Goal: Task Accomplishment & Management: Manage account settings

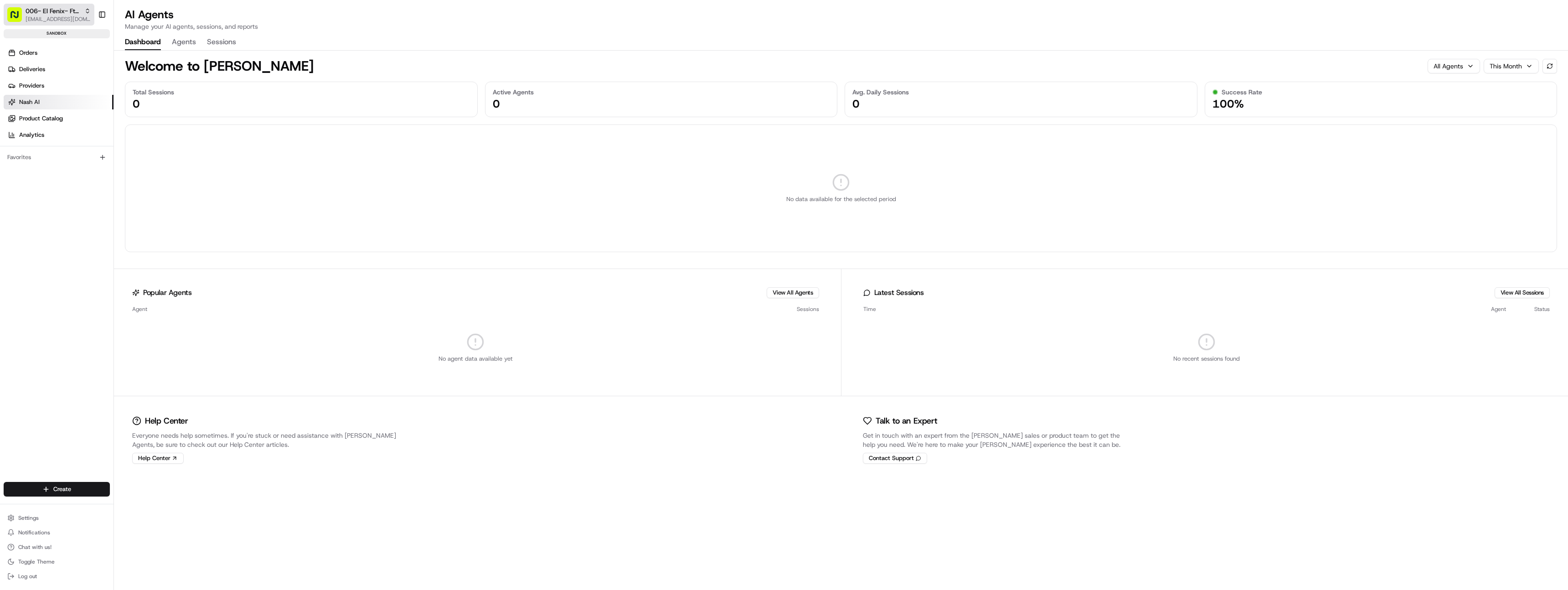
click at [43, 12] on span "006- El Fenix- Ft Worth" at bounding box center [53, 10] width 55 height 9
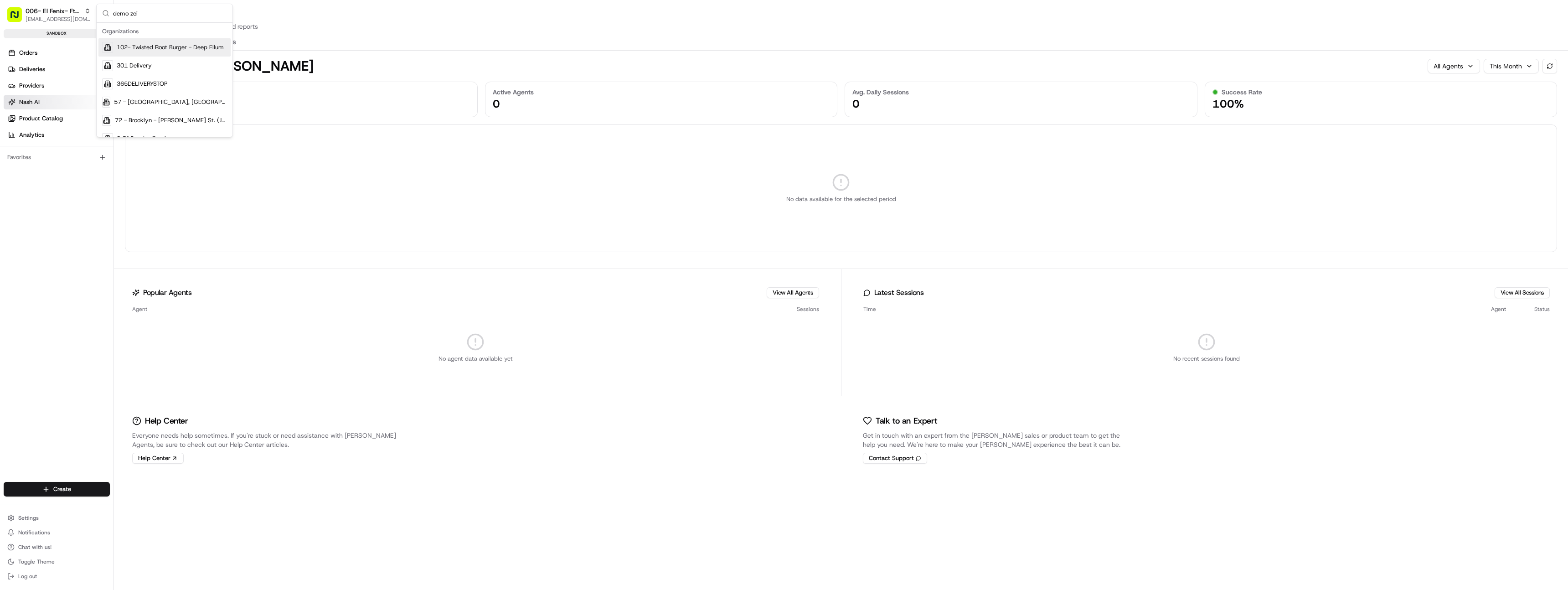
type input "demo zeid"
type input "dem"
type input "zeid"
click at [149, 46] on div "Demo: Zeid" at bounding box center [164, 47] width 132 height 18
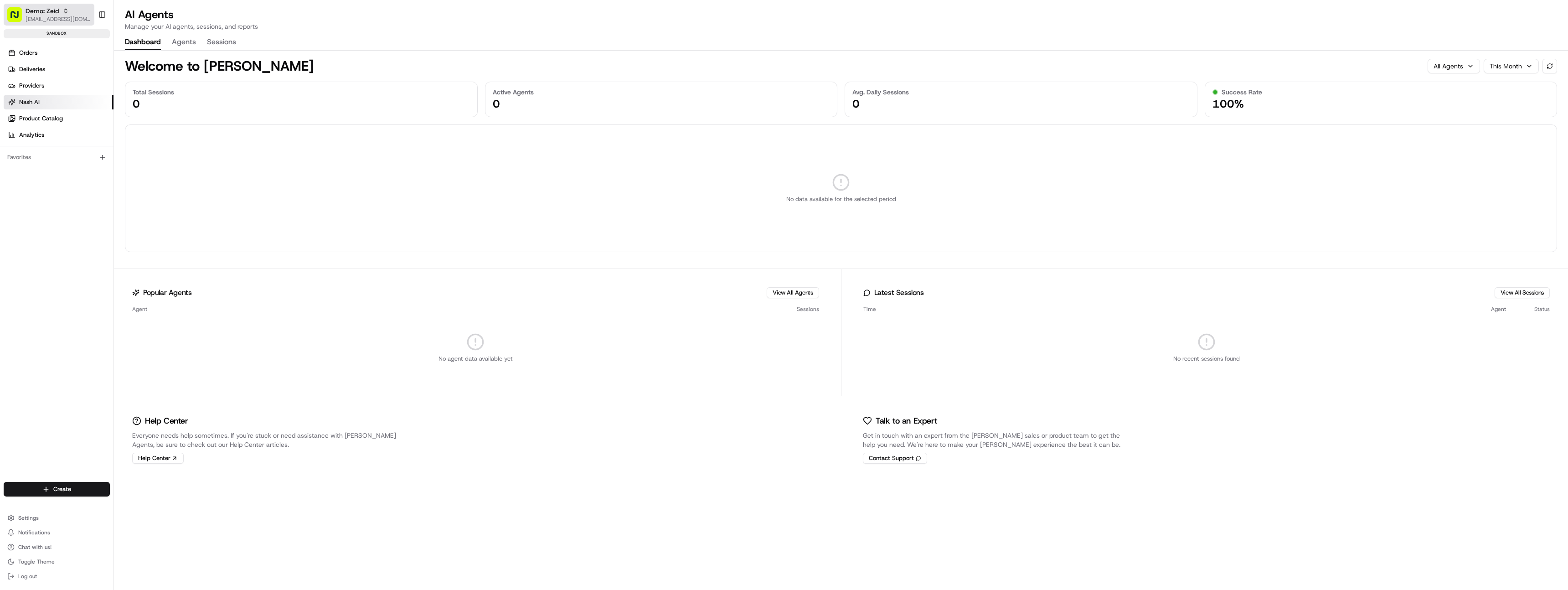
click at [54, 18] on span "[EMAIL_ADDRESS][DOMAIN_NAME]" at bounding box center [58, 19] width 65 height 7
type input "demo: zeid"
click at [54, 62] on link "Deliveries" at bounding box center [58, 70] width 110 height 15
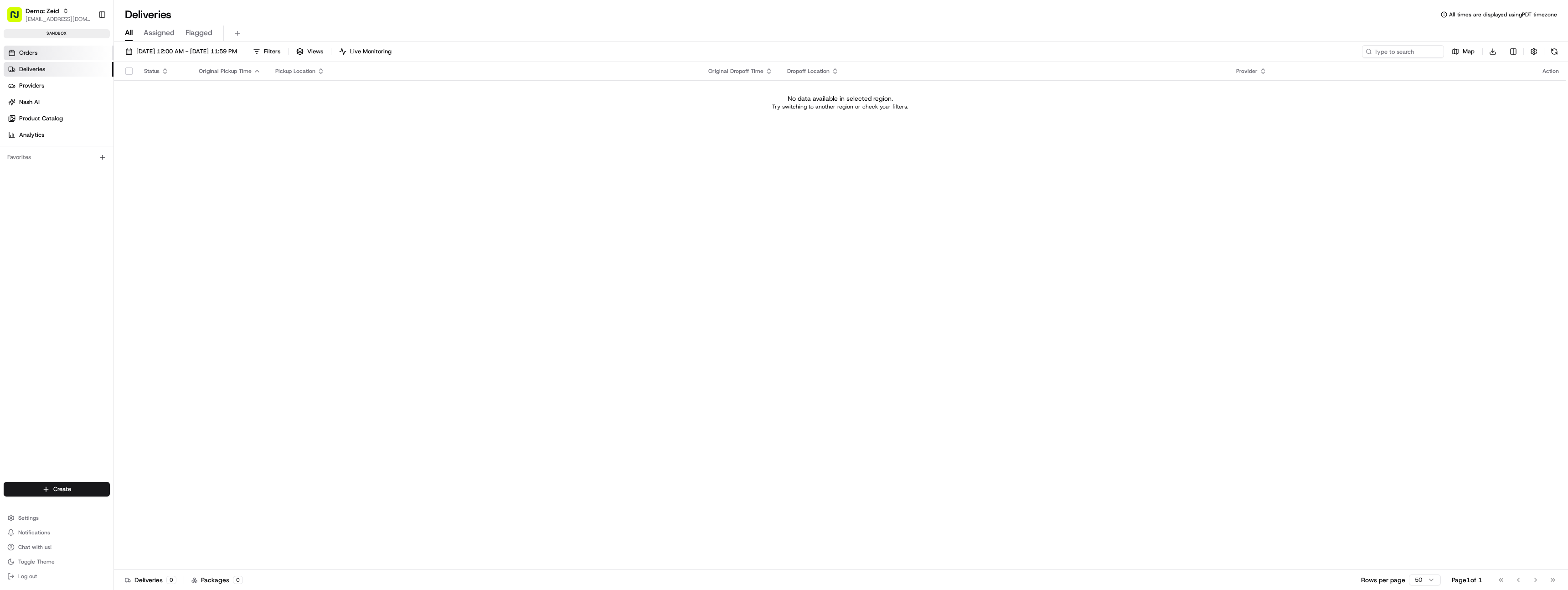
click at [52, 55] on link "Orders" at bounding box center [58, 53] width 110 height 15
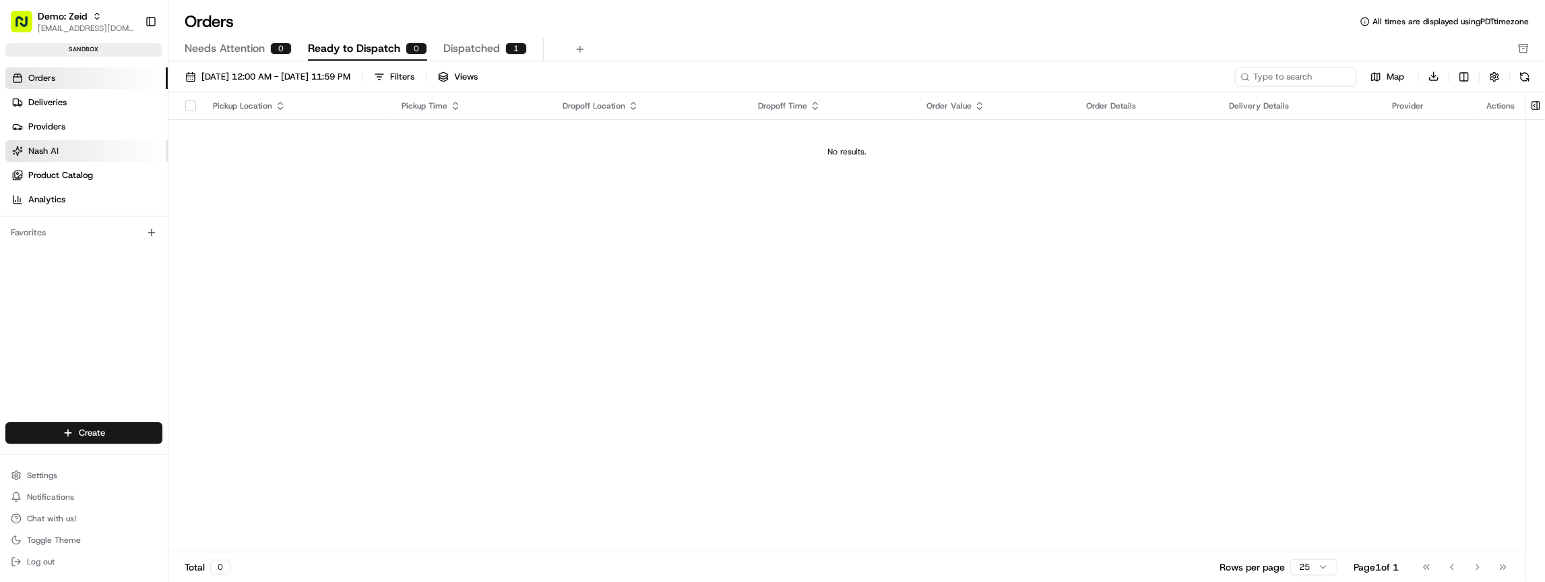
click at [66, 143] on link "Nash AI" at bounding box center [86, 151] width 162 height 22
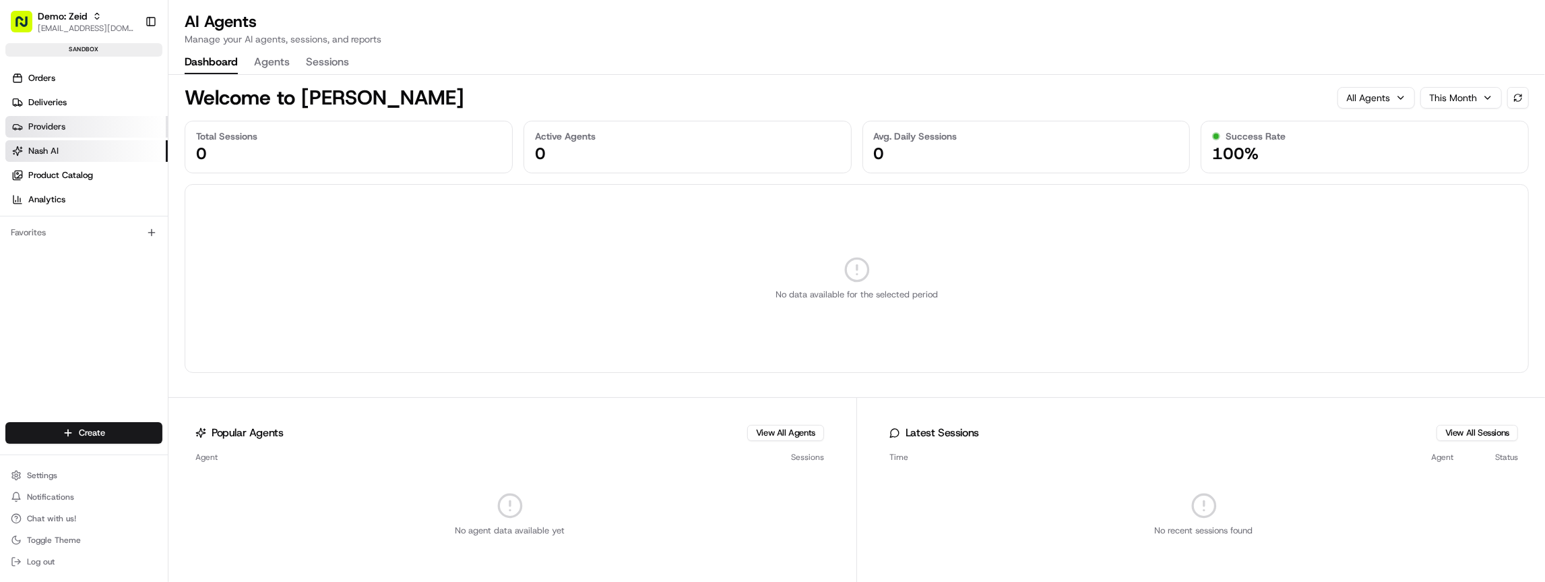
click at [67, 131] on link "Providers" at bounding box center [86, 127] width 162 height 22
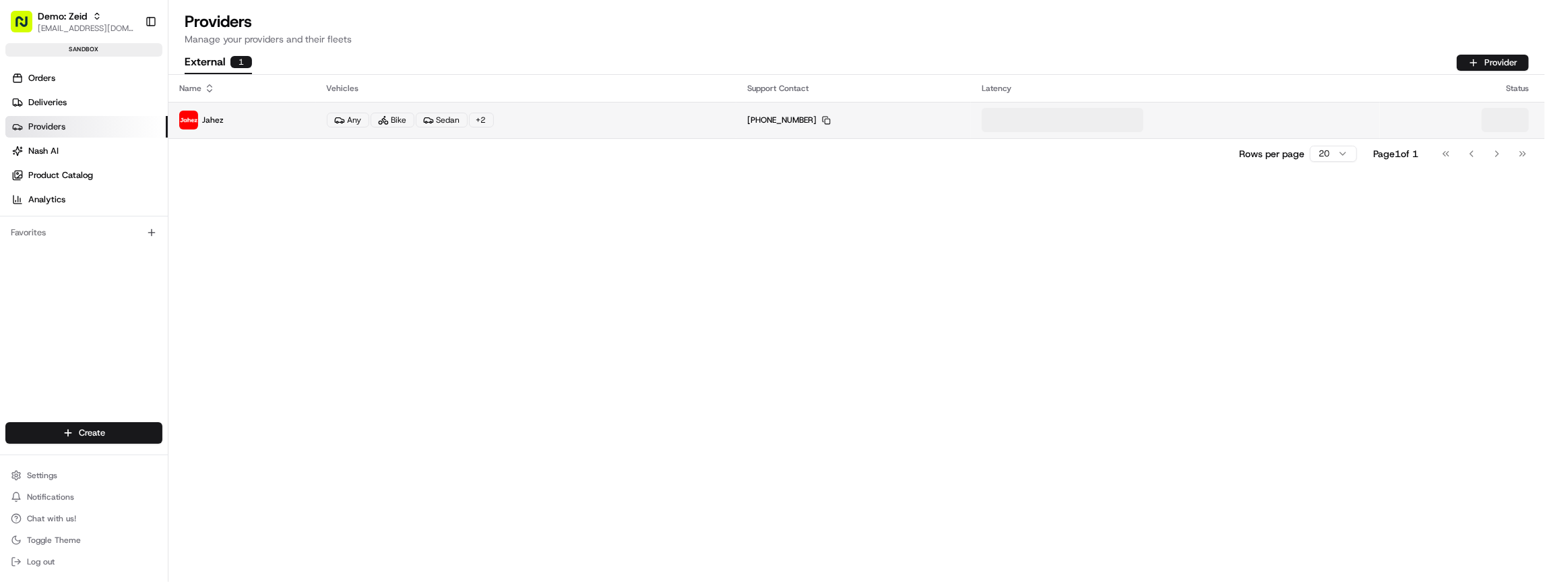
click at [249, 123] on p "Jahez" at bounding box center [242, 120] width 126 height 19
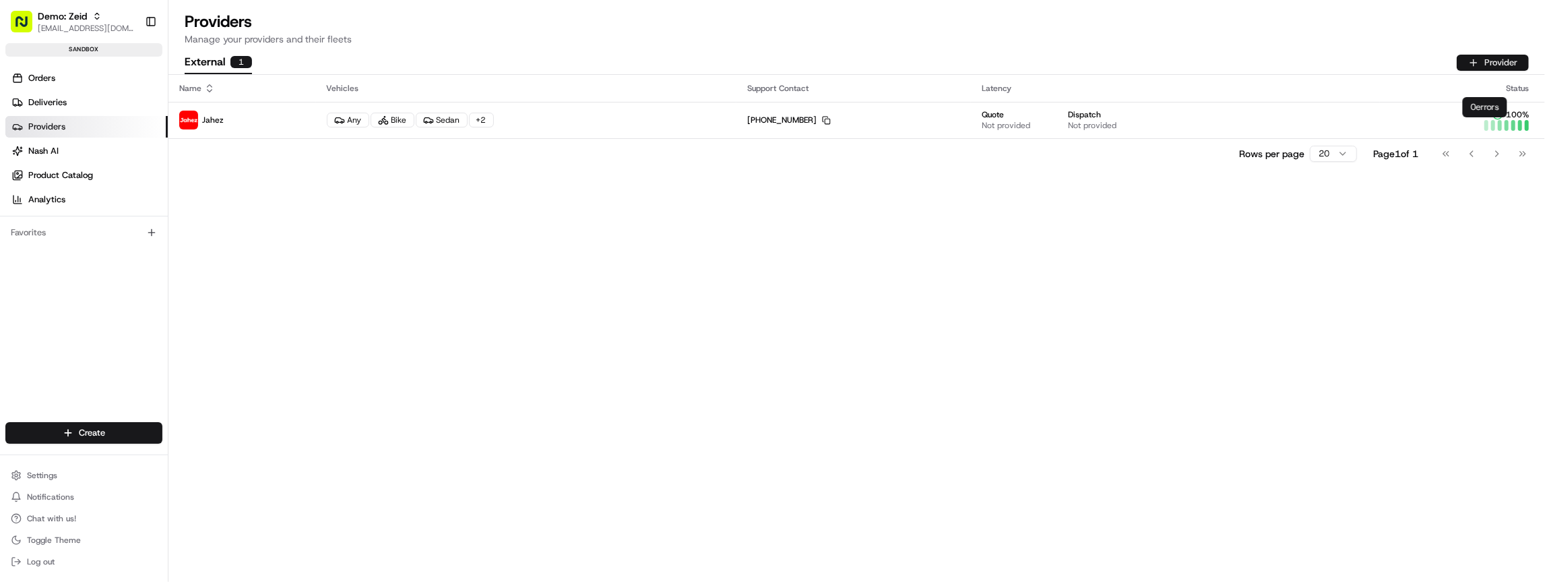
click at [1502, 67] on button "Provider" at bounding box center [1493, 63] width 72 height 16
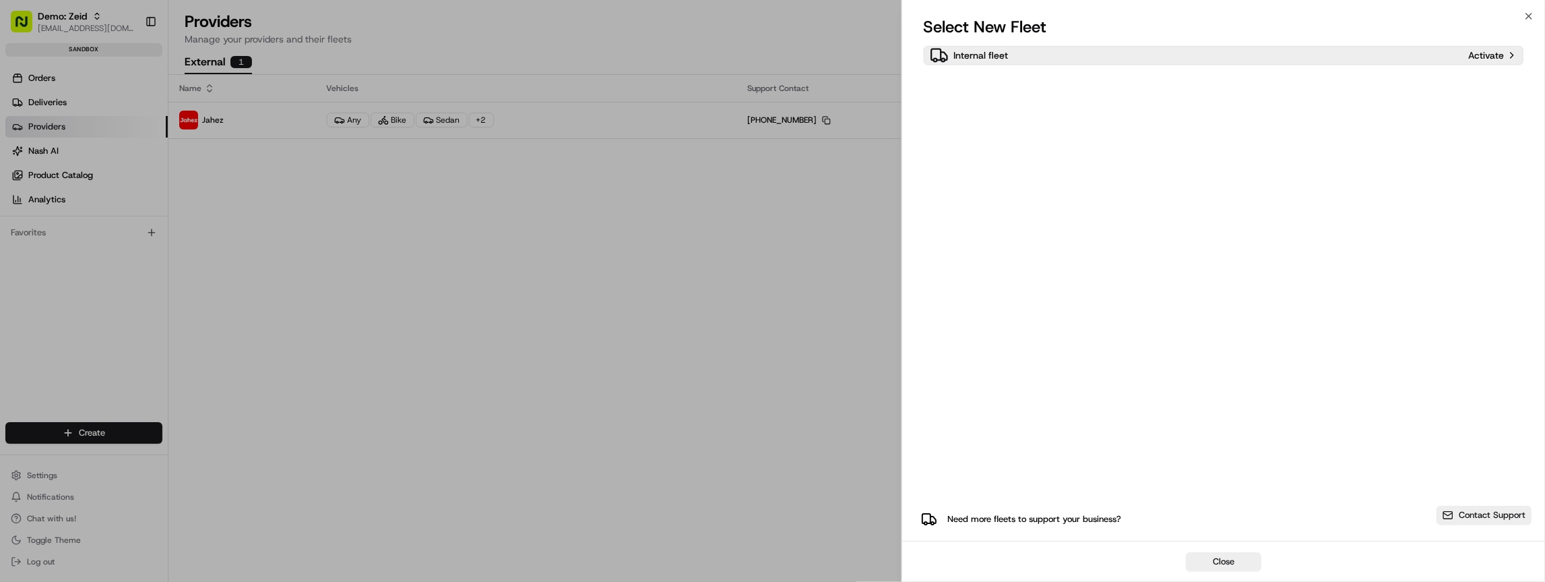
click at [1028, 59] on div "Internal fleet" at bounding box center [1196, 55] width 533 height 19
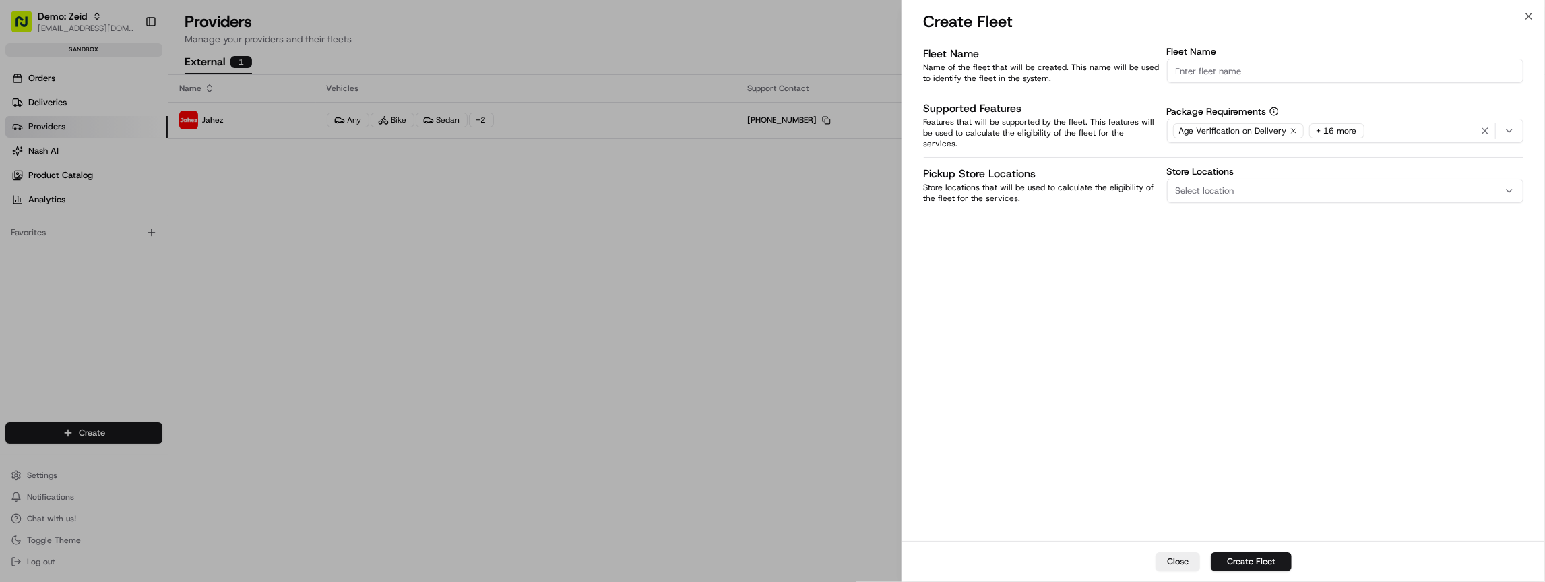
click at [1181, 575] on div "Close Create Fleet" at bounding box center [1223, 560] width 643 height 41
click at [1181, 562] on button "Close" at bounding box center [1178, 561] width 44 height 19
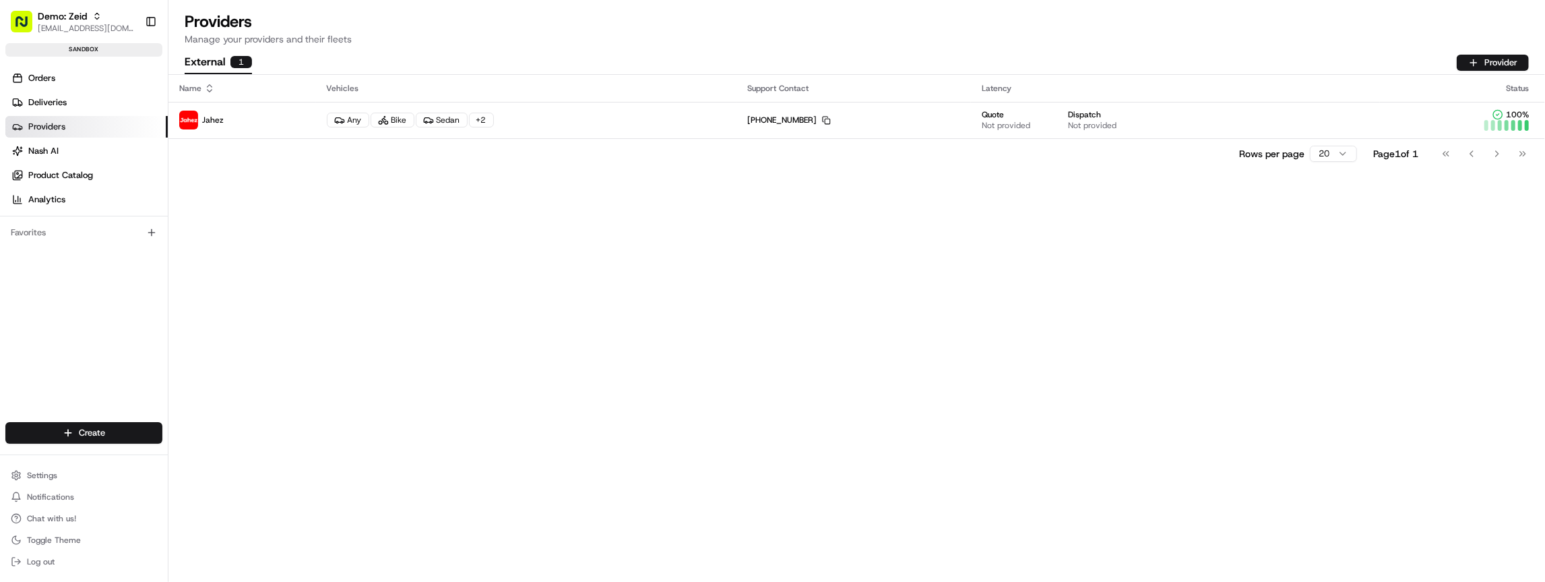
click at [503, 246] on div "Name Vehicles Support Contact Latency Status Jahez Any Bike Sedan + 2 +1 234 56…" at bounding box center [856, 328] width 1377 height 507
drag, startPoint x: 177, startPoint y: 59, endPoint x: 255, endPoint y: 72, distance: 78.7
click at [255, 72] on div "Providers Manage your providers and their fleets External 1 Provider" at bounding box center [856, 42] width 1377 height 63
click at [259, 68] on div "External 1 Provider" at bounding box center [857, 62] width 1344 height 23
drag, startPoint x: 264, startPoint y: 68, endPoint x: 248, endPoint y: 60, distance: 18.1
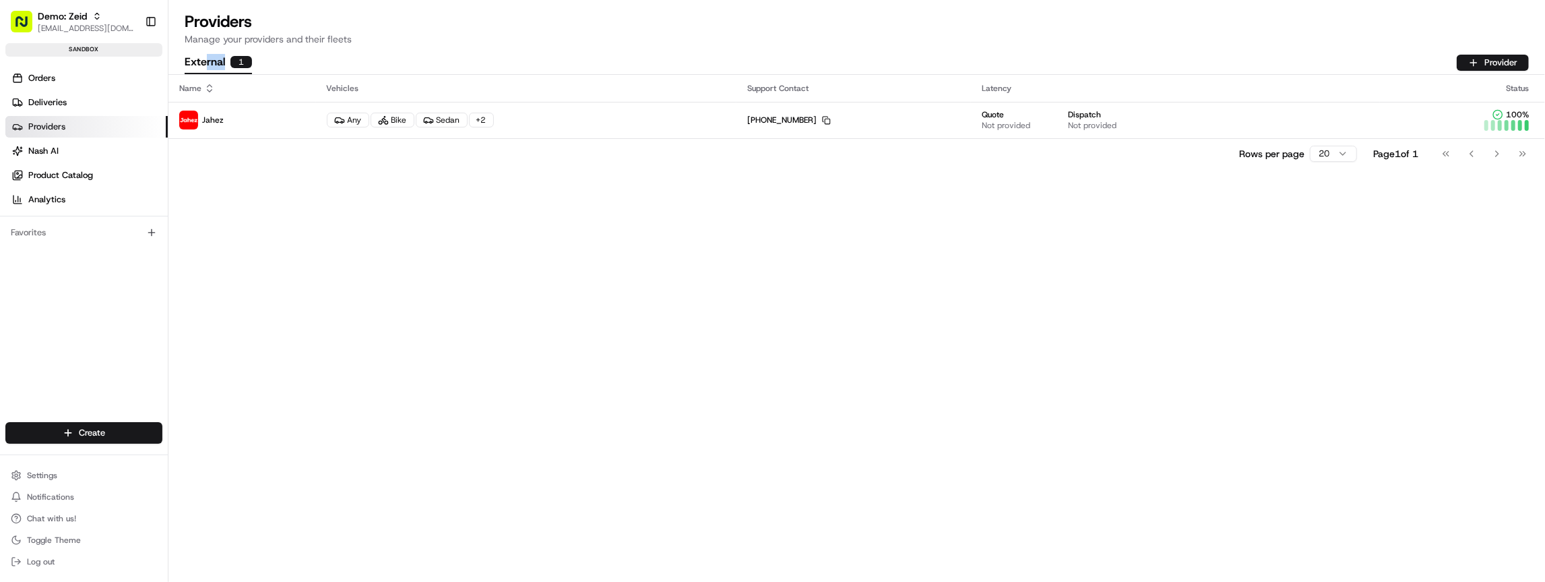
click at [204, 66] on div "External 1 Provider" at bounding box center [857, 62] width 1344 height 23
click at [319, 59] on div "External 1 Provider" at bounding box center [857, 62] width 1344 height 23
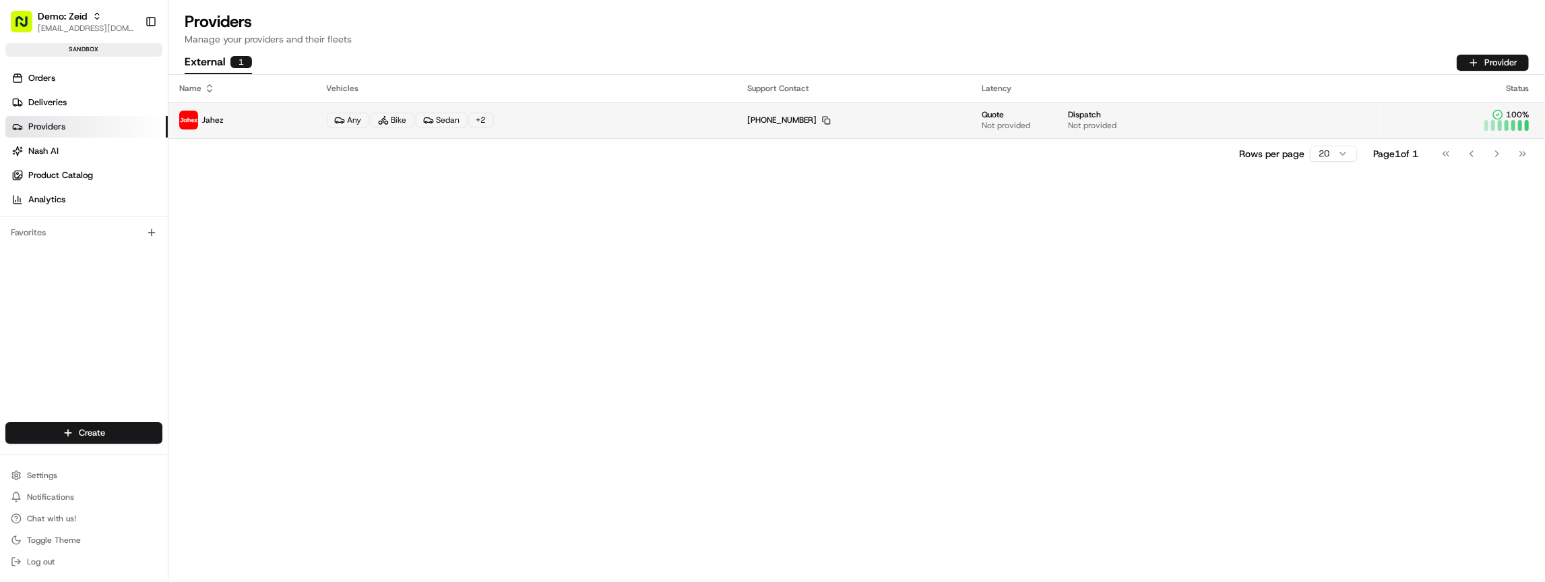
click at [247, 122] on p "Jahez" at bounding box center [242, 120] width 126 height 19
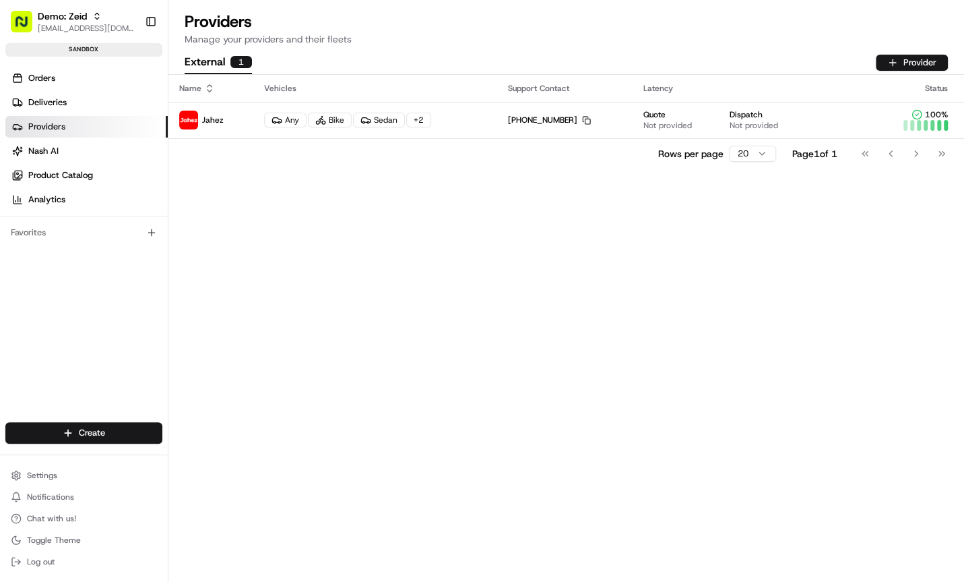
click at [334, 165] on div "Rows per page 20 Page 1 of 1 Go to first page Go to previous page Go to next pa…" at bounding box center [566, 153] width 796 height 30
click at [591, 126] on td "+1 234 567 8981 Copy +12345678981" at bounding box center [564, 120] width 135 height 36
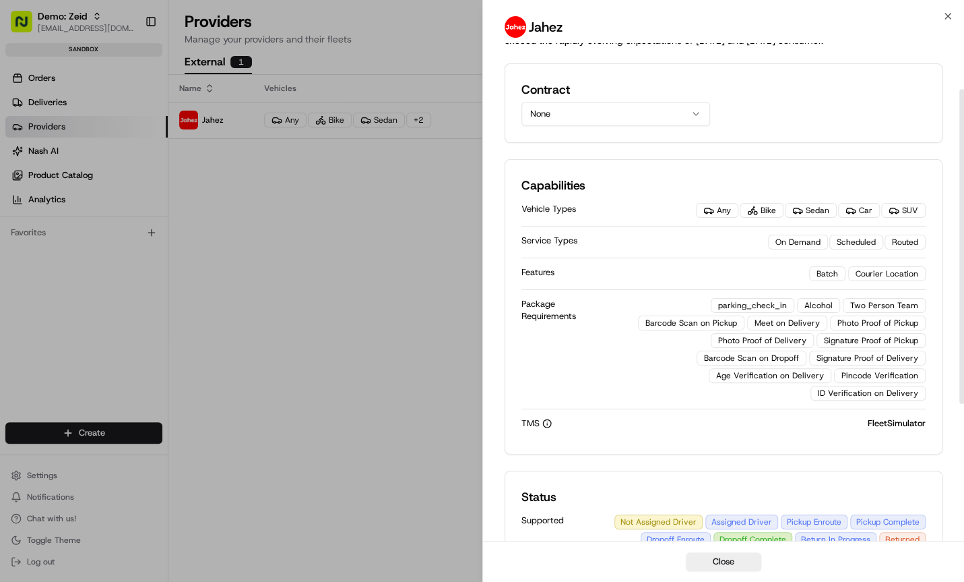
scroll to position [72, 0]
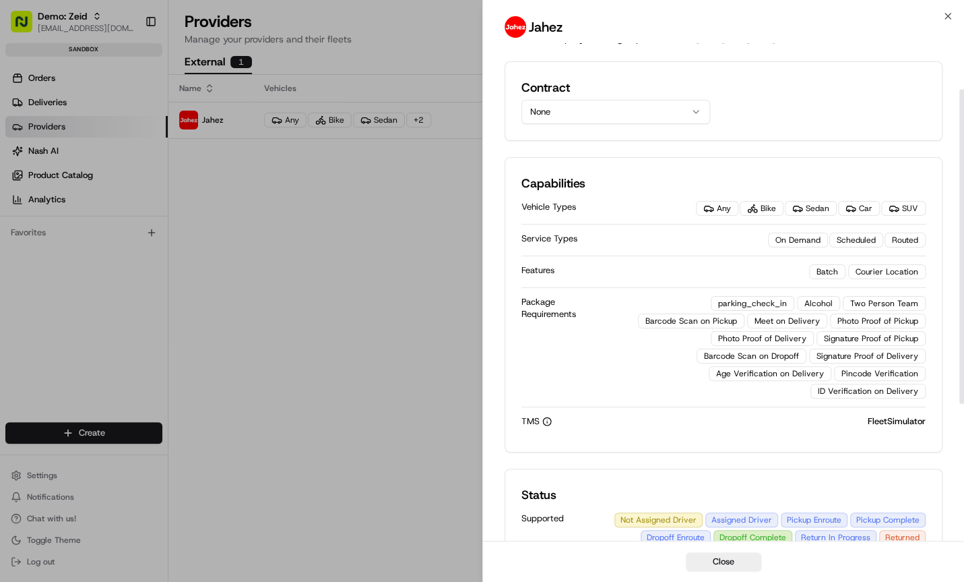
click at [651, 148] on div "Description We exist to democratize local delivery for business across all indu…" at bounding box center [724, 376] width 439 height 805
click at [659, 115] on button "None" at bounding box center [616, 112] width 189 height 24
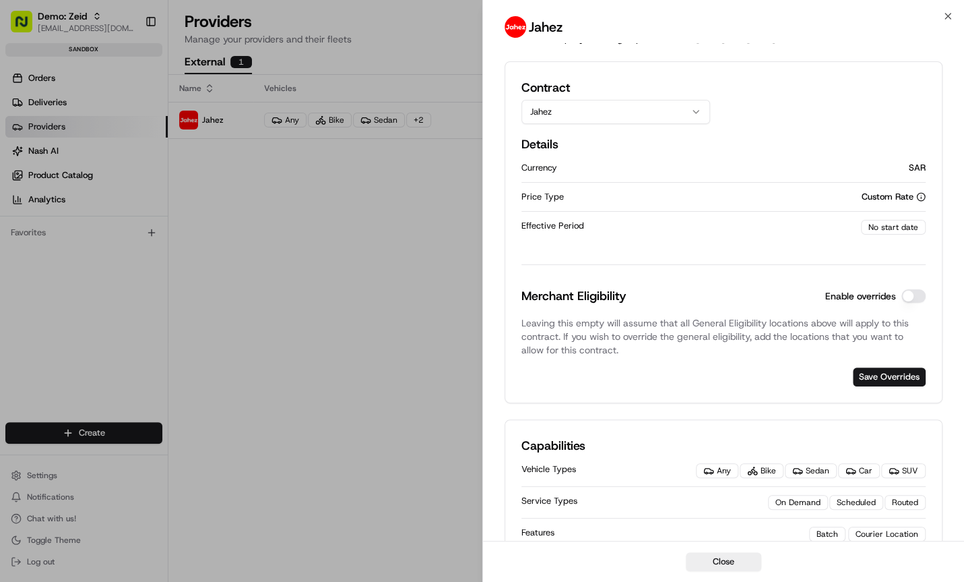
click at [730, 126] on div "Contract Jahez Details Currency SAR Price Type Custom Rate Effective Period No …" at bounding box center [724, 232] width 405 height 308
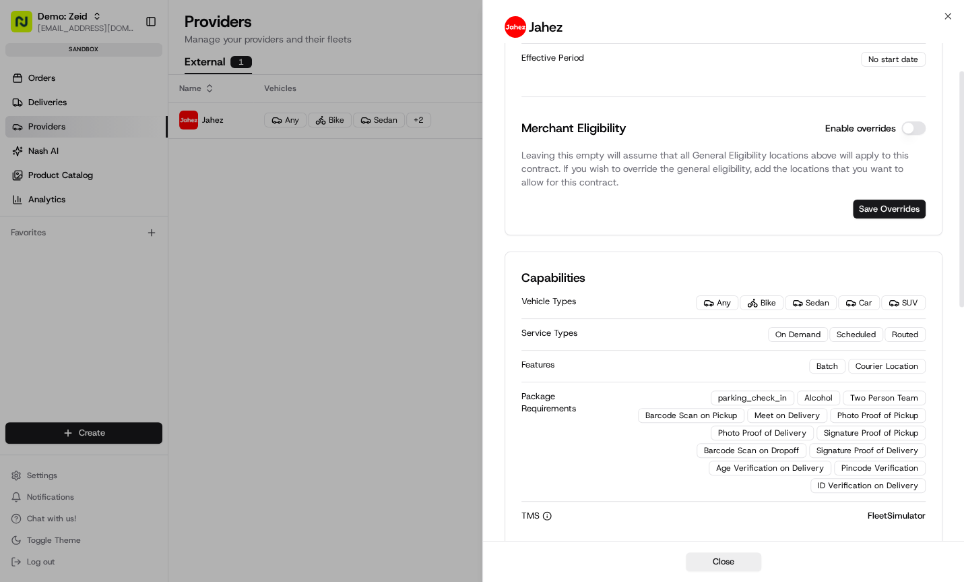
scroll to position [257, 0]
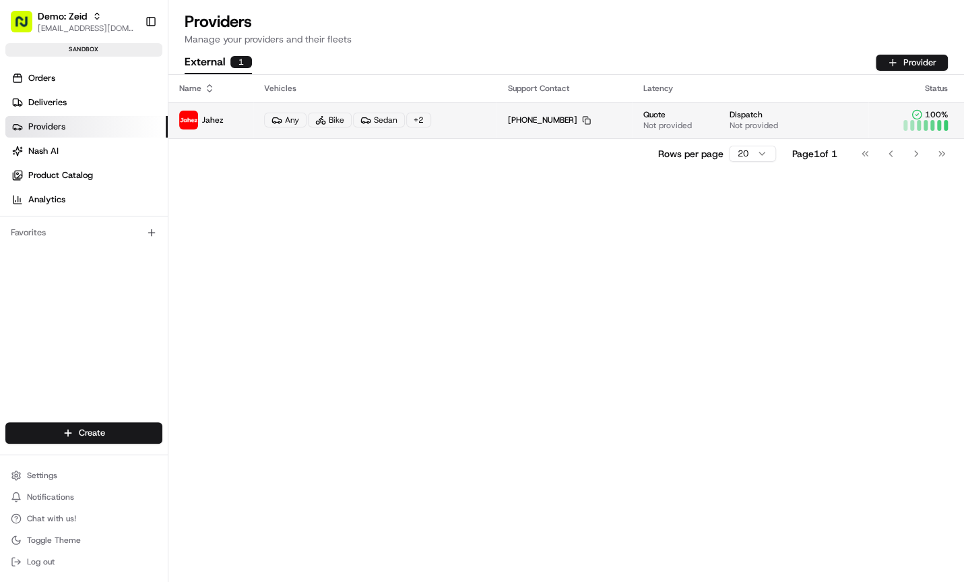
click at [449, 117] on div "Any Bike Sedan + 2" at bounding box center [375, 120] width 222 height 15
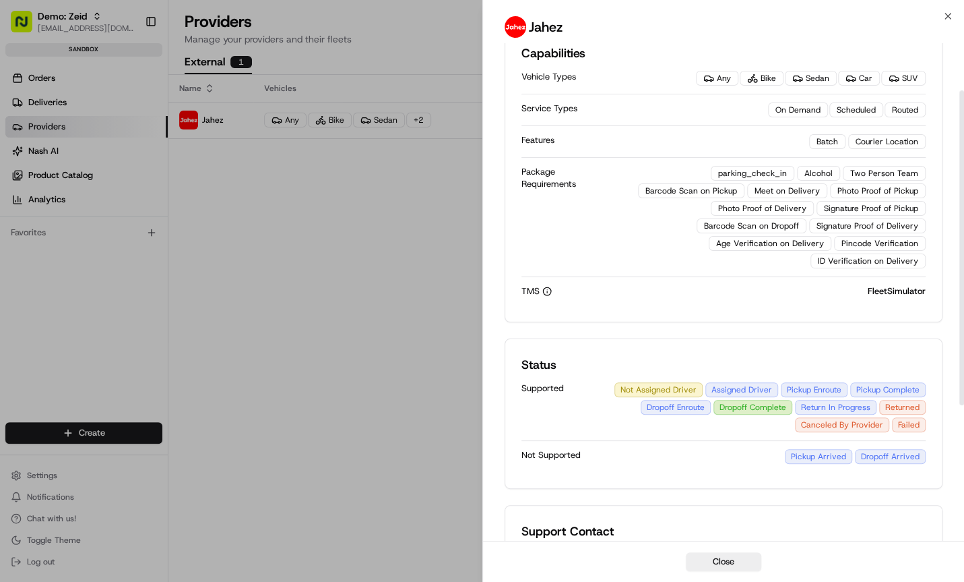
scroll to position [288, 0]
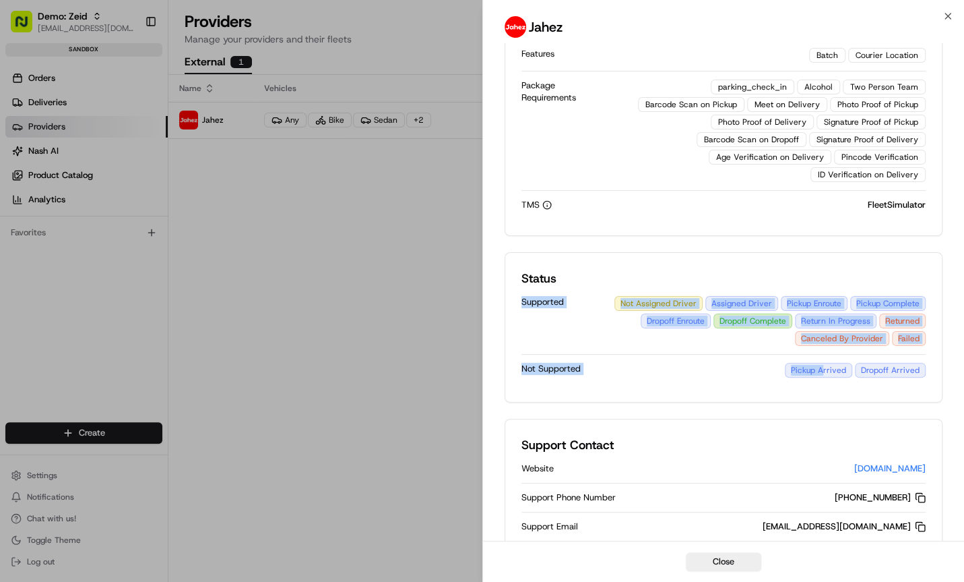
drag, startPoint x: 693, startPoint y: 280, endPoint x: 815, endPoint y: 344, distance: 136.8
click at [826, 342] on div "Status Supported Not Assigned Driver Assigned Driver Pickup Enroute Pickup Comp…" at bounding box center [724, 327] width 405 height 117
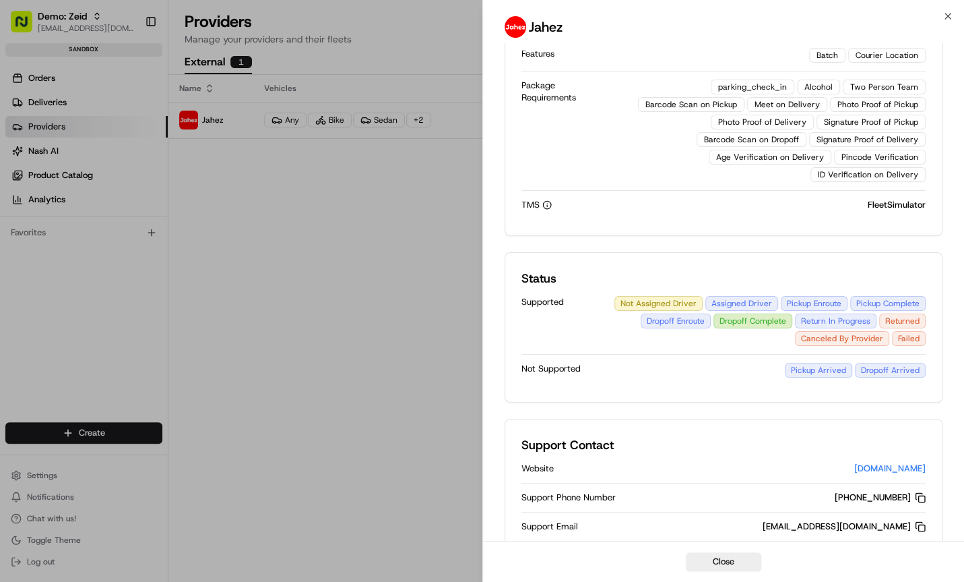
click at [797, 354] on div "Not Supported Pickup Arrived Dropoff Arrived" at bounding box center [724, 369] width 405 height 31
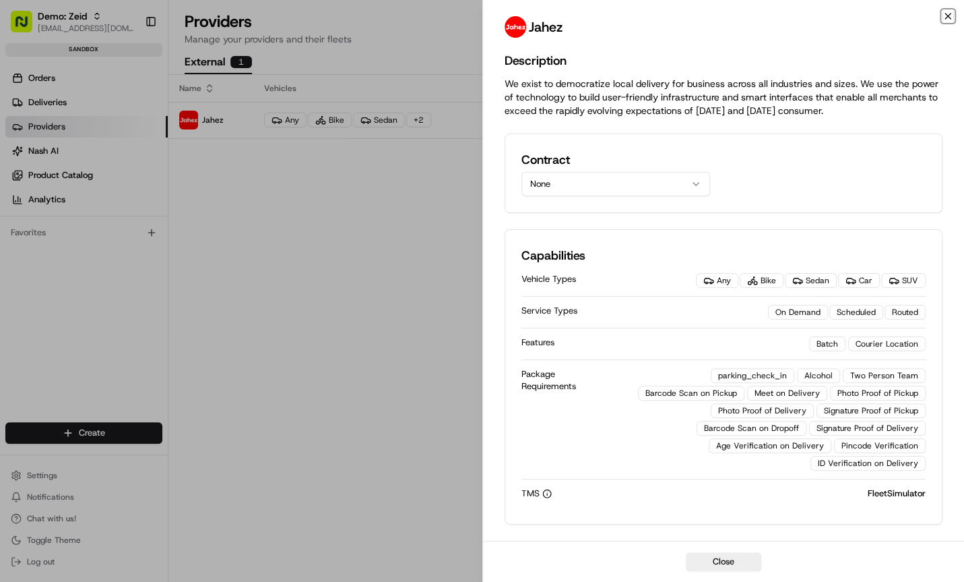
click at [945, 18] on icon "button" at bounding box center [947, 15] width 5 height 5
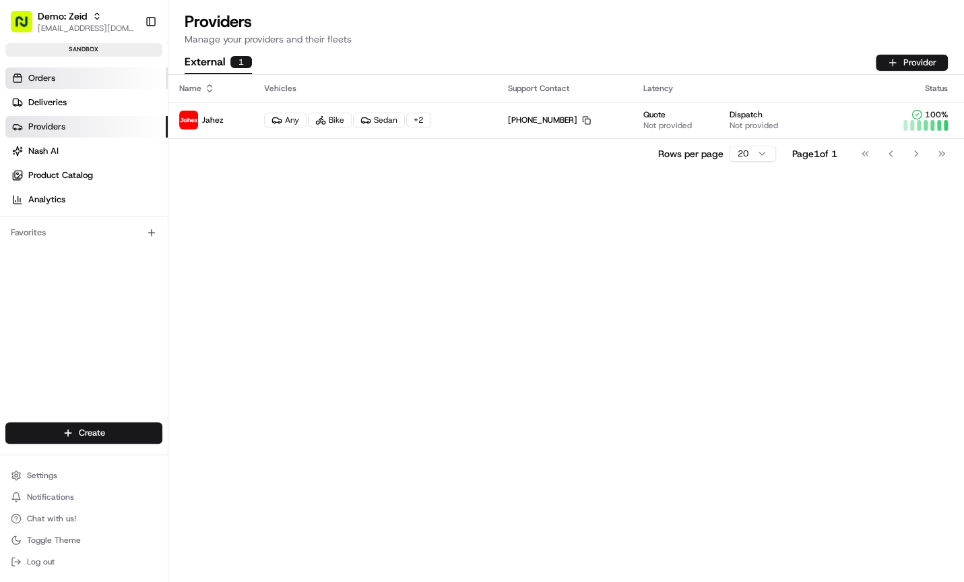
click at [104, 76] on link "Orders" at bounding box center [86, 78] width 162 height 22
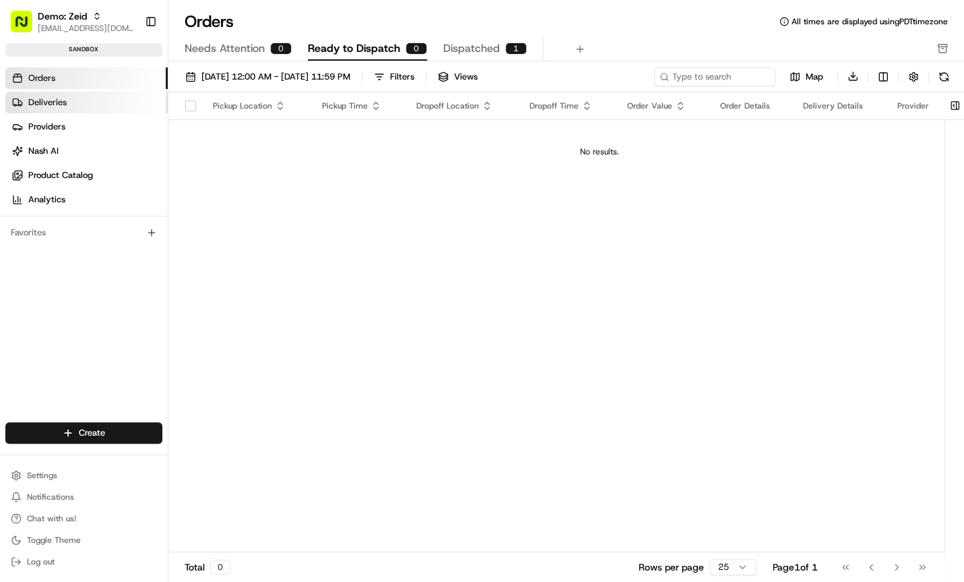
click at [86, 98] on link "Deliveries" at bounding box center [86, 103] width 162 height 22
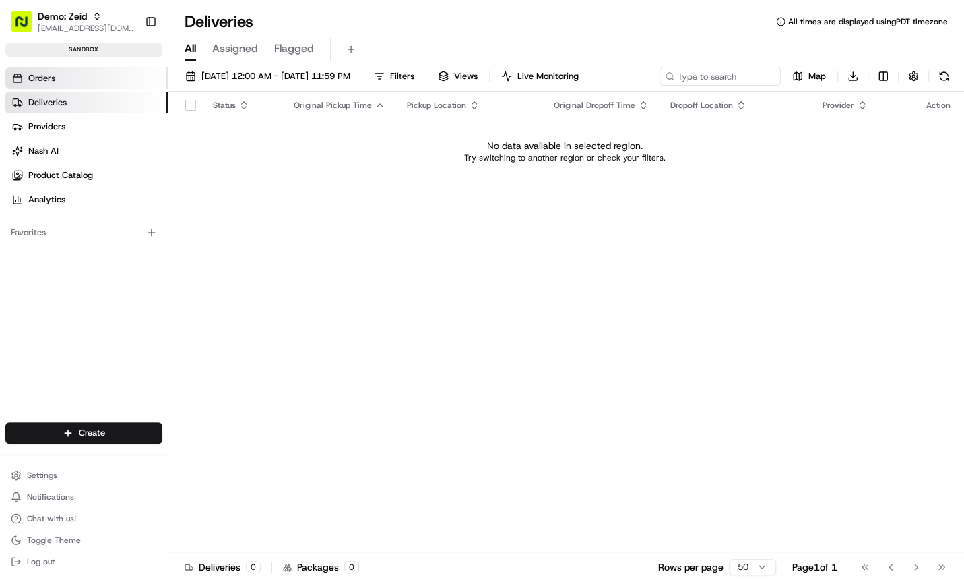
click at [73, 82] on link "Orders" at bounding box center [86, 78] width 162 height 22
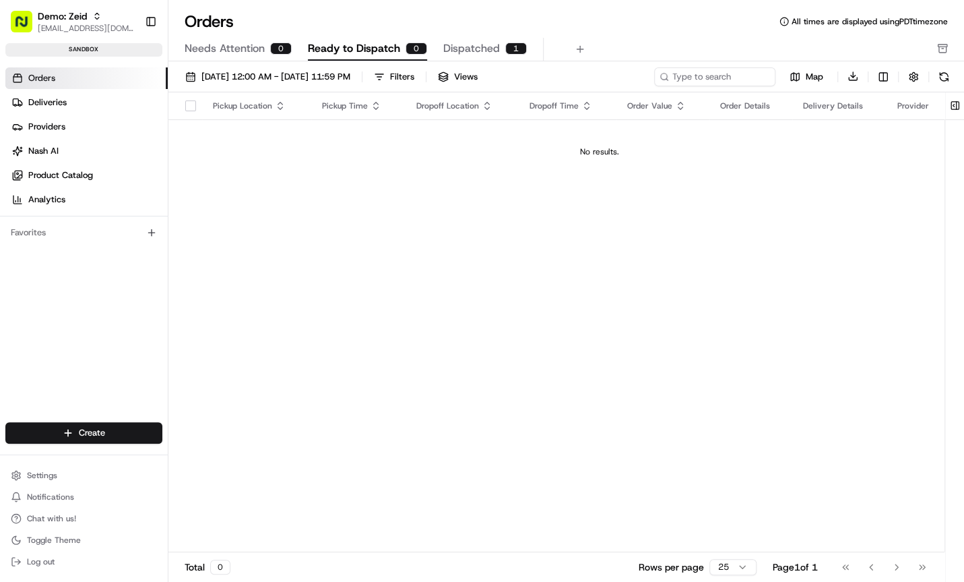
click at [73, 83] on link "Orders" at bounding box center [86, 78] width 162 height 22
click at [49, 80] on span "Orders" at bounding box center [41, 78] width 27 height 12
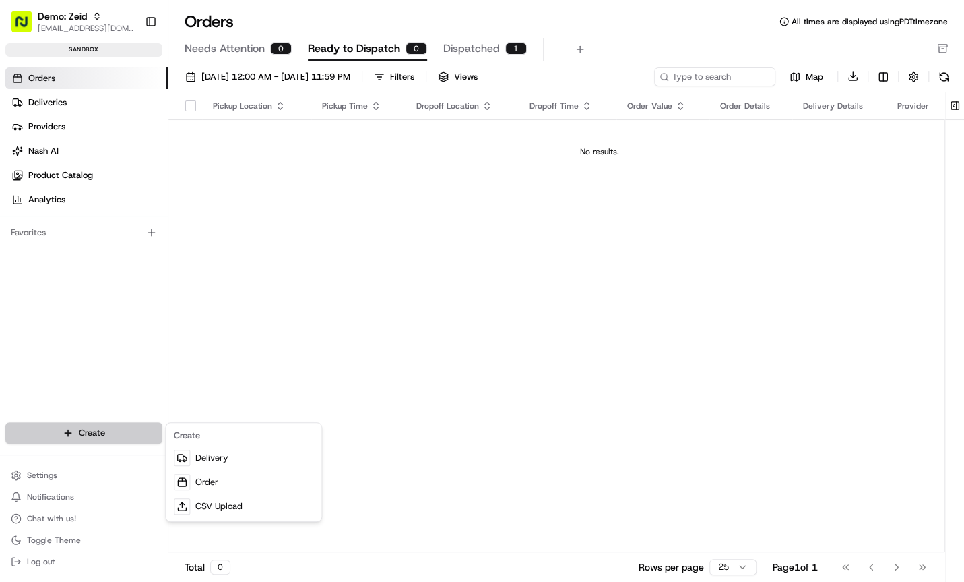
click at [108, 433] on html "Demo: Zeid zeid@usenash.com Toggle Sidebar sandbox Orders Deliveries Providers …" at bounding box center [482, 291] width 964 height 582
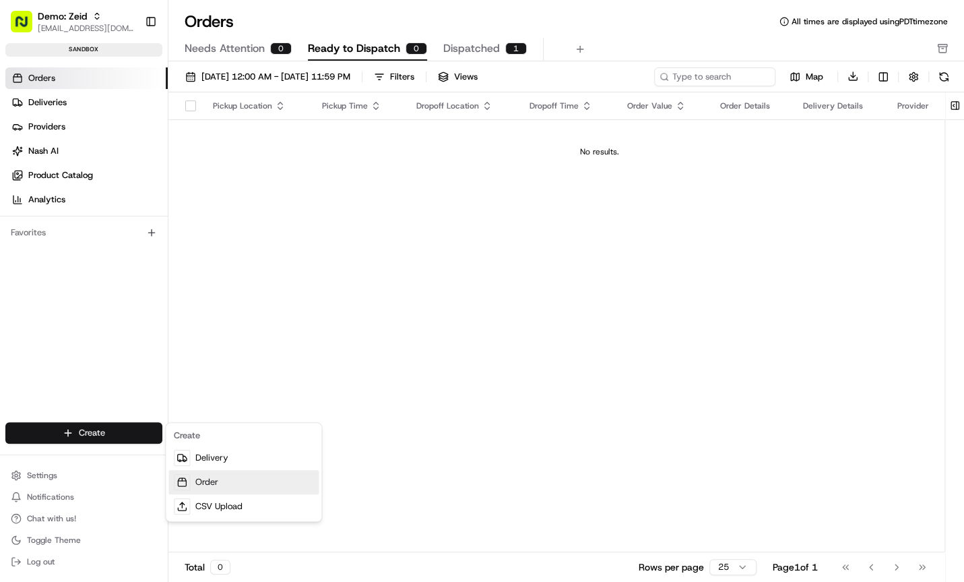
click at [237, 477] on link "Order" at bounding box center [243, 482] width 150 height 24
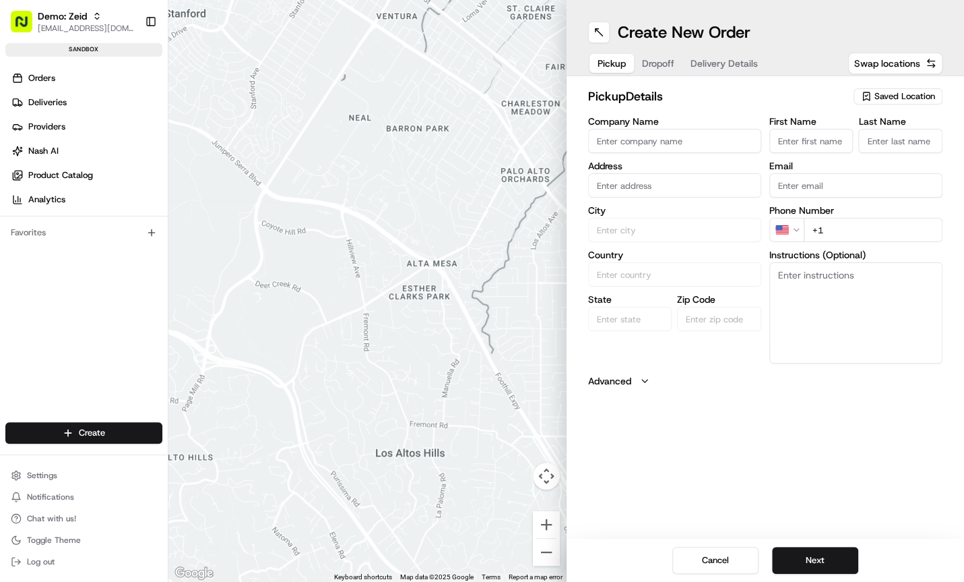
click at [668, 138] on input "Company Name" at bounding box center [674, 141] width 173 height 24
type input "Zeid"
type input "Test 1"
click at [663, 180] on input "text" at bounding box center [674, 185] width 173 height 24
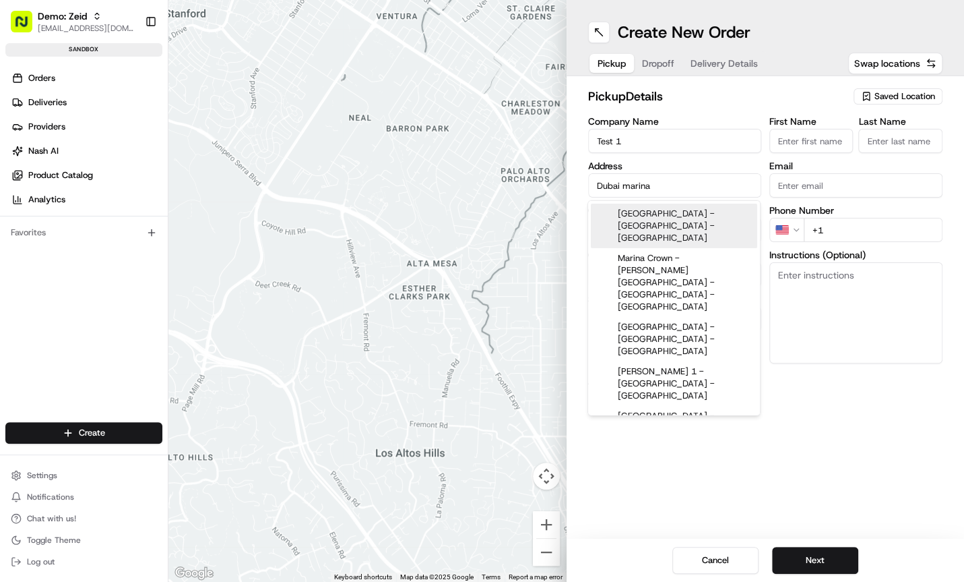
click at [657, 216] on div "Marina Mall - Dubai - United Arab Emirates" at bounding box center [674, 225] width 166 height 44
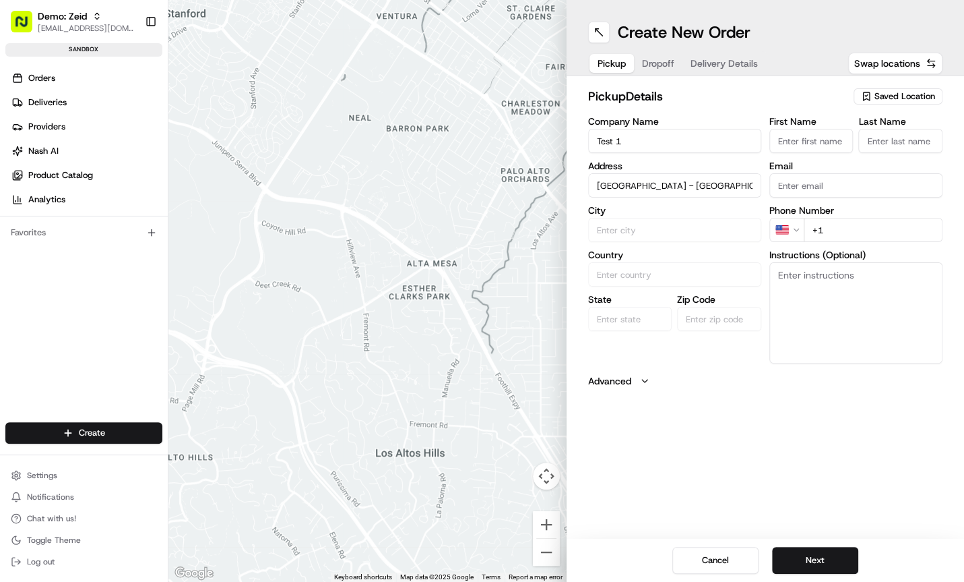
type input "Sheikh Zayed Rd - Dubai Marina - Dubai - United Arab Emirates"
type input "Dubai"
type input "United Arab Emirates"
type input "Dubai"
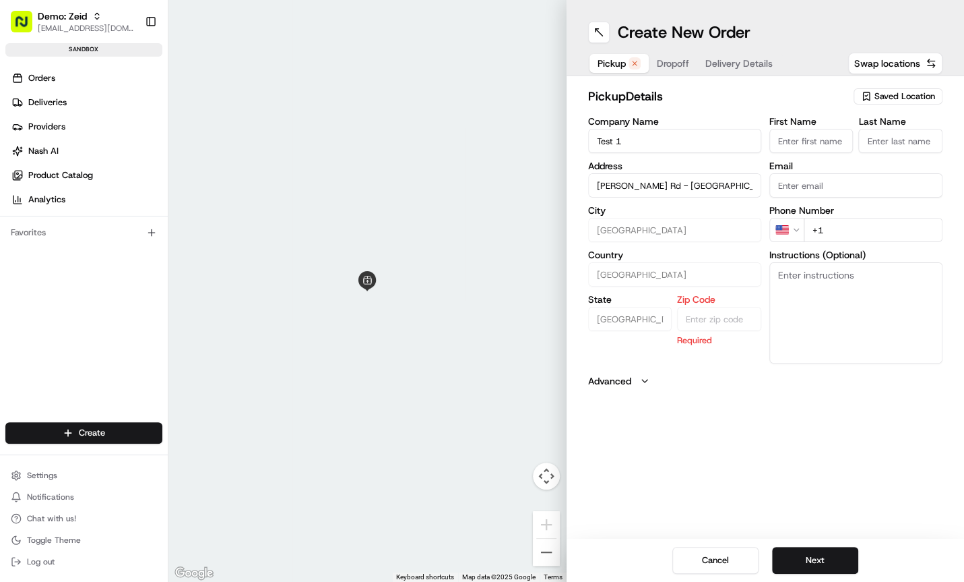
type input "Sheikh Zayed Rd - Dubai Marina - Dubai - United Arab Emirates"
click at [662, 67] on span "Dropoff" at bounding box center [673, 63] width 32 height 13
click at [604, 63] on span "Pickup" at bounding box center [612, 63] width 28 height 13
click at [674, 65] on span "Dropoff" at bounding box center [673, 63] width 32 height 13
click at [751, 67] on span "Delivery Details" at bounding box center [739, 63] width 67 height 13
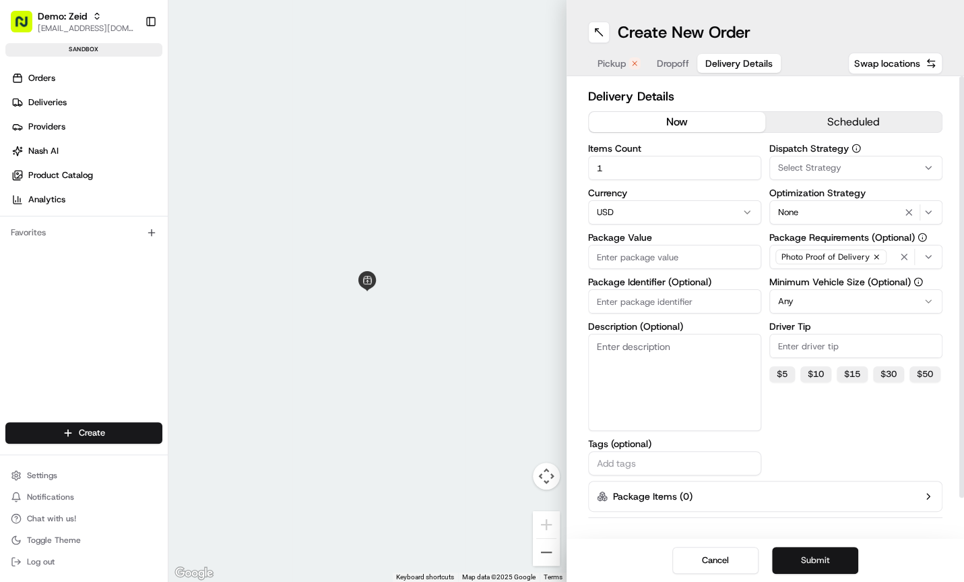
click at [835, 561] on button "Submit" at bounding box center [815, 559] width 86 height 27
click at [832, 578] on div "Cancel Submit" at bounding box center [766, 559] width 398 height 43
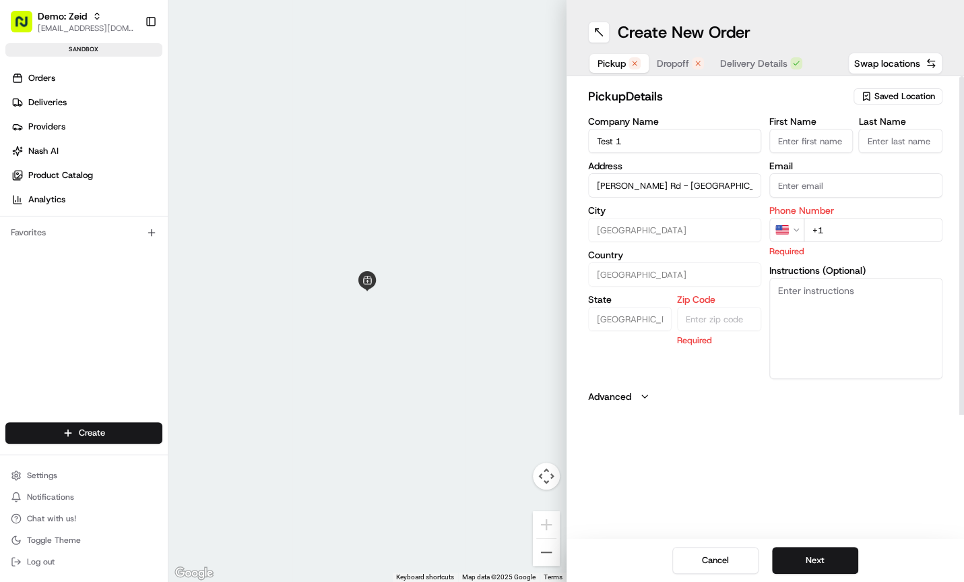
click at [606, 55] on button "Pickup" at bounding box center [619, 63] width 59 height 19
click at [711, 557] on button "Cancel" at bounding box center [715, 559] width 86 height 27
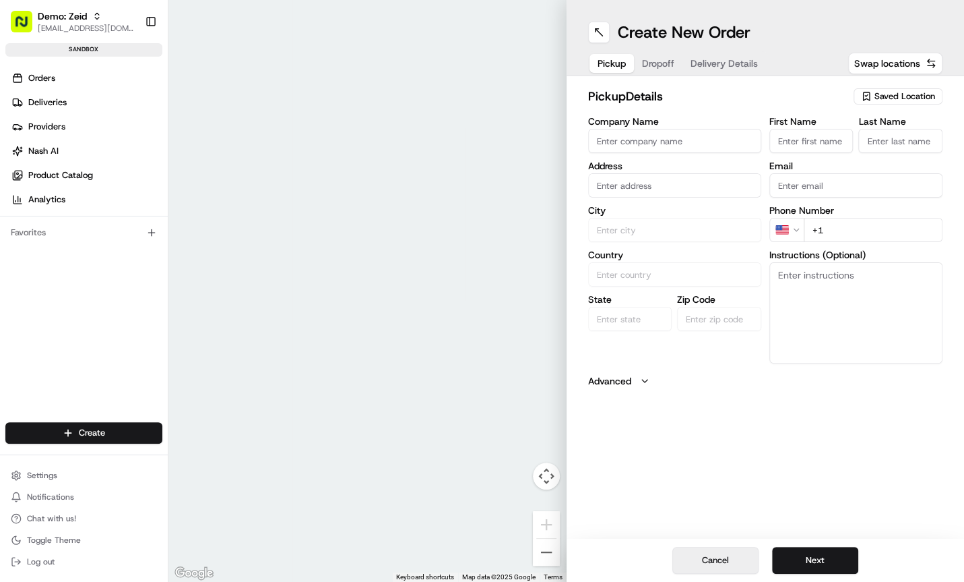
click at [741, 571] on button "Cancel" at bounding box center [715, 559] width 86 height 27
click at [738, 565] on button "Cancel" at bounding box center [715, 559] width 86 height 27
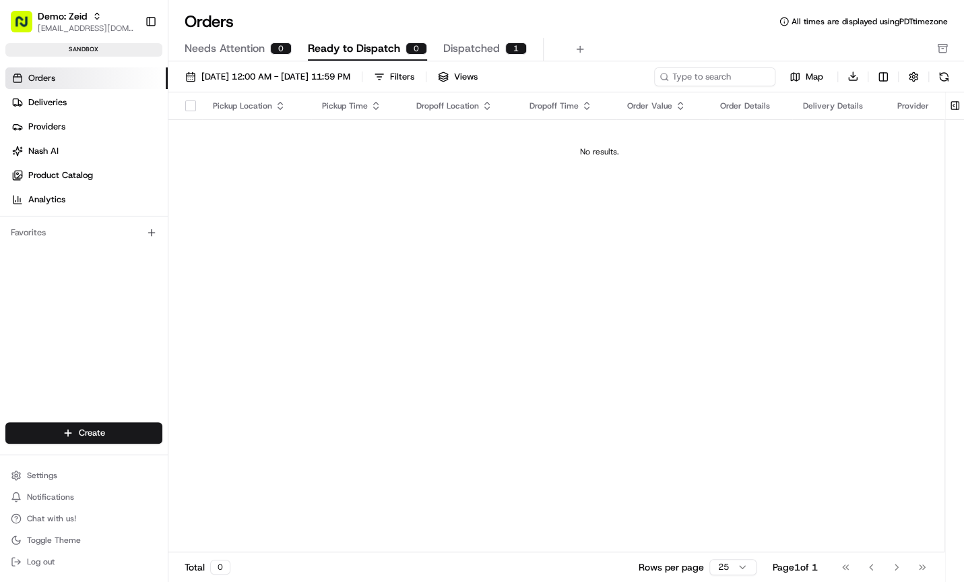
click at [437, 241] on div "Pickup Location Pickup Time Dropoff Location Dropoff Time Order Value Order Det…" at bounding box center [599, 322] width 863 height 460
click at [84, 80] on link "Orders" at bounding box center [86, 78] width 162 height 22
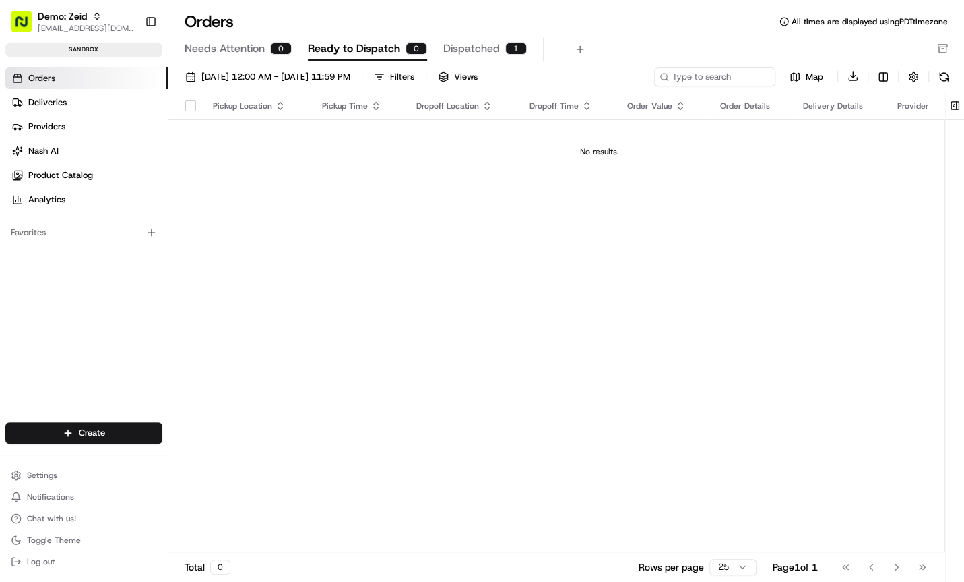
click at [375, 49] on span "Ready to Dispatch" at bounding box center [354, 48] width 92 height 16
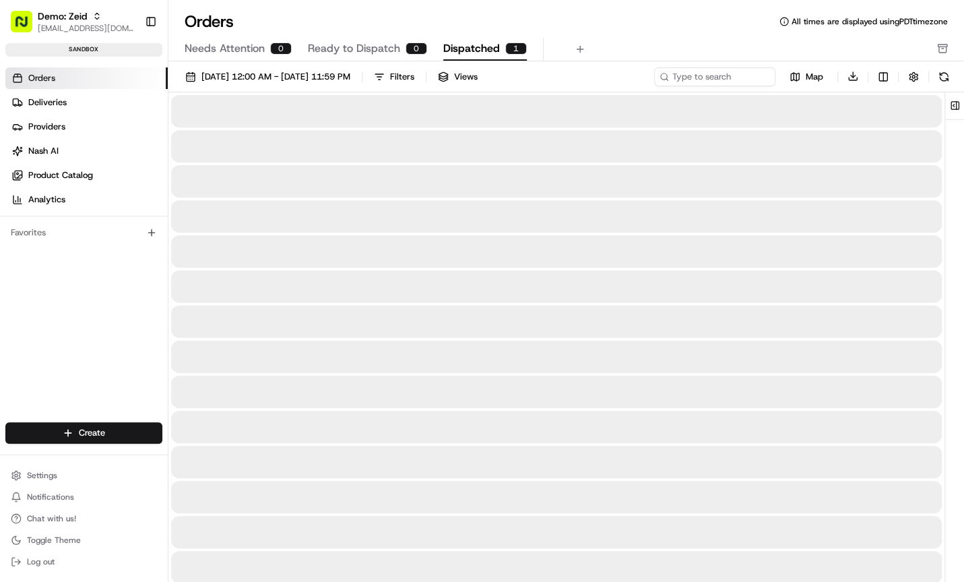
click at [470, 51] on span "Dispatched" at bounding box center [471, 48] width 57 height 16
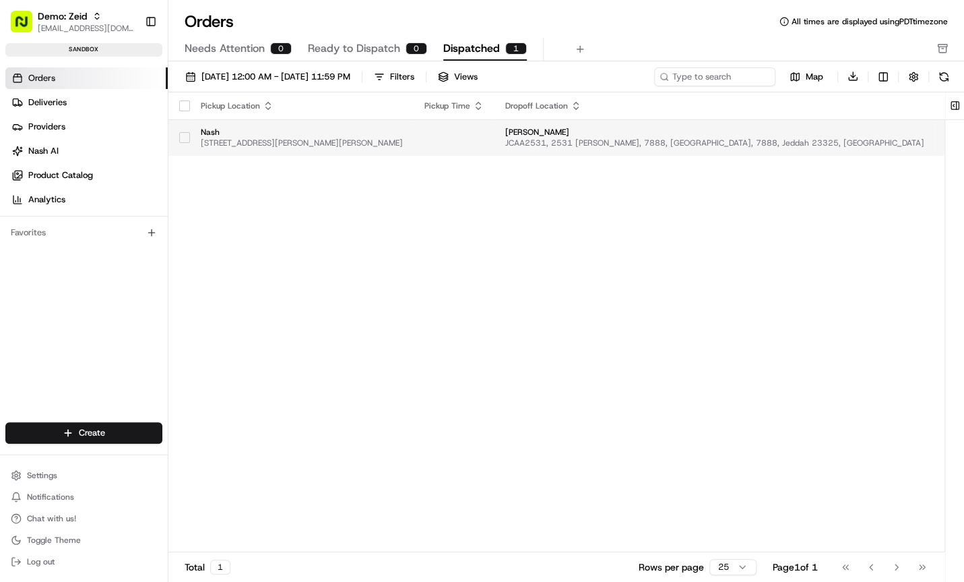
click at [546, 136] on td "Zied Hreish JCAA2531, 2531 Arafat, 7888, Al Andalus, 7888, Jeddah 23325, Saudi …" at bounding box center [715, 137] width 441 height 36
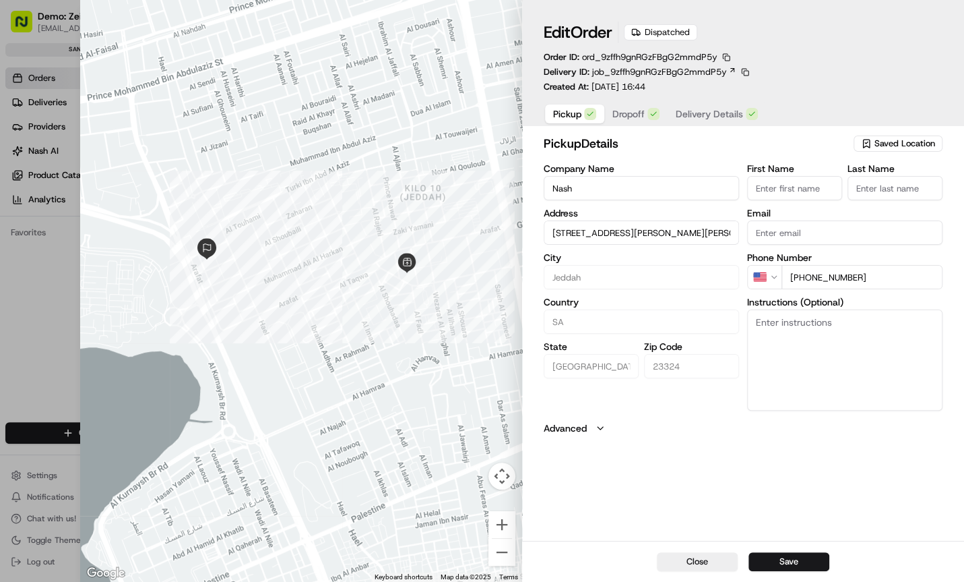
click at [637, 117] on span "Dropoff" at bounding box center [629, 113] width 32 height 13
click at [696, 114] on span "Delivery Details" at bounding box center [709, 113] width 67 height 13
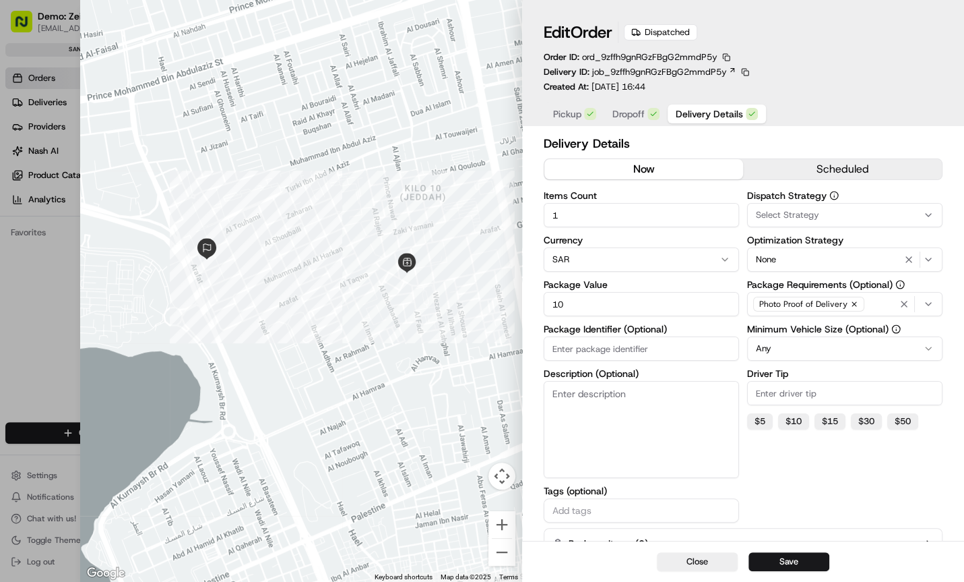
click at [637, 115] on span "Dropoff" at bounding box center [629, 113] width 32 height 13
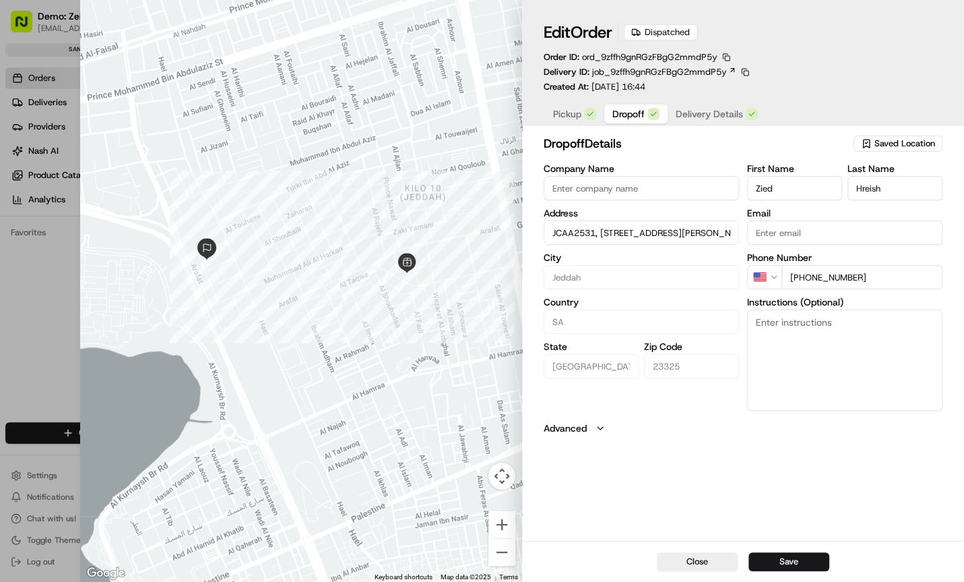
click at [788, 181] on input "Zied" at bounding box center [794, 188] width 95 height 24
type input "Zeid"
click at [780, 148] on h2 "dropoff Details" at bounding box center [697, 143] width 307 height 19
click at [780, 562] on button "Save" at bounding box center [789, 561] width 81 height 19
type input "+1"
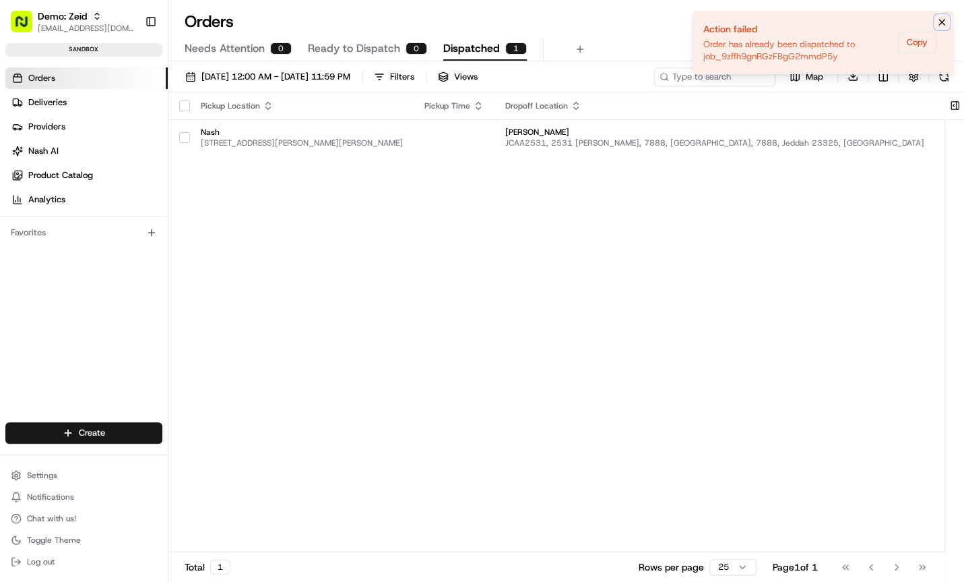
click at [945, 22] on icon "Notifications (F8)" at bounding box center [942, 22] width 11 height 11
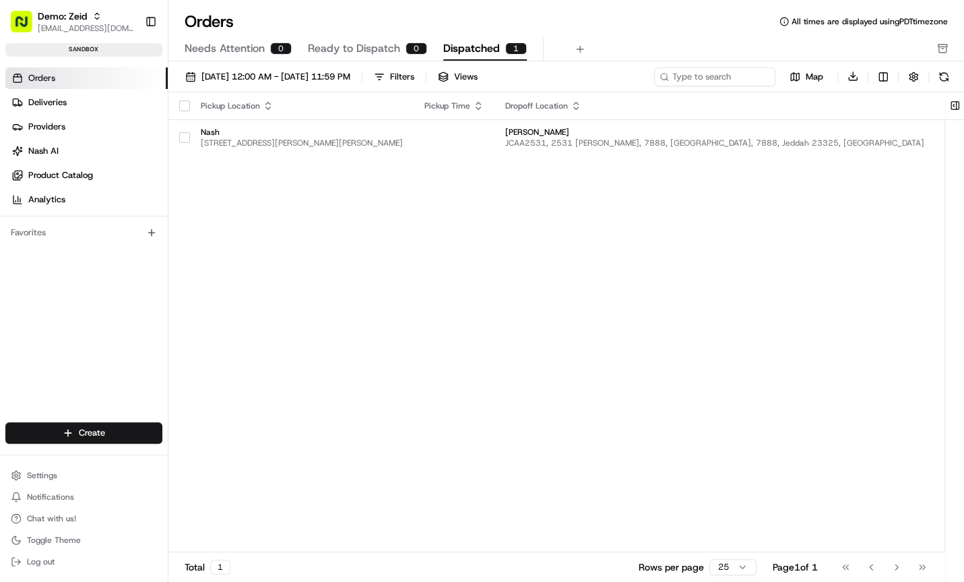
click at [516, 41] on button "Dispatched 1" at bounding box center [485, 49] width 84 height 23
click at [495, 142] on td at bounding box center [454, 137] width 81 height 36
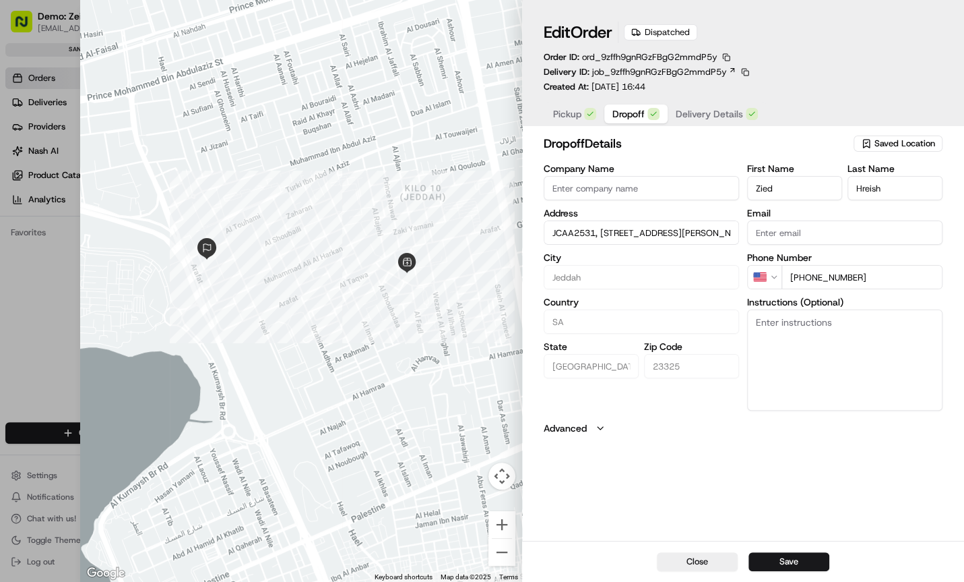
click at [668, 32] on div "Dispatched" at bounding box center [660, 32] width 73 height 16
click at [636, 73] on span "job_9zffh9gnRGzFBgG2mmdP5y" at bounding box center [659, 72] width 135 height 12
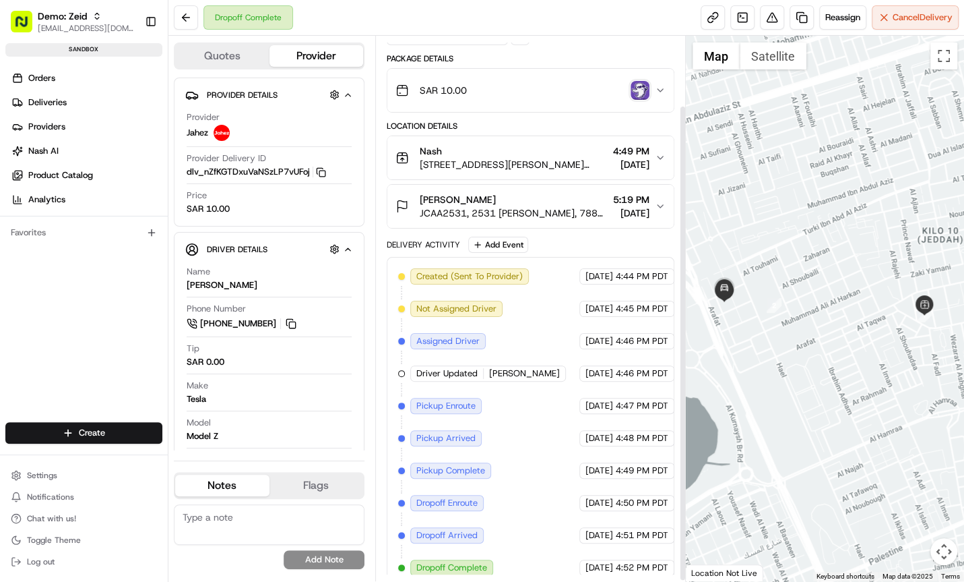
scroll to position [81, 0]
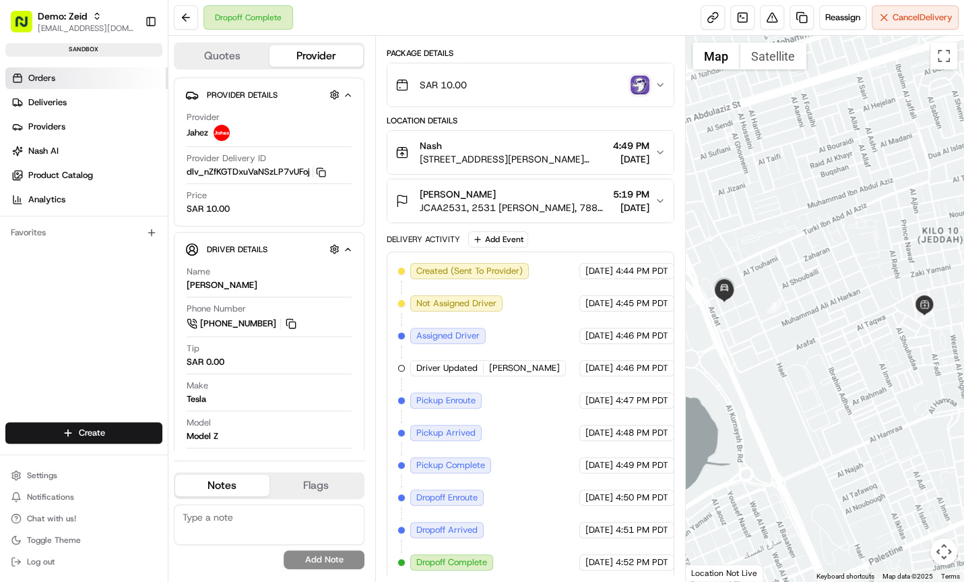
click at [61, 80] on link "Orders" at bounding box center [86, 78] width 162 height 22
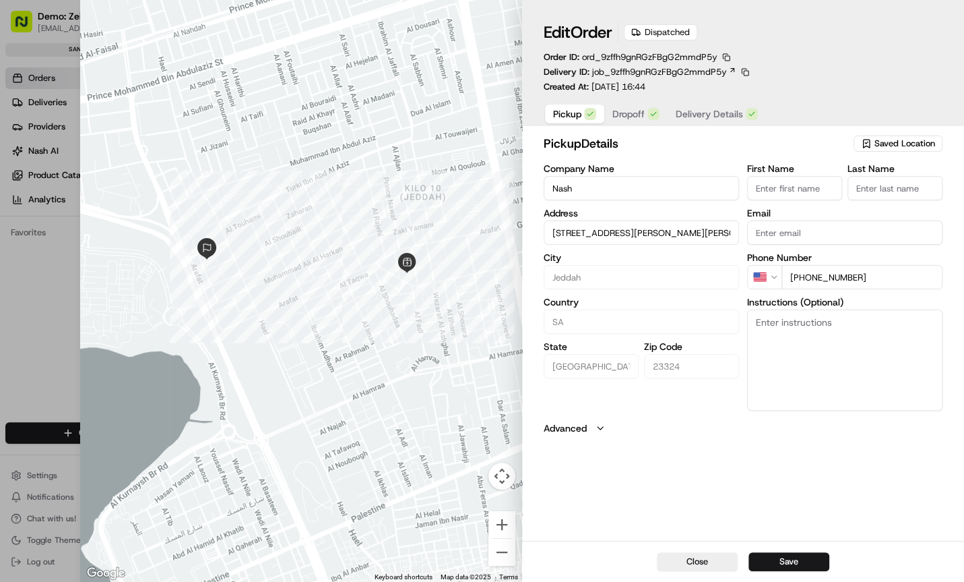
click at [686, 117] on span "Delivery Details" at bounding box center [709, 113] width 67 height 13
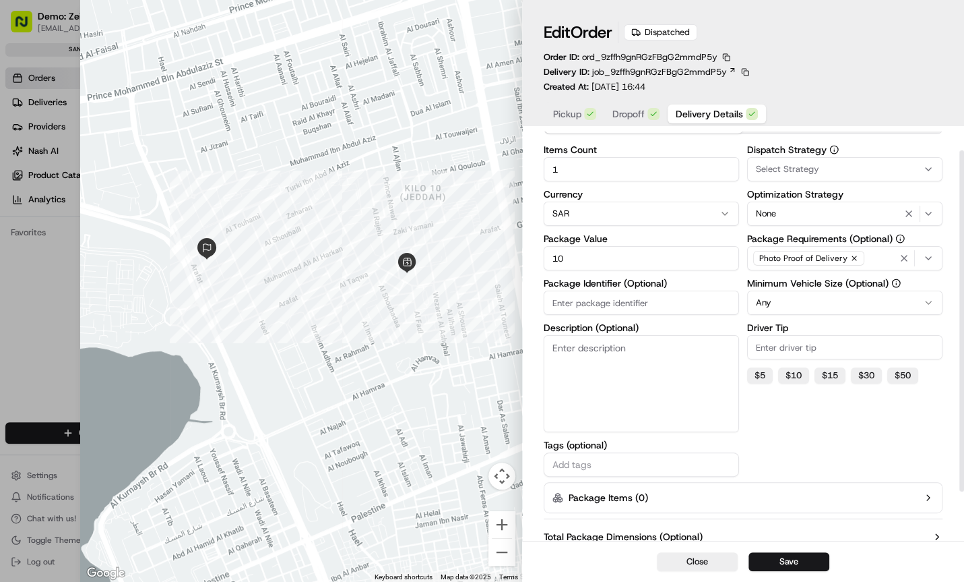
scroll to position [81, 0]
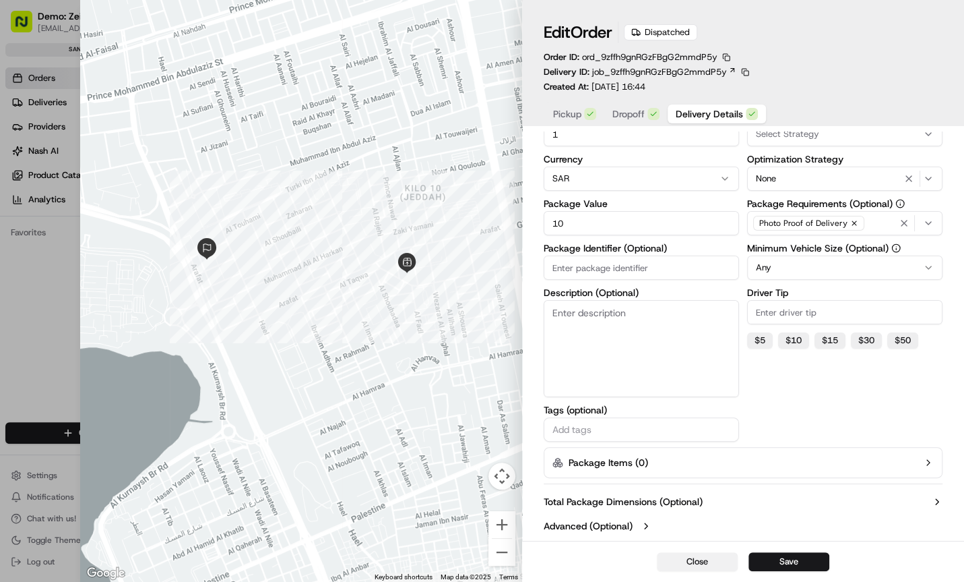
click at [726, 562] on button "Close" at bounding box center [697, 561] width 81 height 19
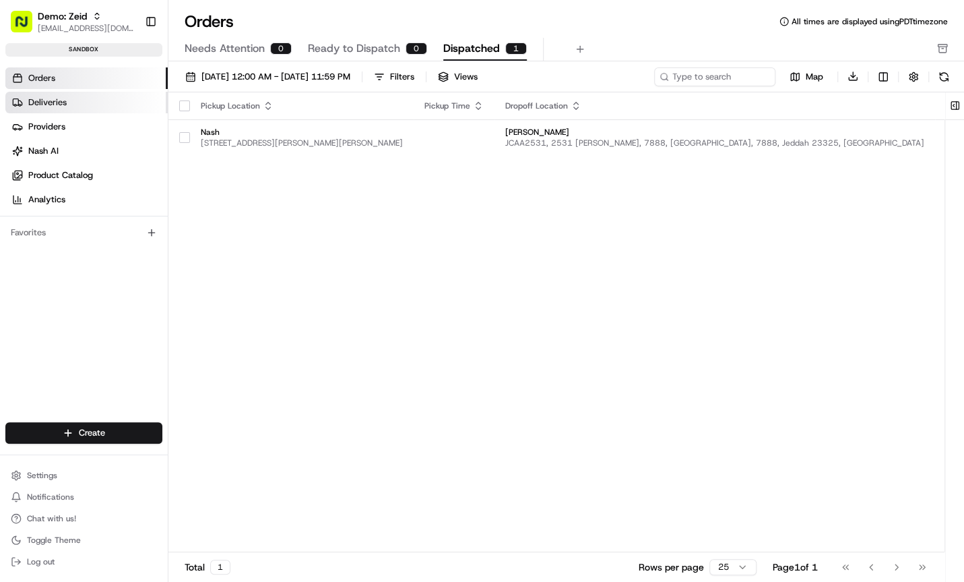
click at [73, 98] on link "Deliveries" at bounding box center [86, 103] width 162 height 22
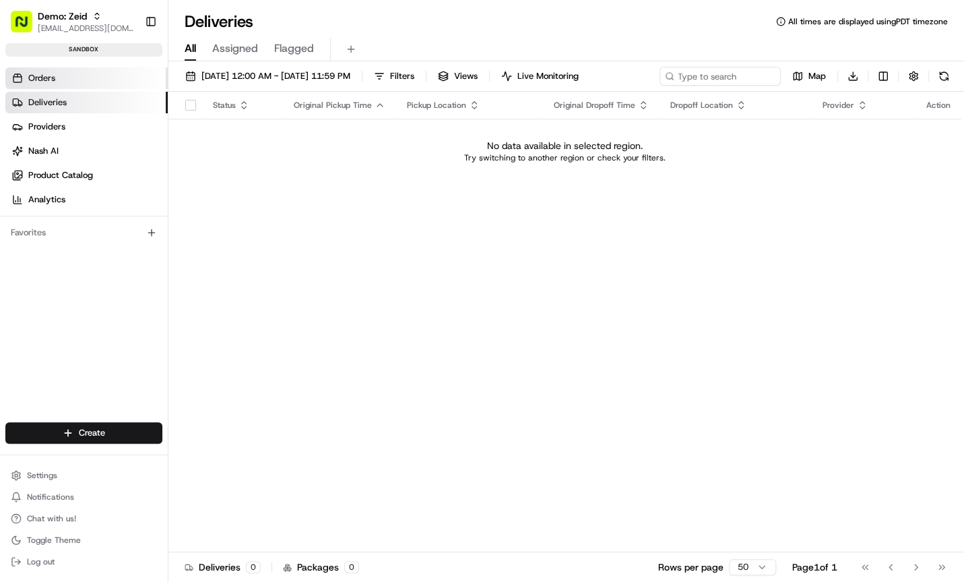
click at [67, 73] on link "Orders" at bounding box center [86, 78] width 162 height 22
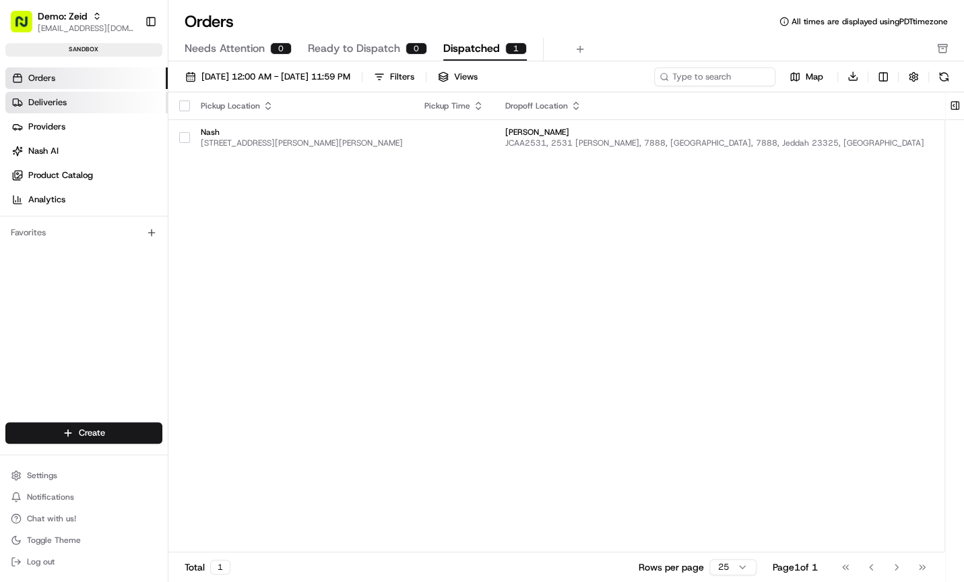
click at [72, 96] on link "Deliveries" at bounding box center [86, 103] width 162 height 22
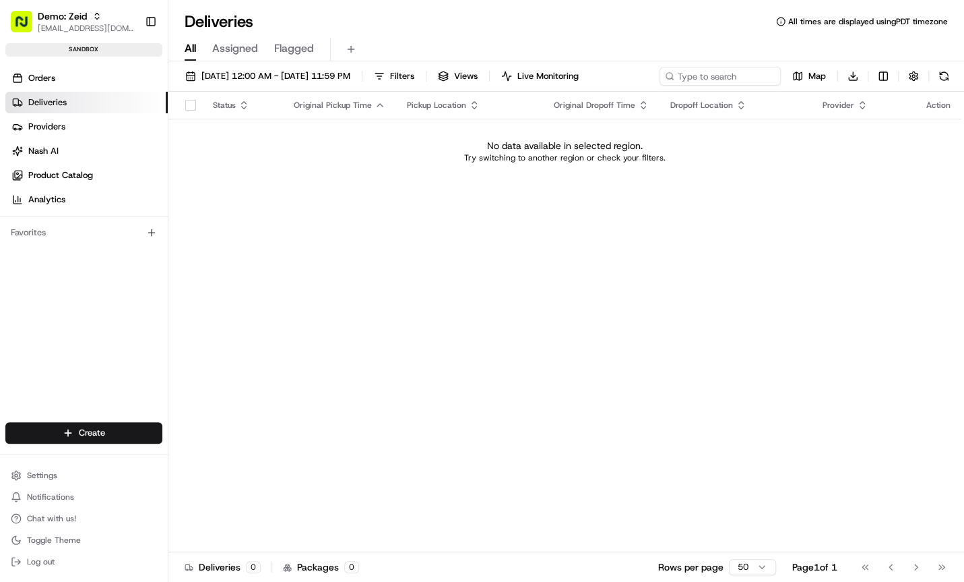
click at [65, 100] on span "Deliveries" at bounding box center [47, 102] width 38 height 12
click at [59, 75] on link "Orders" at bounding box center [86, 78] width 162 height 22
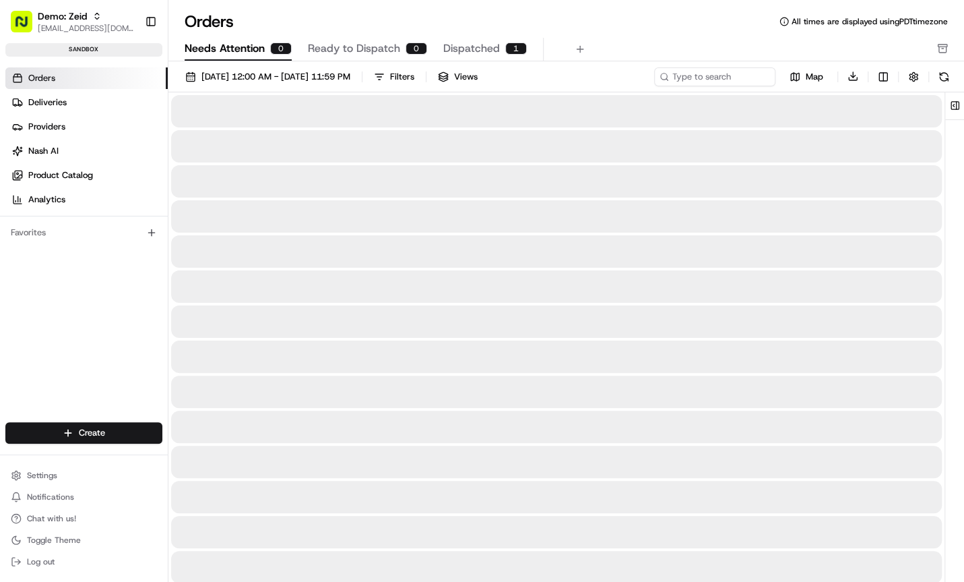
click at [249, 49] on span "Needs Attention" at bounding box center [225, 48] width 80 height 16
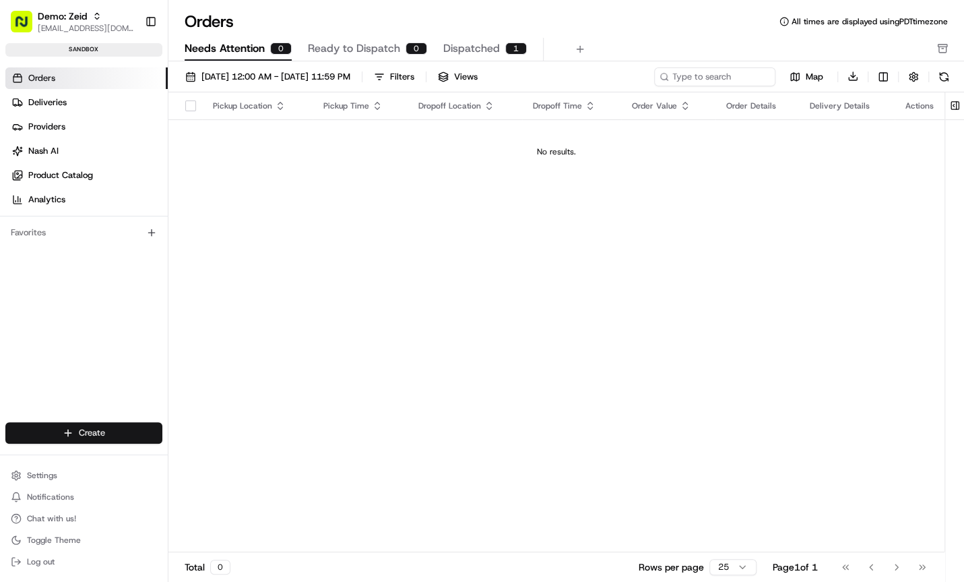
click at [77, 433] on html "Demo: Zeid zeid@usenash.com Toggle Sidebar sandbox Orders Deliveries Providers …" at bounding box center [482, 291] width 964 height 582
click at [165, 278] on html "Demo: Zeid zeid@usenash.com Toggle Sidebar sandbox Orders Deliveries Providers …" at bounding box center [482, 291] width 964 height 582
click at [39, 99] on span "Deliveries" at bounding box center [47, 102] width 38 height 12
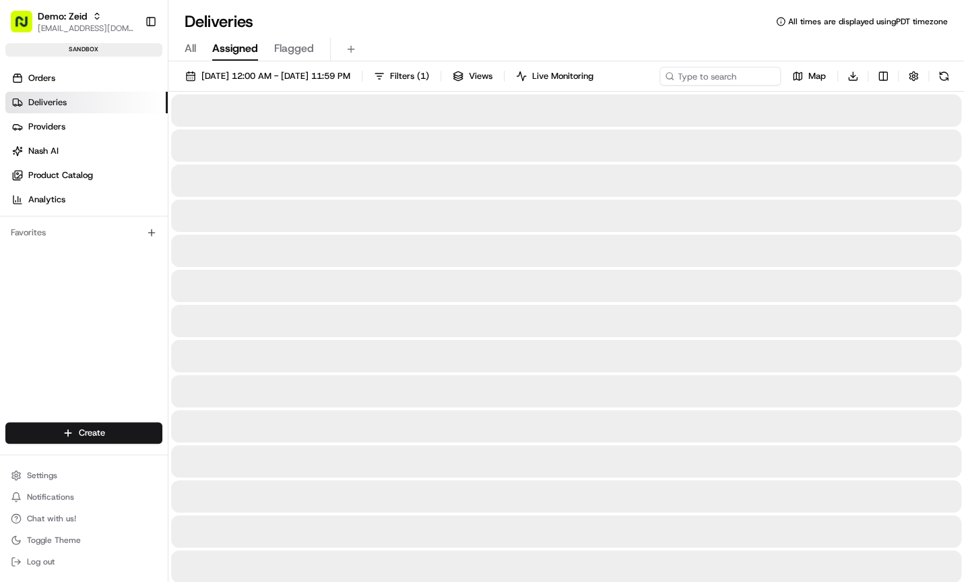
click at [221, 53] on span "Assigned" at bounding box center [235, 48] width 46 height 16
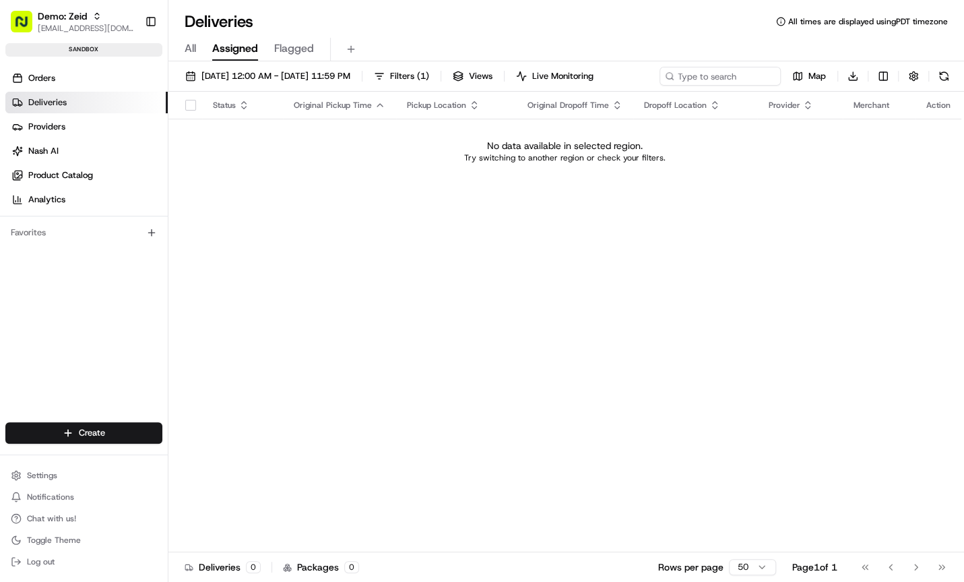
click at [287, 44] on span "Flagged" at bounding box center [294, 48] width 40 height 16
click at [236, 50] on span "Assigned" at bounding box center [235, 48] width 46 height 16
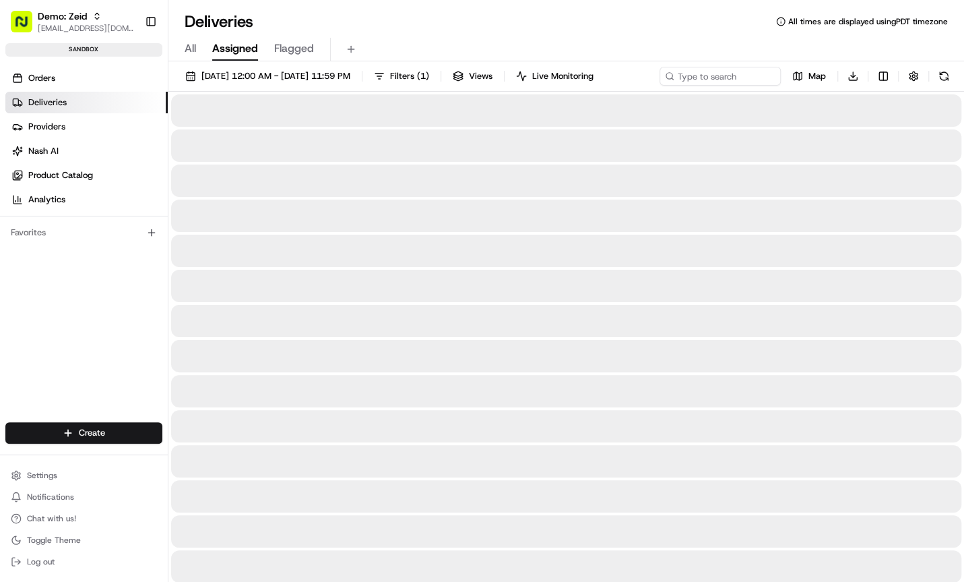
click at [196, 49] on div "All Assigned Flagged" at bounding box center [566, 50] width 796 height 24
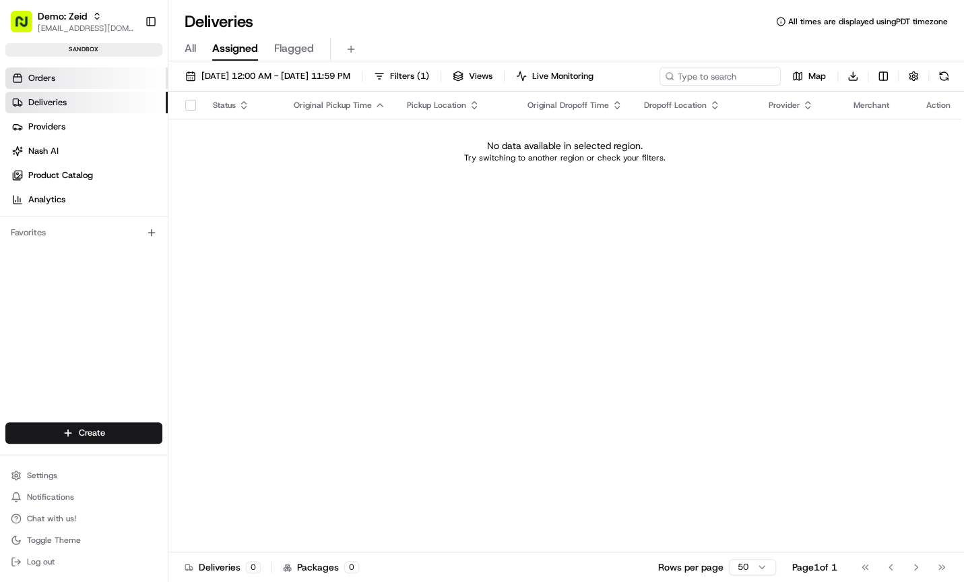
click at [66, 84] on link "Orders" at bounding box center [86, 78] width 162 height 22
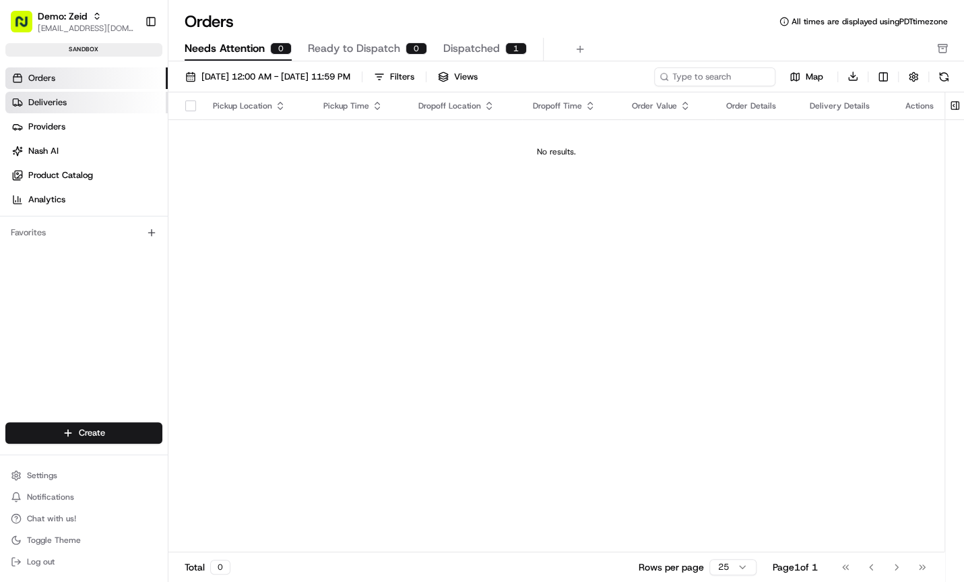
click at [92, 104] on link "Deliveries" at bounding box center [86, 103] width 162 height 22
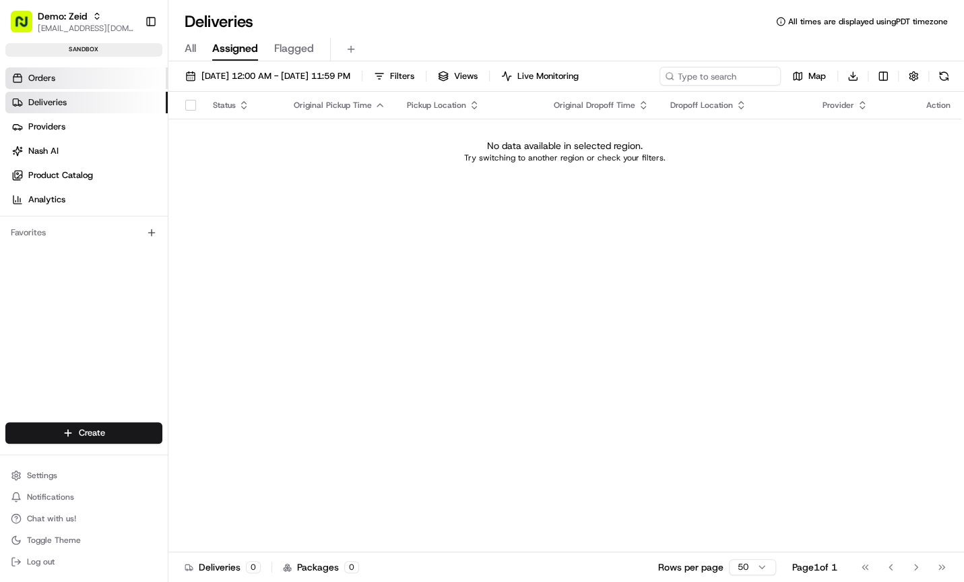
click at [42, 83] on span "Orders" at bounding box center [41, 78] width 27 height 12
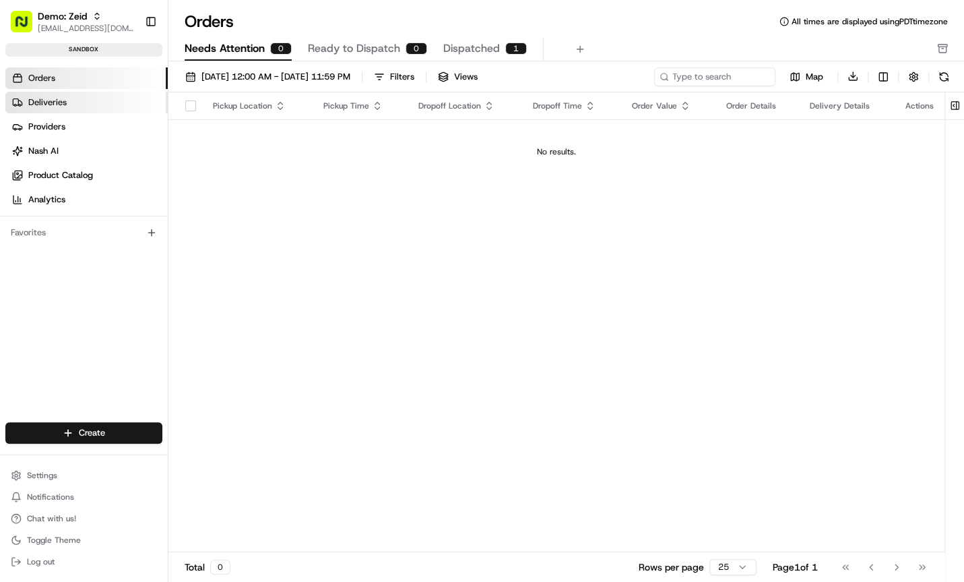
click at [42, 98] on span "Deliveries" at bounding box center [47, 102] width 38 height 12
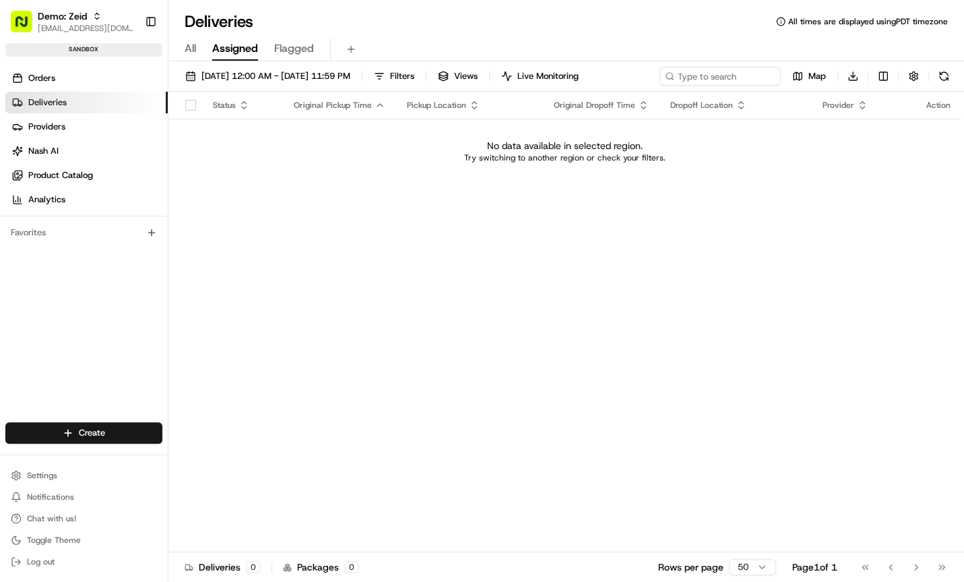
click at [59, 108] on link "Deliveries" at bounding box center [86, 103] width 162 height 22
click at [453, 201] on div "Status Original Pickup Time Pickup Location Original Dropoff Time Dropoff Locat…" at bounding box center [564, 322] width 793 height 460
click at [632, 199] on div "Status Original Pickup Time Pickup Location Original Dropoff Time Dropoff Locat…" at bounding box center [564, 322] width 793 height 460
click at [44, 79] on span "Orders" at bounding box center [41, 78] width 27 height 12
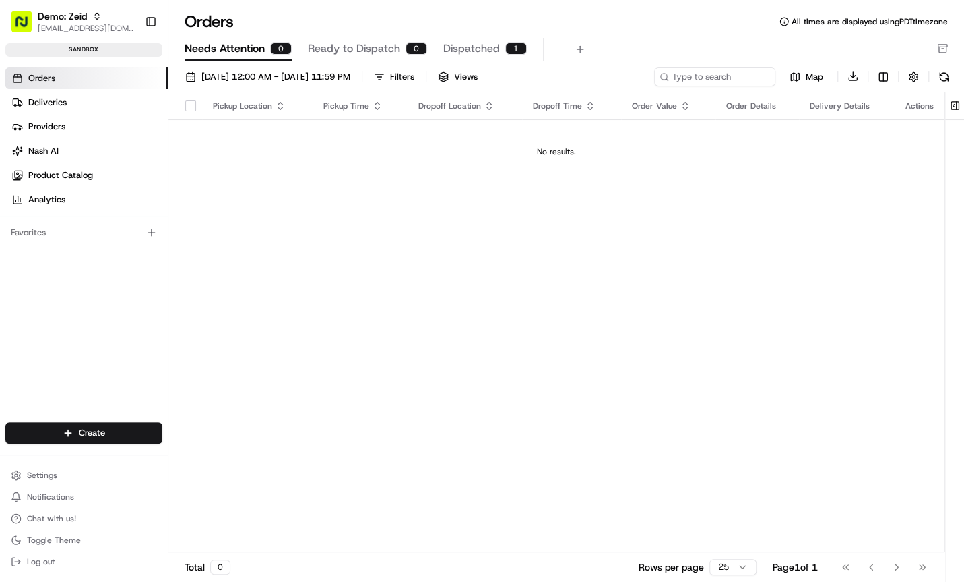
click at [65, 81] on link "Orders" at bounding box center [86, 78] width 162 height 22
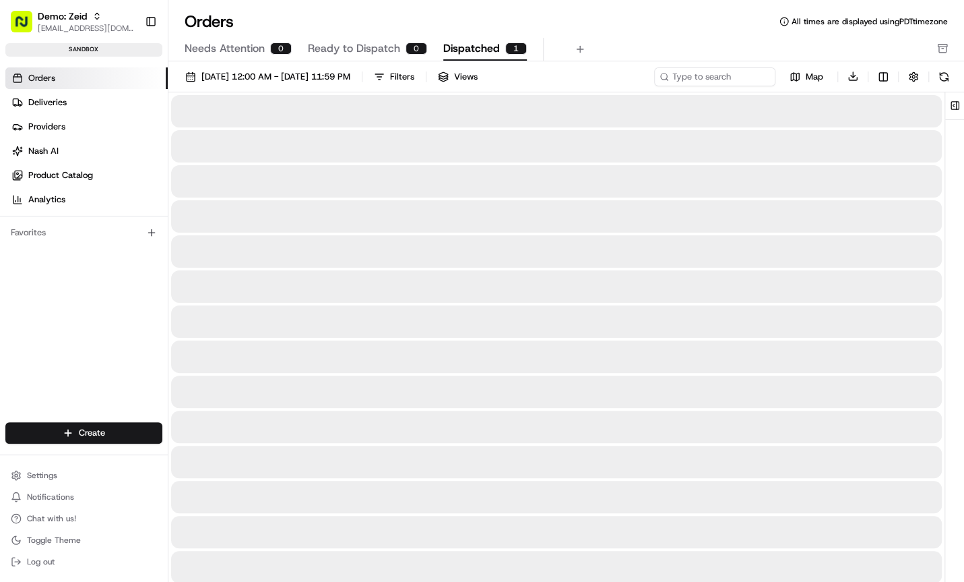
click at [453, 53] on span "Dispatched" at bounding box center [471, 48] width 57 height 16
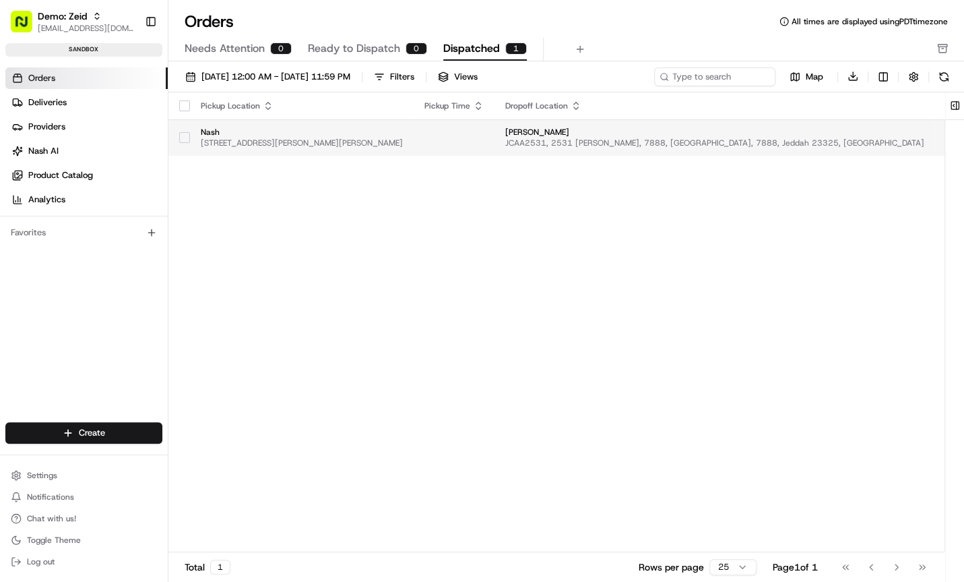
click at [668, 145] on span "JCAA2531, 2531 Arafat, 7888, Al Andalus, 7888, Jeddah 23325, Saudi Arabia" at bounding box center [714, 142] width 419 height 11
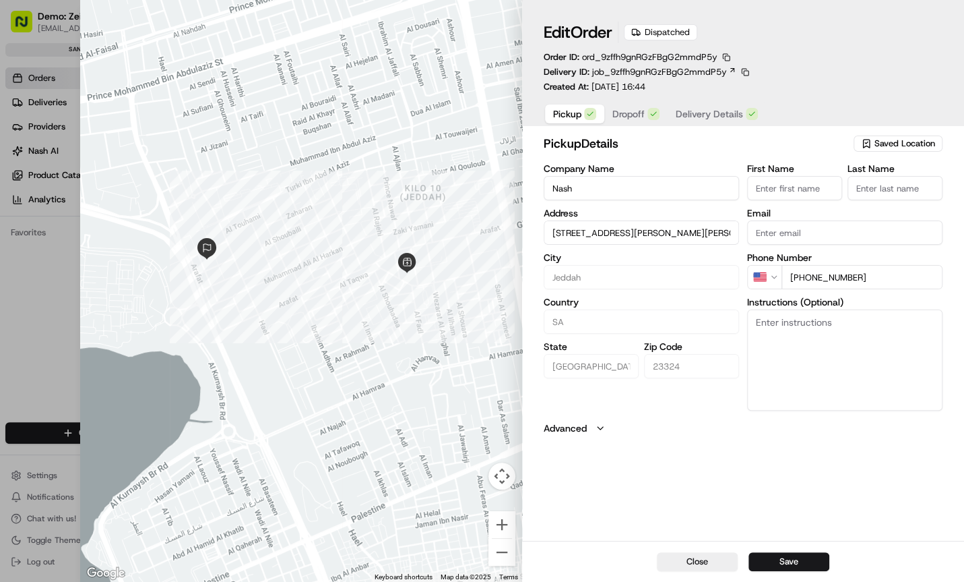
click at [664, 34] on div "Dispatched" at bounding box center [660, 32] width 73 height 16
click at [577, 418] on div "pickup Details Saved Location Company Name Nash Address 3880 Omar Mahdi, Al Ham…" at bounding box center [743, 284] width 399 height 301
click at [580, 424] on label "Advanced" at bounding box center [565, 427] width 43 height 13
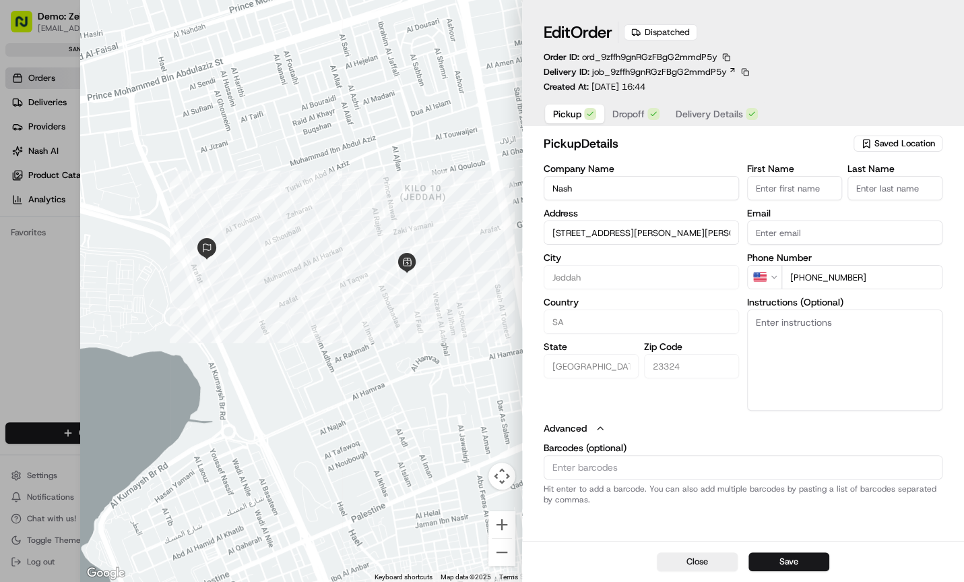
click at [590, 433] on button "Advanced" at bounding box center [743, 427] width 399 height 13
click at [708, 572] on div "Close Save" at bounding box center [743, 560] width 442 height 41
click at [705, 563] on button "Close" at bounding box center [697, 561] width 81 height 19
type input "+1"
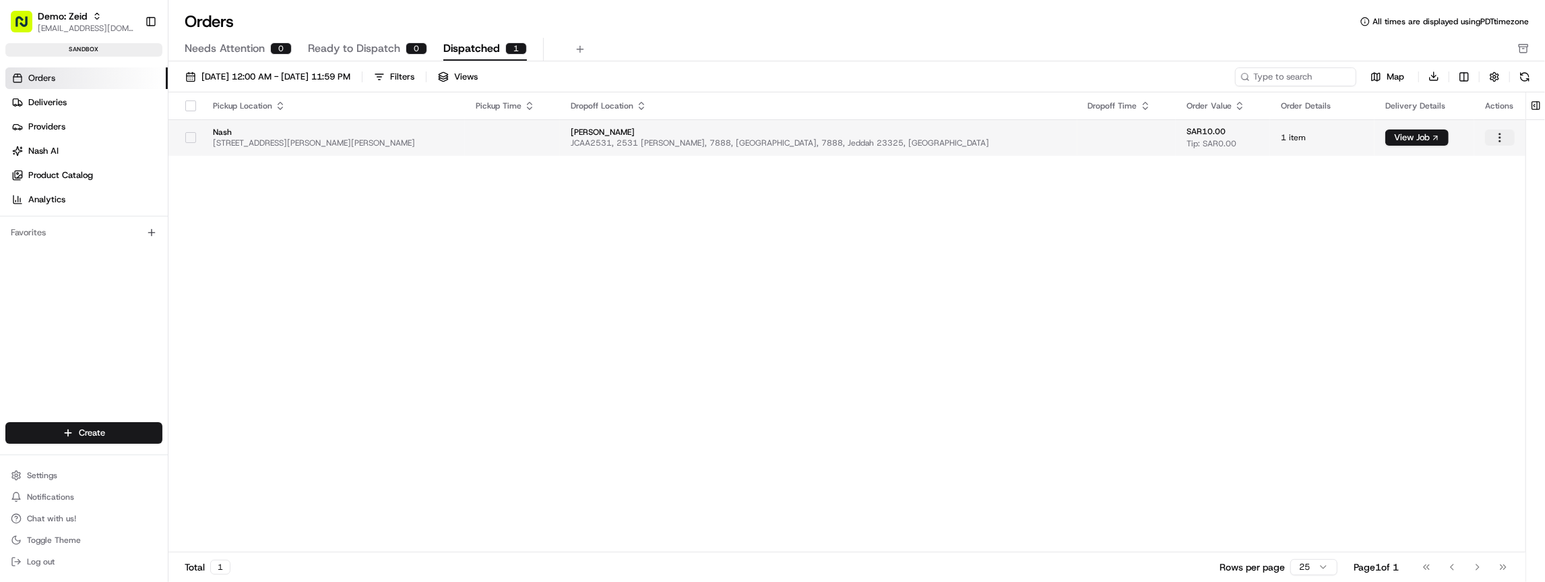
click at [1507, 134] on html "Demo: Zeid zeid@usenash.com Toggle Sidebar sandbox Orders Deliveries Providers …" at bounding box center [772, 291] width 1545 height 582
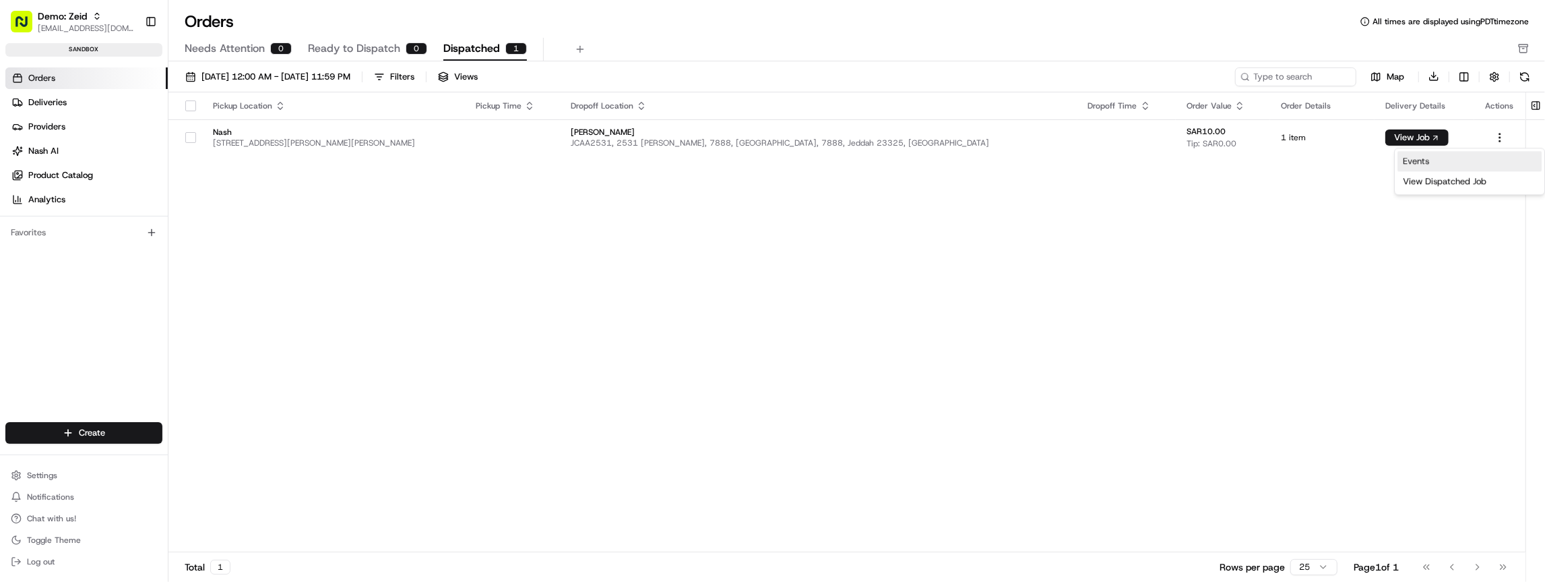
click at [1443, 162] on link "Events" at bounding box center [1470, 161] width 144 height 20
click at [50, 132] on link "Providers" at bounding box center [86, 127] width 162 height 22
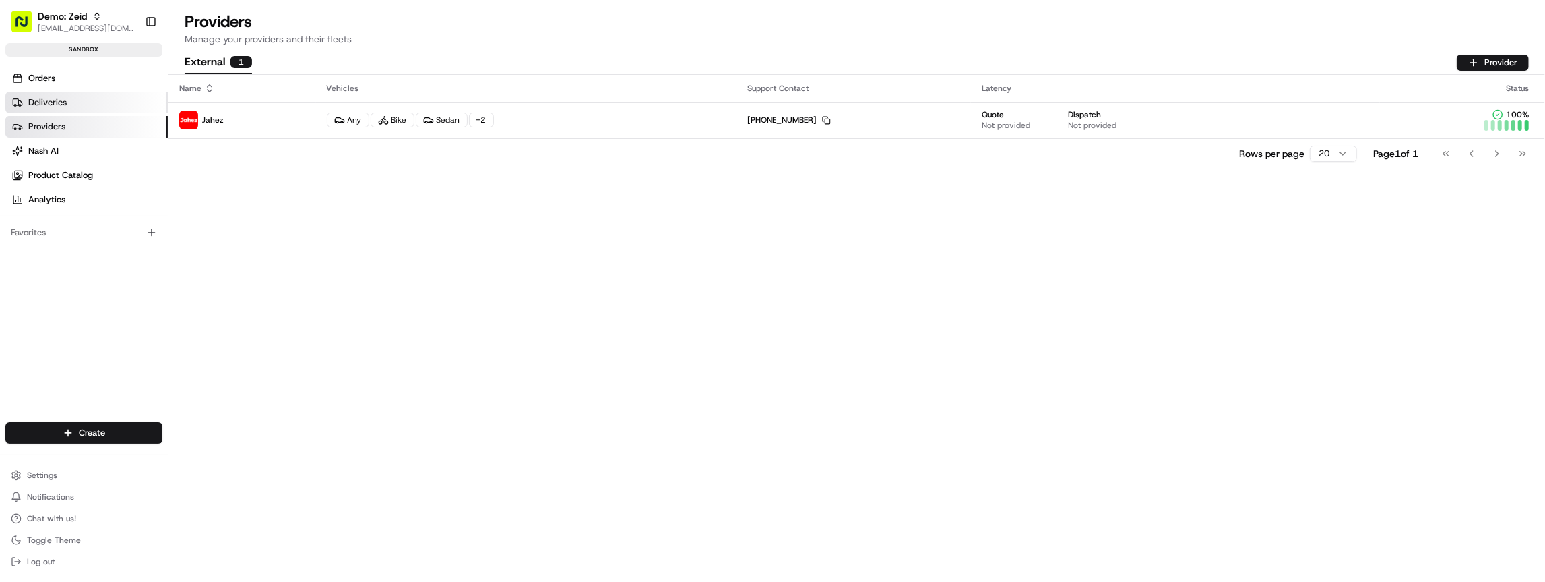
click at [59, 106] on span "Deliveries" at bounding box center [47, 102] width 38 height 12
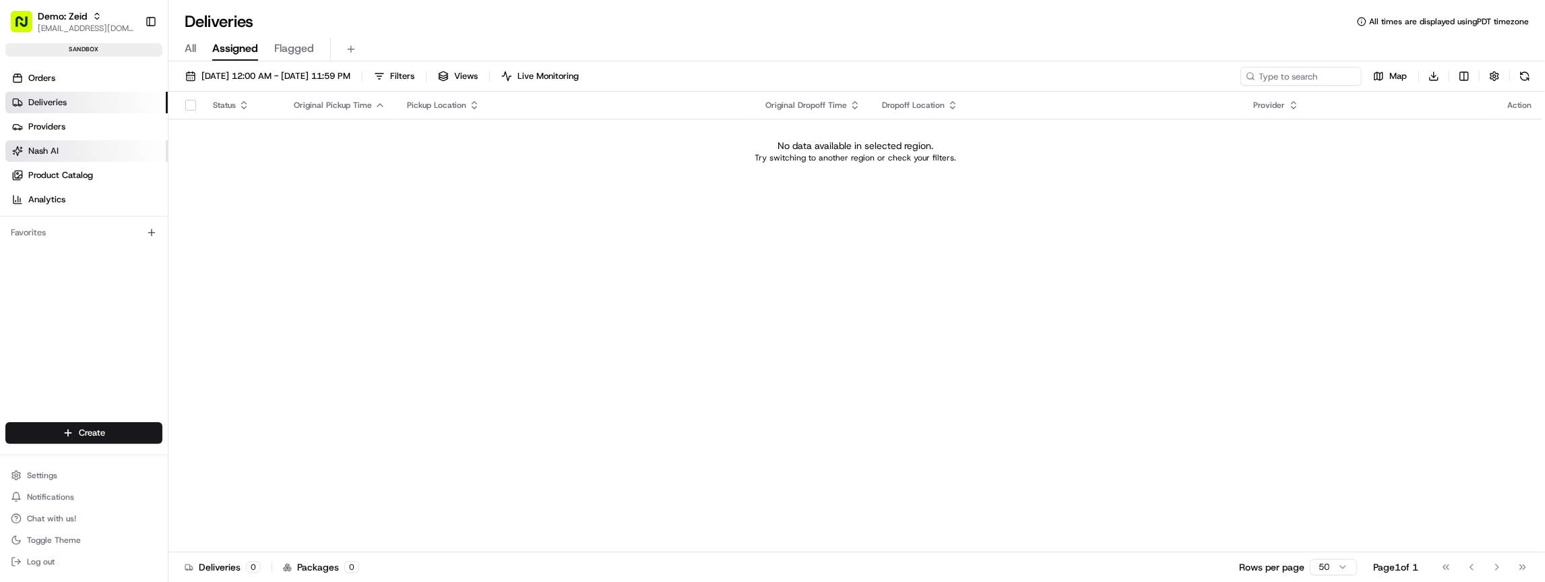
click at [64, 145] on link "Nash AI" at bounding box center [86, 151] width 162 height 22
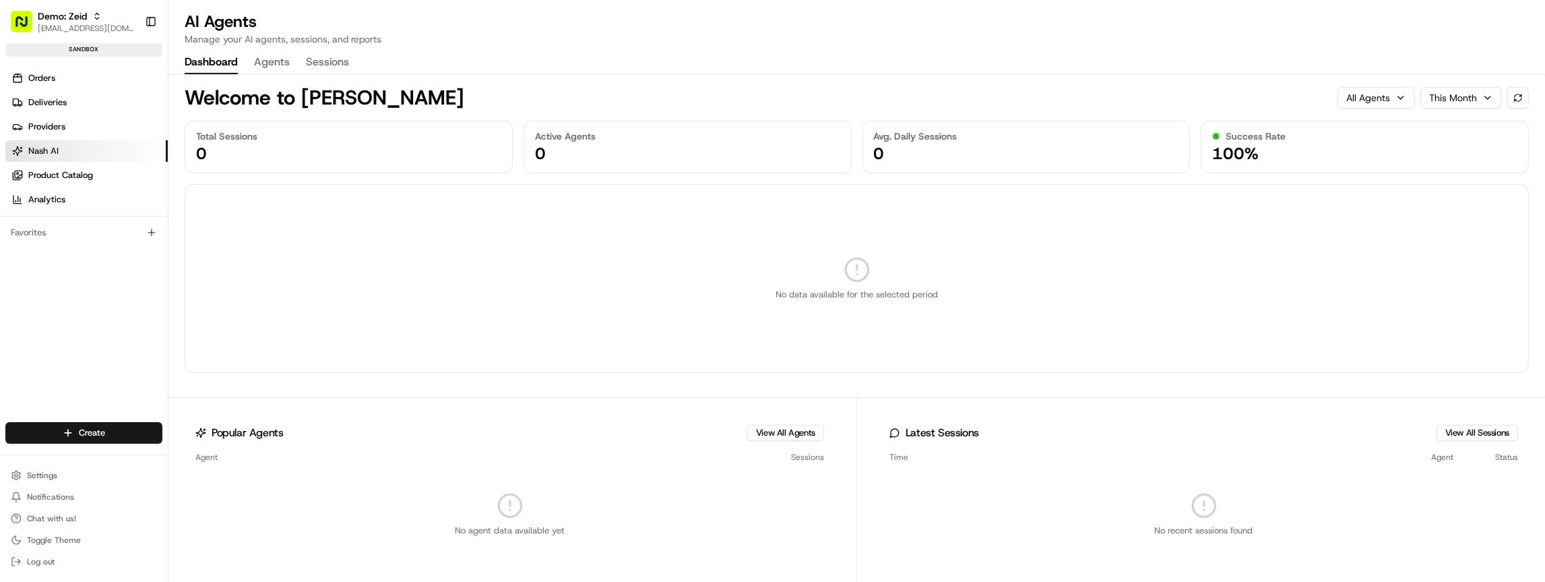
click at [274, 63] on button "Agents" at bounding box center [272, 62] width 36 height 23
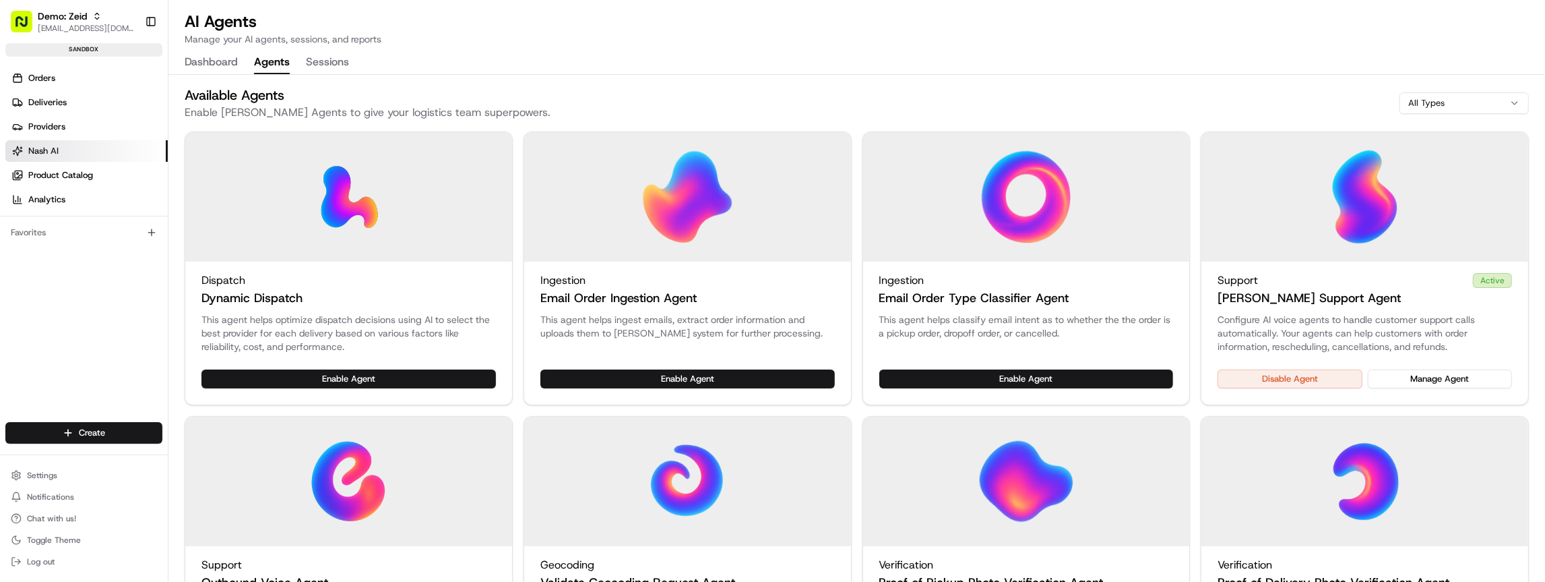
click at [332, 58] on button "Sessions" at bounding box center [327, 62] width 43 height 23
click at [283, 63] on button "Agents" at bounding box center [272, 62] width 36 height 23
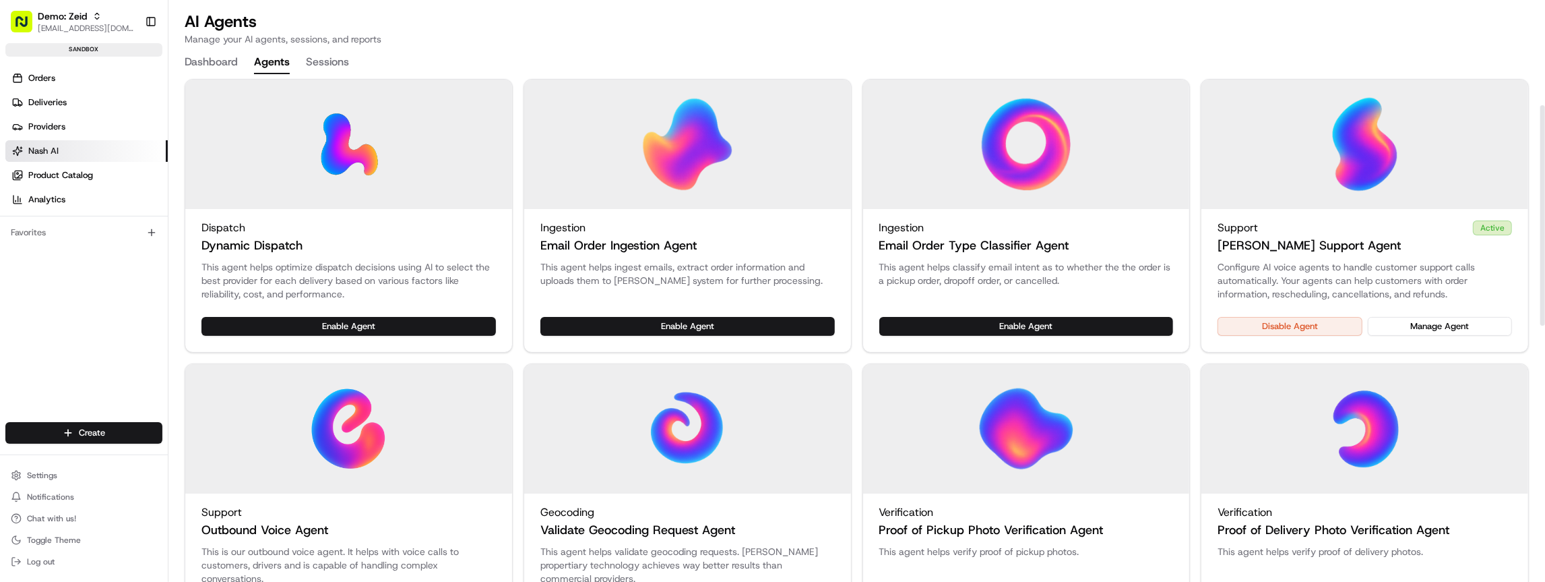
scroll to position [49, 0]
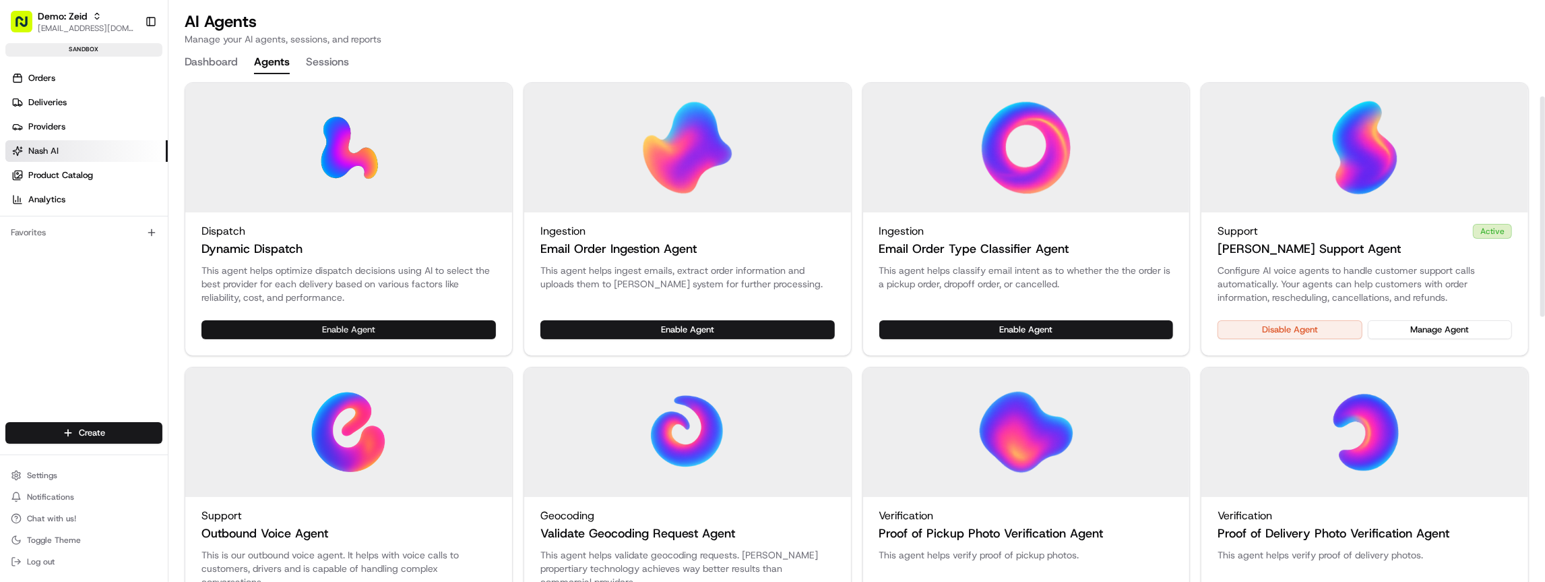
click at [362, 321] on button "Enable Agent" at bounding box center [348, 329] width 294 height 19
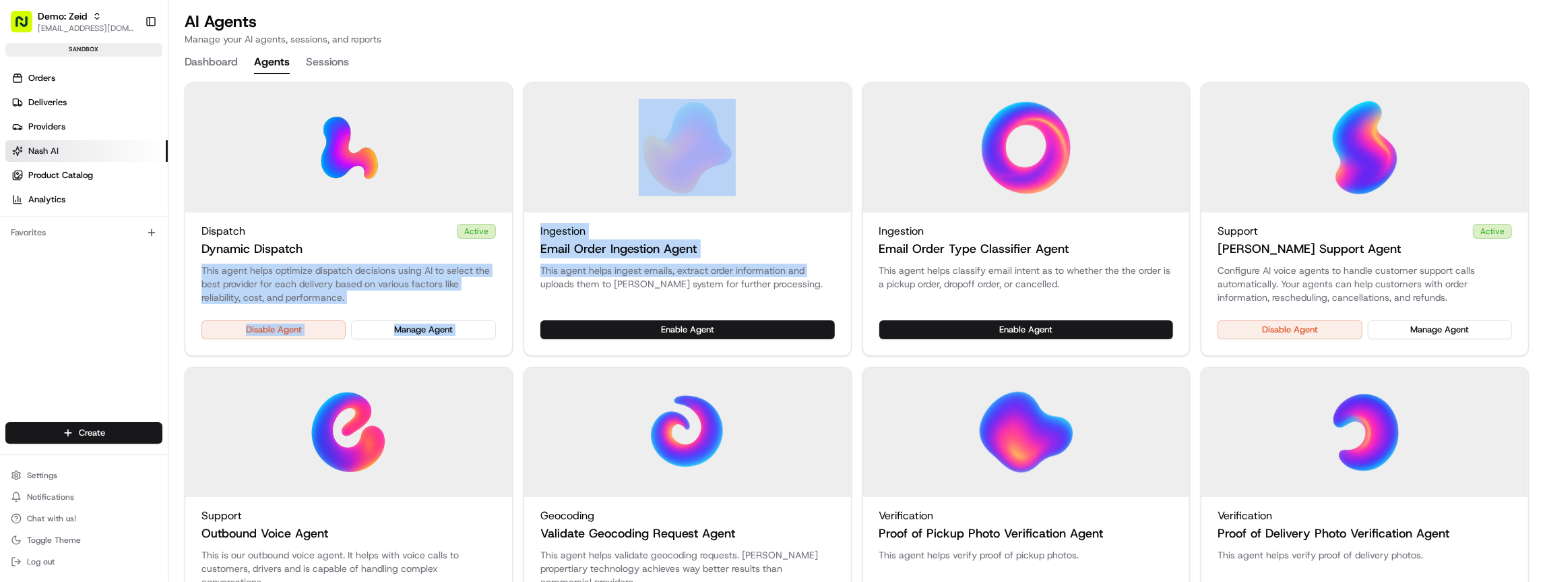
drag, startPoint x: 303, startPoint y: 255, endPoint x: 531, endPoint y: 288, distance: 230.1
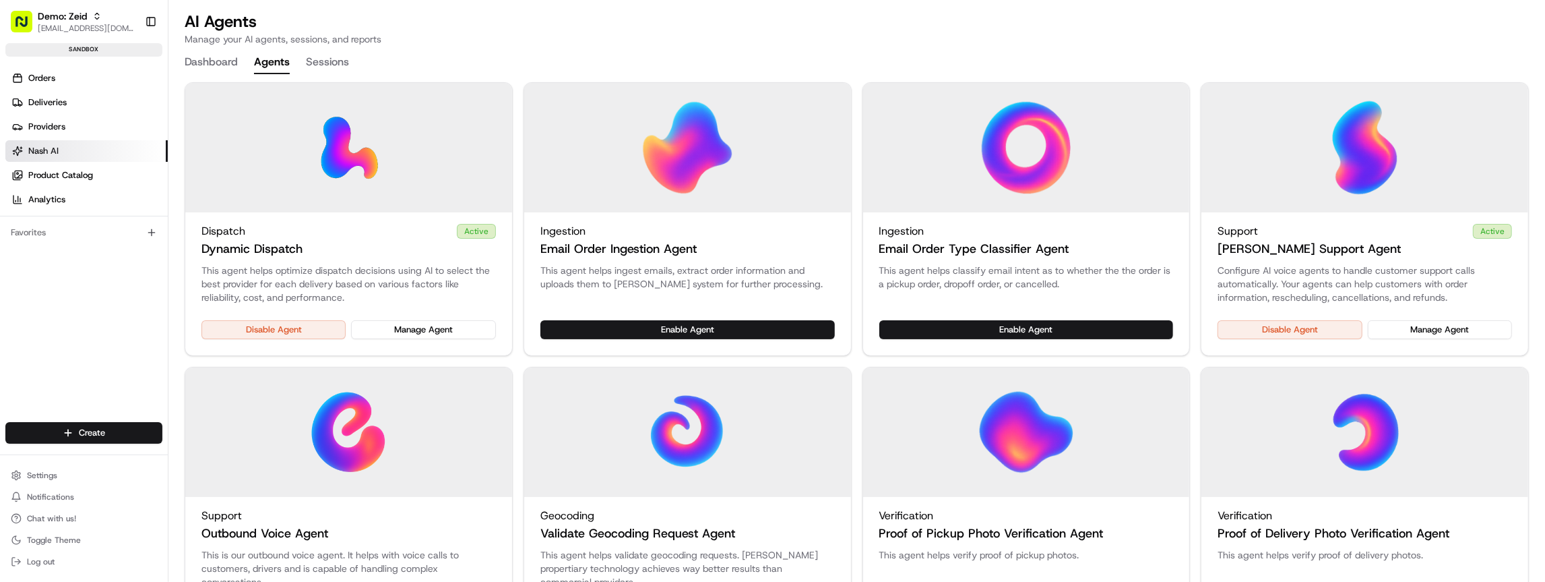
click at [437, 272] on p "This agent helps optimize dispatch decisions using AI to select the best provid…" at bounding box center [348, 283] width 294 height 40
click at [338, 63] on button "Sessions" at bounding box center [327, 62] width 43 height 23
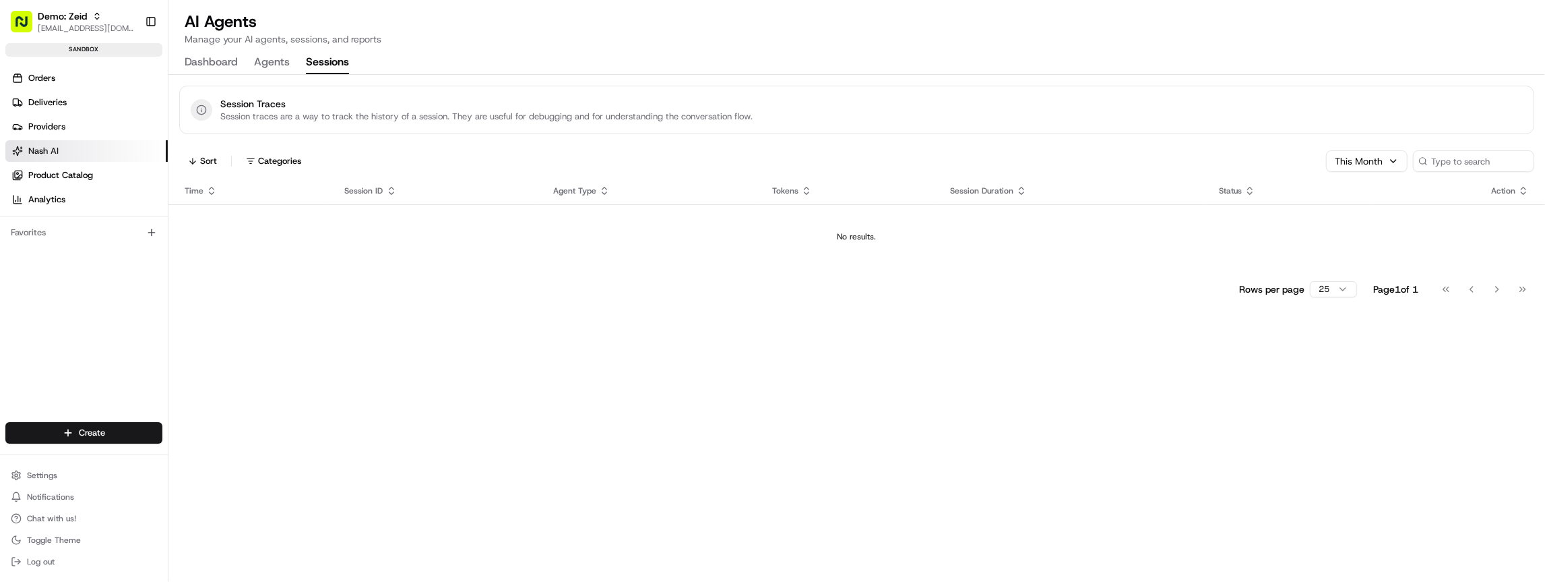
click at [278, 65] on button "Agents" at bounding box center [272, 62] width 36 height 23
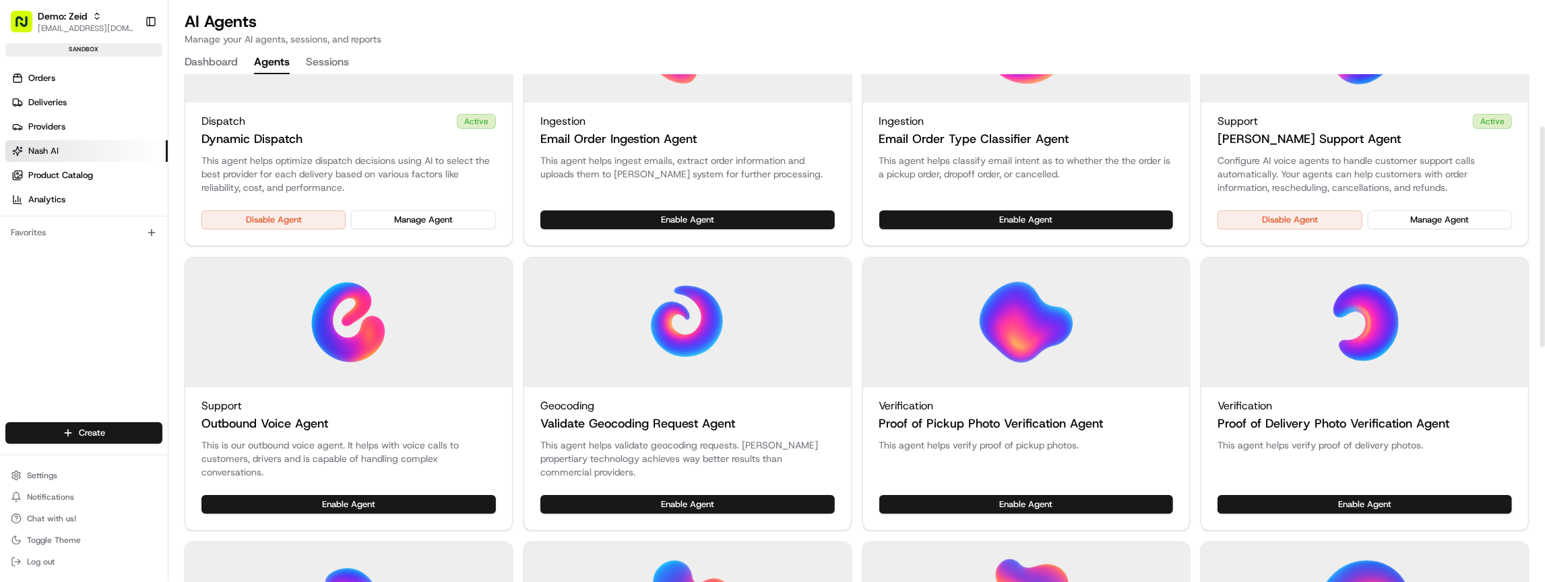
scroll to position [160, 0]
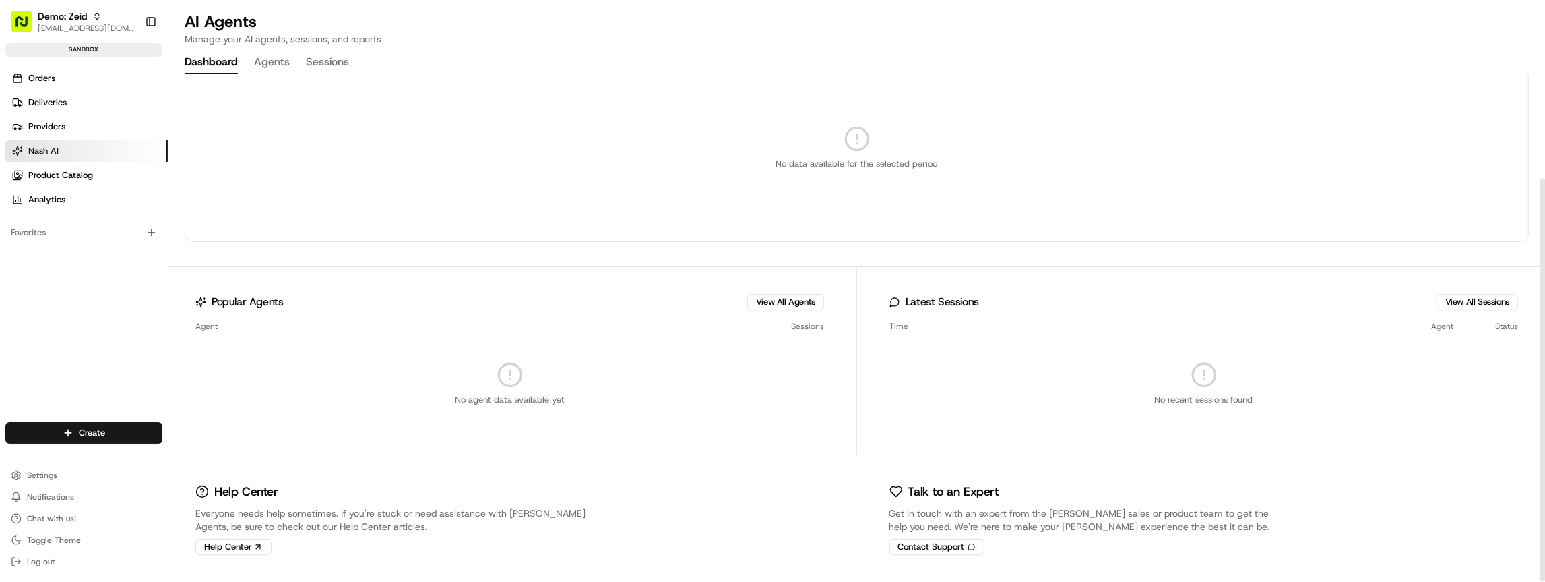
click at [210, 63] on button "Dashboard" at bounding box center [211, 62] width 53 height 23
click at [263, 63] on button "Agents" at bounding box center [272, 62] width 36 height 23
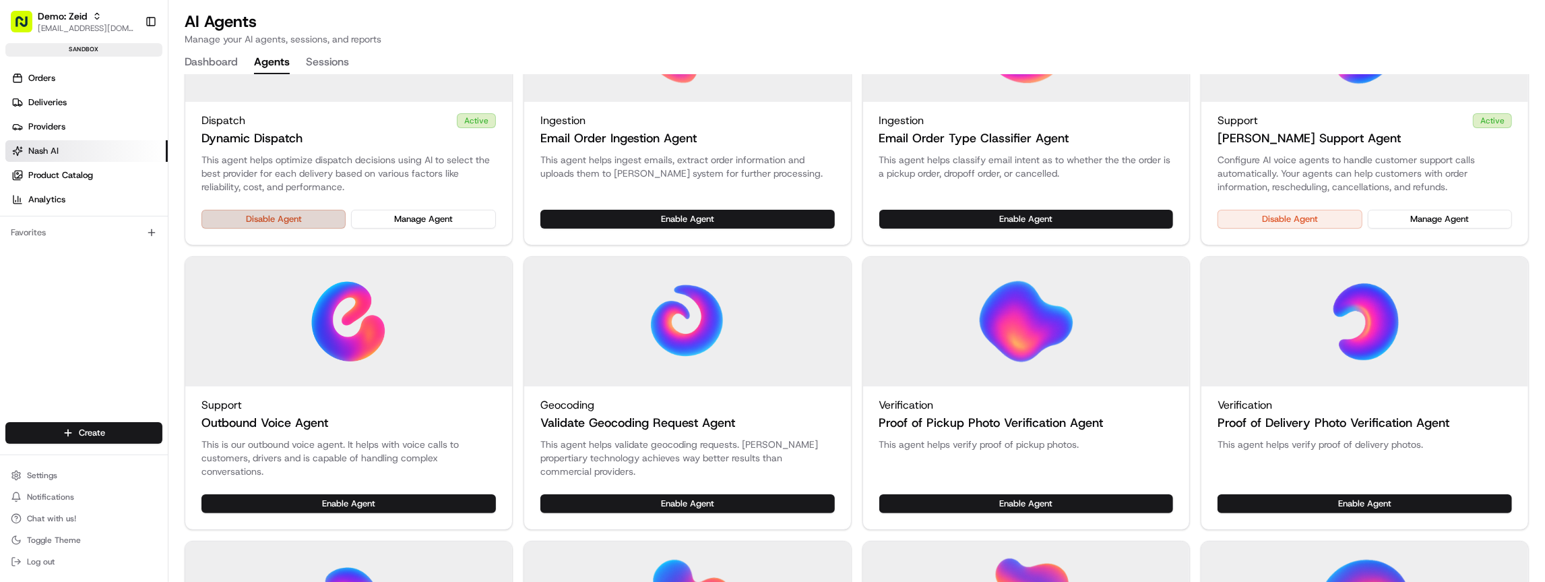
click at [278, 212] on button "Disable Agent" at bounding box center [273, 219] width 144 height 19
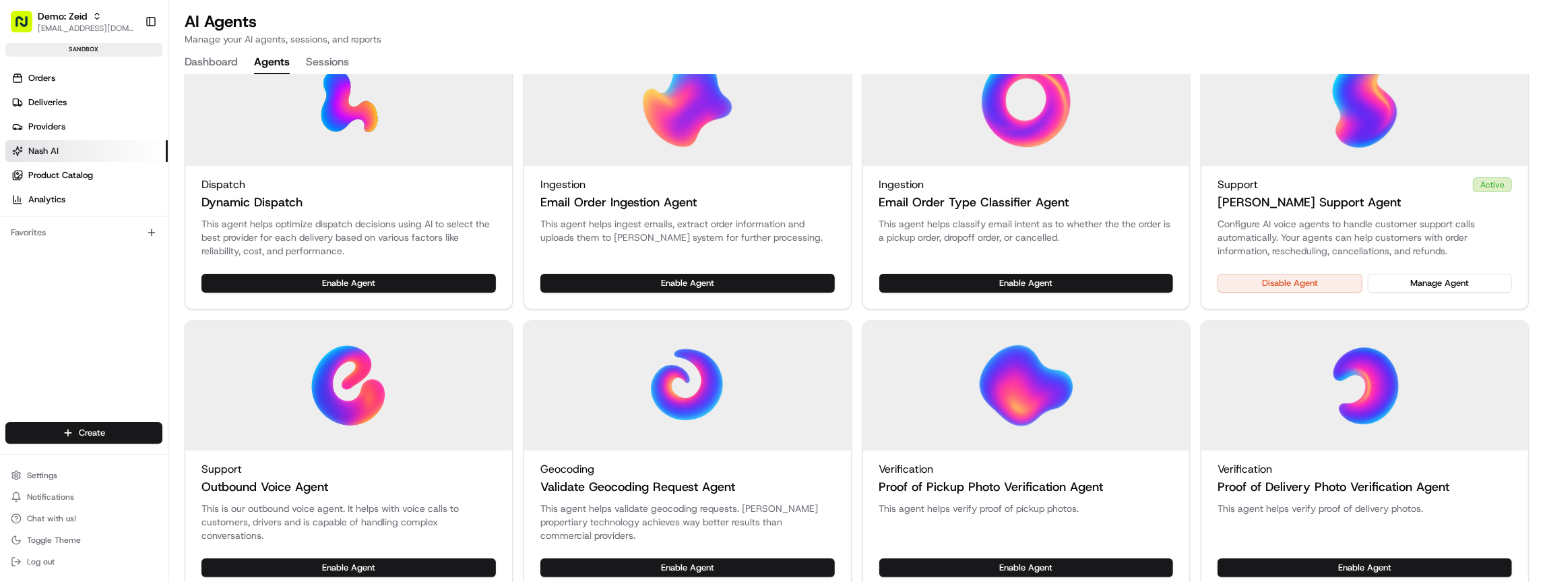
scroll to position [0, 0]
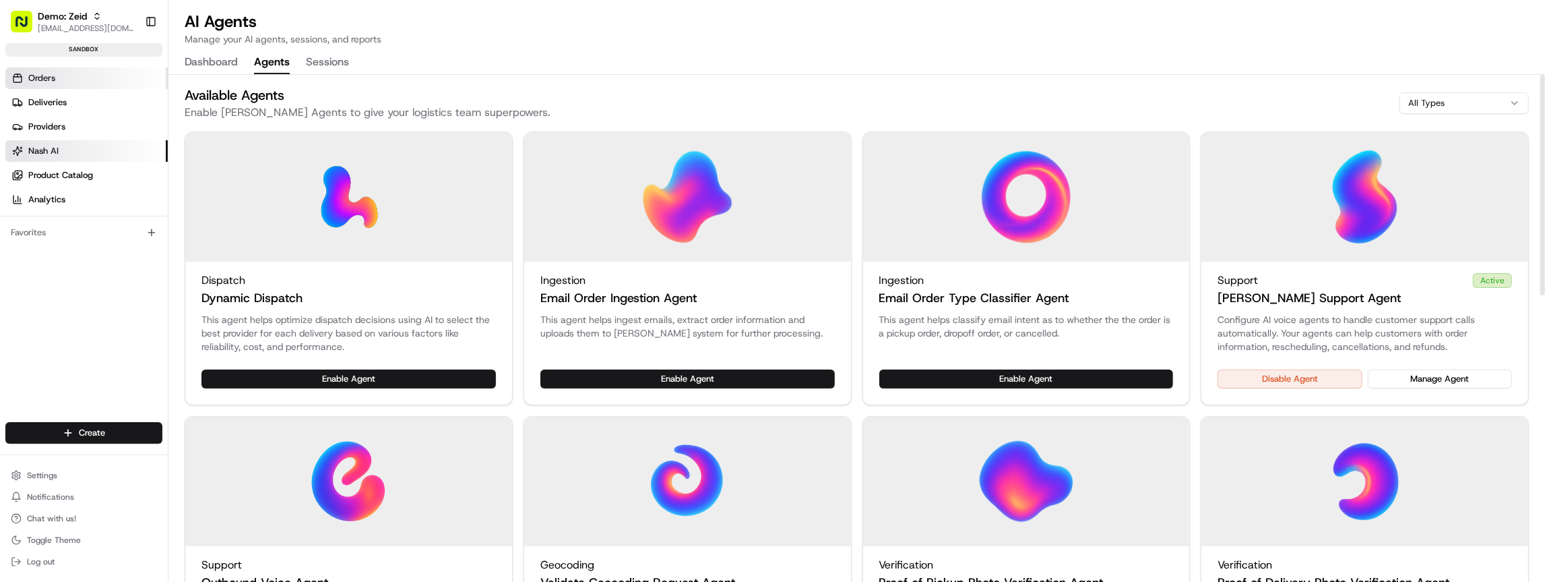
click at [63, 82] on link "Orders" at bounding box center [86, 78] width 162 height 22
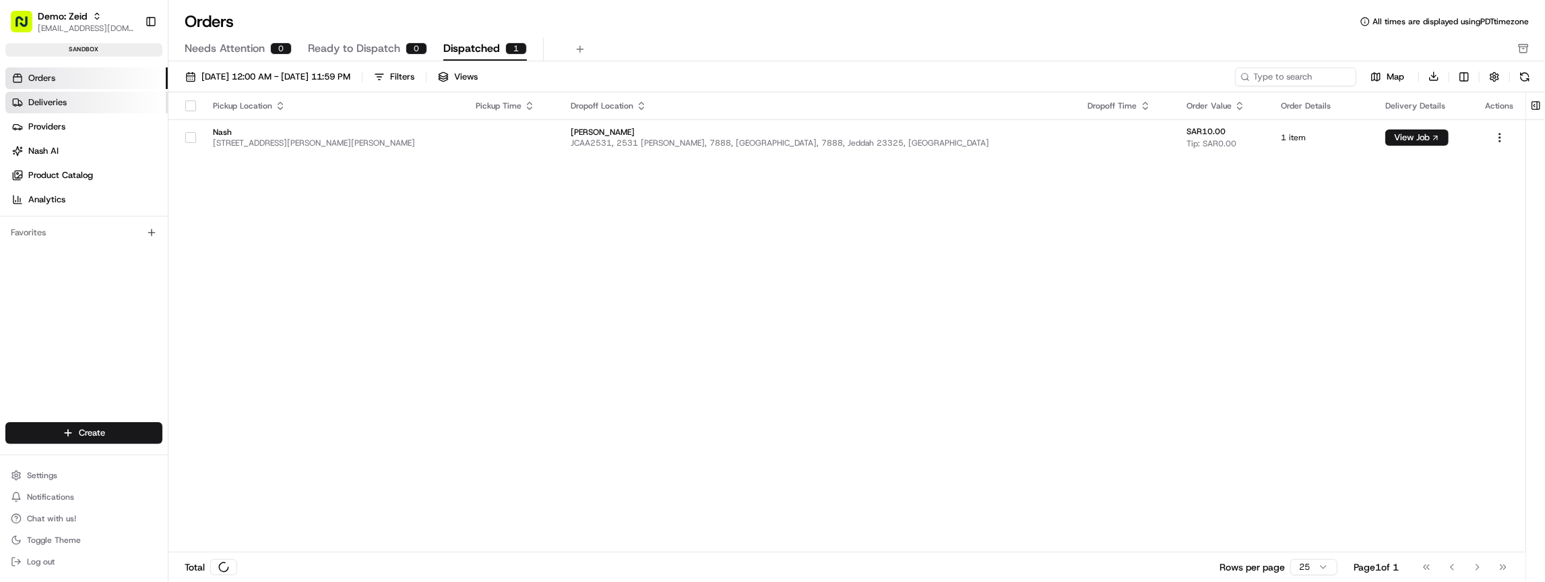
click at [82, 98] on link "Deliveries" at bounding box center [86, 103] width 162 height 22
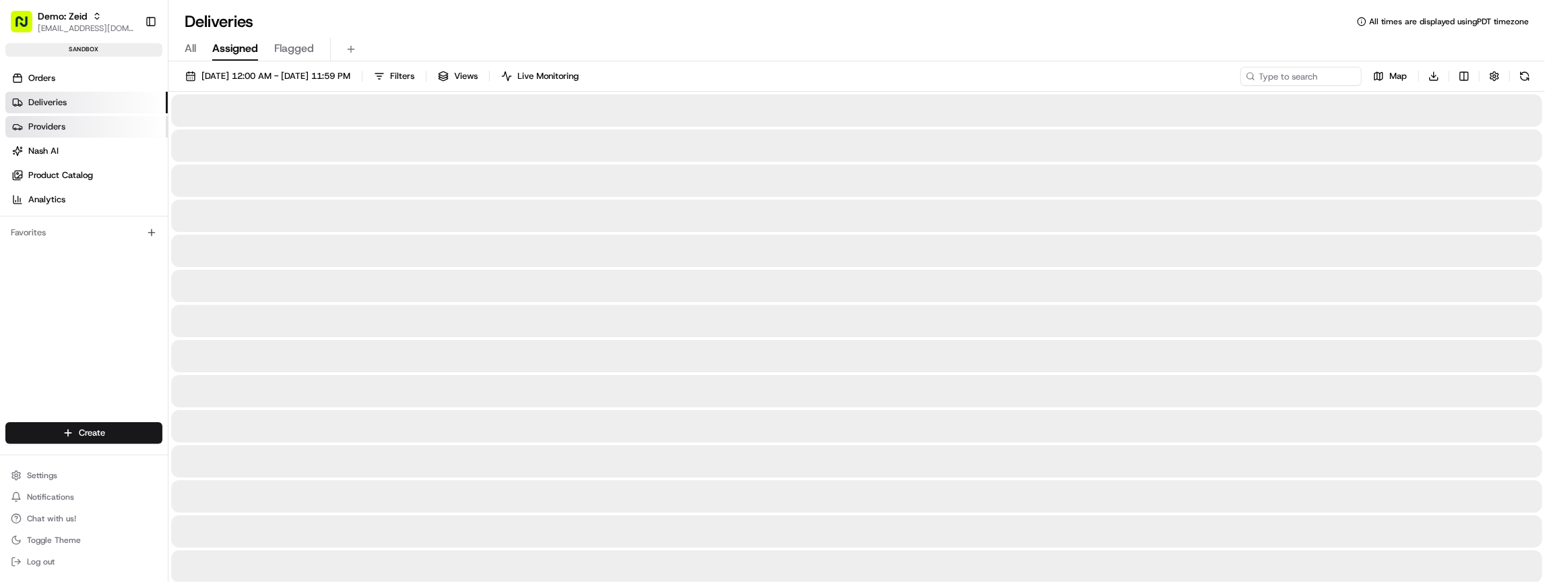
click at [72, 117] on link "Providers" at bounding box center [86, 127] width 162 height 22
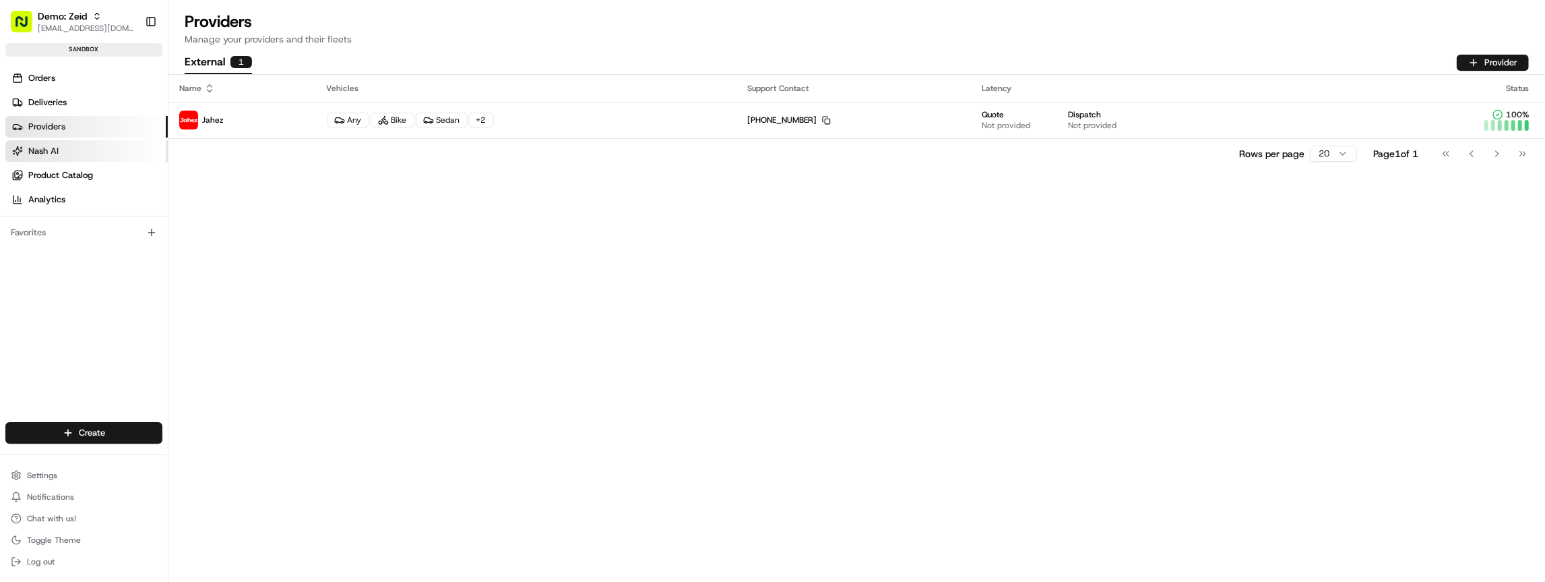
click at [76, 145] on link "Nash AI" at bounding box center [86, 151] width 162 height 22
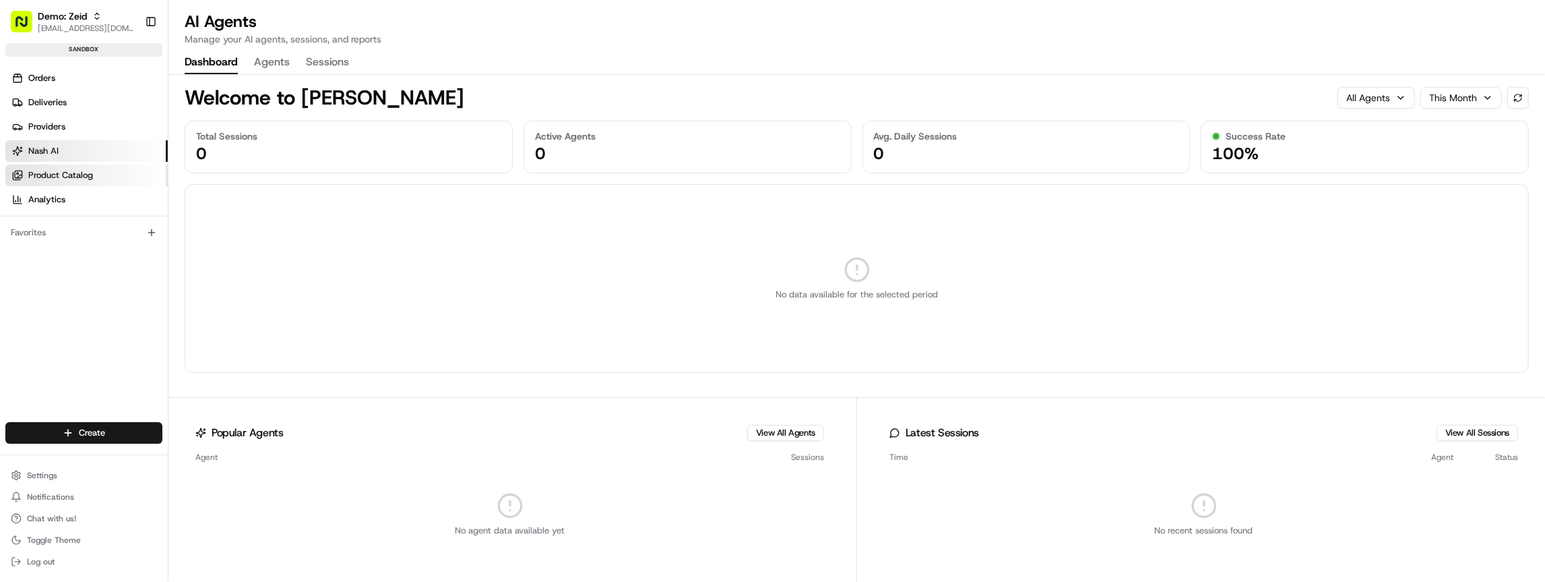
click at [74, 173] on span "Product Catalog" at bounding box center [60, 175] width 65 height 12
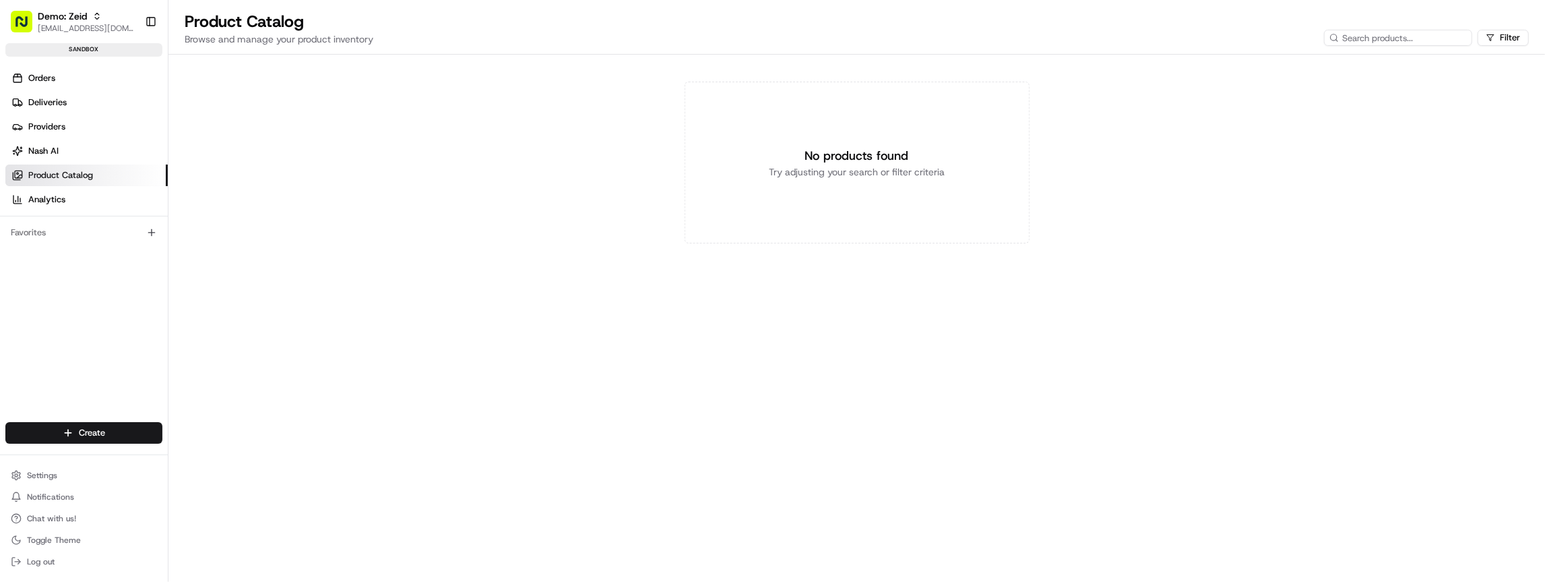
click at [728, 146] on div "No products found Try adjusting your search or filter criteria" at bounding box center [857, 163] width 345 height 162
click at [895, 177] on p "Try adjusting your search or filter criteria" at bounding box center [857, 171] width 176 height 13
click at [717, 160] on div "No products found Try adjusting your search or filter criteria" at bounding box center [857, 163] width 345 height 162
click at [493, 146] on div "No products found Try adjusting your search or filter criteria" at bounding box center [856, 163] width 1377 height 216
click at [80, 175] on span "Product Catalog" at bounding box center [60, 175] width 65 height 12
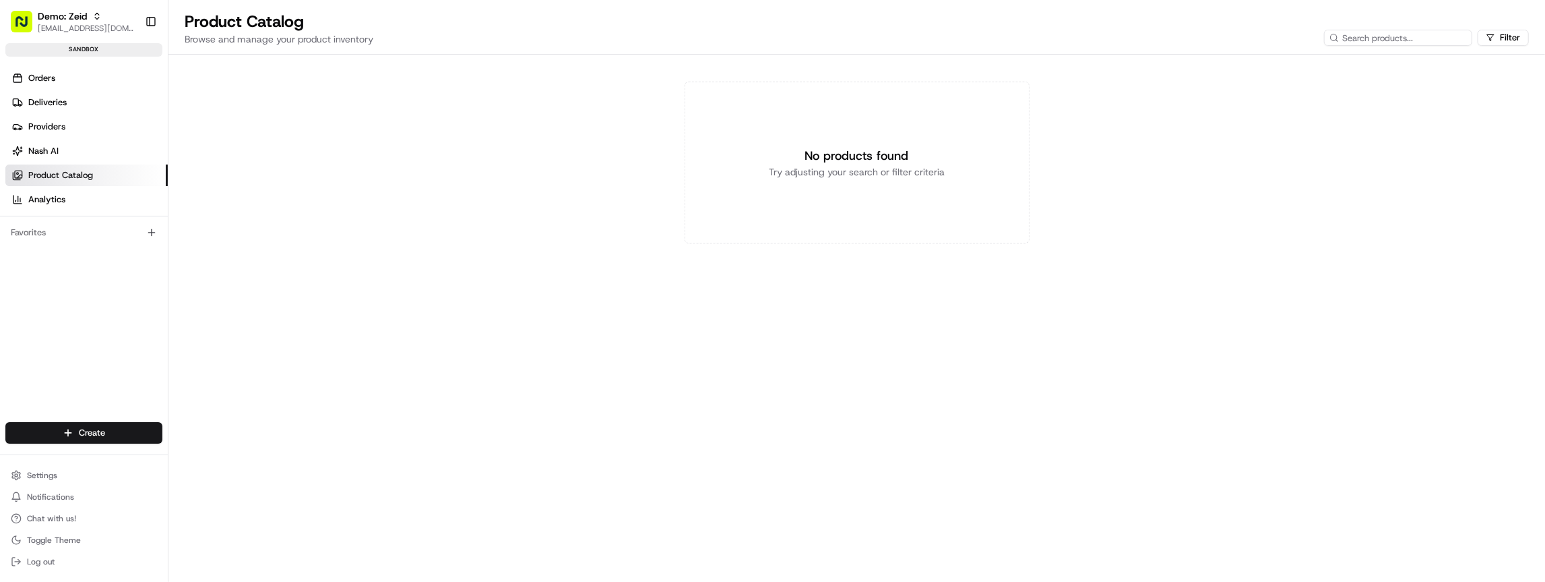
click at [79, 175] on span "Product Catalog" at bounding box center [60, 175] width 65 height 12
drag, startPoint x: 389, startPoint y: 126, endPoint x: 348, endPoint y: 100, distance: 49.4
click at [391, 126] on div "No products found Try adjusting your search or filter criteria" at bounding box center [856, 163] width 1377 height 216
drag, startPoint x: 300, startPoint y: 47, endPoint x: 815, endPoint y: 229, distance: 546.6
click at [790, 252] on div "Product Catalog Browse and manage your product inventory Filter No products fou…" at bounding box center [856, 291] width 1377 height 582
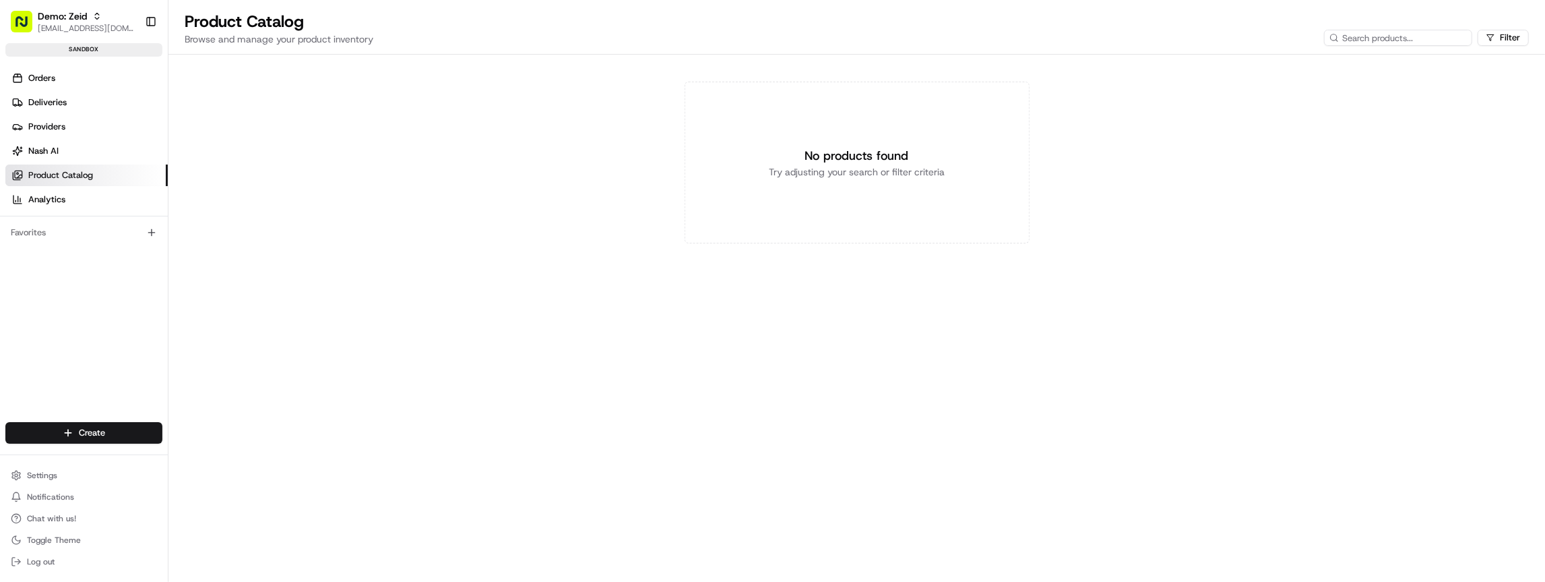
click at [811, 187] on div "No products found Try adjusting your search or filter criteria" at bounding box center [857, 163] width 345 height 162
drag, startPoint x: 806, startPoint y: 155, endPoint x: 995, endPoint y: 211, distance: 197.4
click at [995, 211] on div "No products found Try adjusting your search or filter criteria" at bounding box center [857, 163] width 345 height 162
click at [994, 210] on div "No products found Try adjusting your search or filter criteria" at bounding box center [857, 163] width 345 height 162
click at [830, 173] on p "Try adjusting your search or filter criteria" at bounding box center [857, 171] width 176 height 13
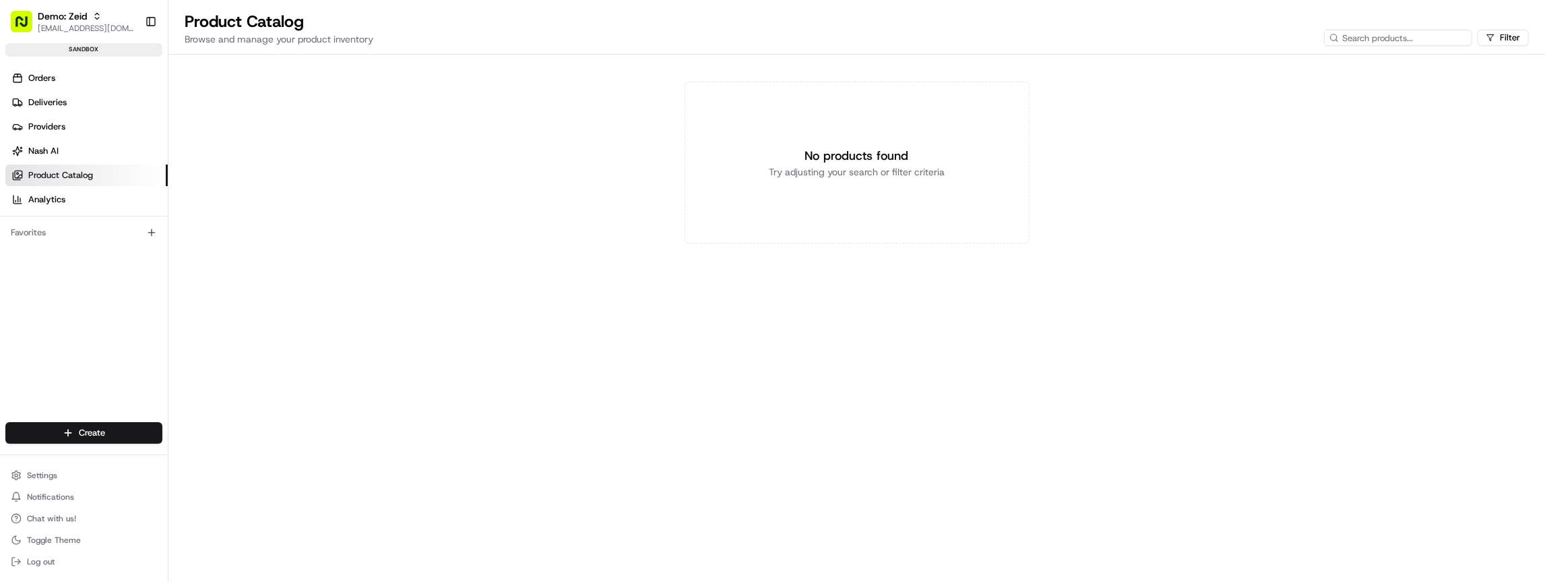
click at [829, 173] on p "Try adjusting your search or filter criteria" at bounding box center [857, 171] width 176 height 13
click at [895, 170] on p "Try adjusting your search or filter criteria" at bounding box center [857, 171] width 176 height 13
click at [1449, 30] on div "Product Catalog Browse and manage your product inventory Filter" at bounding box center [856, 28] width 1377 height 35
click at [1454, 34] on input at bounding box center [1365, 38] width 216 height 16
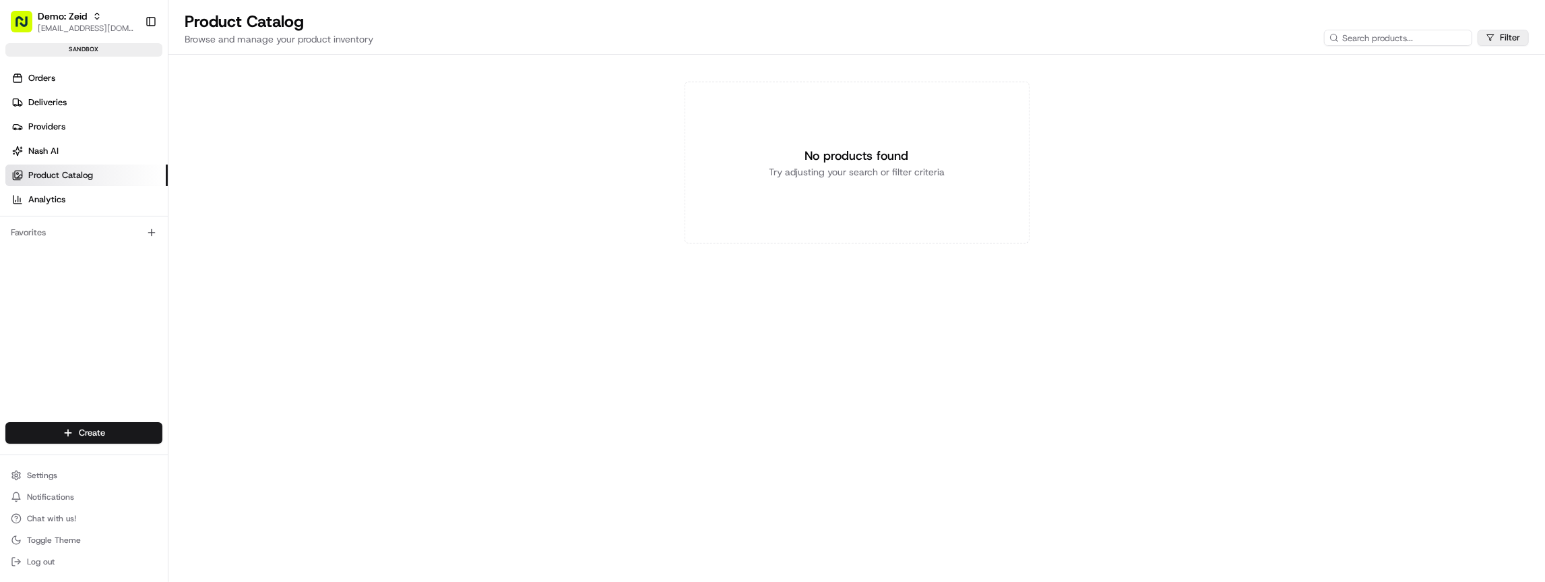
click at [1511, 35] on html "Demo: Zeid zeid@usenash.com Toggle Sidebar sandbox Orders Deliveries Providers …" at bounding box center [772, 291] width 1545 height 582
click at [1298, 38] on html "Demo: Zeid zeid@usenash.com Toggle Sidebar sandbox Orders Deliveries Providers …" at bounding box center [772, 291] width 1545 height 582
click at [534, 82] on div "No products found Try adjusting your search or filter criteria" at bounding box center [856, 163] width 1377 height 216
click at [230, 45] on p "Browse and manage your product inventory" at bounding box center [279, 38] width 189 height 13
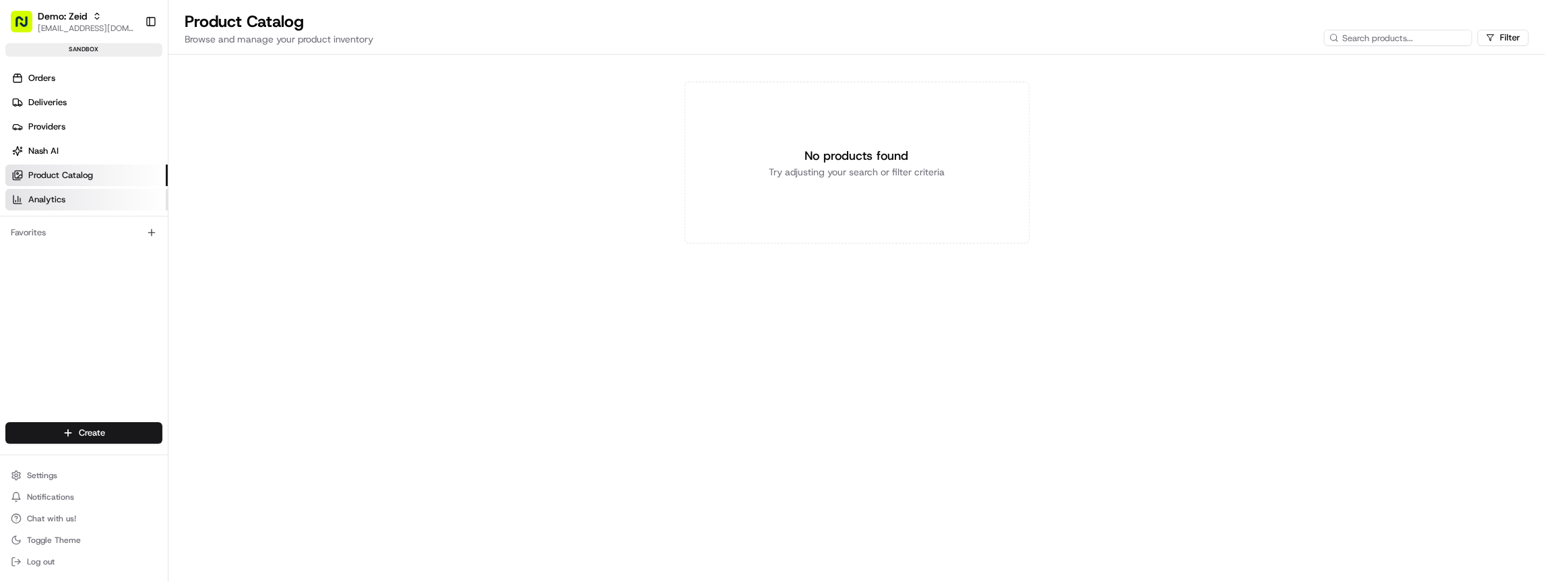
click at [77, 194] on link "Analytics" at bounding box center [86, 200] width 162 height 22
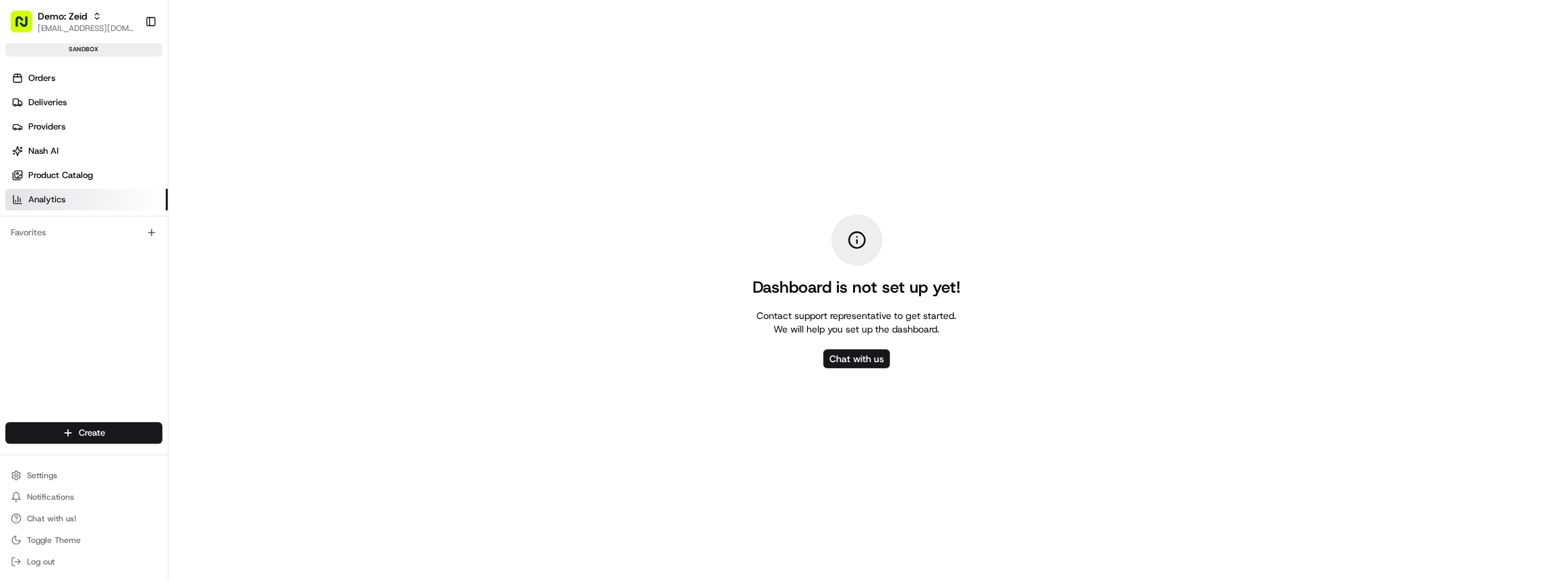
drag, startPoint x: 687, startPoint y: 302, endPoint x: 679, endPoint y: 246, distance: 56.5
click at [691, 302] on div "Dashboard is not set up yet! Contact support representative to get started. We …" at bounding box center [856, 291] width 1377 height 582
click at [53, 169] on span "Product Catalog" at bounding box center [60, 175] width 65 height 12
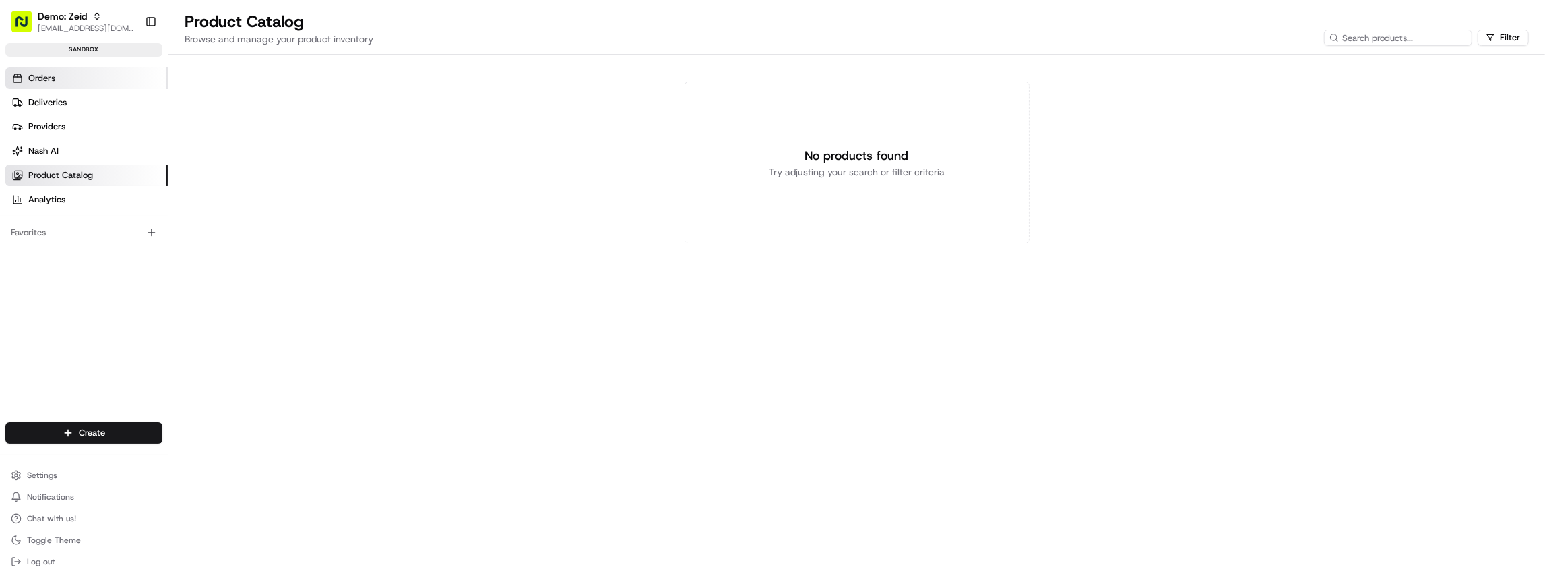
click at [71, 79] on link "Orders" at bounding box center [86, 78] width 162 height 22
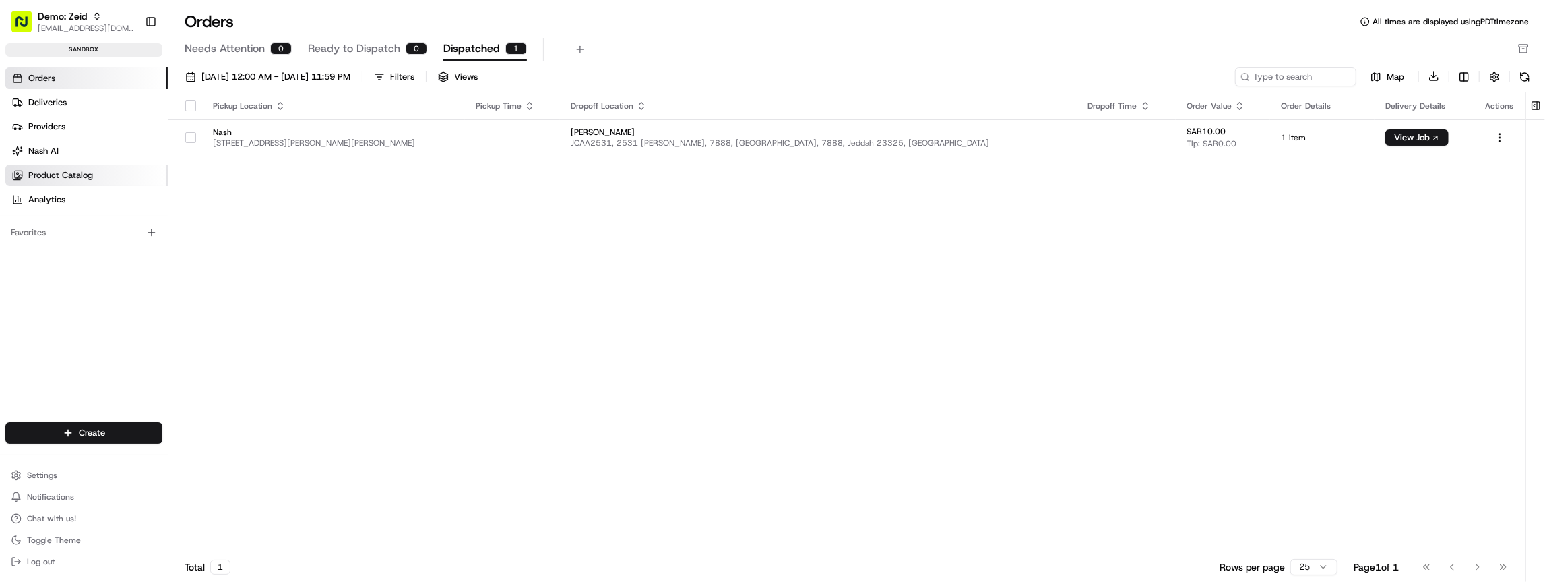
click at [72, 181] on link "Product Catalog" at bounding box center [86, 175] width 162 height 22
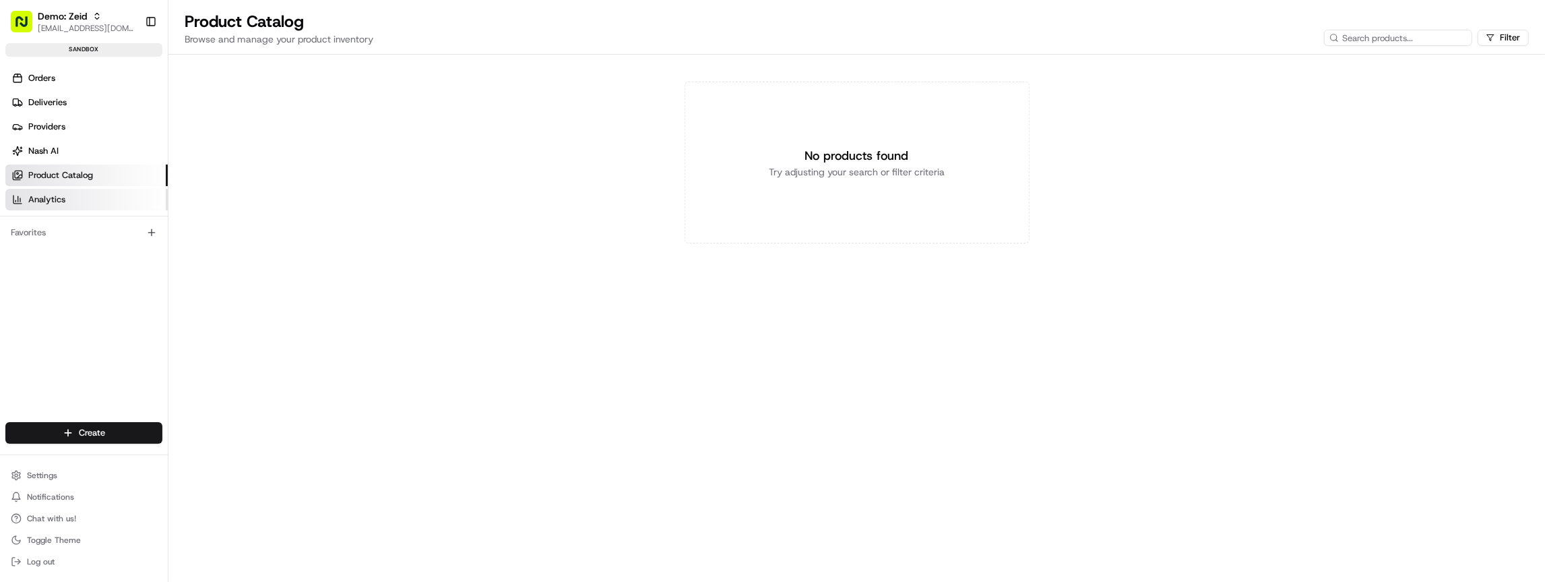
click at [72, 197] on link "Analytics" at bounding box center [86, 200] width 162 height 22
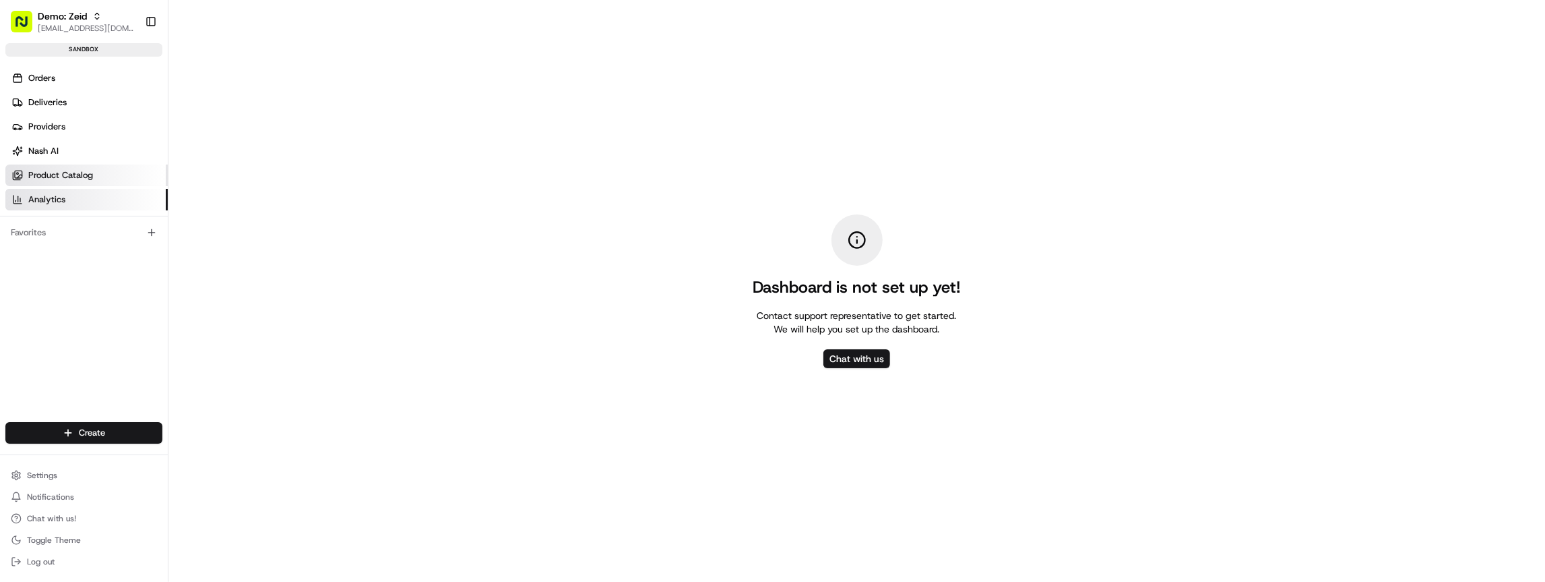
click at [68, 179] on span "Product Catalog" at bounding box center [60, 175] width 65 height 12
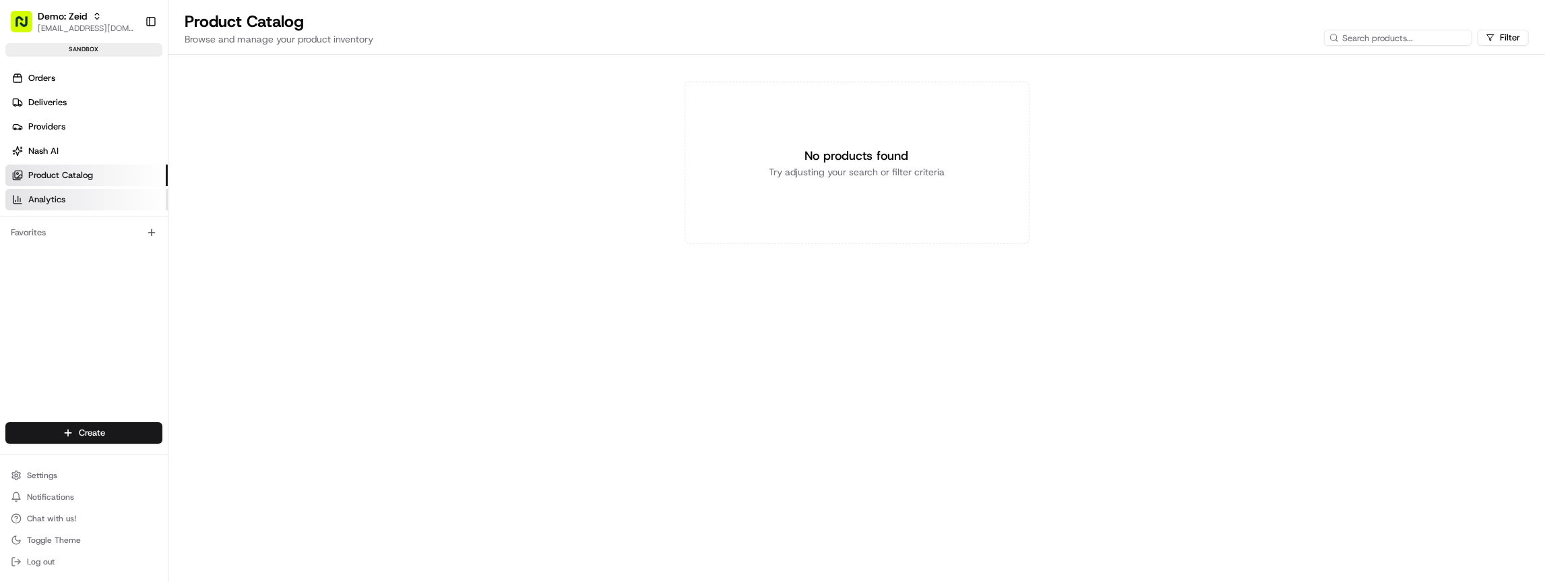
click at [66, 201] on link "Analytics" at bounding box center [86, 200] width 162 height 22
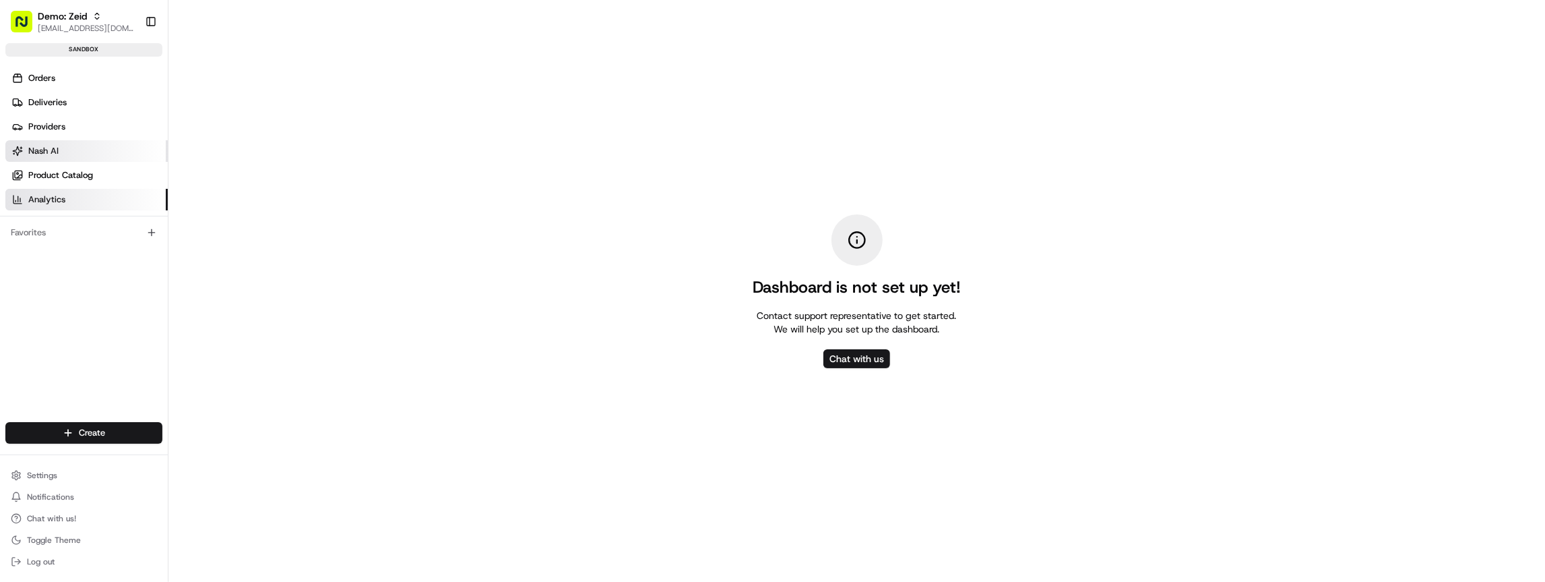
click at [67, 157] on link "Nash AI" at bounding box center [86, 151] width 162 height 22
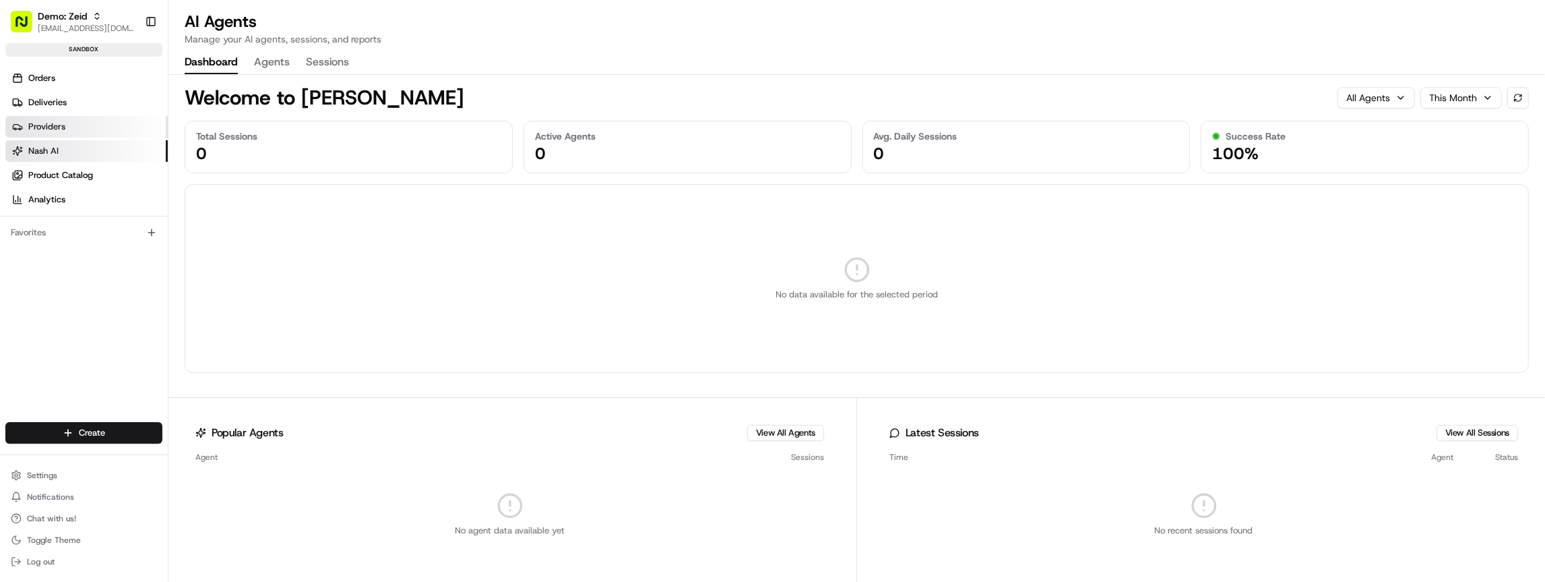
click at [61, 124] on span "Providers" at bounding box center [46, 127] width 37 height 12
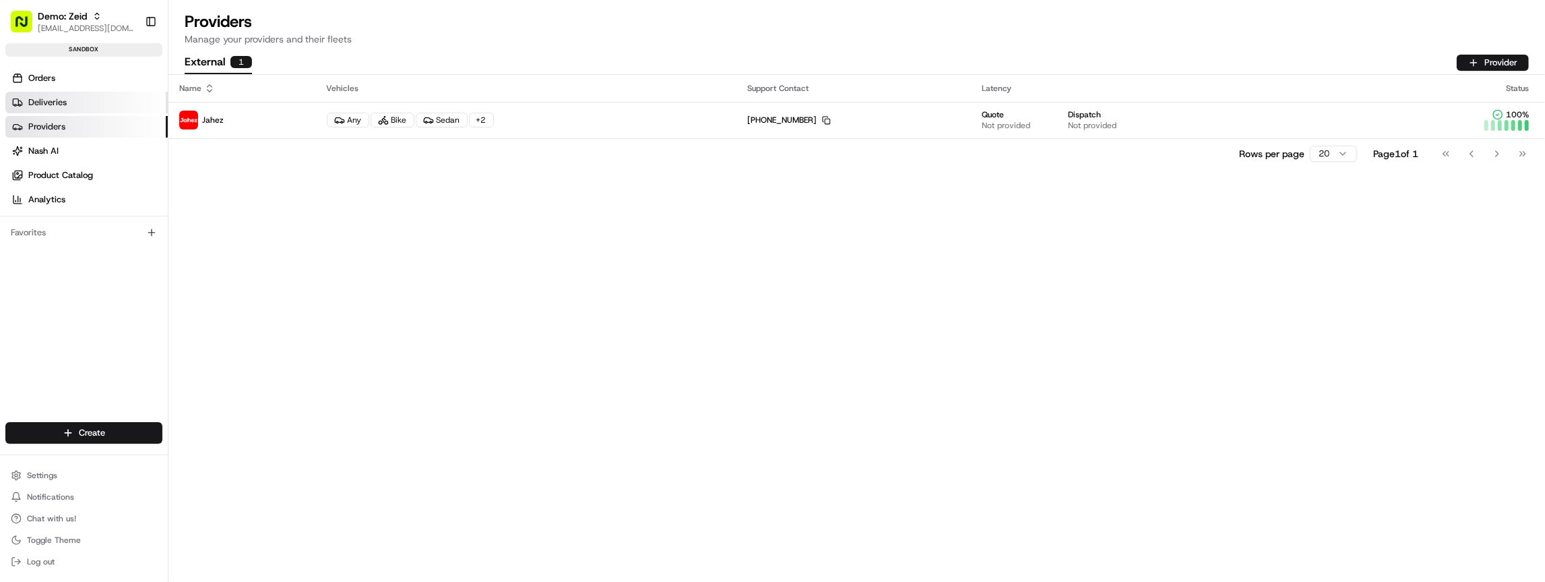
click at [63, 105] on span "Deliveries" at bounding box center [47, 102] width 38 height 12
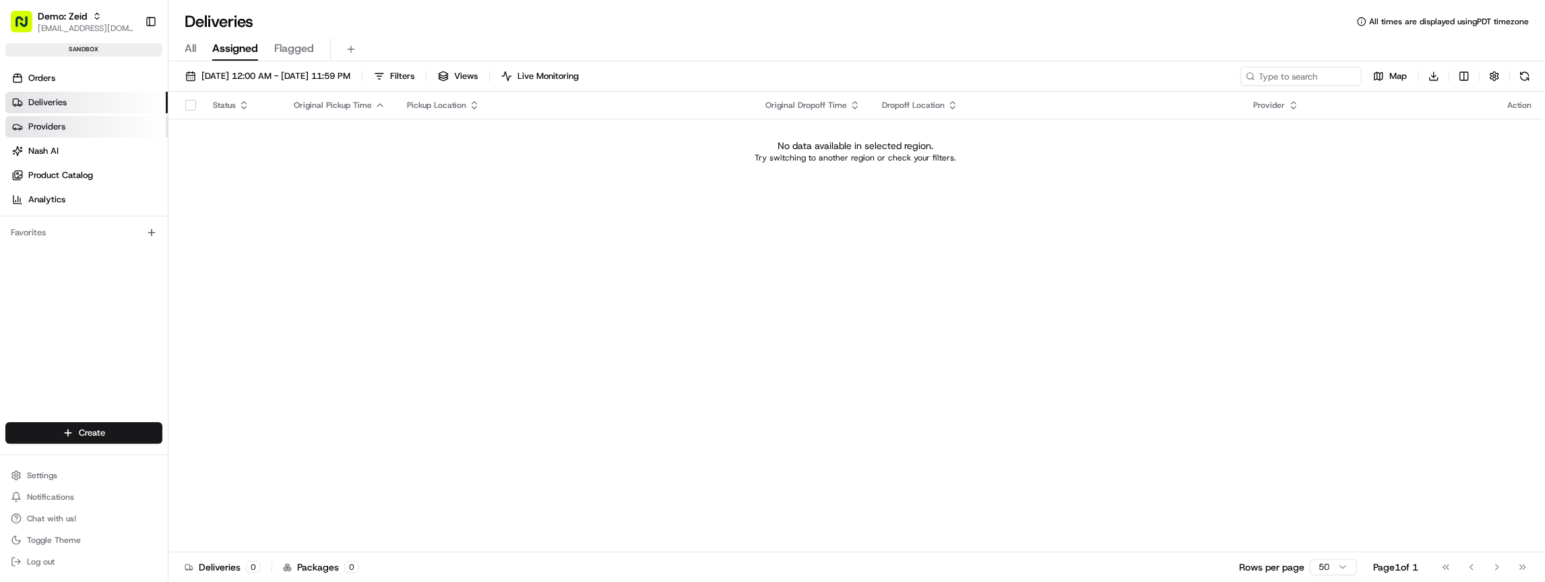
click at [63, 128] on span "Providers" at bounding box center [46, 127] width 37 height 12
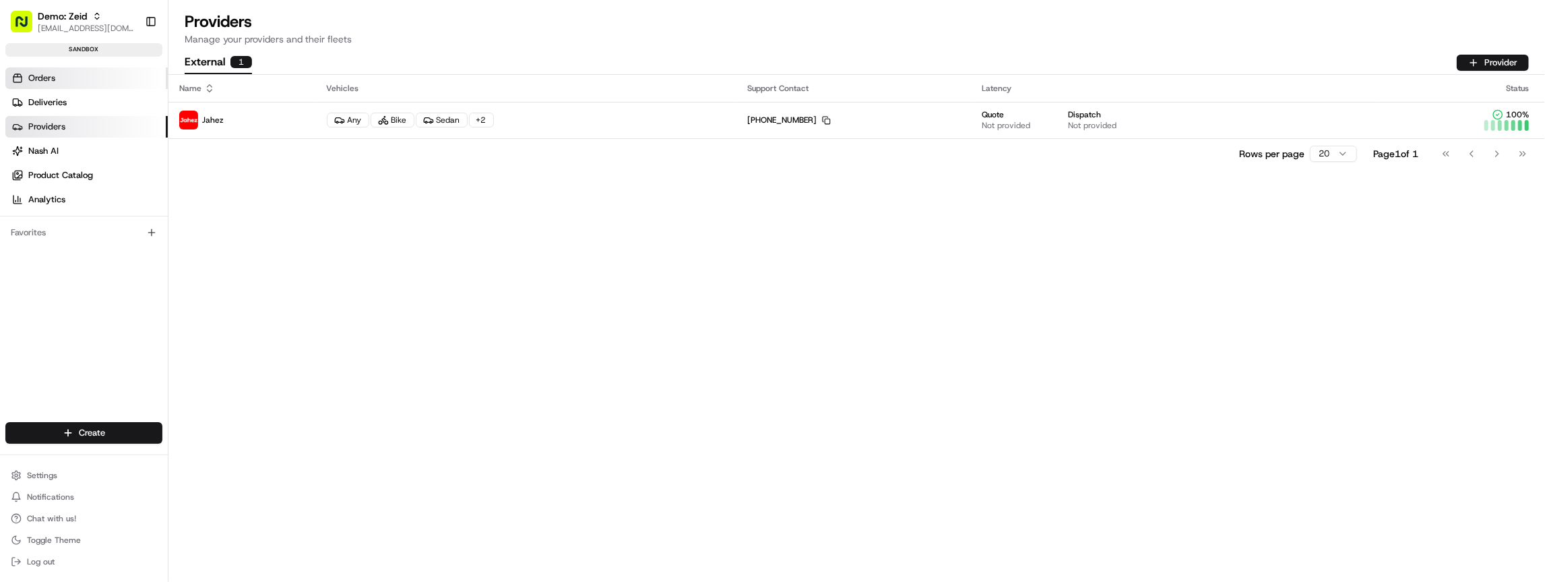
click at [49, 74] on span "Orders" at bounding box center [41, 78] width 27 height 12
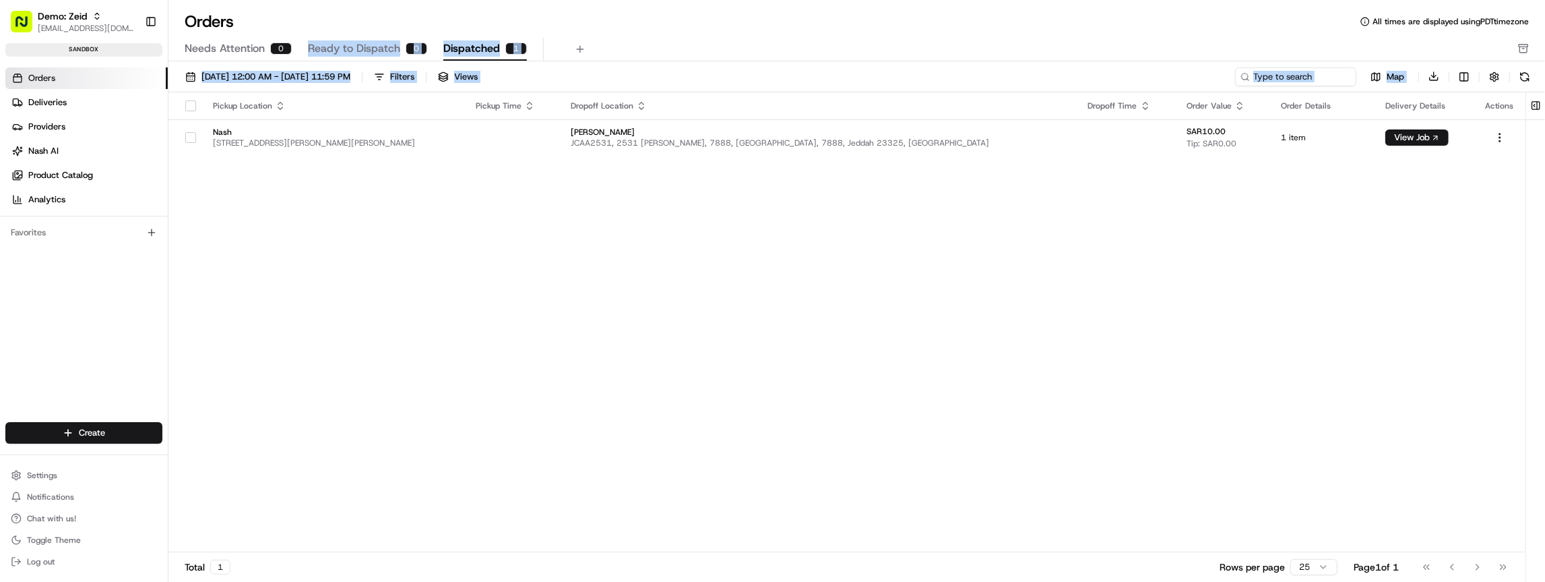
drag, startPoint x: 309, startPoint y: 167, endPoint x: 362, endPoint y: 3, distance: 172.2
click at [271, 57] on div "Orders All times are displayed using PDT timezone Needs Attention 0 Ready to Di…" at bounding box center [856, 291] width 1377 height 582
click at [89, 176] on span "Product Catalog" at bounding box center [60, 175] width 65 height 12
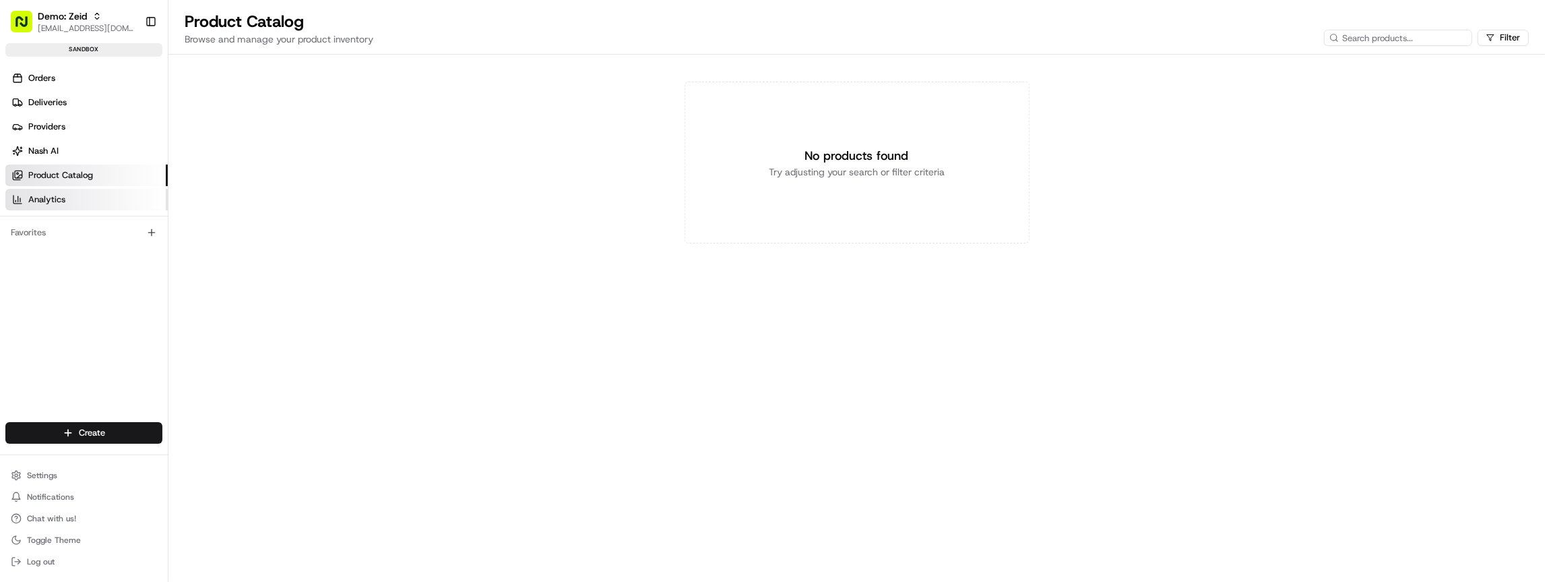
click at [65, 195] on link "Analytics" at bounding box center [86, 200] width 162 height 22
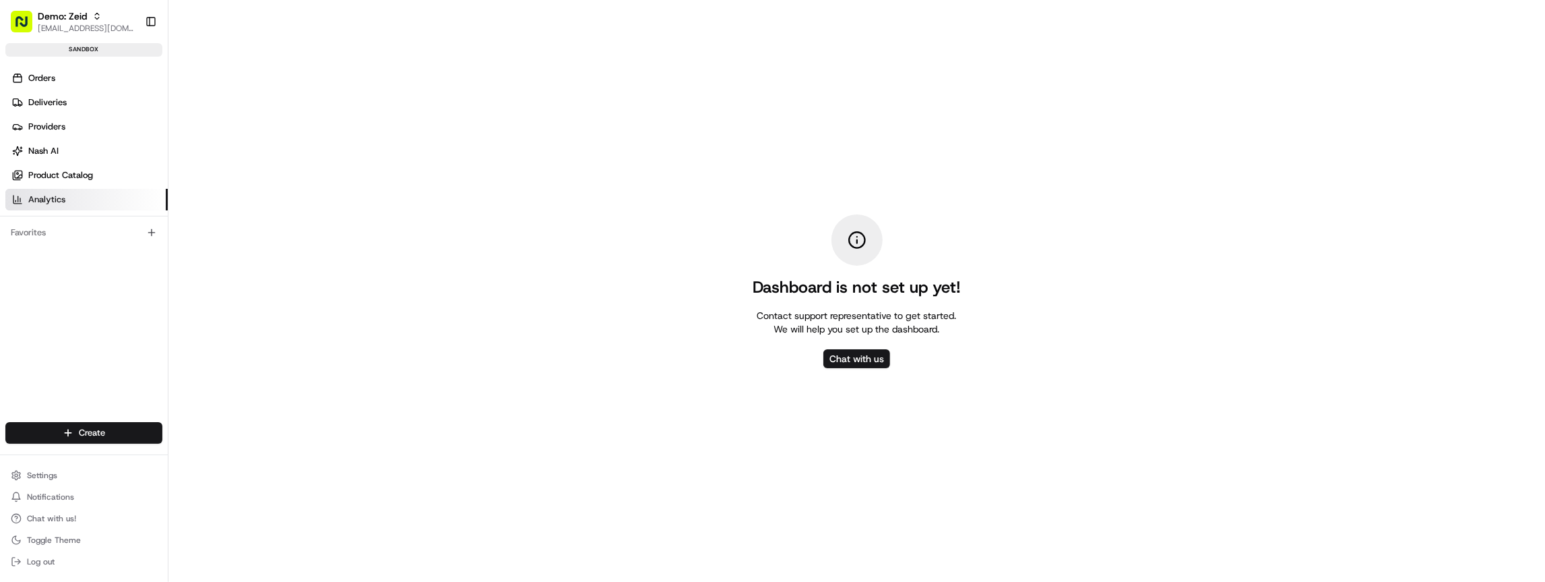
click at [311, 187] on div "Dashboard is not set up yet! Contact support representative to get started. We …" at bounding box center [856, 291] width 1377 height 582
click at [84, 203] on link "Analytics" at bounding box center [86, 200] width 162 height 22
click at [84, 202] on link "Analytics" at bounding box center [86, 200] width 162 height 22
click at [108, 176] on link "Product Catalog" at bounding box center [86, 175] width 162 height 22
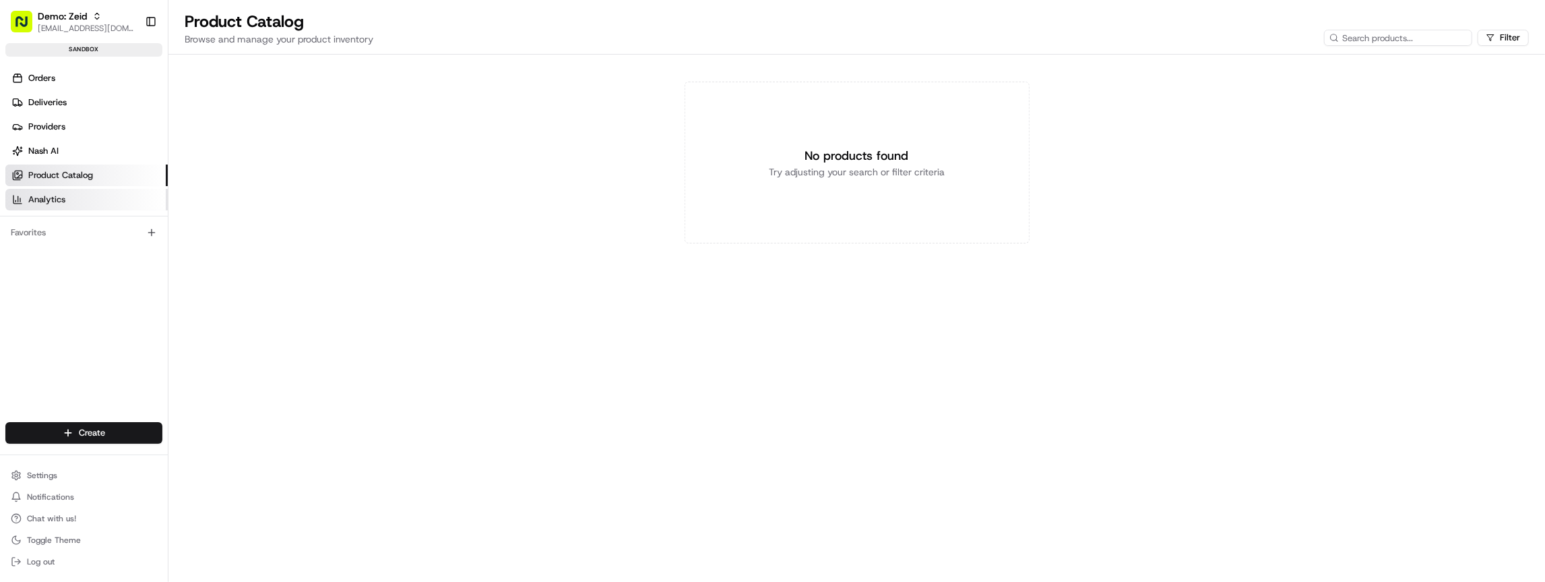
click at [95, 189] on link "Analytics" at bounding box center [86, 200] width 162 height 22
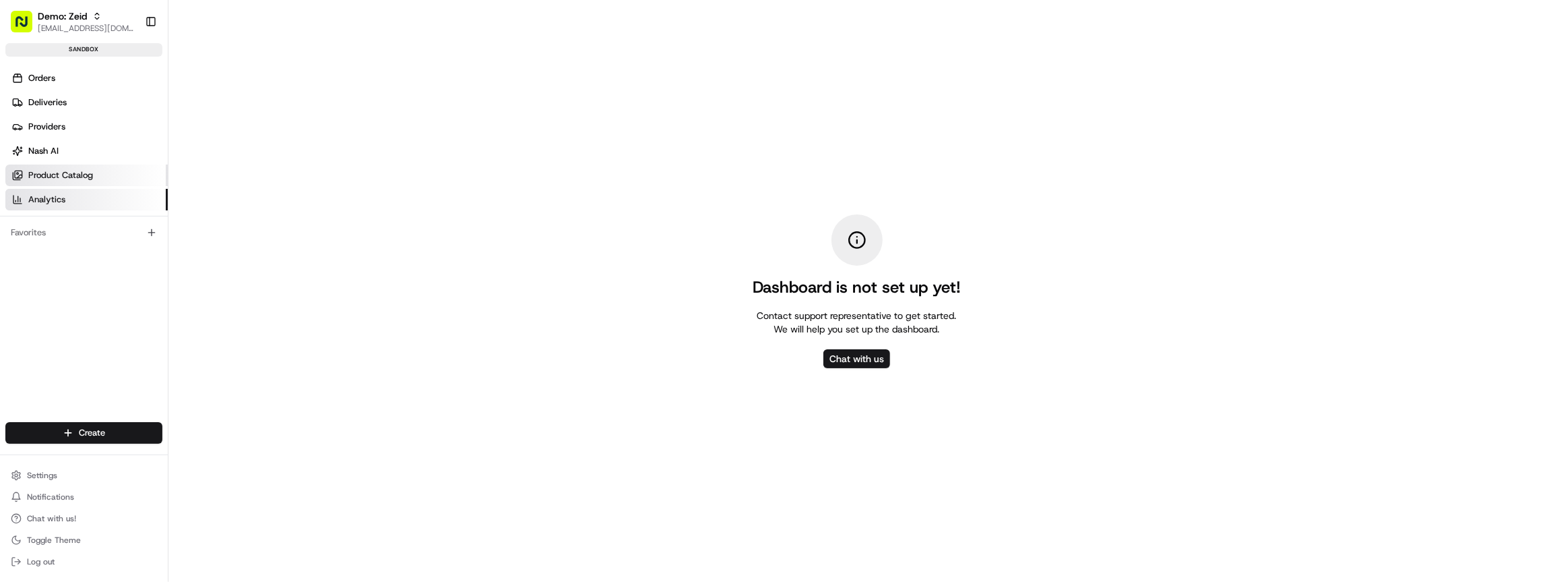
click at [90, 174] on span "Product Catalog" at bounding box center [60, 175] width 65 height 12
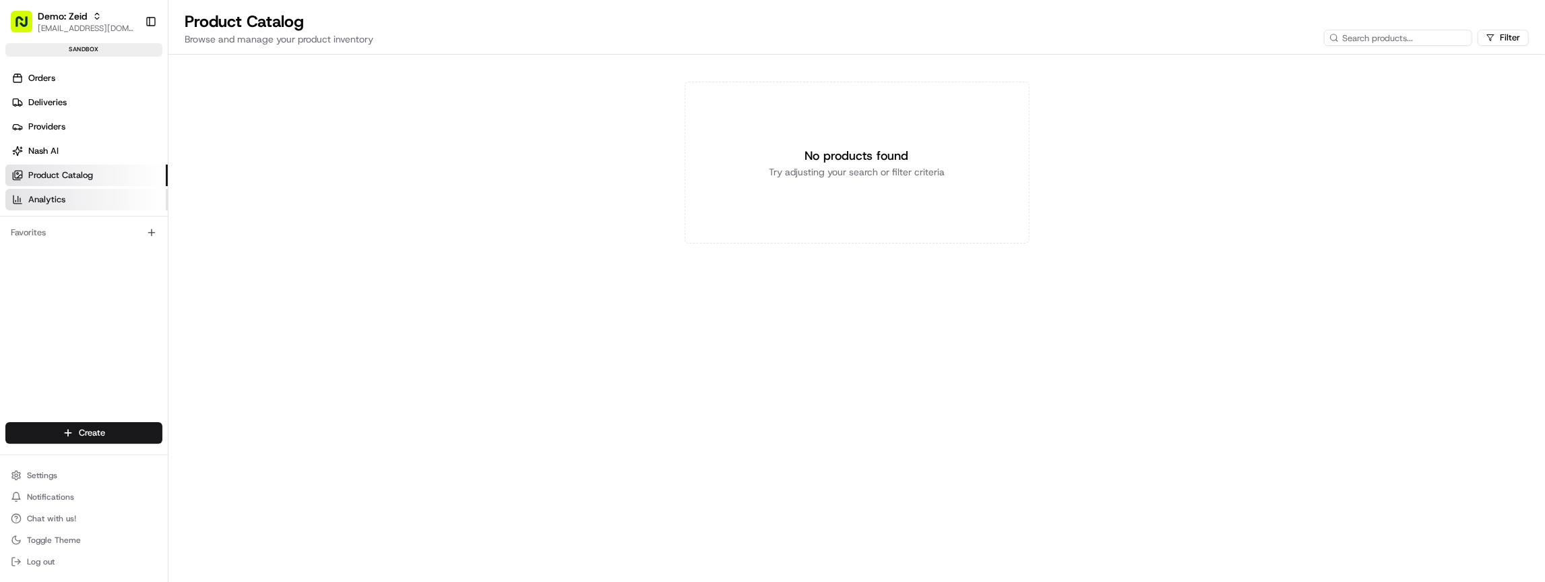
click at [80, 191] on link "Analytics" at bounding box center [86, 200] width 162 height 22
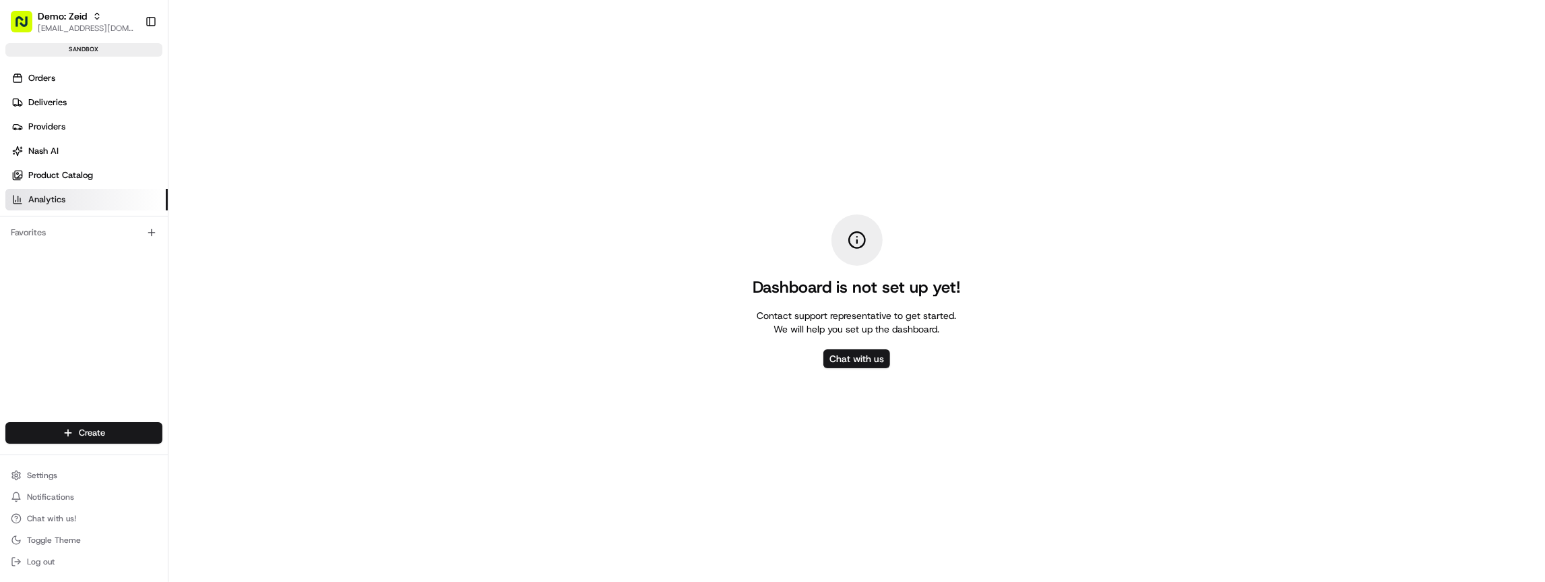
click at [621, 212] on div "Dashboard is not set up yet! Contact support representative to get started. We …" at bounding box center [856, 291] width 1377 height 582
drag, startPoint x: 802, startPoint y: 260, endPoint x: 811, endPoint y: 314, distance: 54.7
click at [805, 268] on div "Dashboard is not set up yet! Contact support representative to get started. We …" at bounding box center [857, 274] width 208 height 121
drag, startPoint x: 805, startPoint y: 316, endPoint x: 946, endPoint y: 337, distance: 143.0
click at [946, 337] on div "Dashboard is not set up yet! Contact support representative to get started. We …" at bounding box center [856, 291] width 1377 height 582
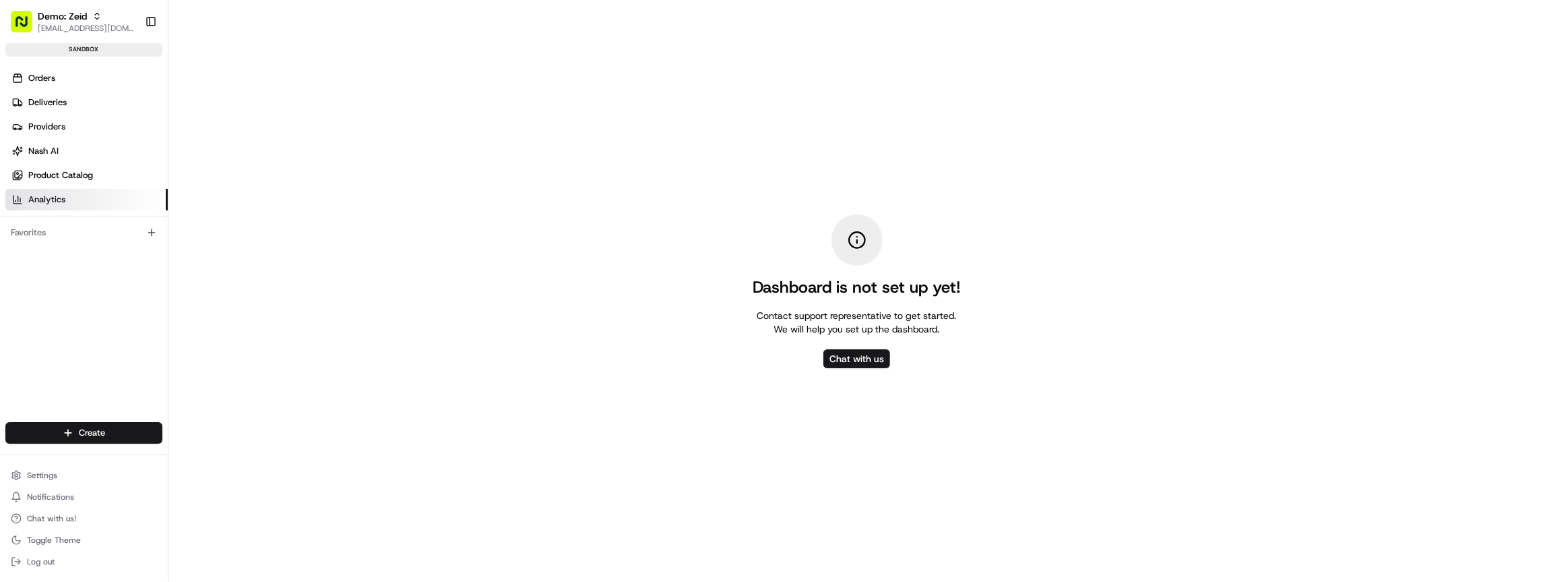
click at [946, 337] on div "Dashboard is not set up yet! Contact support representative to get started. We …" at bounding box center [856, 291] width 1377 height 582
click at [945, 336] on div "Dashboard is not set up yet! Contact support representative to get started. We …" at bounding box center [856, 291] width 1377 height 582
click at [943, 334] on div "Contact support representative to get started. We will help you set up the dash…" at bounding box center [856, 322] width 199 height 27
drag, startPoint x: 882, startPoint y: 259, endPoint x: 871, endPoint y: 253, distance: 13.0
click at [878, 257] on div "Dashboard is not set up yet! Contact support representative to get started. We …" at bounding box center [857, 274] width 208 height 121
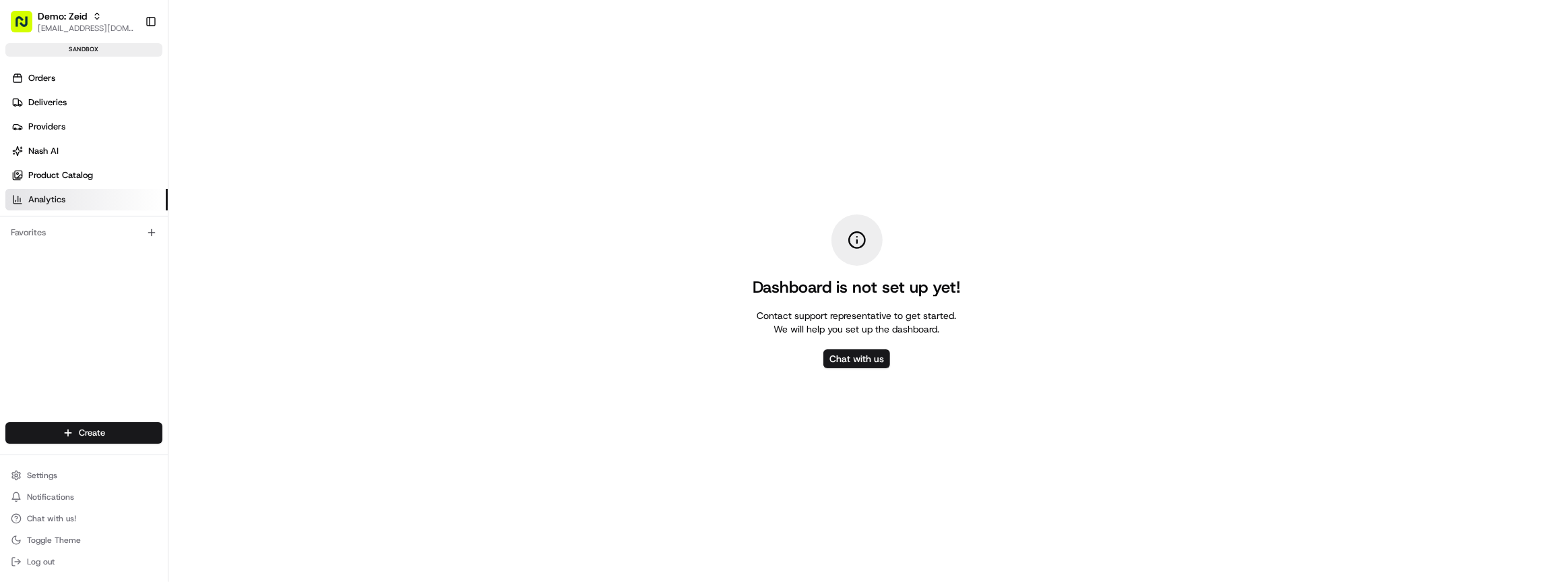
click at [313, 84] on div "Dashboard is not set up yet! Contact support representative to get started. We …" at bounding box center [856, 291] width 1377 height 582
click at [79, 202] on link "Analytics" at bounding box center [86, 200] width 162 height 22
click at [76, 183] on link "Product Catalog" at bounding box center [86, 175] width 162 height 22
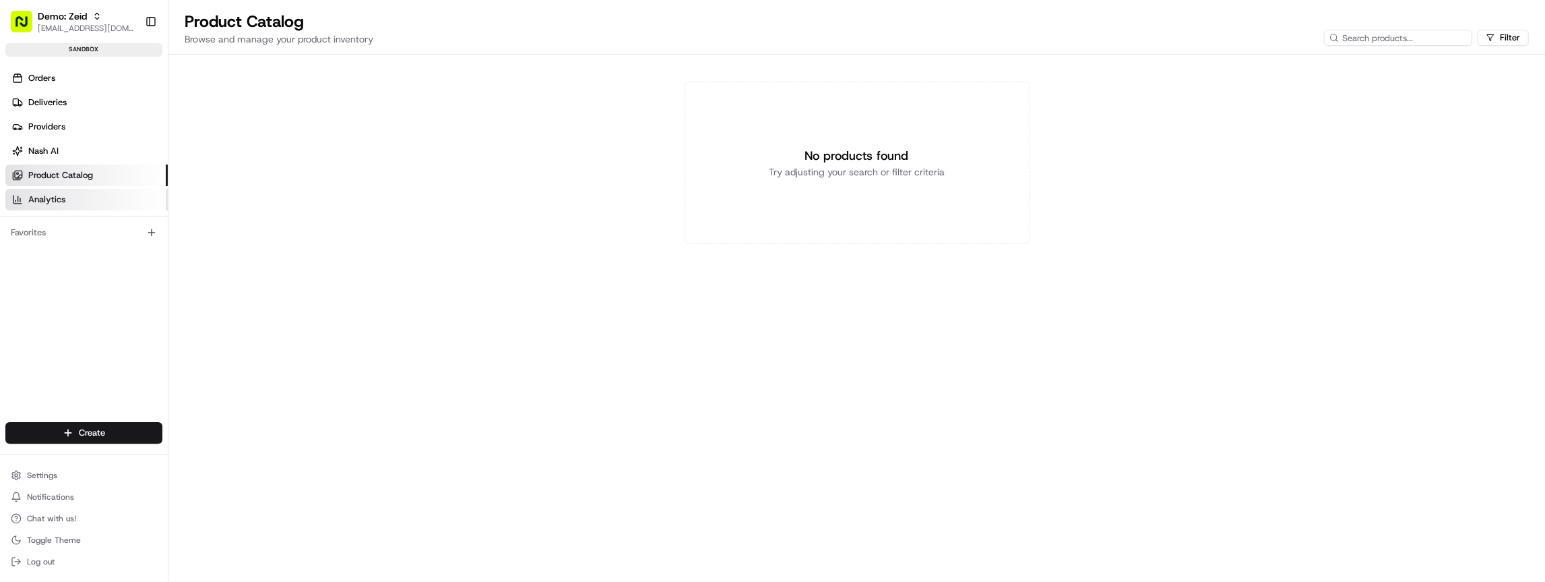
click at [73, 196] on link "Analytics" at bounding box center [86, 200] width 162 height 22
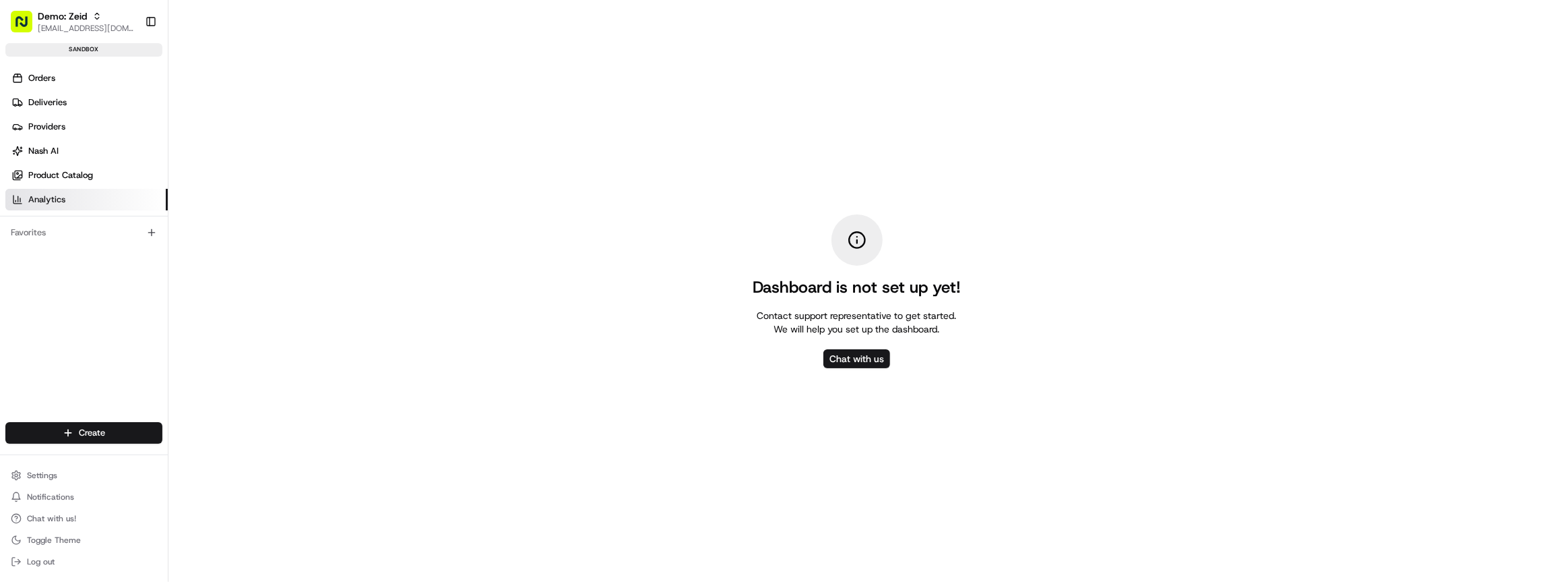
drag, startPoint x: 634, startPoint y: 197, endPoint x: 618, endPoint y: 185, distance: 19.8
click at [625, 191] on div "Dashboard is not set up yet! Contact support representative to get started. We …" at bounding box center [856, 291] width 1377 height 582
drag, startPoint x: 663, startPoint y: 165, endPoint x: 1025, endPoint y: 376, distance: 418.8
click at [1025, 376] on div "Dashboard is not set up yet! Contact support representative to get started. We …" at bounding box center [856, 291] width 1377 height 582
drag, startPoint x: 1025, startPoint y: 376, endPoint x: 1009, endPoint y: 363, distance: 20.6
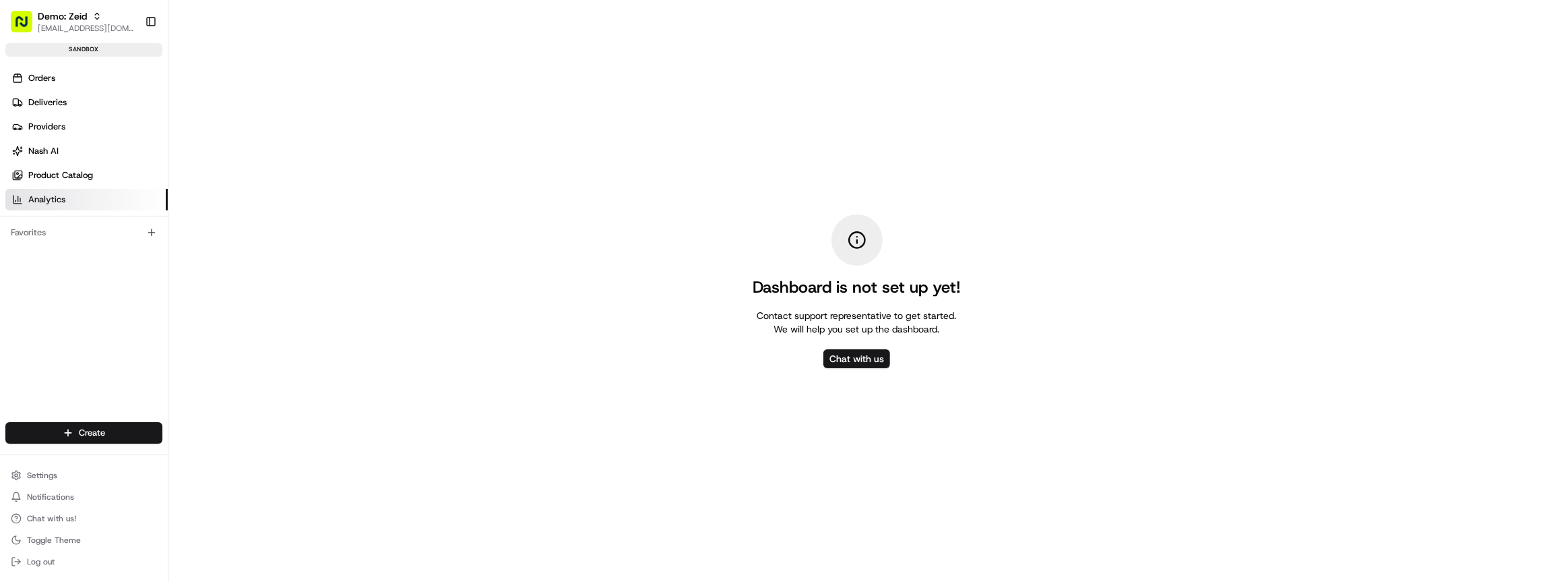
click at [1024, 376] on div "Dashboard is not set up yet! Contact support representative to get started. We …" at bounding box center [856, 291] width 1377 height 582
click at [953, 295] on div "Dashboard is not set up yet! Contact support representative to get started. We …" at bounding box center [857, 274] width 208 height 121
drag, startPoint x: 965, startPoint y: 291, endPoint x: 688, endPoint y: 274, distance: 277.5
click at [688, 274] on div "Dashboard is not set up yet! Contact support representative to get started. We …" at bounding box center [856, 291] width 1377 height 582
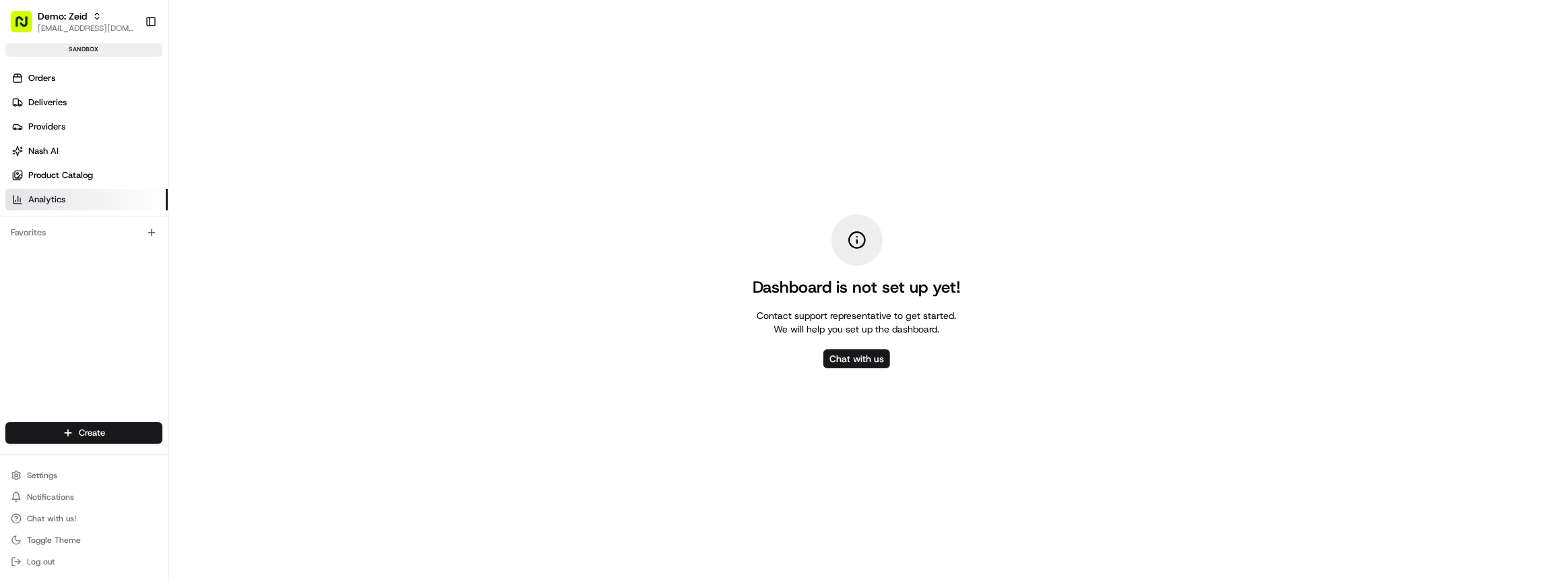
drag, startPoint x: 584, startPoint y: 238, endPoint x: 258, endPoint y: 166, distance: 333.9
click at [561, 235] on div "Dashboard is not set up yet! Contact support representative to get started. We …" at bounding box center [856, 291] width 1377 height 582
click at [60, 474] on button "Settings" at bounding box center [83, 475] width 157 height 19
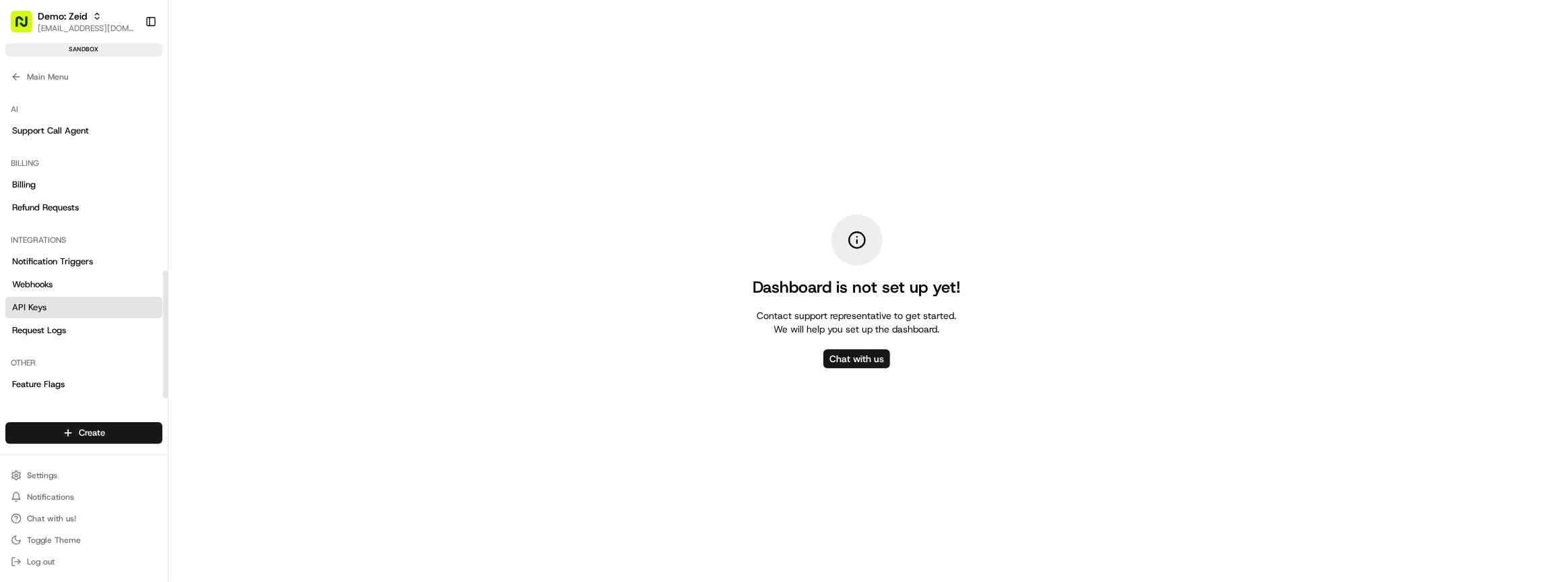
scroll to position [448, 0]
click at [55, 382] on span "Feature Flags" at bounding box center [38, 382] width 53 height 12
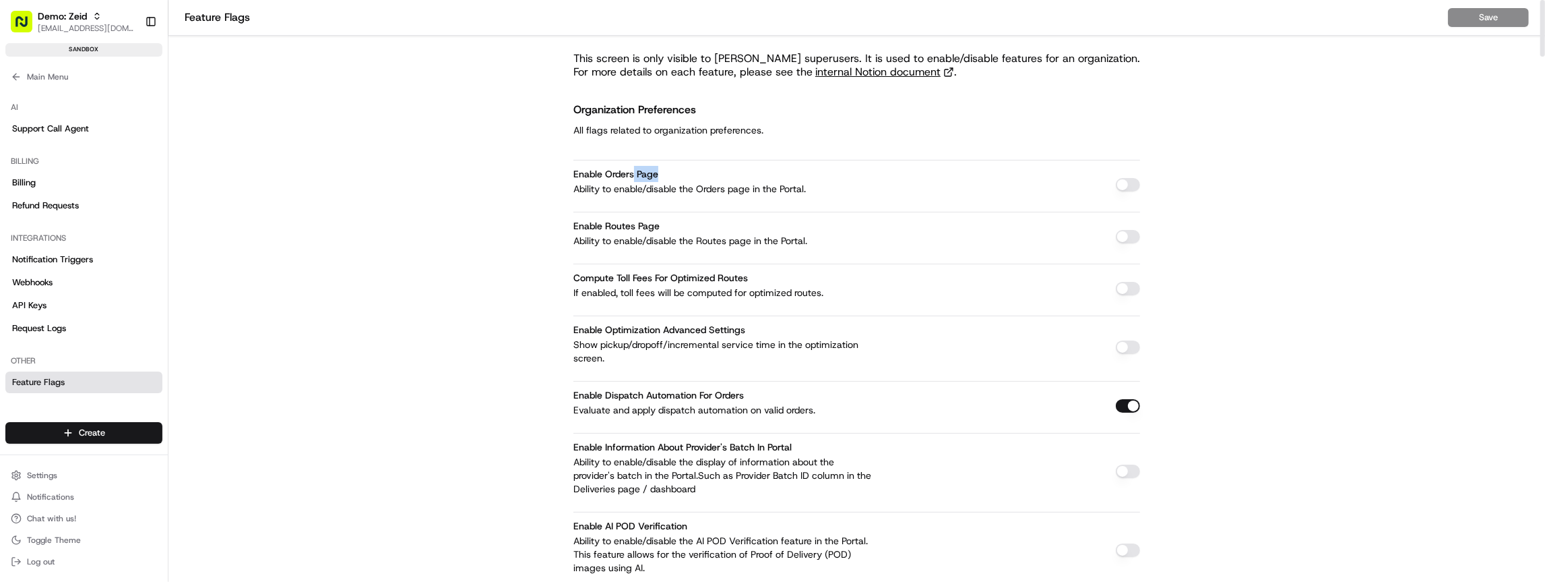
drag, startPoint x: 633, startPoint y: 173, endPoint x: 765, endPoint y: 180, distance: 132.3
click at [759, 180] on div "Enable Orders Page Ability to enable/disable the Orders page in the Portal." at bounding box center [724, 181] width 303 height 30
click at [1127, 182] on button "button" at bounding box center [1128, 184] width 24 height 13
click at [1128, 180] on button "button" at bounding box center [1128, 184] width 24 height 13
click at [1136, 185] on button "button" at bounding box center [1128, 184] width 24 height 13
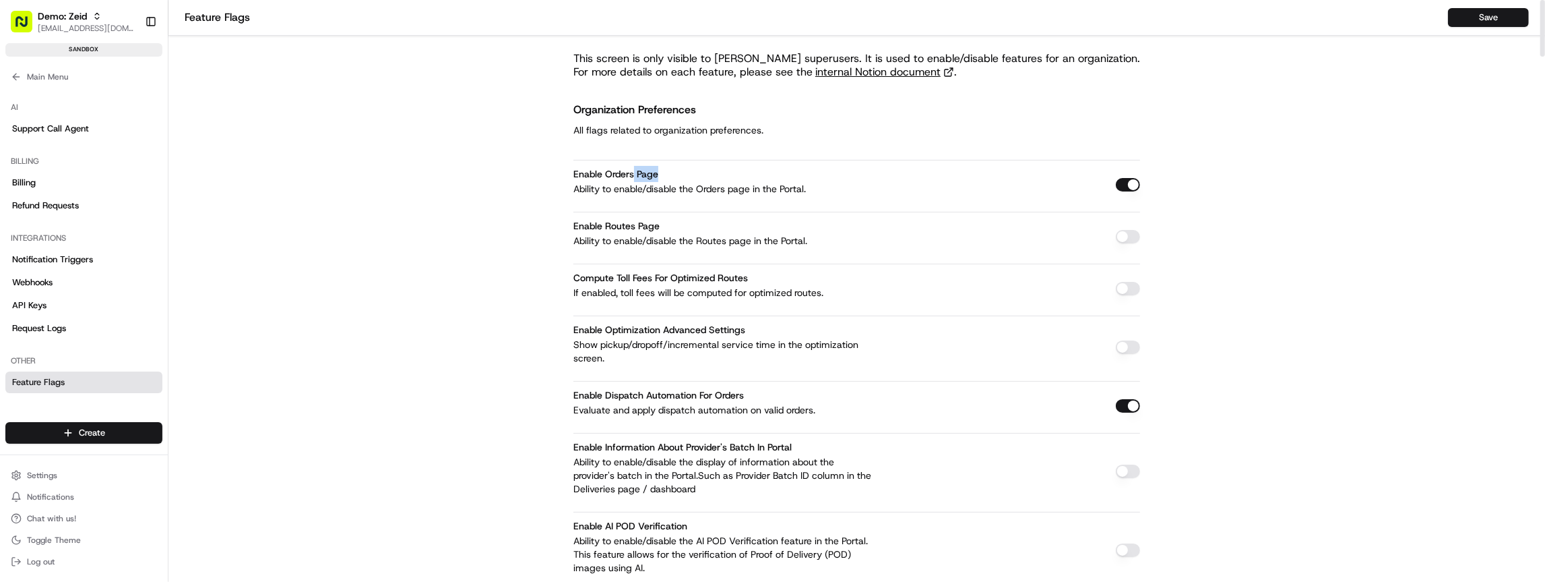
click at [1127, 238] on button "button" at bounding box center [1128, 236] width 24 height 13
click at [1129, 239] on button "button" at bounding box center [1128, 236] width 24 height 13
click at [1490, 18] on button "Save" at bounding box center [1488, 17] width 81 height 19
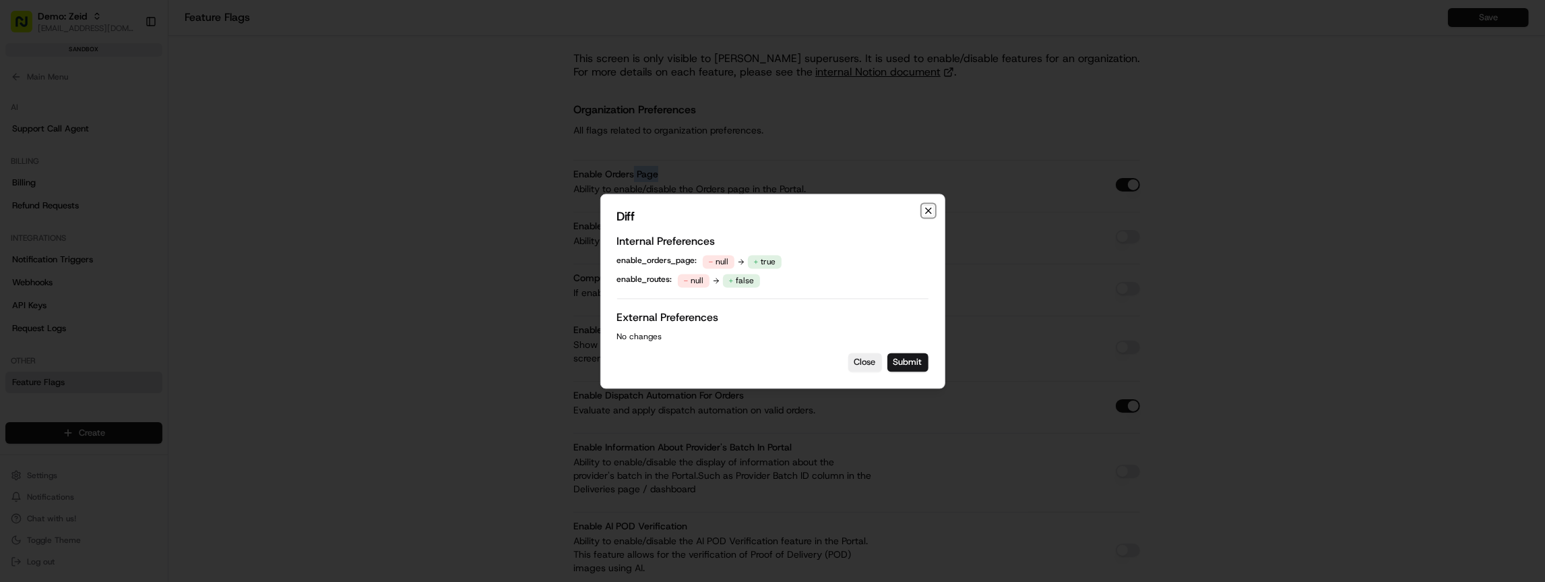
click at [929, 210] on icon "button" at bounding box center [928, 210] width 11 height 11
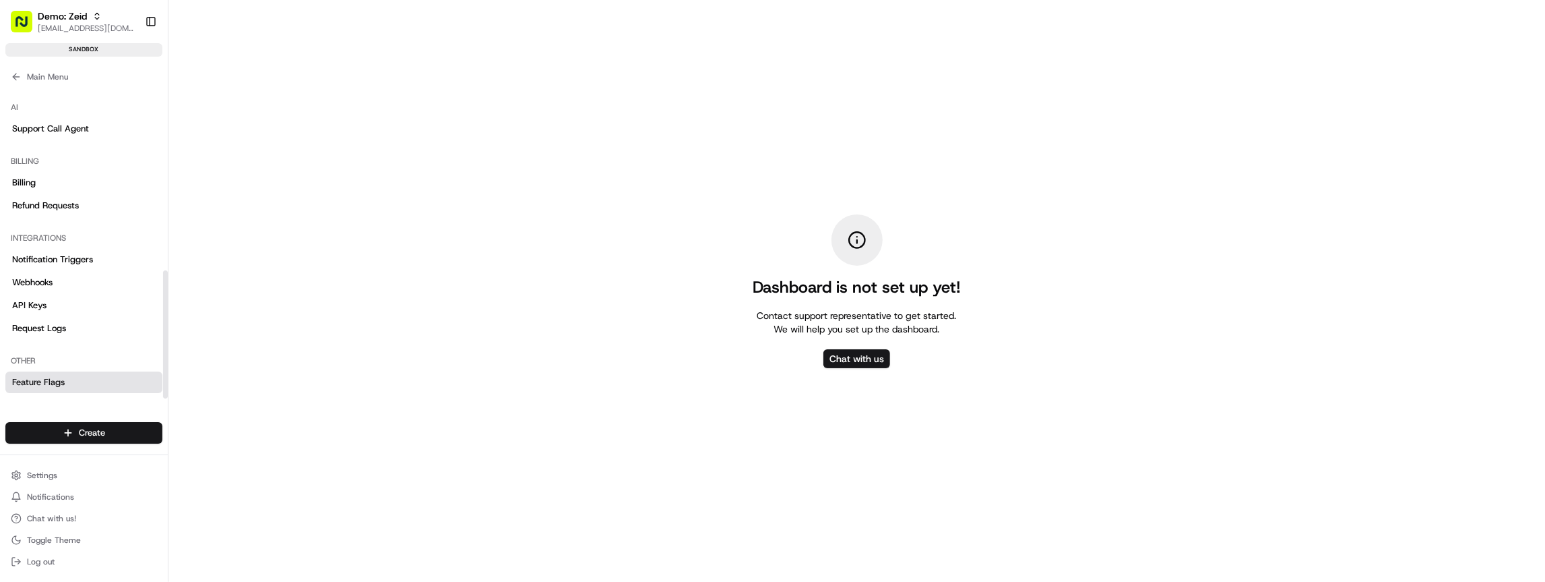
click at [49, 381] on span "Feature Flags" at bounding box center [38, 382] width 53 height 12
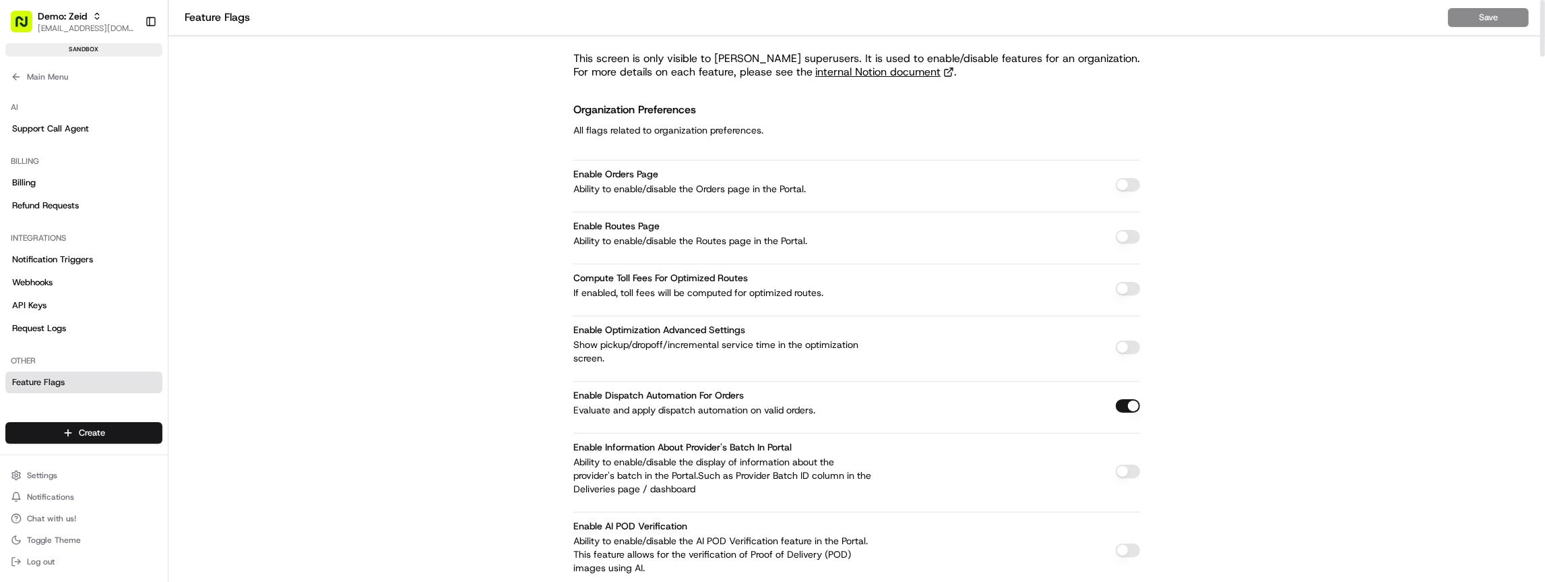
scroll to position [1, 0]
click at [80, 382] on link "Feature Flags" at bounding box center [83, 382] width 157 height 22
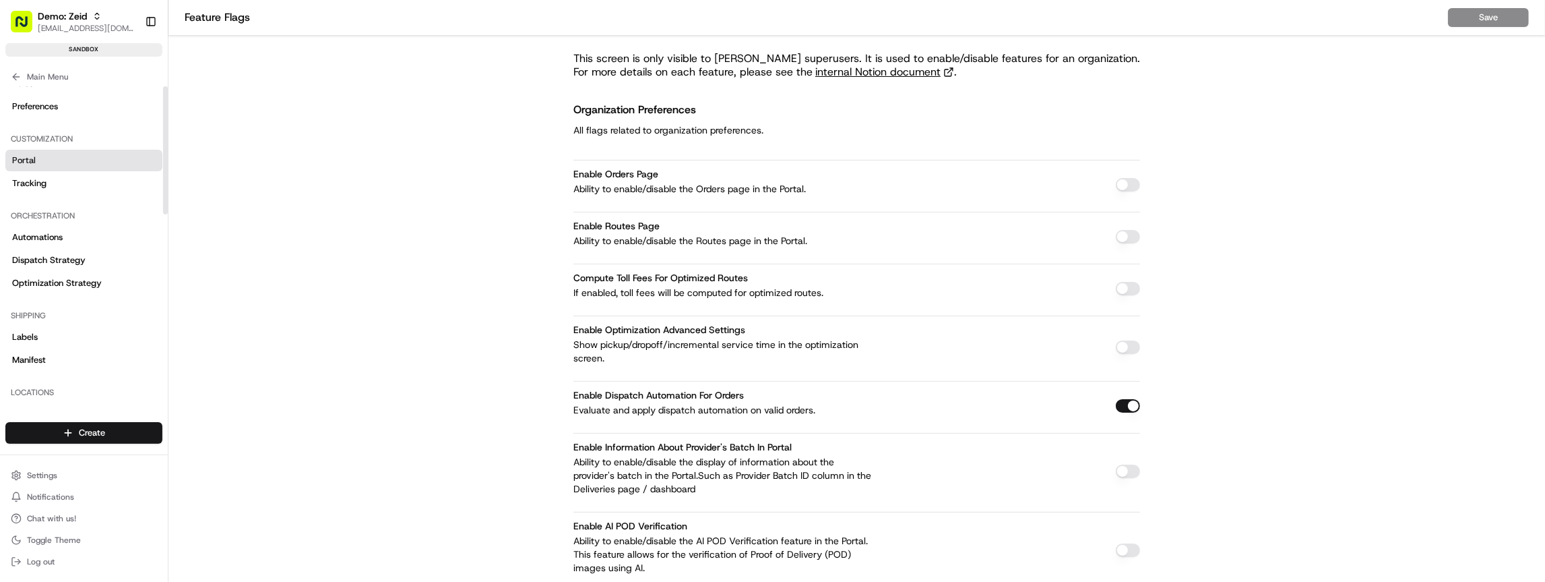
scroll to position [0, 0]
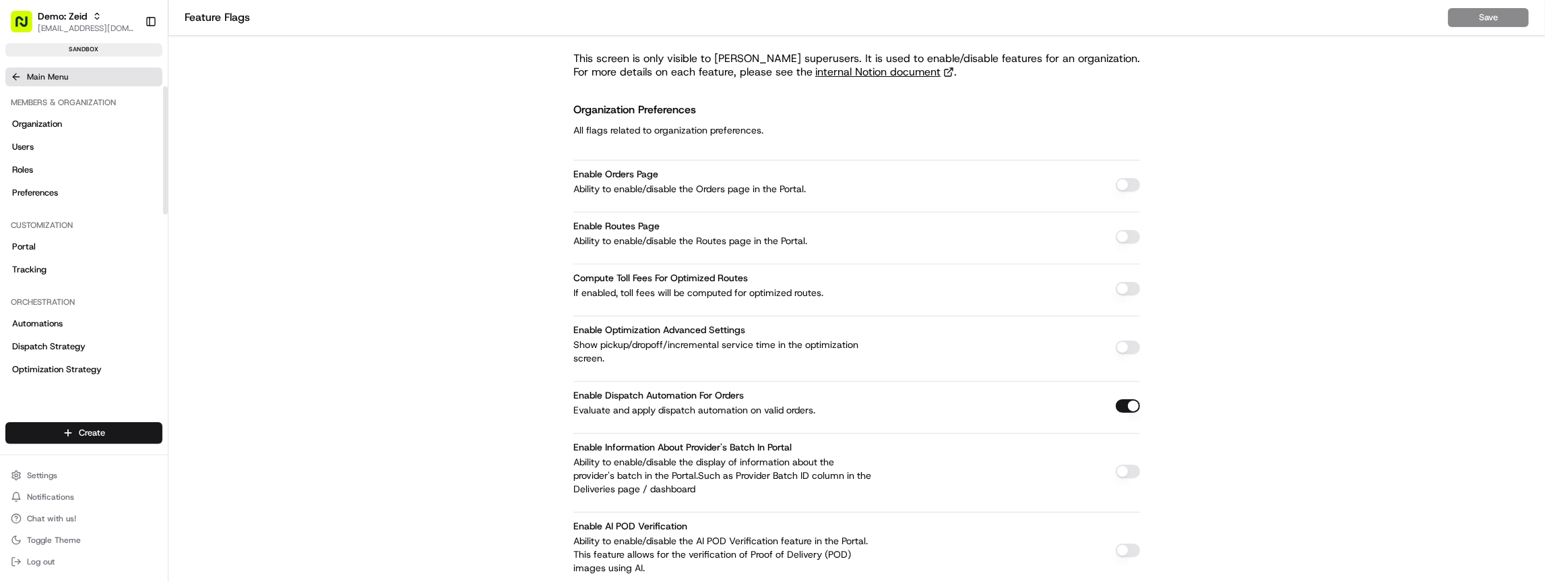
click at [18, 81] on icon at bounding box center [16, 76] width 11 height 11
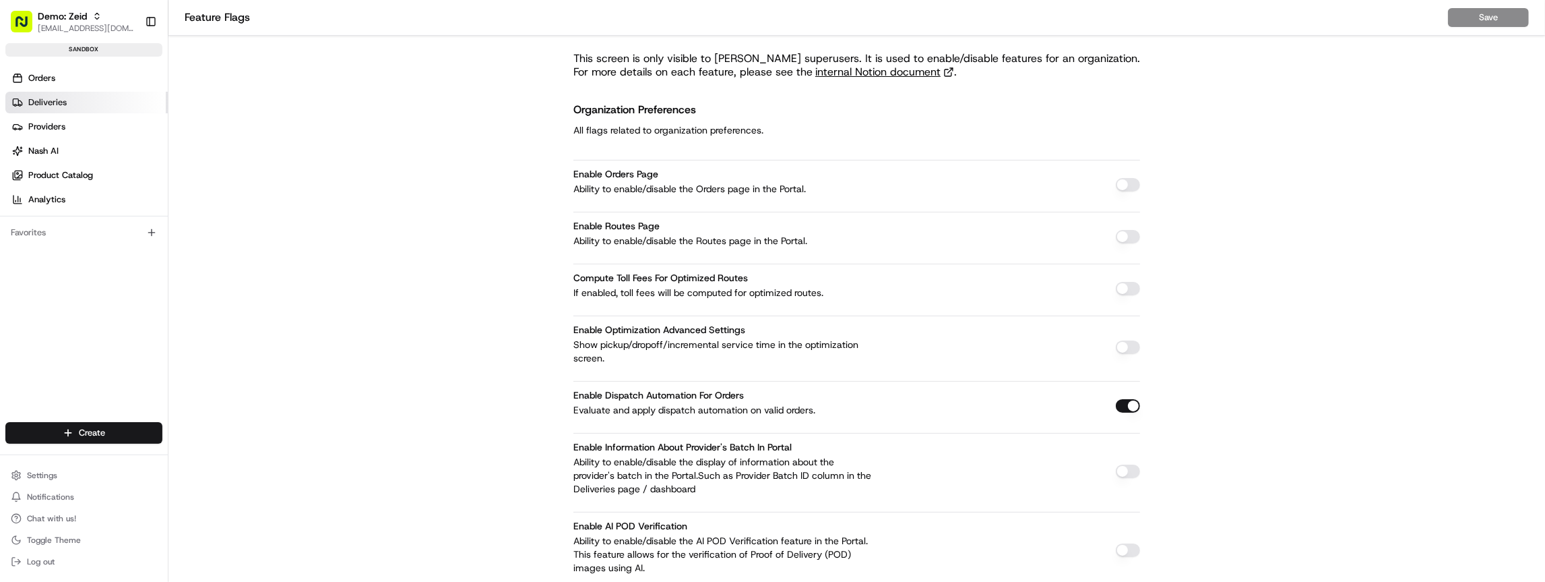
click at [51, 93] on link "Deliveries" at bounding box center [86, 103] width 162 height 22
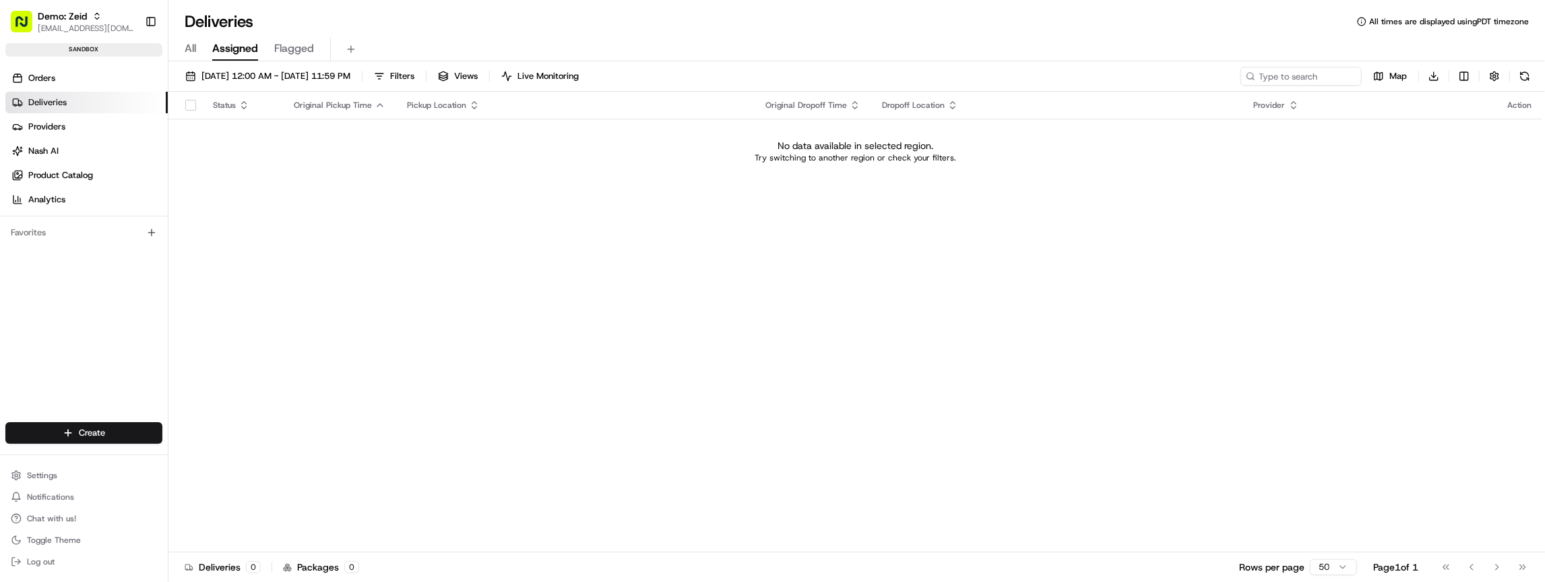
click at [53, 108] on link "Deliveries" at bounding box center [86, 103] width 162 height 22
click at [54, 121] on span "Providers" at bounding box center [46, 127] width 37 height 12
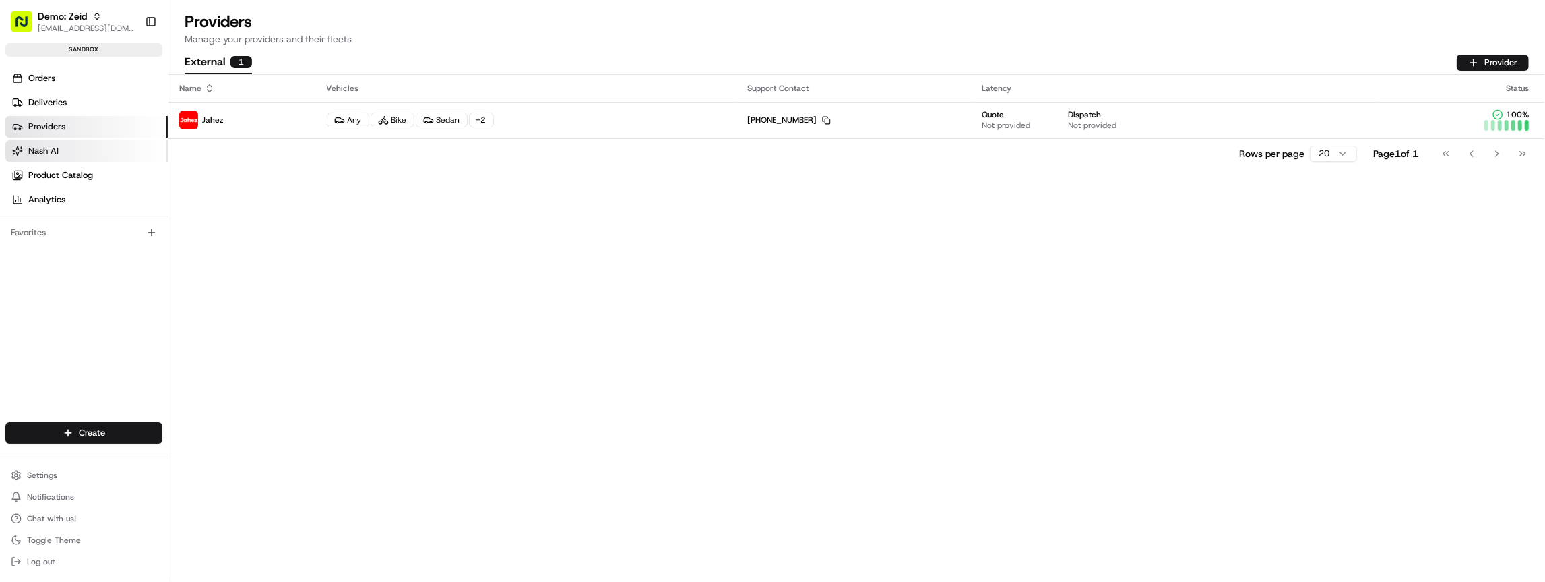
click at [57, 146] on span "Nash AI" at bounding box center [43, 151] width 30 height 12
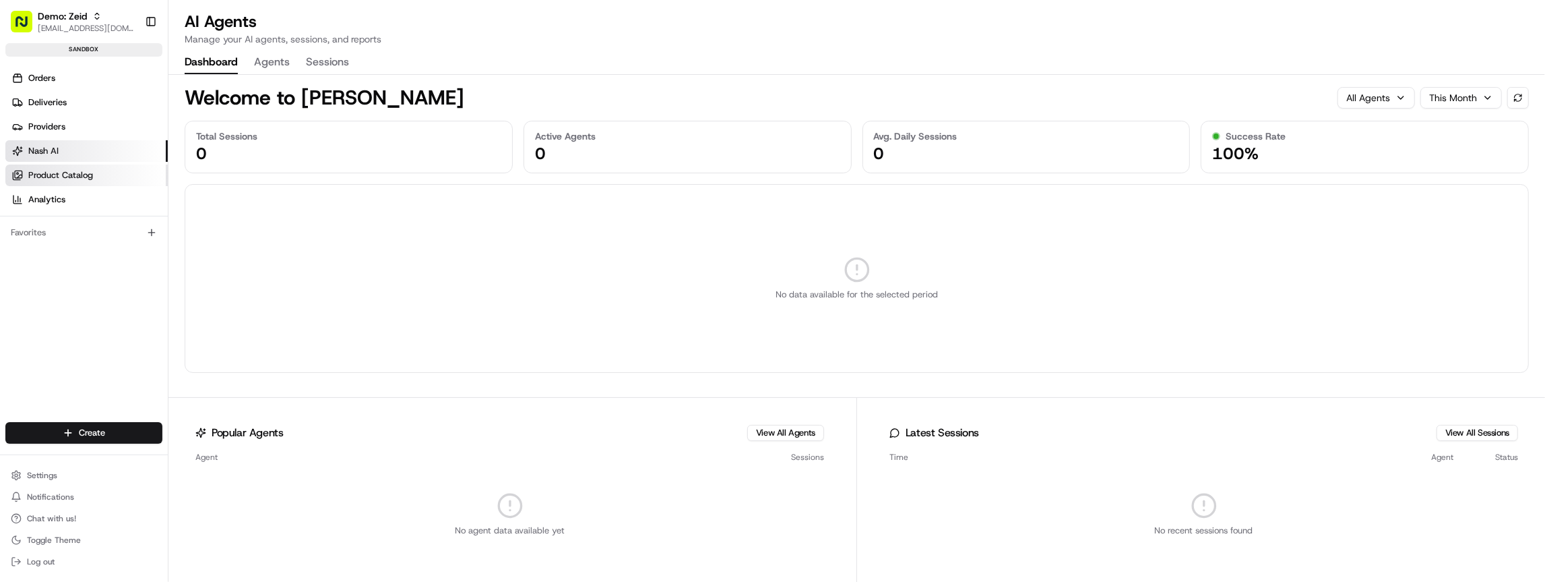
click at [63, 166] on link "Product Catalog" at bounding box center [86, 175] width 162 height 22
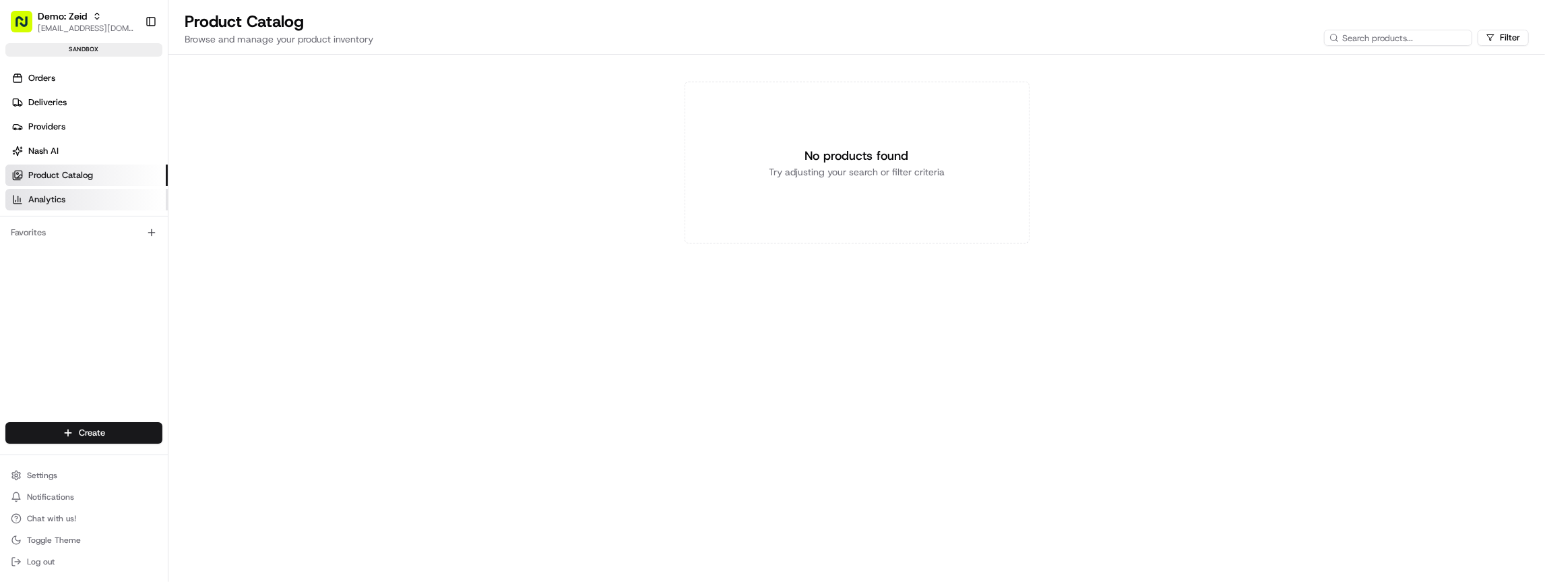
click at [62, 189] on link "Analytics" at bounding box center [86, 200] width 162 height 22
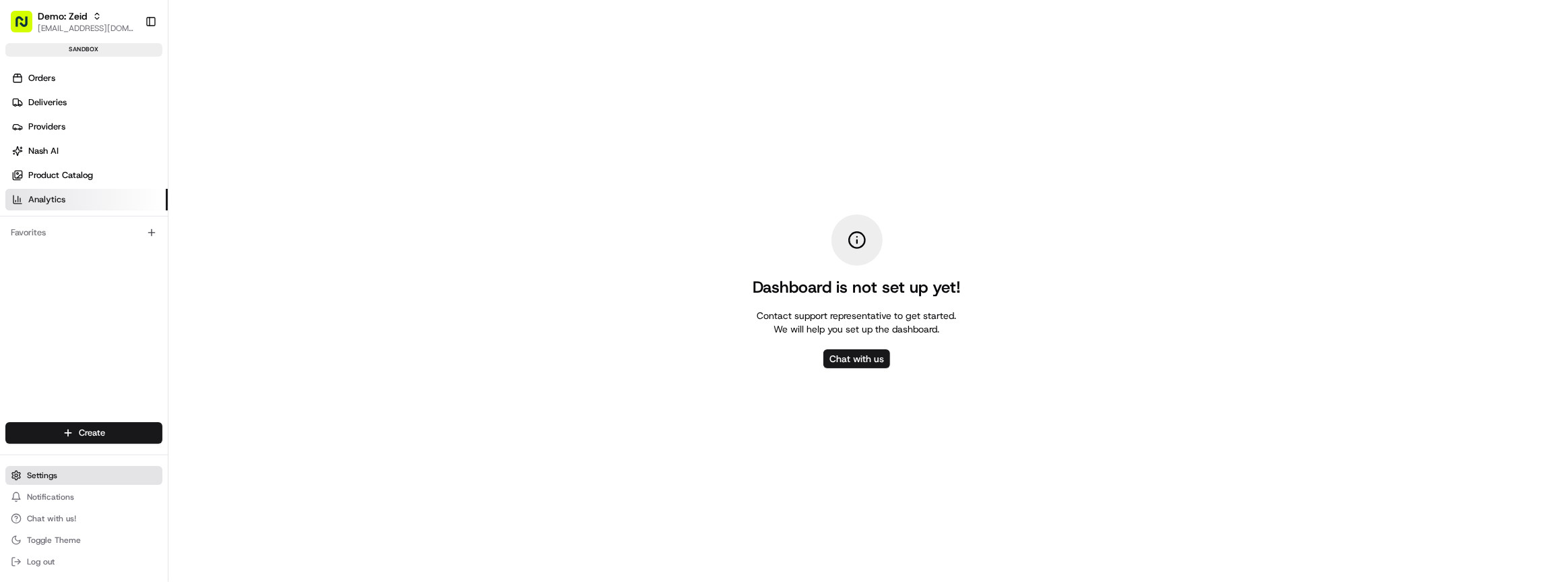
click at [51, 474] on span "Settings" at bounding box center [42, 475] width 30 height 11
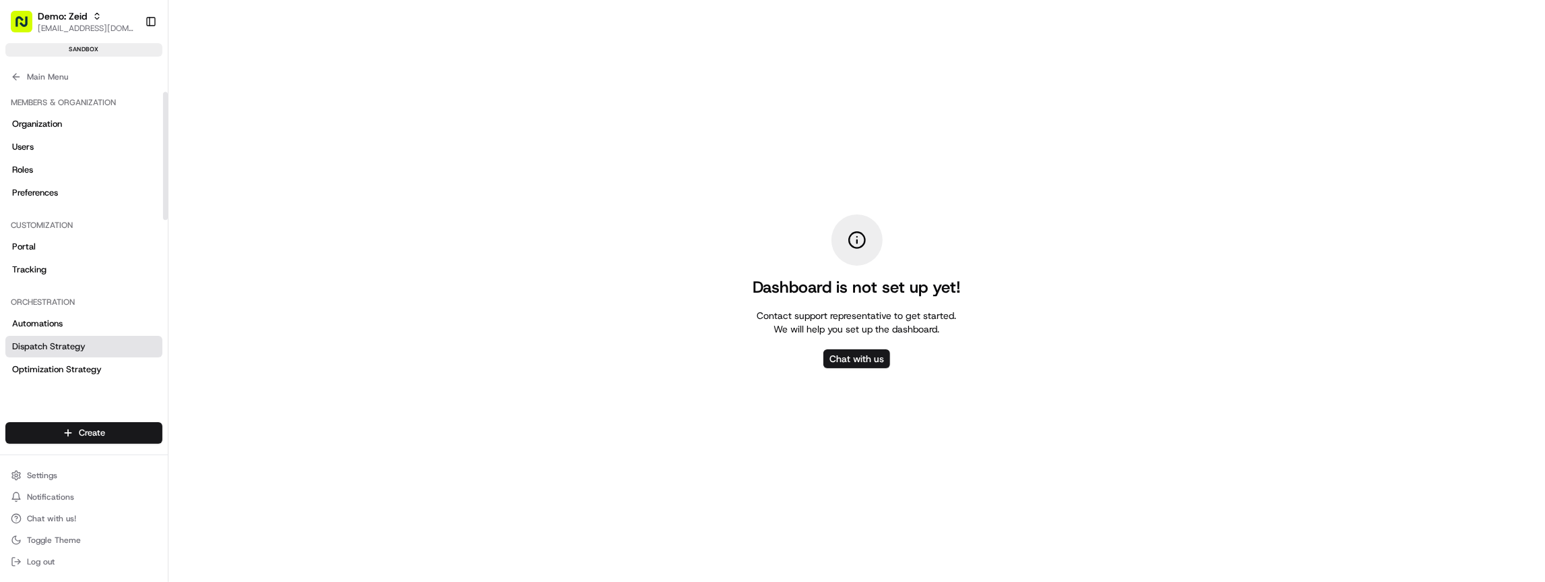
scroll to position [448, 0]
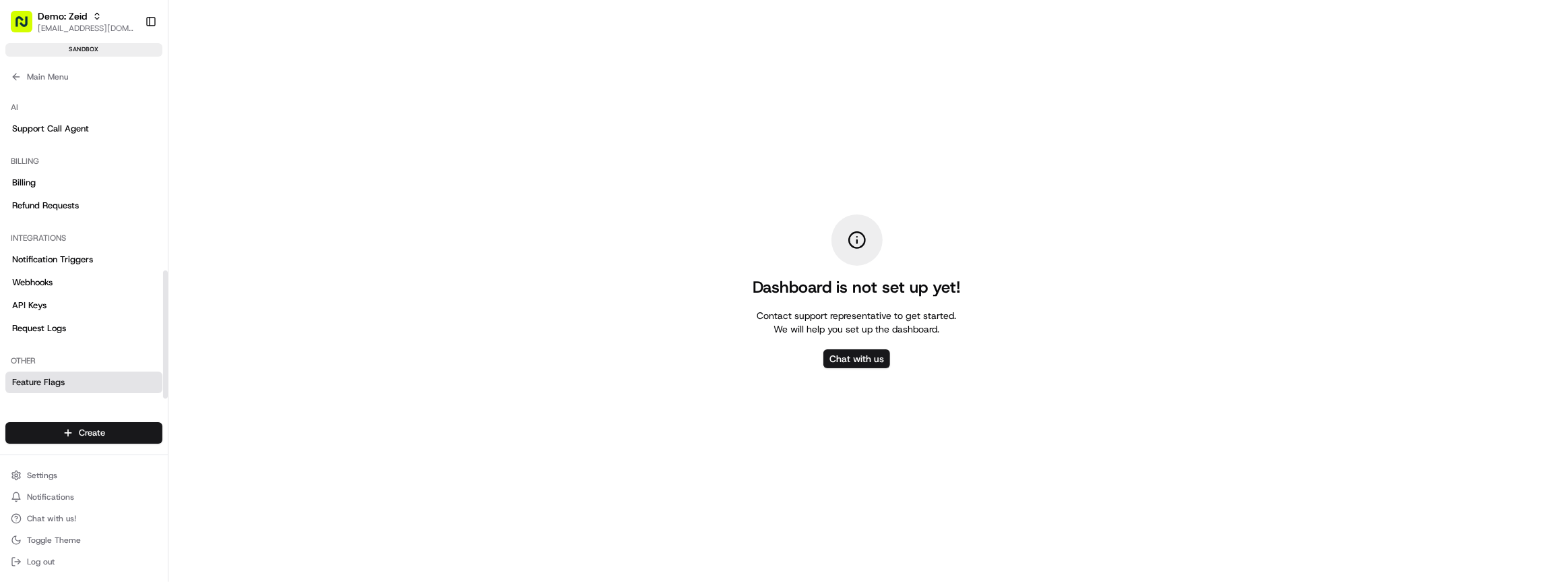
click at [48, 380] on span "Feature Flags" at bounding box center [38, 382] width 53 height 12
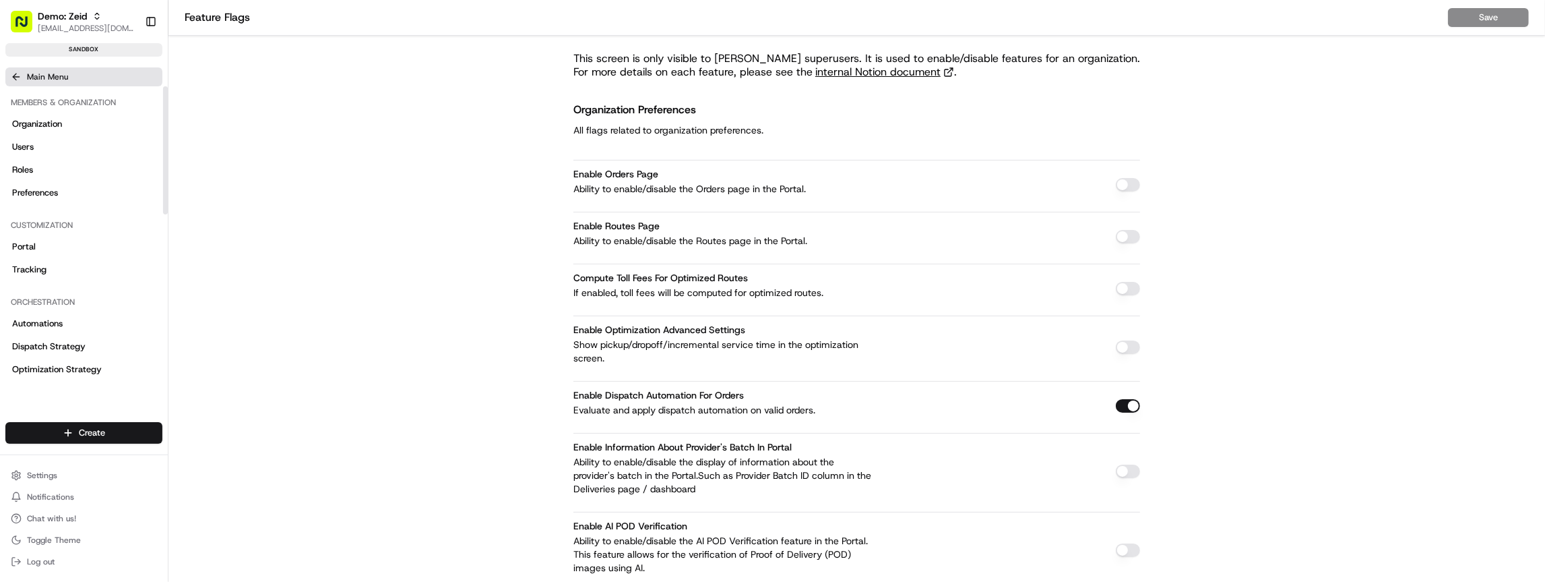
click at [12, 76] on icon at bounding box center [16, 76] width 11 height 11
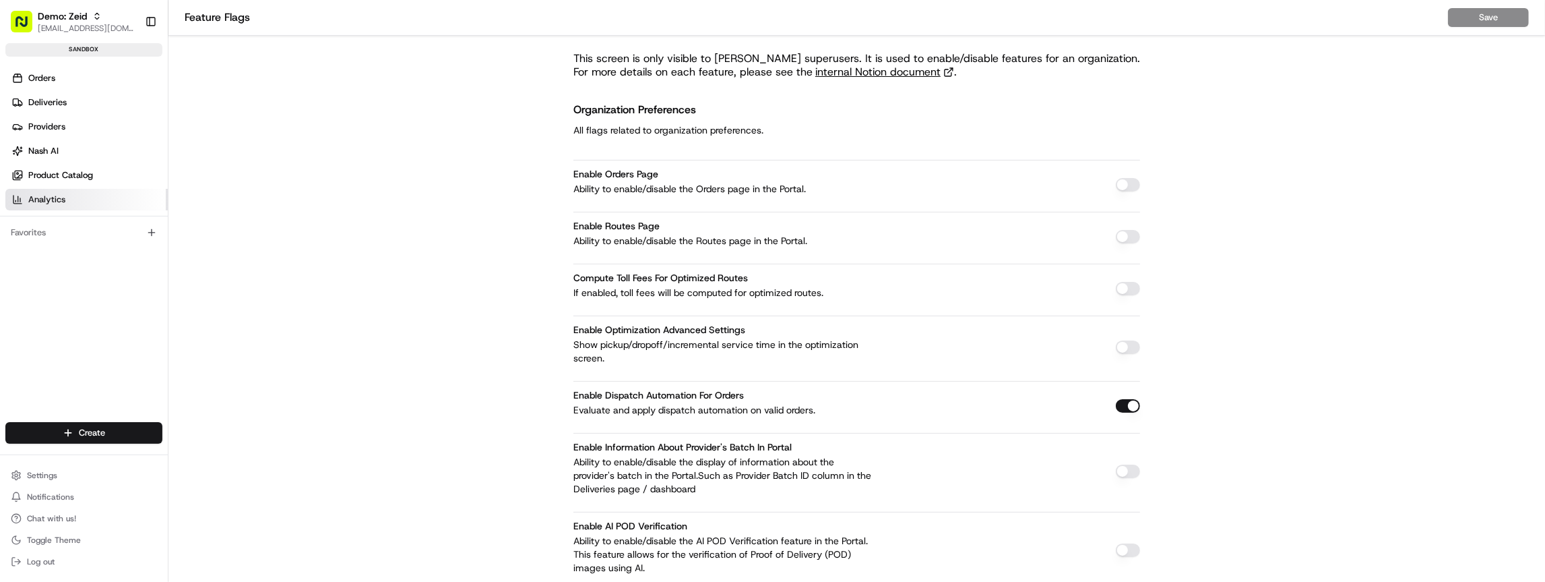
click at [54, 201] on span "Analytics" at bounding box center [46, 199] width 37 height 12
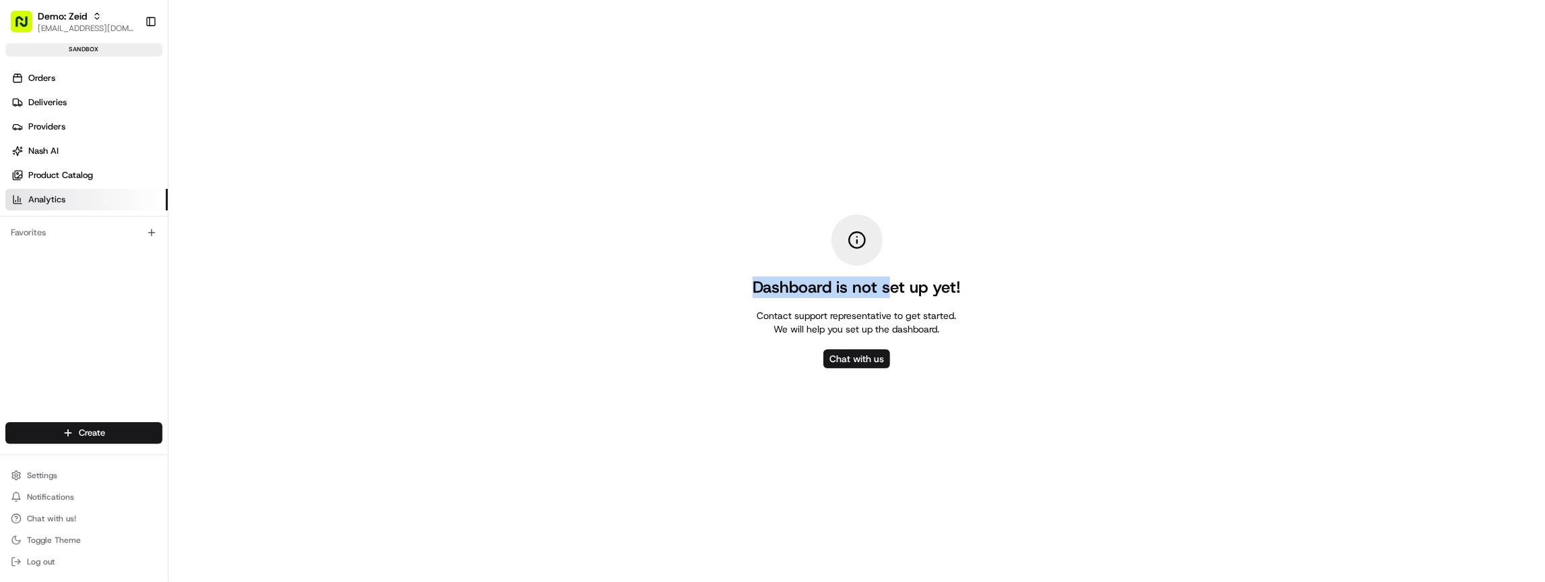
drag, startPoint x: 652, startPoint y: 196, endPoint x: 893, endPoint y: 279, distance: 255.1
click at [893, 279] on div "Dashboard is not set up yet! Contact support representative to get started. We …" at bounding box center [856, 291] width 1377 height 582
click at [894, 280] on h2 "Dashboard is not set up yet!" at bounding box center [857, 287] width 208 height 22
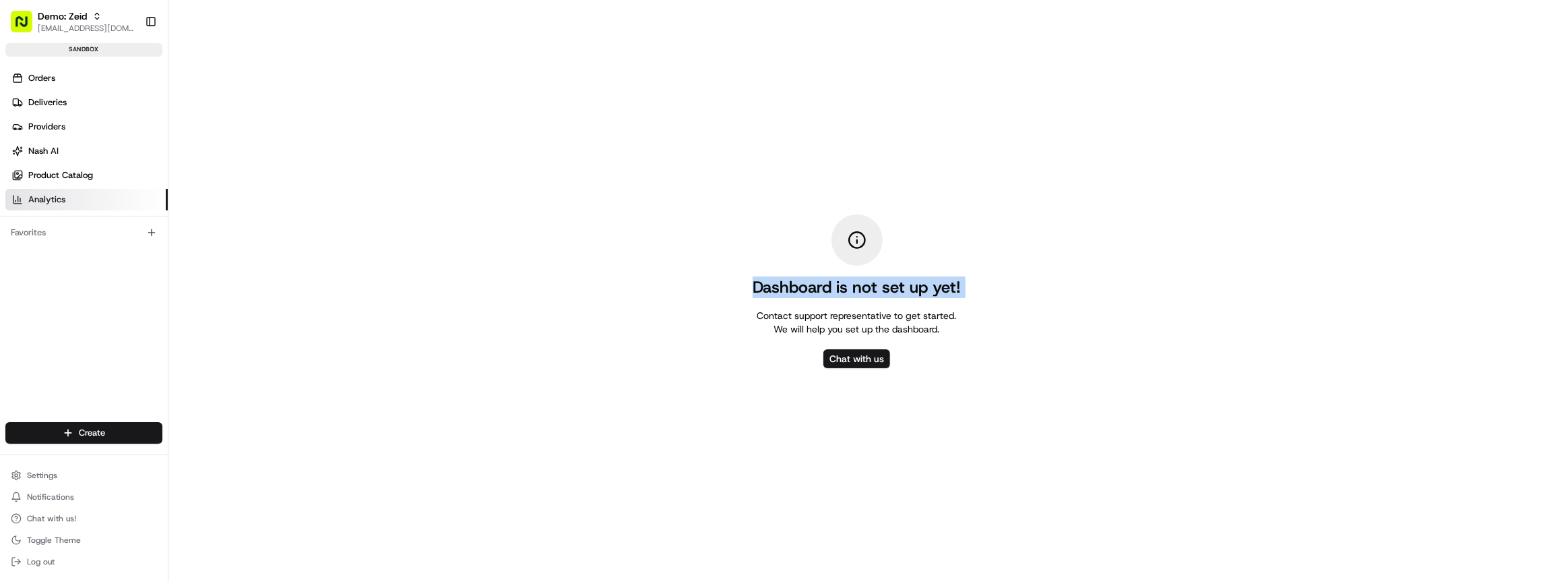
click at [894, 280] on h2 "Dashboard is not set up yet!" at bounding box center [857, 287] width 208 height 22
drag, startPoint x: 881, startPoint y: 288, endPoint x: 624, endPoint y: 254, distance: 259.0
click at [880, 288] on h2 "Dashboard is not set up yet!" at bounding box center [857, 287] width 208 height 22
click at [86, 165] on link "Product Catalog" at bounding box center [86, 175] width 162 height 22
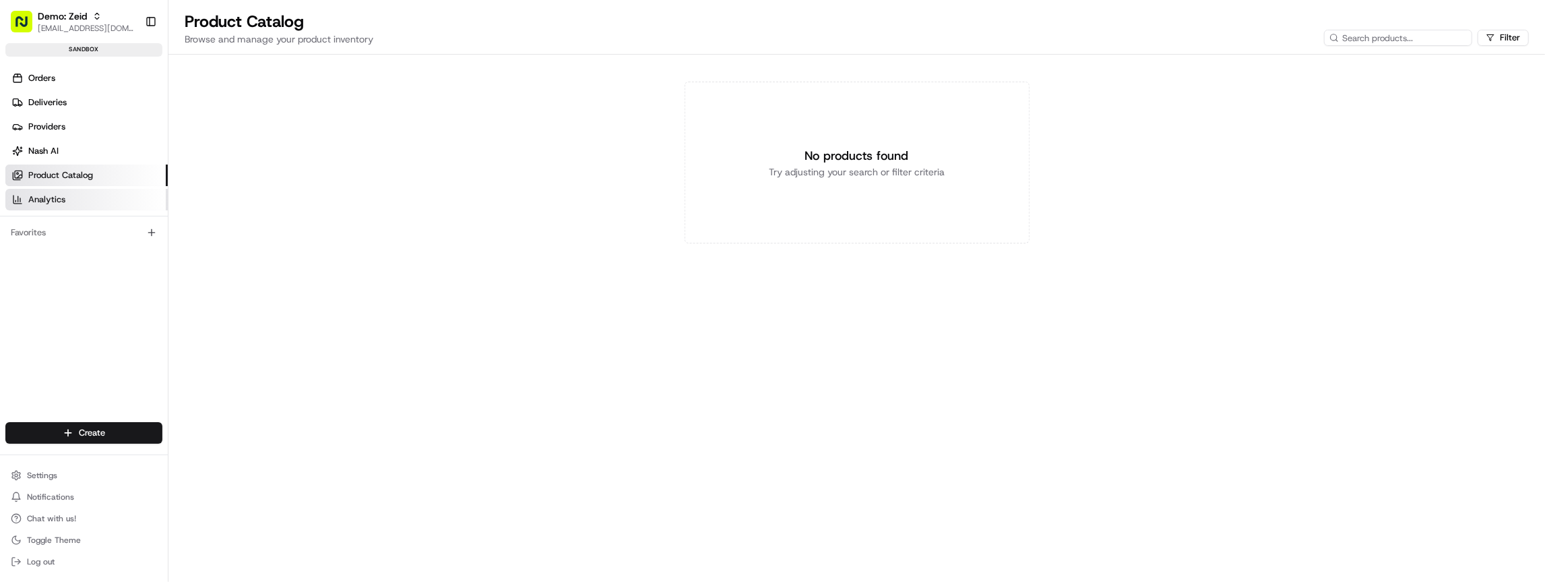
click at [77, 198] on link "Analytics" at bounding box center [86, 200] width 162 height 22
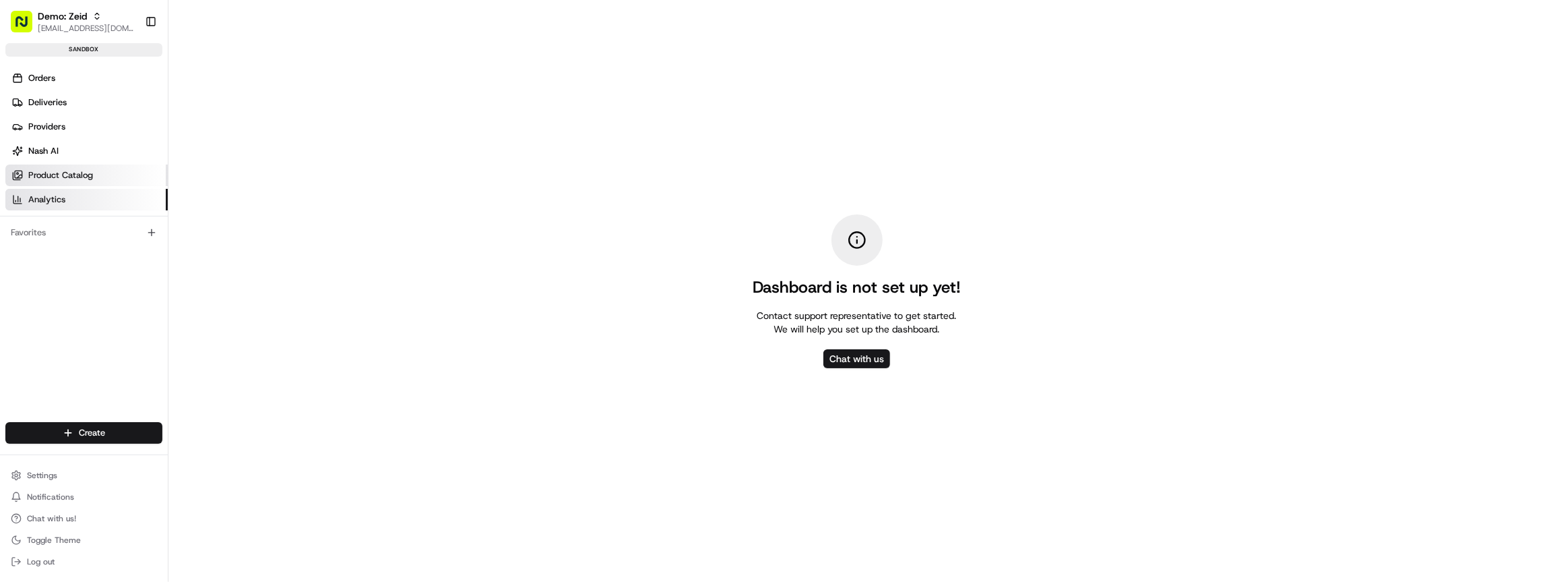
click at [71, 164] on link "Product Catalog" at bounding box center [86, 175] width 162 height 22
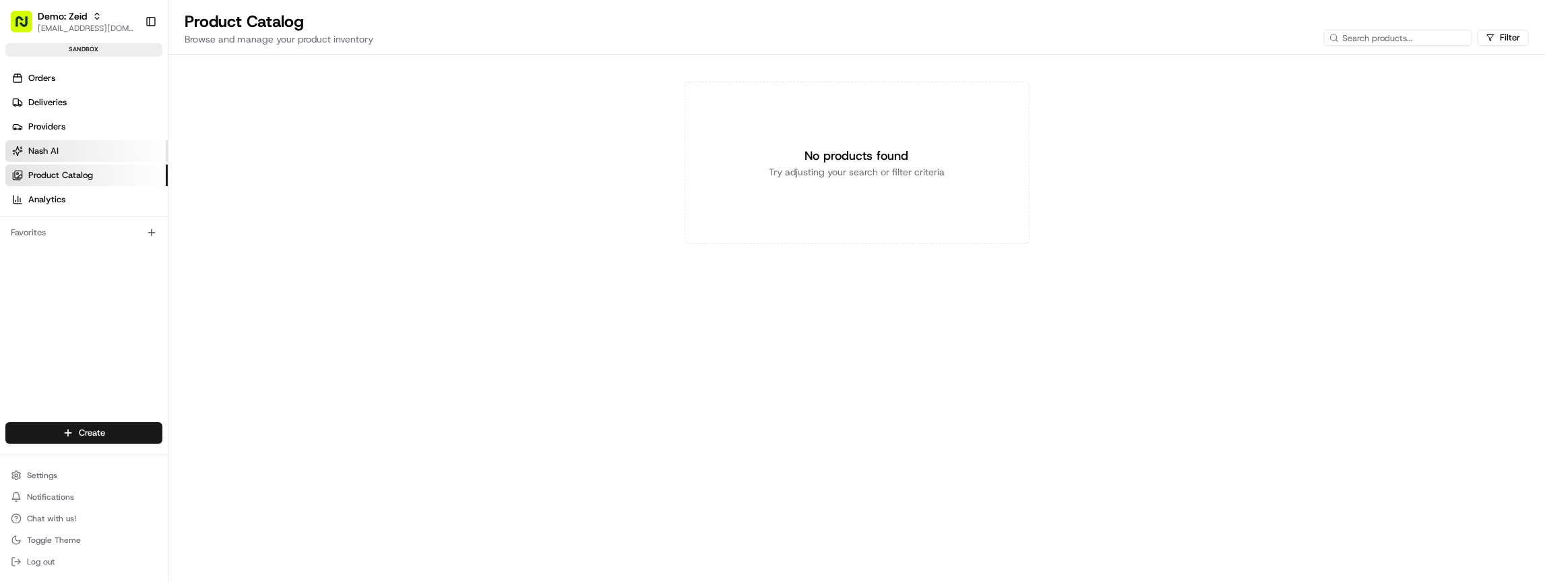
click at [70, 148] on link "Nash AI" at bounding box center [86, 151] width 162 height 22
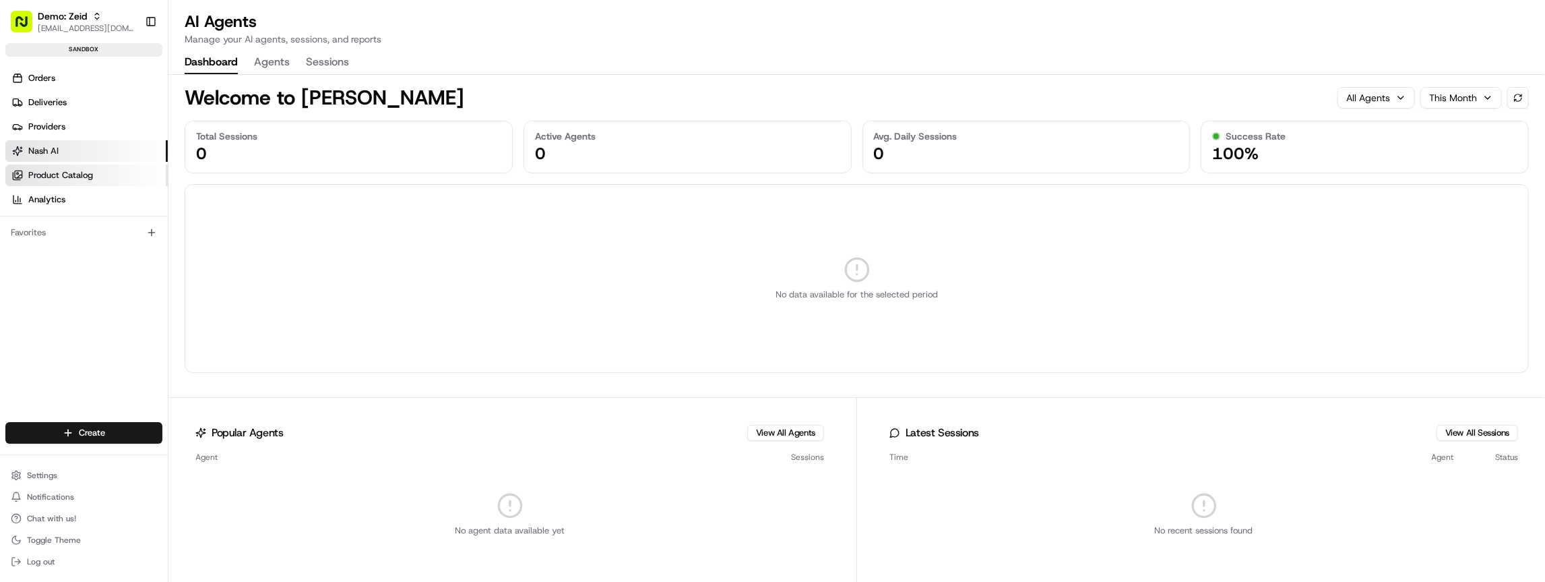
click at [62, 178] on span "Product Catalog" at bounding box center [60, 175] width 65 height 12
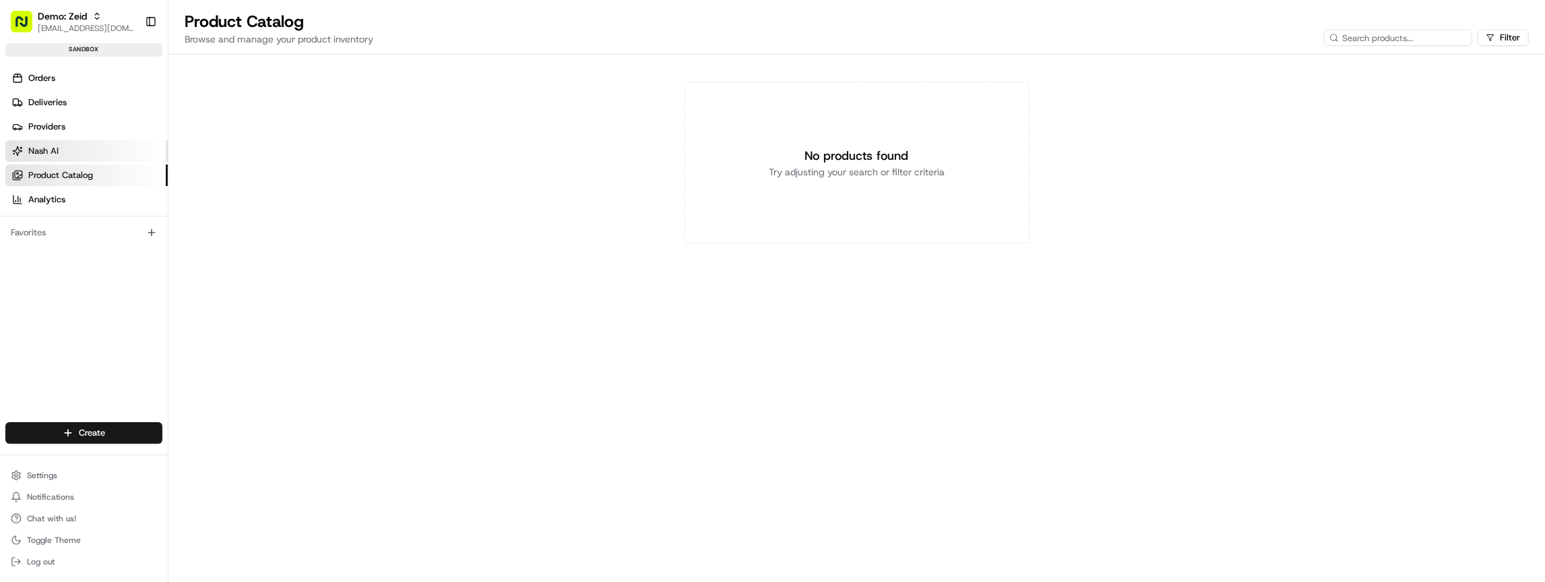
click at [65, 145] on link "Nash AI" at bounding box center [86, 151] width 162 height 22
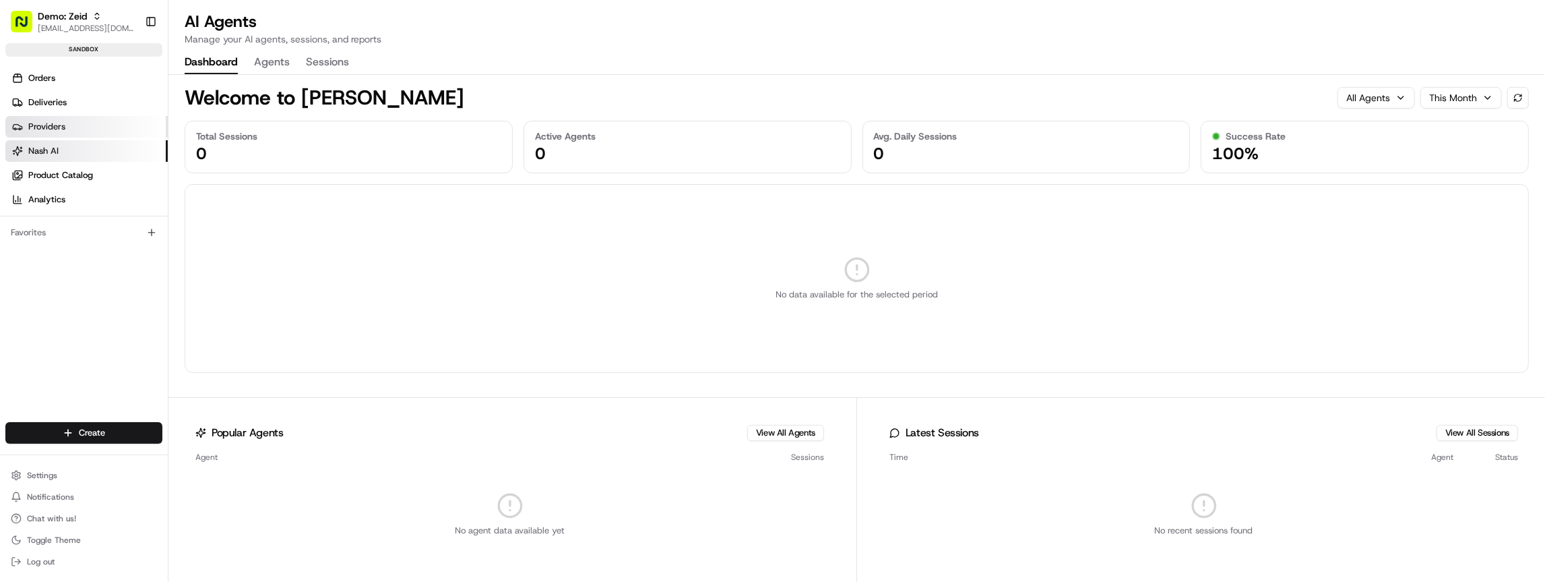
click at [61, 119] on link "Providers" at bounding box center [86, 127] width 162 height 22
click at [59, 88] on link "Orders" at bounding box center [86, 78] width 162 height 22
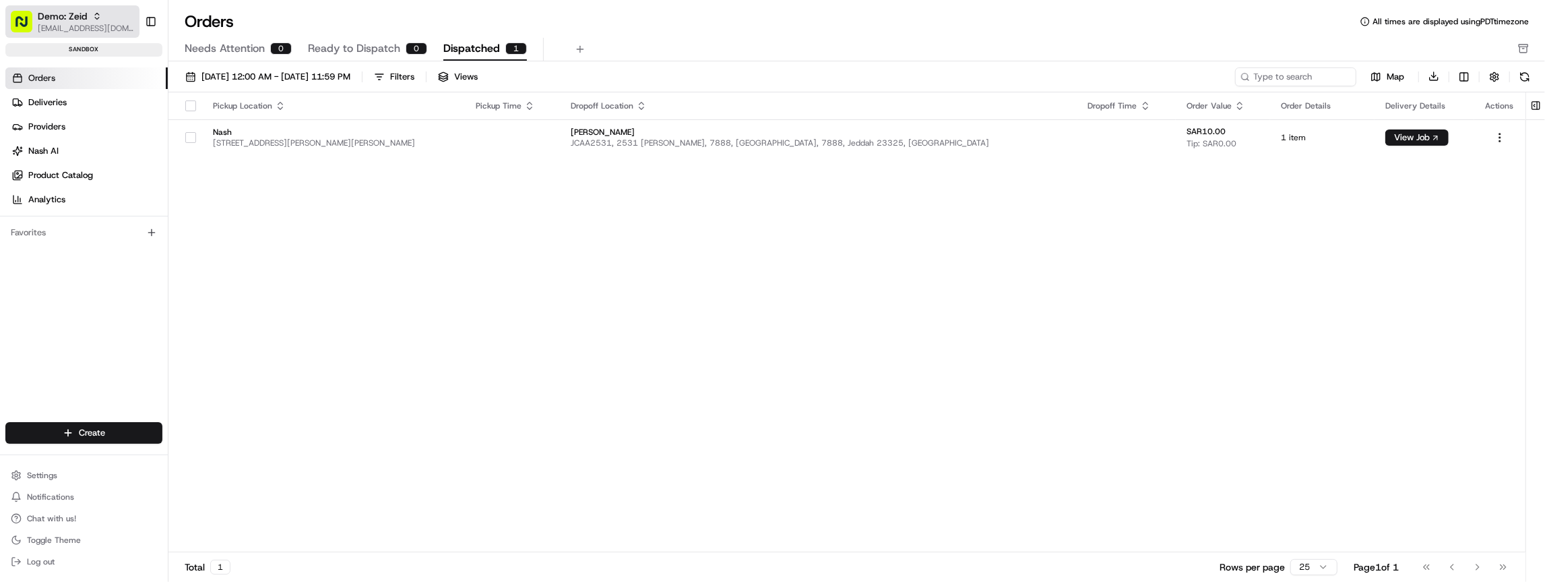
click at [90, 21] on div "Demo: Zeid" at bounding box center [86, 15] width 96 height 13
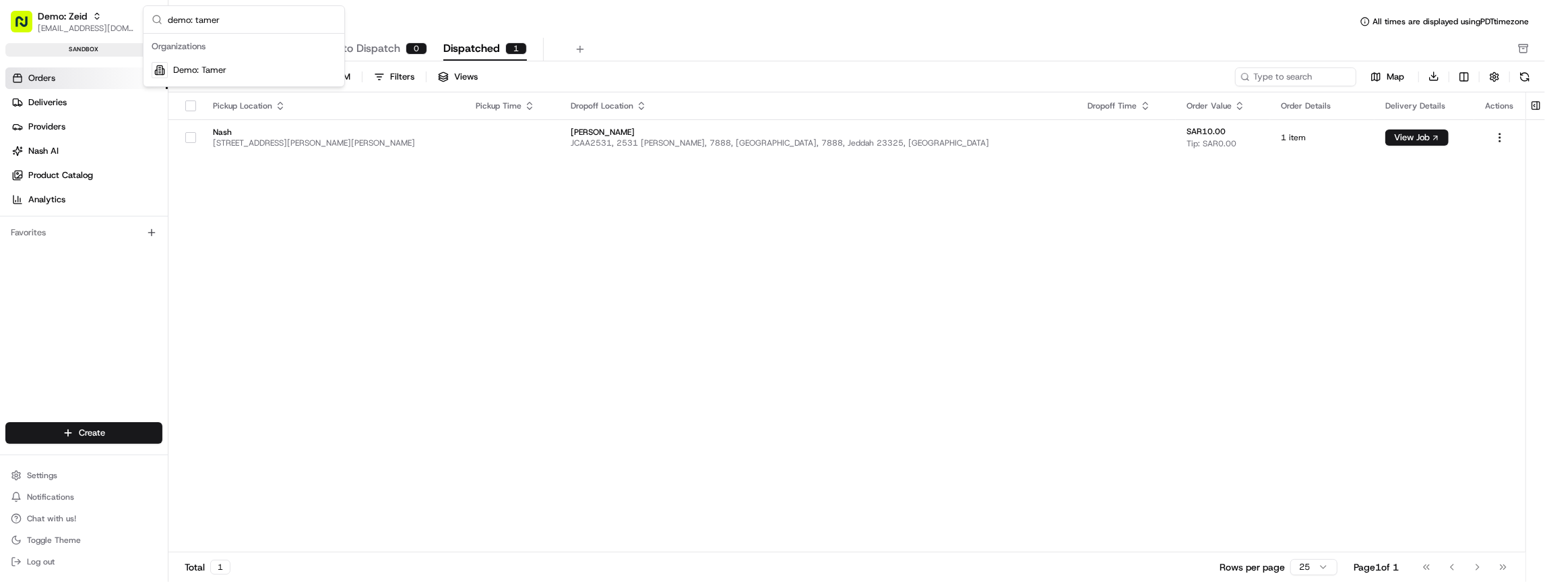
type input "demo: tamer"
click at [219, 79] on div "Demo: Tamer" at bounding box center [243, 70] width 195 height 27
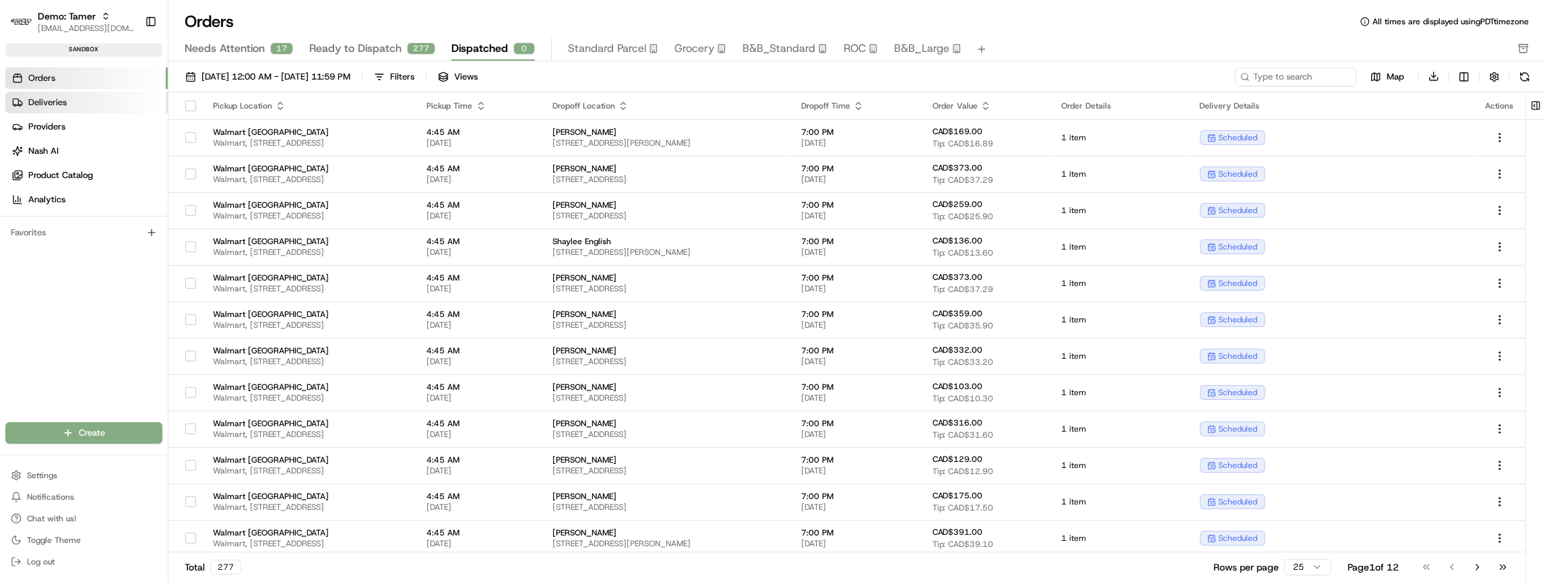
click at [62, 99] on span "Deliveries" at bounding box center [47, 102] width 38 height 12
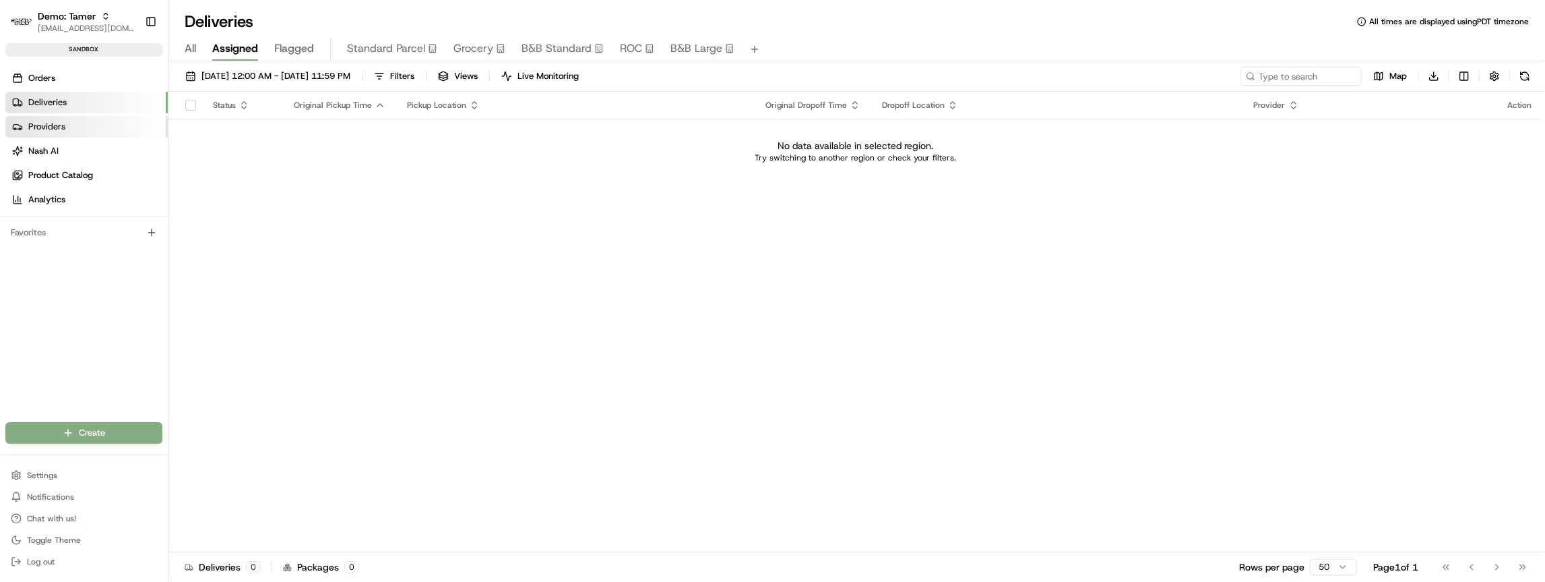
click at [69, 120] on link "Providers" at bounding box center [86, 127] width 162 height 22
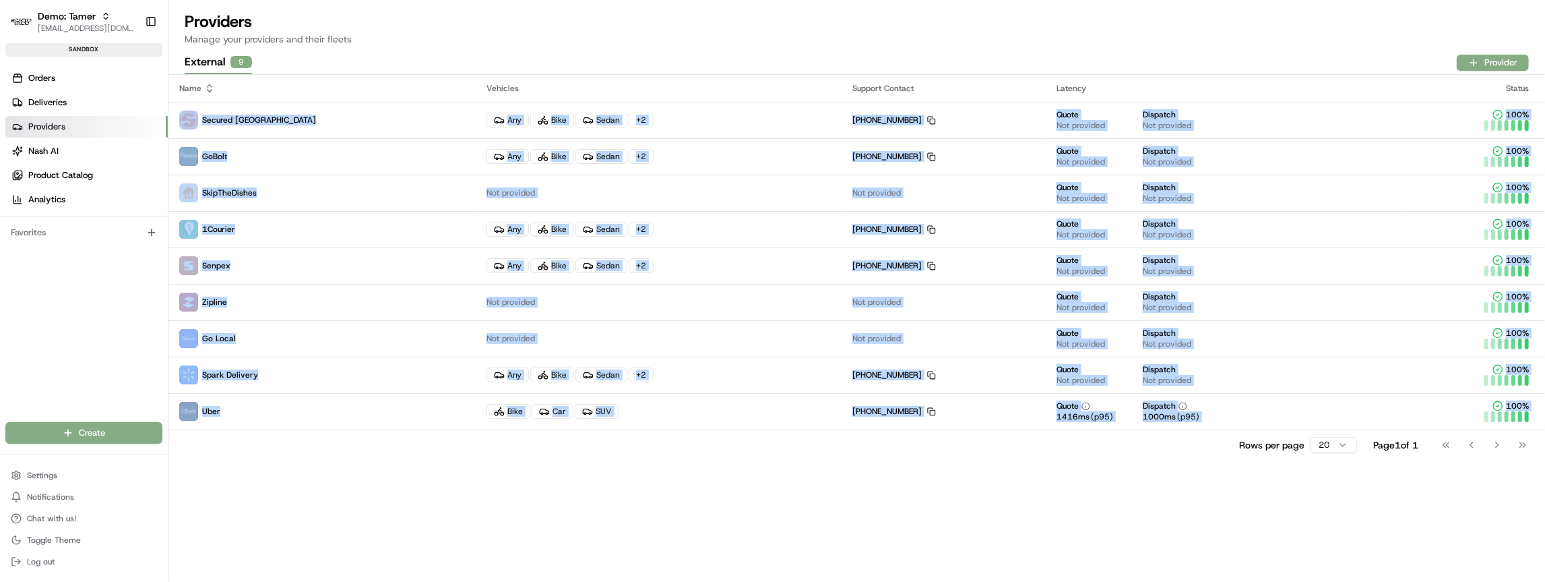
drag, startPoint x: 197, startPoint y: 111, endPoint x: 365, endPoint y: 449, distance: 378.2
click at [367, 448] on div "Name Vehicles Support Contact Latency Status Secured Canada Any Bike Sedan + 2 …" at bounding box center [856, 267] width 1377 height 385
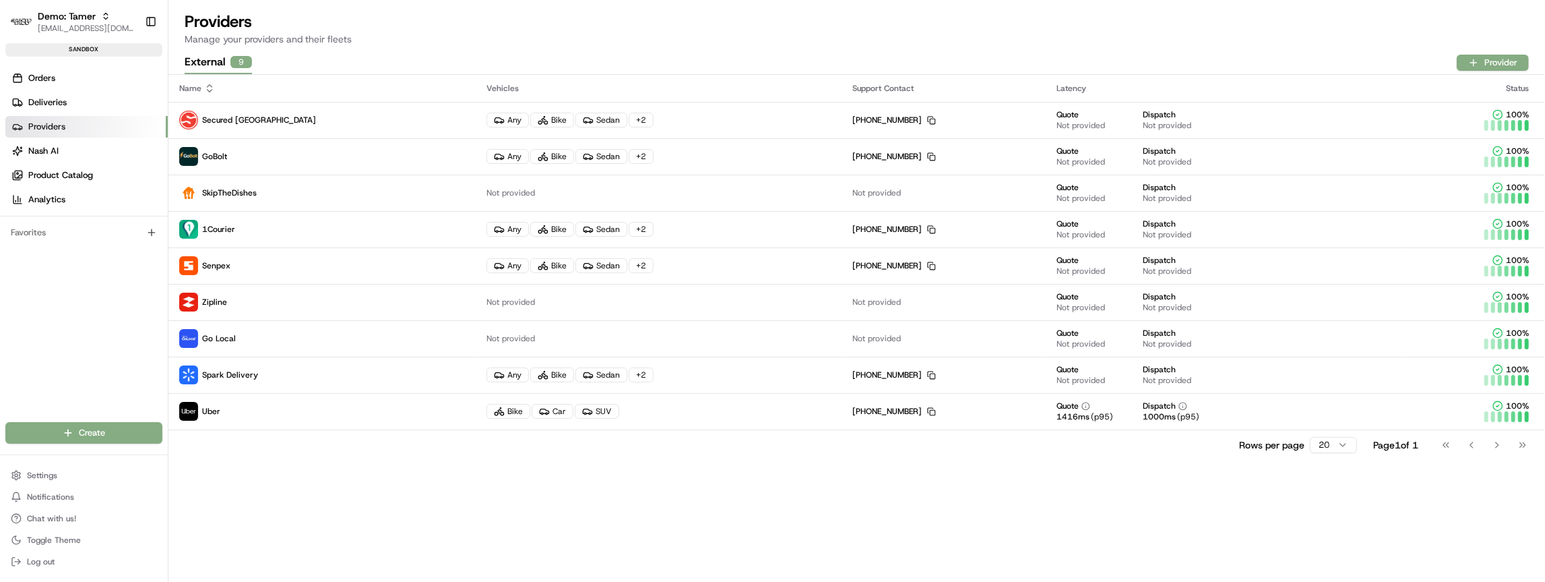
click at [307, 453] on div "Rows per page 20 Page 1 of 1 Go to first page Go to previous page Go to next pa…" at bounding box center [856, 444] width 1377 height 30
click at [53, 153] on span "Nash AI" at bounding box center [43, 151] width 30 height 12
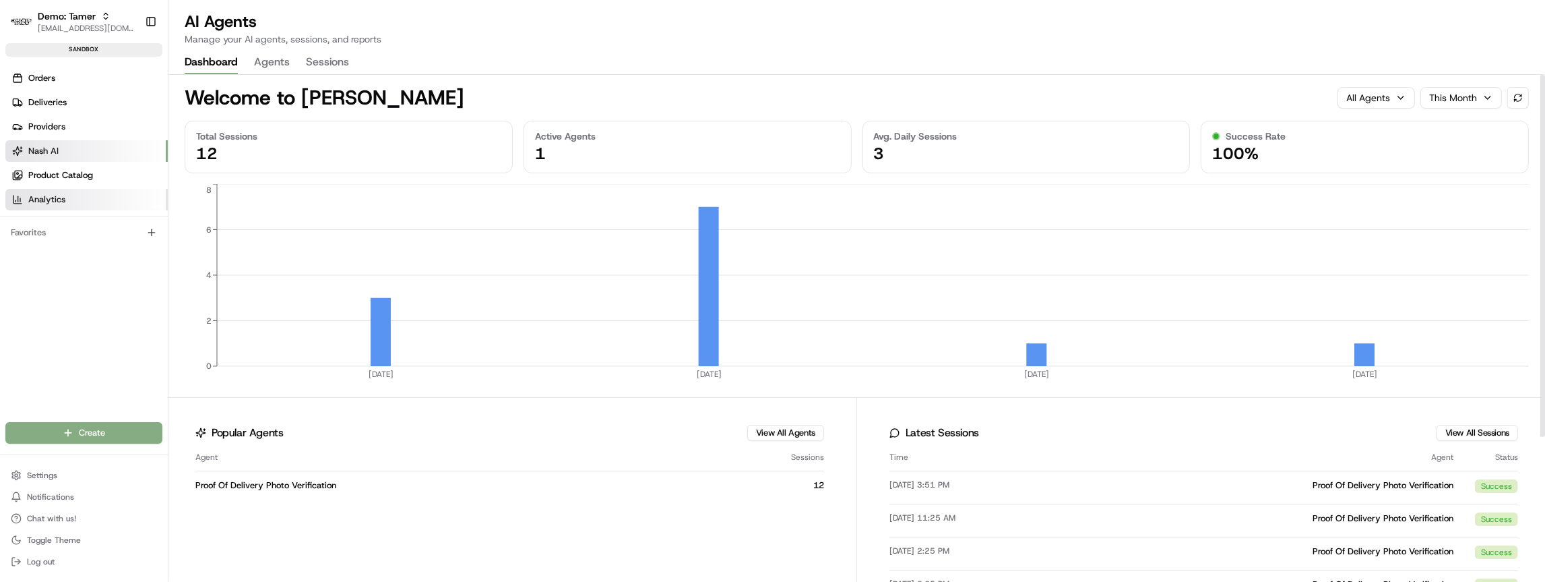
click at [62, 201] on span "Analytics" at bounding box center [46, 199] width 37 height 12
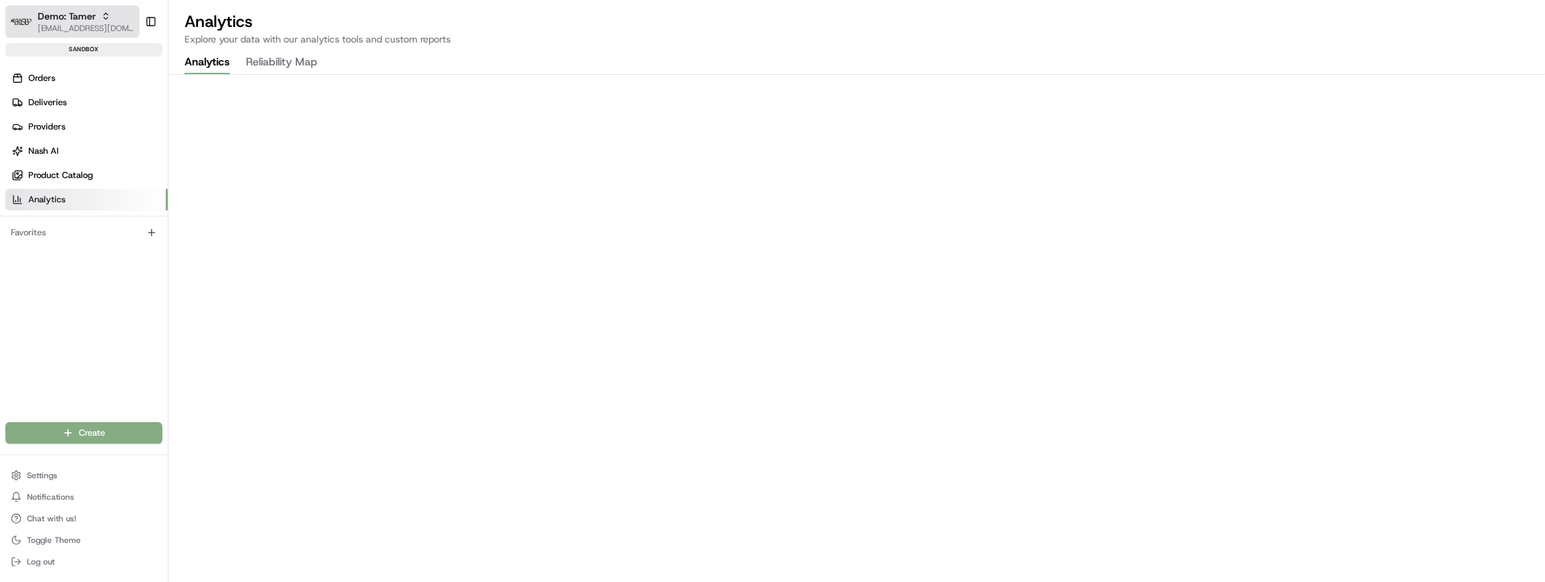
click at [110, 22] on button "Demo: Tamer zeid@usenash.com" at bounding box center [72, 21] width 134 height 32
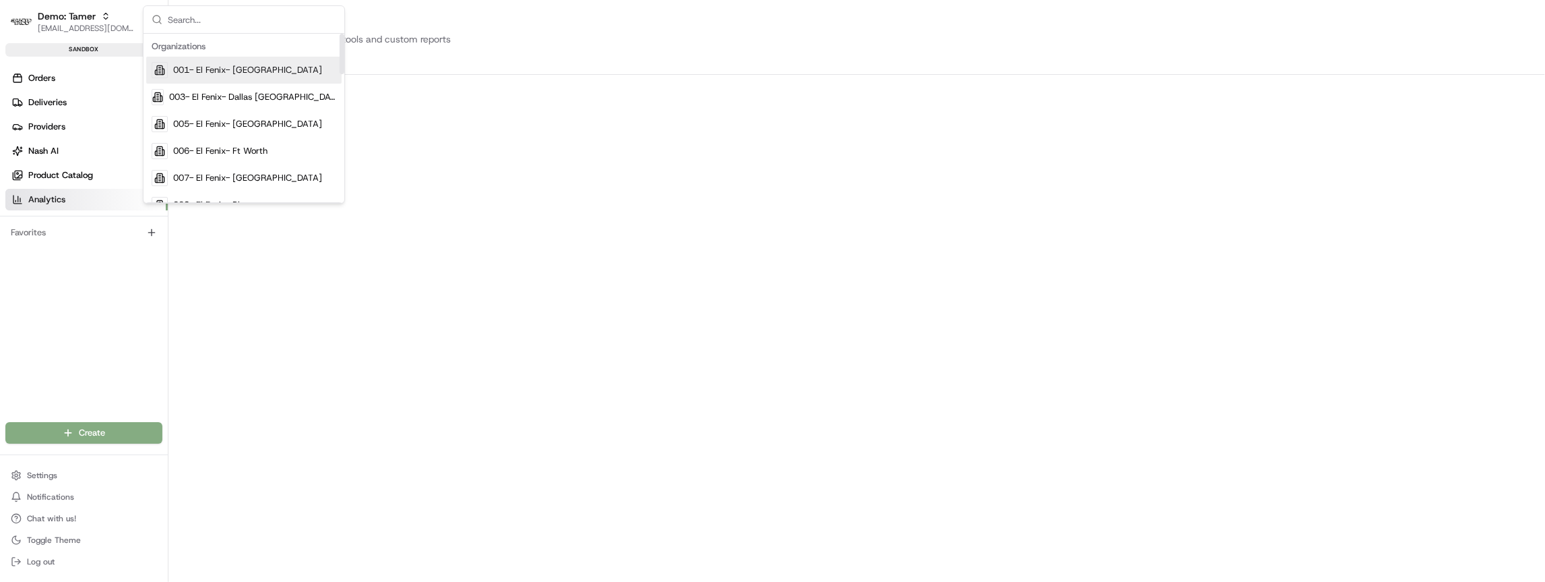
click at [198, 22] on input "text" at bounding box center [252, 19] width 168 height 27
click at [102, 24] on span "[EMAIL_ADDRESS][DOMAIN_NAME]" at bounding box center [86, 28] width 96 height 11
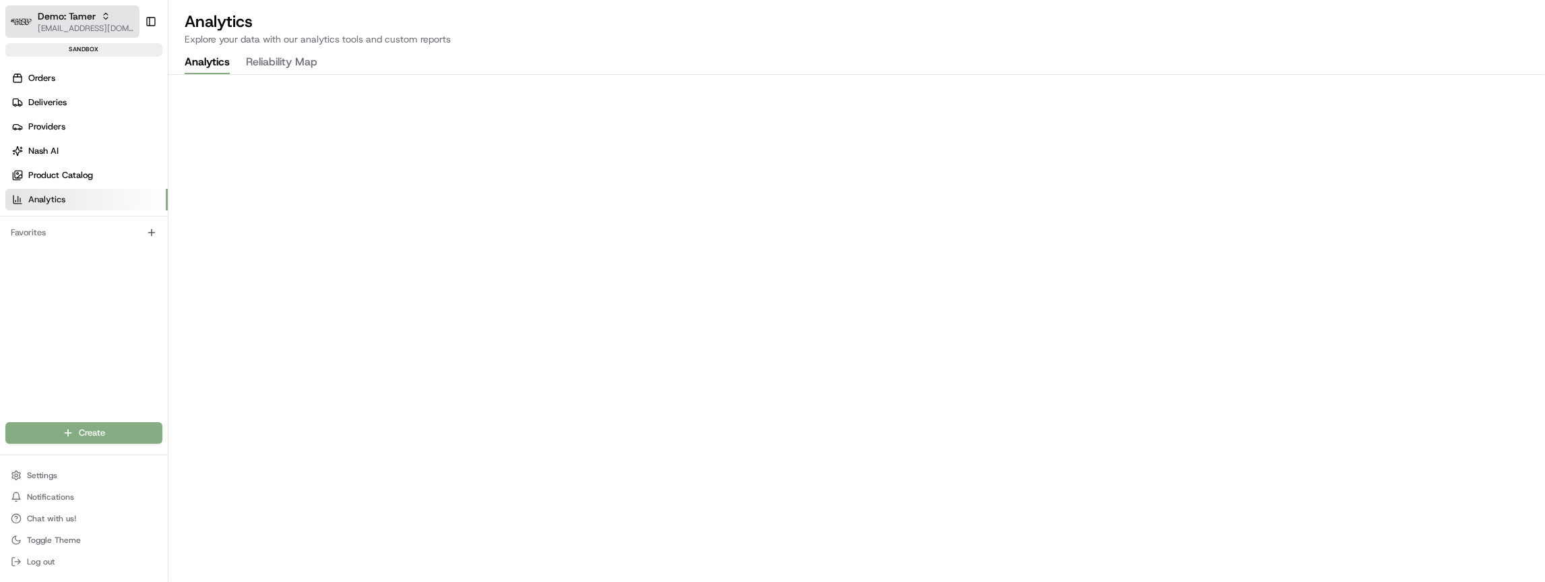
click at [18, 20] on img "button" at bounding box center [22, 21] width 22 height 7
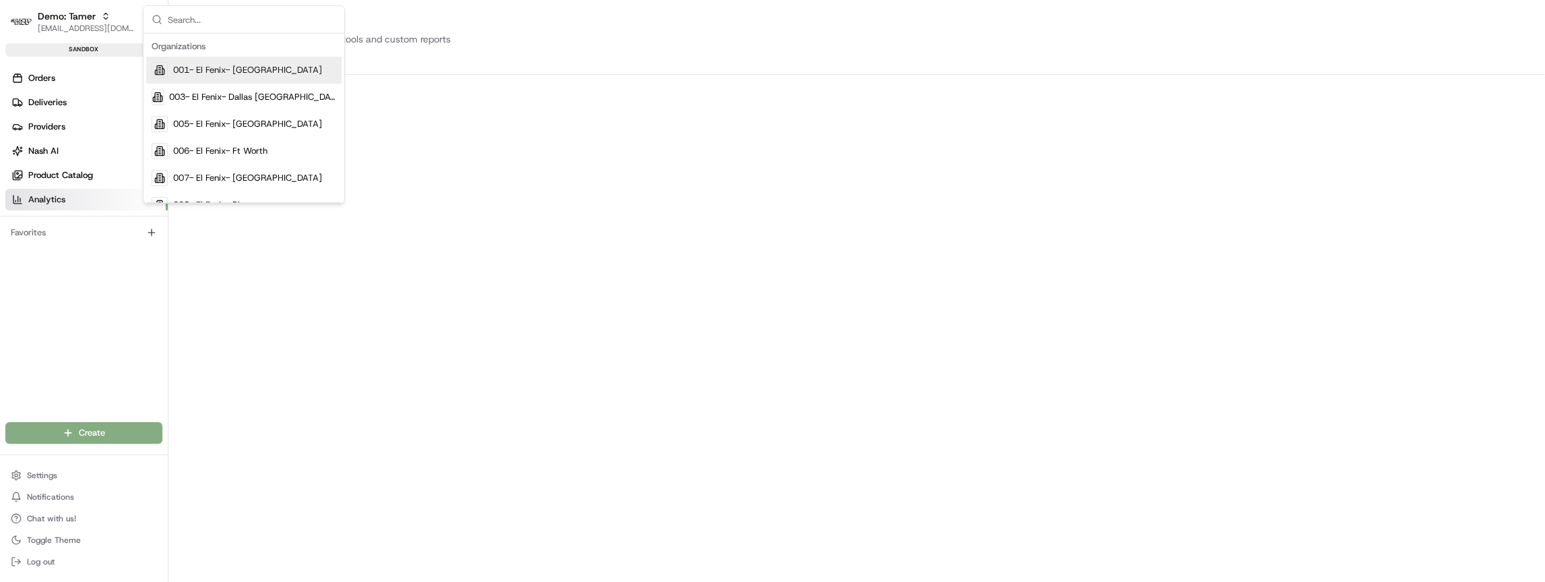
click at [152, 13] on div at bounding box center [244, 20] width 201 height 28
click at [183, 15] on input "text" at bounding box center [252, 19] width 168 height 27
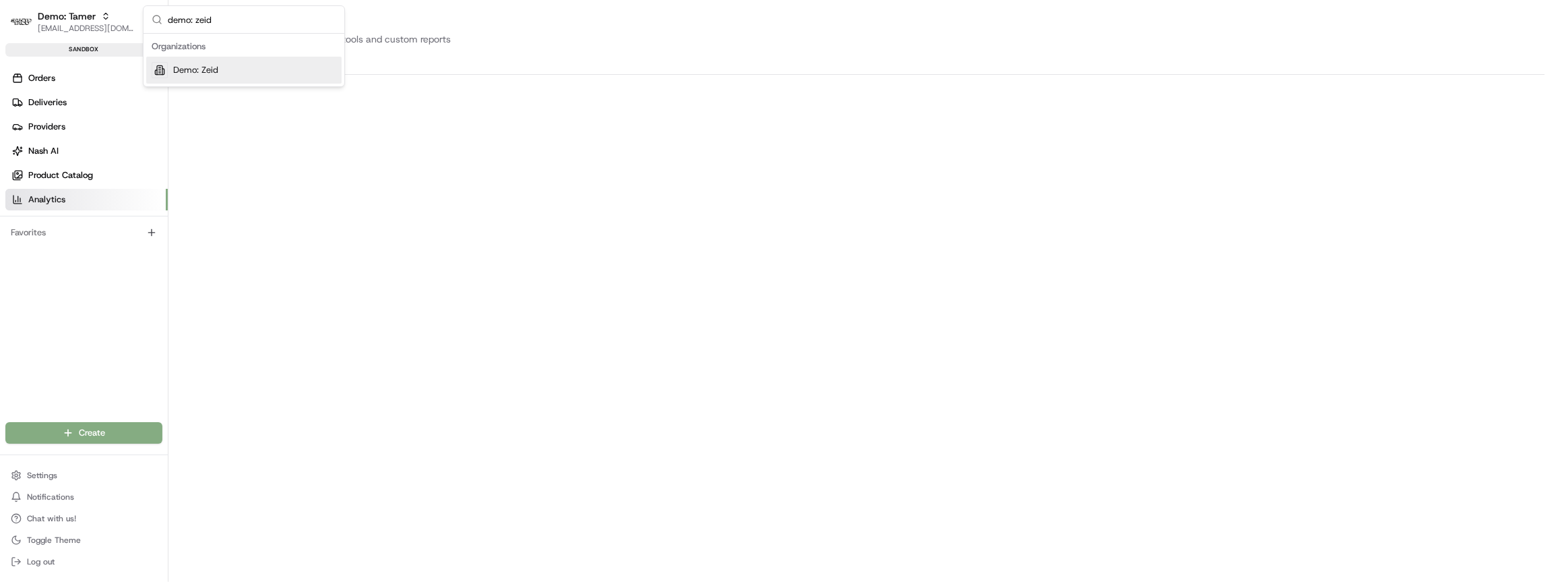
type input "demo: zeid"
click at [177, 65] on span "Demo: Zeid" at bounding box center [195, 70] width 45 height 12
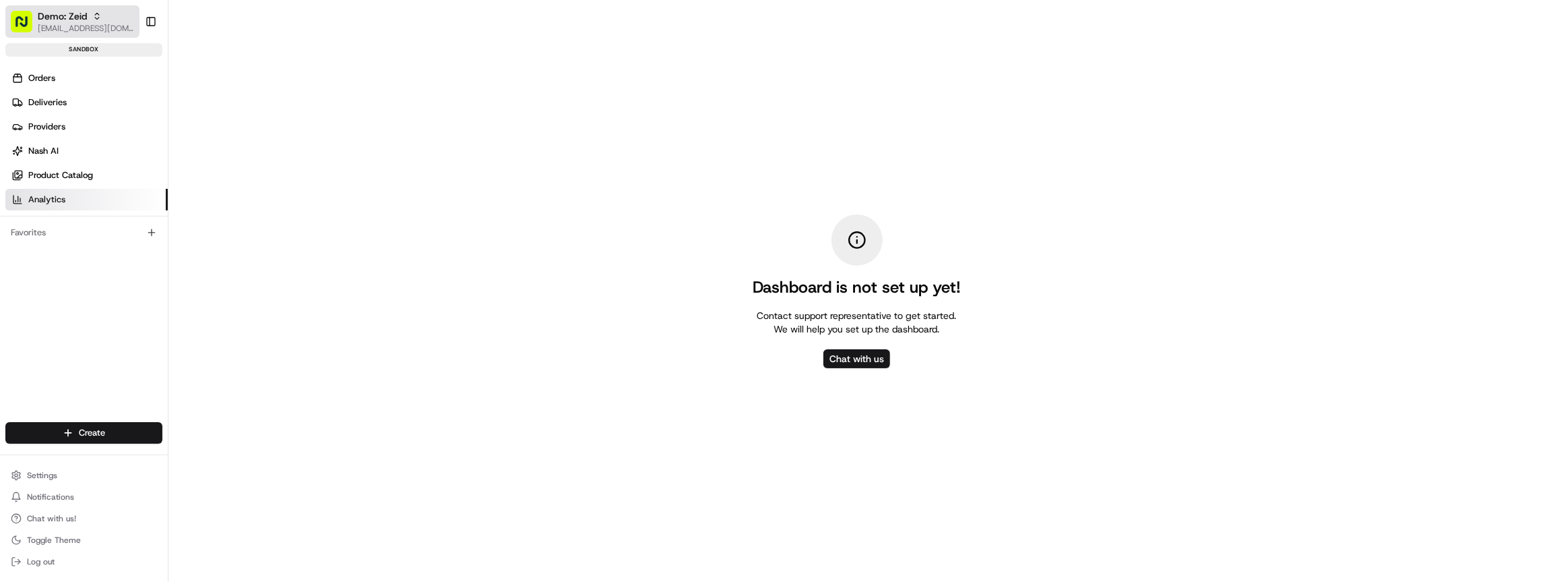
click at [61, 15] on span "Demo: Zeid" at bounding box center [62, 15] width 49 height 13
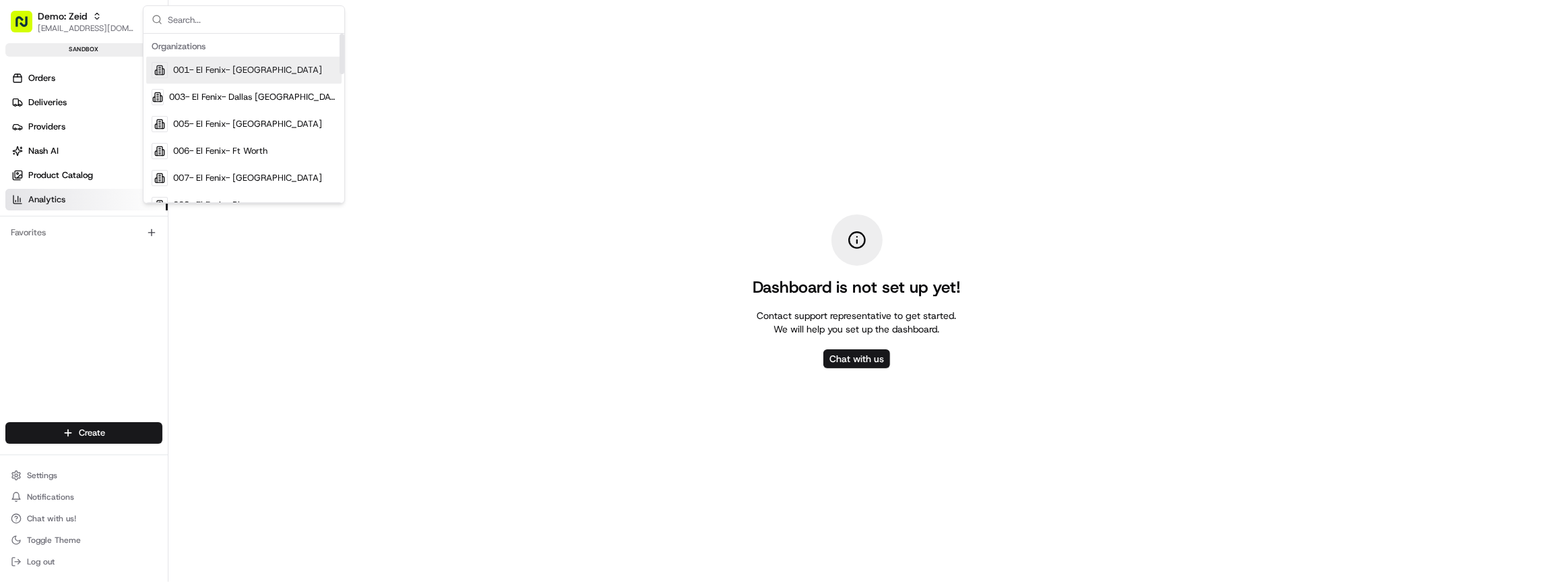
click at [205, 25] on input "text" at bounding box center [252, 19] width 168 height 27
type input "demo: ja"
click at [213, 72] on span "Demo: Jake" at bounding box center [222, 70] width 99 height 12
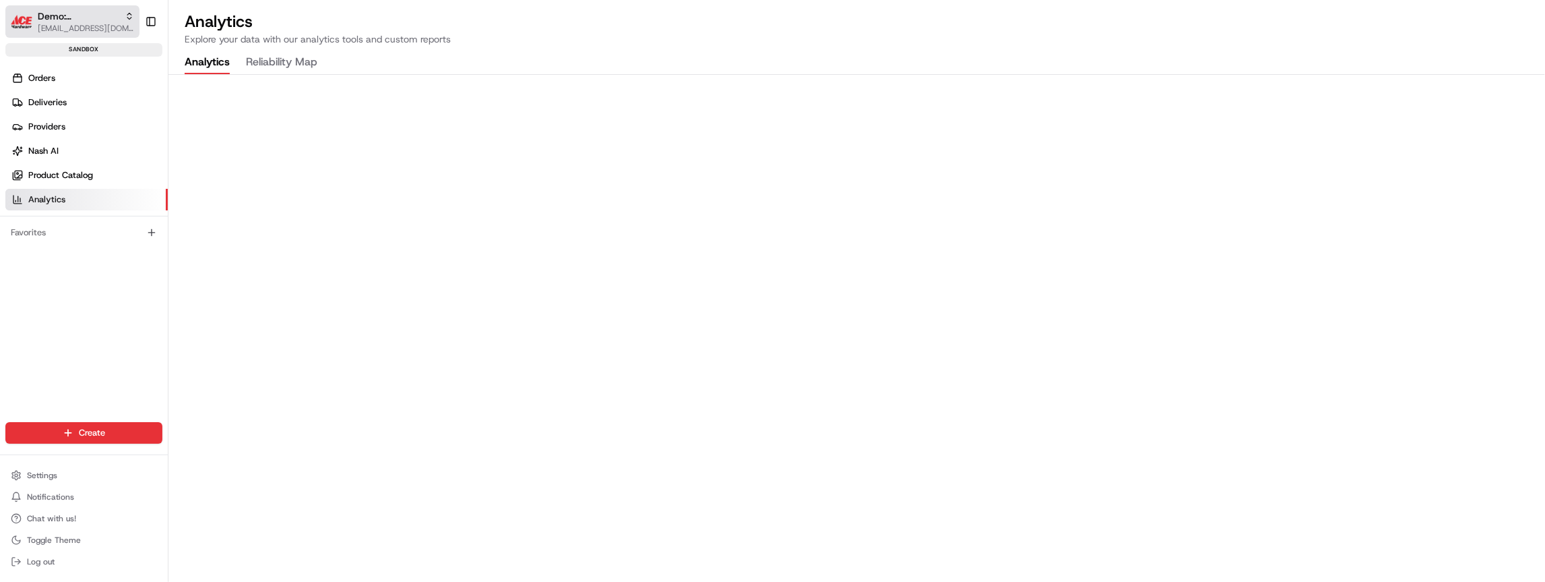
drag, startPoint x: 98, startPoint y: 24, endPoint x: 88, endPoint y: 22, distance: 10.3
click at [98, 24] on span "[EMAIL_ADDRESS][DOMAIN_NAME]" at bounding box center [86, 28] width 96 height 11
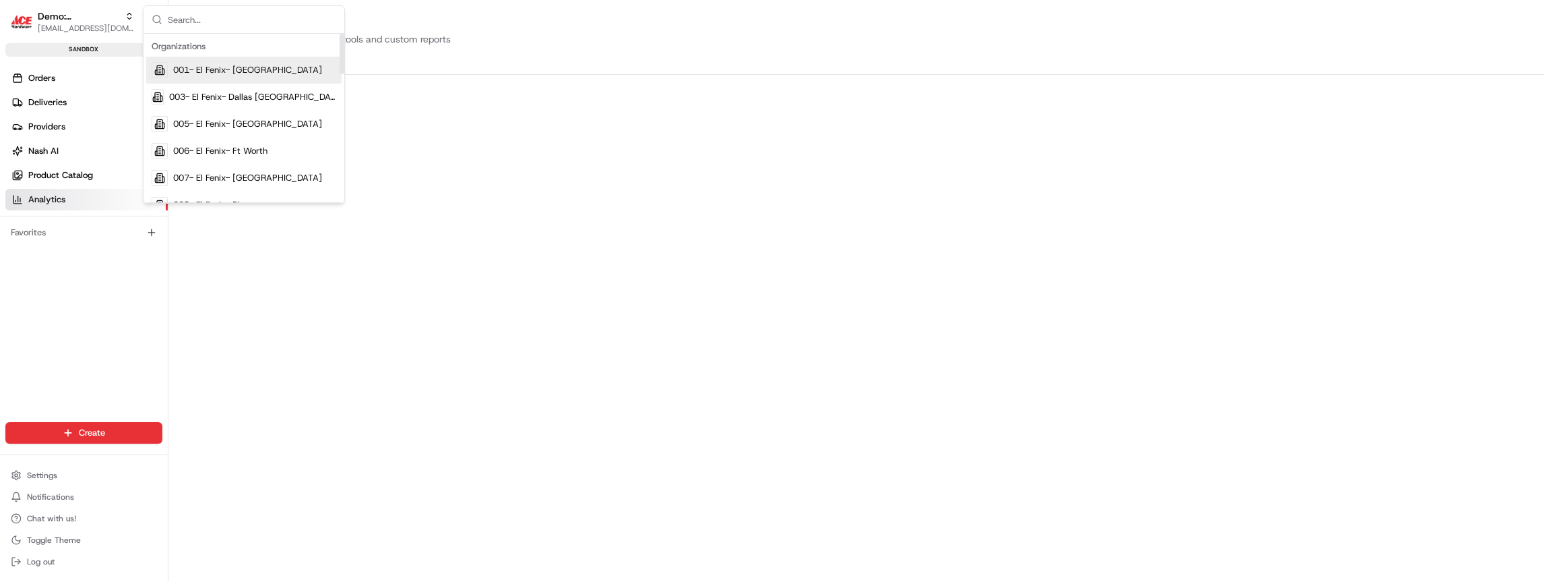
click at [201, 22] on input "text" at bounding box center [252, 19] width 168 height 27
type input "jake"
click at [84, 28] on span "[EMAIL_ADDRESS][DOMAIN_NAME]" at bounding box center [86, 28] width 96 height 11
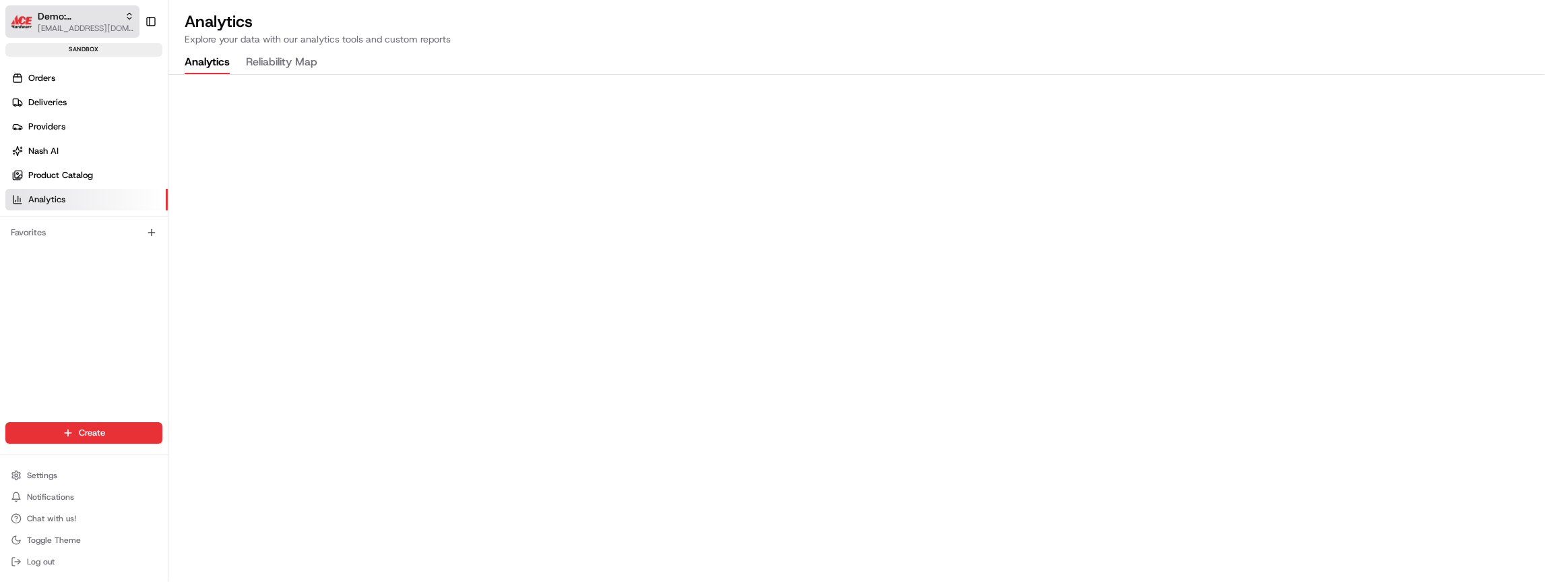
click at [84, 28] on span "[EMAIL_ADDRESS][DOMAIN_NAME]" at bounding box center [86, 28] width 96 height 11
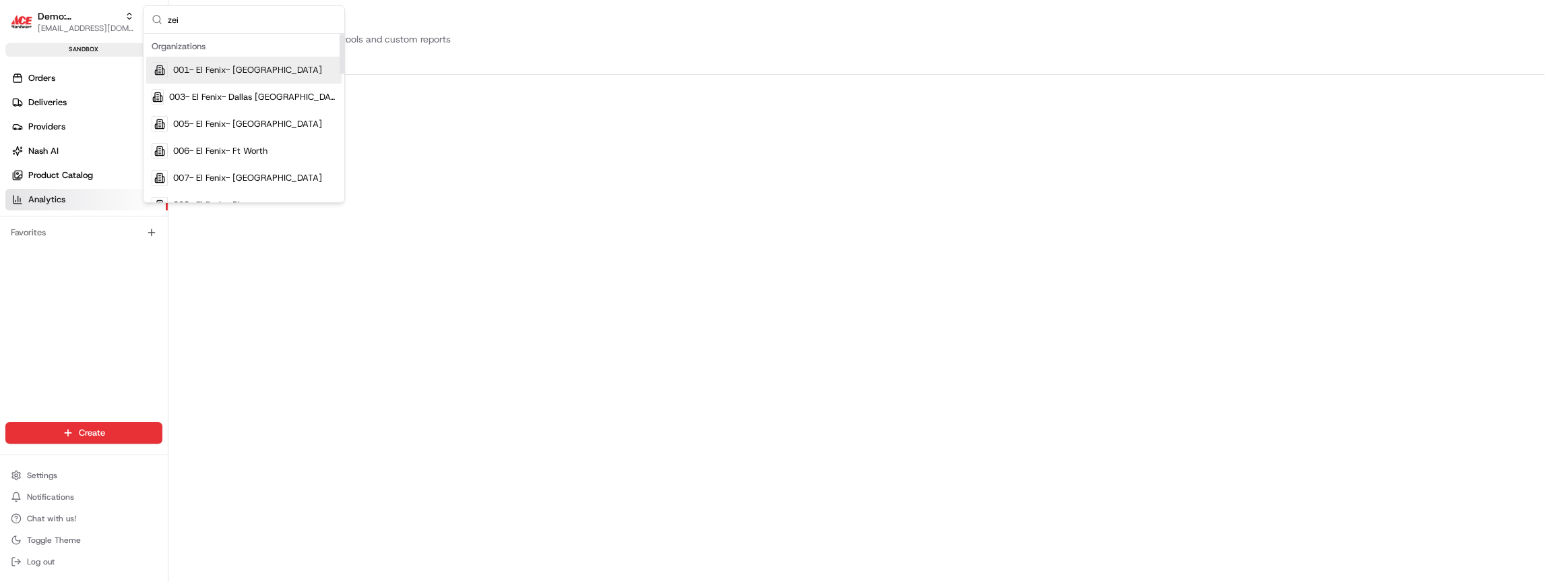
type input "zeid"
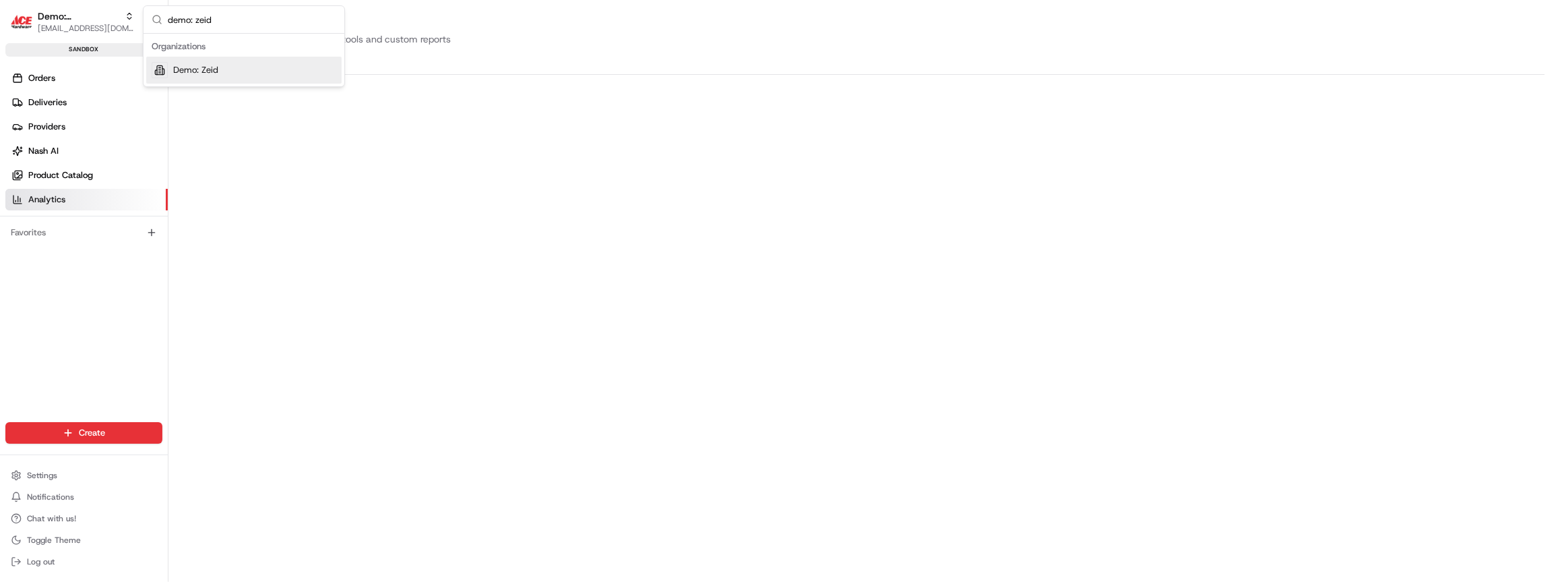
type input "demo: zeid"
click at [188, 72] on span "Demo: Zeid" at bounding box center [195, 70] width 45 height 12
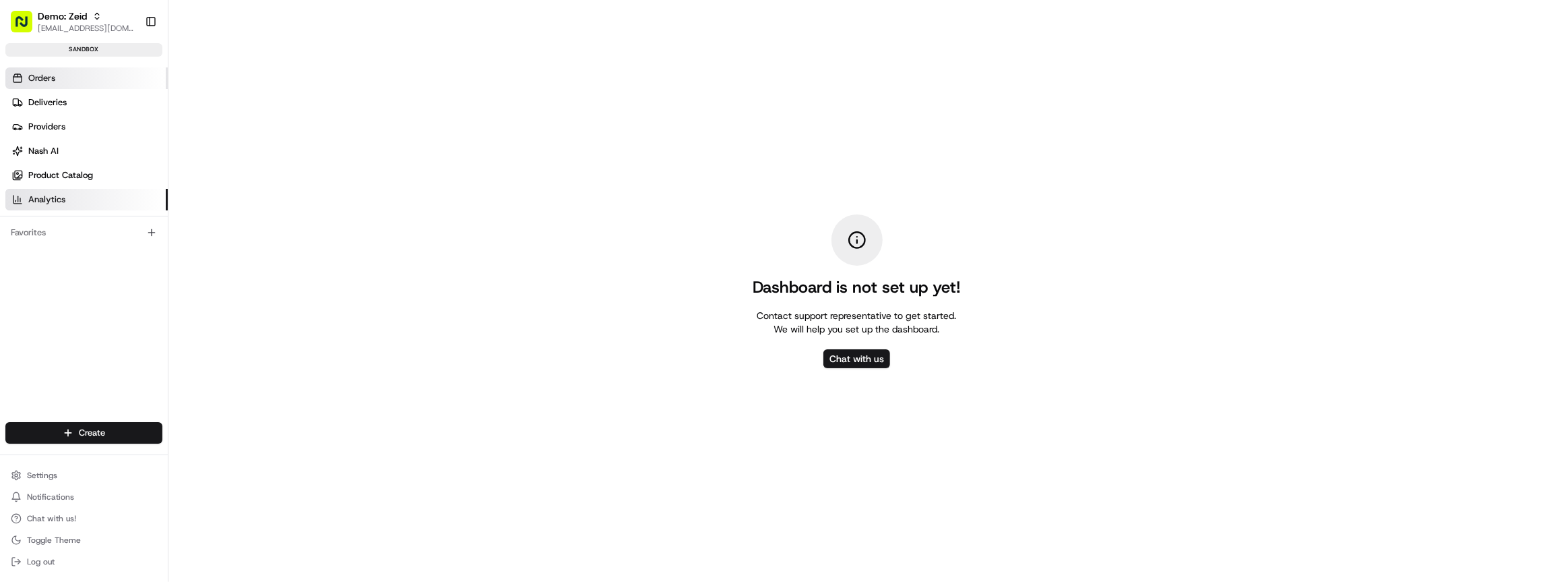
click at [75, 75] on link "Orders" at bounding box center [86, 78] width 162 height 22
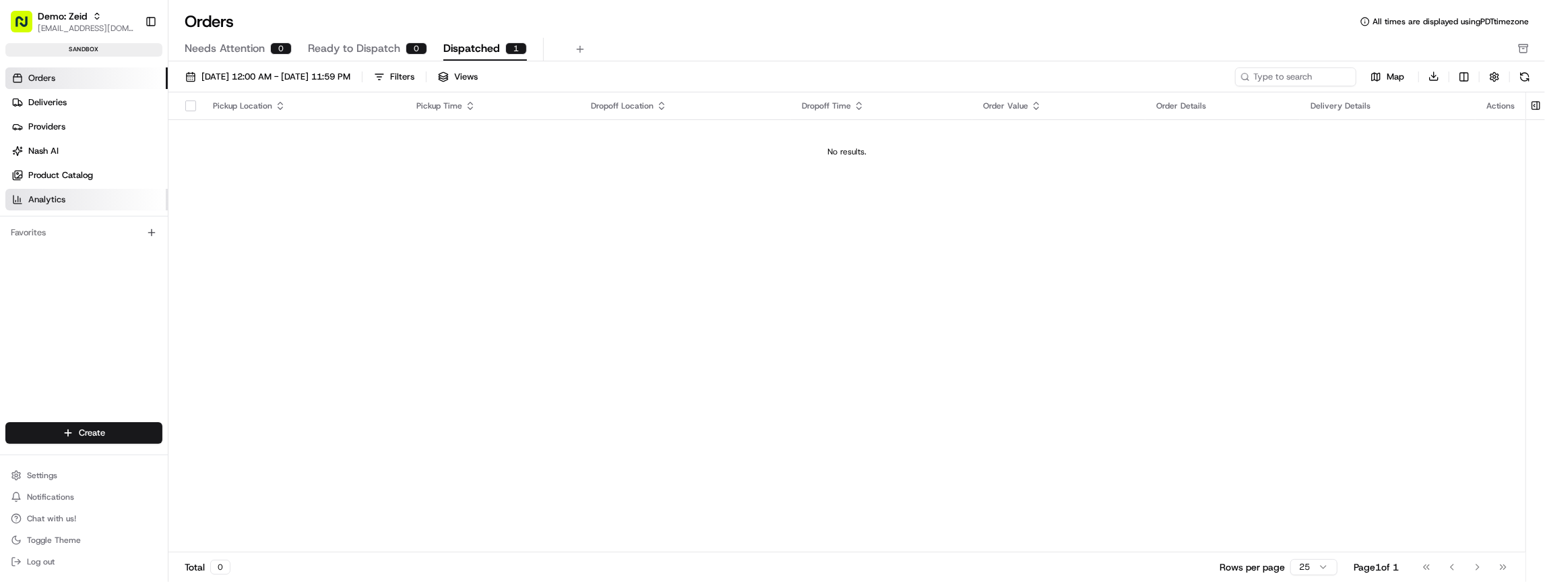
click at [49, 199] on span "Analytics" at bounding box center [46, 199] width 37 height 12
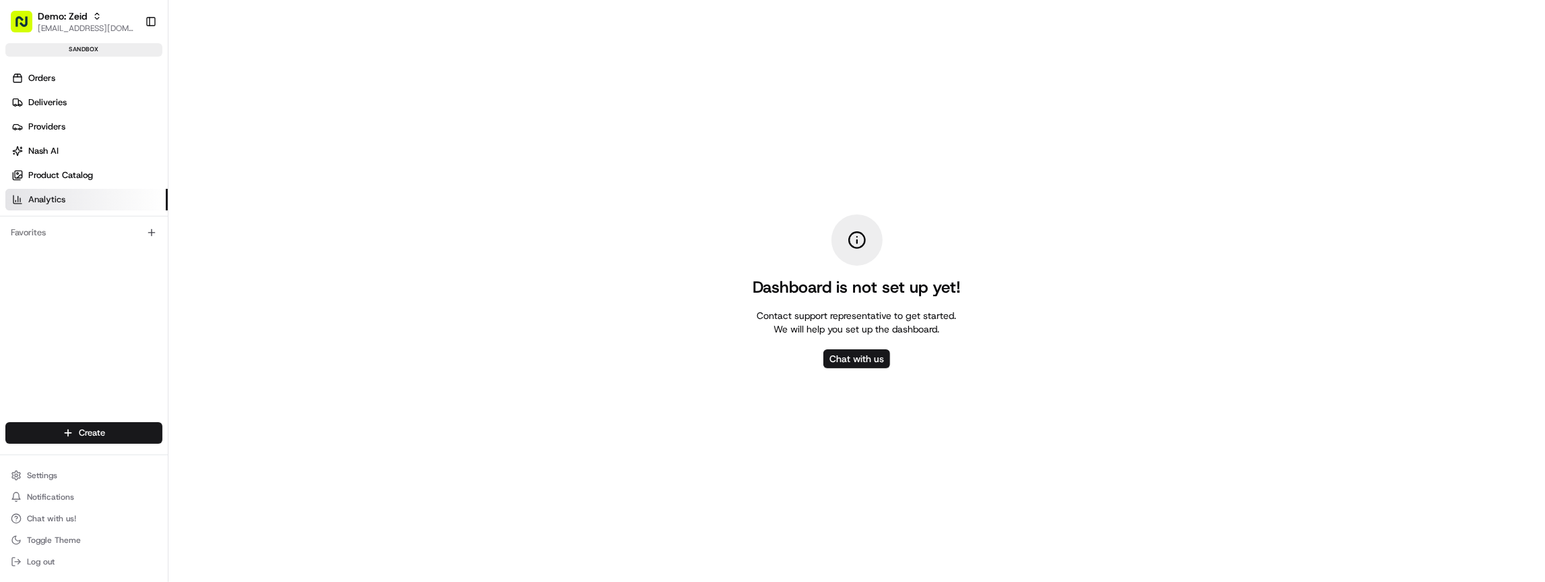
drag, startPoint x: 731, startPoint y: 264, endPoint x: 673, endPoint y: 12, distance: 258.6
click at [731, 261] on div "Dashboard is not set up yet! Contact support representative to get started. We …" at bounding box center [856, 291] width 1377 height 582
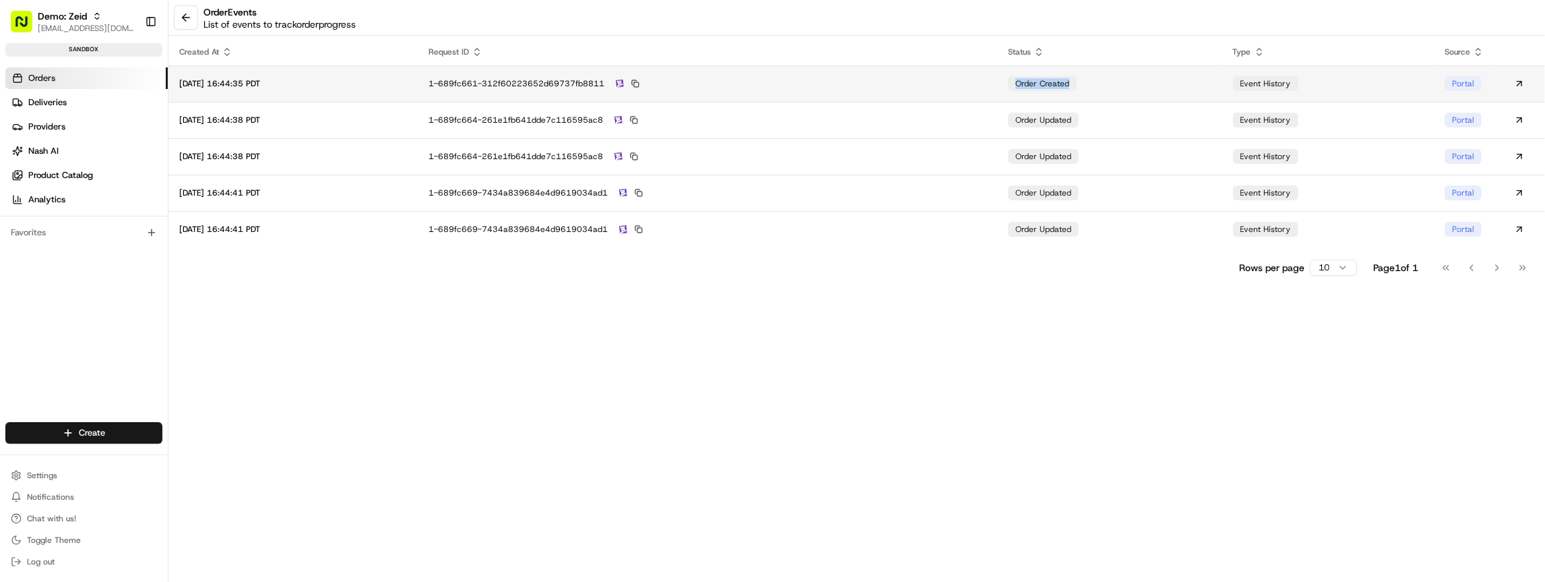
drag, startPoint x: 1008, startPoint y: 84, endPoint x: 1082, endPoint y: 95, distance: 74.9
click at [1082, 95] on tr "2025-08-15 16:44:35 PDT 1-689fc661-312f60223652d69737fb8811 order created event…" at bounding box center [856, 83] width 1377 height 36
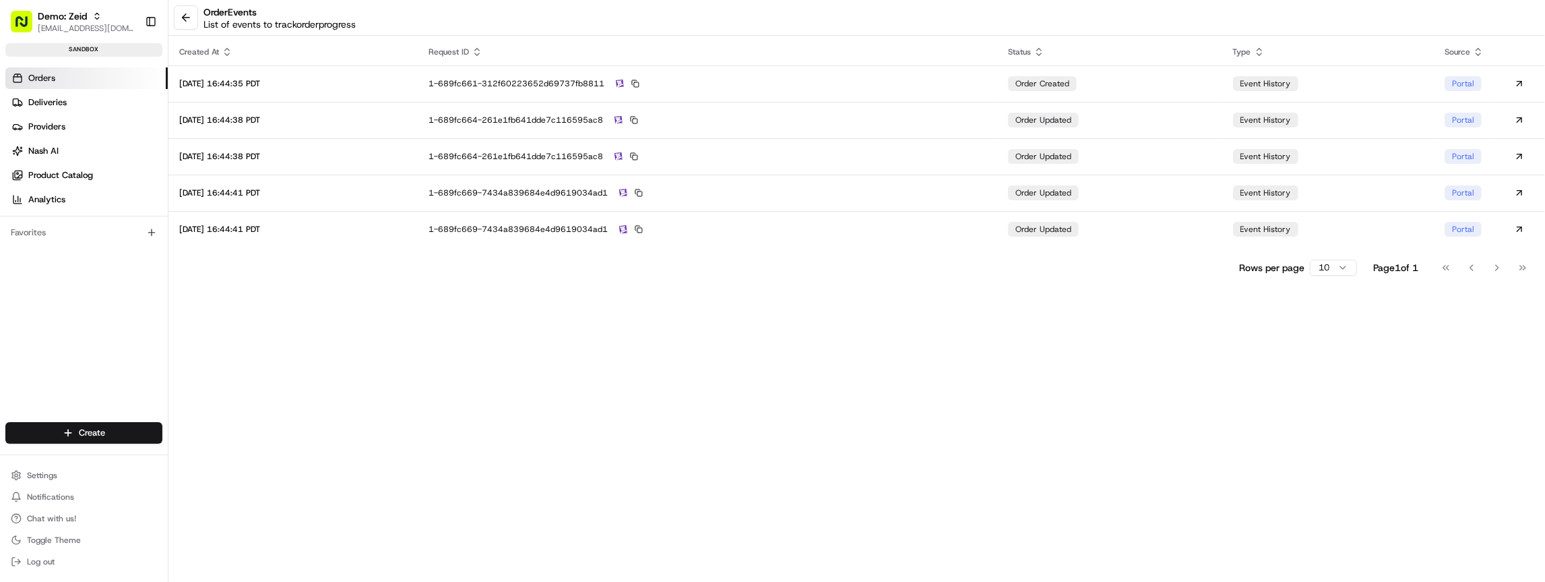
click at [61, 76] on link "Orders" at bounding box center [86, 78] width 162 height 22
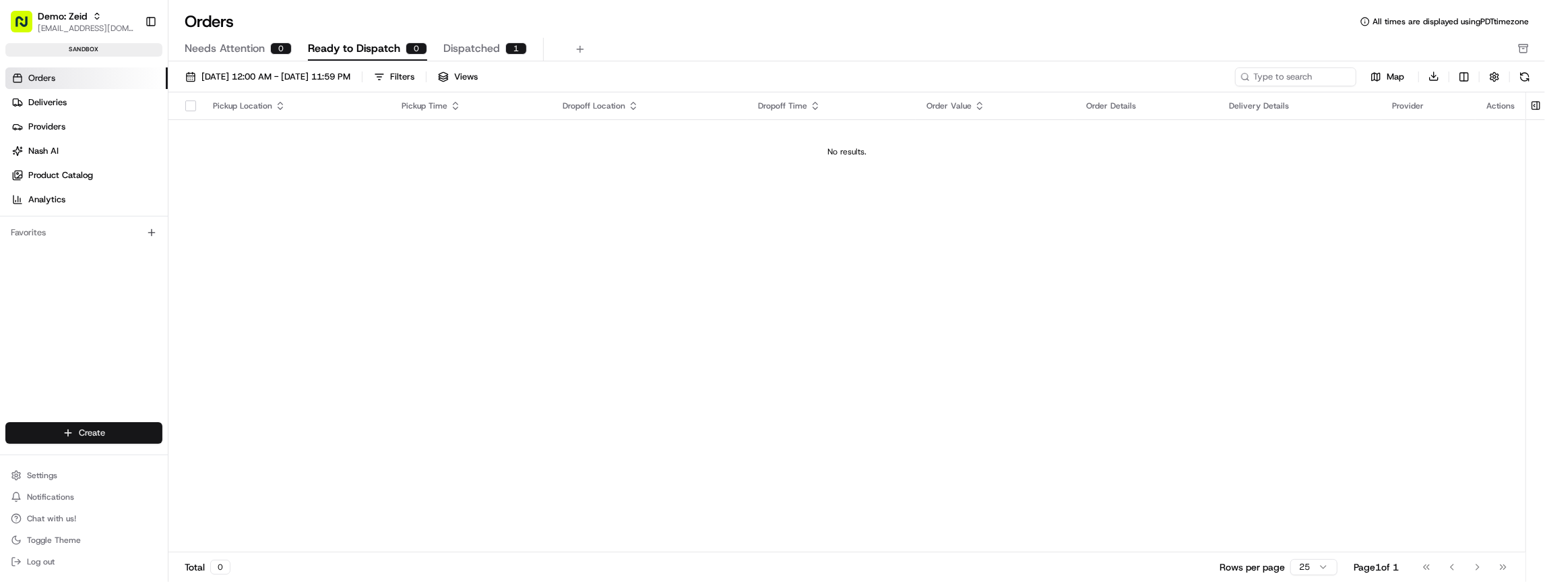
click at [98, 433] on html "Demo: Zeid zeid@usenash.com Toggle Sidebar sandbox Orders Deliveries Providers …" at bounding box center [772, 291] width 1545 height 582
click at [197, 510] on link "CSV Upload" at bounding box center [243, 506] width 150 height 24
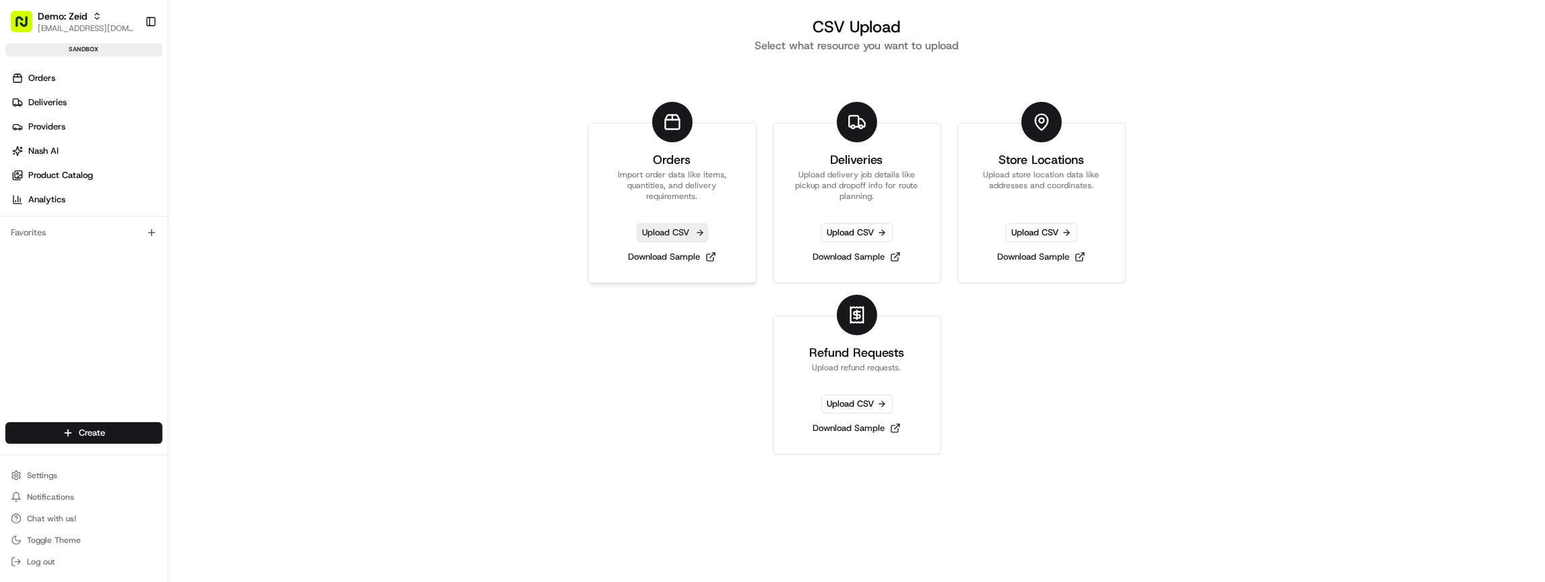
click at [688, 232] on span "Upload CSV" at bounding box center [672, 232] width 71 height 19
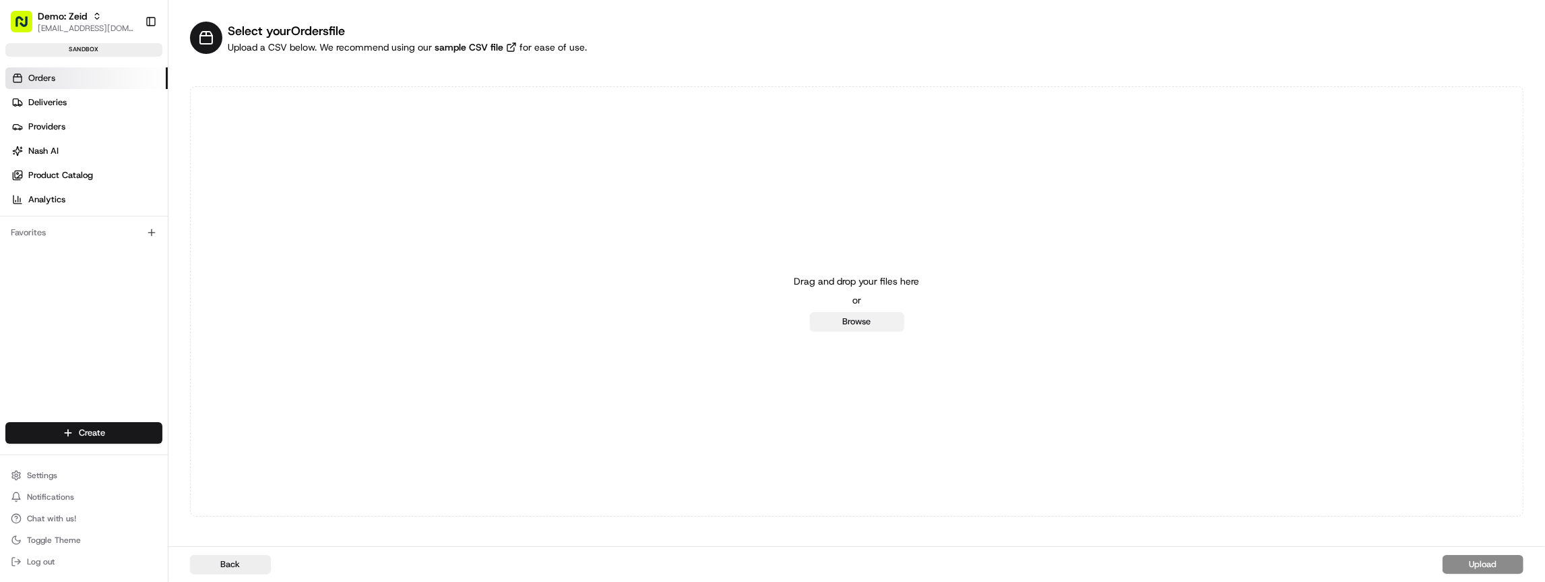
click at [848, 317] on button "Browse" at bounding box center [857, 321] width 94 height 19
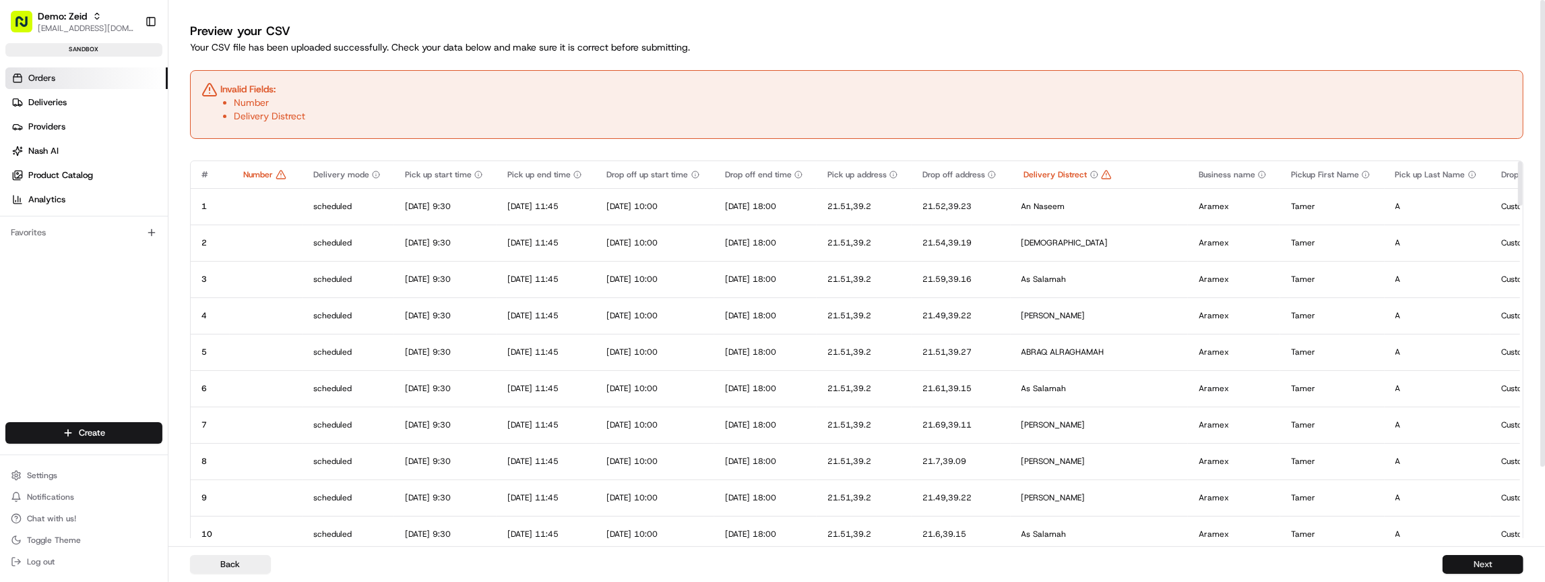
click at [1478, 566] on button "Next" at bounding box center [1483, 564] width 81 height 19
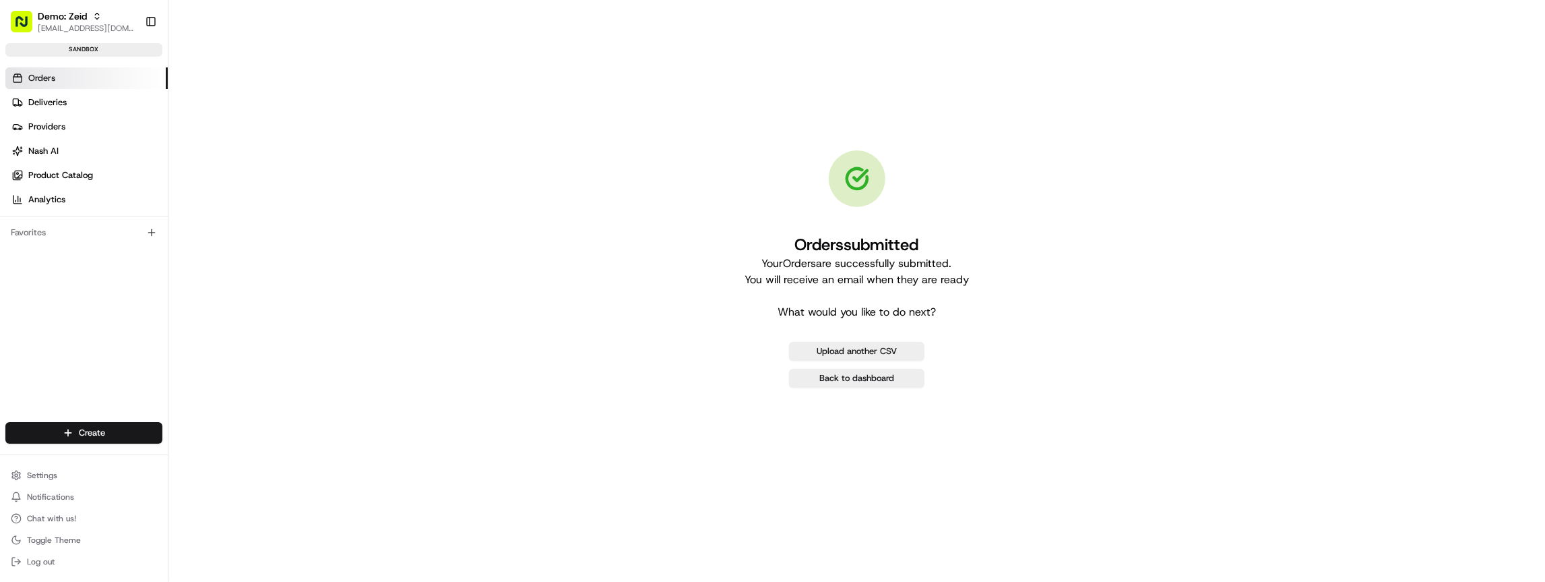
click at [65, 82] on link "Orders" at bounding box center [86, 78] width 162 height 22
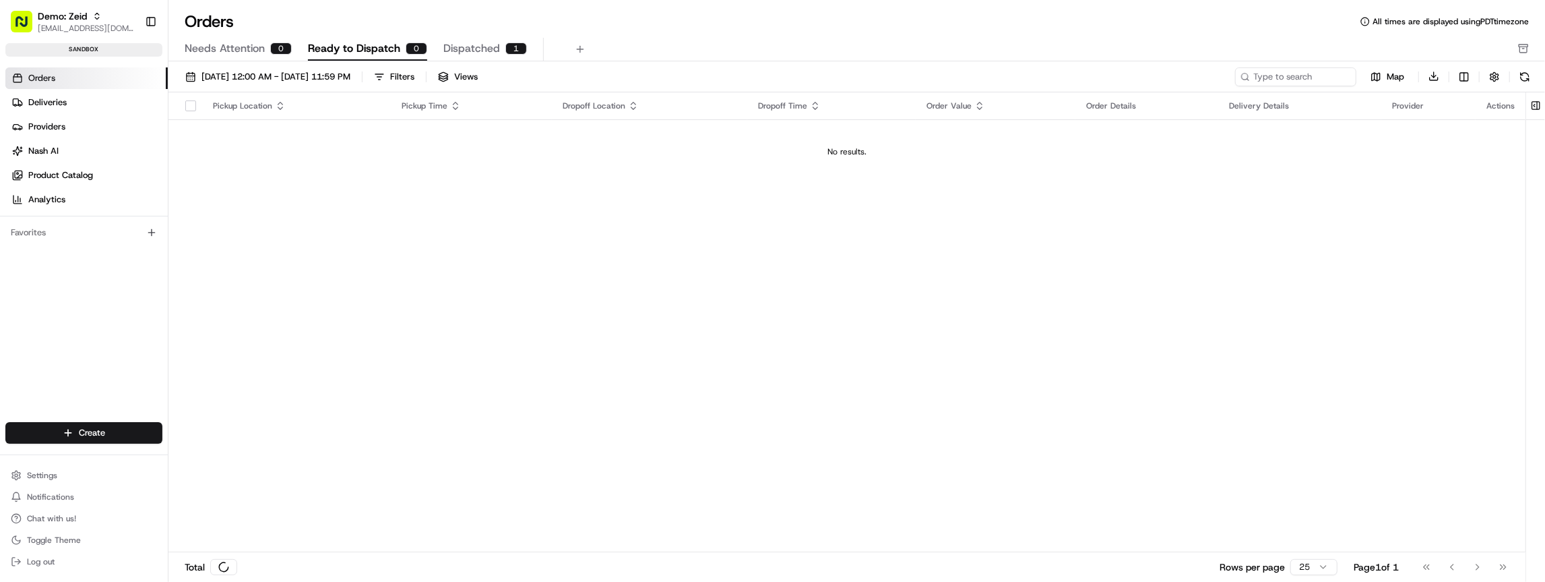
click at [65, 82] on link "Orders" at bounding box center [86, 78] width 162 height 22
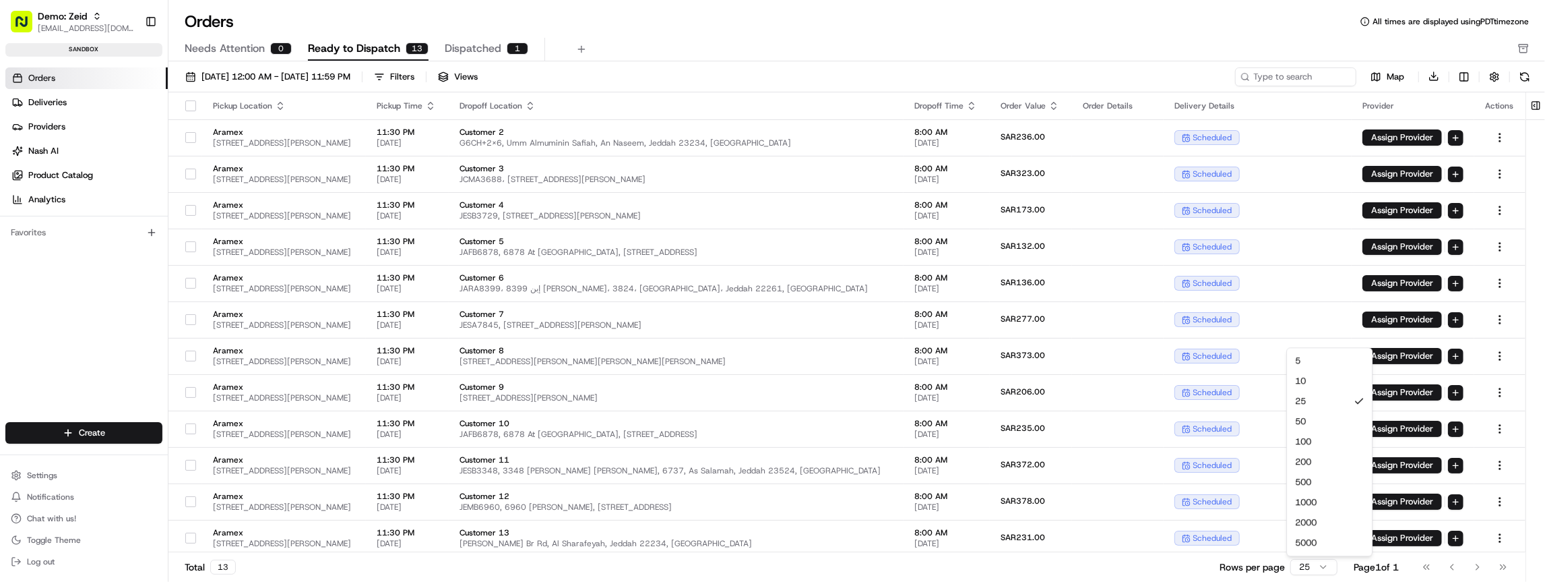
click at [1317, 568] on html "Demo: Zeid zeid@usenash.com Toggle Sidebar sandbox Orders Deliveries Providers …" at bounding box center [772, 291] width 1545 height 582
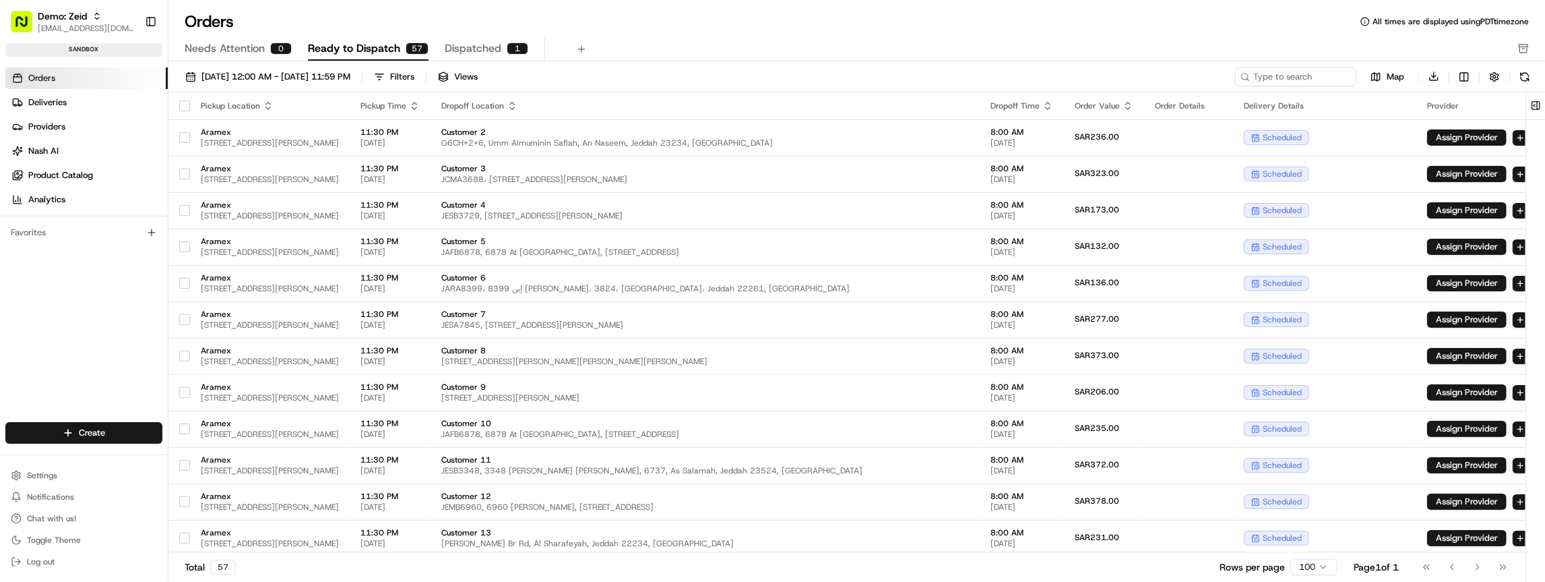
click at [186, 101] on button "button" at bounding box center [184, 105] width 11 height 11
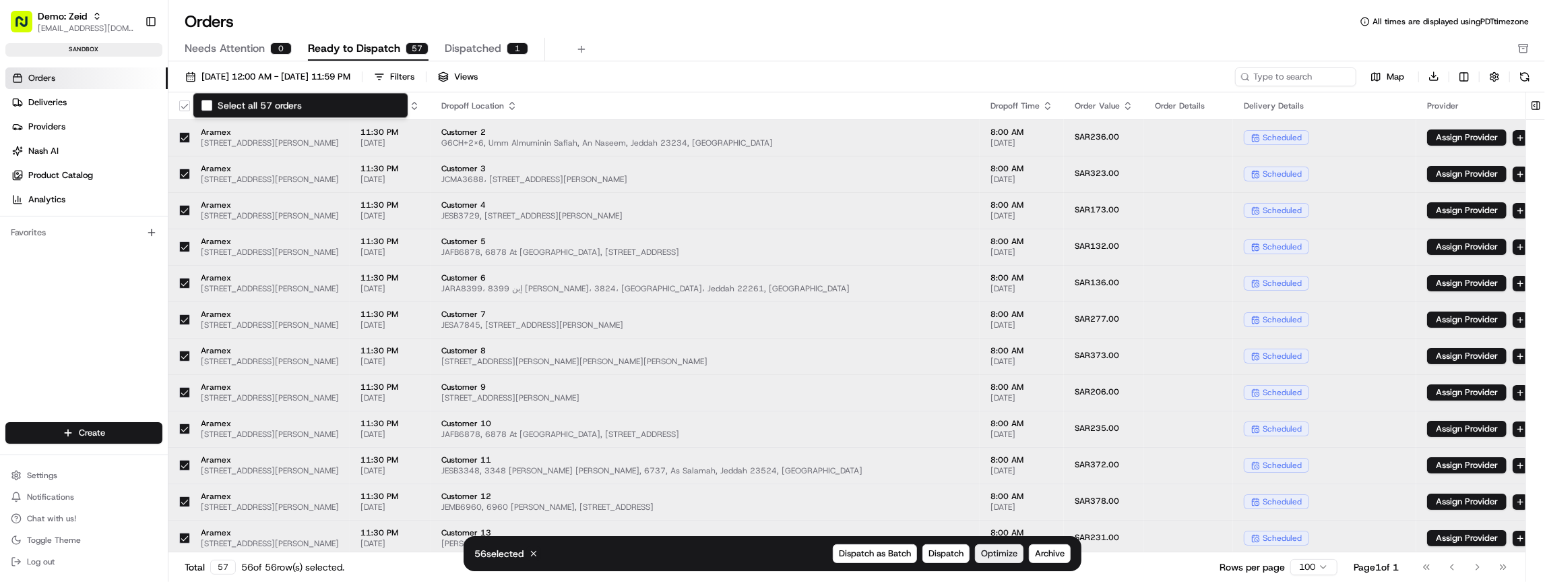
click at [995, 554] on span "Optimize" at bounding box center [999, 553] width 36 height 12
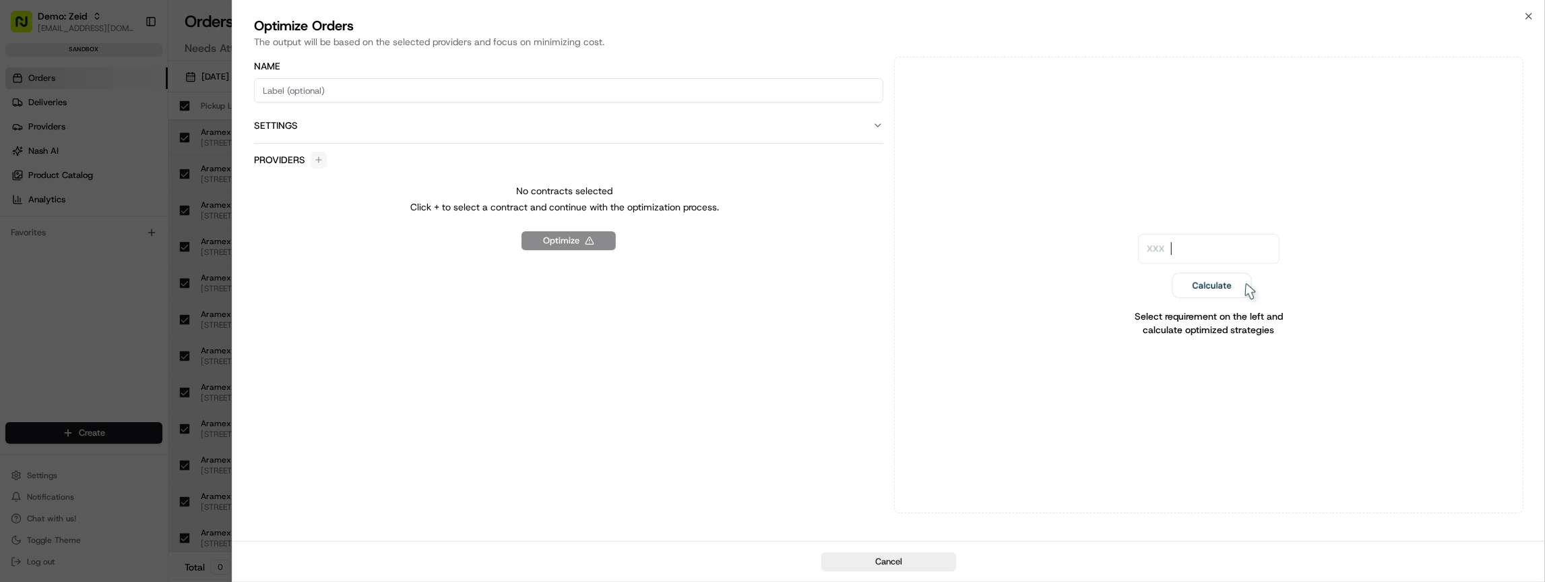
click at [341, 84] on input at bounding box center [568, 90] width 629 height 24
click at [1144, 245] on img at bounding box center [1209, 271] width 142 height 75
click at [482, 102] on div "Name Settings" at bounding box center [568, 101] width 629 height 84
click at [318, 113] on button "Settings" at bounding box center [568, 125] width 629 height 35
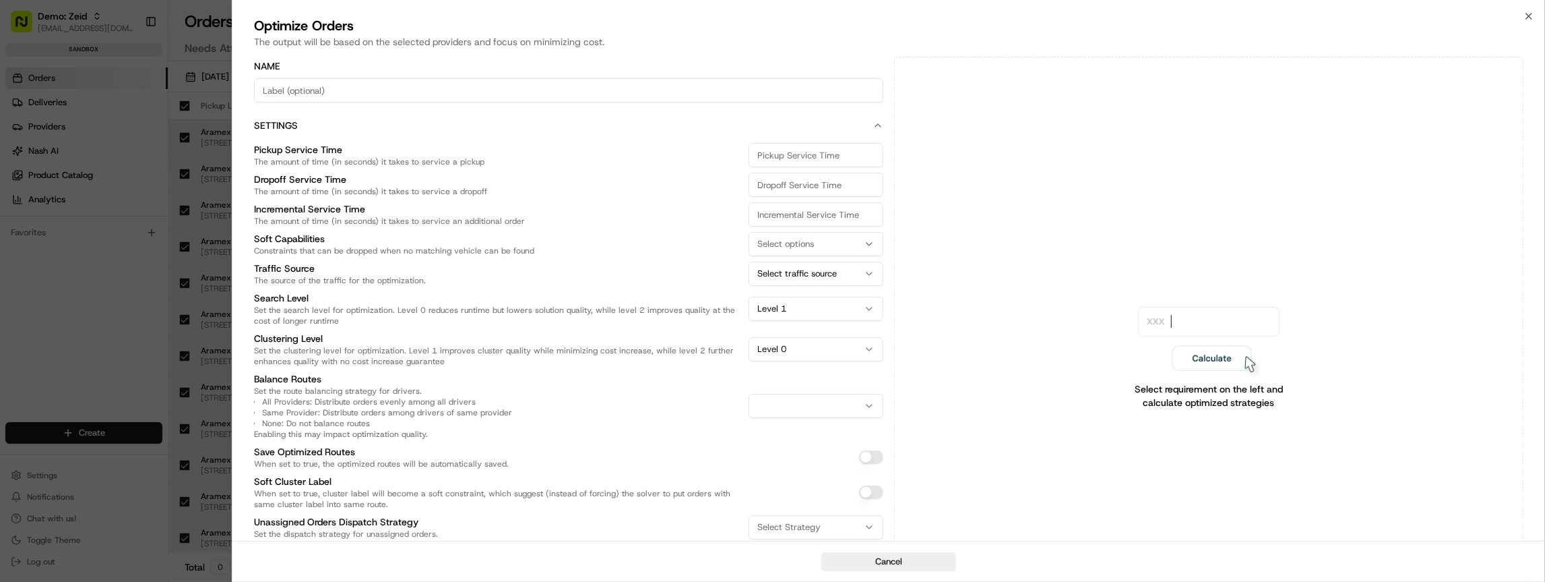
click at [326, 112] on button "Settings" at bounding box center [568, 125] width 629 height 35
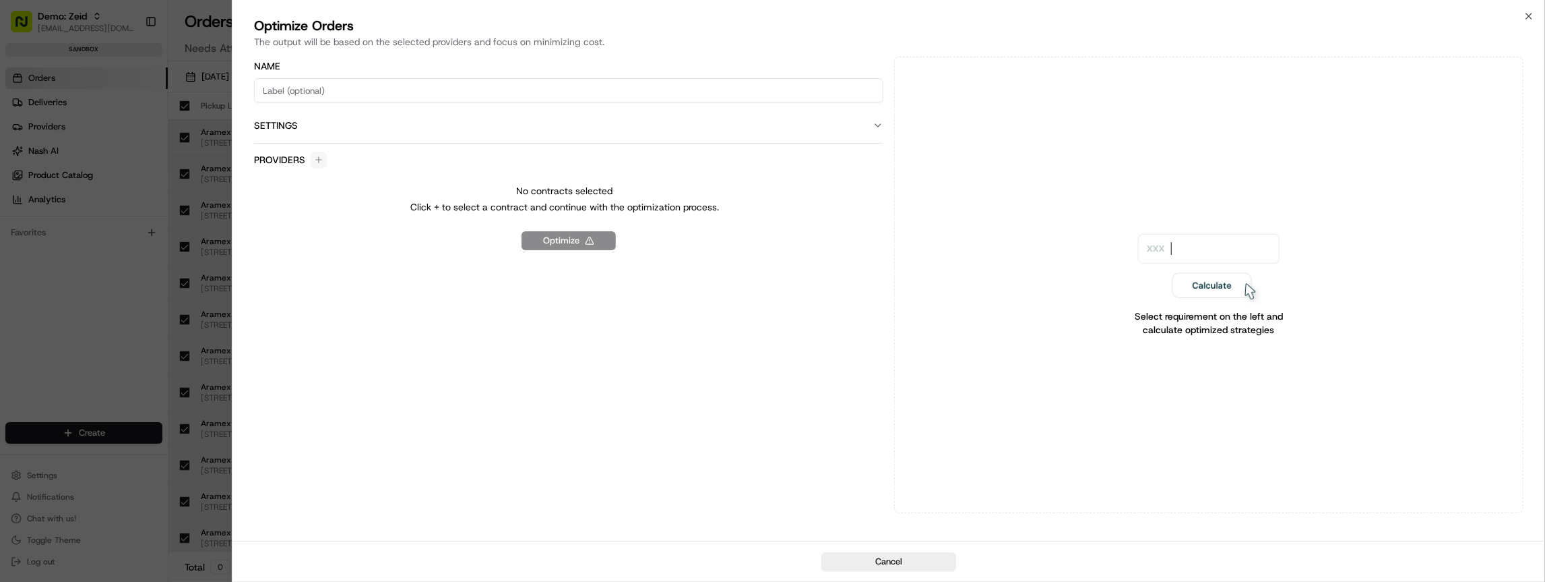
click at [316, 154] on div "Providers" at bounding box center [290, 160] width 73 height 16
click at [323, 164] on div "Providers" at bounding box center [290, 160] width 73 height 16
click at [317, 160] on div "Providers" at bounding box center [290, 160] width 73 height 16
click at [286, 157] on label "Providers" at bounding box center [279, 159] width 51 height 13
click at [286, 156] on label "Providers" at bounding box center [279, 159] width 51 height 13
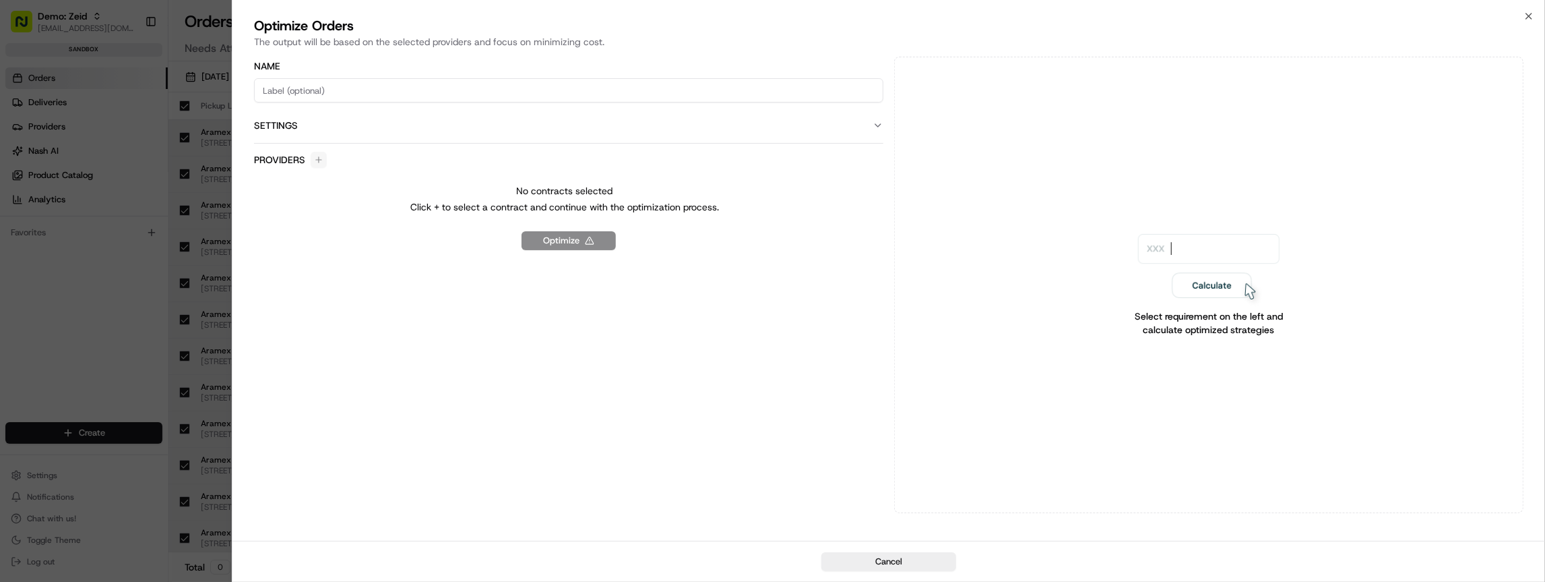
click at [536, 235] on div "Optimize" at bounding box center [568, 240] width 629 height 19
click at [561, 243] on div "Optimize" at bounding box center [568, 240] width 629 height 19
click at [336, 83] on input at bounding box center [568, 90] width 629 height 24
click at [1531, 15] on icon "button" at bounding box center [1529, 16] width 11 height 11
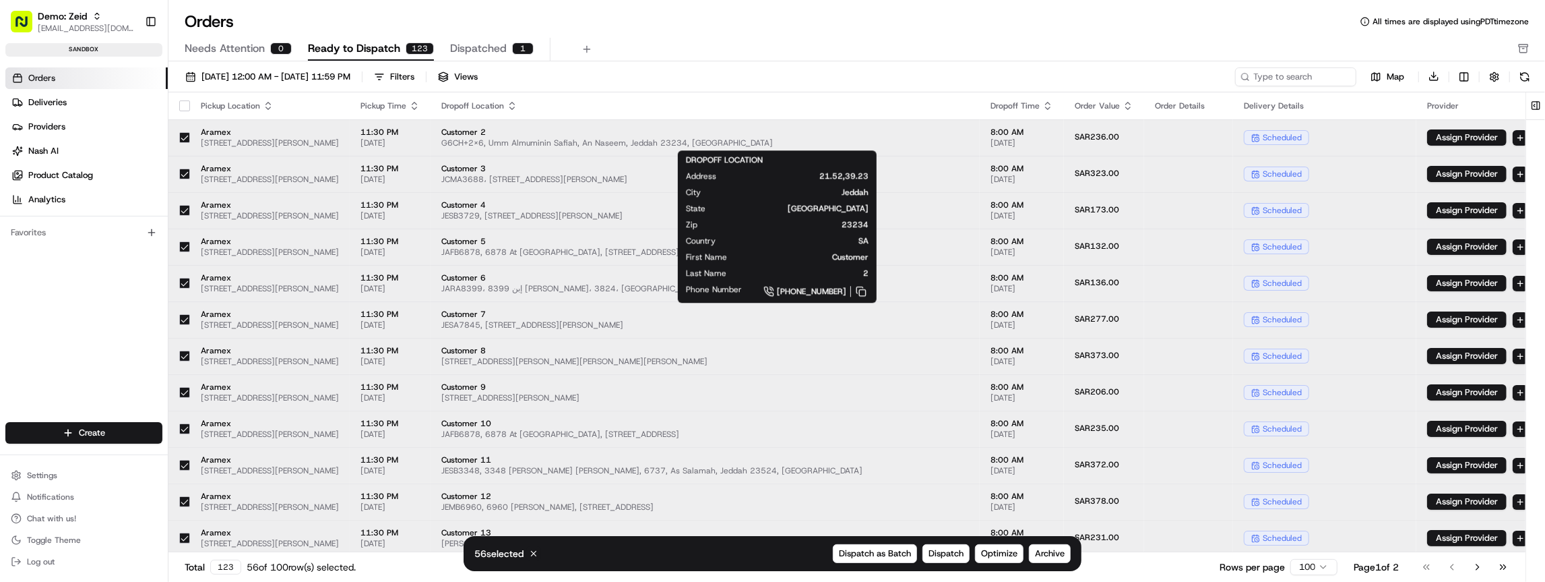
click at [741, 142] on span "G6CH+2X6, Umm Almuminin Safiah, An Naseem, Jeddah 23234, [GEOGRAPHIC_DATA]" at bounding box center [705, 142] width 528 height 11
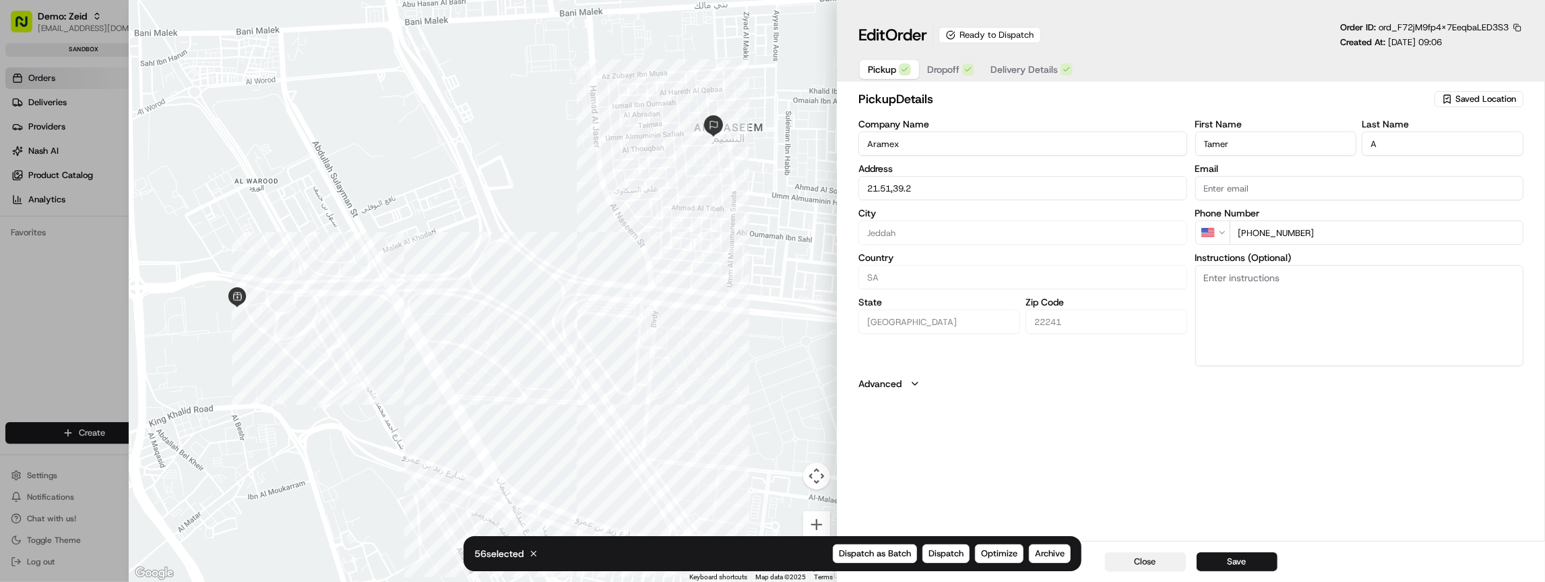
click at [1159, 559] on button "Close" at bounding box center [1145, 561] width 81 height 19
type input "+1"
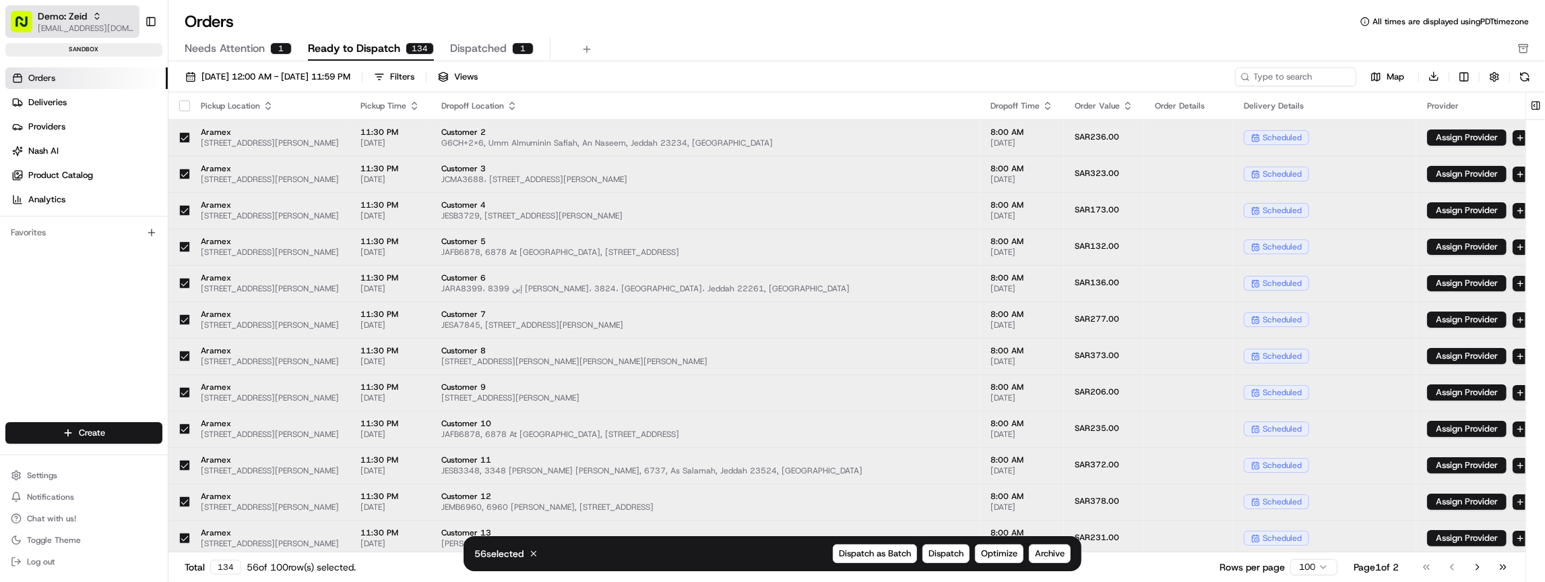
click at [62, 19] on span "Demo: Zeid" at bounding box center [62, 15] width 49 height 13
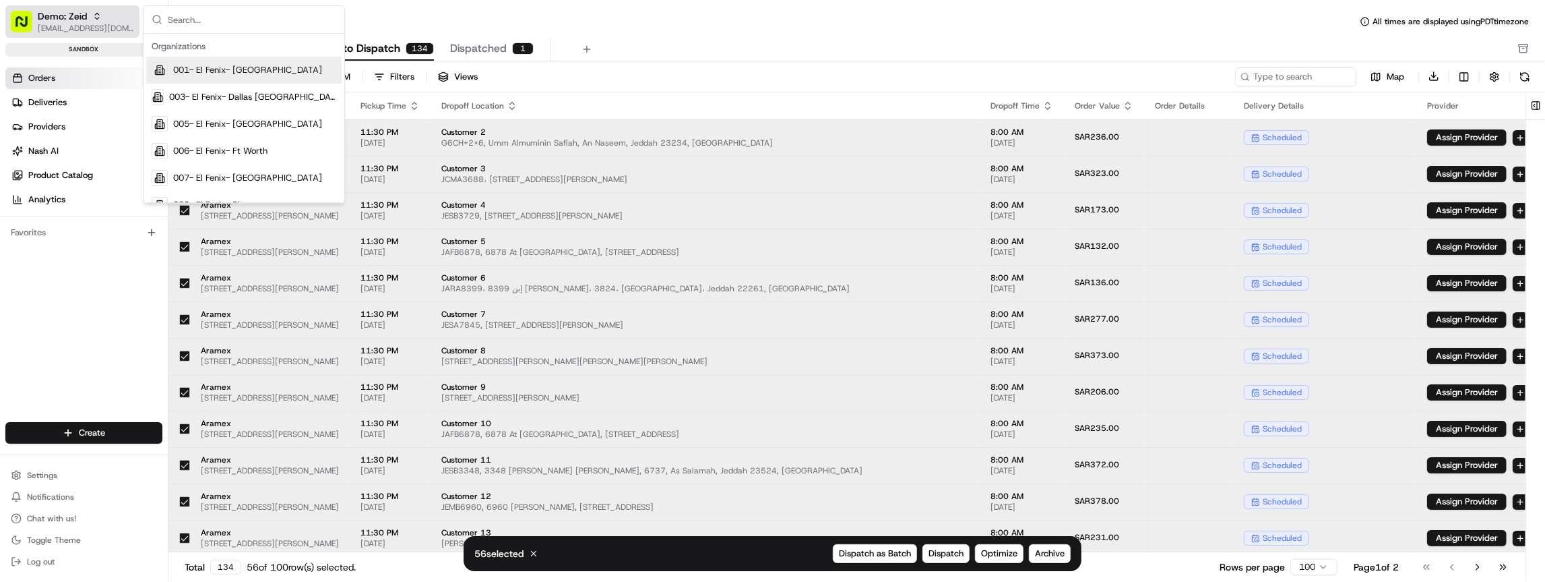
click at [49, 26] on span "[EMAIL_ADDRESS][DOMAIN_NAME]" at bounding box center [86, 28] width 96 height 11
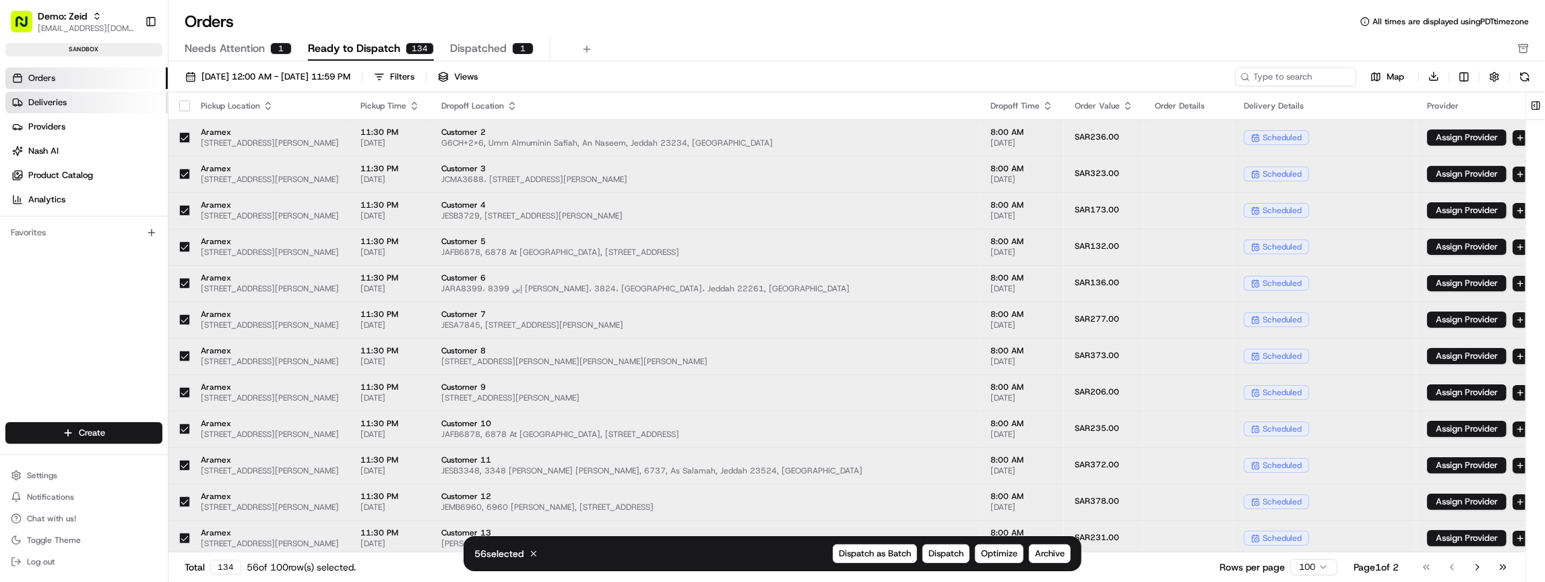
click at [36, 104] on span "Deliveries" at bounding box center [47, 102] width 38 height 12
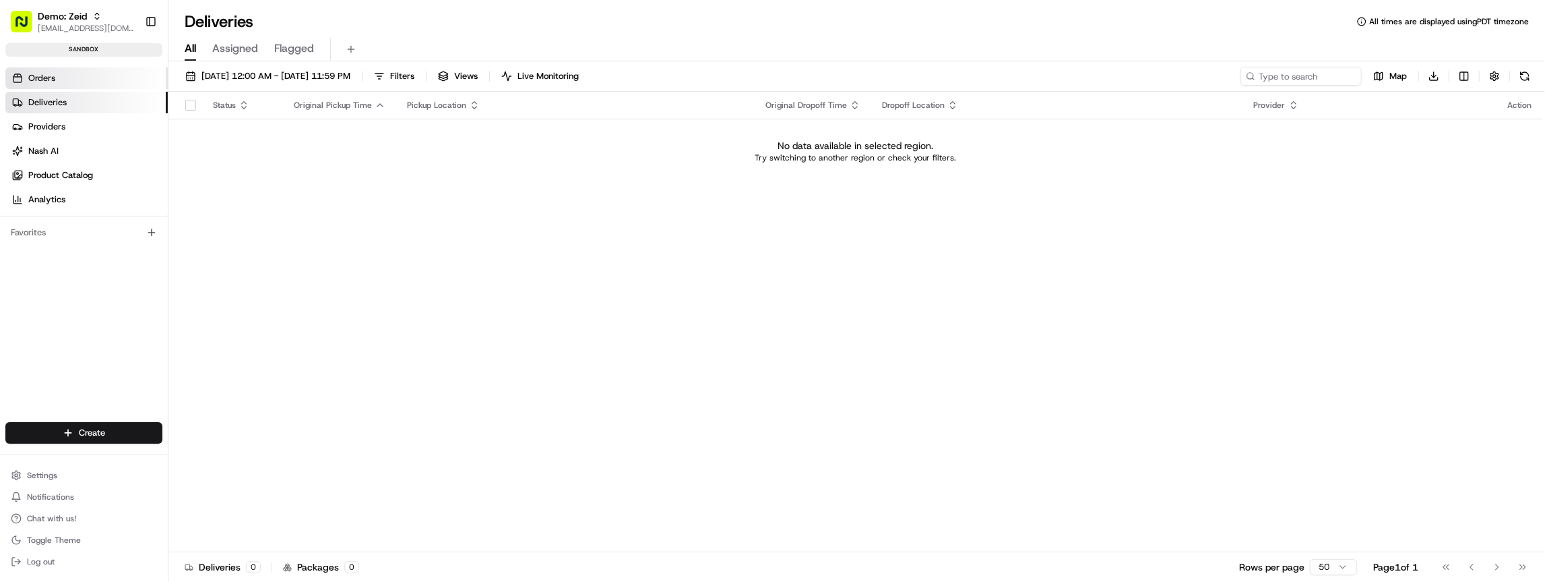
click at [40, 78] on span "Orders" at bounding box center [41, 78] width 27 height 12
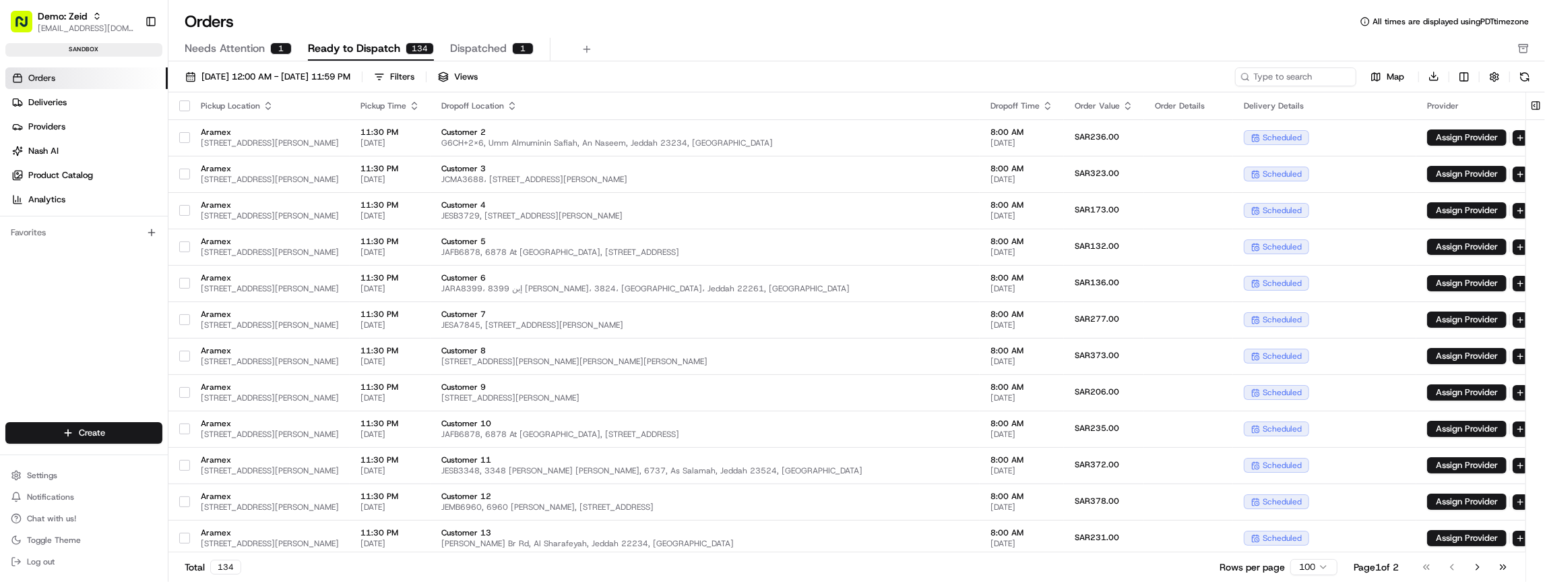
click at [181, 107] on button "button" at bounding box center [184, 105] width 11 height 11
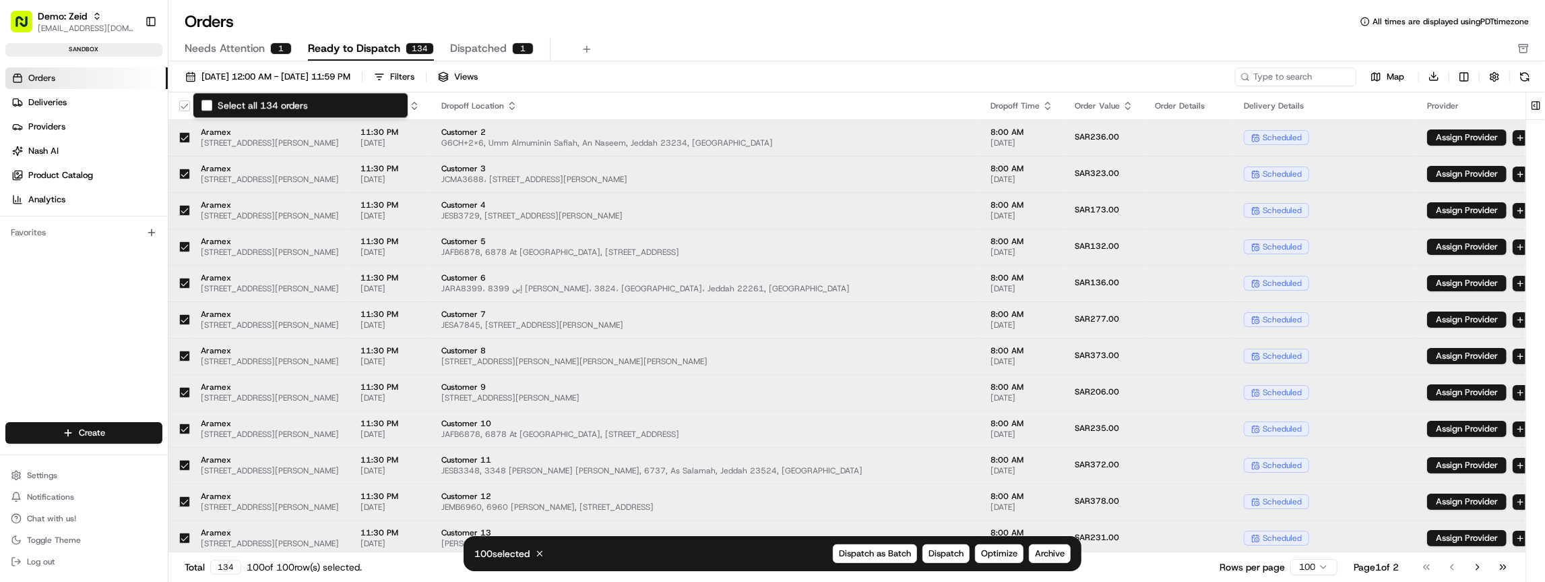
click at [218, 104] on label "Select all 134 orders" at bounding box center [263, 104] width 90 height 13
click at [190, 104] on button "Select all 134 orders" at bounding box center [184, 105] width 11 height 11
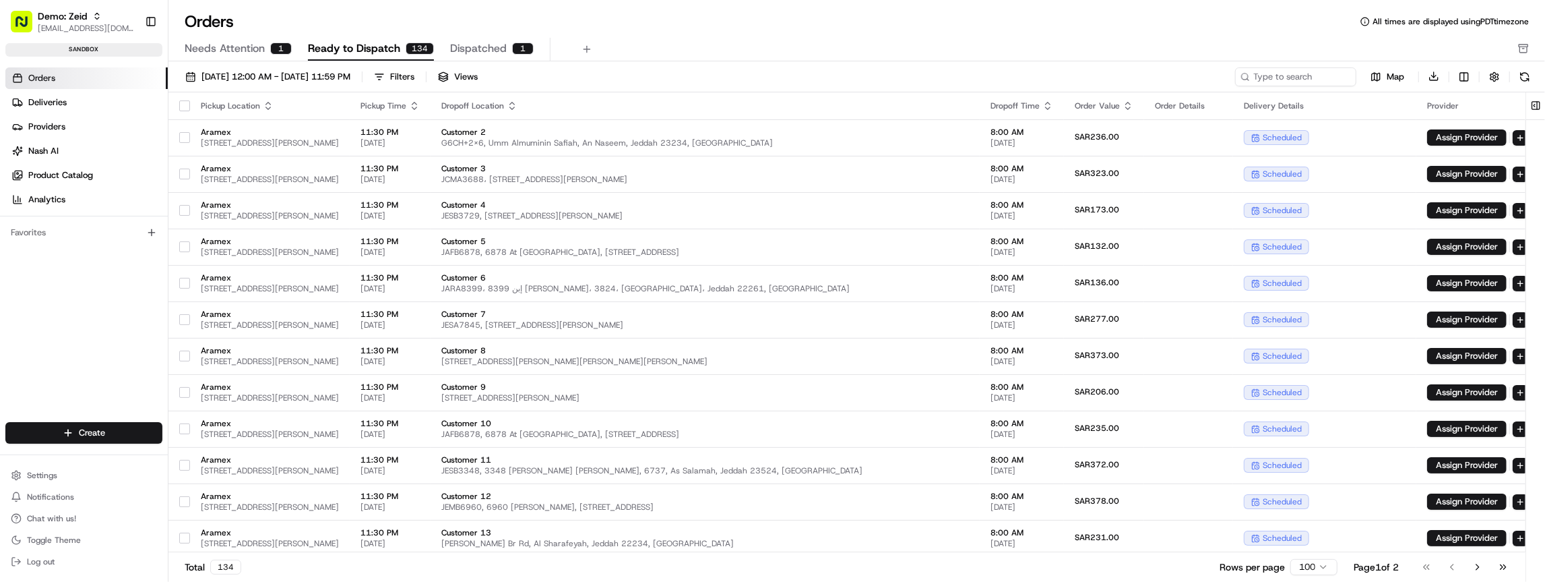
click at [183, 104] on button "button" at bounding box center [184, 105] width 11 height 11
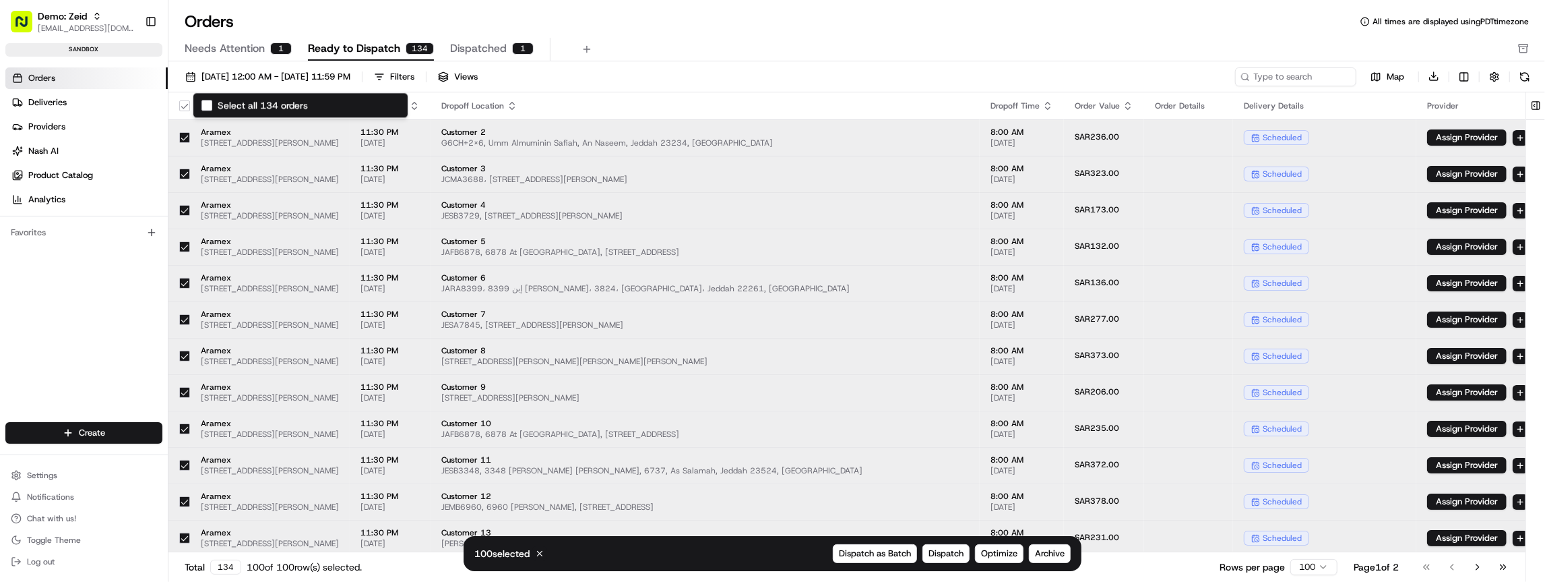
click at [208, 106] on button "Select all 134 orders" at bounding box center [206, 105] width 11 height 11
click at [190, 103] on th "Pickup Location" at bounding box center [270, 105] width 160 height 27
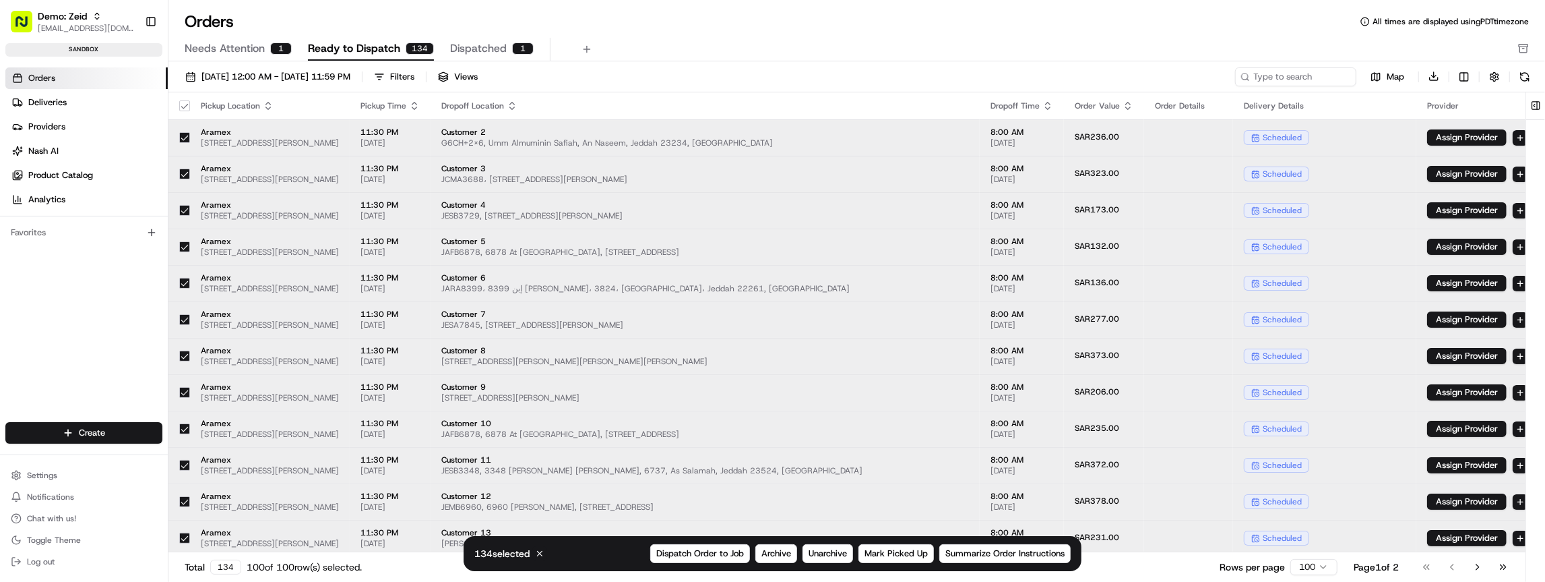
click at [184, 105] on button "button" at bounding box center [184, 105] width 11 height 11
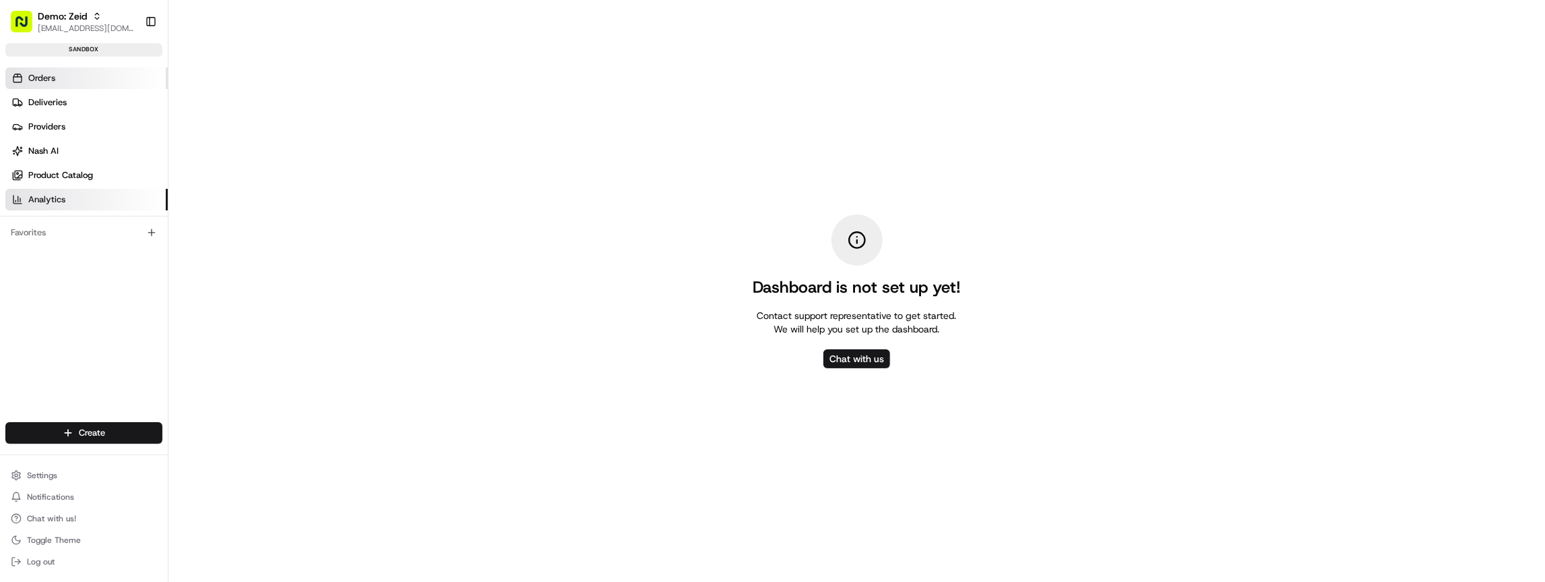
click at [18, 78] on icon at bounding box center [17, 78] width 11 height 11
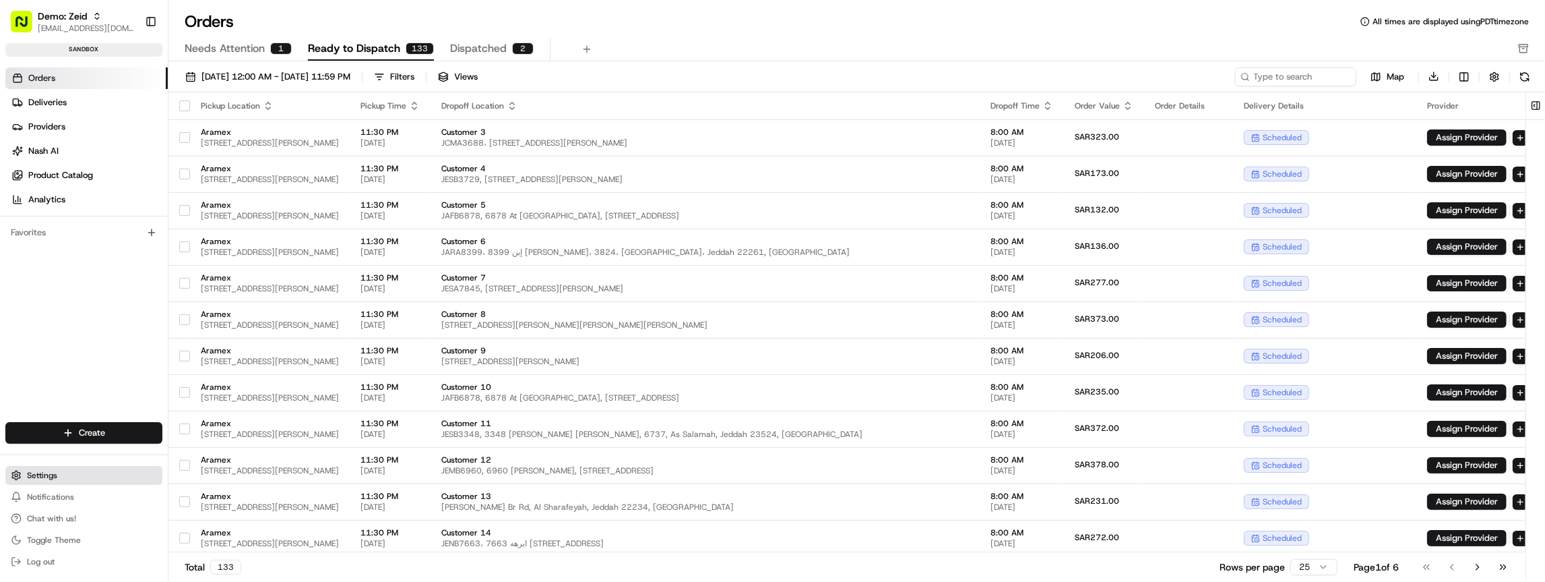
click at [44, 475] on span "Settings" at bounding box center [42, 475] width 30 height 11
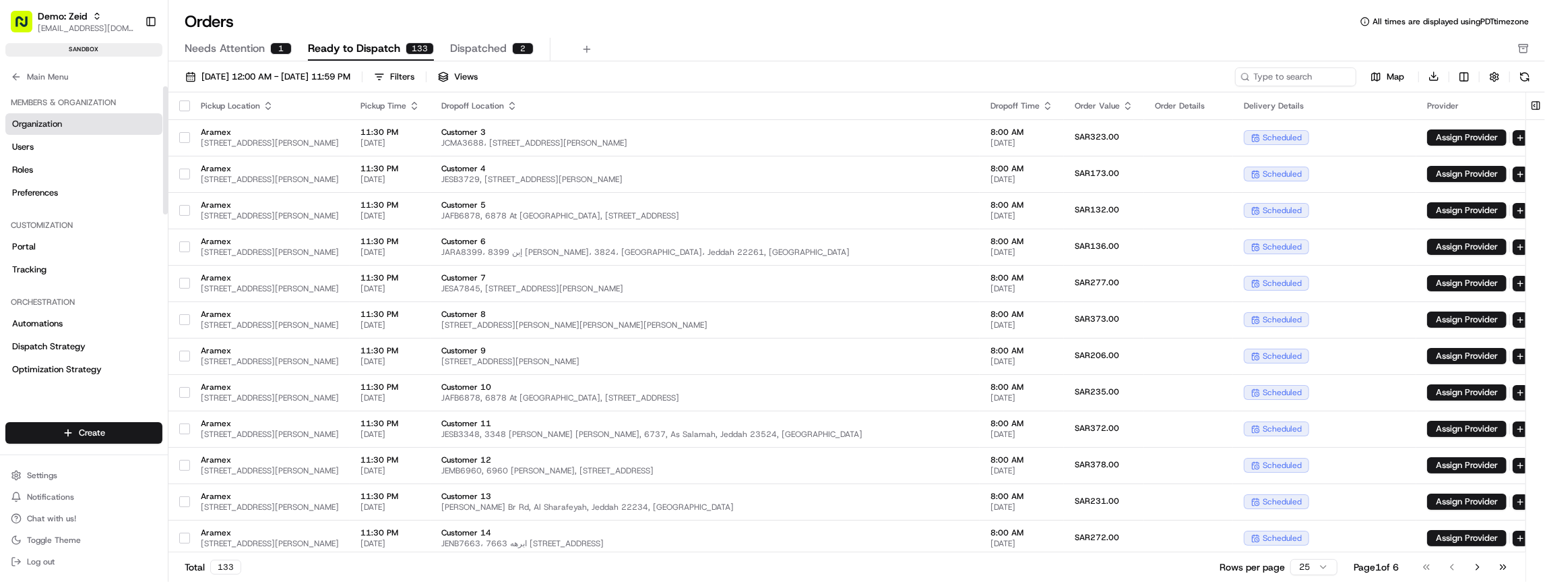
click at [52, 127] on span "Organization" at bounding box center [37, 124] width 50 height 12
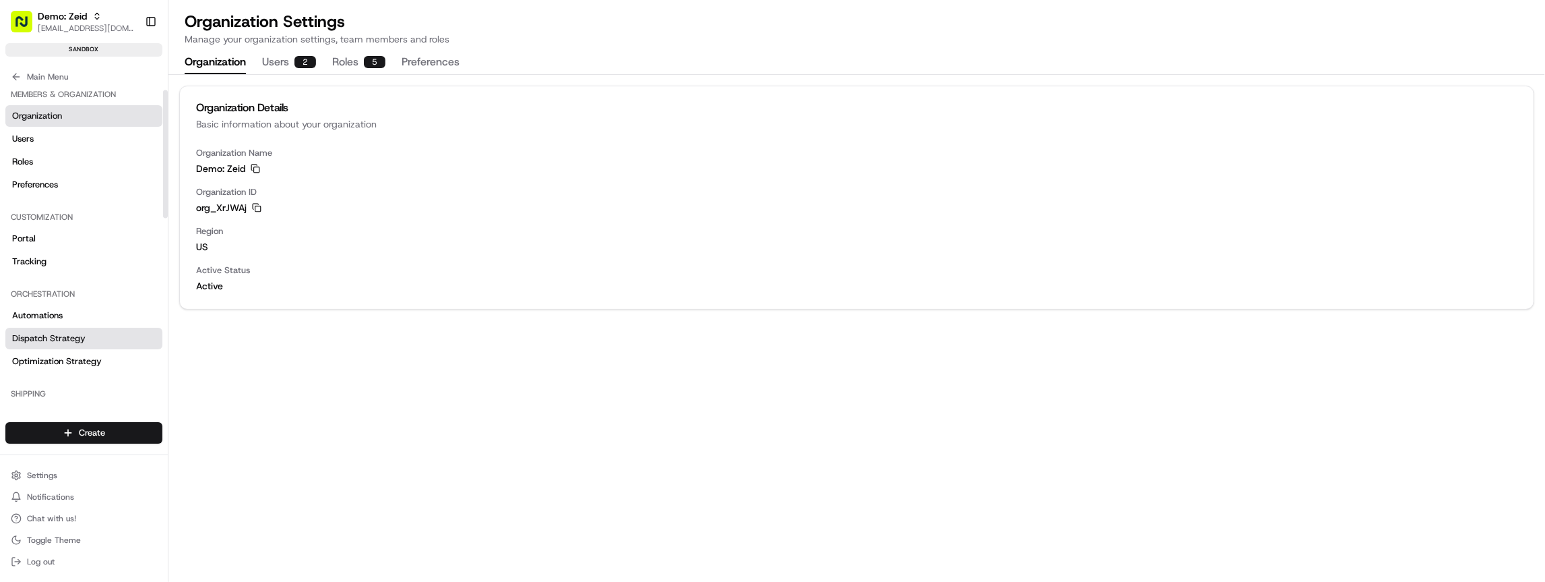
scroll to position [9, 0]
click at [30, 232] on span "Portal" at bounding box center [24, 238] width 24 height 12
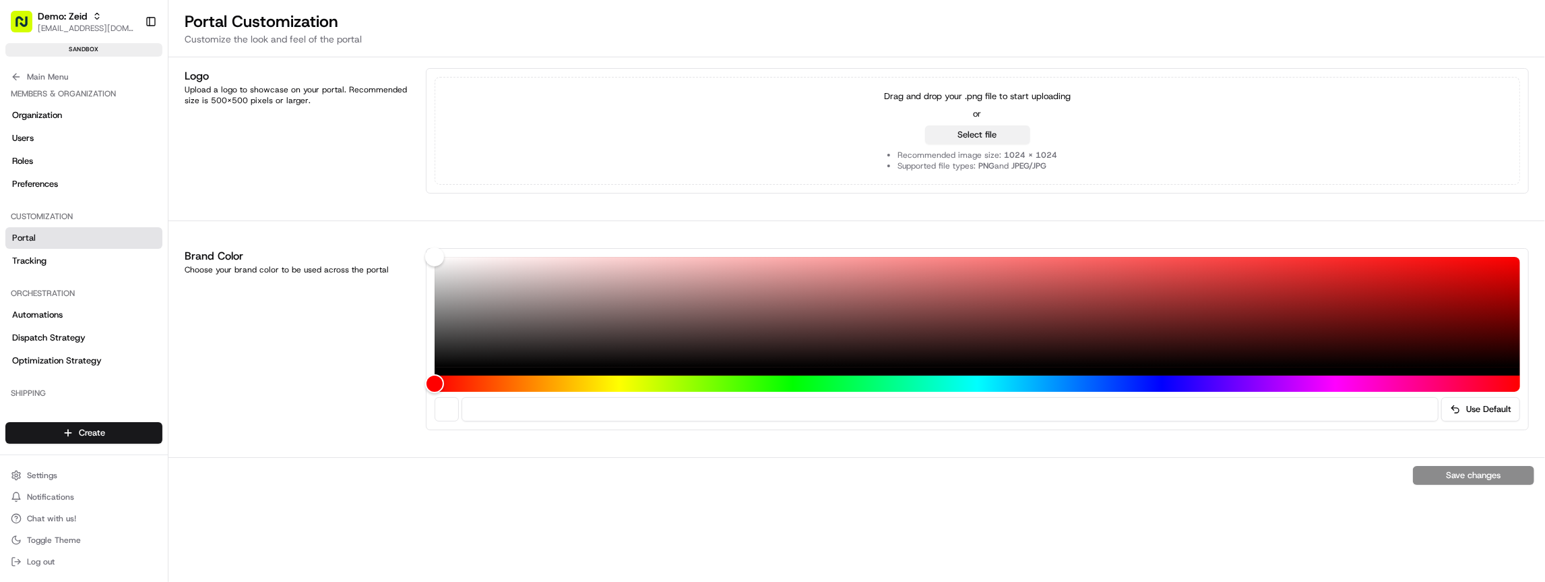
click at [987, 143] on button "Select file" at bounding box center [977, 134] width 105 height 19
click at [75, 263] on link "Tracking" at bounding box center [83, 261] width 157 height 22
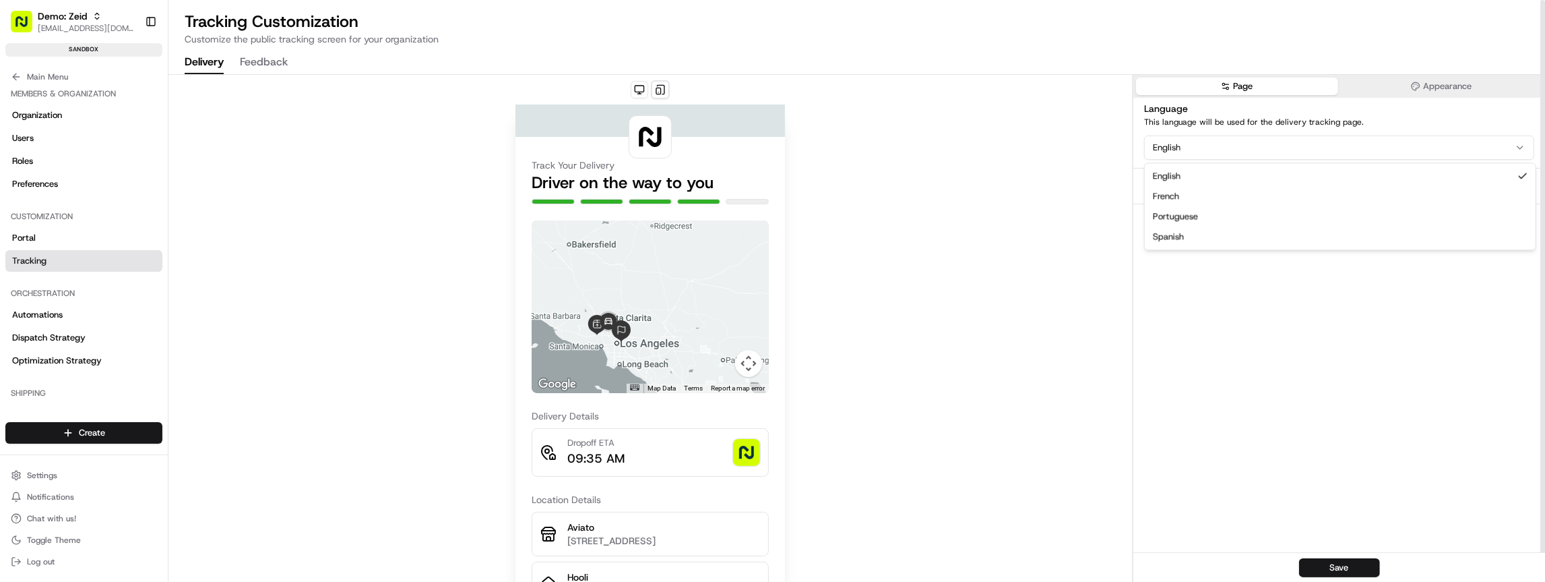
click at [1190, 157] on html "Demo: Zeid zeid@usenash.com Toggle Sidebar sandbox Orders Deliveries Providers …" at bounding box center [772, 291] width 1545 height 582
click at [1193, 138] on html "Demo: Zeid zeid@usenash.com Toggle Sidebar sandbox Orders Deliveries Providers …" at bounding box center [772, 291] width 1545 height 582
click at [1182, 186] on div "Configure Sections" at bounding box center [1185, 185] width 83 height 13
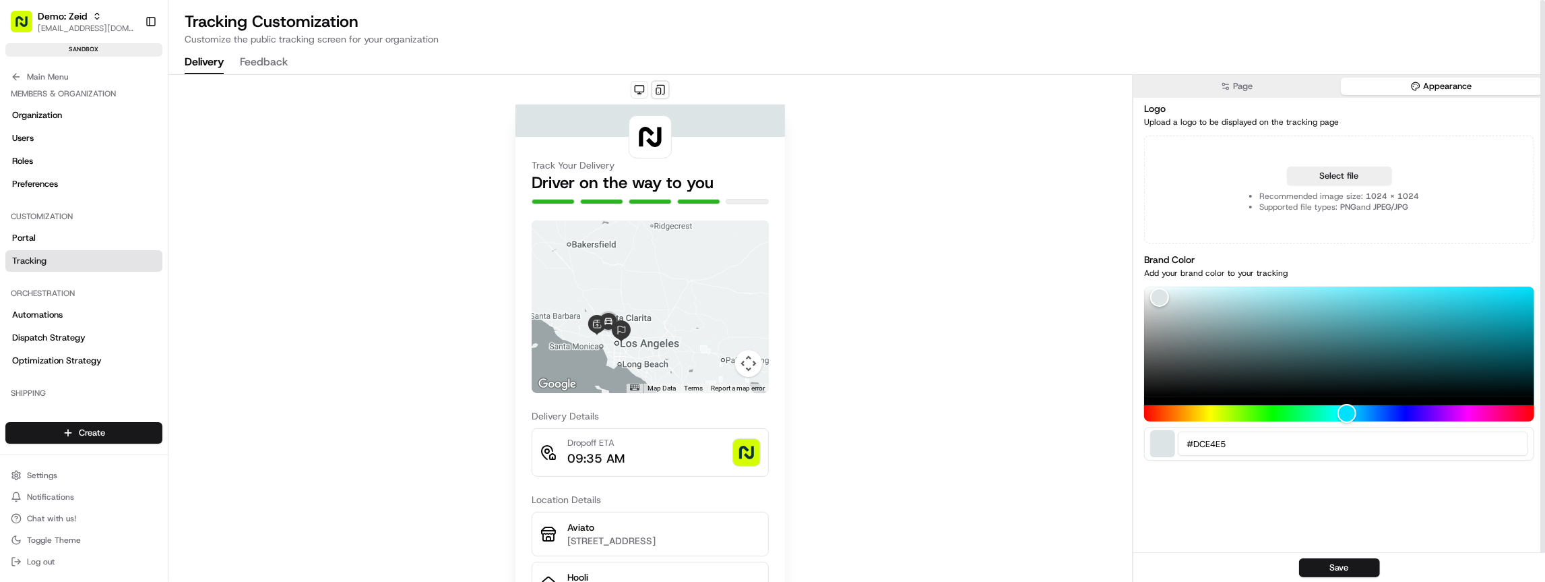
click at [1446, 87] on button "Appearance" at bounding box center [1441, 86] width 201 height 18
click at [668, 87] on button at bounding box center [660, 89] width 19 height 19
click at [645, 92] on button at bounding box center [640, 90] width 18 height 18
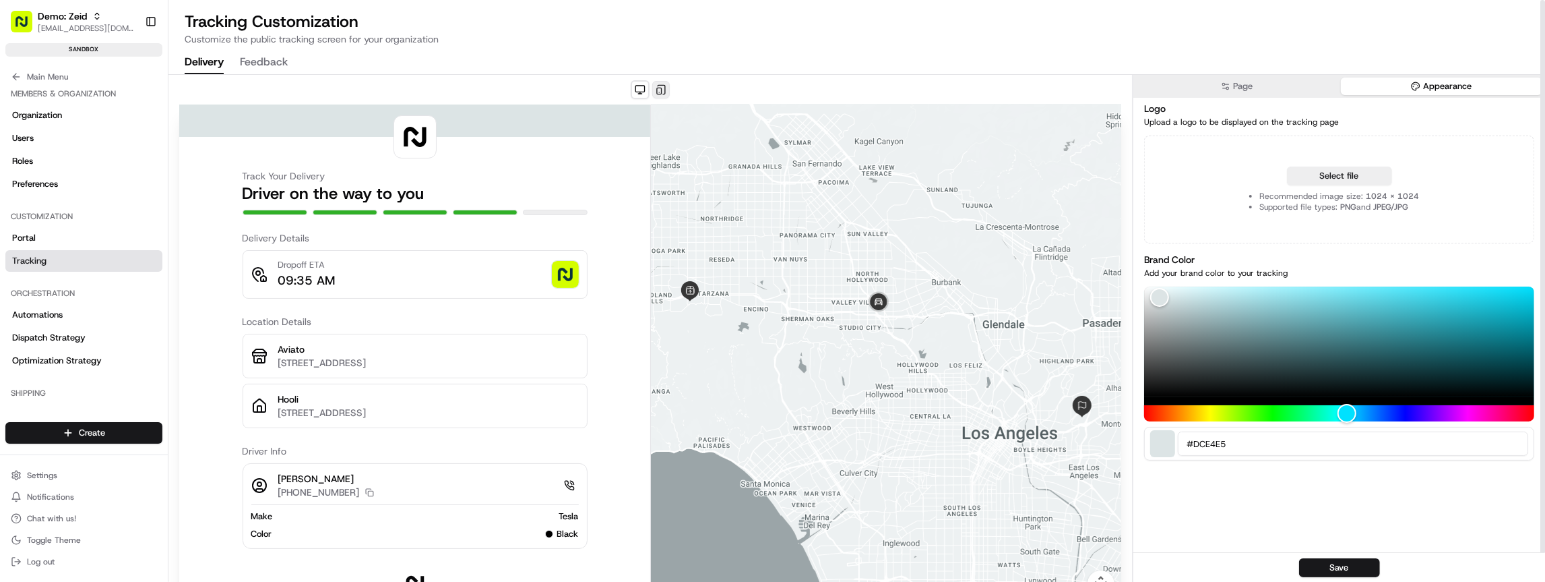
click at [661, 90] on button at bounding box center [661, 90] width 18 height 18
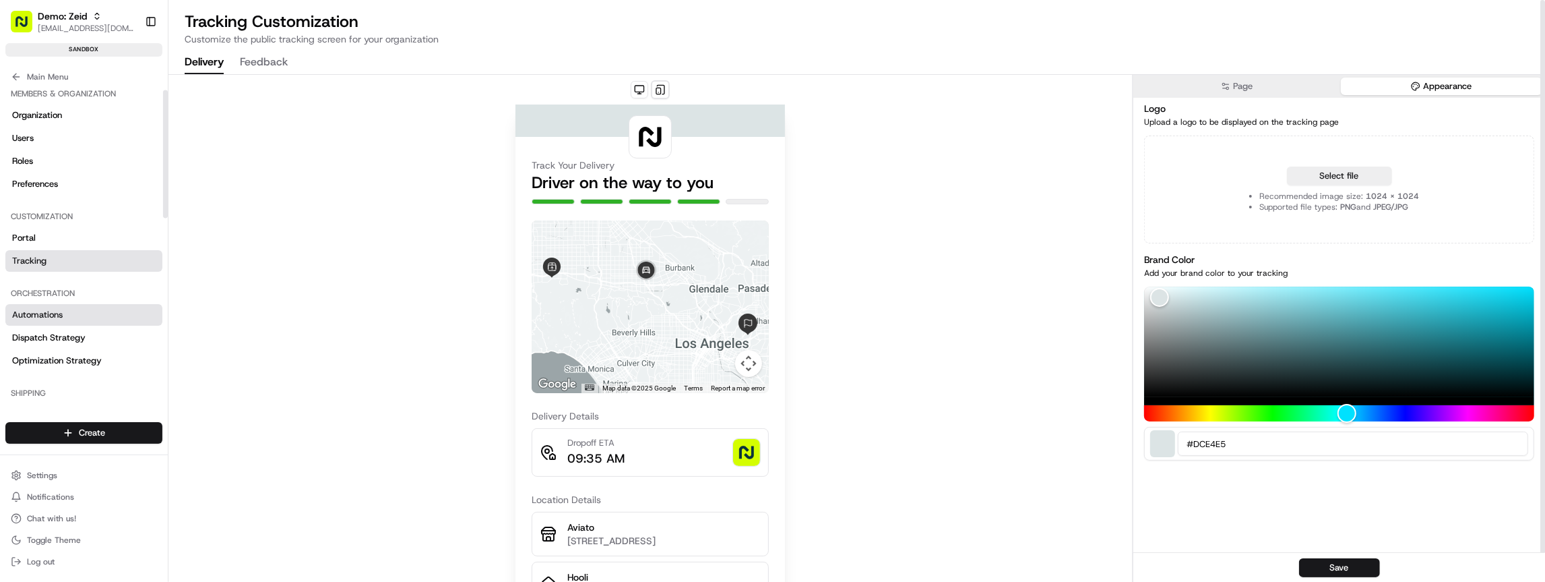
click at [50, 317] on span "Automations" at bounding box center [37, 315] width 51 height 12
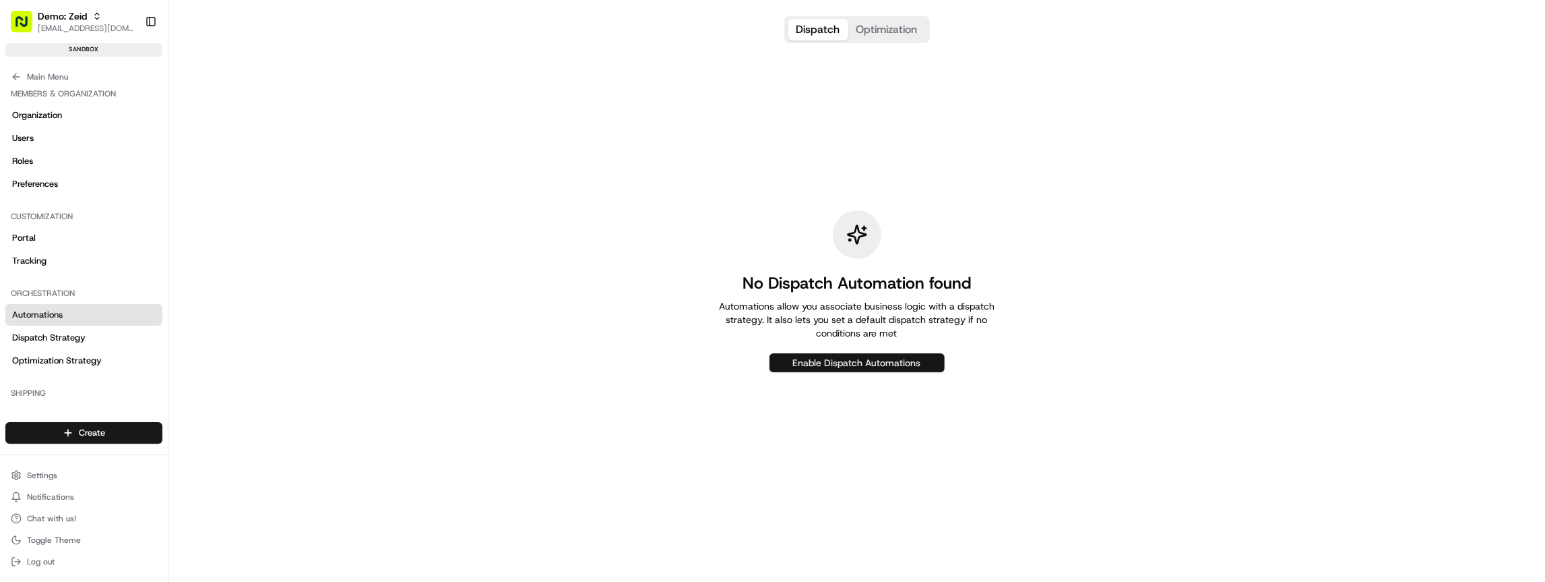
click at [840, 360] on button "Enable Dispatch Automations" at bounding box center [857, 362] width 175 height 19
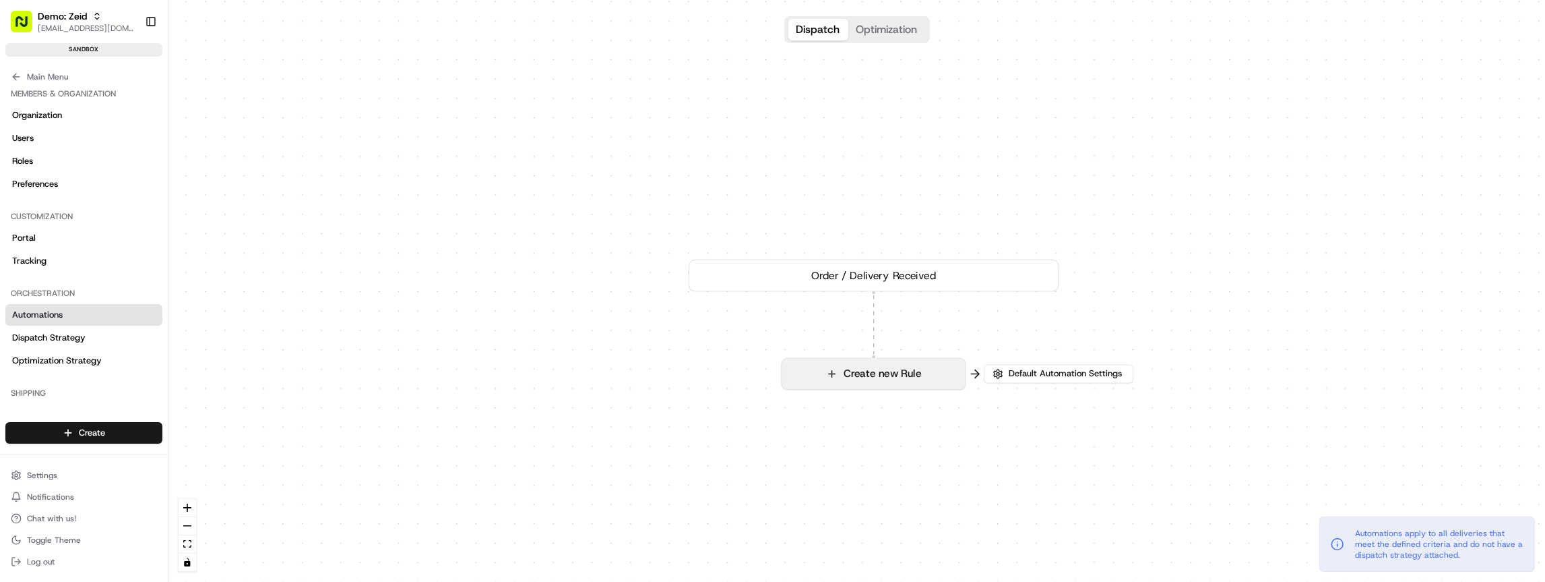
click at [890, 377] on button "Create new Rule" at bounding box center [873, 373] width 183 height 30
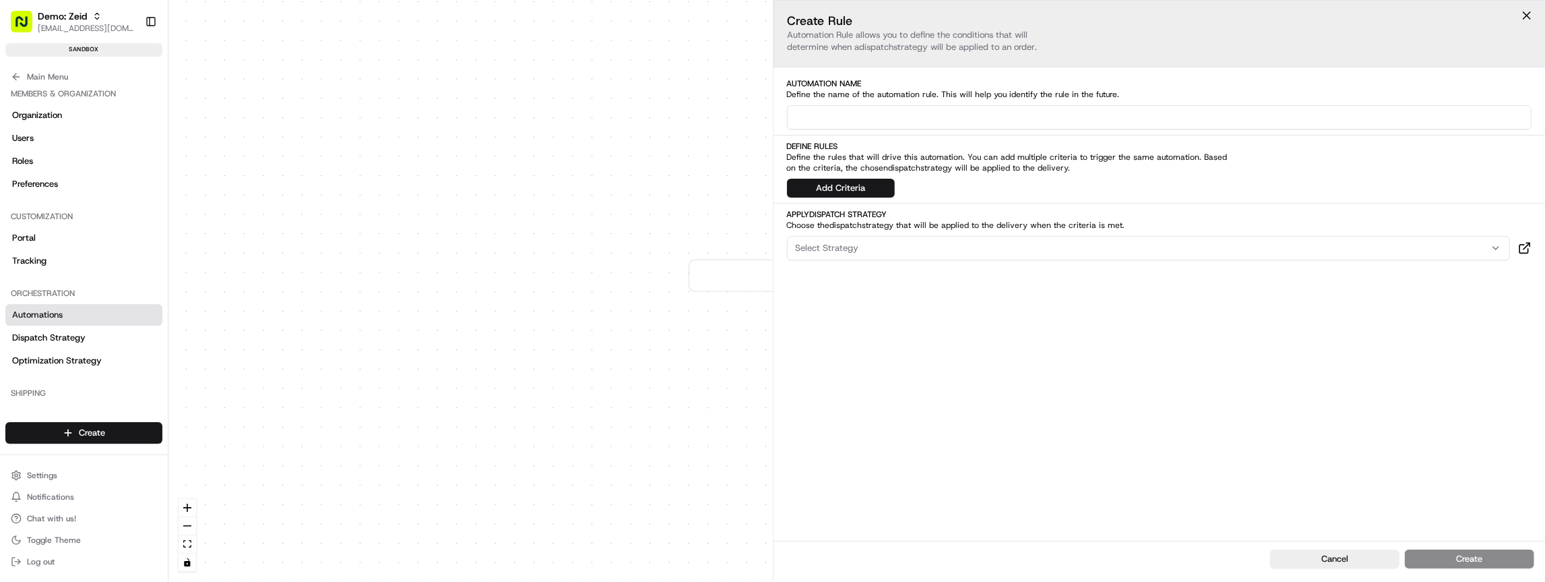
click at [871, 115] on input at bounding box center [1159, 117] width 745 height 24
drag, startPoint x: 819, startPoint y: 92, endPoint x: 850, endPoint y: 92, distance: 31.0
click at [821, 92] on span "Define the name of the automation rule. This will help you identify the rule in…" at bounding box center [1010, 94] width 447 height 11
click at [949, 90] on span "Define the name of the automation rule. This will help you identify the rule in…" at bounding box center [1010, 94] width 447 height 11
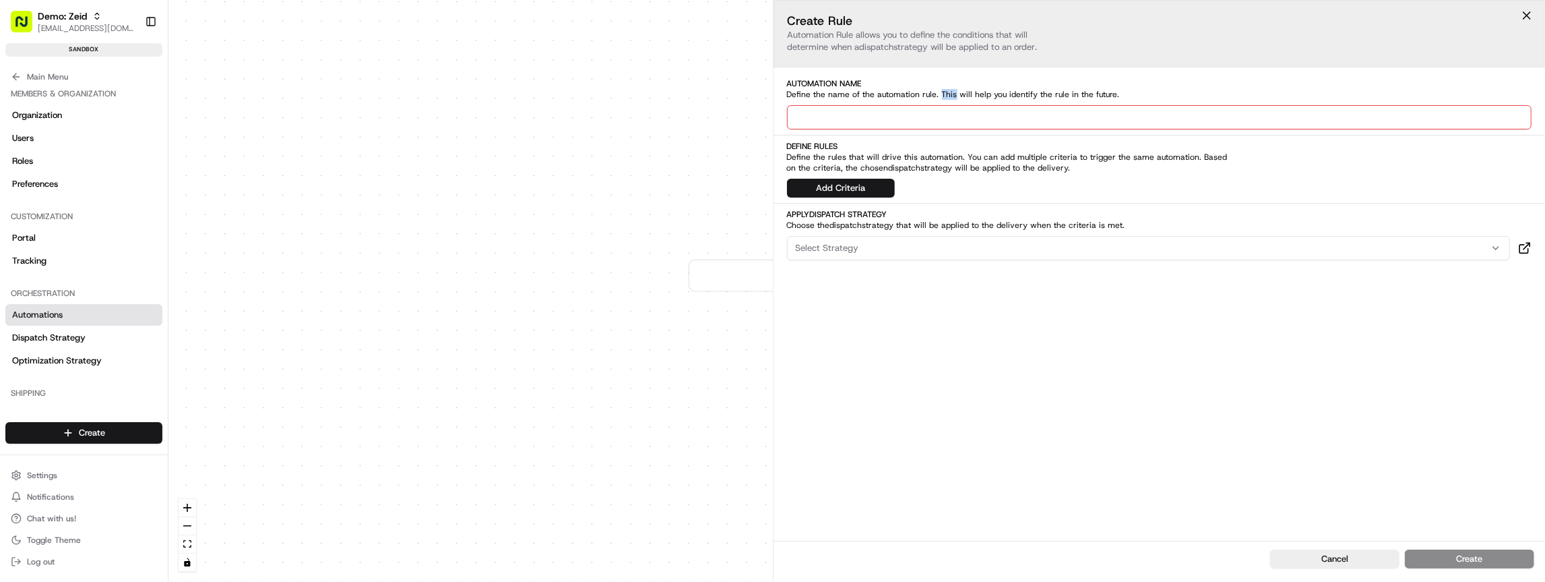
click at [949, 90] on span "Define the name of the automation rule. This will help you identify the rule in…" at bounding box center [1010, 94] width 447 height 11
click at [857, 194] on button "Add Criteria" at bounding box center [841, 188] width 108 height 19
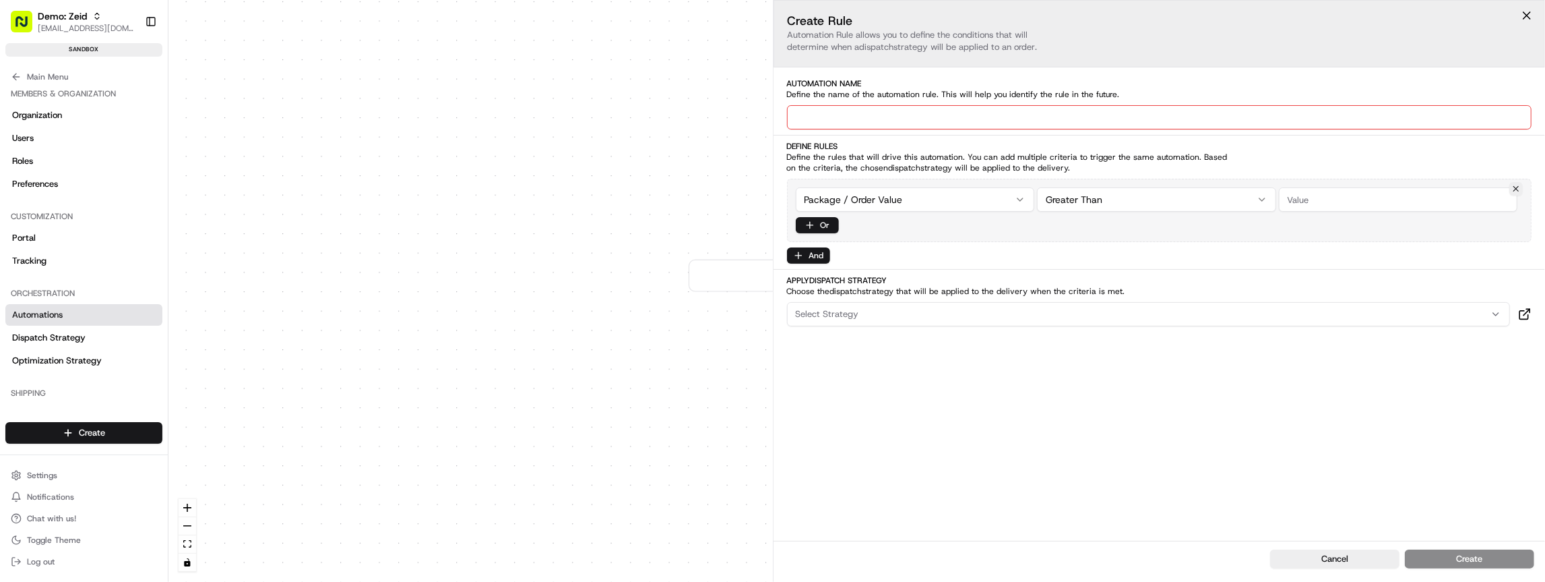
click at [1323, 547] on div "Cancel Create" at bounding box center [1160, 560] width 772 height 41
click at [1323, 553] on button "Cancel" at bounding box center [1334, 558] width 129 height 19
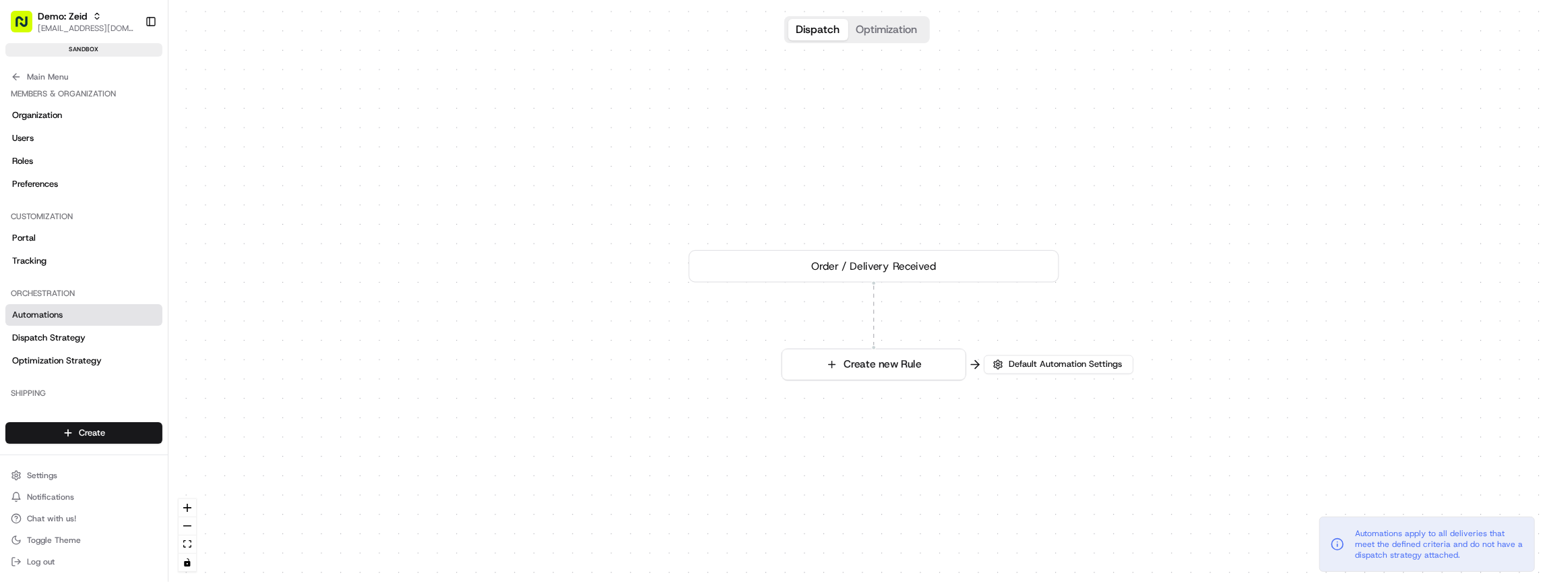
drag, startPoint x: 707, startPoint y: 409, endPoint x: 714, endPoint y: 353, distance: 56.3
click at [714, 353] on div "0 Order / Delivery Received Create new Rule" at bounding box center [856, 291] width 1377 height 582
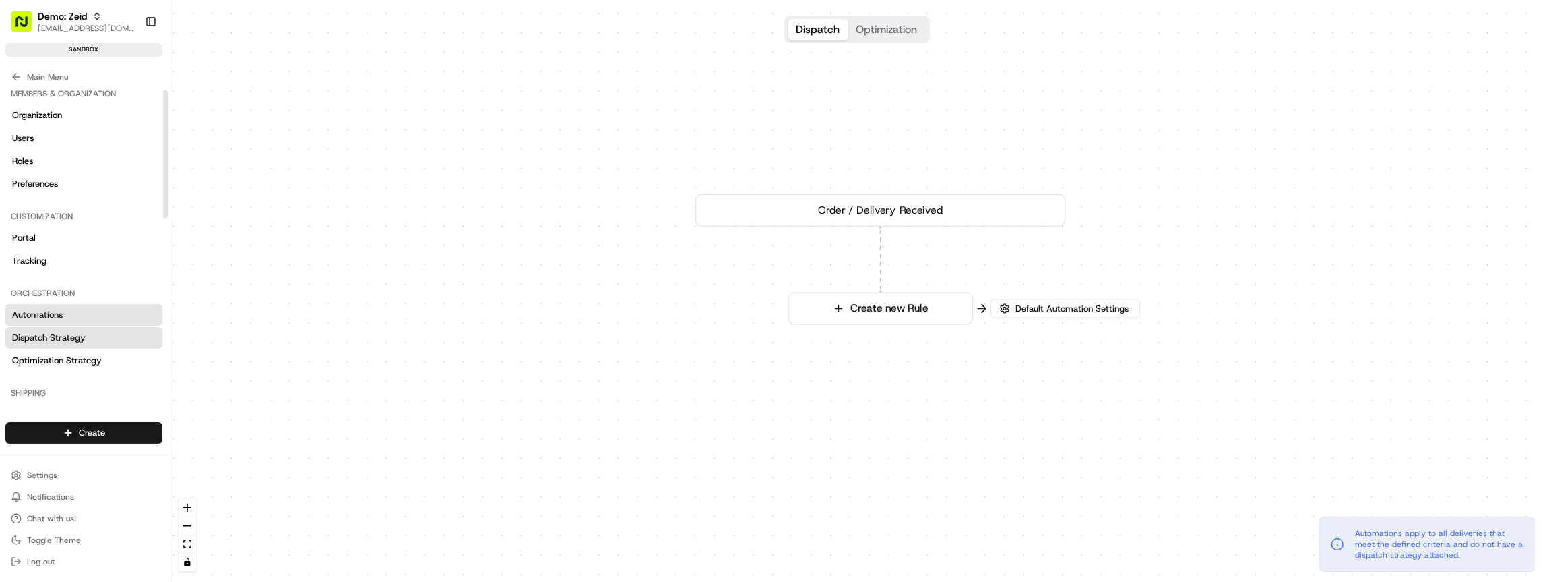
click at [76, 337] on span "Dispatch Strategy" at bounding box center [48, 338] width 73 height 12
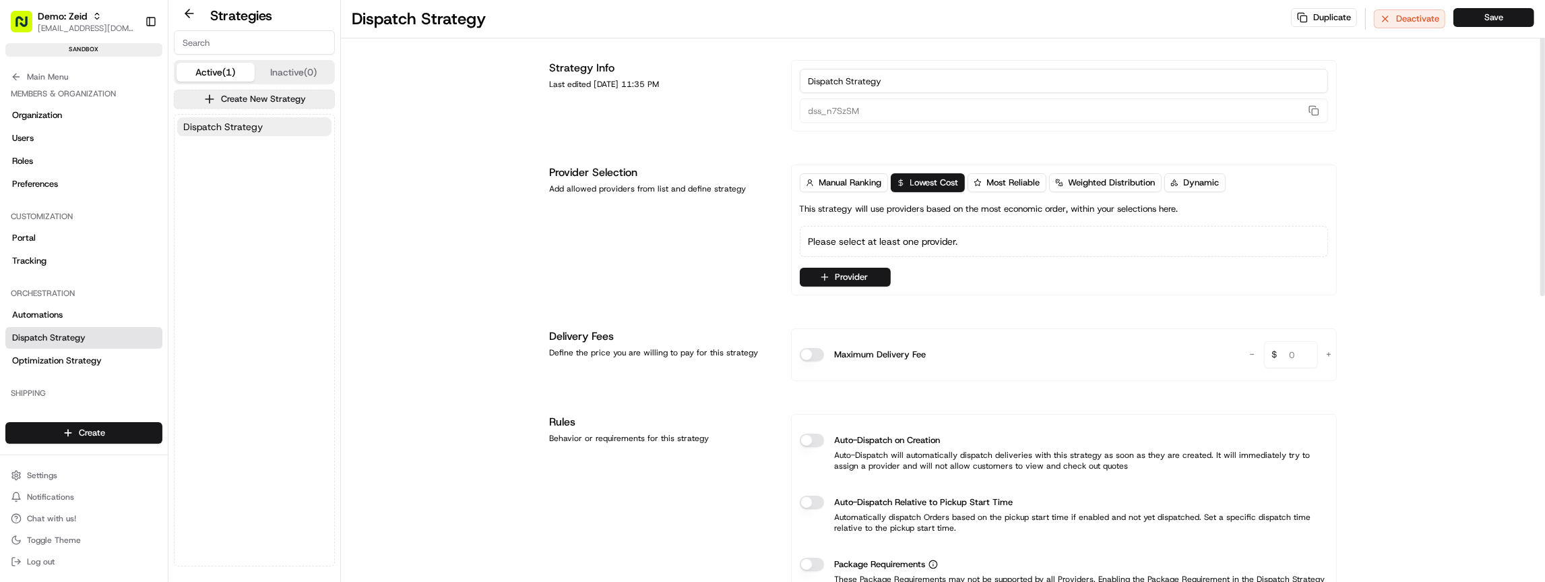
click at [867, 84] on input "Dispatch Strategy" at bounding box center [1064, 81] width 528 height 24
click at [915, 79] on input "Dispatch Strategy" at bounding box center [1064, 81] width 528 height 24
click at [885, 148] on div at bounding box center [943, 148] width 787 height 1
click at [856, 177] on span "Manual Ranking" at bounding box center [850, 183] width 63 height 12
click at [921, 179] on span "Lowest Cost" at bounding box center [934, 183] width 49 height 12
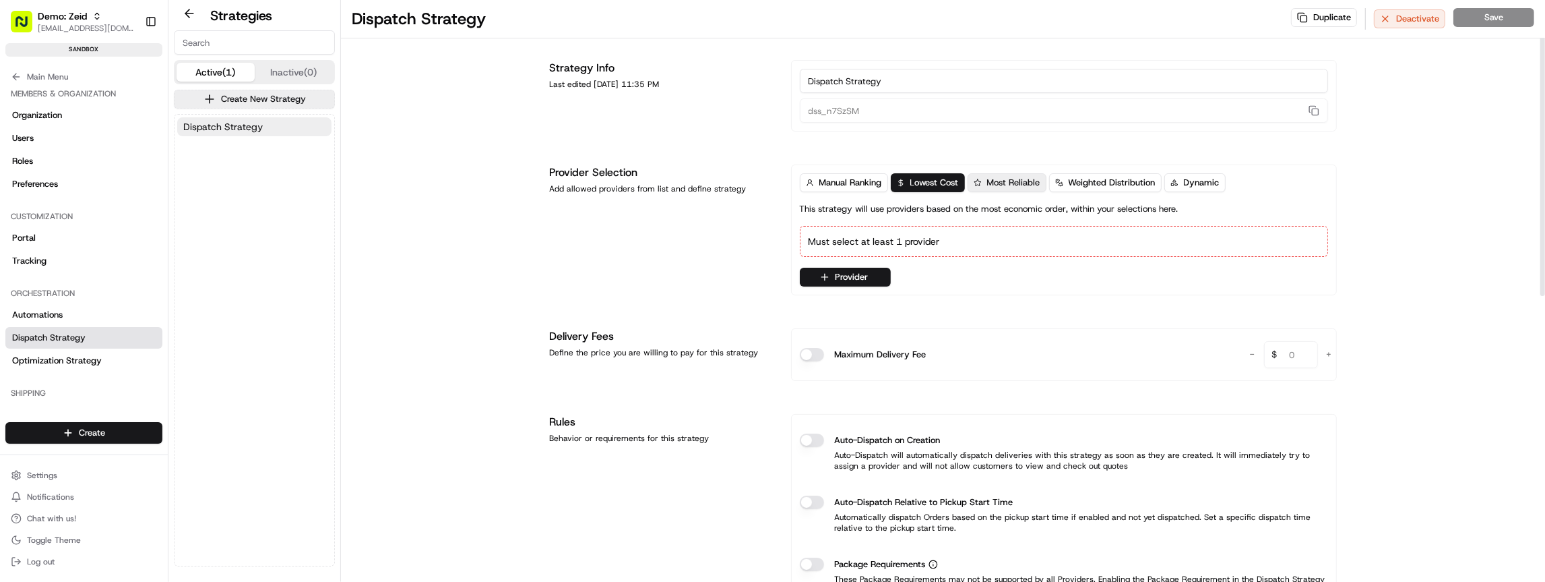
click at [1020, 180] on span "Most Reliable" at bounding box center [1013, 183] width 53 height 12
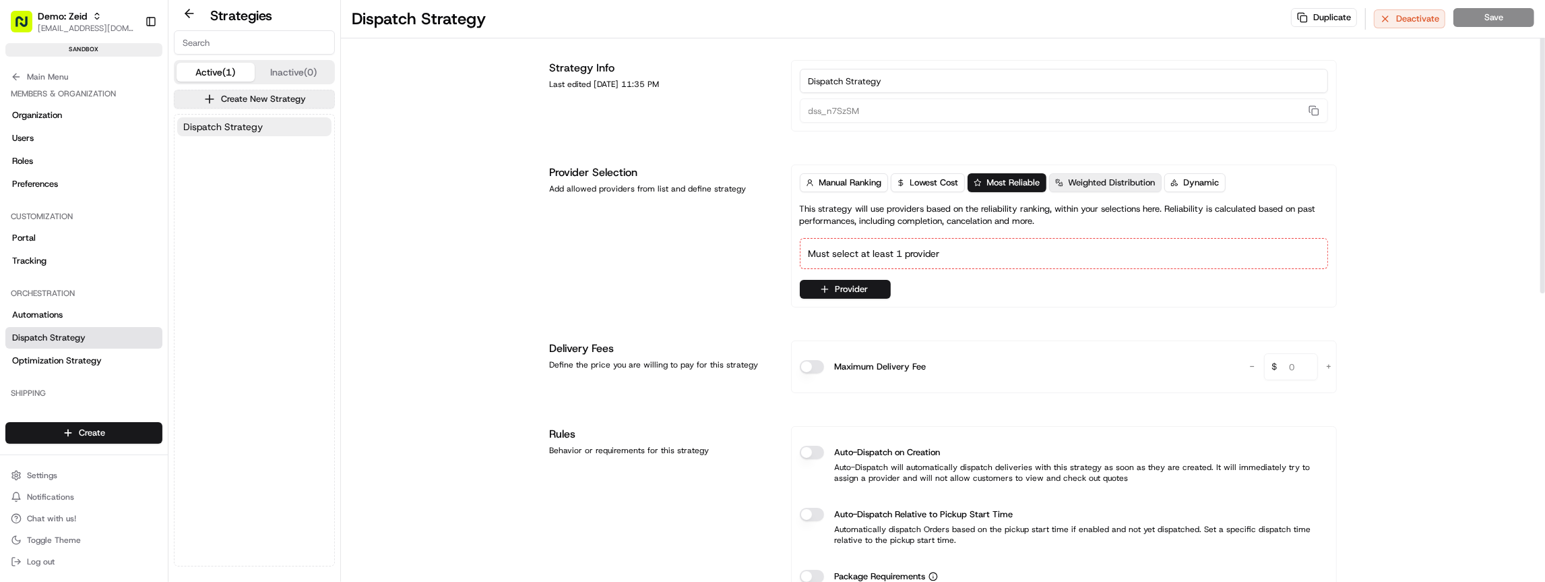
click at [1092, 178] on span "Weighted Distribution" at bounding box center [1112, 183] width 87 height 12
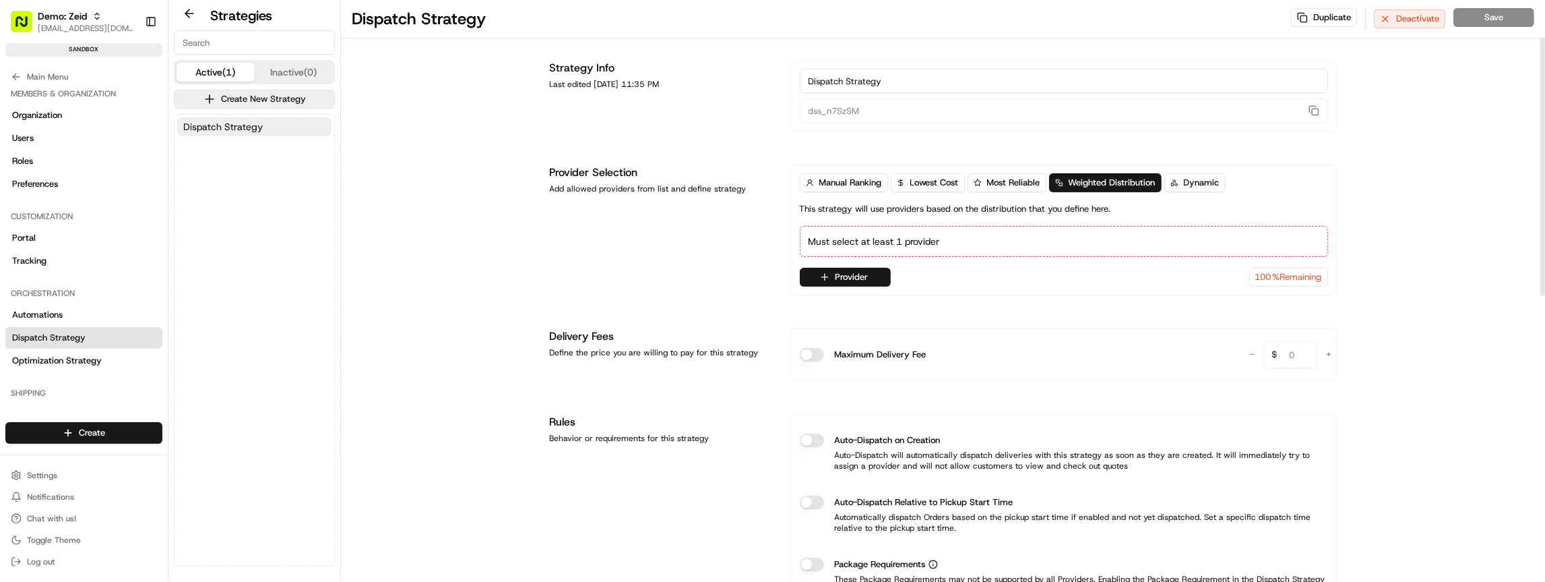
click at [867, 170] on div "Manual Ranking Lowest Cost Most Reliable Weighted Distribution Dynamic This str…" at bounding box center [1064, 229] width 546 height 131
click at [860, 178] on span "Manual Ranking" at bounding box center [850, 183] width 63 height 12
click at [881, 241] on div "Must select at least 1 provider" at bounding box center [1064, 241] width 528 height 31
click at [860, 277] on button "Provider" at bounding box center [845, 277] width 91 height 19
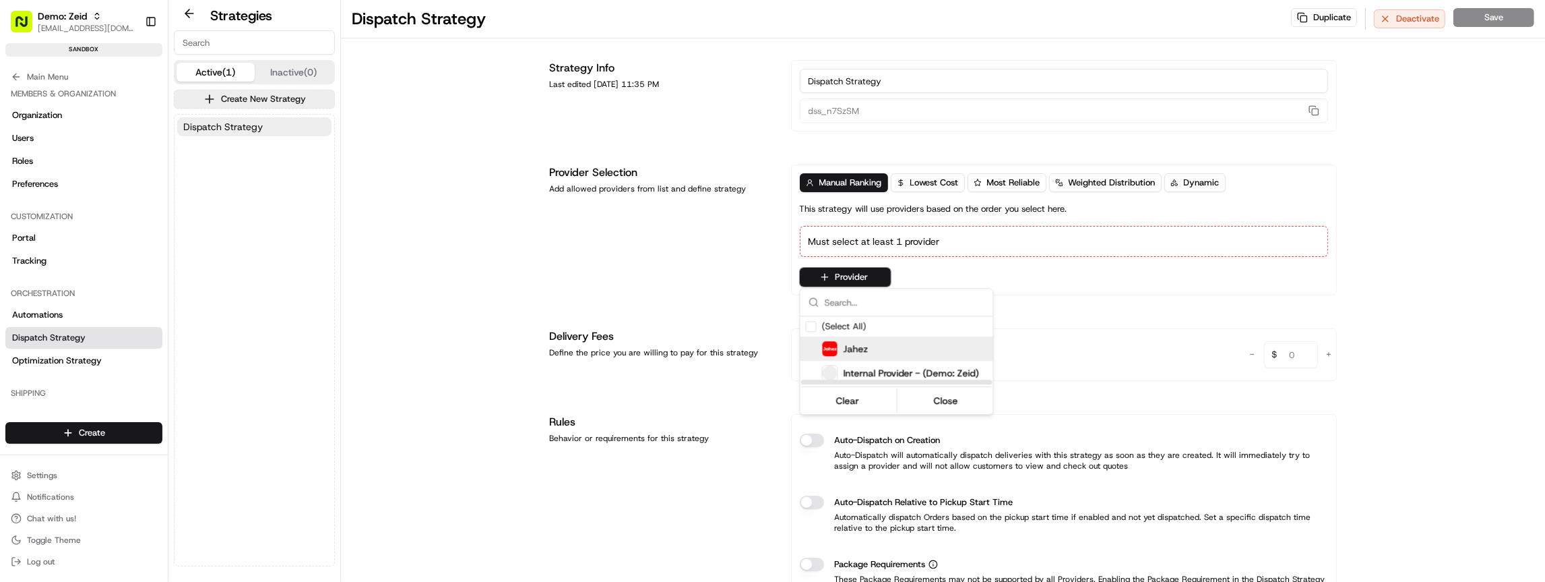
click at [852, 350] on span "Jahez" at bounding box center [856, 348] width 25 height 13
click at [931, 404] on button "Close" at bounding box center [946, 402] width 92 height 19
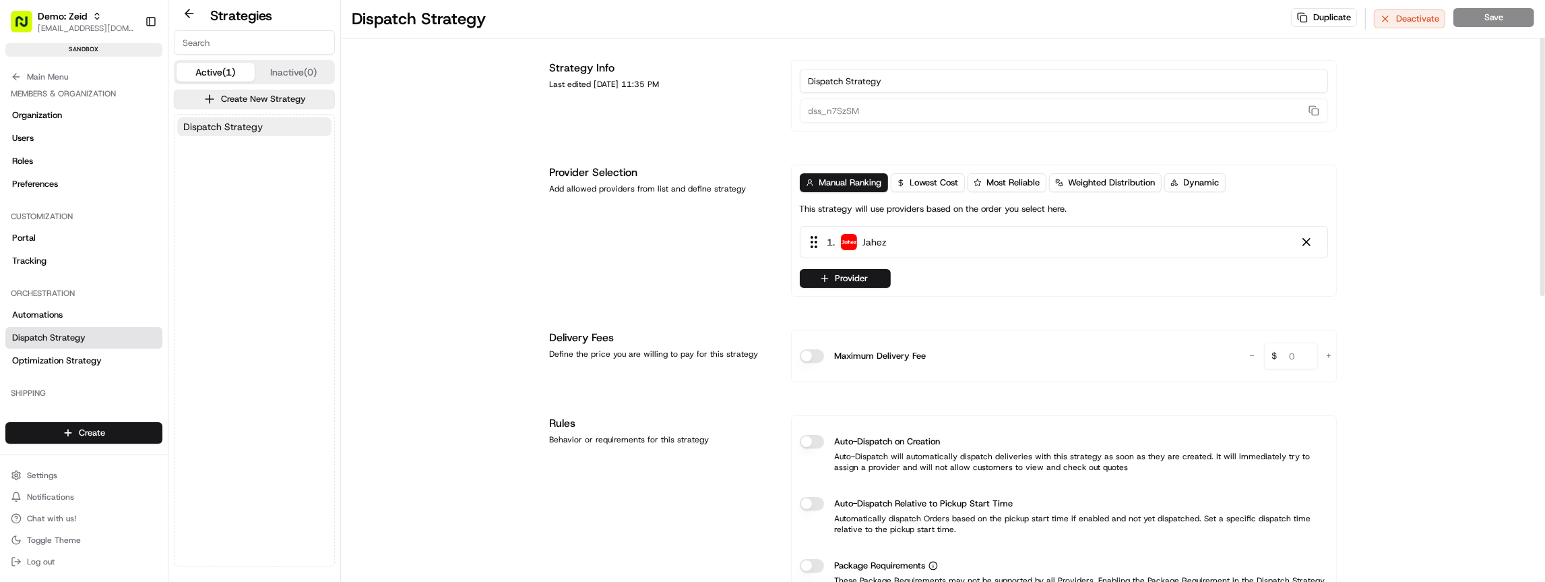
scroll to position [1, 0]
click at [852, 183] on span "Manual Ranking" at bounding box center [850, 181] width 63 height 12
click at [939, 185] on span "Lowest Cost" at bounding box center [934, 181] width 49 height 12
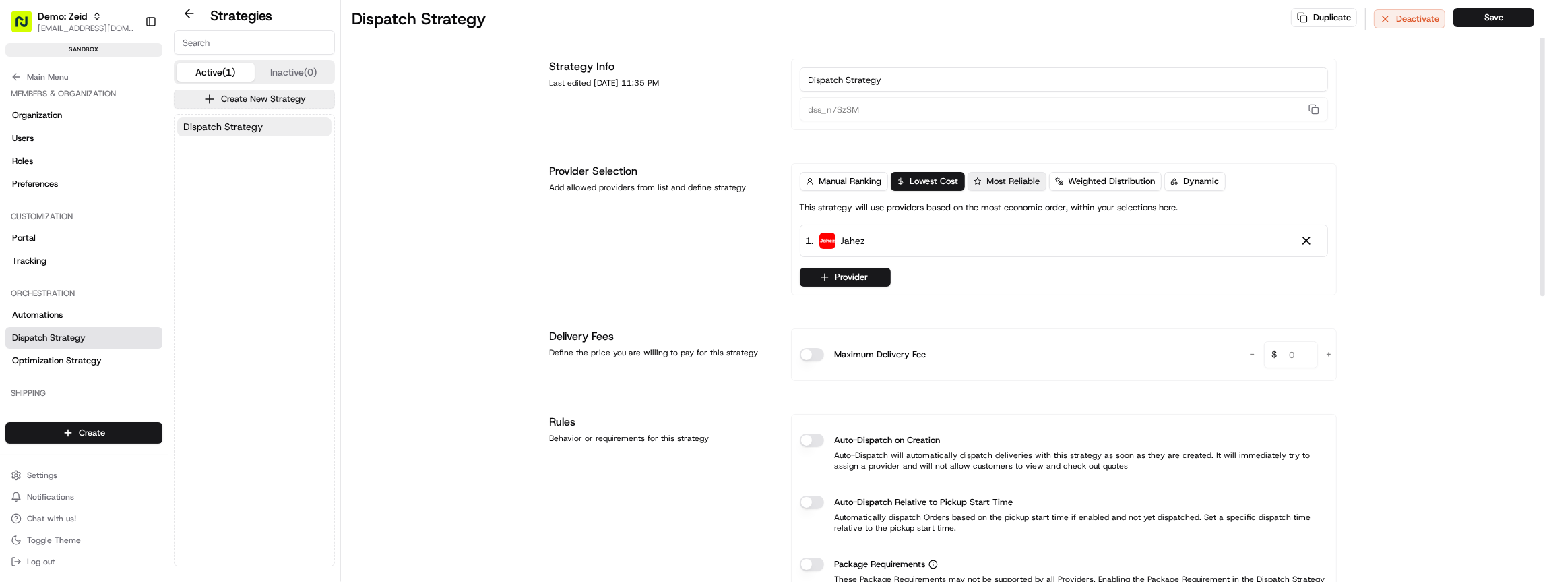
click at [993, 183] on span "Most Reliable" at bounding box center [1013, 181] width 53 height 12
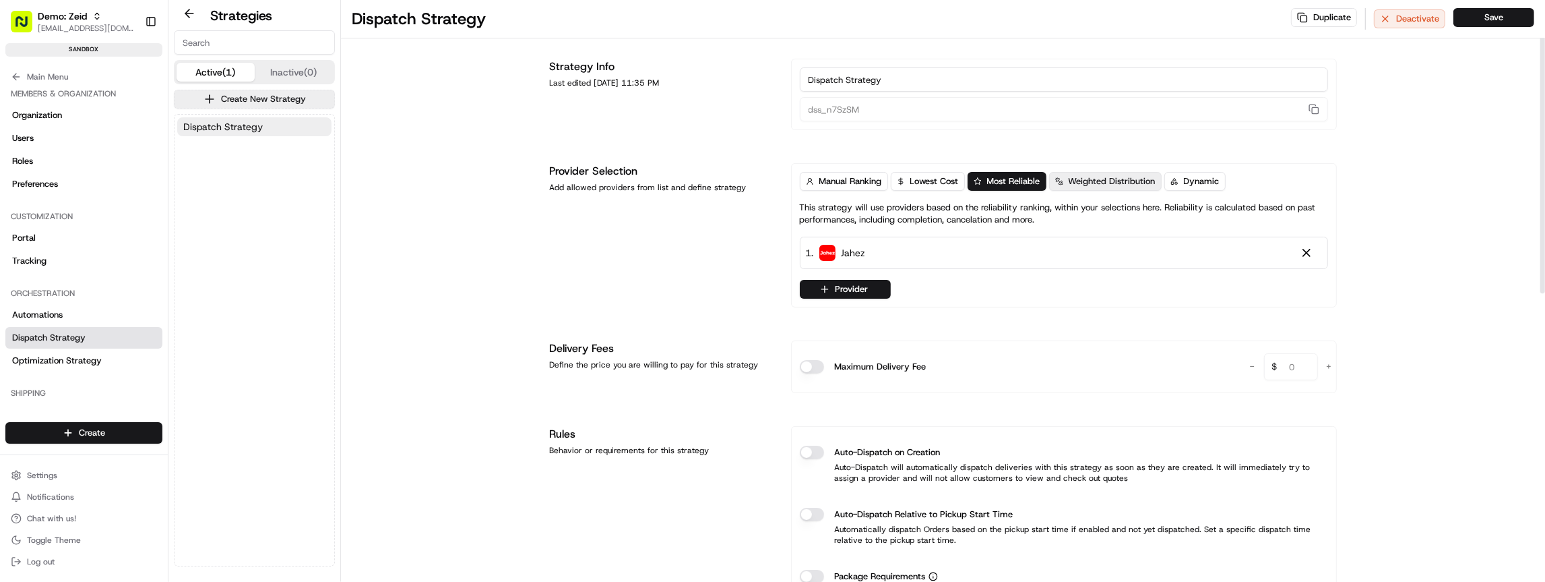
click at [1098, 179] on span "Weighted Distribution" at bounding box center [1112, 181] width 87 height 12
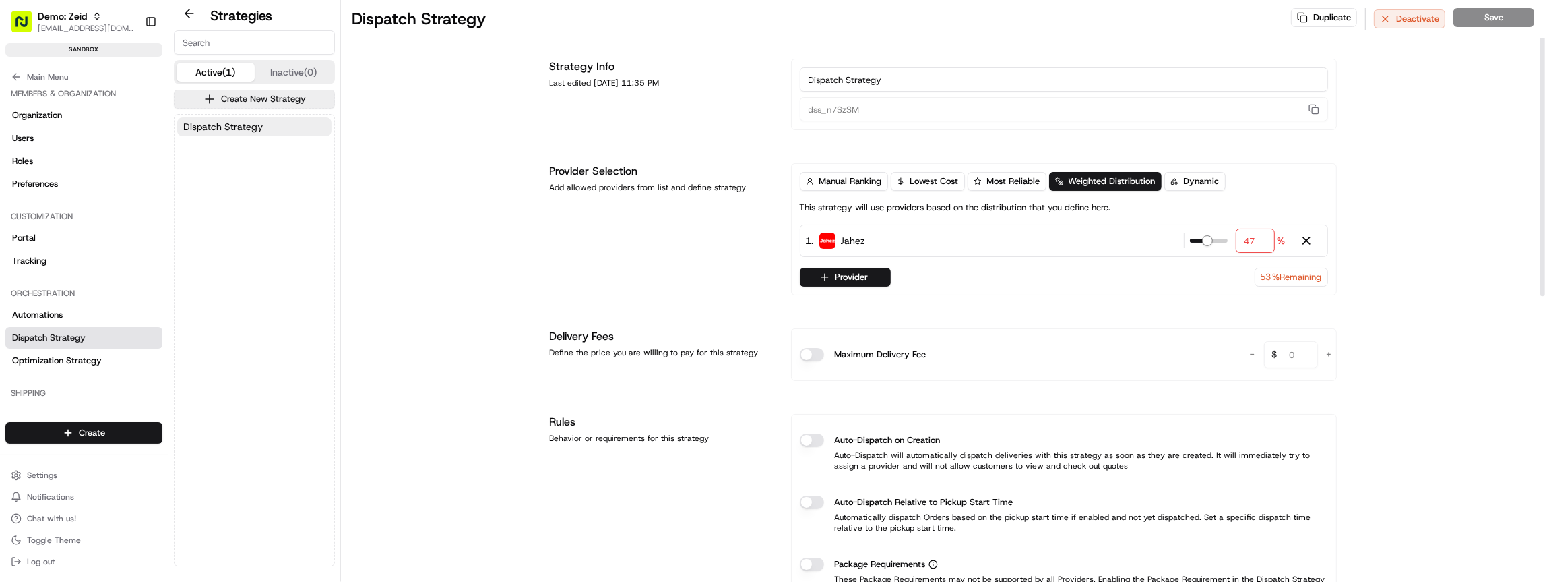
click at [1211, 240] on span at bounding box center [1207, 240] width 11 height 11
click at [1203, 237] on span at bounding box center [1202, 240] width 11 height 11
drag, startPoint x: 1304, startPoint y: 269, endPoint x: 1298, endPoint y: 276, distance: 9.6
click at [1304, 271] on span "% Remaining" at bounding box center [1297, 277] width 49 height 12
click at [1298, 276] on span "% Remaining" at bounding box center [1297, 277] width 49 height 12
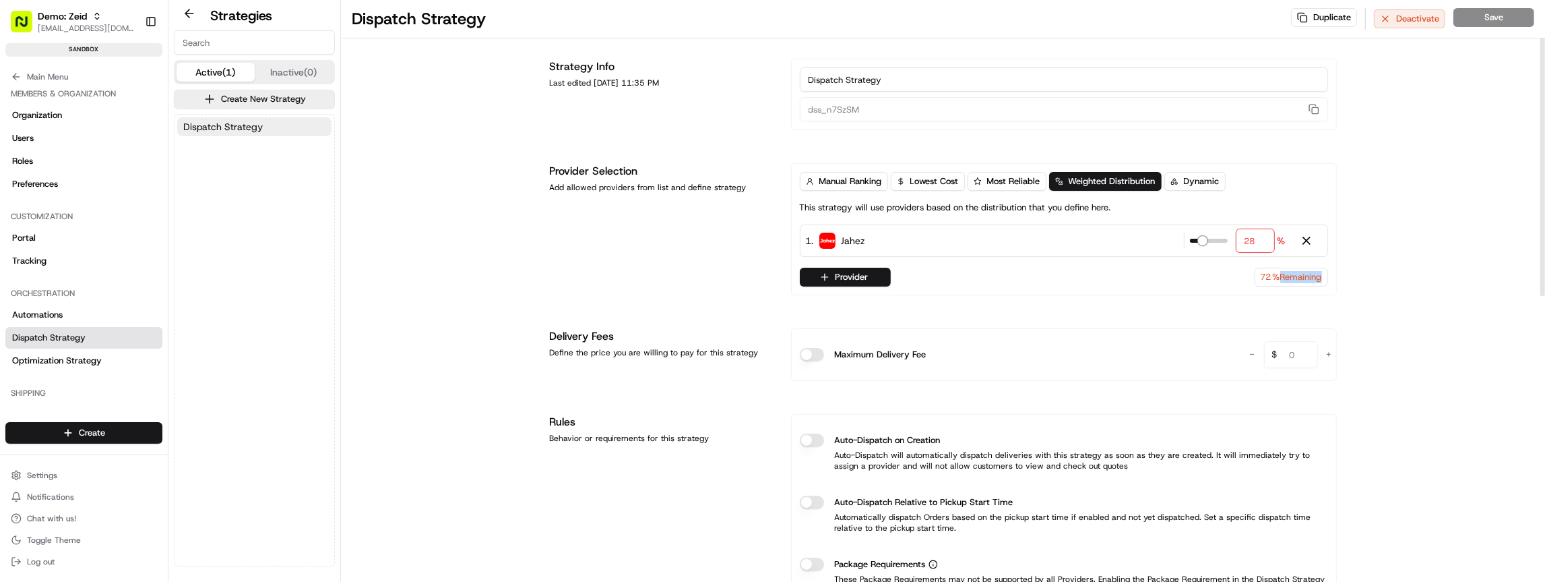
click at [1298, 276] on span "% Remaining" at bounding box center [1297, 277] width 49 height 12
type input "100"
click at [1226, 237] on span at bounding box center [1221, 240] width 11 height 11
click at [1205, 169] on div "Manual Ranking Lowest Cost Most Reliable Weighted Distribution Dynamic This str…" at bounding box center [1064, 229] width 546 height 132
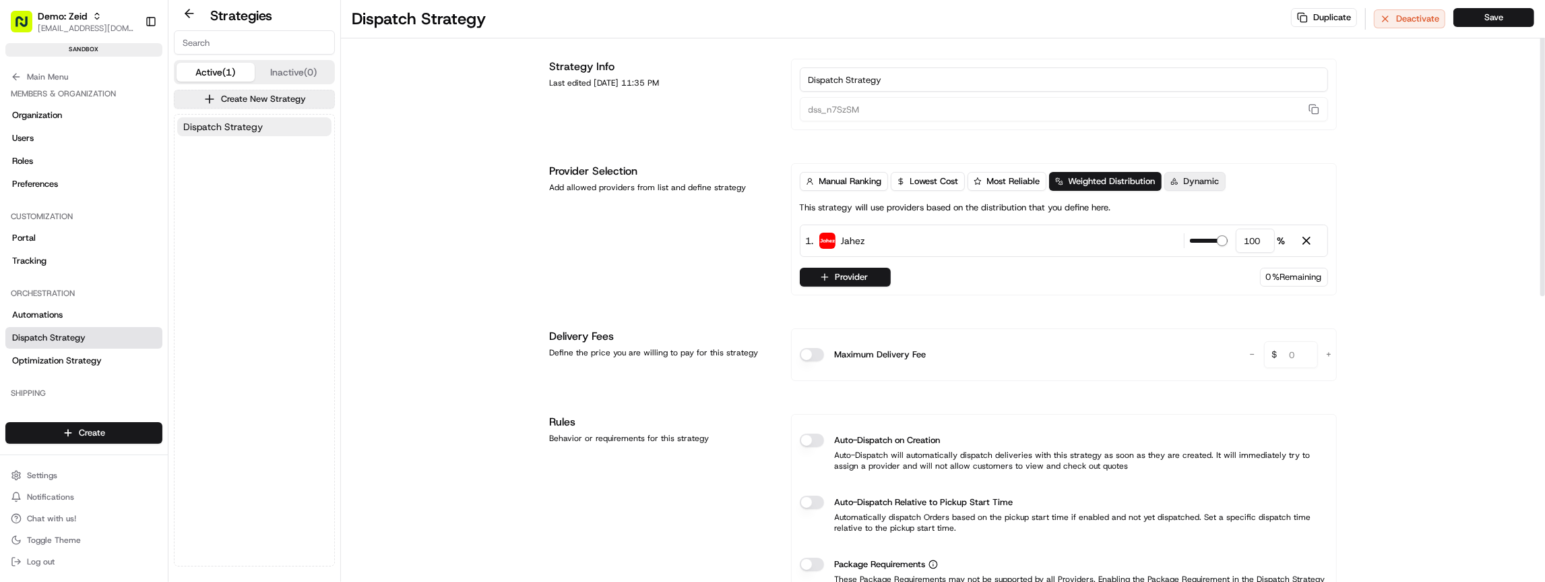
click at [1202, 175] on span "Dynamic" at bounding box center [1202, 181] width 36 height 12
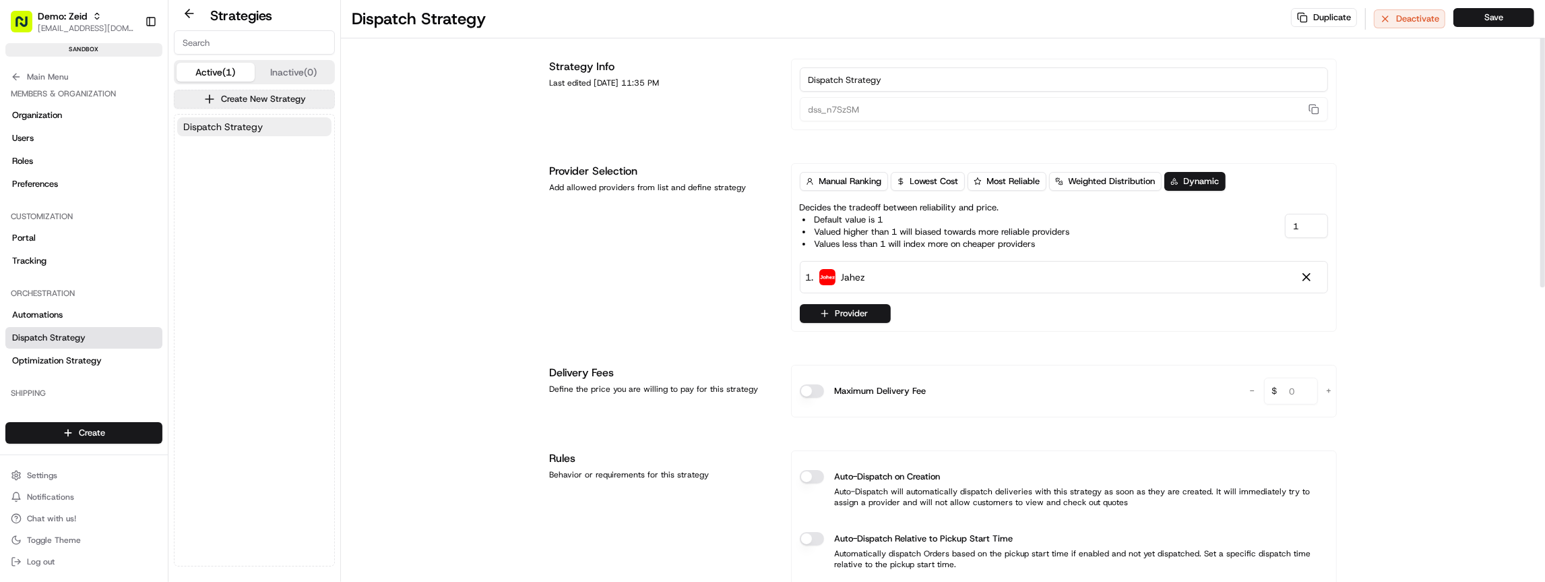
click at [935, 280] on div "1 . Jahez" at bounding box center [1064, 277] width 528 height 32
drag, startPoint x: 902, startPoint y: 239, endPoint x: 954, endPoint y: 259, distance: 56.6
click at [954, 259] on div "Manual Ranking Lowest Cost Most Reliable Weighted Distribution Dynamic Decides …" at bounding box center [1064, 247] width 528 height 151
drag, startPoint x: 954, startPoint y: 257, endPoint x: 931, endPoint y: 226, distance: 38.9
click at [954, 257] on div "Manual Ranking Lowest Cost Most Reliable Weighted Distribution Dynamic Decides …" at bounding box center [1064, 247] width 528 height 151
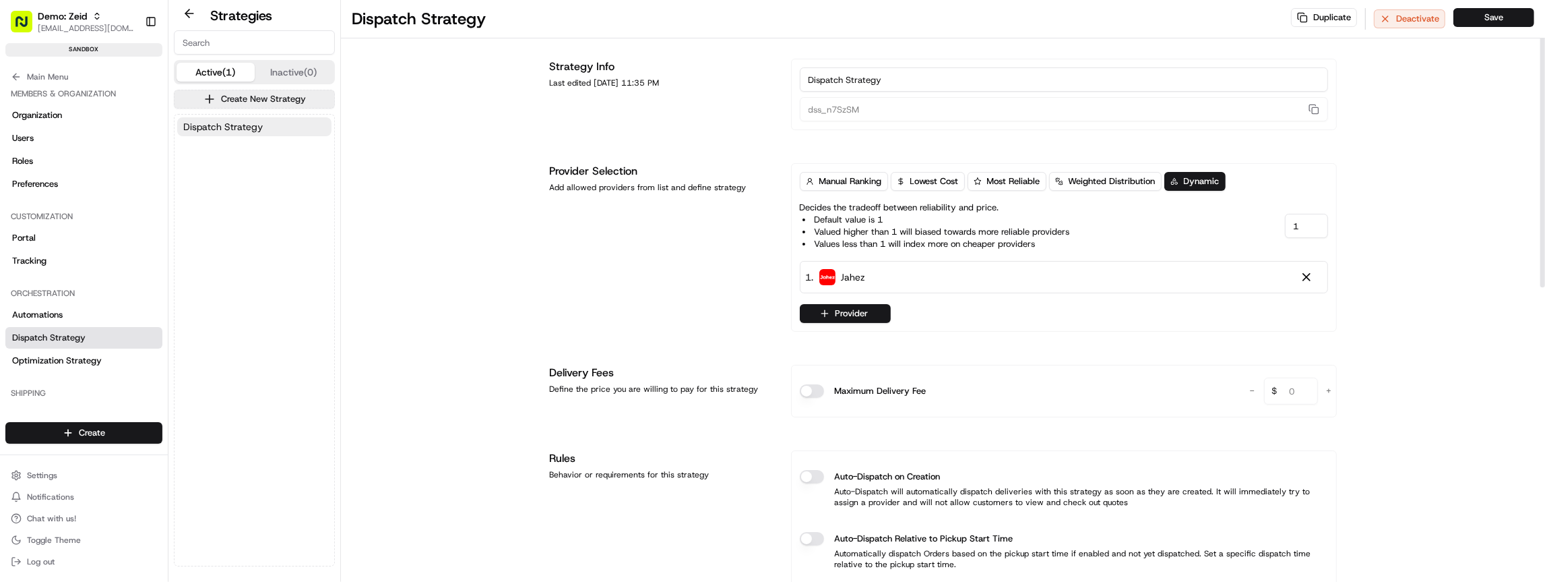
click at [931, 226] on li "Valued higher than 1 will biased towards more reliable providers" at bounding box center [937, 232] width 268 height 12
click at [889, 219] on li "Default value is 1" at bounding box center [937, 220] width 268 height 12
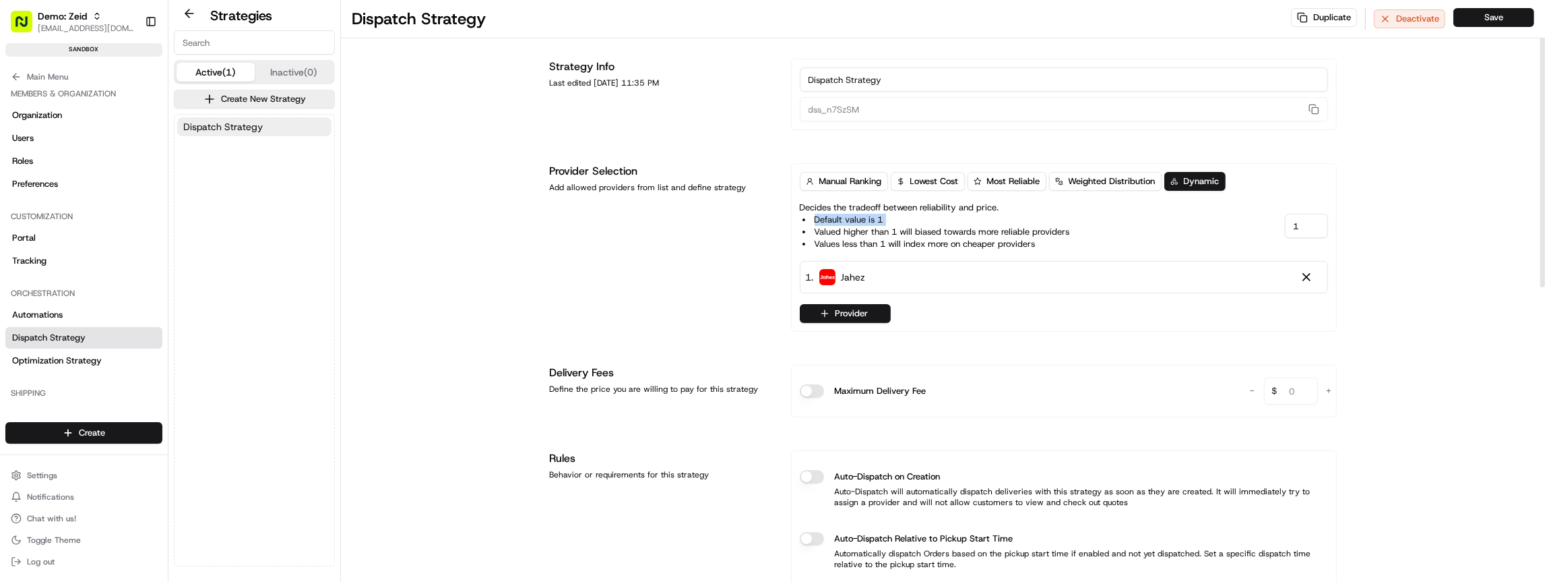
drag, startPoint x: 889, startPoint y: 219, endPoint x: 914, endPoint y: 222, distance: 25.2
click at [889, 219] on li "Default value is 1" at bounding box center [937, 220] width 268 height 12
click at [1005, 239] on li "Values less than 1 will index more on cheaper providers" at bounding box center [937, 244] width 268 height 12
drag, startPoint x: 1055, startPoint y: 245, endPoint x: 898, endPoint y: 224, distance: 157.7
click at [898, 224] on ul "Default value is 1 Valued higher than 1 will biased towards more reliable provi…" at bounding box center [935, 232] width 270 height 36
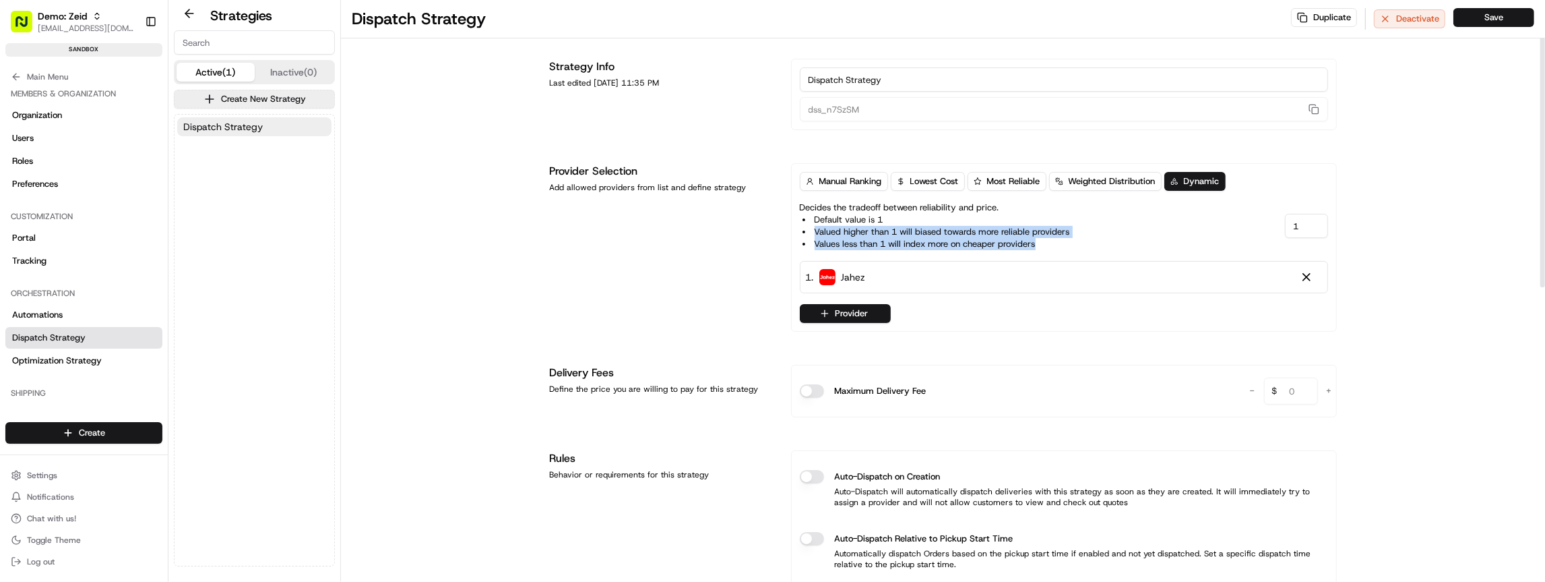
click at [898, 226] on li "Valued higher than 1 will biased towards more reliable providers" at bounding box center [937, 232] width 268 height 12
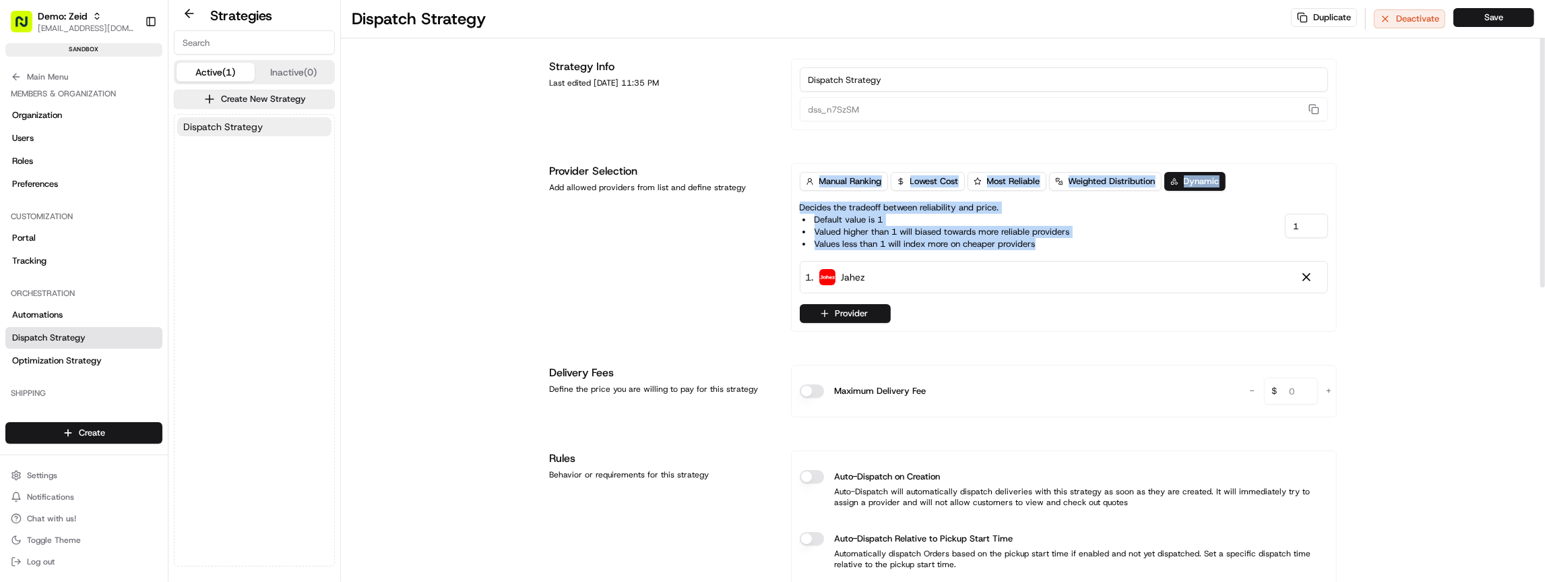
drag, startPoint x: 1057, startPoint y: 250, endPoint x: 842, endPoint y: 208, distance: 219.6
click at [773, 207] on div "Provider Selection Add allowed providers from list and define strategy Manual R…" at bounding box center [943, 247] width 787 height 168
click at [852, 210] on p "Decides the tradeoff between reliability and price. Default value is 1 Valued h…" at bounding box center [935, 225] width 270 height 49
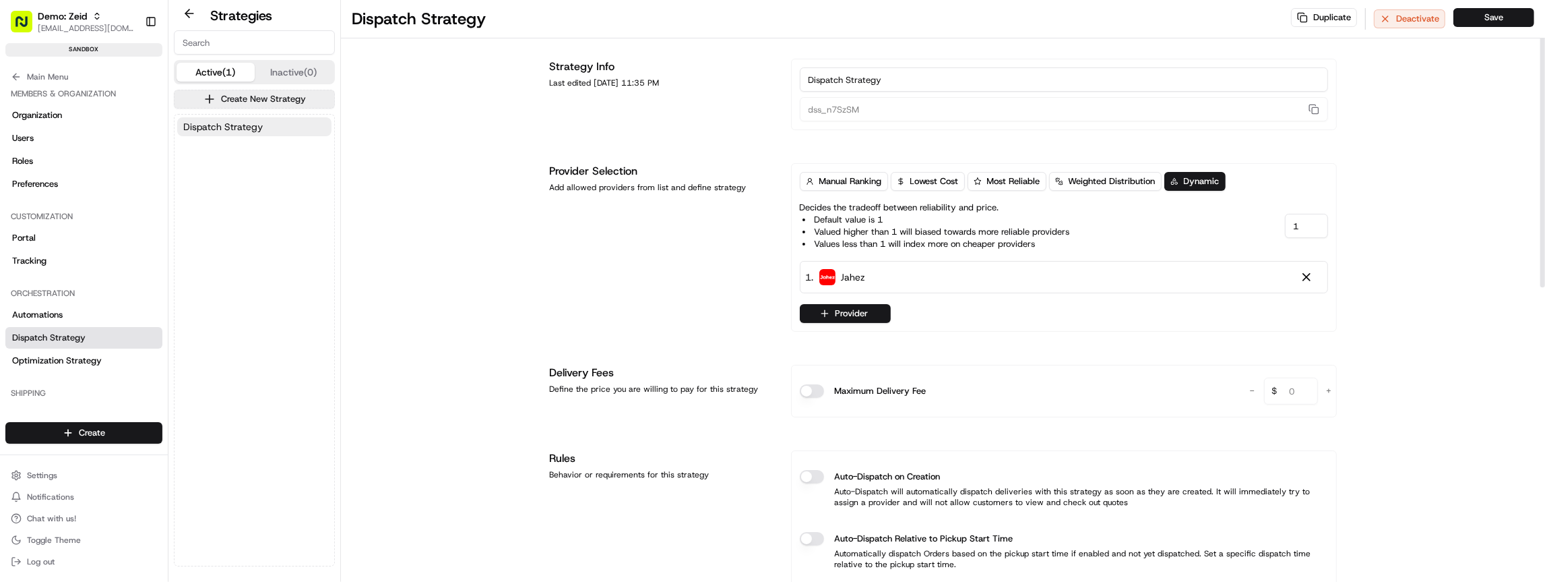
click at [1425, 233] on div "Dispatch Strategy Duplicate Deactivate Save Strategy Info Last edited Aug 15, 2…" at bounding box center [943, 591] width 1204 height 1185
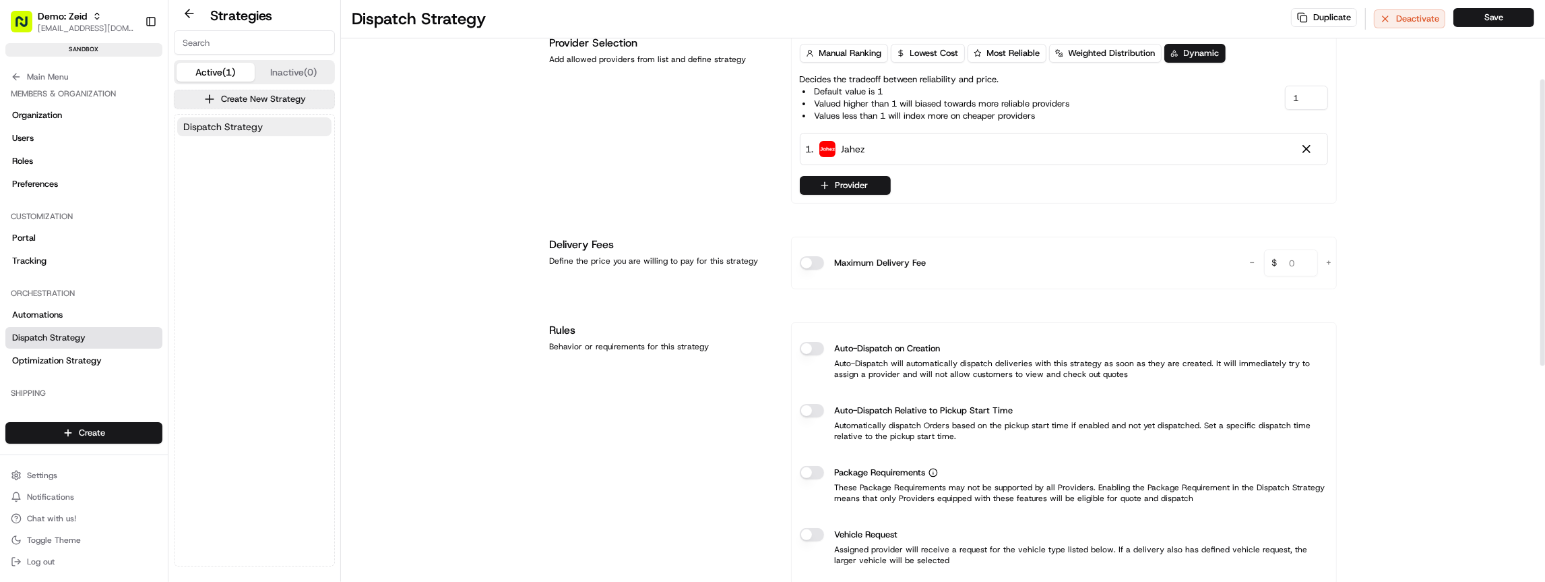
scroll to position [160, 0]
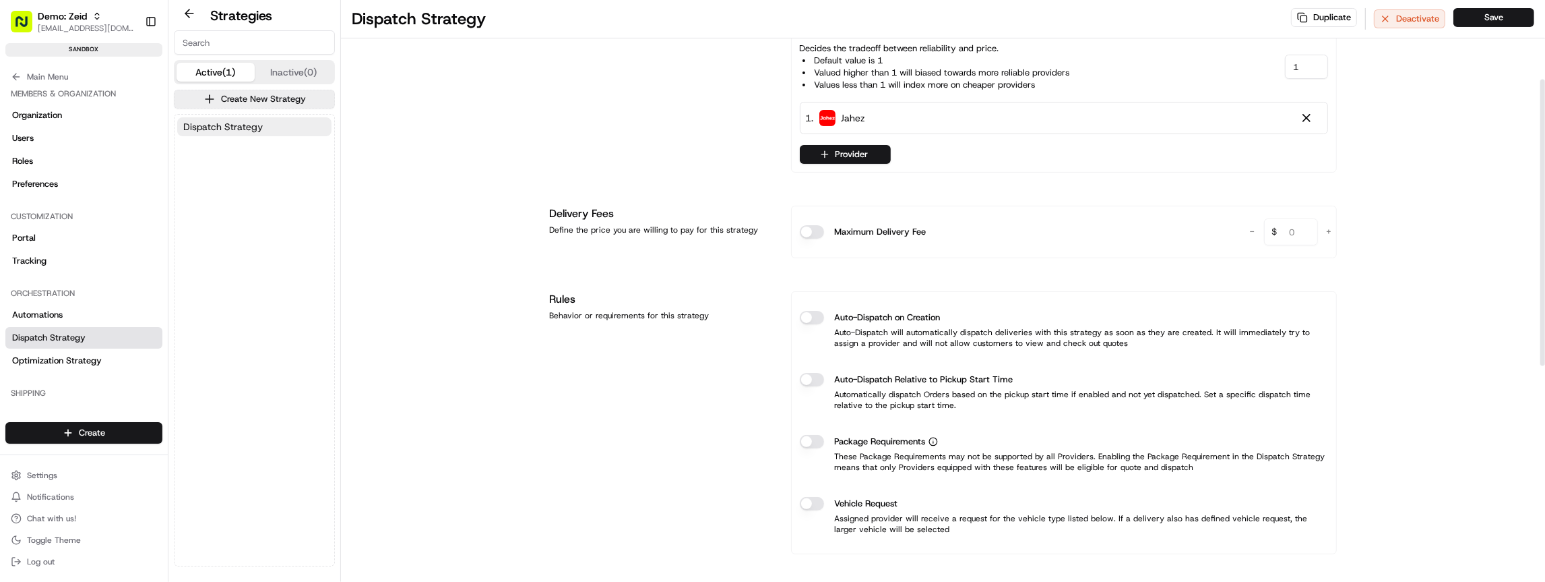
click at [805, 230] on button "Maximum Delivery Fee" at bounding box center [812, 231] width 24 height 13
click at [808, 311] on button "Auto-Dispatch on Creation" at bounding box center [812, 317] width 24 height 13
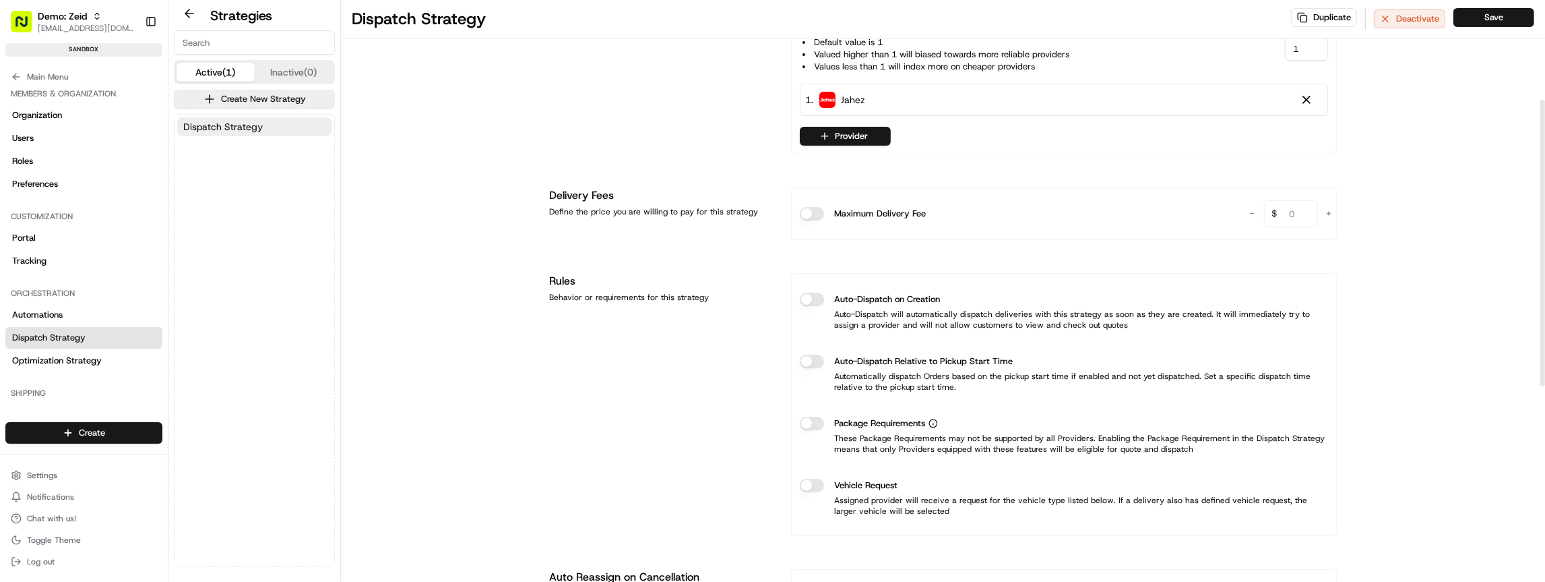
scroll to position [224, 0]
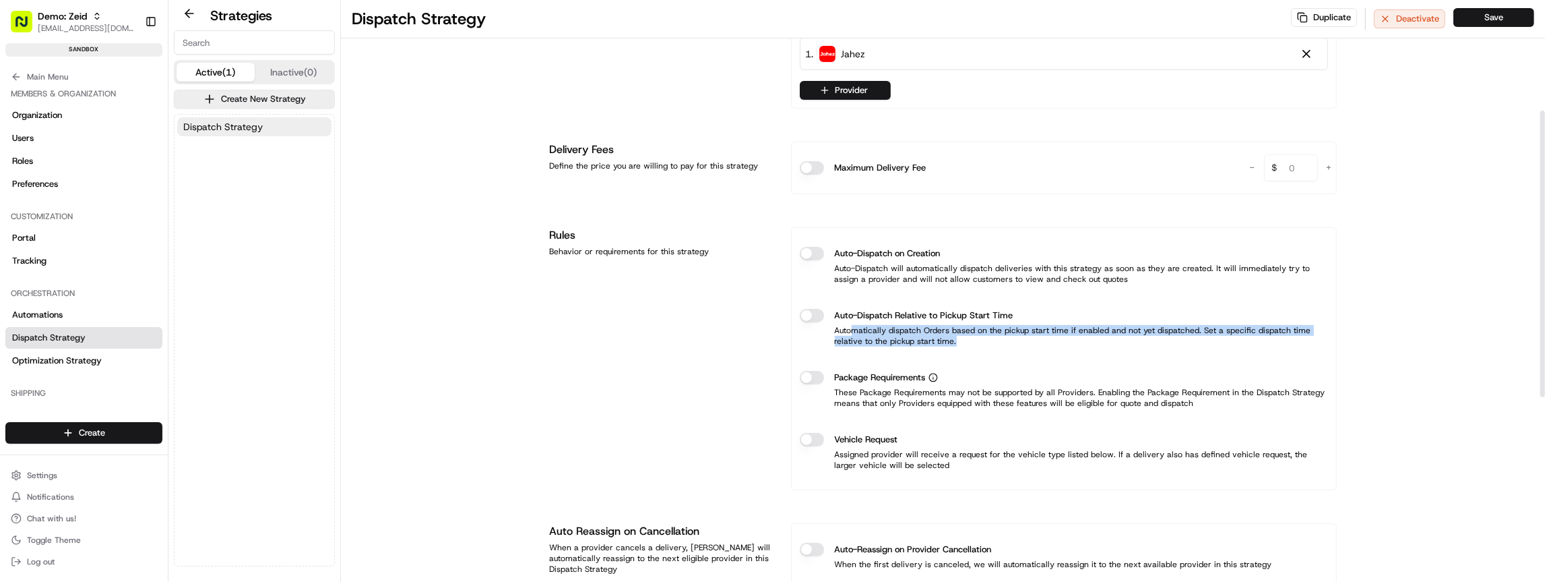
drag, startPoint x: 855, startPoint y: 325, endPoint x: 943, endPoint y: 345, distance: 89.8
click at [943, 345] on div "Auto-Dispatch Relative to Pickup Start Time Automatically dispatch Orders based…" at bounding box center [1064, 327] width 528 height 59
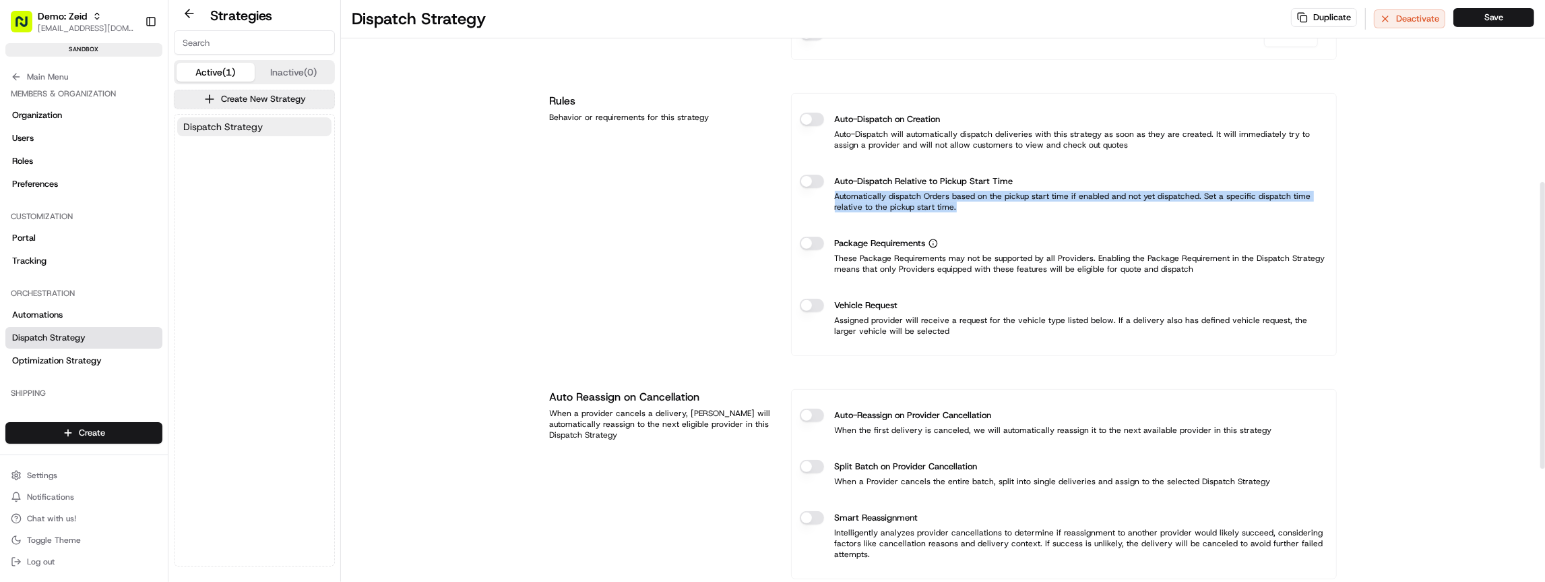
scroll to position [369, 0]
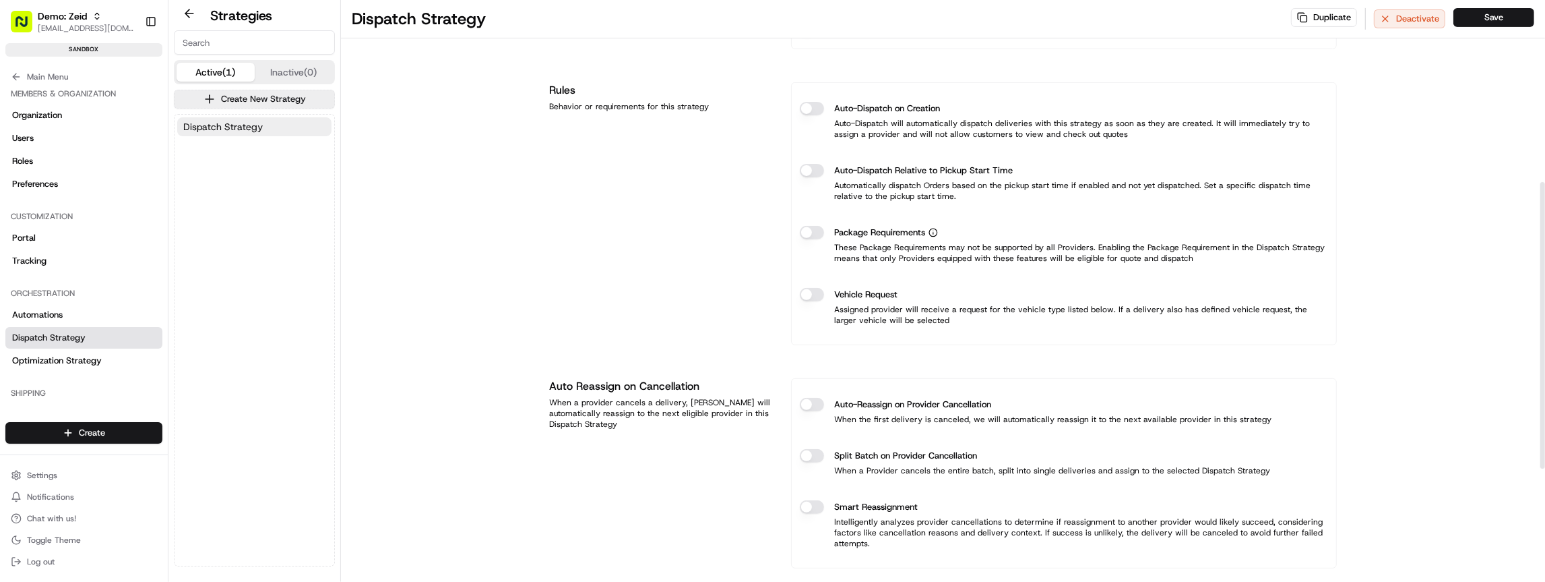
click at [940, 165] on label "Auto-Dispatch Relative to Pickup Start Time" at bounding box center [924, 170] width 179 height 13
click at [824, 165] on button "Auto-Dispatch Relative to Pickup Start Time" at bounding box center [812, 170] width 24 height 13
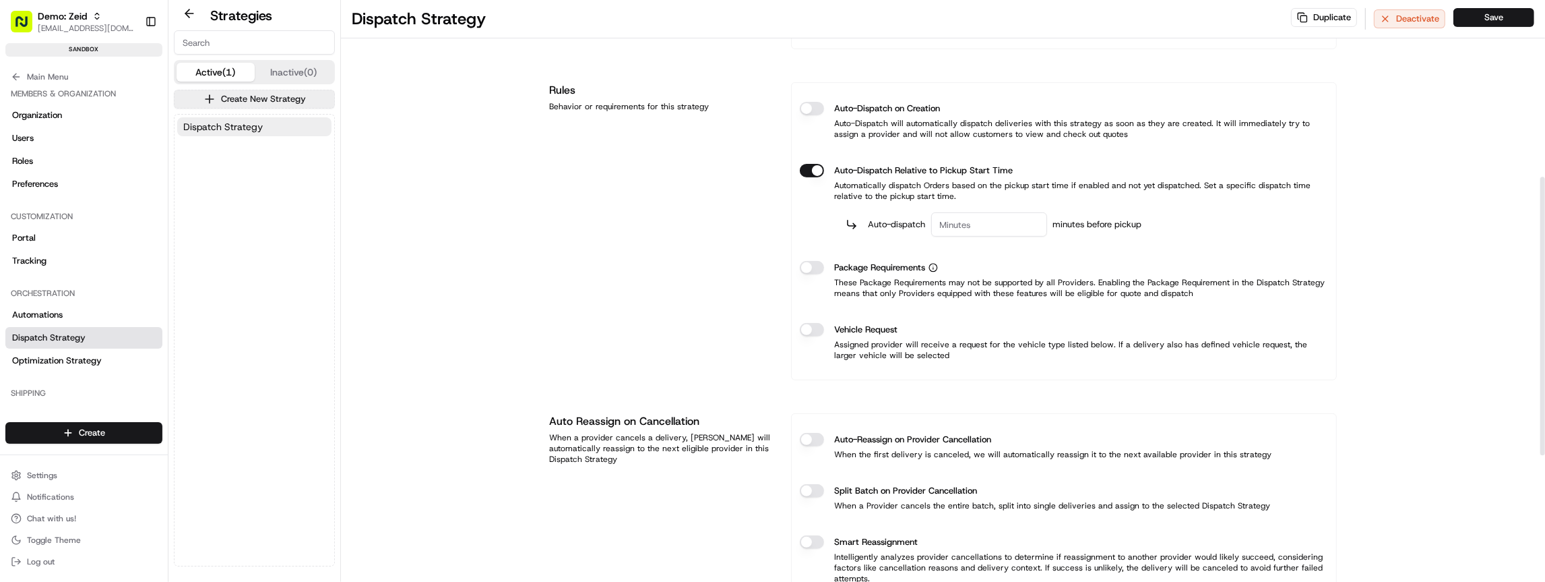
click at [940, 165] on label "Auto-Dispatch Relative to Pickup Start Time" at bounding box center [924, 170] width 179 height 13
click at [824, 165] on button "Auto-Dispatch Relative to Pickup Start Time" at bounding box center [812, 170] width 24 height 13
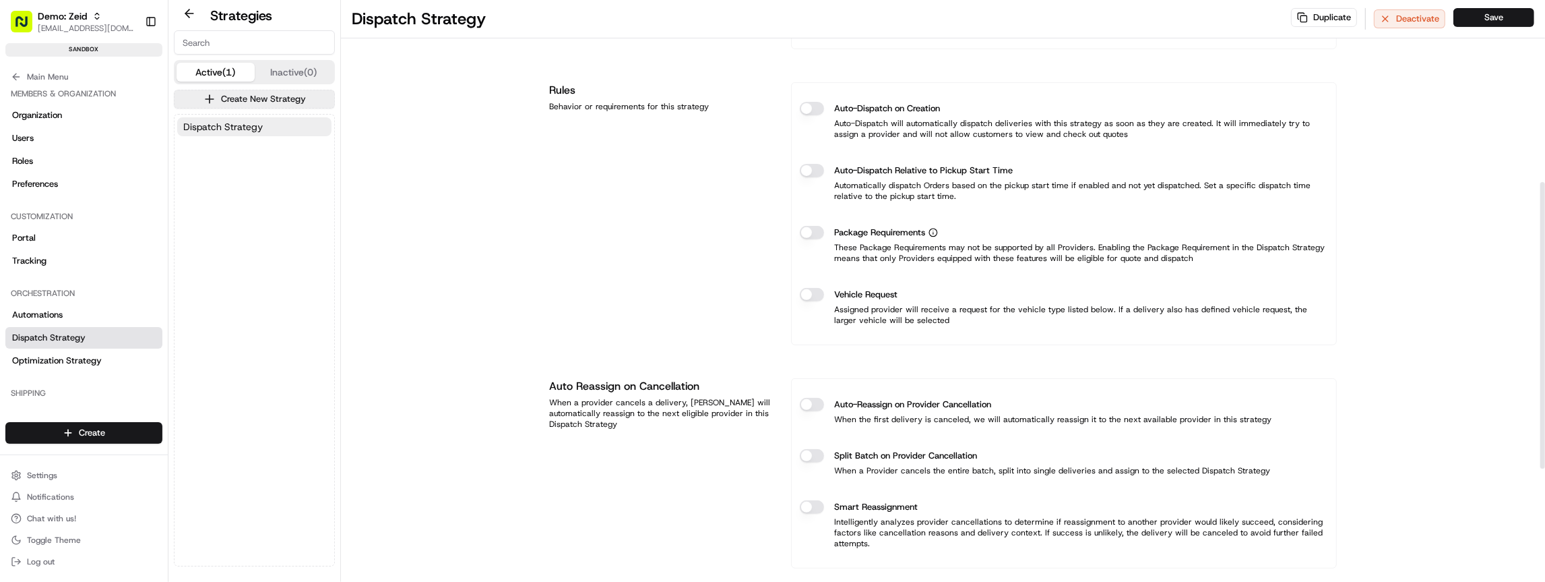
click at [940, 165] on label "Auto-Dispatch Relative to Pickup Start Time" at bounding box center [924, 170] width 179 height 13
click at [824, 165] on button "Auto-Dispatch Relative to Pickup Start Time" at bounding box center [812, 170] width 24 height 13
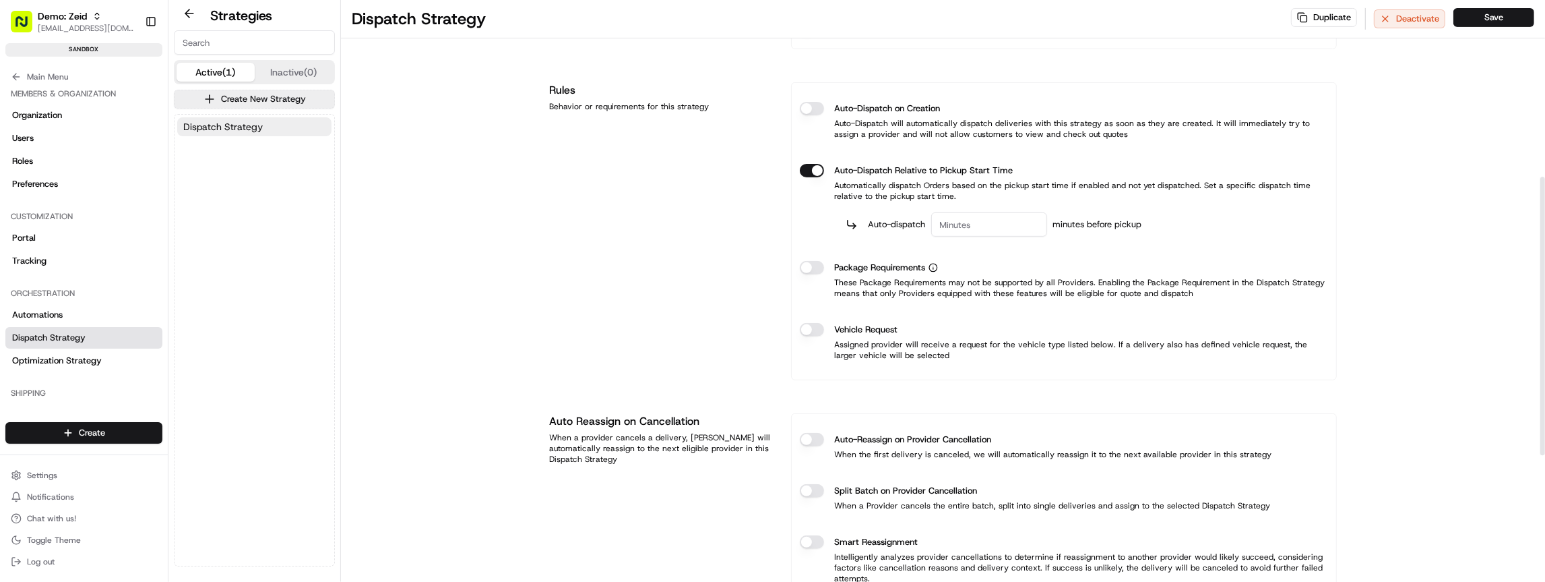
click at [940, 165] on label "Auto-Dispatch Relative to Pickup Start Time" at bounding box center [924, 170] width 179 height 13
click at [824, 165] on button "Auto-Dispatch Relative to Pickup Start Time" at bounding box center [812, 170] width 24 height 13
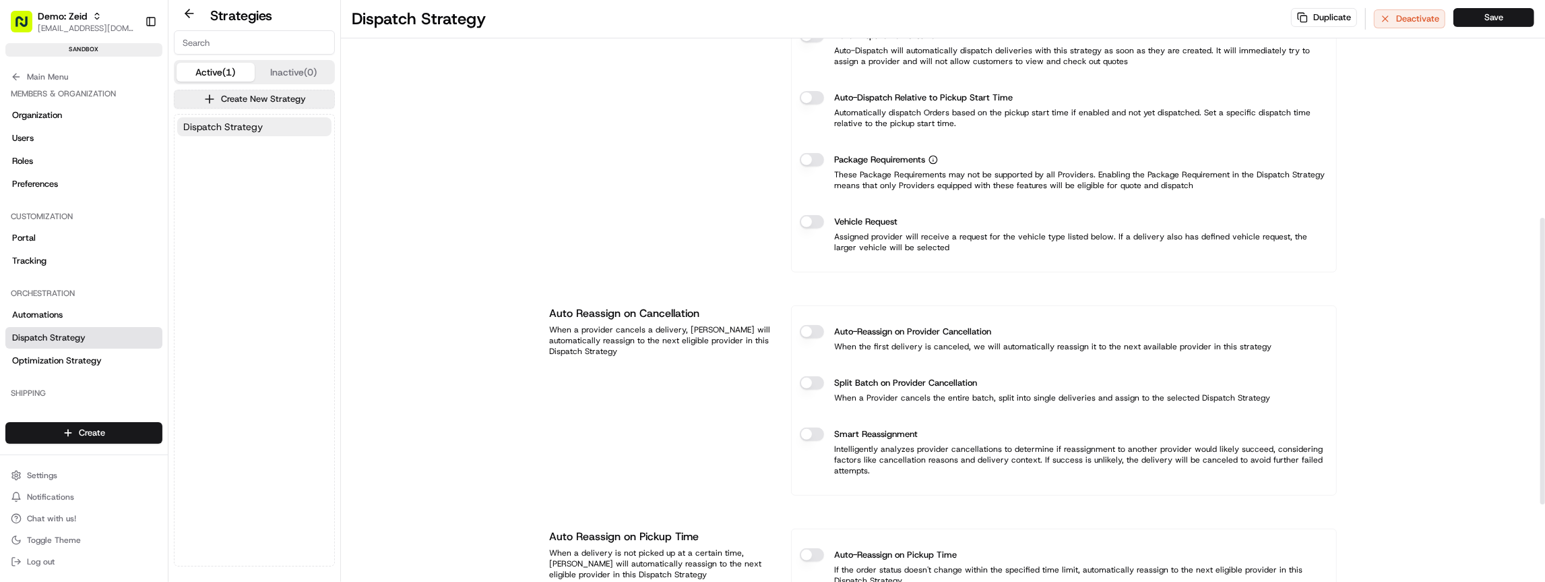
scroll to position [443, 0]
click at [811, 152] on button "Package Requirements" at bounding box center [812, 158] width 24 height 13
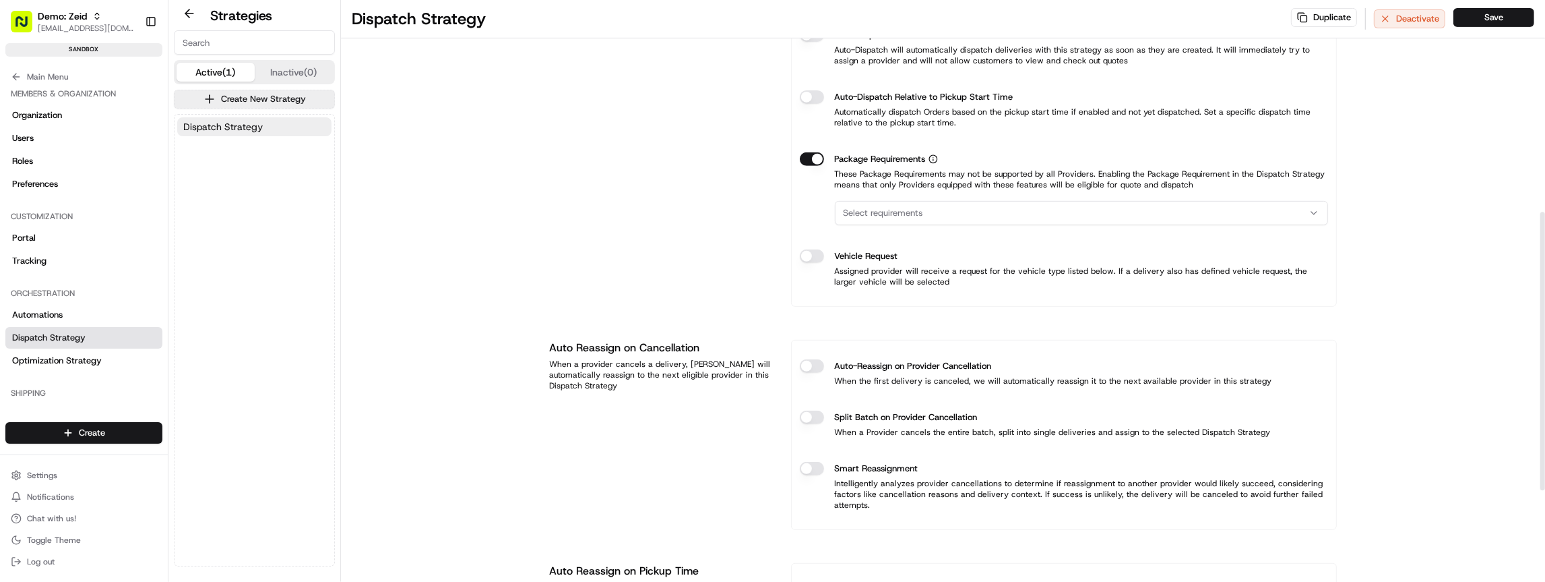
click at [811, 156] on button "Package Requirements" at bounding box center [812, 158] width 24 height 13
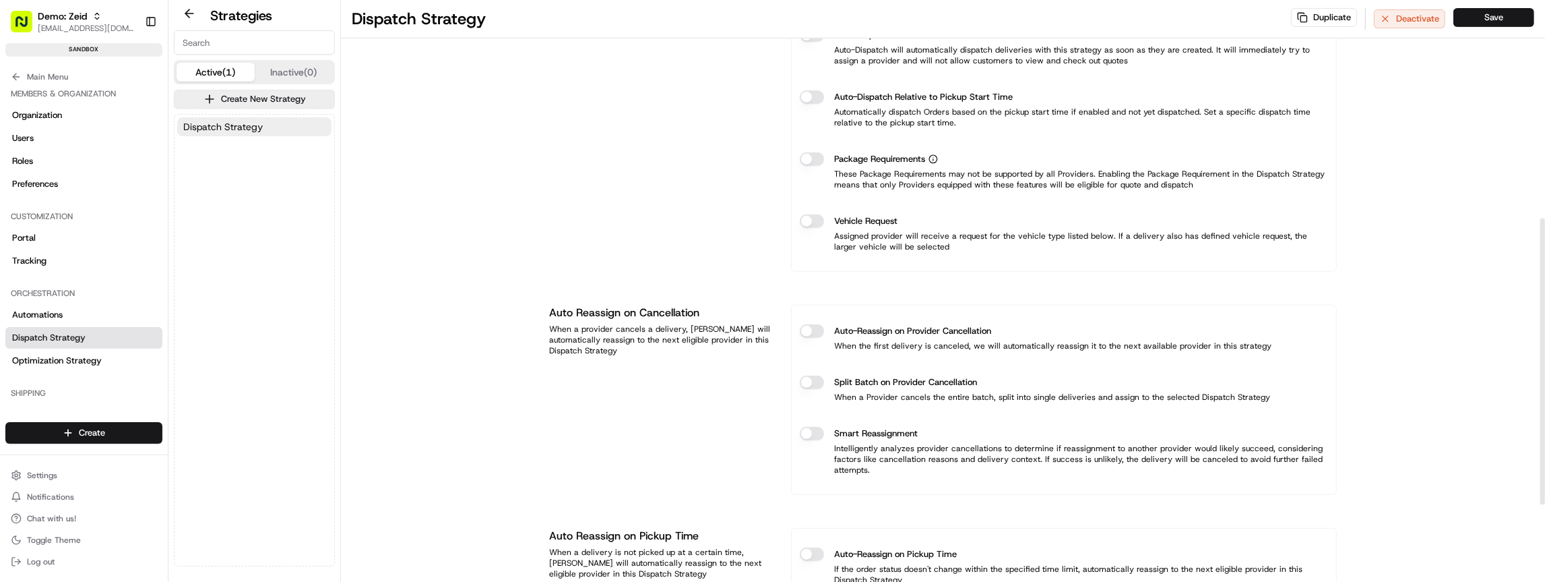
click at [812, 158] on button "Package Requirements" at bounding box center [812, 158] width 24 height 13
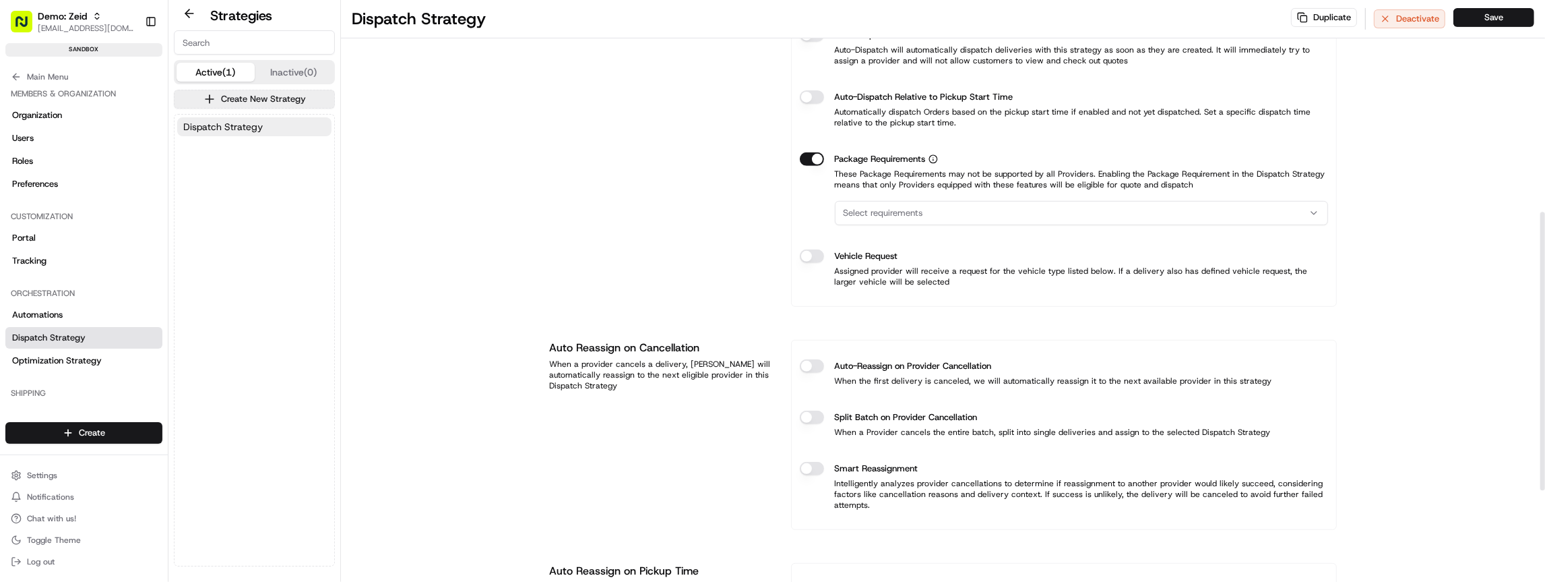
click at [812, 158] on button "Package Requirements" at bounding box center [812, 158] width 24 height 13
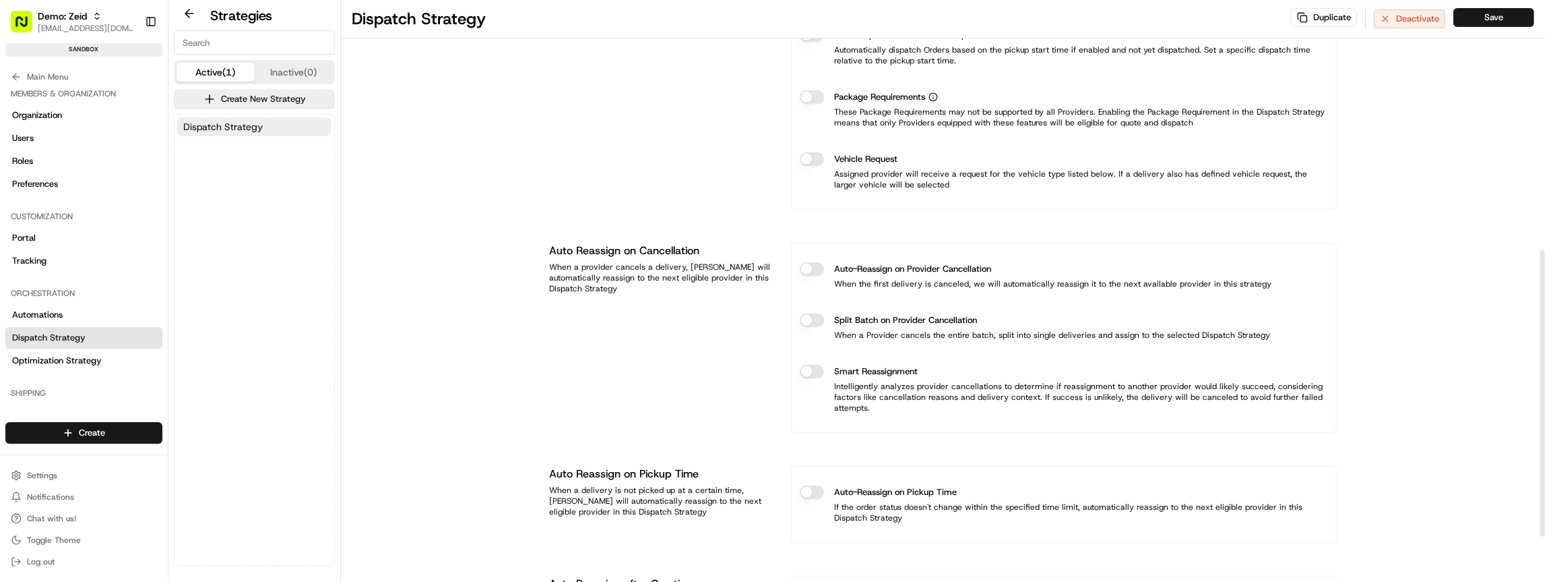
scroll to position [501, 0]
click at [867, 99] on span "Package Requirements" at bounding box center [880, 100] width 91 height 13
click at [824, 99] on button "Package Requirements" at bounding box center [812, 100] width 24 height 13
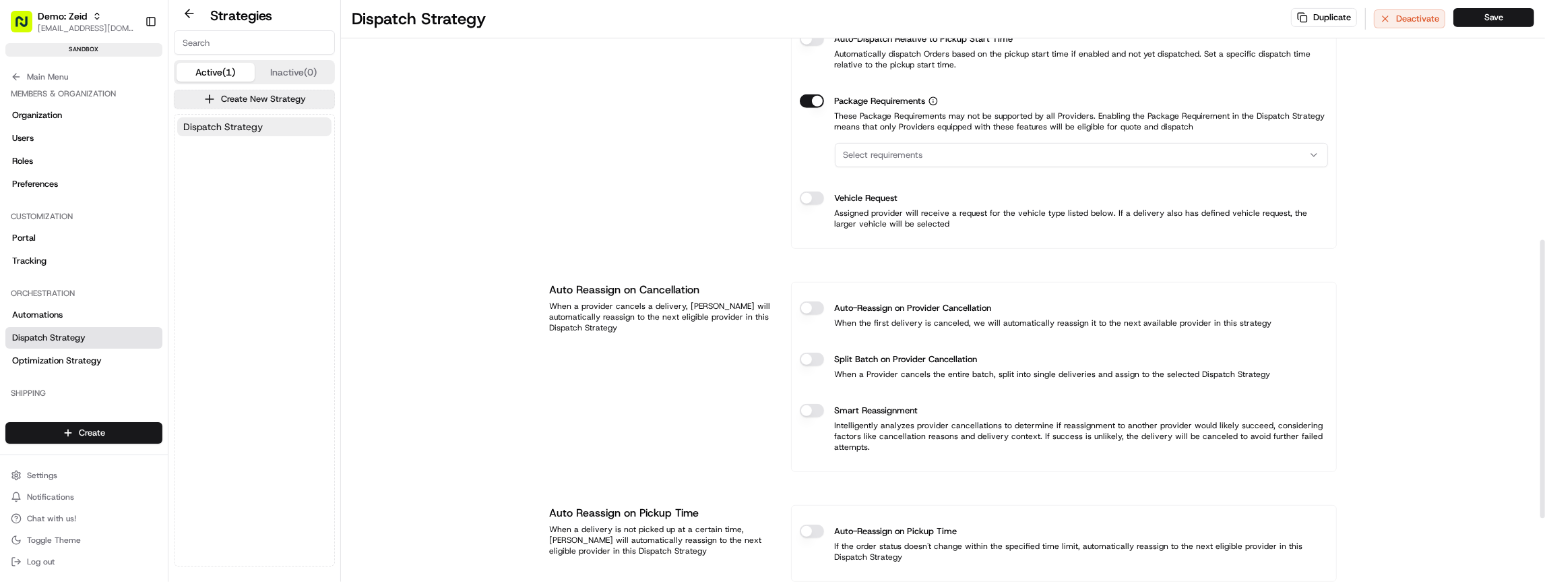
click at [881, 152] on span "Select requirements" at bounding box center [884, 155] width 80 height 12
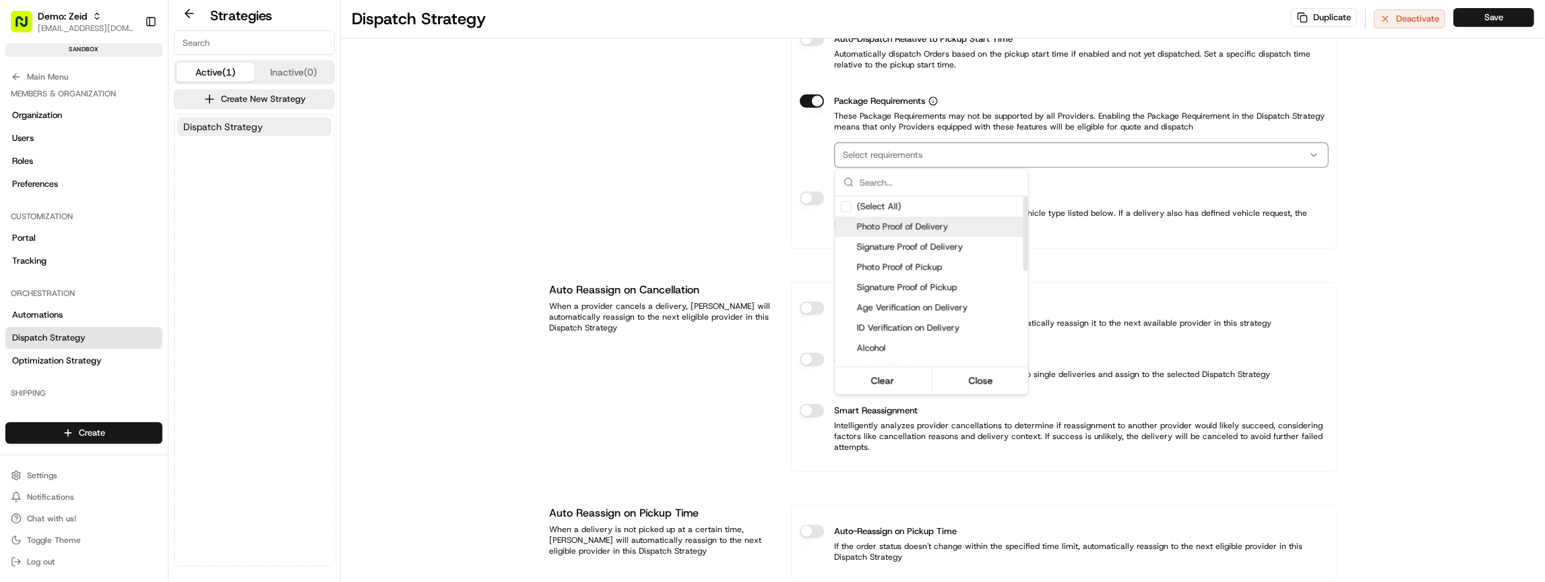
click at [775, 167] on html "Demo: Zeid zeid@usenash.com Toggle Sidebar sandbox Orders Deliveries Providers …" at bounding box center [772, 291] width 1545 height 582
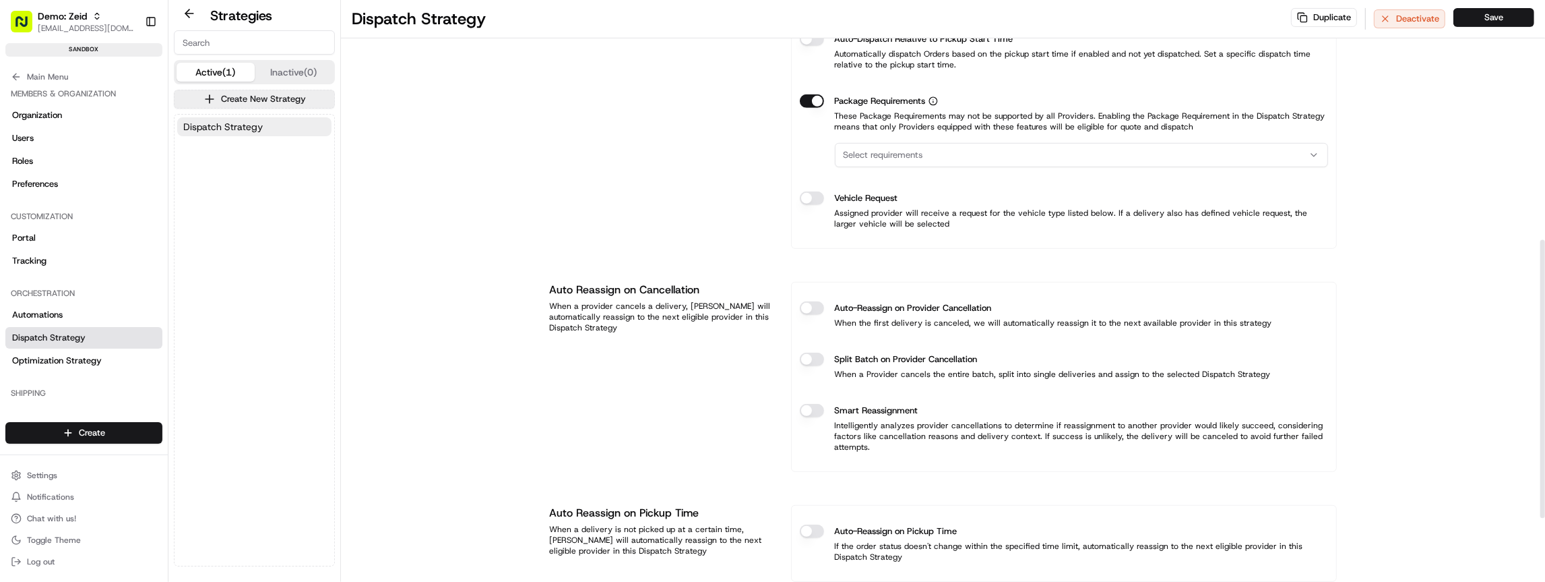
drag, startPoint x: 807, startPoint y: 114, endPoint x: 811, endPoint y: 104, distance: 10.0
click at [808, 112] on p "These Package Requirements may not be supported by all Providers. Enabling the …" at bounding box center [1064, 122] width 528 height 22
click at [815, 95] on button "Package Requirements" at bounding box center [812, 100] width 24 height 13
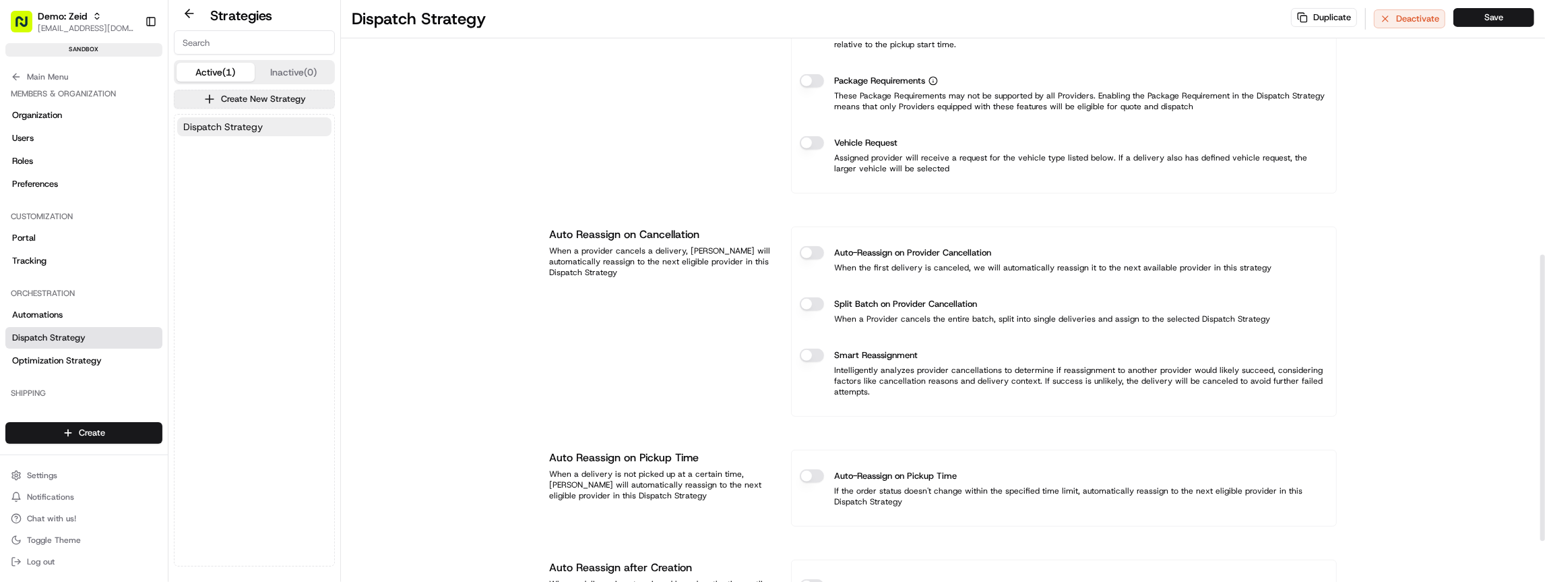
scroll to position [527, 0]
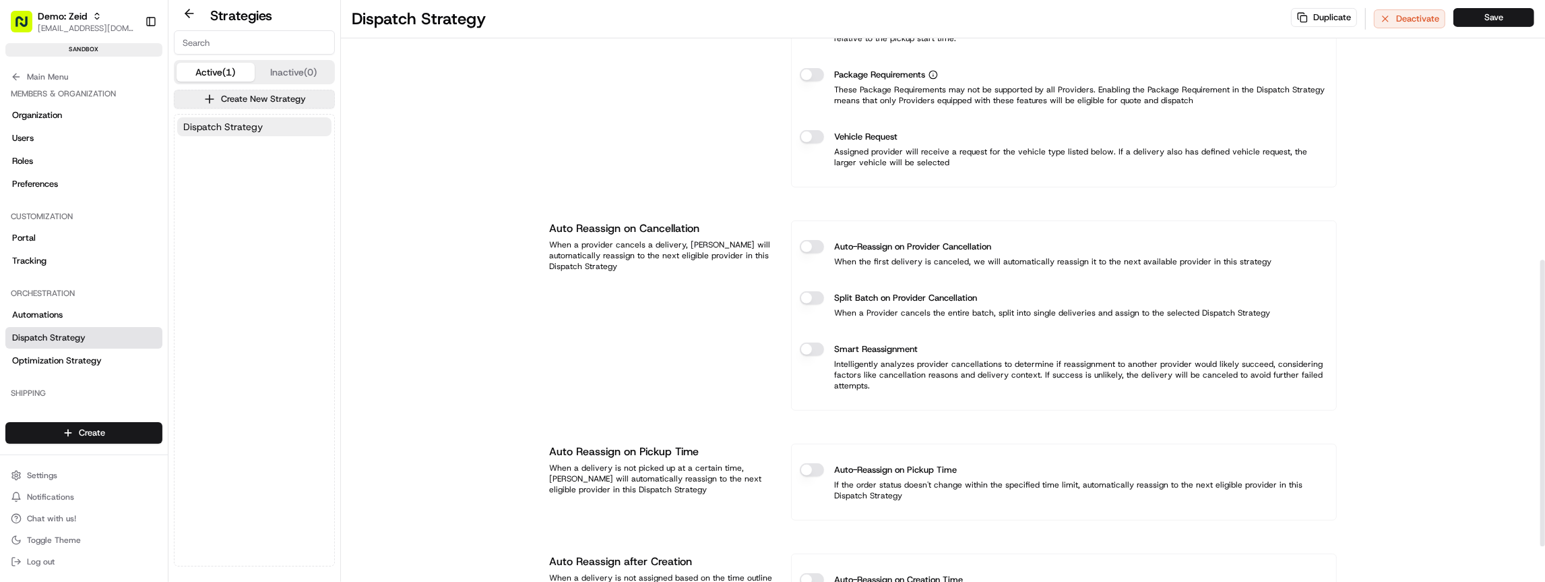
click at [810, 142] on div "Vehicle Request Assigned provider will receive a request for the vehicle type l…" at bounding box center [1064, 148] width 528 height 59
click at [806, 134] on button "Vehicle Request" at bounding box center [812, 136] width 24 height 13
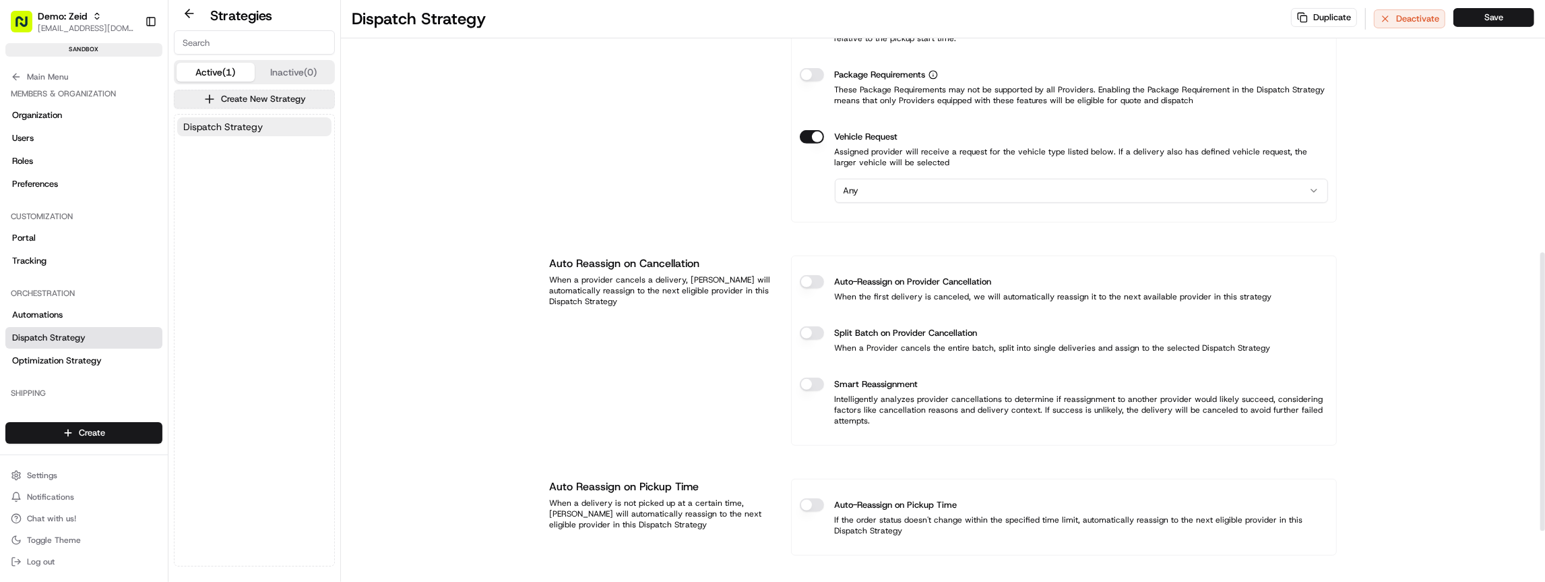
click at [863, 183] on html "Demo: Zeid zeid@usenash.com Toggle Sidebar sandbox Orders Deliveries Providers …" at bounding box center [772, 291] width 1545 height 582
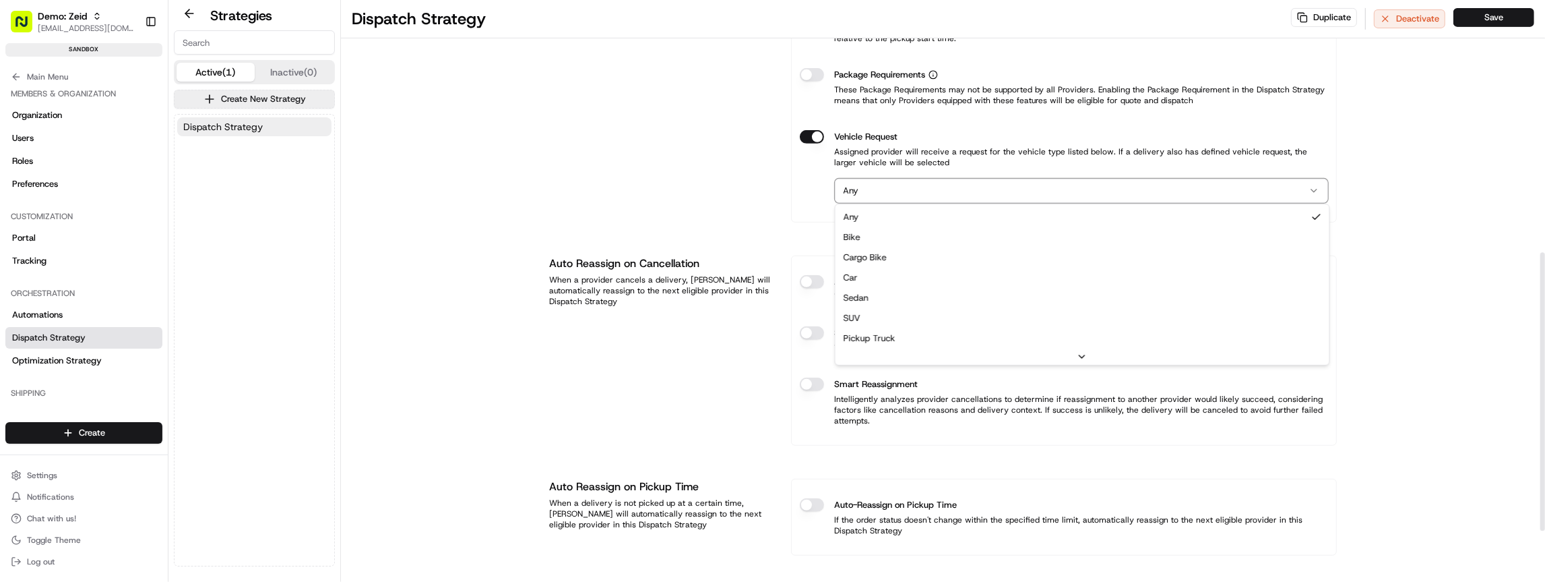
click at [801, 206] on html "Demo: Zeid zeid@usenash.com Toggle Sidebar sandbox Orders Deliveries Providers …" at bounding box center [772, 291] width 1545 height 582
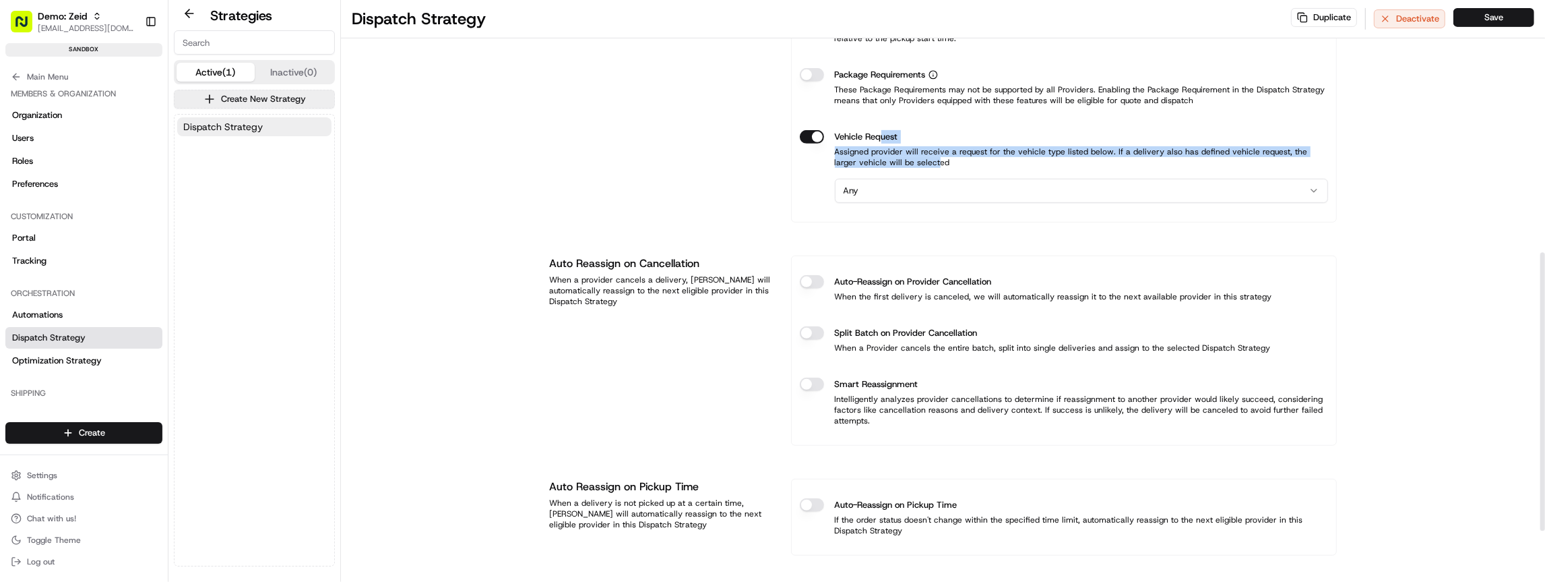
drag, startPoint x: 889, startPoint y: 140, endPoint x: 914, endPoint y: 164, distance: 34.3
click at [914, 162] on div "Vehicle Request Assigned provider will receive a request for the vehicle type l…" at bounding box center [1064, 148] width 528 height 59
click at [883, 166] on div "Vehicle Request Assigned provider will receive a request for the vehicle type l…" at bounding box center [1064, 148] width 528 height 59
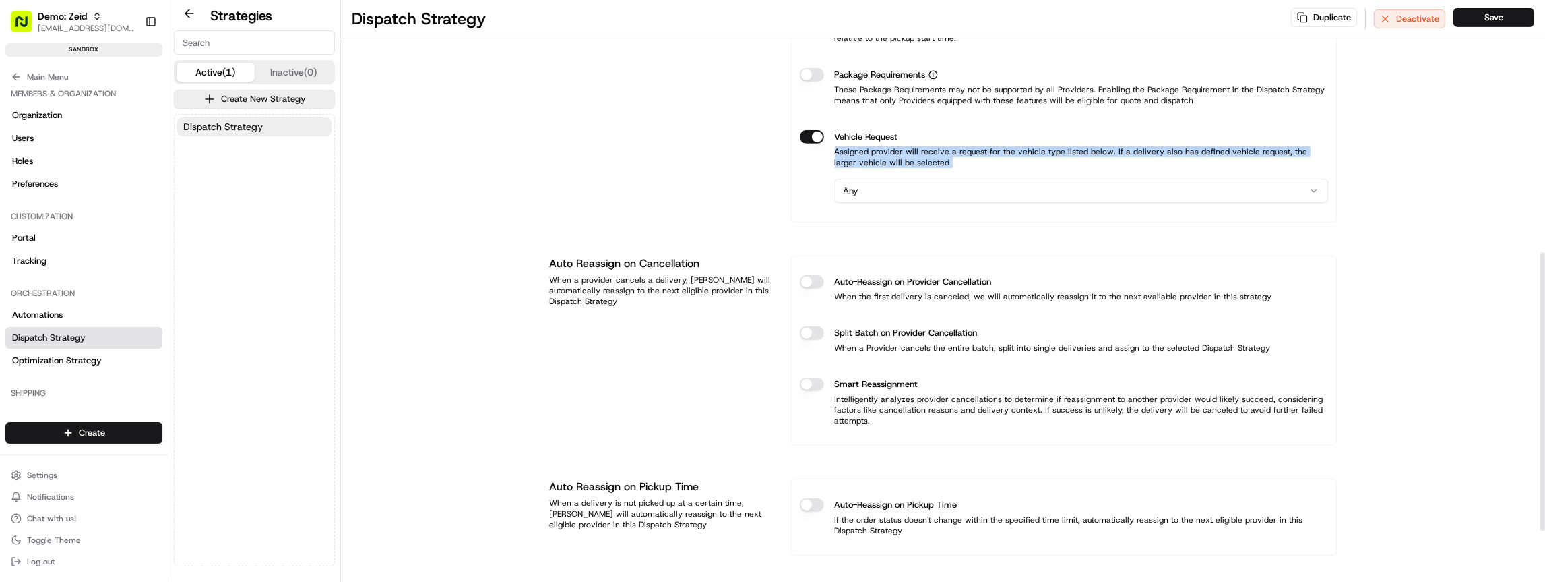
click at [881, 165] on p "Assigned provider will receive a request for the vehicle type listed below. If …" at bounding box center [1064, 157] width 528 height 22
click at [817, 131] on button "Vehicle Request" at bounding box center [812, 136] width 24 height 13
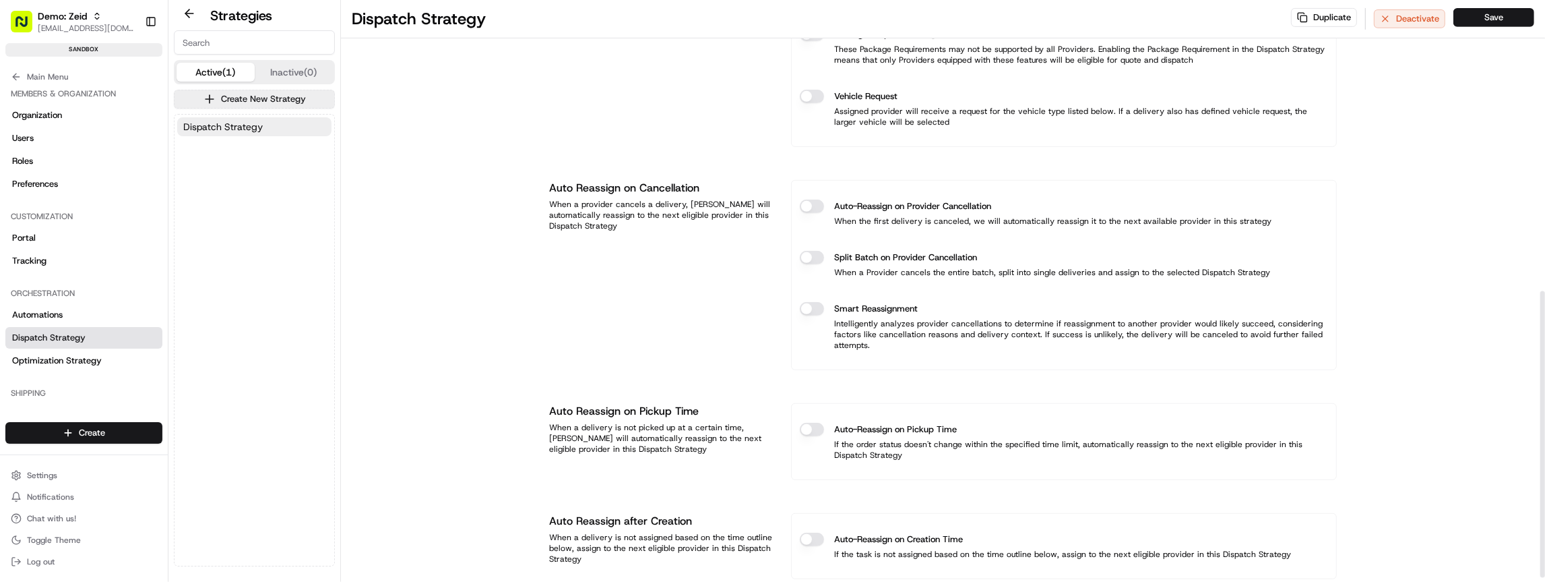
scroll to position [600, 0]
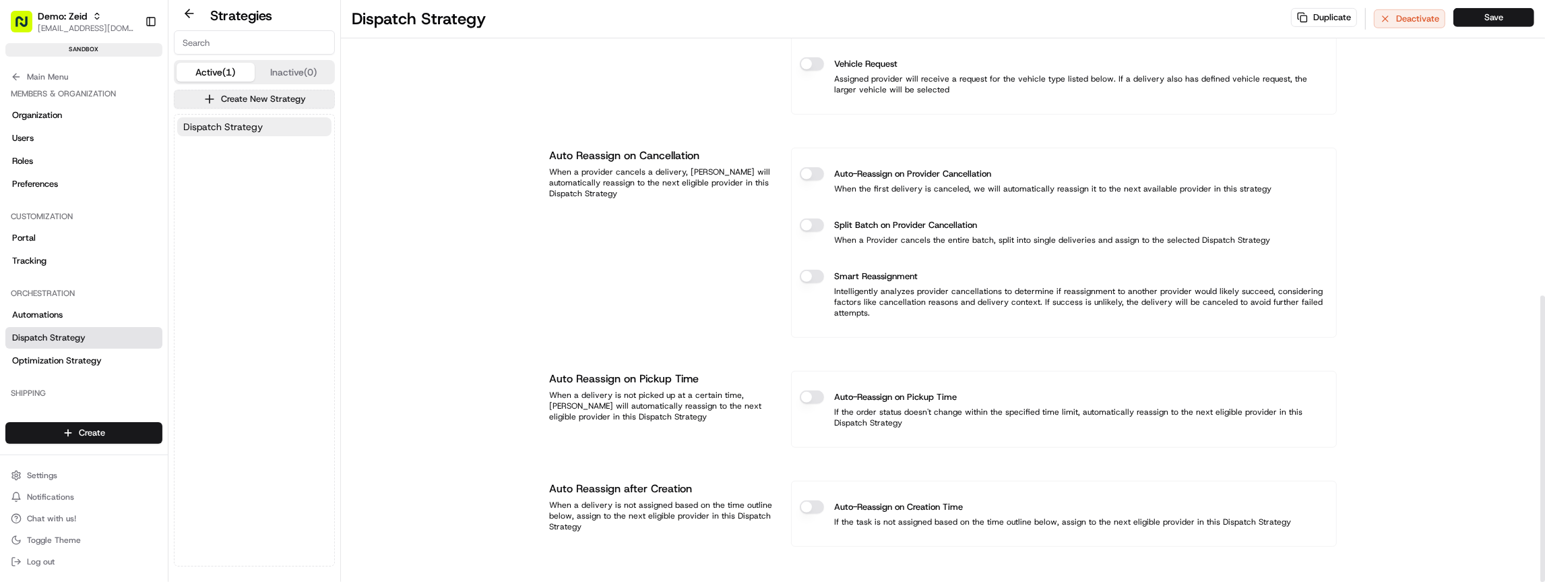
click at [805, 164] on div "Auto-Reassign on Provider Cancellation When the first delivery is canceled, we …" at bounding box center [1064, 180] width 528 height 49
click at [811, 168] on button "Auto-Reassign on Provider Cancellation" at bounding box center [812, 173] width 24 height 13
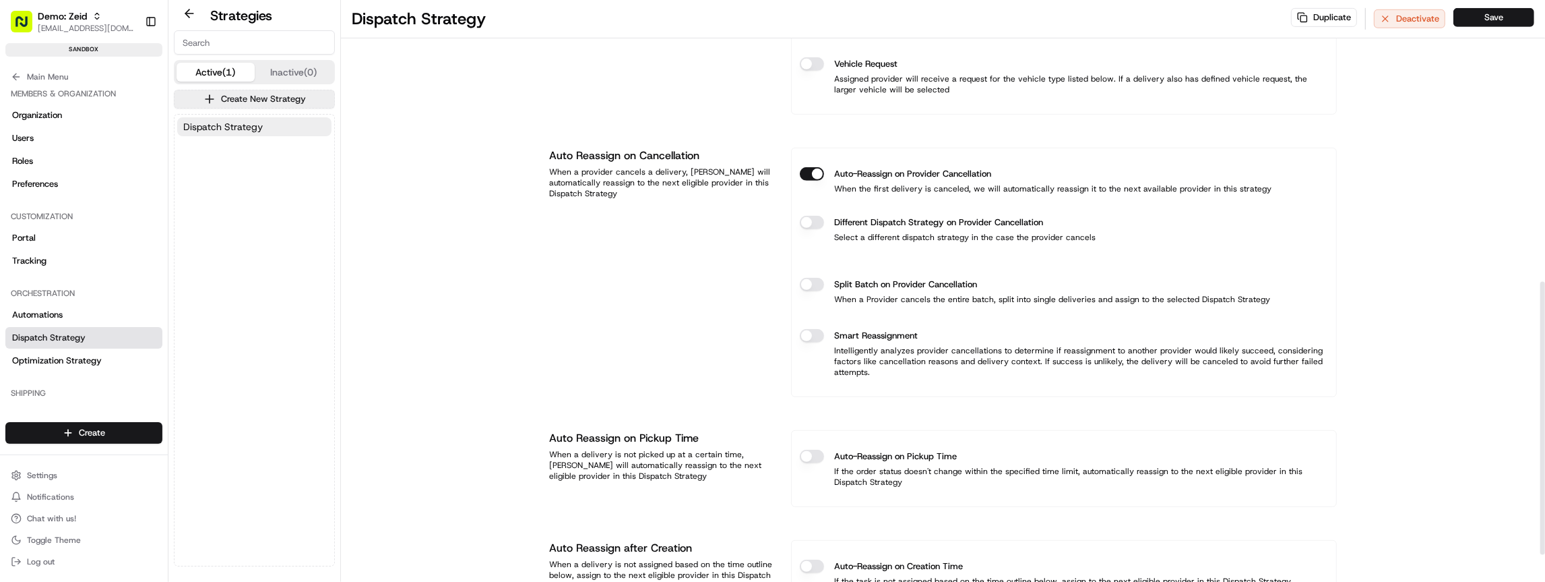
click at [811, 168] on button "Auto-Reassign on Provider Cancellation" at bounding box center [812, 173] width 24 height 13
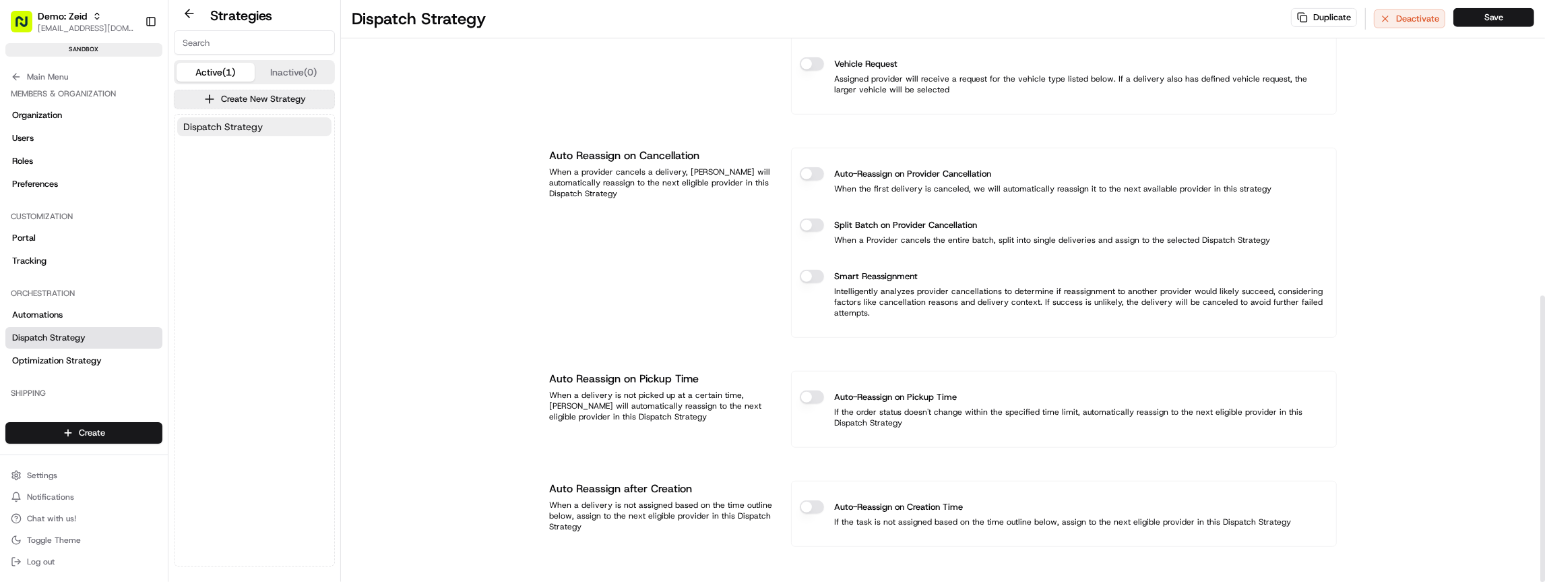
click at [821, 395] on button "Auto-Reassign on Pickup Time" at bounding box center [812, 396] width 24 height 13
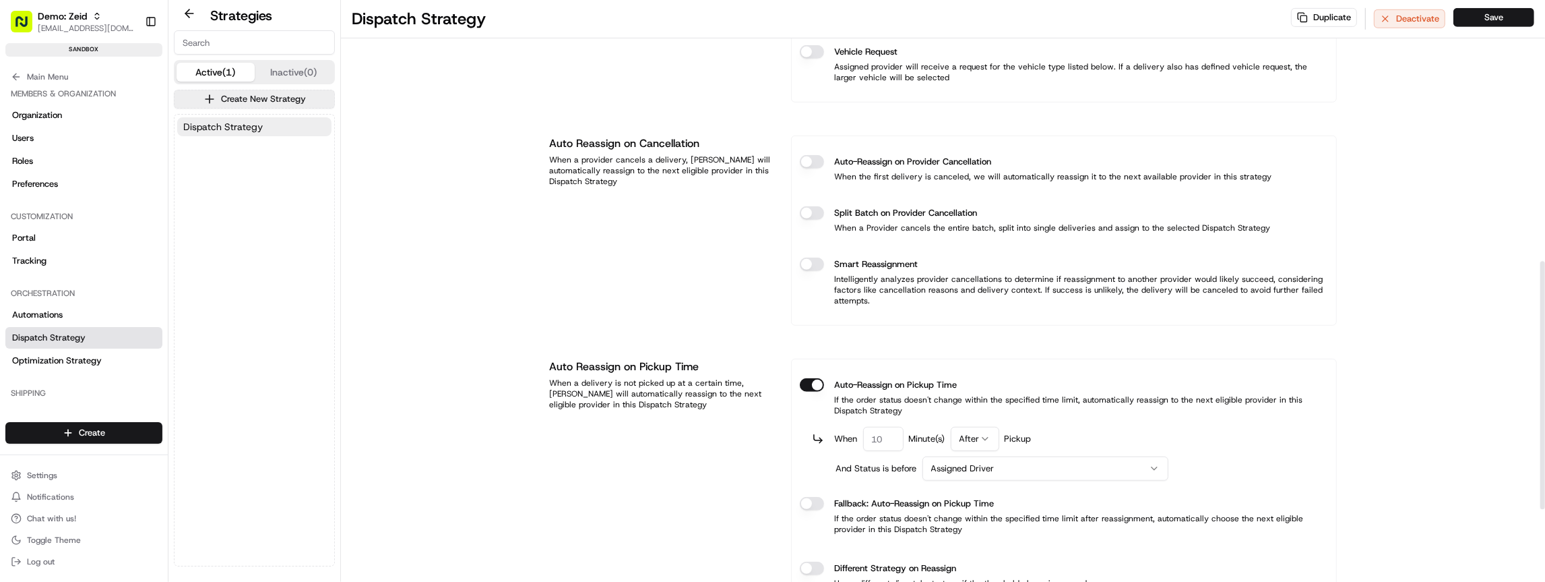
click at [819, 387] on button "Auto-Reassign on Pickup Time" at bounding box center [812, 384] width 24 height 13
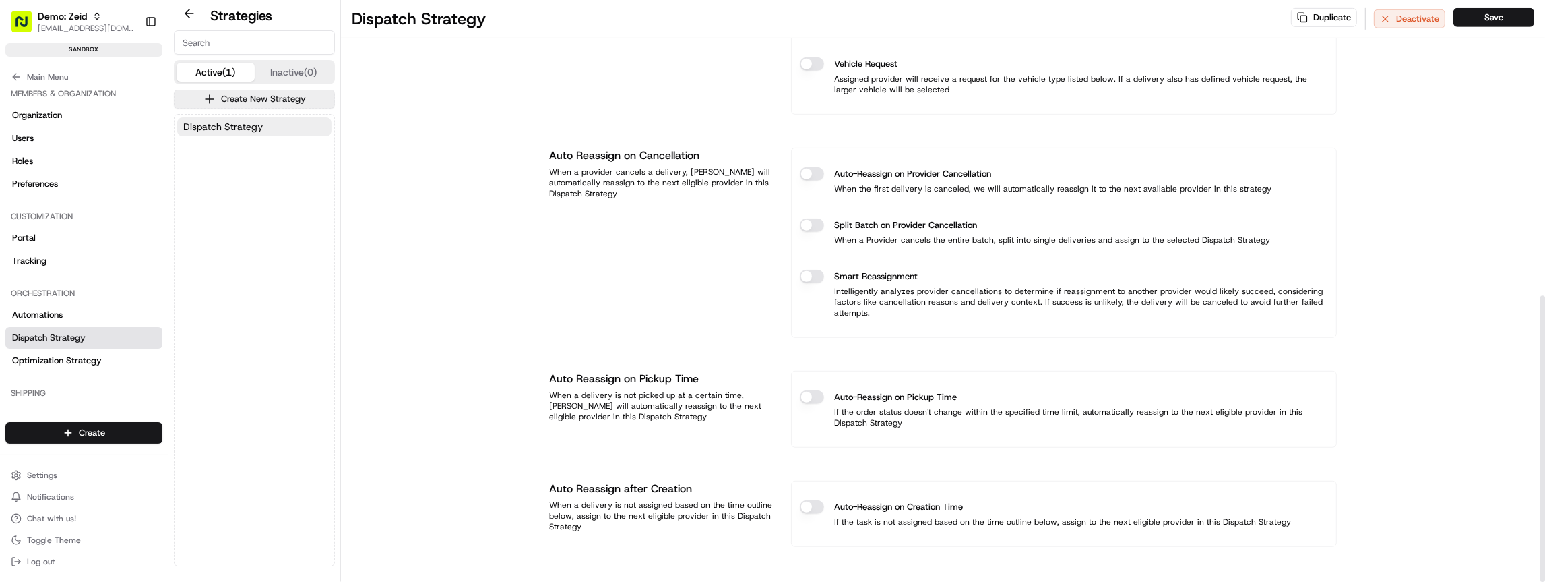
click at [818, 406] on p "If the order status doesn't change within the specified time limit, automatical…" at bounding box center [1064, 417] width 528 height 22
click at [822, 396] on button "Auto-Reassign on Pickup Time" at bounding box center [812, 396] width 24 height 13
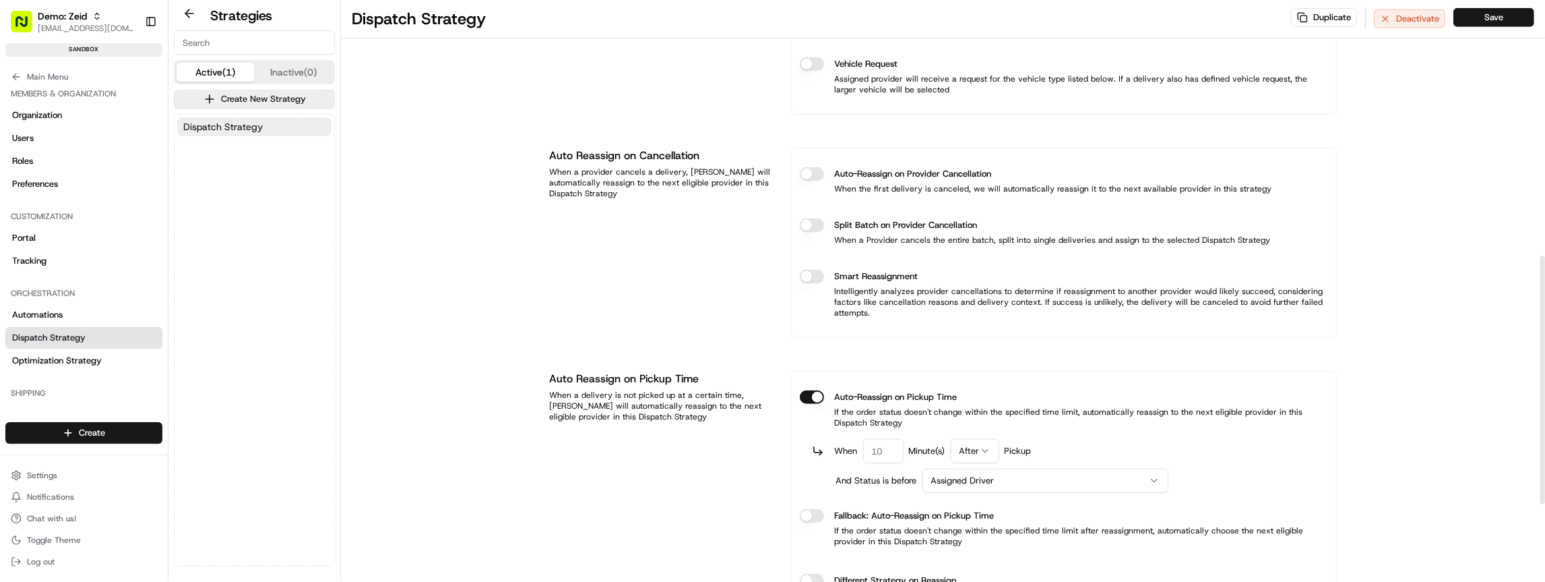
click at [809, 398] on button "Auto-Reassign on Pickup Time" at bounding box center [812, 396] width 24 height 13
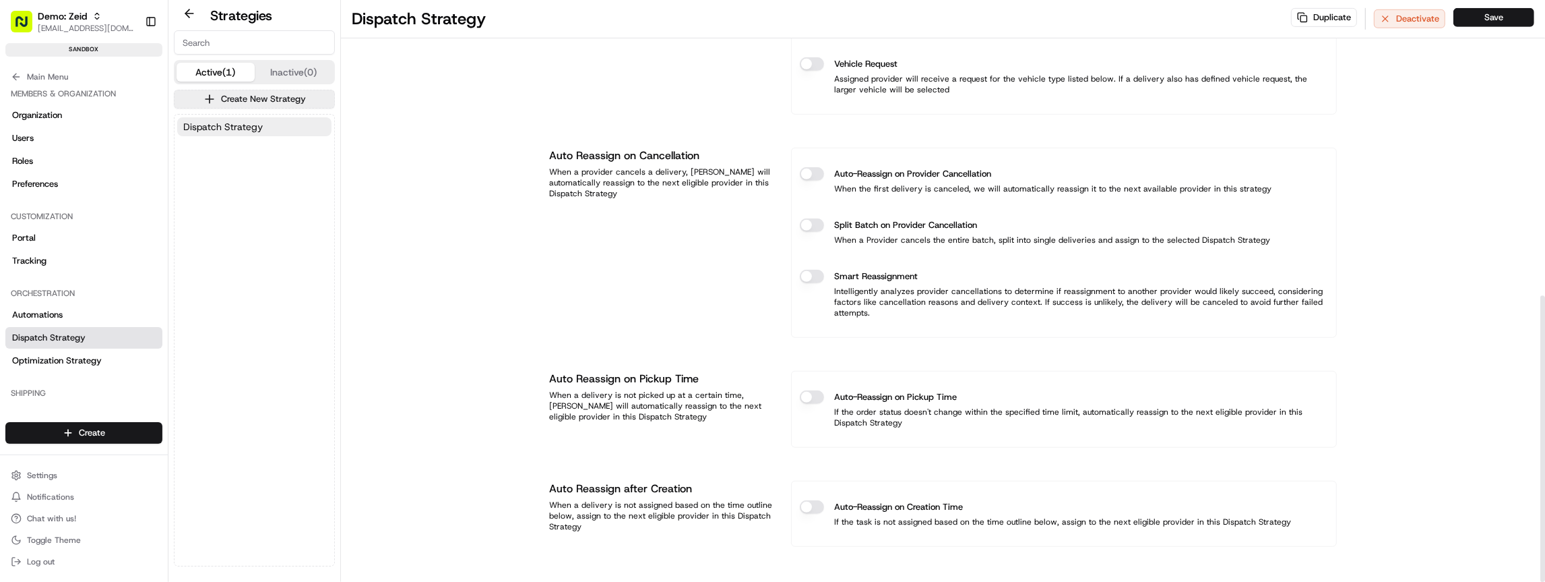
click at [809, 398] on button "Auto-Reassign on Pickup Time" at bounding box center [812, 396] width 24 height 13
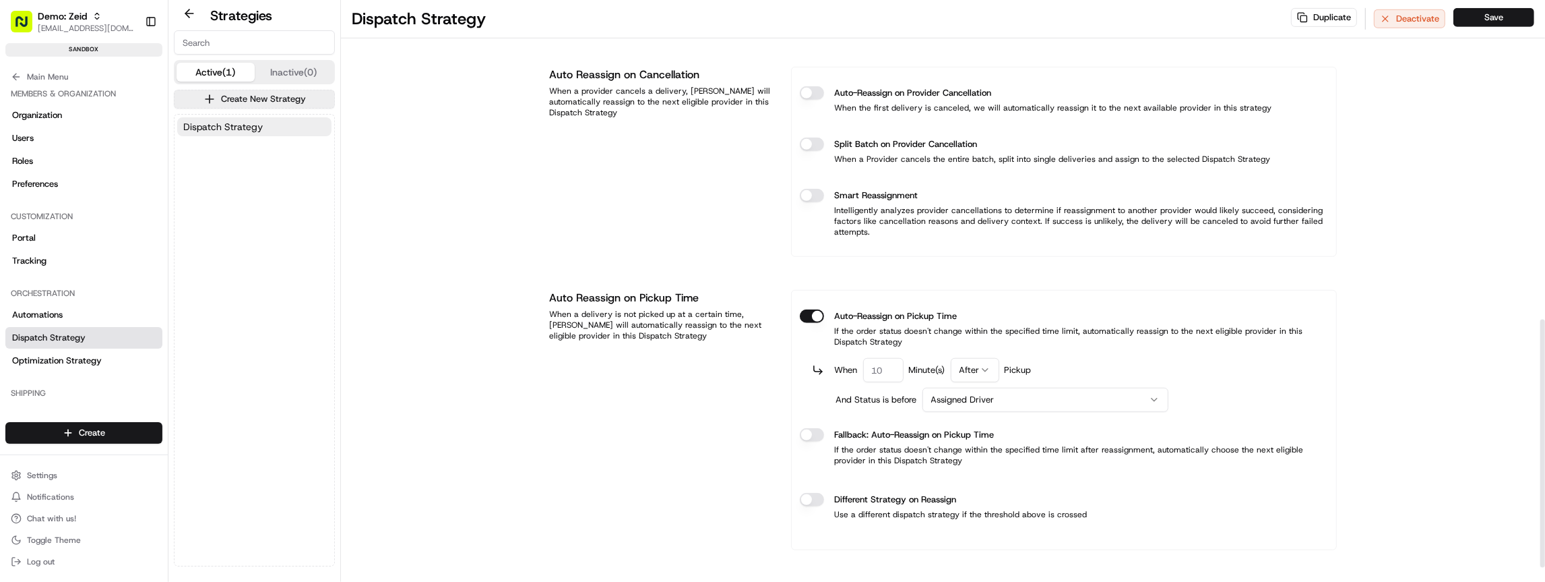
scroll to position [780, 0]
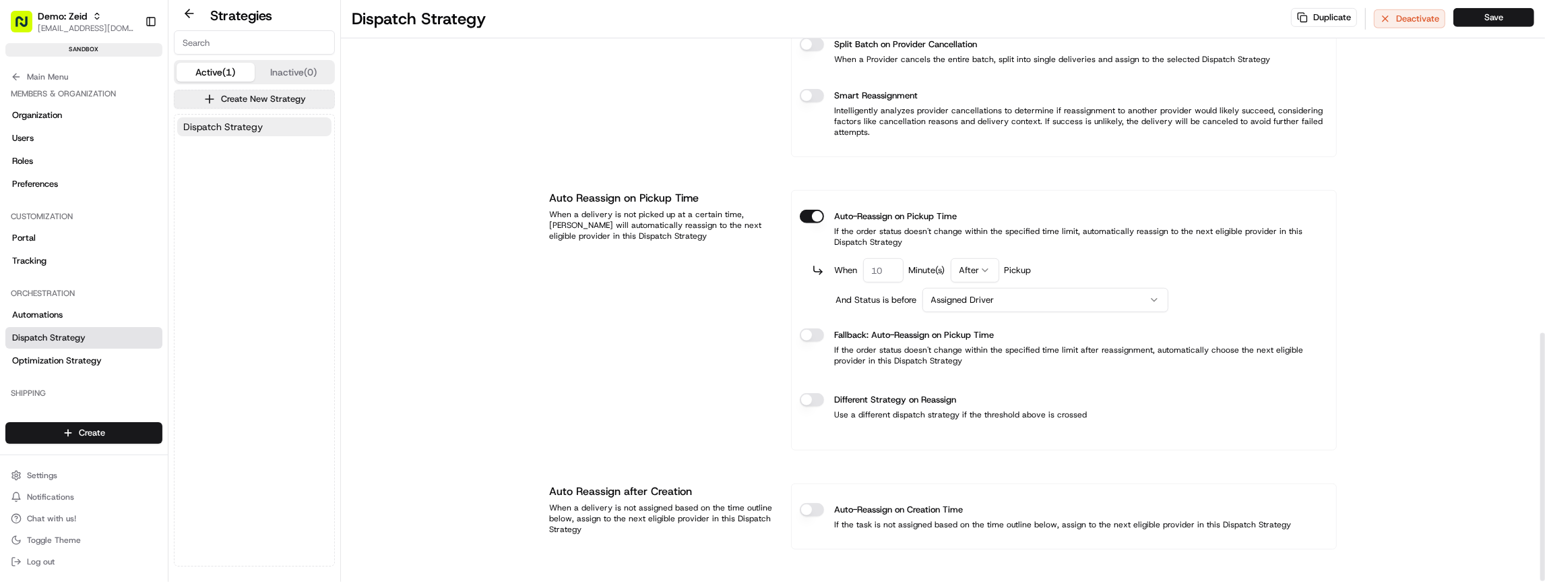
drag, startPoint x: 890, startPoint y: 262, endPoint x: 835, endPoint y: 261, distance: 55.3
click at [835, 261] on div "When Minute(s) After Pickup" at bounding box center [933, 270] width 197 height 24
click at [896, 268] on input "number" at bounding box center [883, 270] width 40 height 24
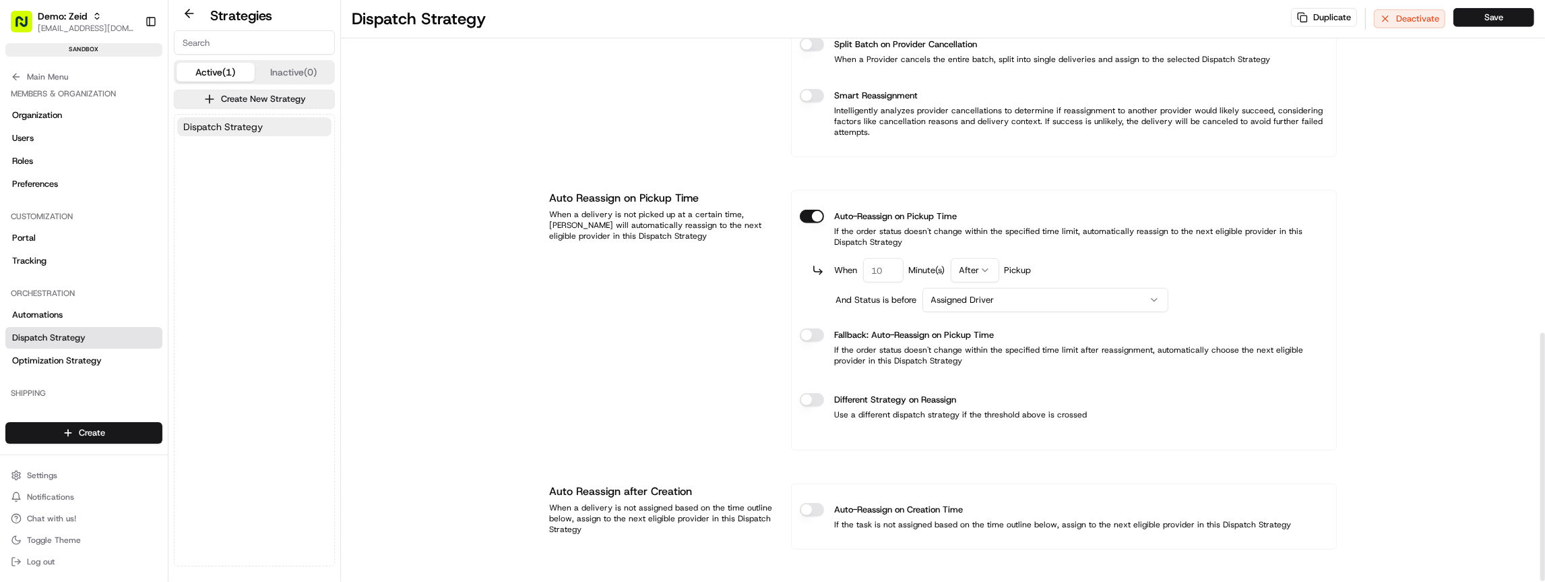
click at [1081, 263] on div "When Minute(s) After Pickup" at bounding box center [1070, 270] width 516 height 24
click at [976, 266] on html "Demo: Zeid zeid@usenash.com Toggle Sidebar sandbox Orders Deliveries Providers …" at bounding box center [772, 291] width 1545 height 582
click at [1078, 261] on html "Demo: Zeid zeid@usenash.com Toggle Sidebar sandbox Orders Deliveries Providers …" at bounding box center [772, 291] width 1545 height 582
click at [1020, 301] on html "Demo: Zeid zeid@usenash.com Toggle Sidebar sandbox Orders Deliveries Providers …" at bounding box center [772, 291] width 1545 height 582
click at [1096, 266] on html "Demo: Zeid zeid@usenash.com Toggle Sidebar sandbox Orders Deliveries Providers …" at bounding box center [772, 291] width 1545 height 582
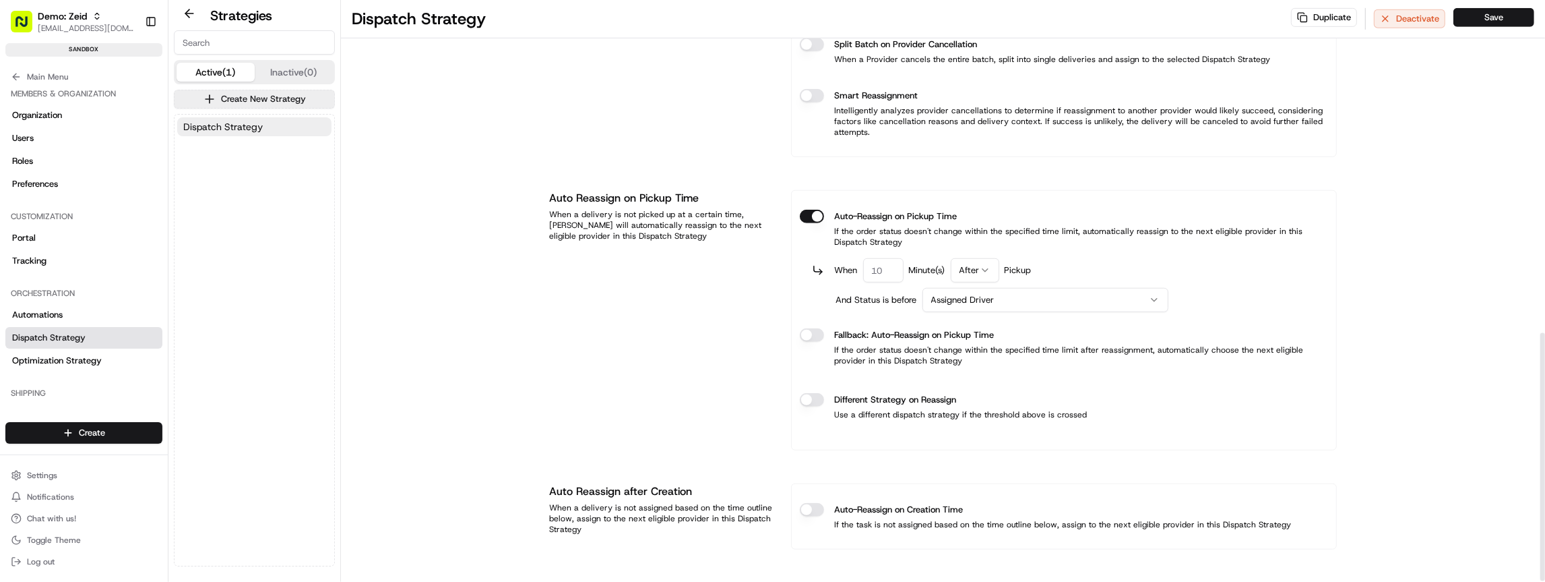
click at [1079, 270] on div "When Minute(s) After Pickup" at bounding box center [1070, 270] width 516 height 24
click at [974, 298] on html "Demo: Zeid zeid@usenash.com Toggle Sidebar sandbox Orders Deliveries Providers …" at bounding box center [772, 291] width 1545 height 582
click at [1162, 269] on html "Demo: Zeid zeid@usenash.com Toggle Sidebar sandbox Orders Deliveries Providers …" at bounding box center [772, 291] width 1545 height 582
click at [1104, 284] on html "Demo: Zeid zeid@usenash.com Toggle Sidebar sandbox Orders Deliveries Providers …" at bounding box center [772, 291] width 1545 height 582
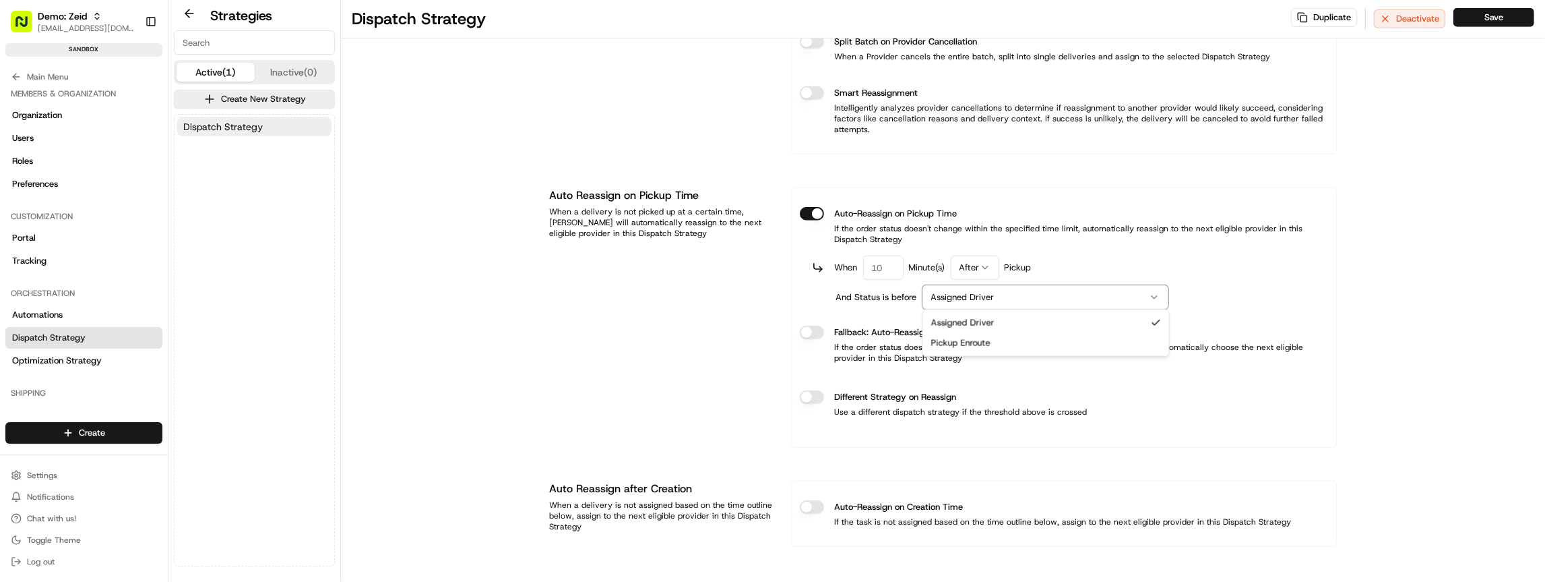
click at [1225, 268] on html "Demo: Zeid zeid@usenash.com Toggle Sidebar sandbox Orders Deliveries Providers …" at bounding box center [772, 291] width 1545 height 582
click at [811, 218] on div "Auto-Reassign on Pickup Time If the order status doesn't change within the spec…" at bounding box center [1064, 225] width 528 height 59
click at [811, 212] on button "Auto-Reassign on Pickup Time" at bounding box center [812, 213] width 24 height 13
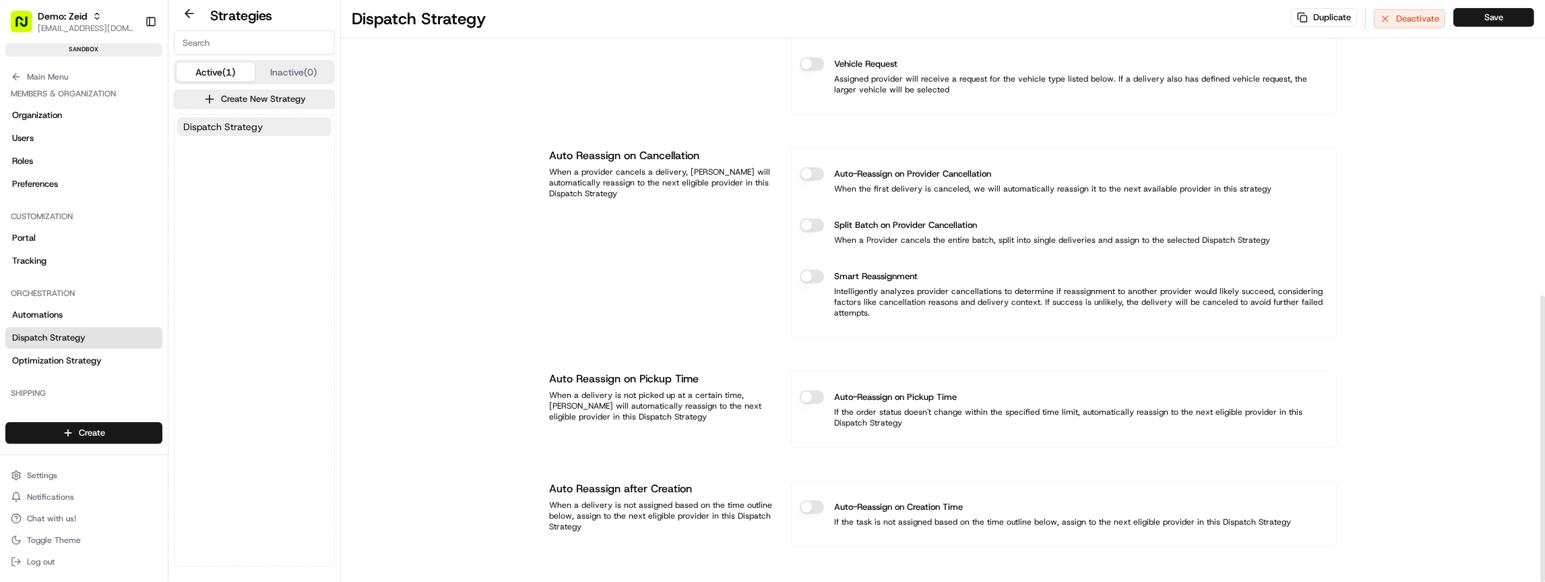
click at [821, 390] on button "Auto-Reassign on Pickup Time" at bounding box center [812, 396] width 24 height 13
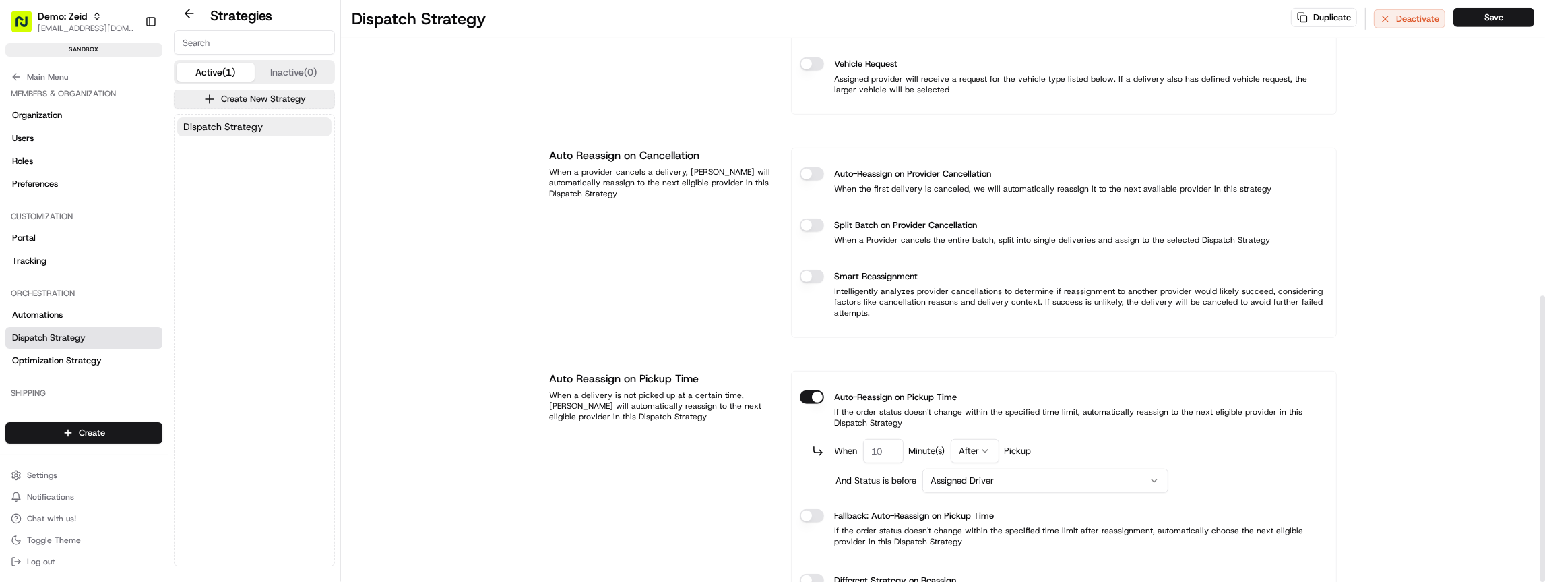
scroll to position [783, 0]
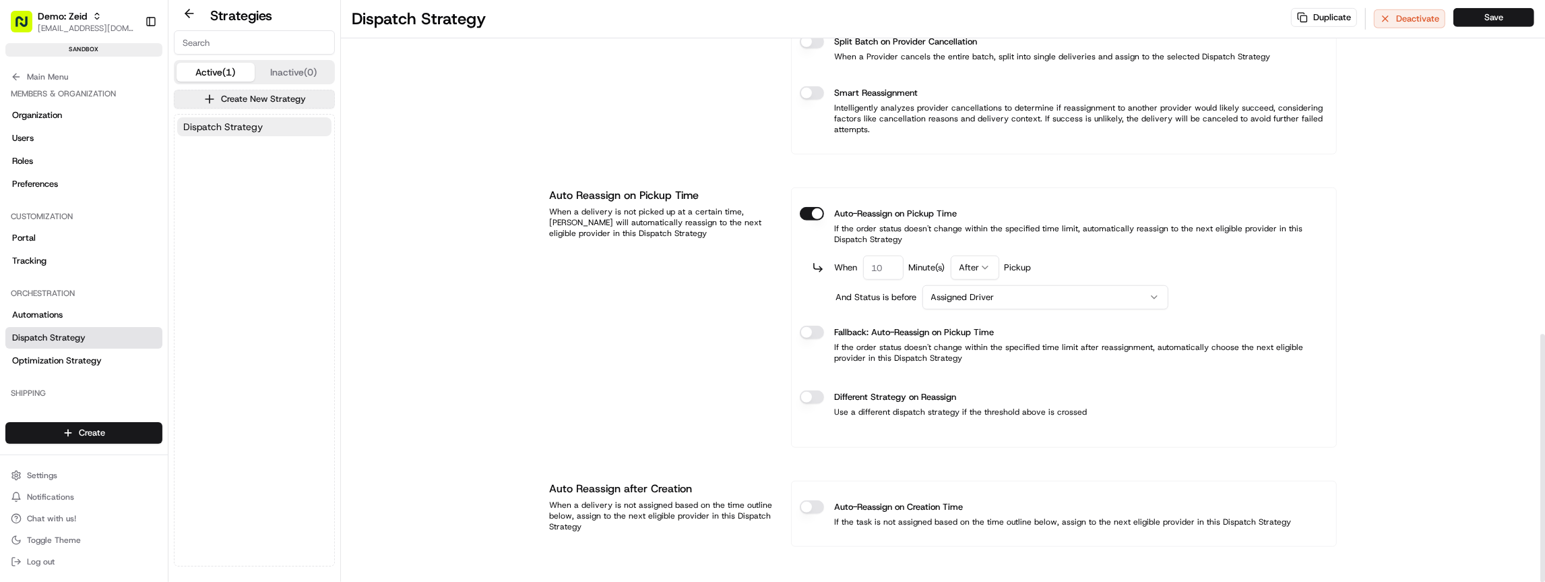
click at [821, 390] on button "Different Strategy on Reassign" at bounding box center [812, 396] width 24 height 13
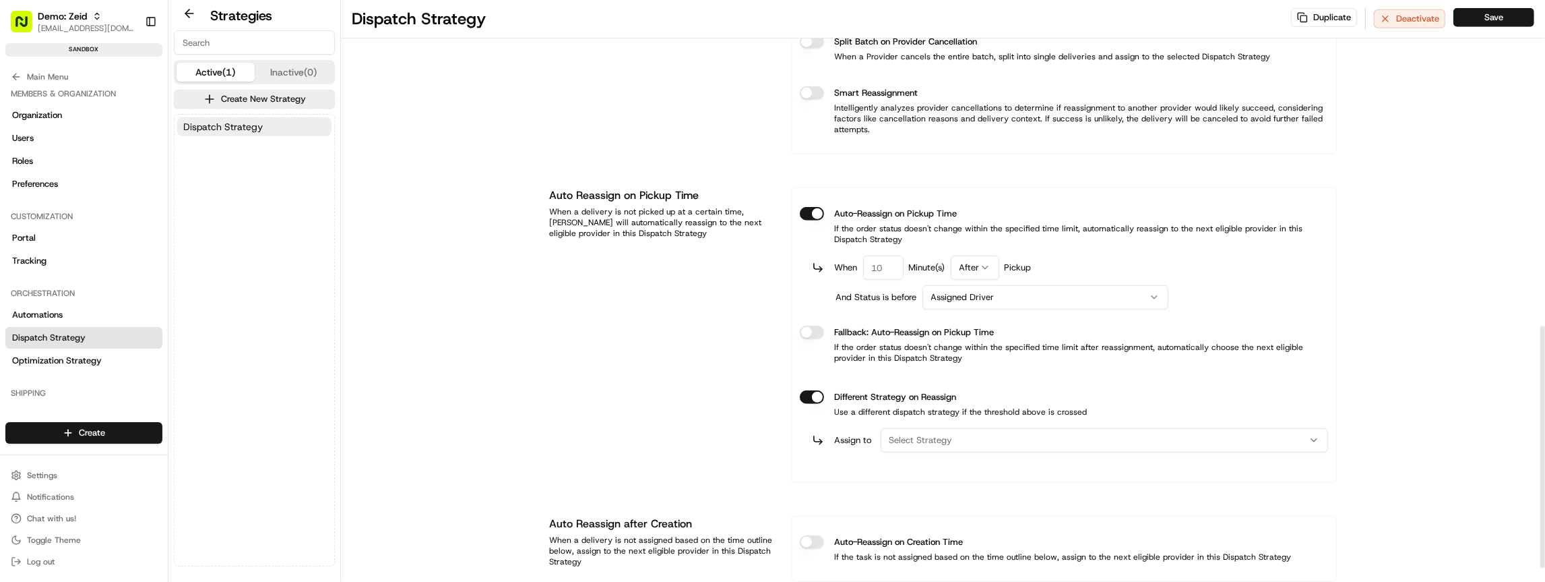
click at [817, 216] on button "Auto-Reassign on Pickup Time" at bounding box center [812, 213] width 24 height 13
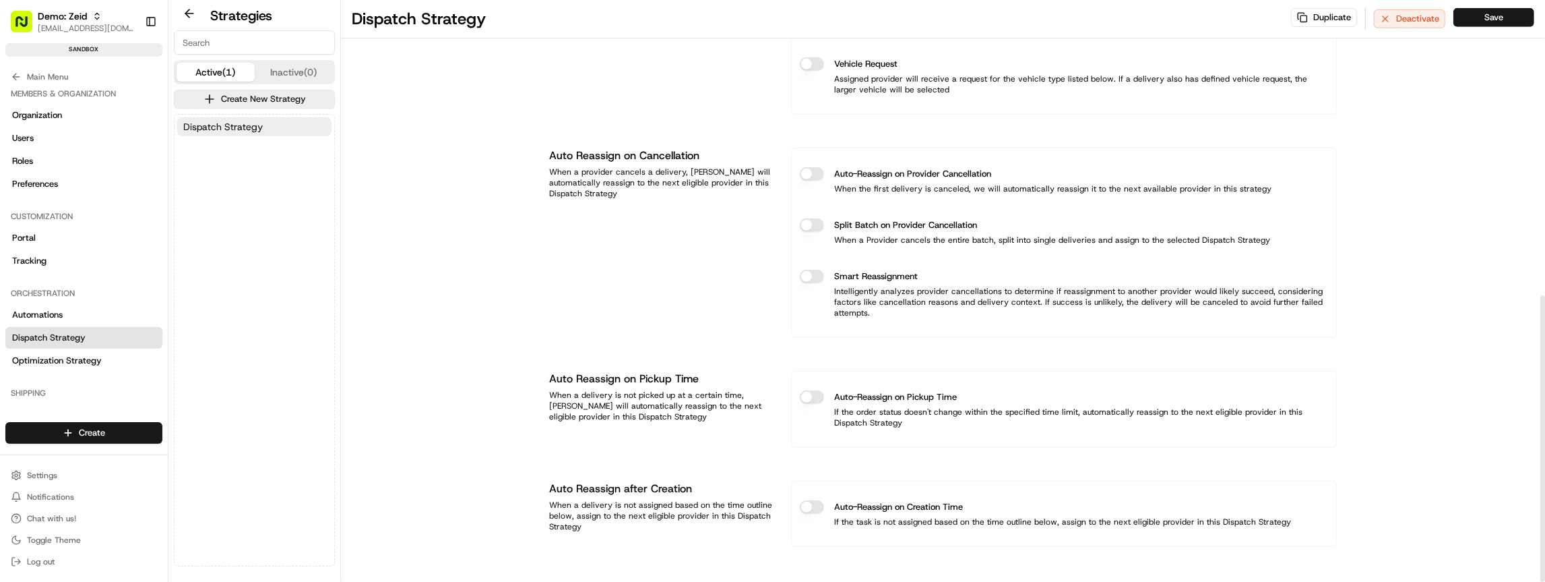
click at [817, 210] on div "Split Batch on Provider Cancellation When a Provider cancels the entire batch, …" at bounding box center [1064, 232] width 528 height 49
click at [827, 170] on div "Auto-Reassign on Provider Cancellation" at bounding box center [1064, 173] width 528 height 13
click at [815, 170] on button "Auto-Reassign on Provider Cancellation" at bounding box center [812, 173] width 24 height 13
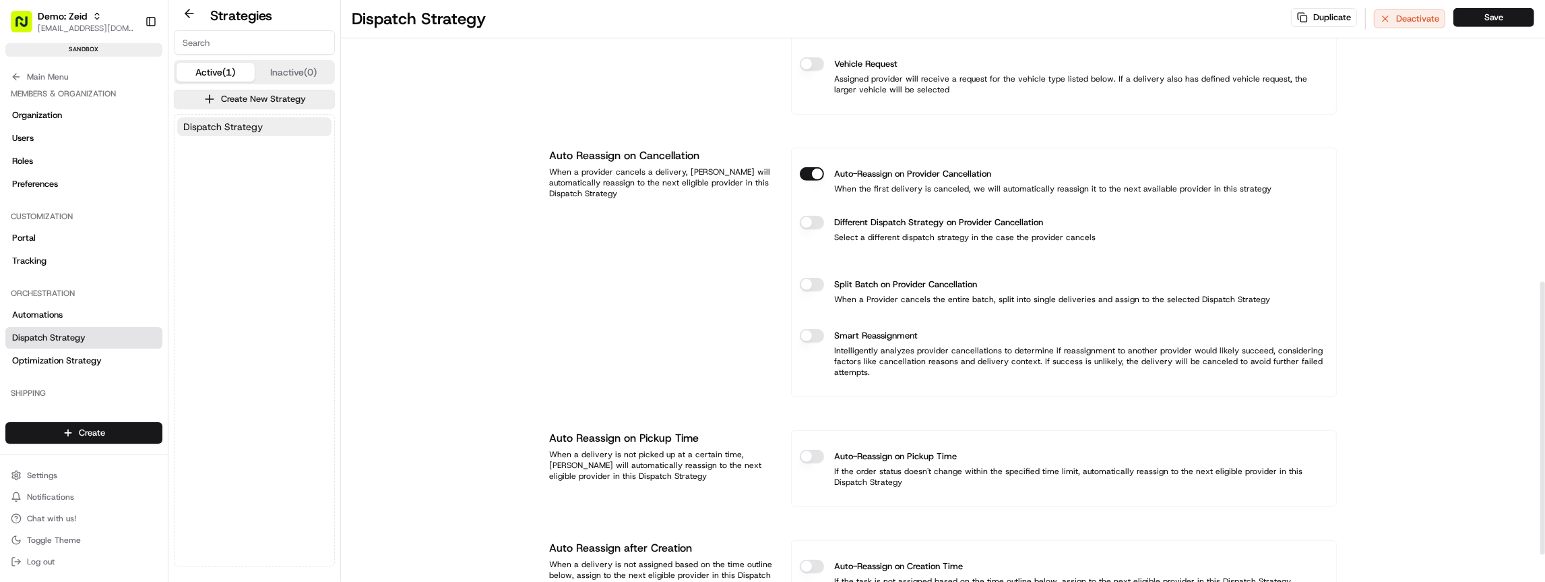
click at [813, 168] on button "Auto-Reassign on Provider Cancellation" at bounding box center [812, 173] width 24 height 13
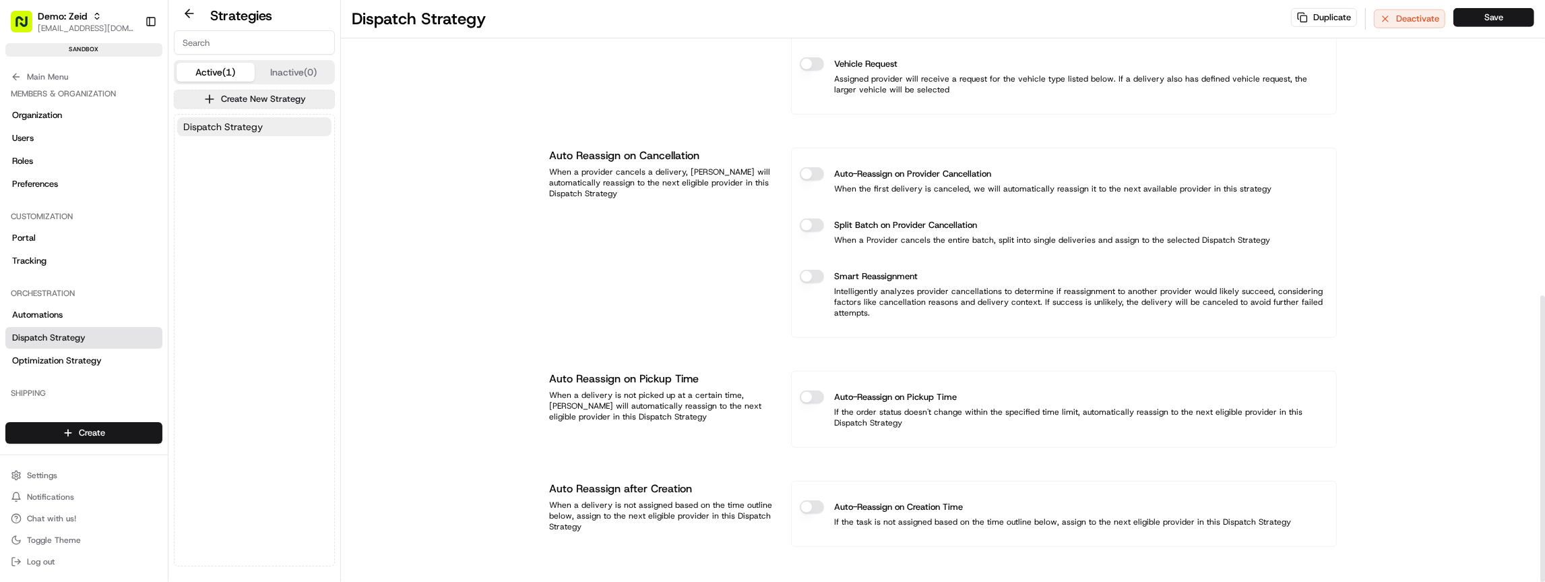
click at [813, 168] on button "Auto-Reassign on Provider Cancellation" at bounding box center [812, 173] width 24 height 13
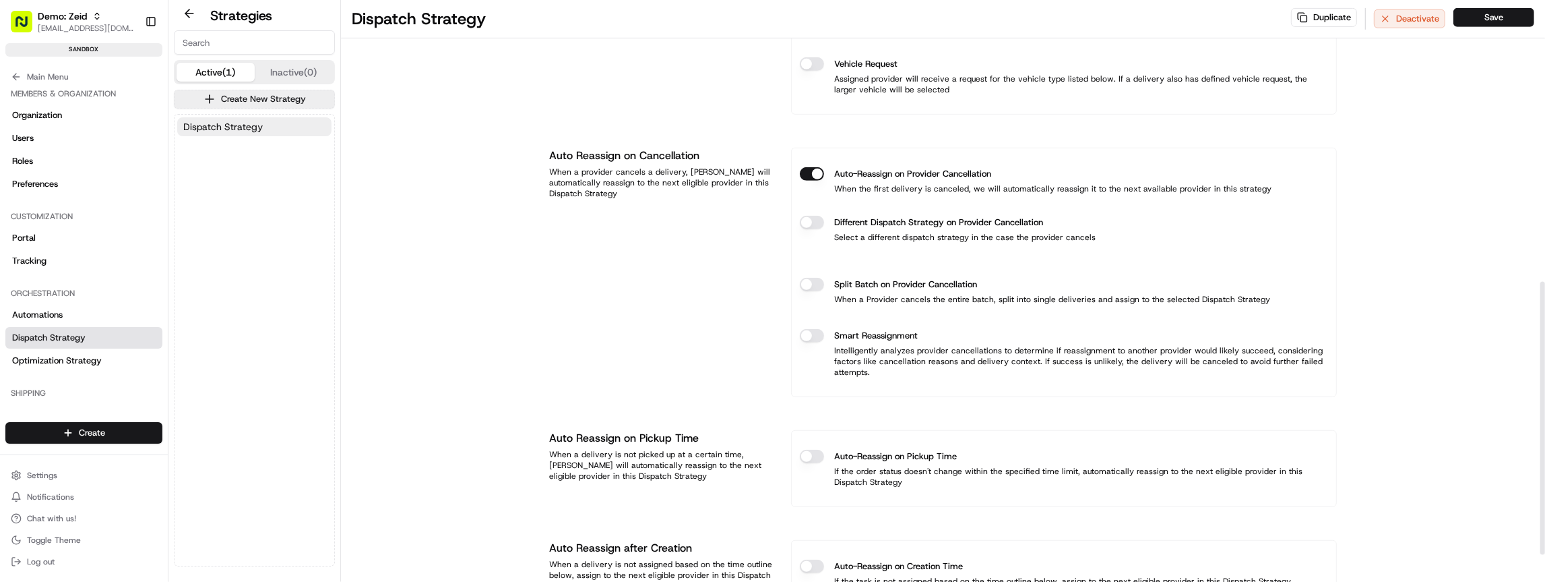
click at [813, 168] on button "Auto-Reassign on Provider Cancellation" at bounding box center [812, 173] width 24 height 13
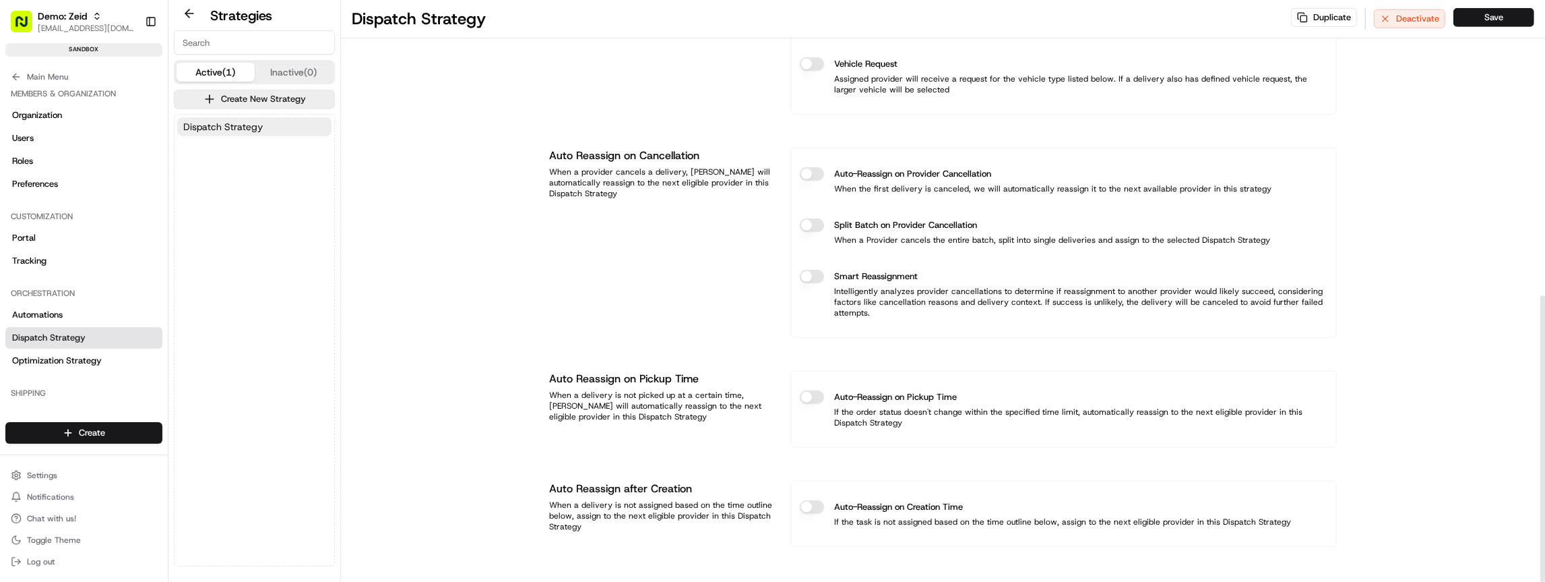
click at [815, 278] on button "Smart Reassignment" at bounding box center [812, 276] width 24 height 13
click at [812, 272] on button "Smart Reassignment" at bounding box center [812, 276] width 24 height 13
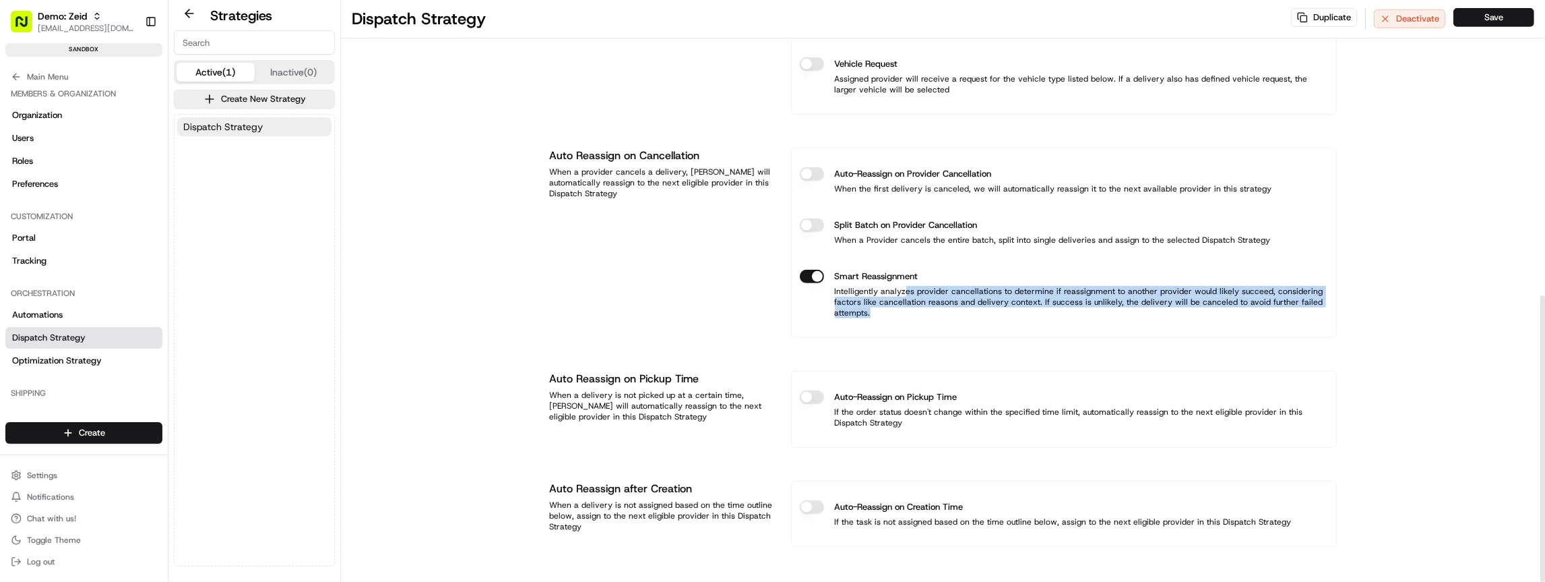
drag, startPoint x: 904, startPoint y: 291, endPoint x: 1065, endPoint y: 306, distance: 161.7
click at [1065, 307] on p "Intelligently analyzes provider cancellations to determine if reassignment to a…" at bounding box center [1064, 302] width 528 height 32
click at [1065, 306] on p "Intelligently analyzes provider cancellations to determine if reassignment to a…" at bounding box center [1064, 302] width 528 height 32
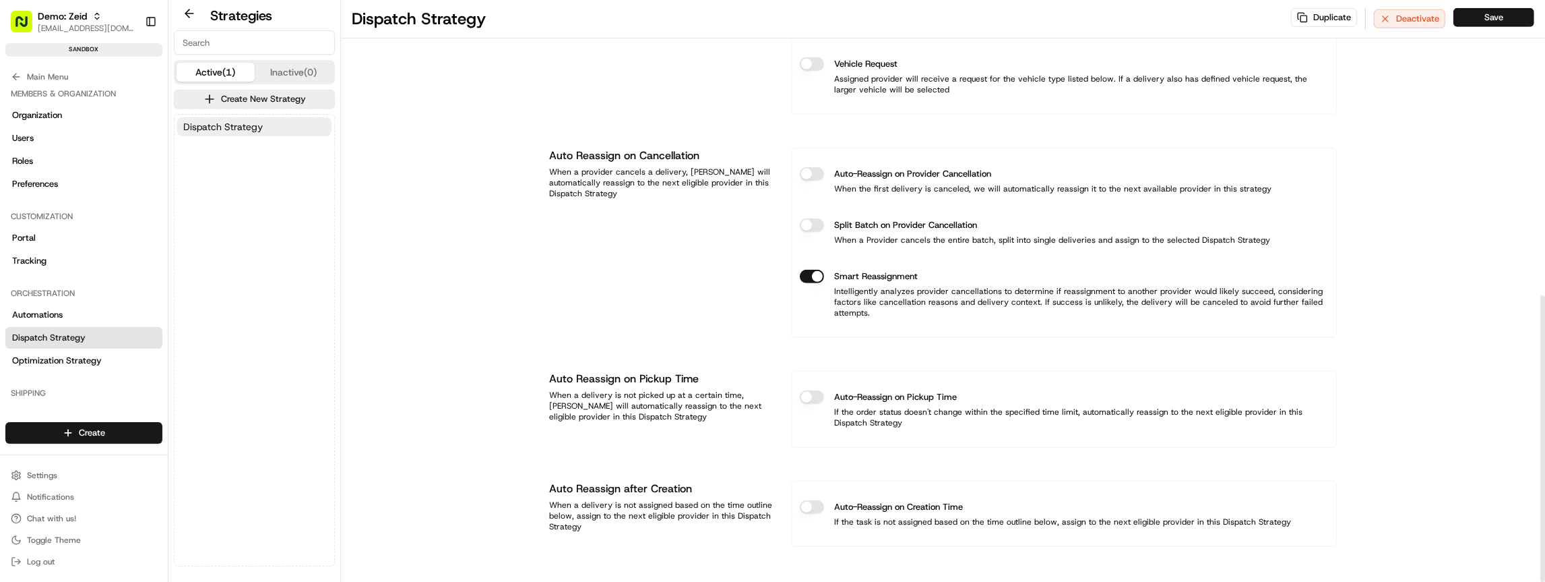
click at [1065, 306] on p "Intelligently analyzes provider cancellations to determine if reassignment to a…" at bounding box center [1064, 302] width 528 height 32
click at [875, 295] on p "Intelligently analyzes provider cancellations to determine if reassignment to a…" at bounding box center [1064, 302] width 528 height 32
click at [819, 274] on button "Smart Reassignment" at bounding box center [812, 276] width 24 height 13
click at [1131, 296] on p "Intelligently analyzes provider cancellations to determine if reassignment to a…" at bounding box center [1064, 302] width 528 height 32
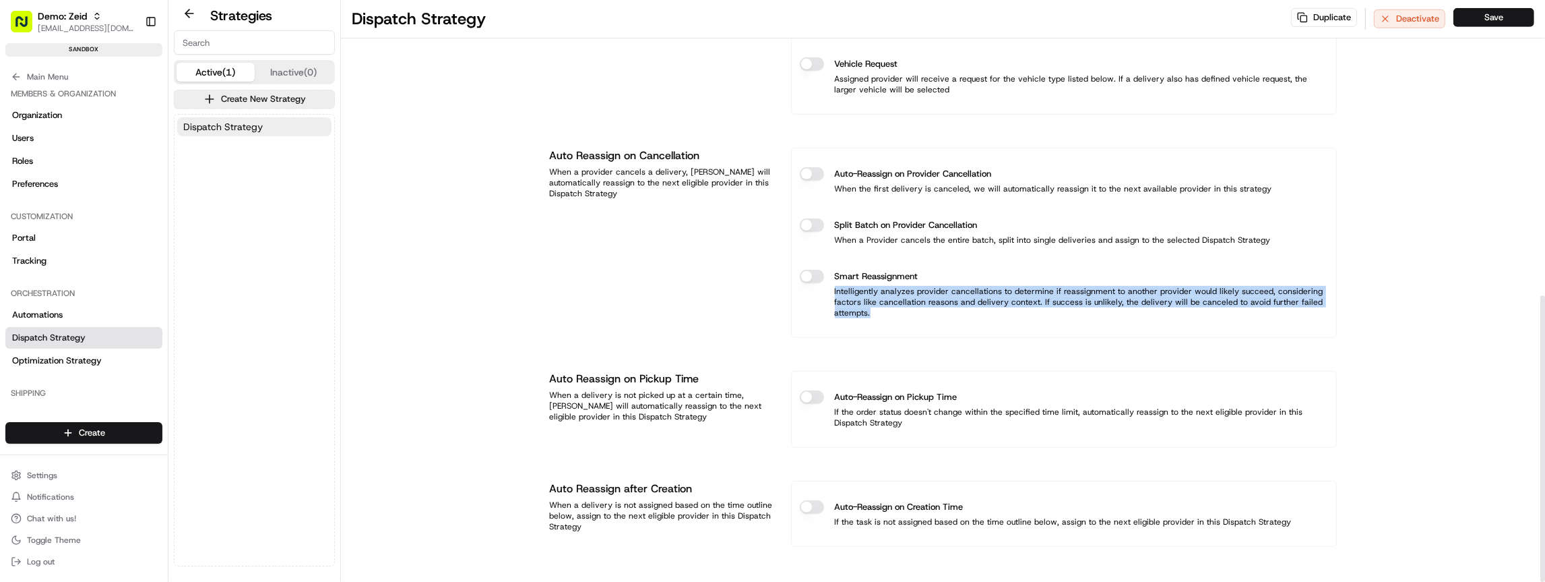
click at [1131, 296] on p "Intelligently analyzes provider cancellations to determine if reassignment to a…" at bounding box center [1064, 302] width 528 height 32
click at [1146, 298] on p "Intelligently analyzes provider cancellations to determine if reassignment to a…" at bounding box center [1064, 302] width 528 height 32
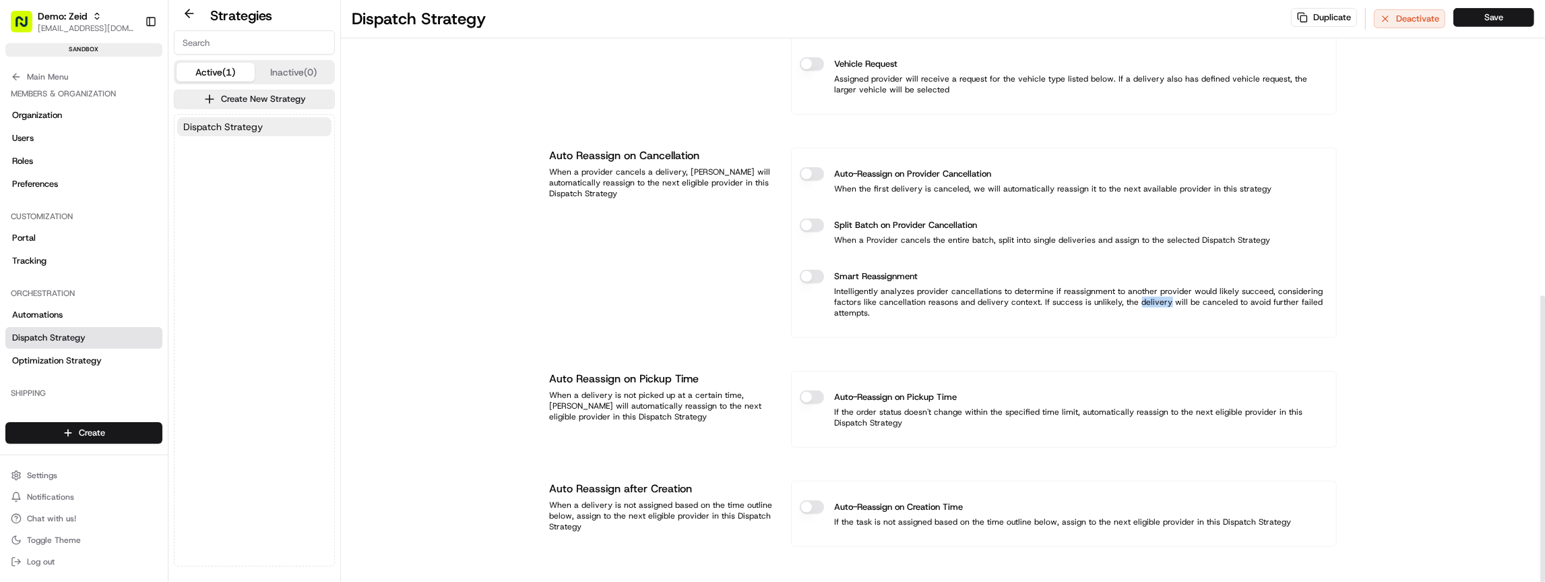
click at [1146, 298] on p "Intelligently analyzes provider cancellations to determine if reassignment to a…" at bounding box center [1064, 302] width 528 height 32
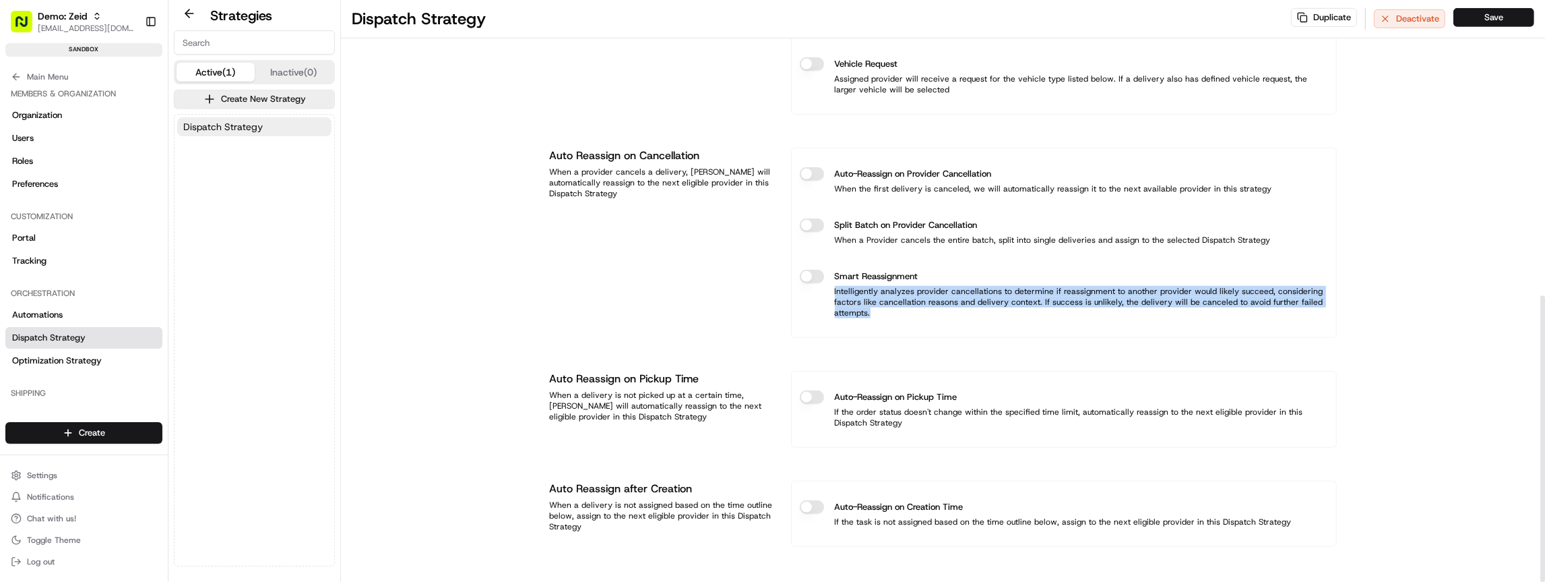
click at [1146, 298] on p "Intelligently analyzes provider cancellations to determine if reassignment to a…" at bounding box center [1064, 302] width 528 height 32
click at [1143, 297] on p "Intelligently analyzes provider cancellations to determine if reassignment to a…" at bounding box center [1064, 302] width 528 height 32
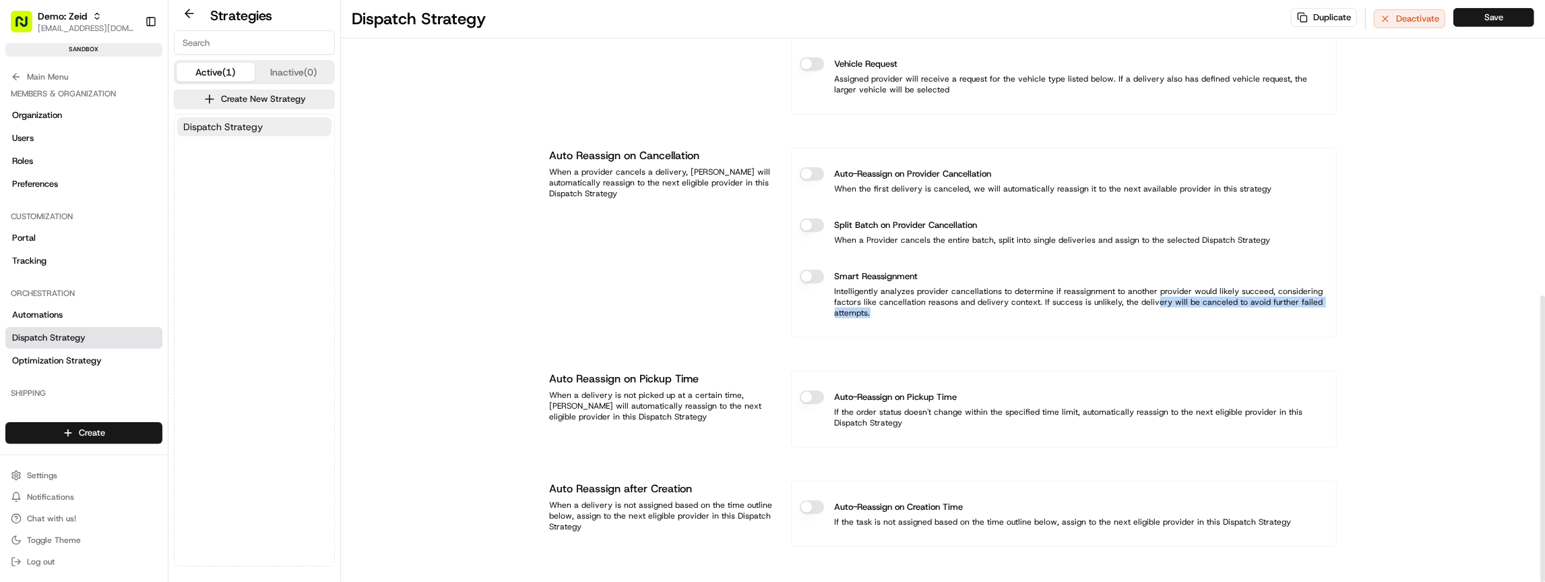
click at [1142, 298] on p "Intelligently analyzes provider cancellations to determine if reassignment to a…" at bounding box center [1064, 302] width 528 height 32
click at [933, 288] on p "Intelligently analyzes provider cancellations to determine if reassignment to a…" at bounding box center [1064, 302] width 528 height 32
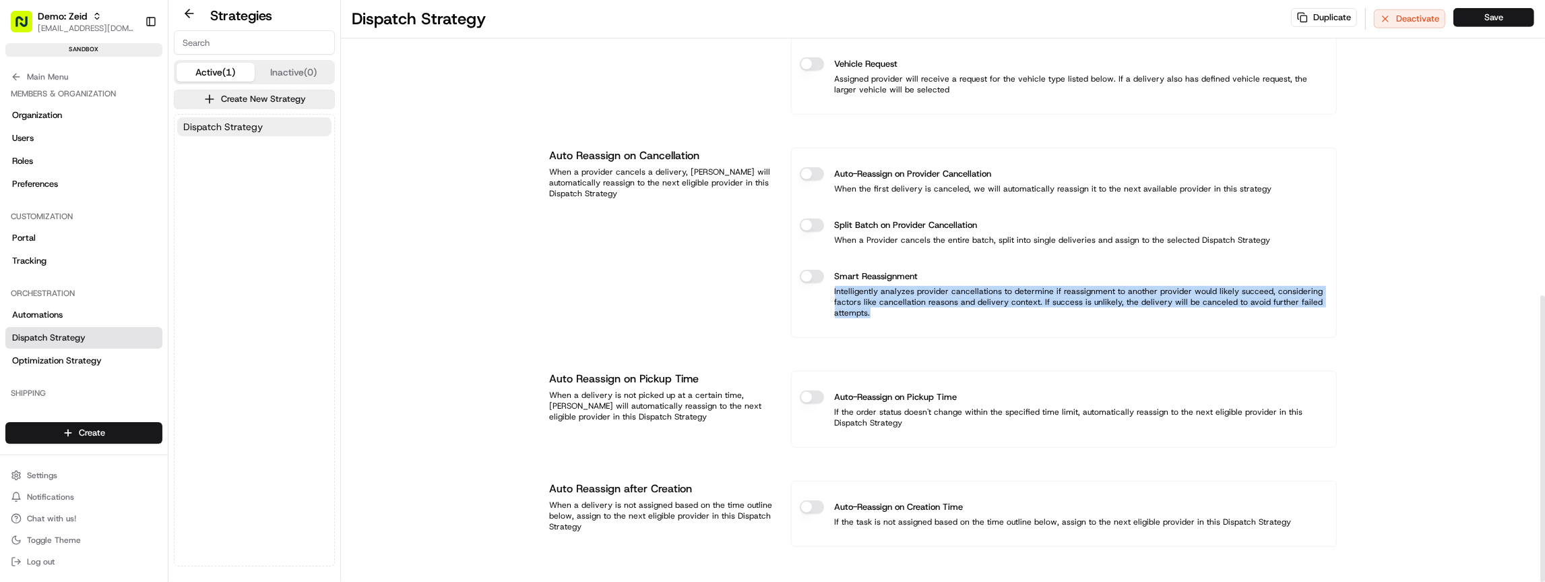
click at [933, 288] on p "Intelligently analyzes provider cancellations to determine if reassignment to a…" at bounding box center [1064, 302] width 528 height 32
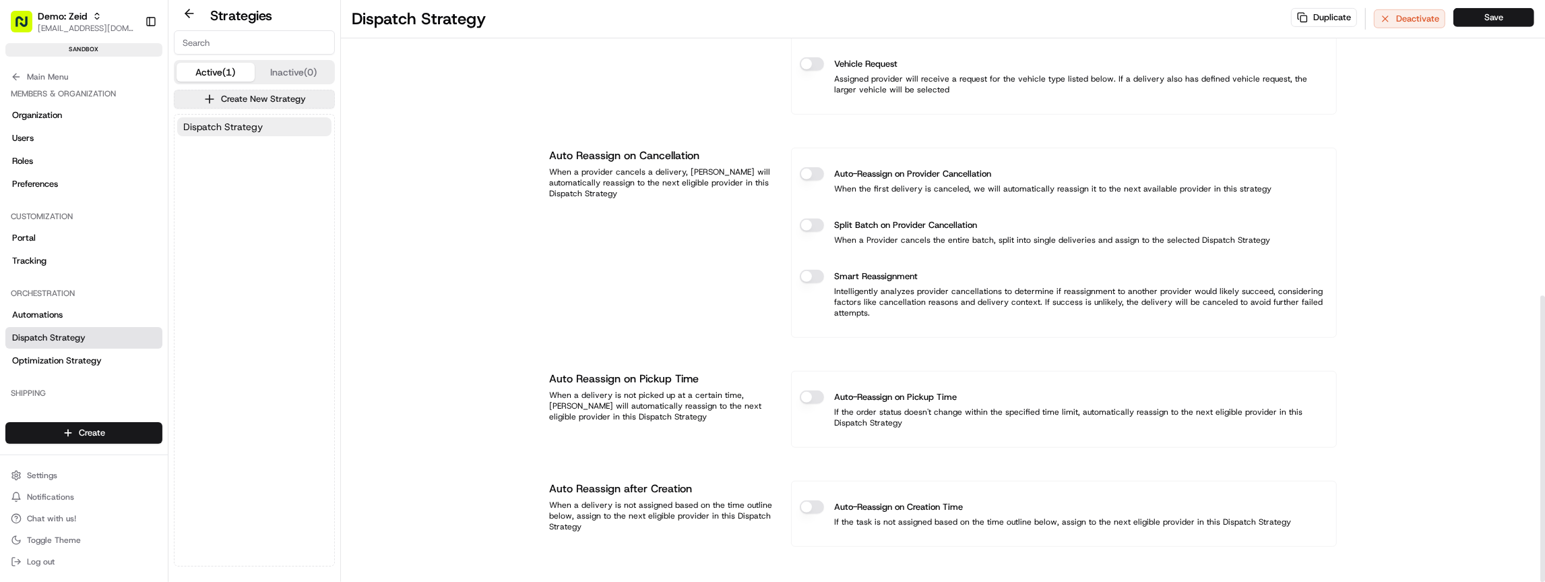
click at [1040, 302] on p "Intelligently analyzes provider cancellations to determine if reassignment to a…" at bounding box center [1064, 302] width 528 height 32
click at [1040, 301] on p "Intelligently analyzes provider cancellations to determine if reassignment to a…" at bounding box center [1064, 302] width 528 height 32
click at [1050, 294] on p "Intelligently analyzes provider cancellations to determine if reassignment to a…" at bounding box center [1064, 302] width 528 height 32
click at [1049, 295] on p "Intelligently analyzes provider cancellations to determine if reassignment to a…" at bounding box center [1064, 302] width 528 height 32
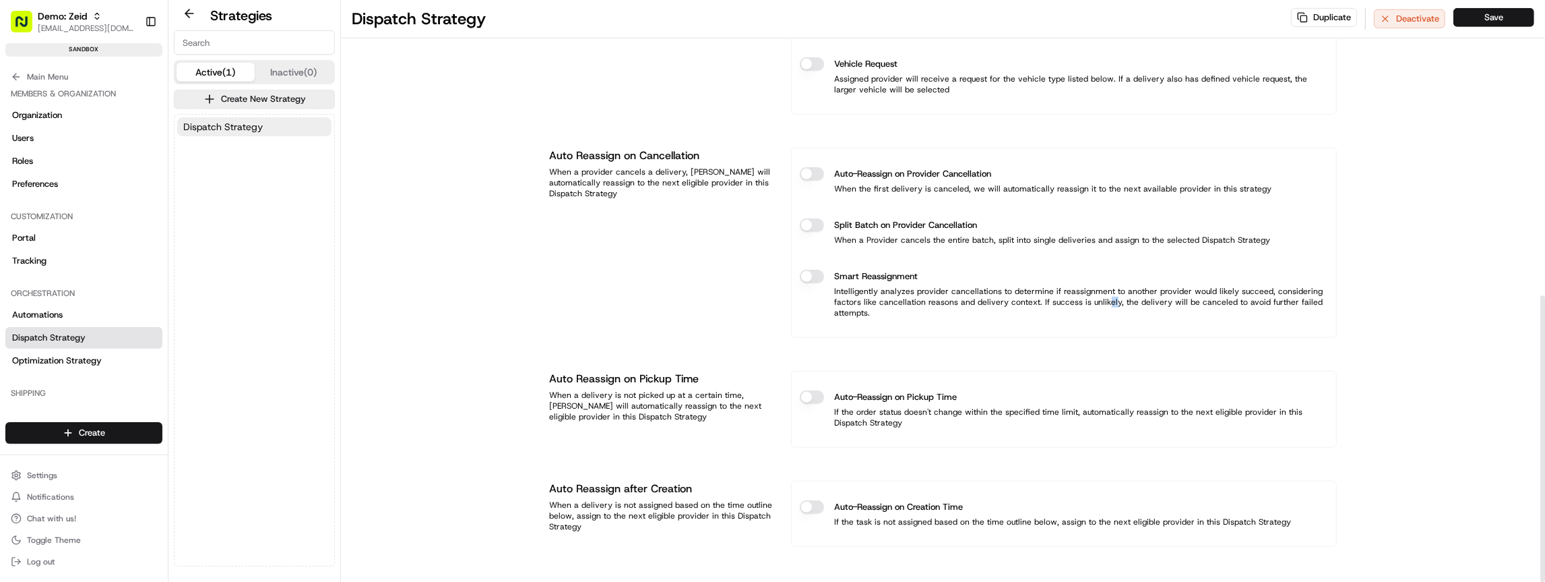
click at [1104, 297] on p "Intelligently analyzes provider cancellations to determine if reassignment to a…" at bounding box center [1064, 302] width 528 height 32
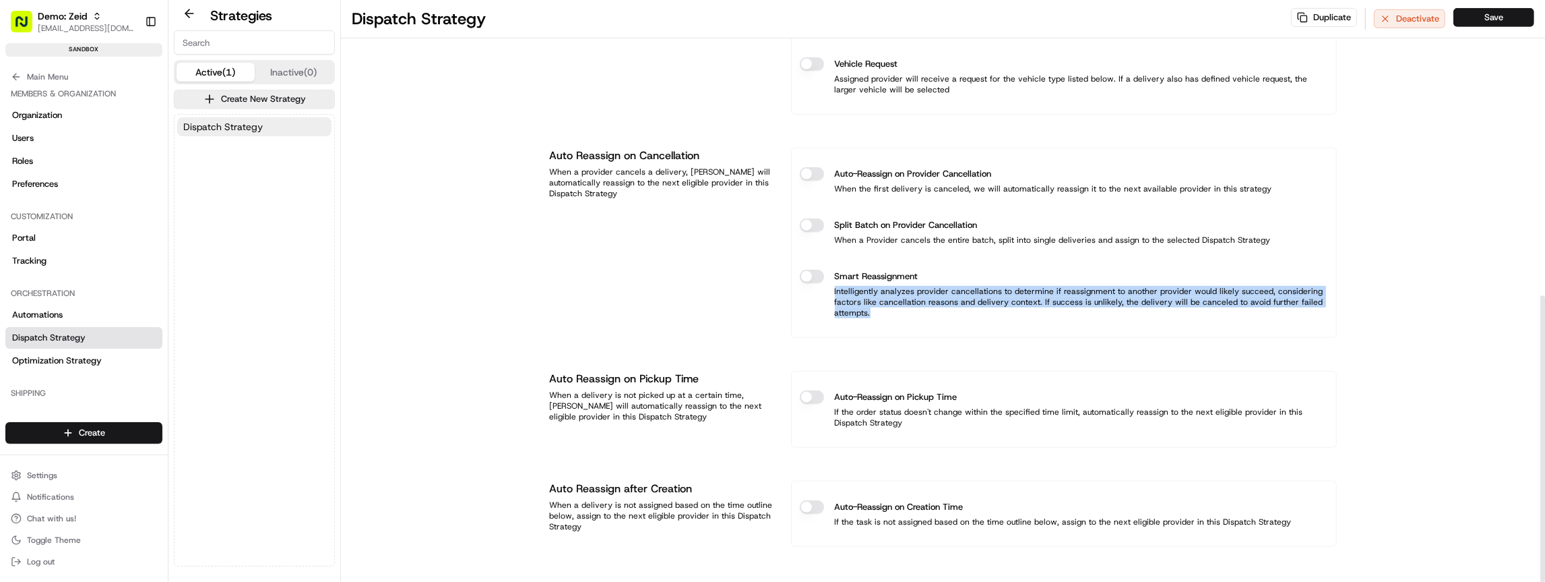
click at [1104, 297] on p "Intelligently analyzes provider cancellations to determine if reassignment to a…" at bounding box center [1064, 302] width 528 height 32
click at [1068, 292] on p "Intelligently analyzes provider cancellations to determine if reassignment to a…" at bounding box center [1064, 302] width 528 height 32
click at [80, 346] on link "Dispatch Strategy" at bounding box center [83, 338] width 157 height 22
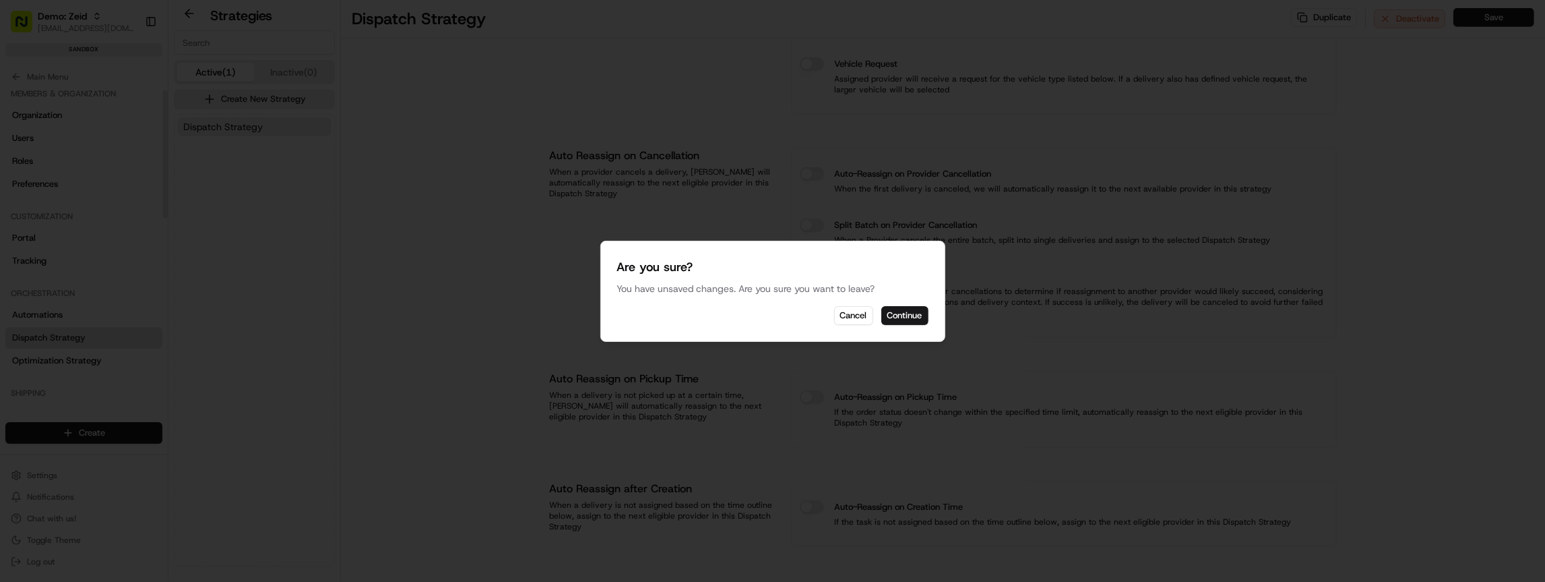
click at [65, 361] on div at bounding box center [772, 291] width 1545 height 582
click at [905, 317] on button "Continue" at bounding box center [904, 315] width 47 height 19
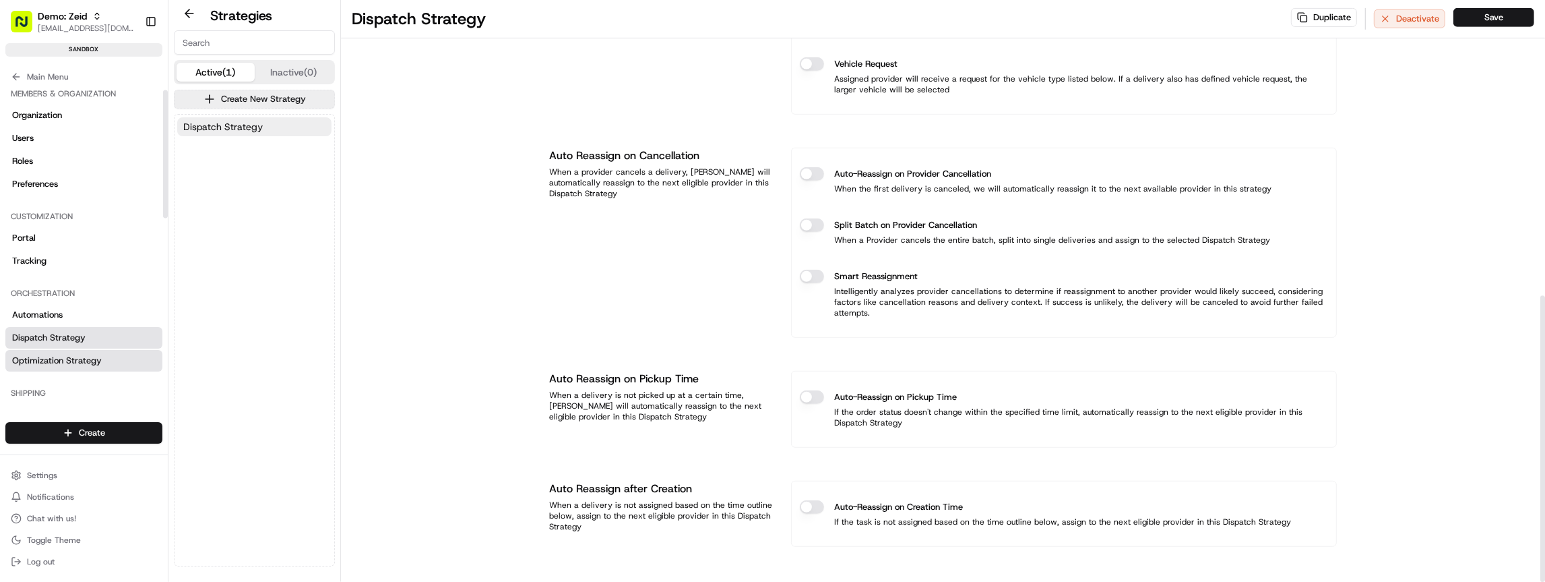
click at [87, 358] on span "Optimization Strategy" at bounding box center [57, 360] width 90 height 12
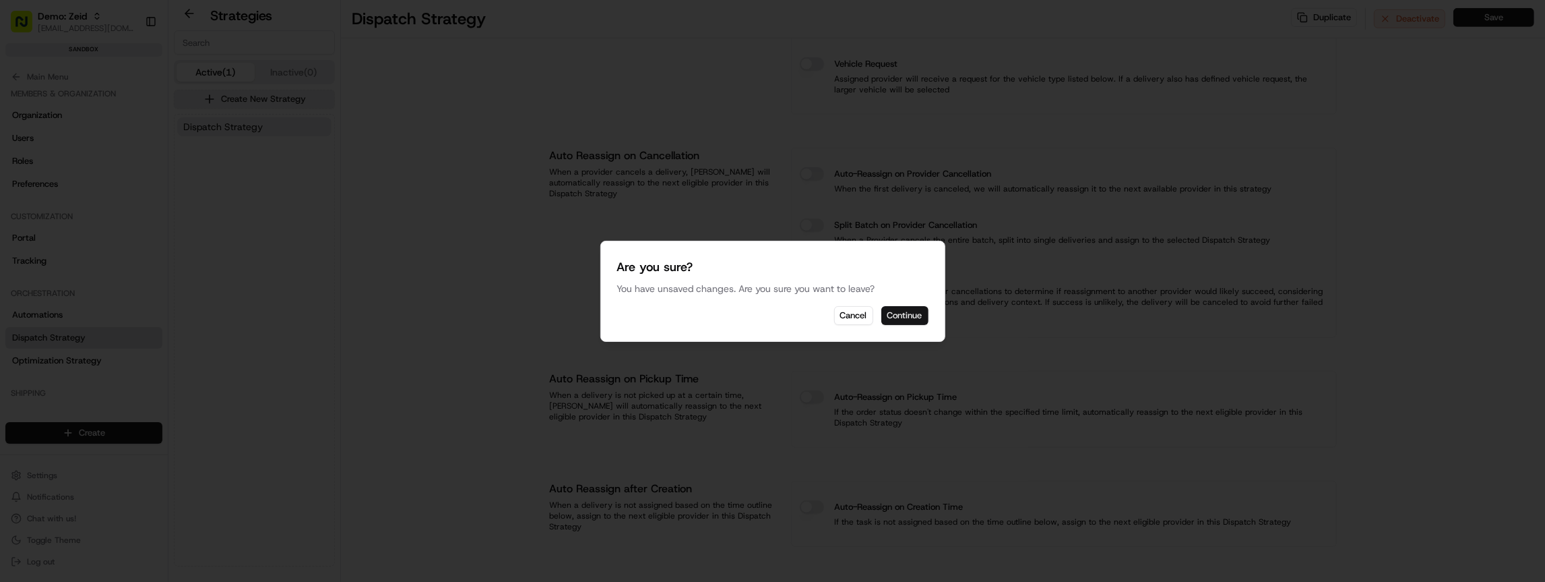
click at [890, 319] on button "Continue" at bounding box center [904, 315] width 47 height 19
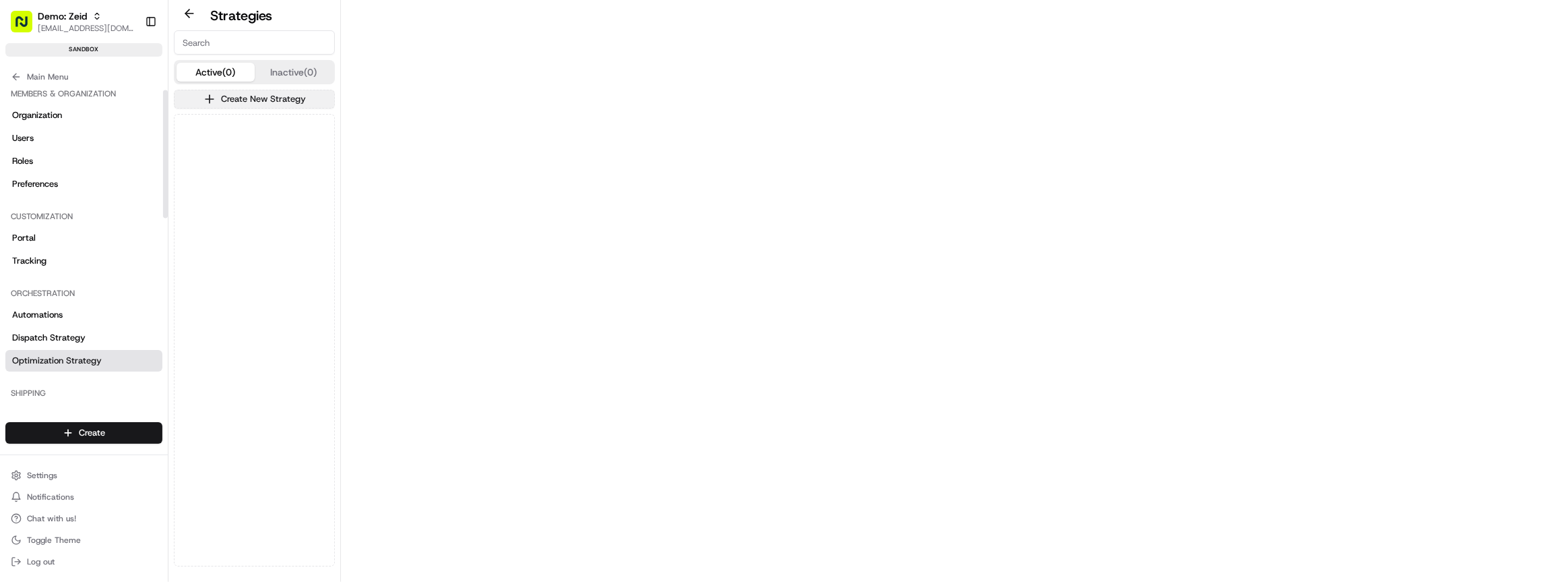
click at [259, 104] on button "Create New Strategy" at bounding box center [254, 99] width 161 height 19
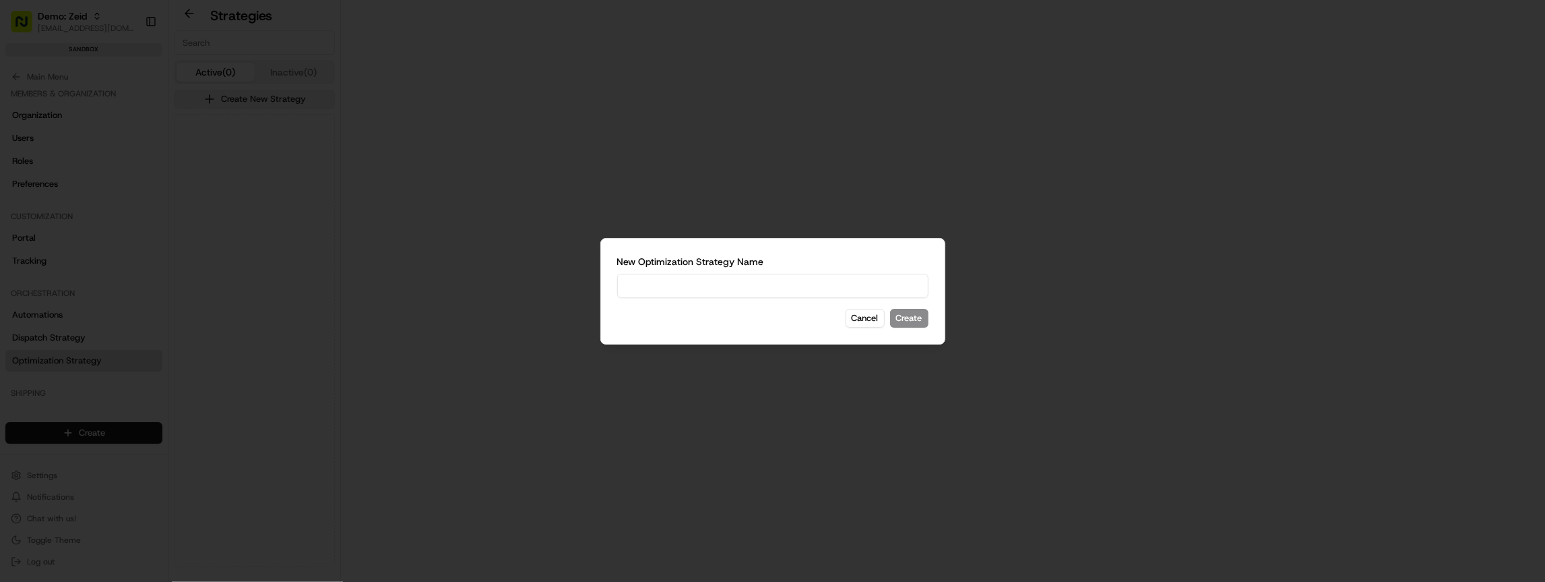
click at [829, 284] on input at bounding box center [772, 286] width 311 height 24
type input "Test 1"
click at [923, 306] on div "New Optimization Strategy Name Test 1 Cancel Create" at bounding box center [772, 291] width 345 height 106
click at [914, 315] on button "Create" at bounding box center [909, 318] width 38 height 19
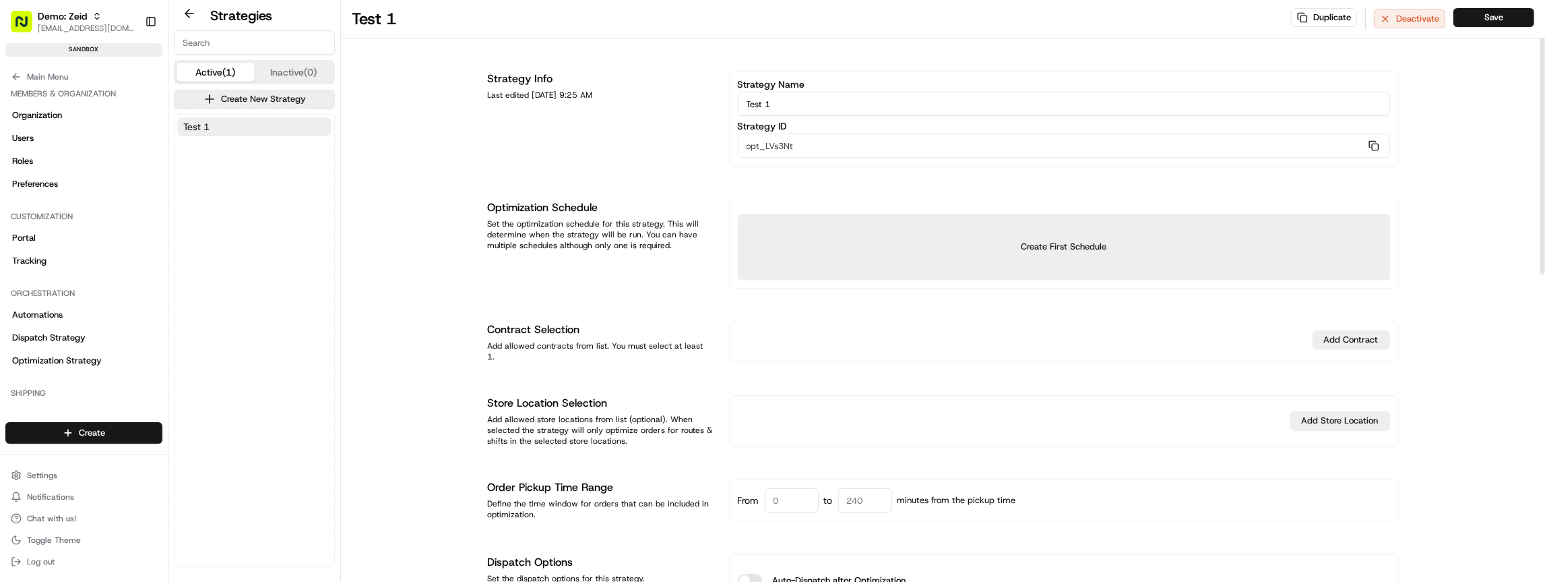
click at [790, 100] on input "Test 1" at bounding box center [1064, 104] width 652 height 24
click at [678, 129] on div "Strategy Info Last edited 08/18/2025 9:25 AM" at bounding box center [600, 119] width 225 height 96
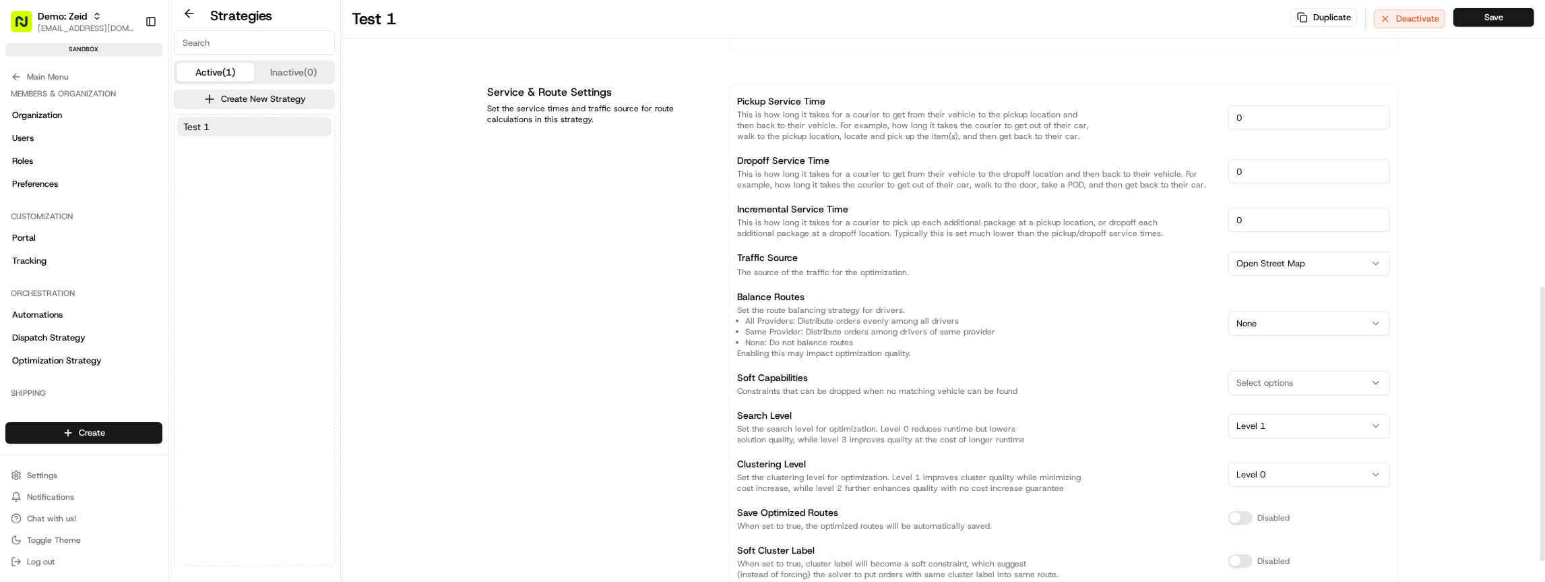
scroll to position [652, 0]
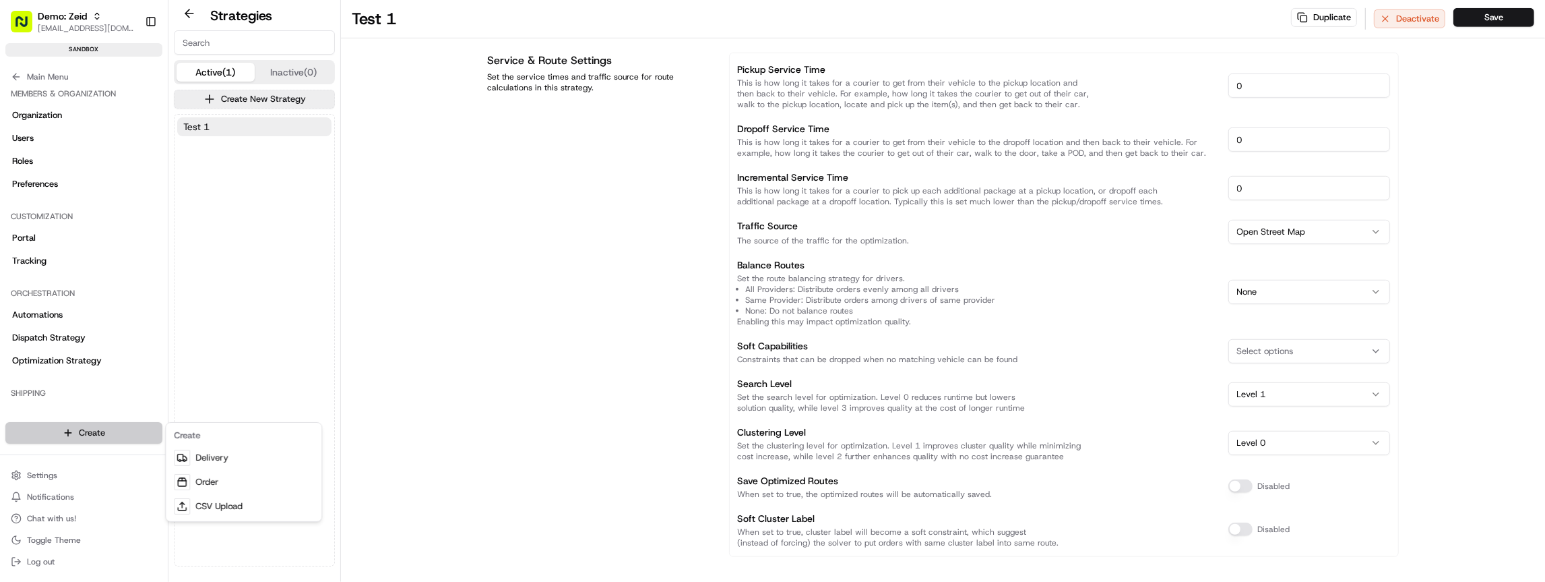
click at [103, 427] on html "Demo: Zeid zeid@usenash.com Toggle Sidebar sandbox Orders Deliveries Providers …" at bounding box center [772, 291] width 1545 height 582
click at [261, 363] on html "Demo: Zeid zeid@usenash.com Toggle Sidebar sandbox Orders Deliveries Providers …" at bounding box center [772, 291] width 1545 height 582
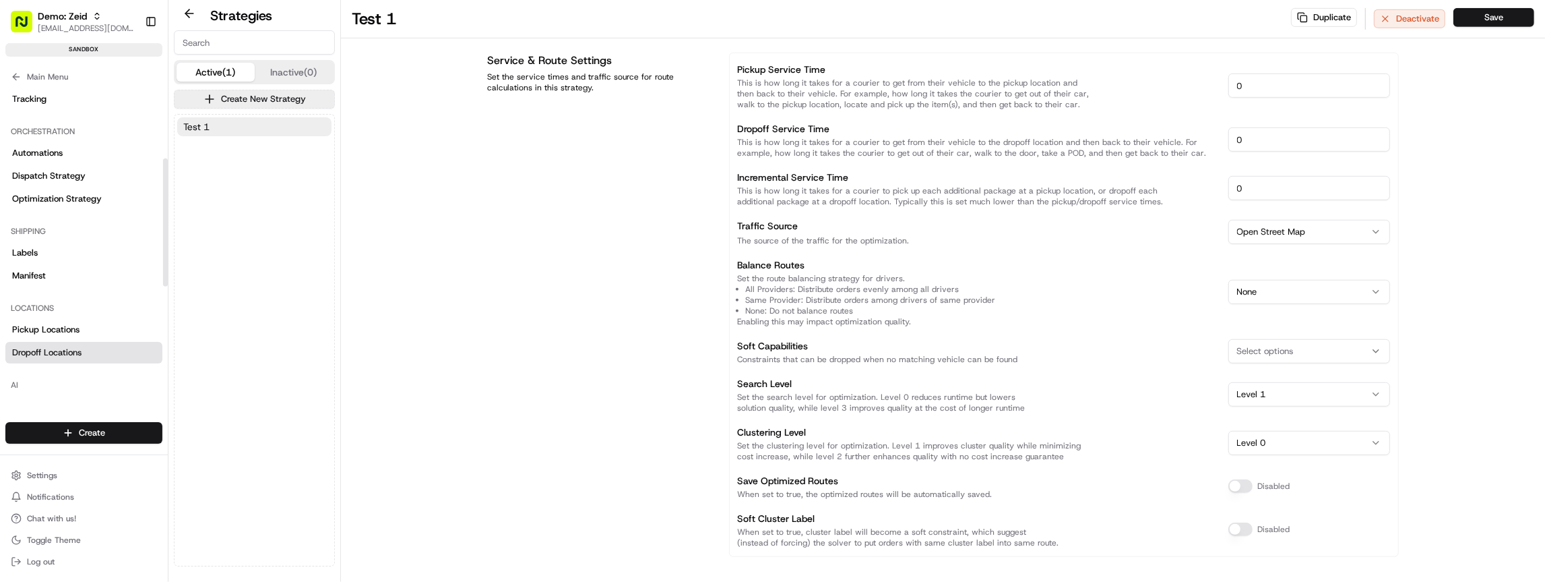
scroll to position [175, 0]
click at [52, 247] on link "Labels" at bounding box center [83, 248] width 157 height 22
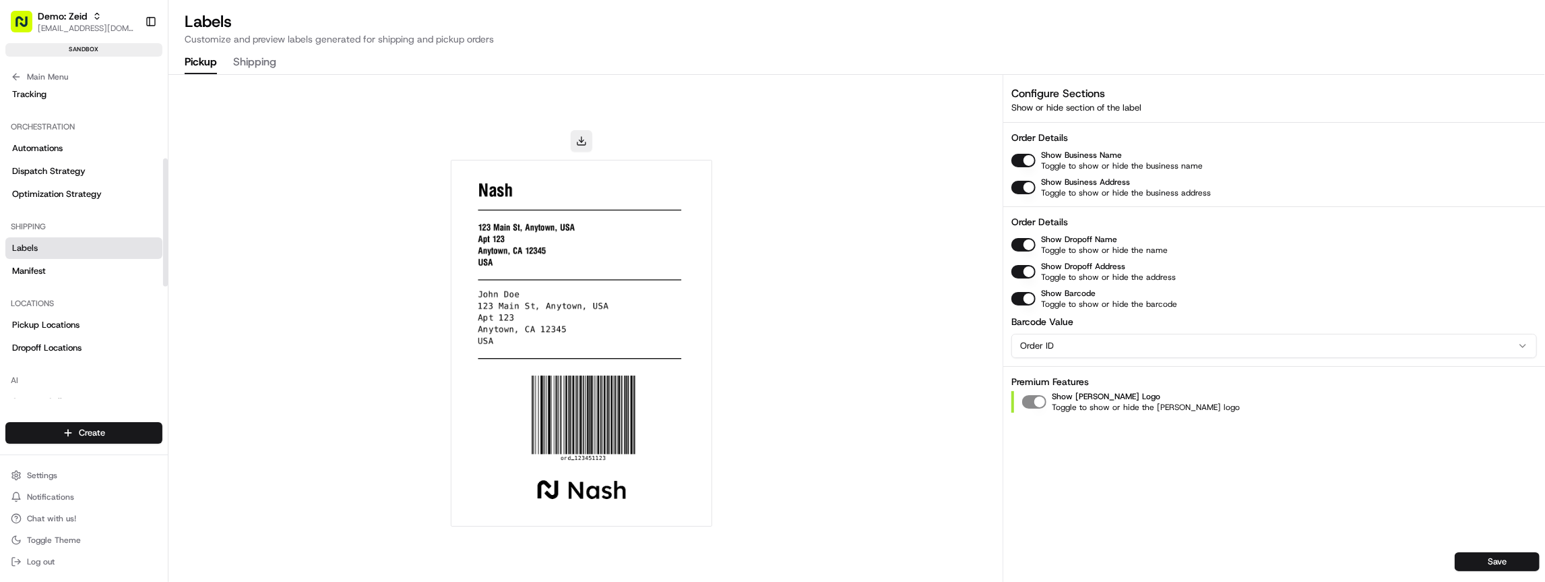
click at [80, 253] on link "Labels" at bounding box center [83, 248] width 157 height 22
click at [69, 271] on link "Manifest" at bounding box center [83, 271] width 157 height 22
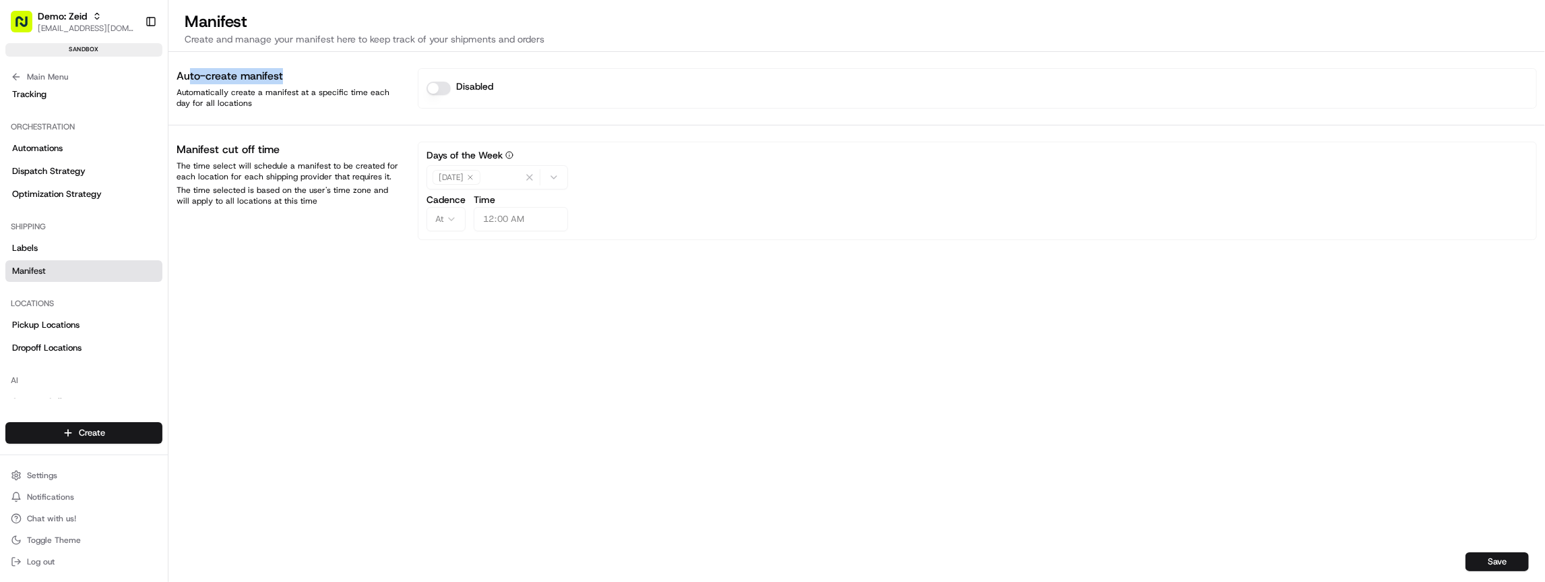
drag, startPoint x: 274, startPoint y: 79, endPoint x: 301, endPoint y: 77, distance: 27.0
click at [301, 77] on h1 "Auto-create manifest" at bounding box center [289, 76] width 225 height 16
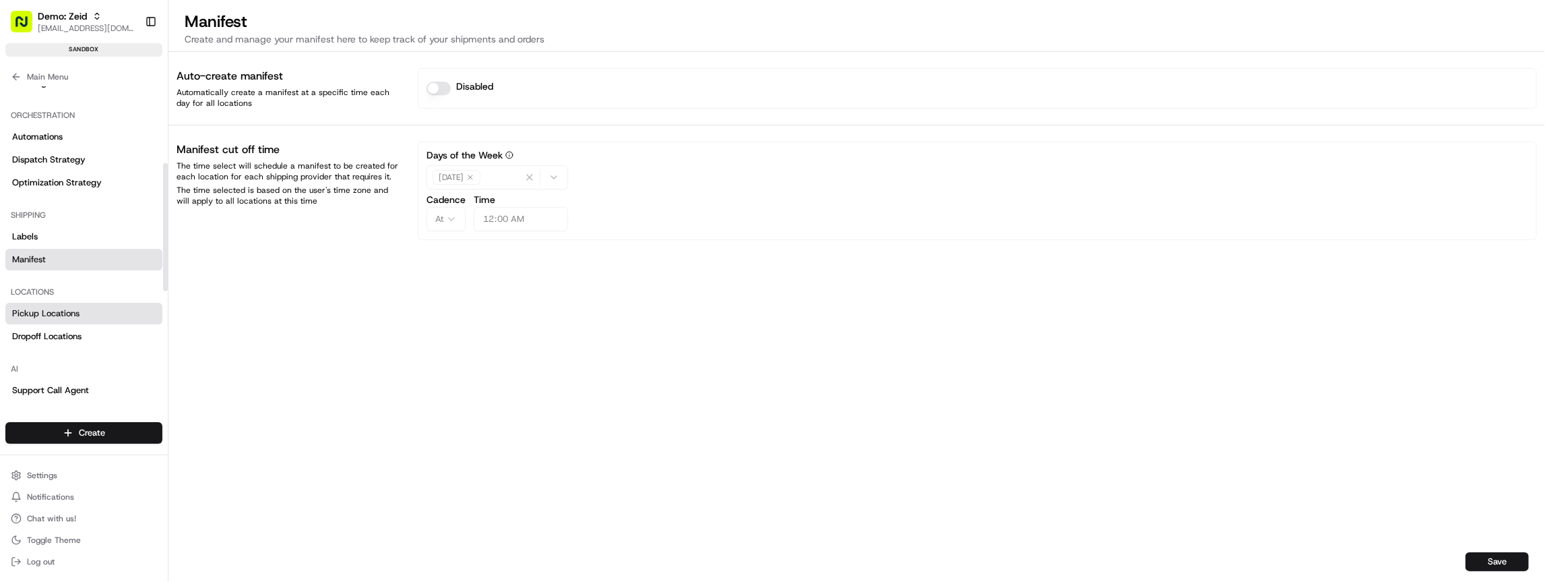
click at [88, 304] on link "Pickup Locations" at bounding box center [83, 314] width 157 height 22
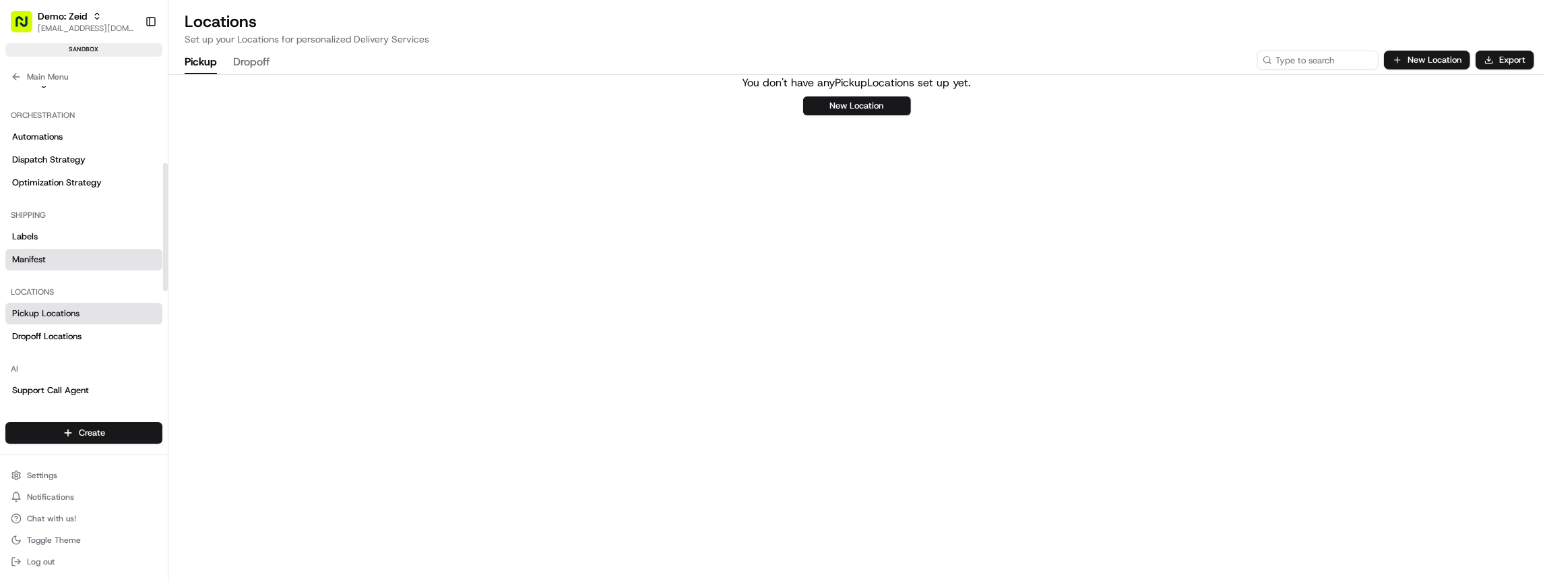
click at [79, 259] on link "Manifest" at bounding box center [83, 260] width 157 height 22
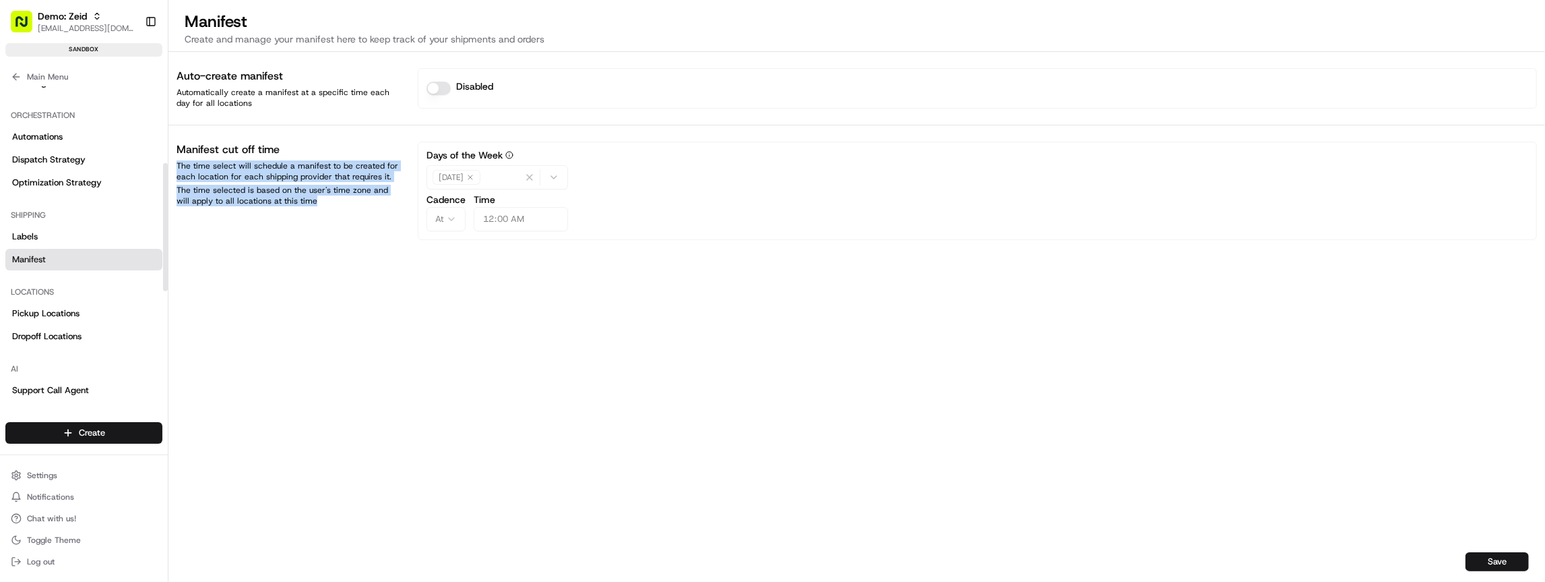
drag, startPoint x: 310, startPoint y: 156, endPoint x: 317, endPoint y: 218, distance: 62.4
click at [317, 218] on div "Manifest cut off time The time select will schedule a manifest to be created fo…" at bounding box center [289, 191] width 225 height 98
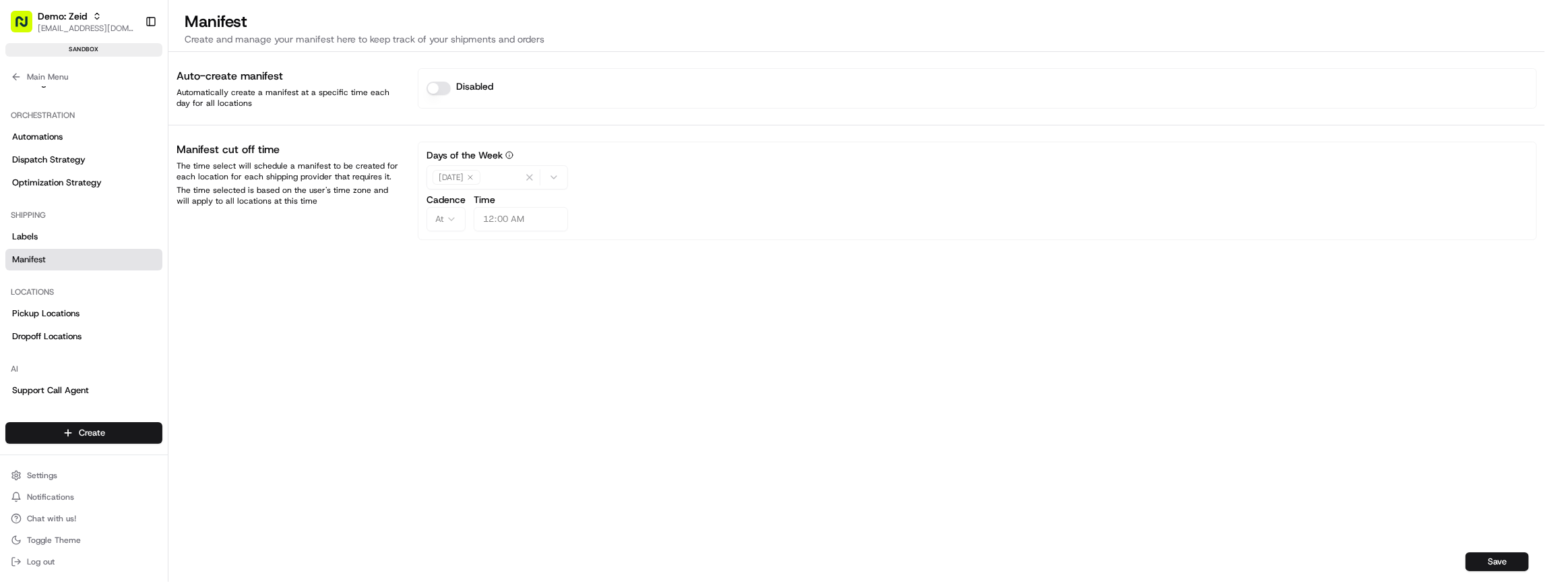
click at [282, 182] on div "The time select will schedule a manifest to be created for each location for ea…" at bounding box center [289, 183] width 225 height 46
click at [73, 309] on span "Pickup Locations" at bounding box center [45, 313] width 67 height 12
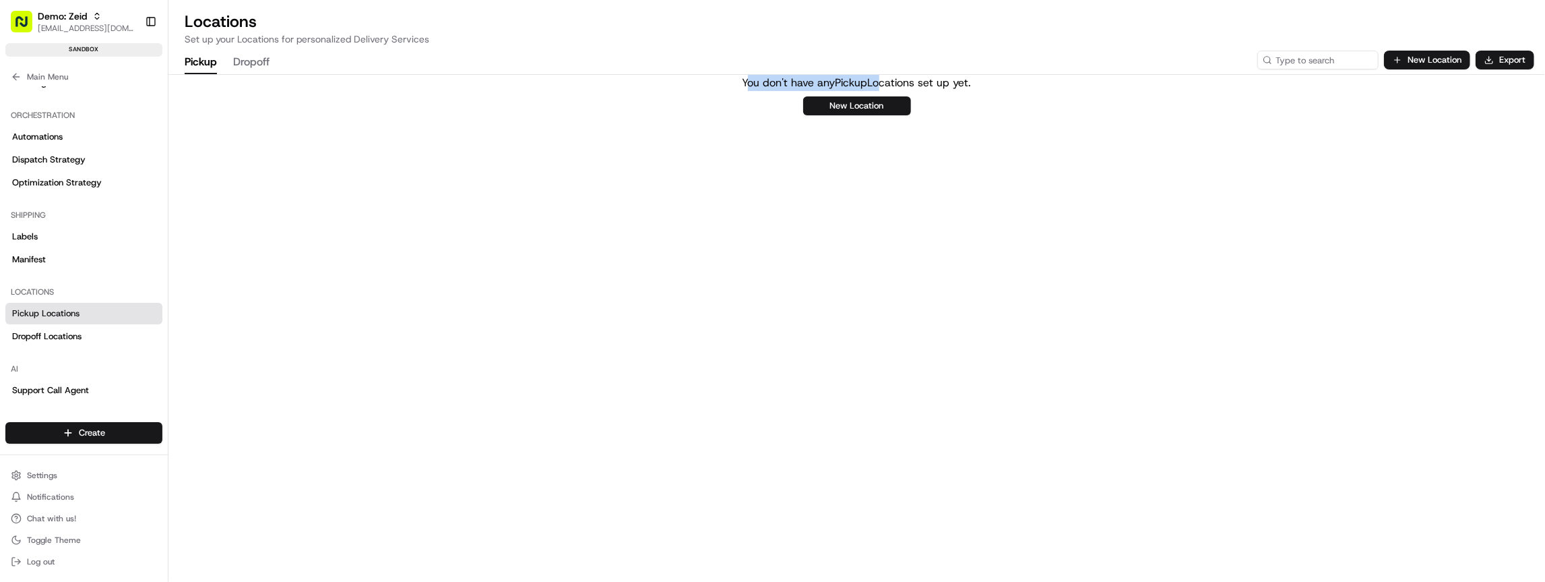
drag, startPoint x: 792, startPoint y: 77, endPoint x: 876, endPoint y: 79, distance: 84.3
click at [876, 79] on p "You don't have any Pickup Locations set up yet." at bounding box center [857, 83] width 229 height 16
click at [72, 330] on span "Dropoff Locations" at bounding box center [46, 336] width 69 height 12
click at [73, 313] on span "Pickup Locations" at bounding box center [45, 313] width 67 height 12
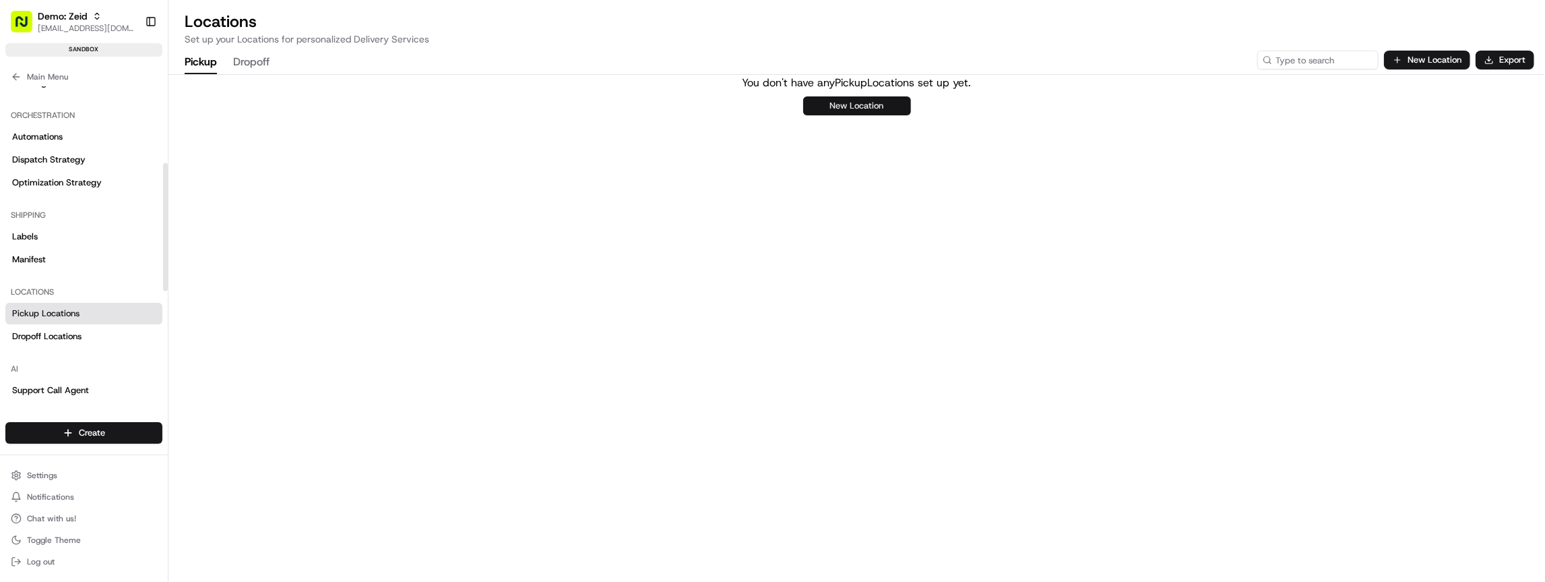
click at [859, 103] on button "New Location" at bounding box center [857, 105] width 108 height 19
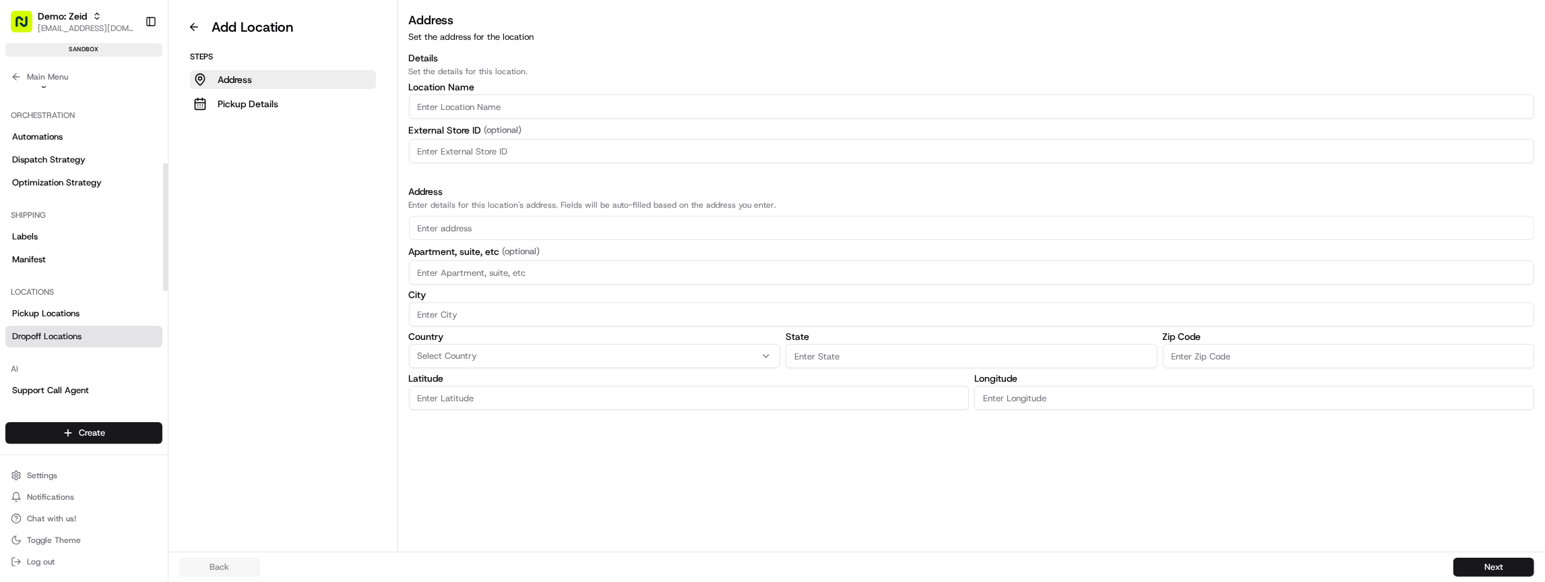
click at [65, 330] on span "Dropoff Locations" at bounding box center [46, 336] width 69 height 12
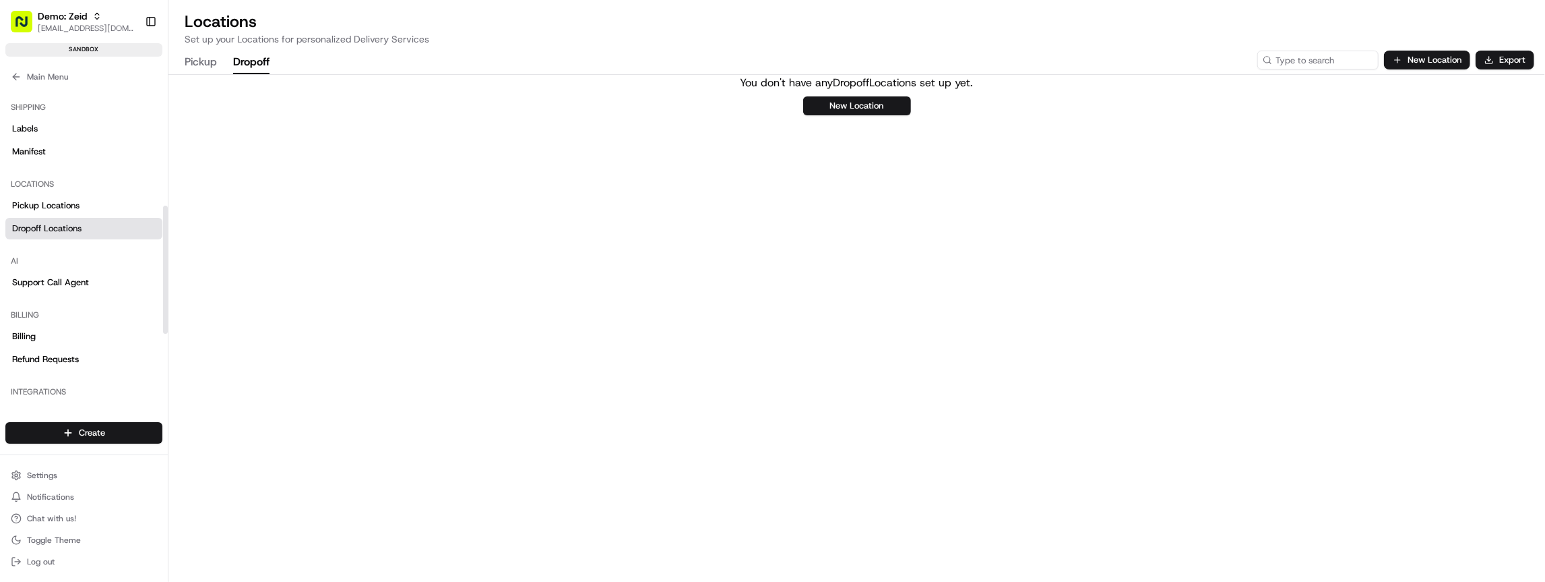
scroll to position [300, 0]
click at [58, 227] on span "Dropoff Locations" at bounding box center [46, 223] width 69 height 12
drag, startPoint x: 838, startPoint y: 87, endPoint x: 977, endPoint y: 82, distance: 138.9
click at [977, 82] on div "You don't have any Dropoff Locations set up yet. New Location" at bounding box center [857, 95] width 259 height 40
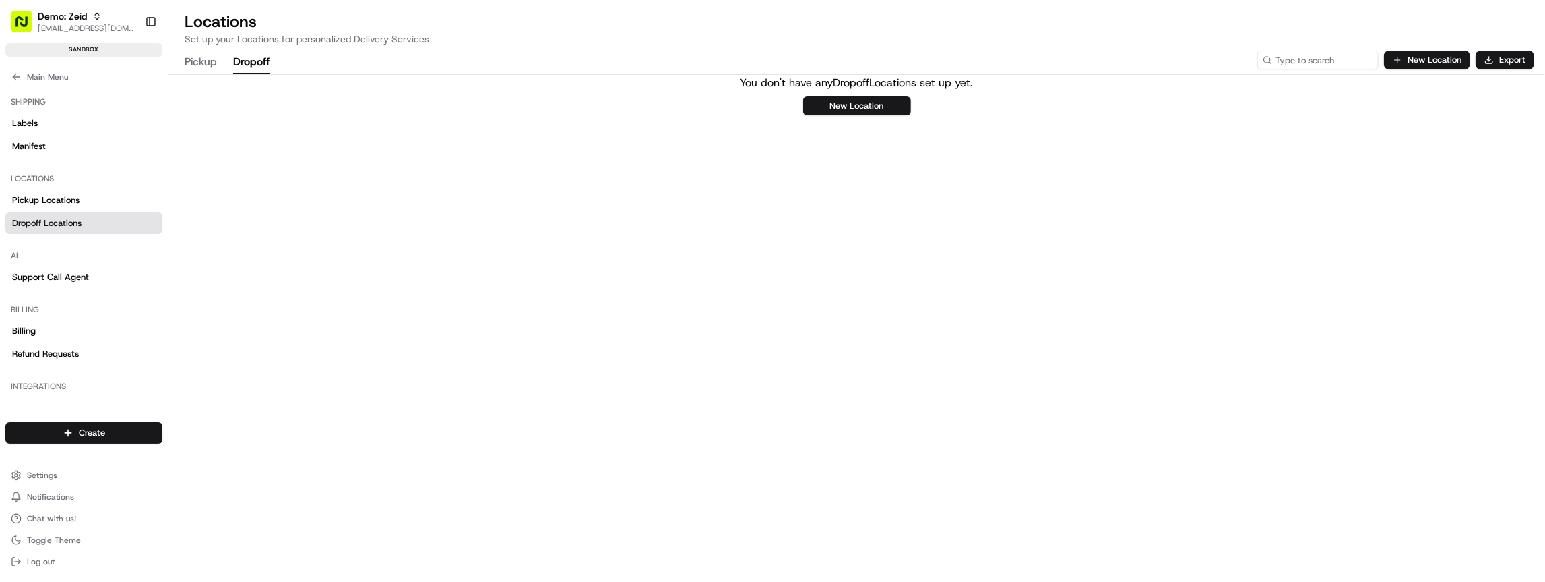
click at [977, 82] on div "You don't have any Dropoff Locations set up yet. New Location" at bounding box center [857, 95] width 259 height 40
click at [569, 187] on div "You don't have any Dropoff Locations set up yet. New Location" at bounding box center [856, 328] width 1377 height 506
click at [187, 65] on button "Pickup" at bounding box center [201, 62] width 32 height 23
click at [263, 60] on button "Dropoff" at bounding box center [251, 62] width 36 height 23
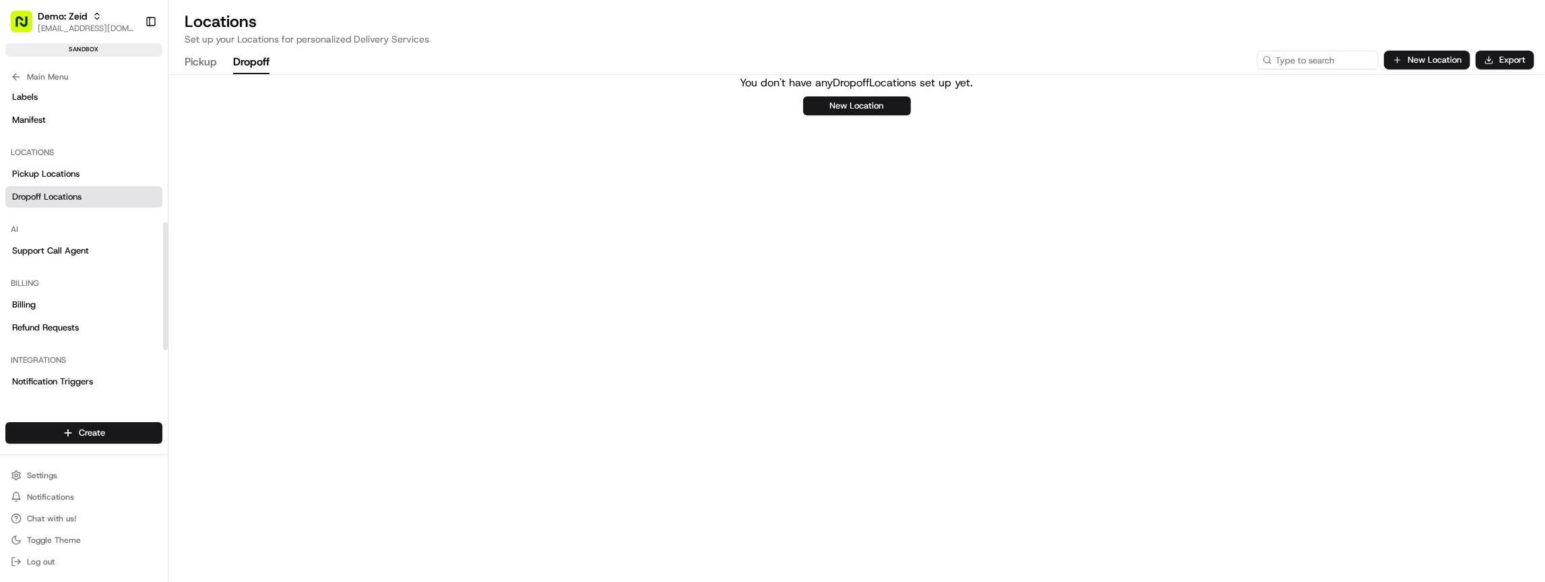
scroll to position [342, 0]
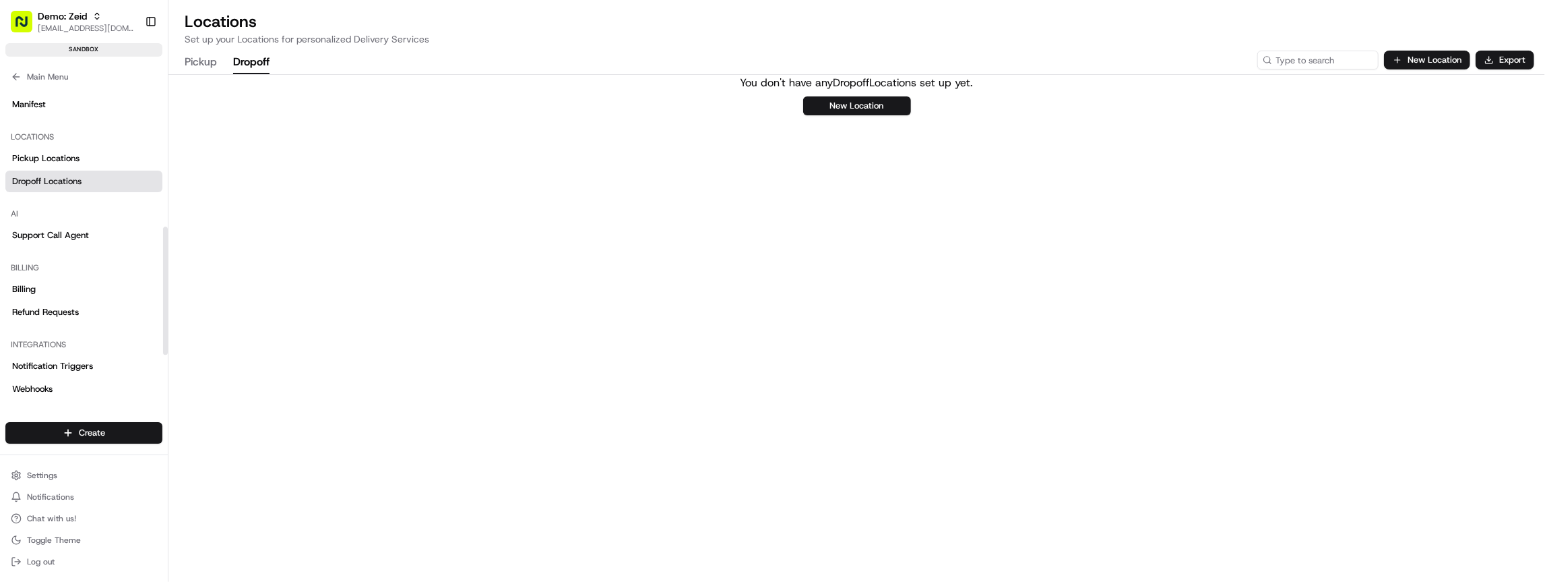
click at [79, 251] on div "Billing Billing Refund Requests" at bounding box center [84, 289] width 168 height 77
click at [77, 233] on span "Support Call Agent" at bounding box center [50, 235] width 77 height 12
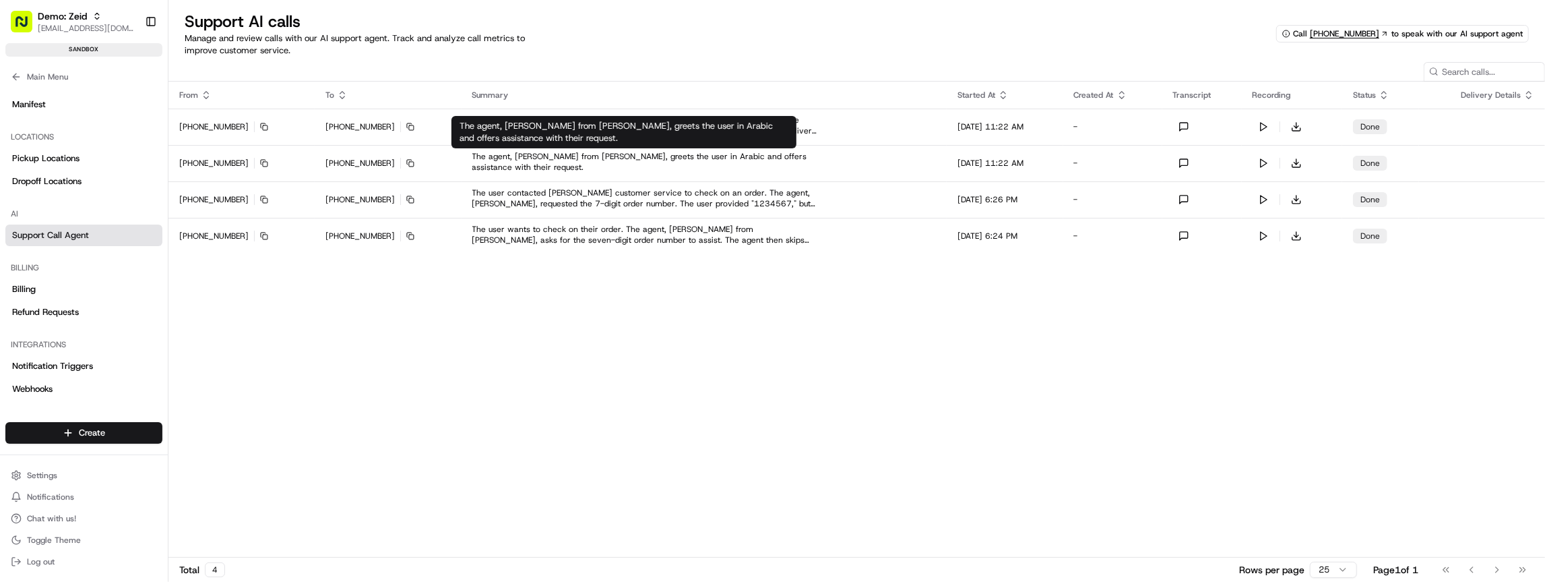
drag, startPoint x: 513, startPoint y: 123, endPoint x: 528, endPoint y: 127, distance: 15.4
click at [514, 124] on p "The agent, Karim from Nash, greets the user in Arabic and offers assistance wit…" at bounding box center [624, 132] width 329 height 24
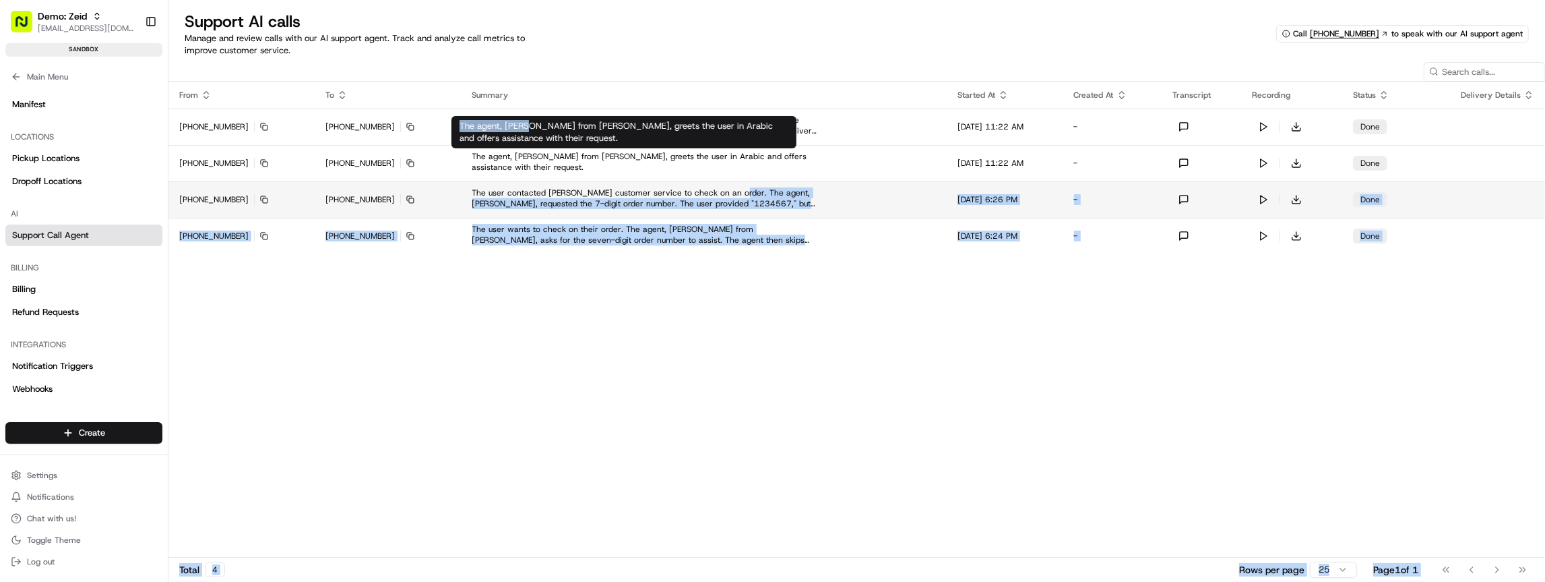
drag, startPoint x: 528, startPoint y: 127, endPoint x: 708, endPoint y: 189, distance: 190.7
click at [708, 189] on body "Demo: Zeid zeid@usenash.com Toggle Sidebar sandbox Orders Deliveries Providers …" at bounding box center [772, 291] width 1545 height 582
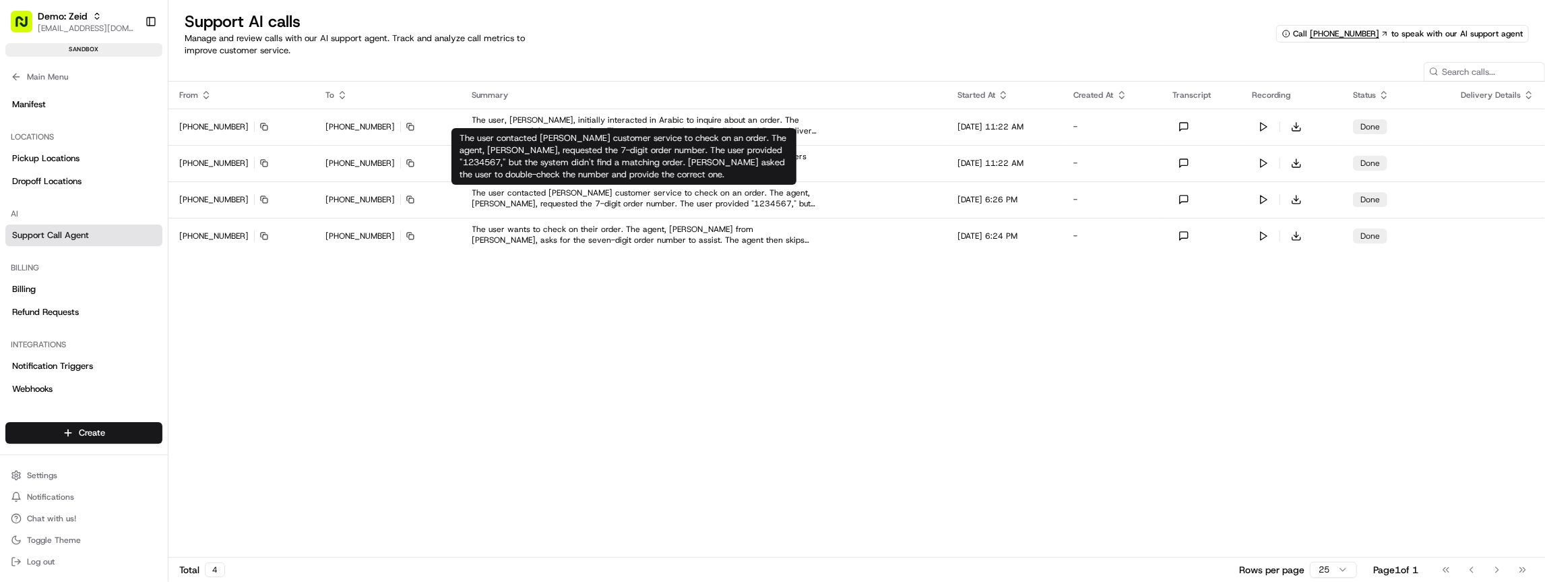
click at [660, 340] on div "From To Summary Started At Created At Transcript Recording Status Delivery Deta…" at bounding box center [856, 319] width 1377 height 475
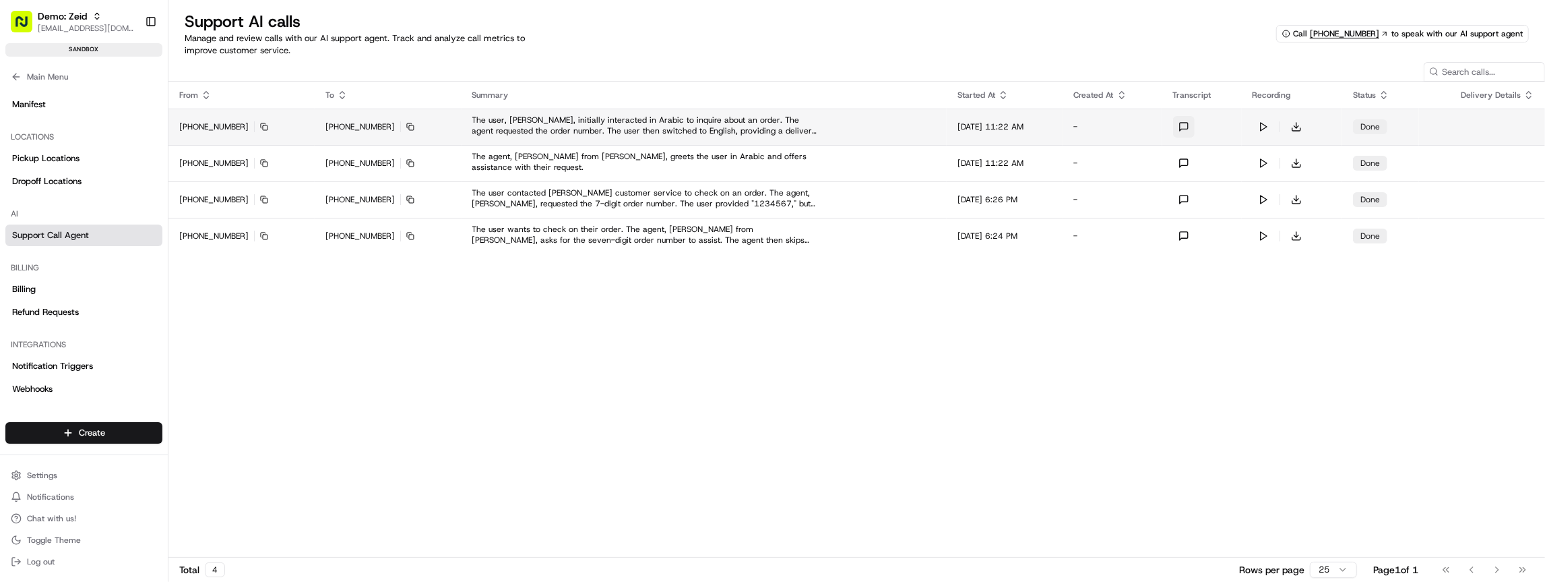
click at [1193, 126] on button at bounding box center [1184, 127] width 22 height 22
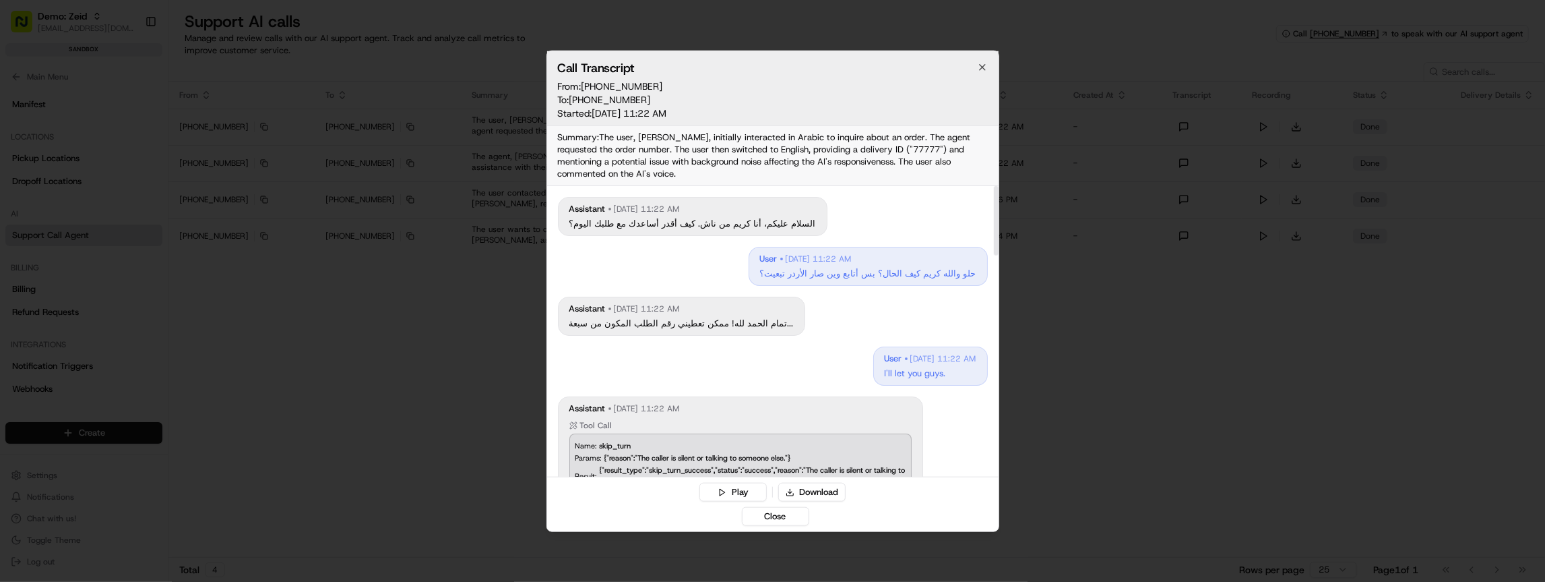
scroll to position [1, 0]
click at [716, 222] on p "السلام عليكم، أنا كريم من ناش. كيف أقدر أساعدك مع طلبك اليوم؟" at bounding box center [692, 222] width 247 height 12
click at [818, 323] on div "assistant Aug 16, 2025, 11:22 AM تمام الحمد لله! ممكن تعطيني رقم الطلب المكون م…" at bounding box center [773, 313] width 430 height 39
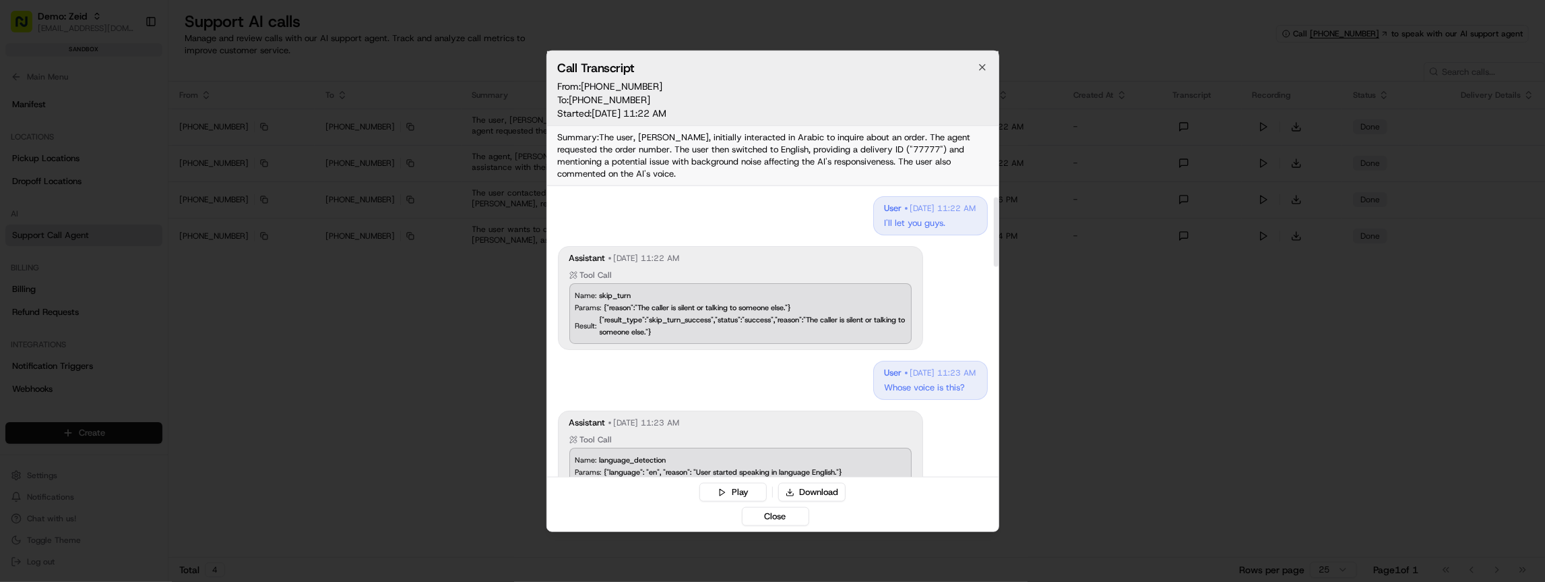
scroll to position [164, 0]
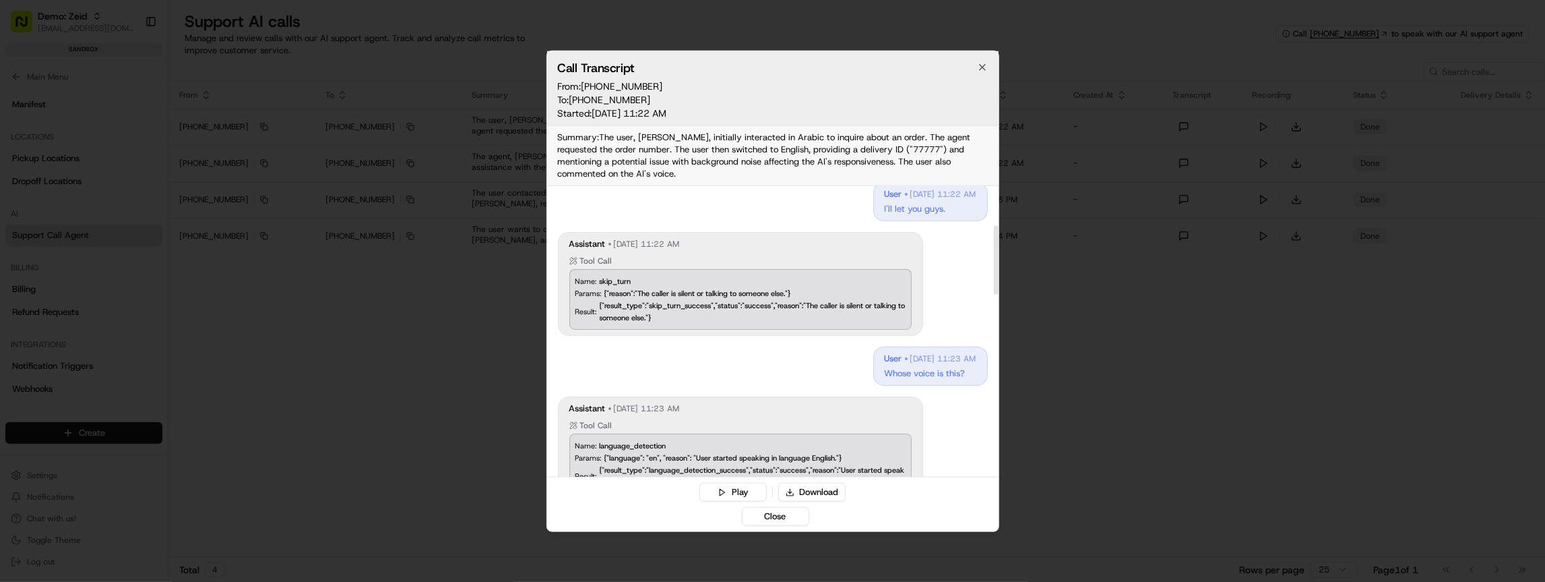
click at [885, 367] on p "Whose voice is this?" at bounding box center [931, 373] width 92 height 12
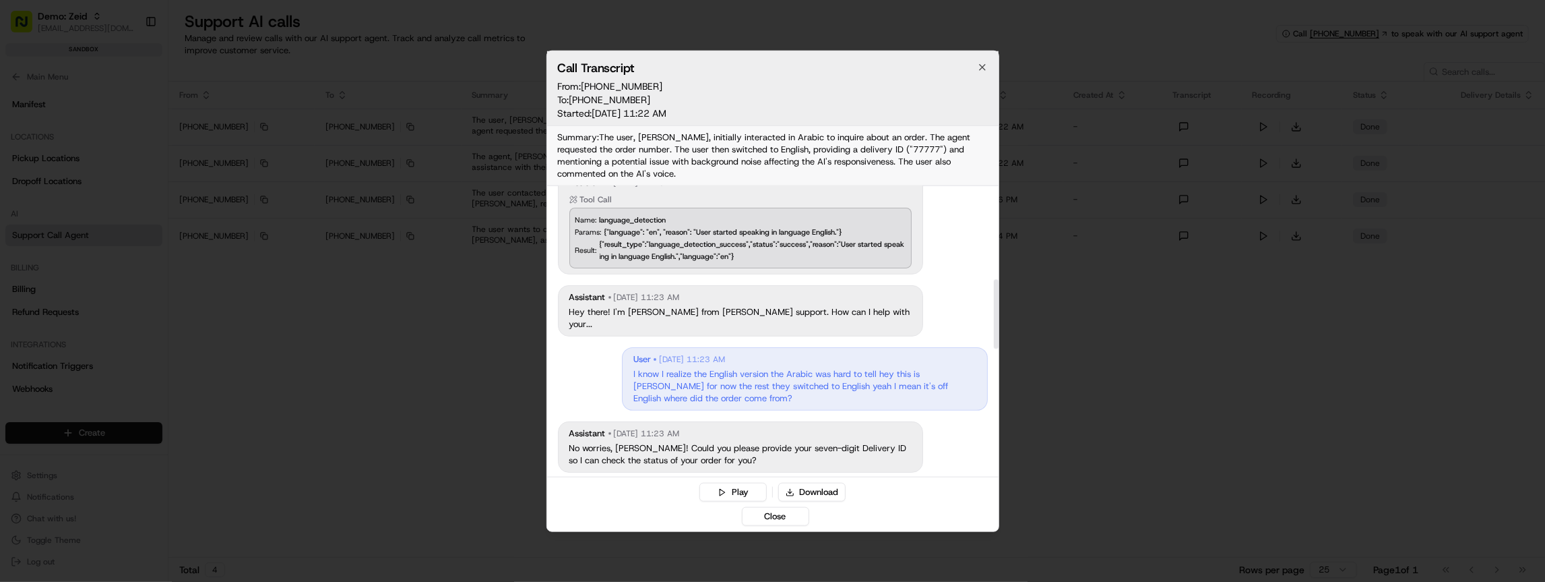
scroll to position [393, 0]
drag, startPoint x: 628, startPoint y: 313, endPoint x: 697, endPoint y: 309, distance: 68.9
click at [697, 309] on div "assistant Aug 16, 2025, 11:23 AM Hey there! I'm Charlie from Nash support. How …" at bounding box center [740, 307] width 365 height 51
click at [697, 307] on p "Hey there! I'm Charlie from Nash support. How can I help with your..." at bounding box center [740, 315] width 342 height 24
drag, startPoint x: 658, startPoint y: 301, endPoint x: 731, endPoint y: 309, distance: 73.2
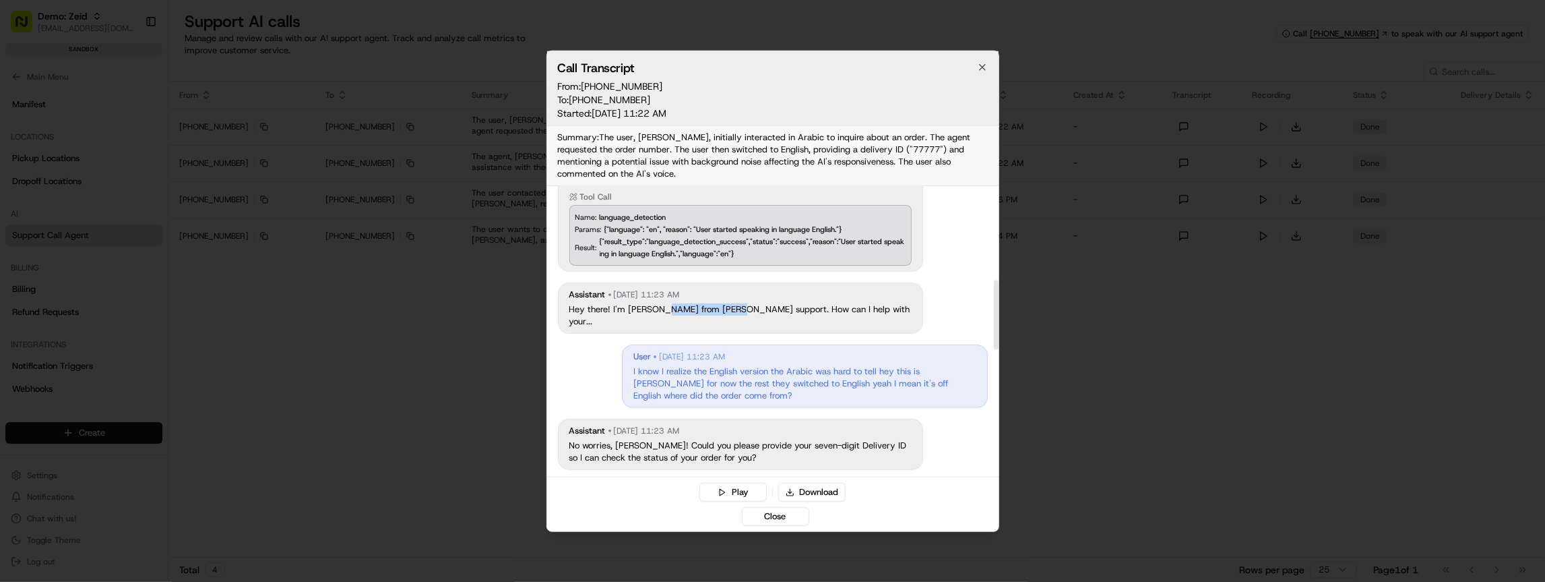
click at [731, 309] on p "Hey there! I'm Charlie from Nash support. How can I help with your..." at bounding box center [740, 315] width 342 height 24
click at [699, 365] on p "I know I realize the English version the Arabic was hard to tell hey this is Ma…" at bounding box center [804, 383] width 342 height 36
click at [670, 365] on p "I know I realize the English version the Arabic was hard to tell hey this is Ma…" at bounding box center [804, 383] width 342 height 36
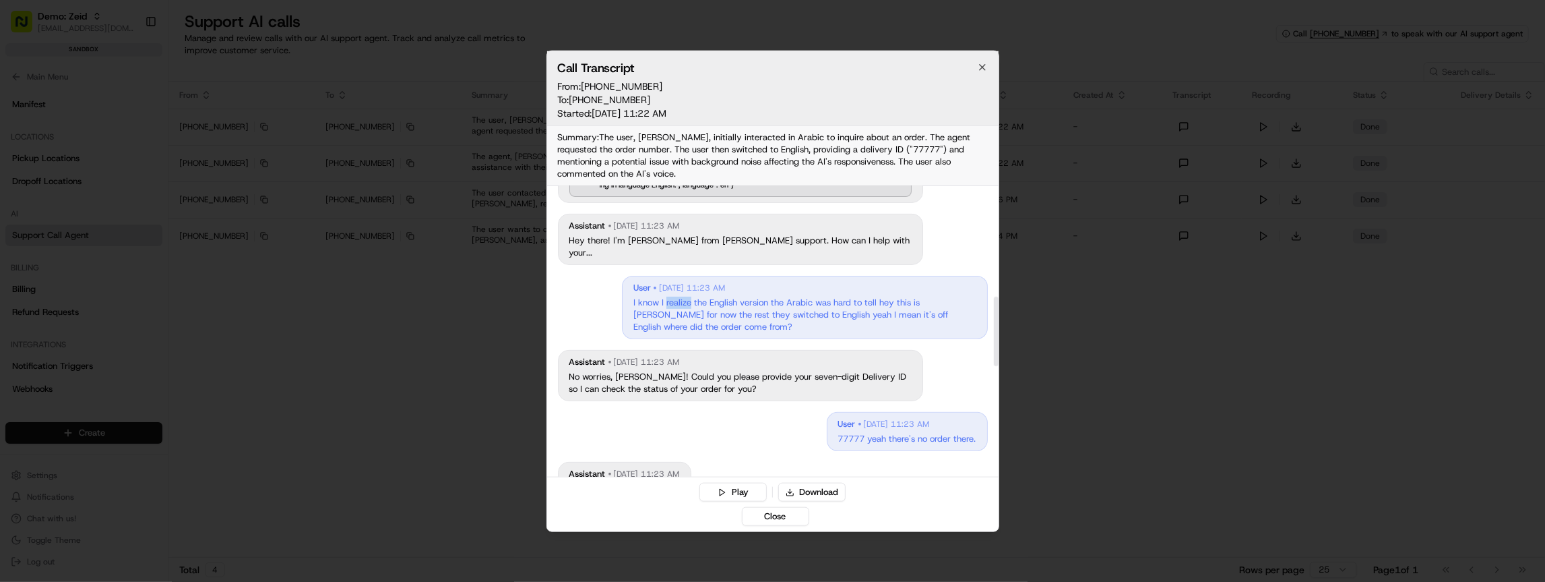
scroll to position [462, 0]
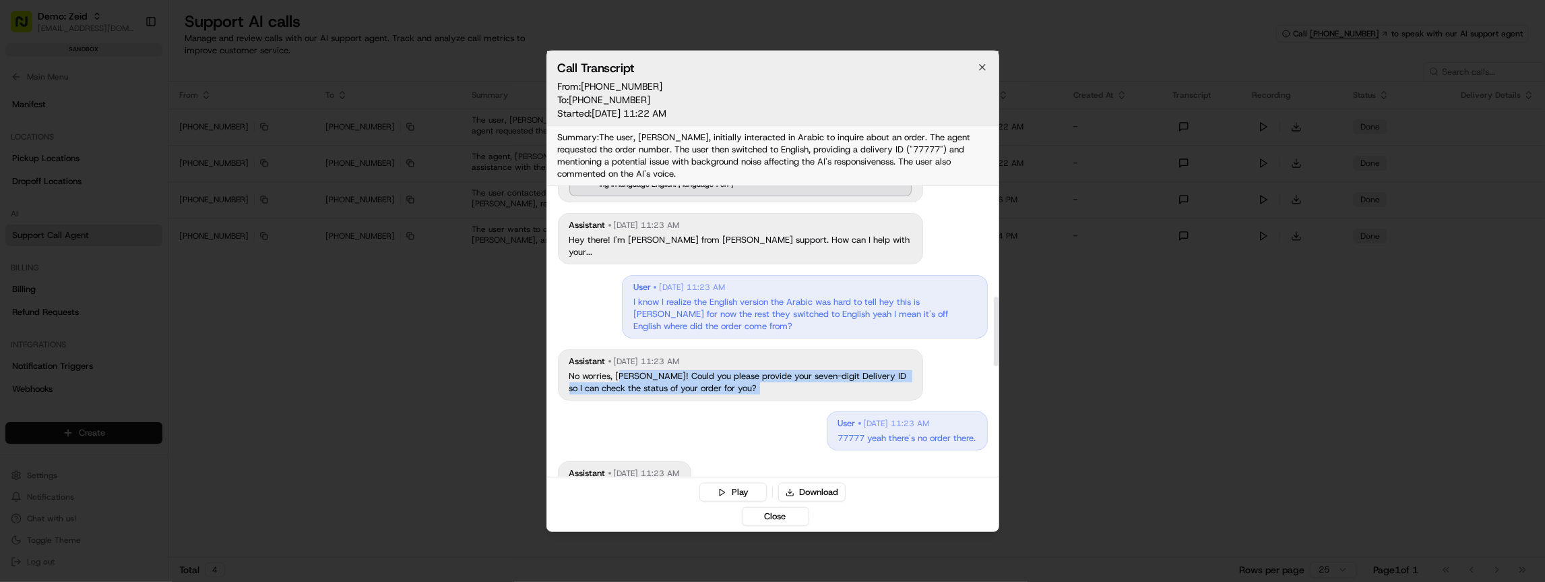
drag, startPoint x: 632, startPoint y: 359, endPoint x: 799, endPoint y: 390, distance: 170.0
click at [792, 387] on div "assistant Aug 16, 2025, 11:22 AM السلام عليكم، أنا كريم من ناش. كيف أقدر أساعدك…" at bounding box center [772, 341] width 451 height 1237
click at [898, 412] on div "user Aug 16, 2025, 11:23 AM 77777 yeah there's no order there." at bounding box center [907, 429] width 161 height 39
click at [878, 431] on p "77777 yeah there's no order there." at bounding box center [907, 437] width 138 height 12
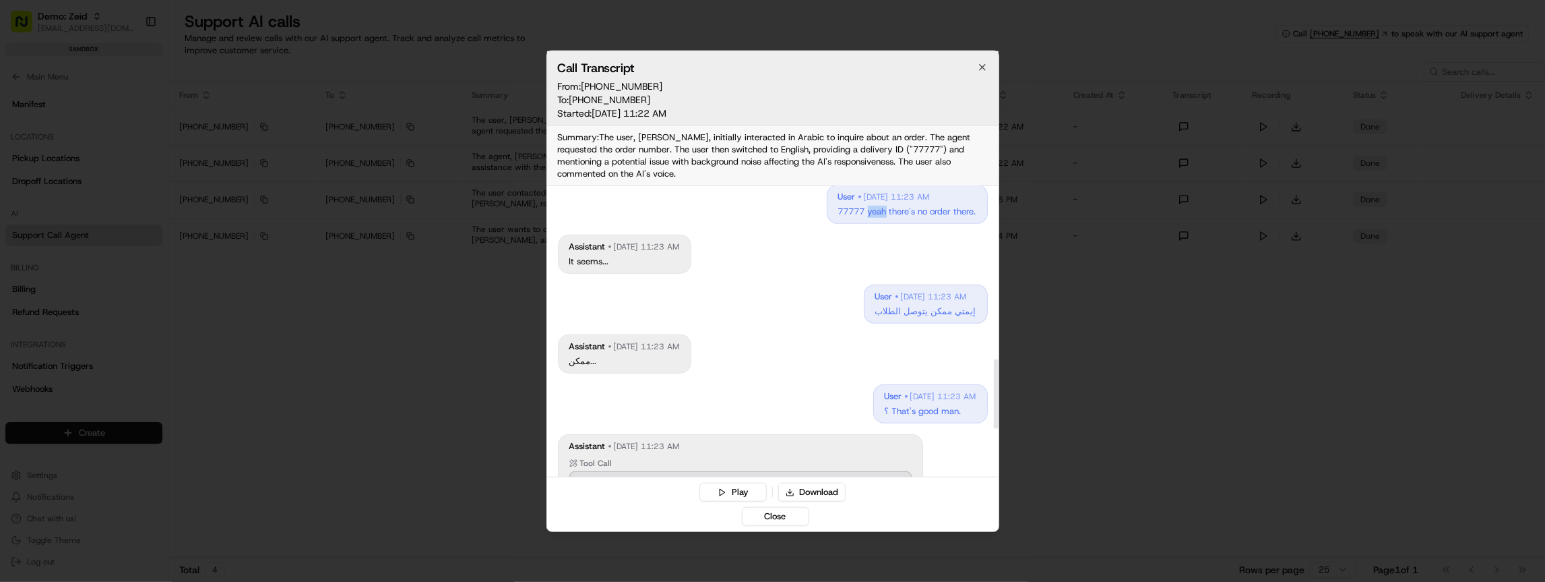
scroll to position [724, 0]
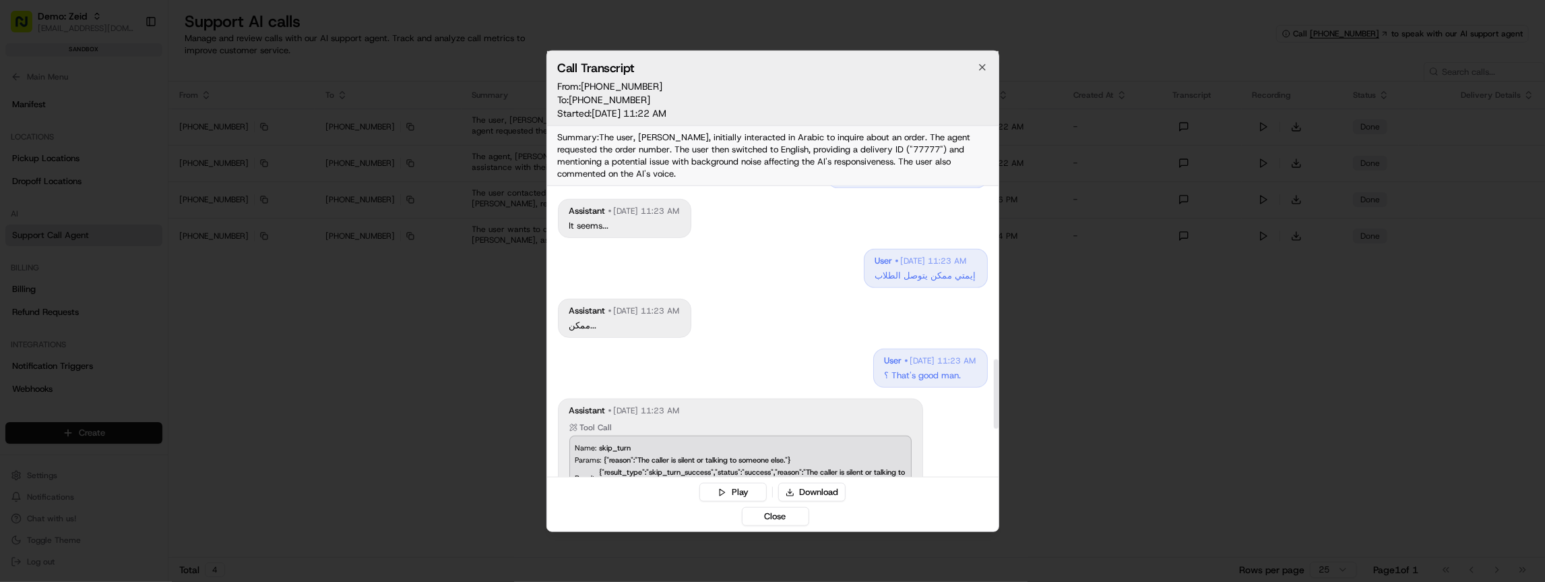
click at [891, 269] on p "إيمتي ممكن يتوصل الطلاب" at bounding box center [925, 275] width 101 height 12
click at [827, 298] on div "assistant Aug 16, 2025, 11:23 AM ممكن..." at bounding box center [773, 317] width 430 height 39
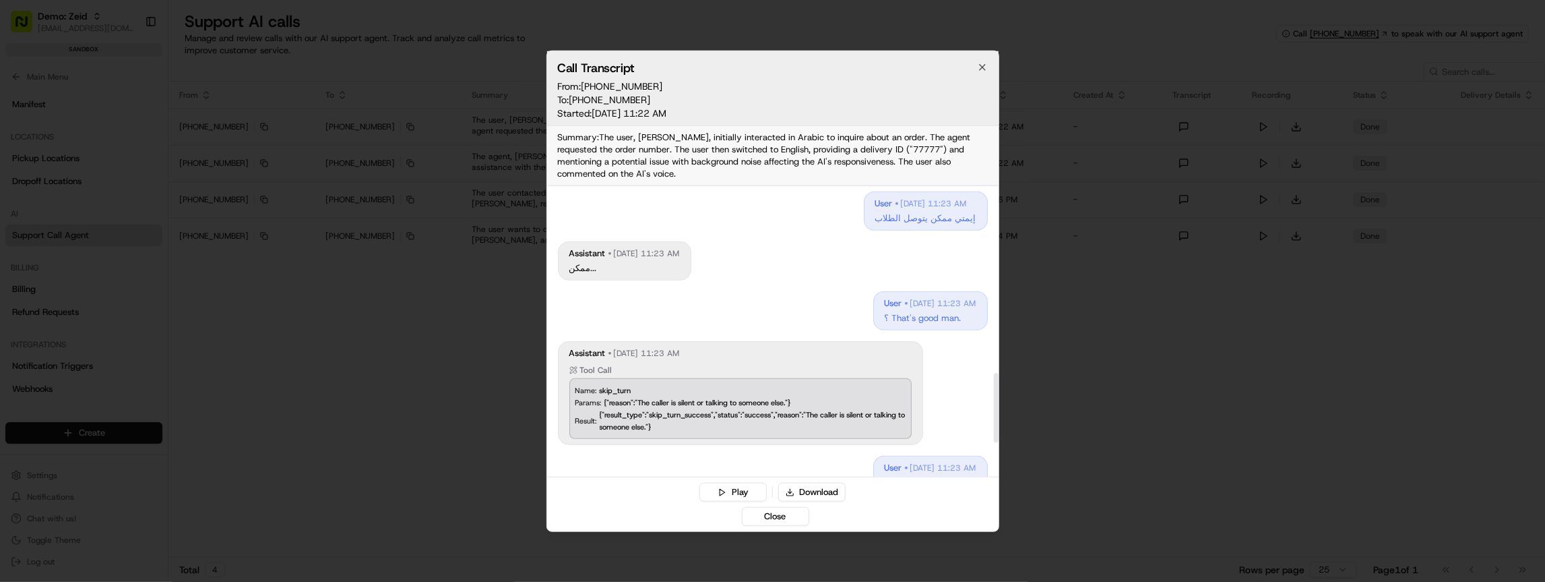
scroll to position [782, 0]
drag, startPoint x: 868, startPoint y: 292, endPoint x: 924, endPoint y: 293, distance: 56.6
click at [924, 311] on p "؟ That's good man." at bounding box center [931, 317] width 92 height 12
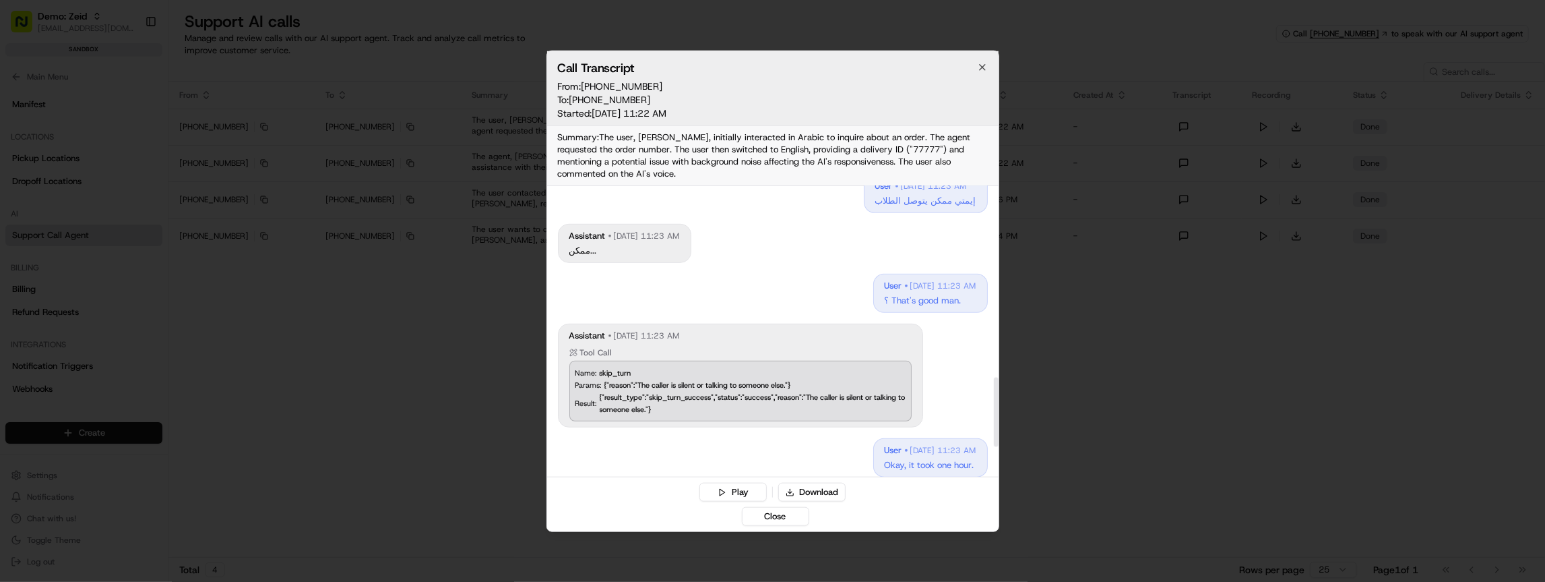
scroll to position [924, 0]
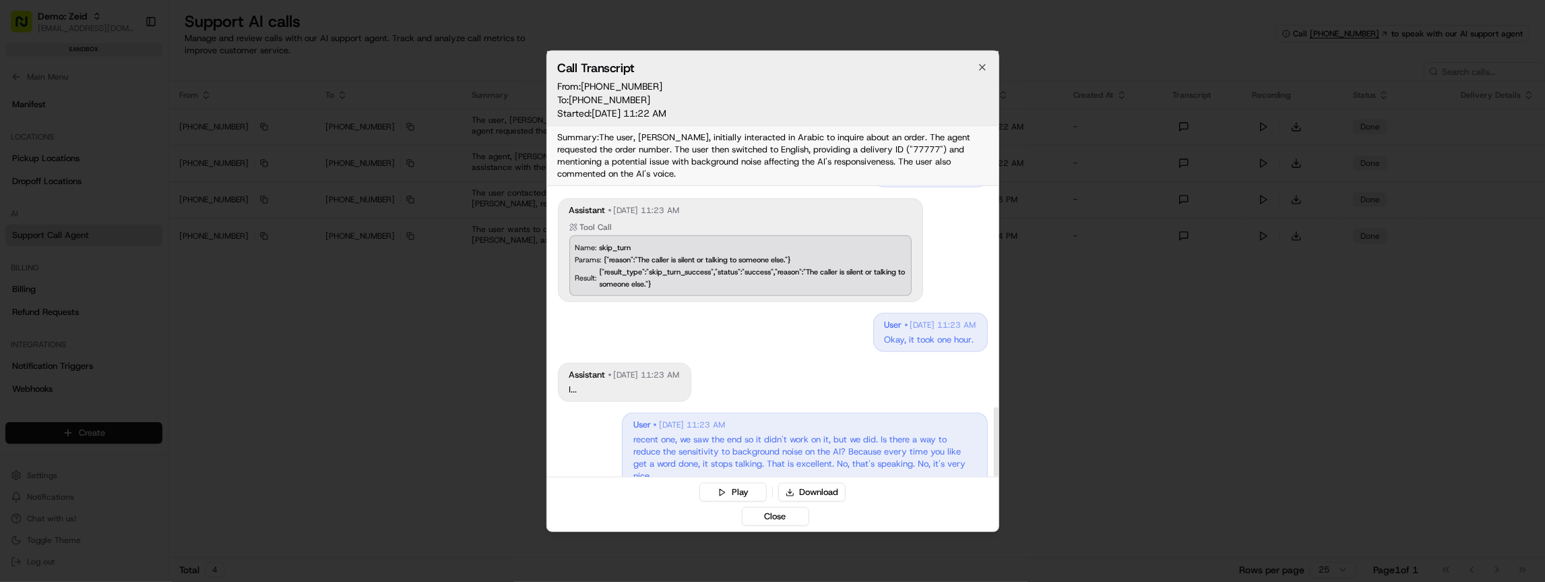
click at [720, 450] on p "recent one, we saw the end so it didn't work on it, but we did. Is there a way …" at bounding box center [804, 457] width 342 height 49
click at [706, 433] on p "recent one, we saw the end so it didn't work on it, but we did. Is there a way …" at bounding box center [804, 457] width 342 height 49
click at [703, 433] on p "recent one, we saw the end so it didn't work on it, but we did. Is there a way …" at bounding box center [804, 457] width 342 height 49
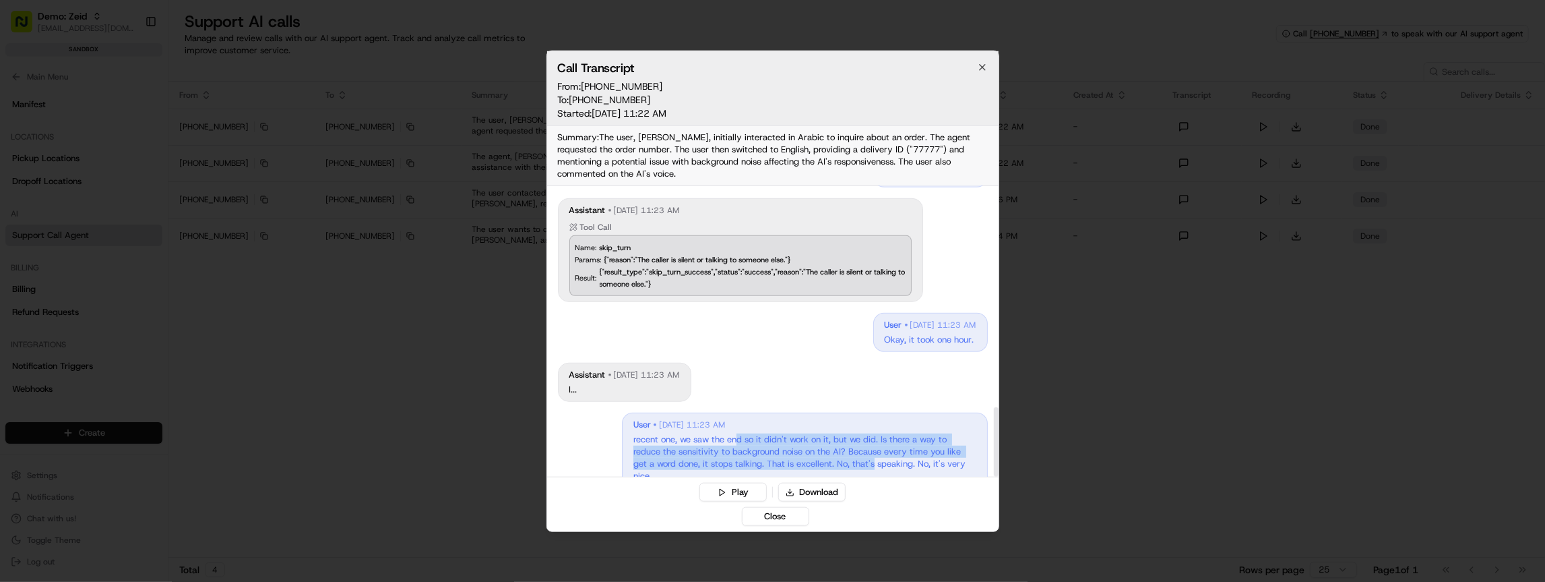
drag, startPoint x: 739, startPoint y: 416, endPoint x: 873, endPoint y: 442, distance: 136.6
click at [873, 442] on p "recent one, we saw the end so it didn't work on it, but we did. Is there a way …" at bounding box center [804, 457] width 342 height 49
click at [877, 434] on p "recent one, we saw the end so it didn't work on it, but we did. Is there a way …" at bounding box center [804, 457] width 342 height 49
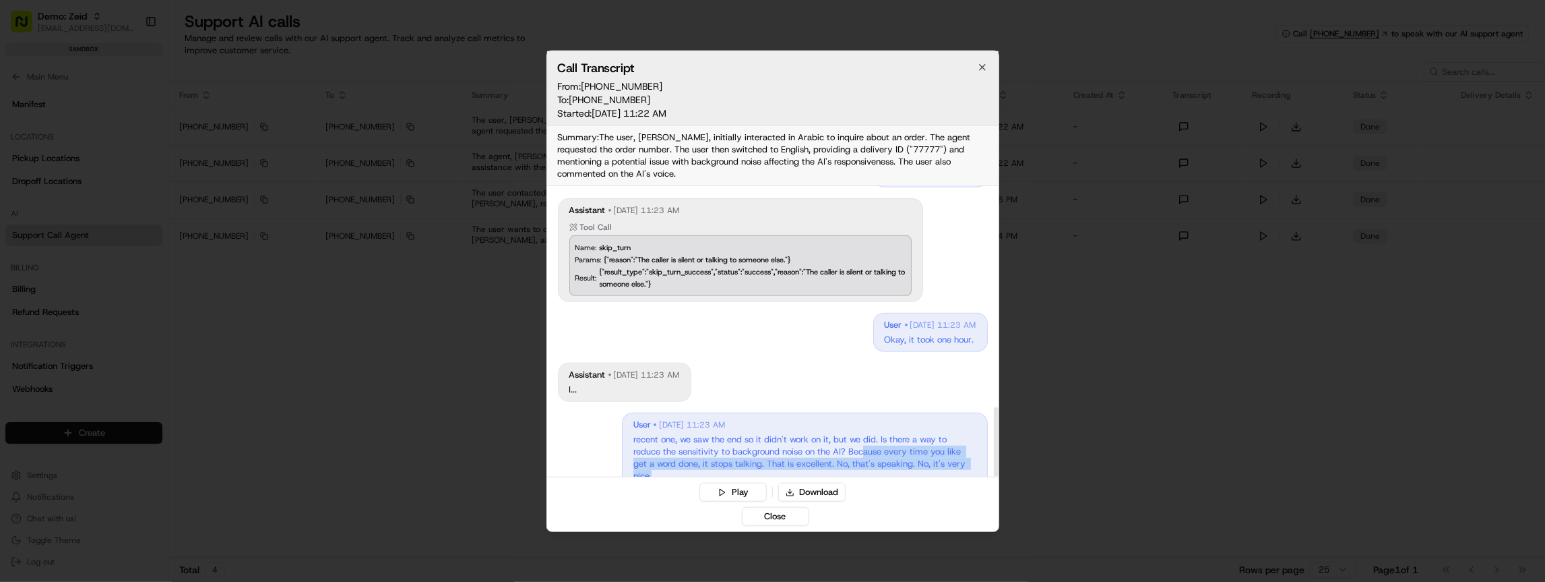
drag, startPoint x: 867, startPoint y: 427, endPoint x: 870, endPoint y: 451, distance: 23.8
click at [870, 451] on p "recent one, we saw the end so it didn't work on it, but we did. Is there a way …" at bounding box center [804, 457] width 342 height 49
click at [871, 434] on p "recent one, we saw the end so it didn't work on it, but we did. Is there a way …" at bounding box center [804, 457] width 342 height 49
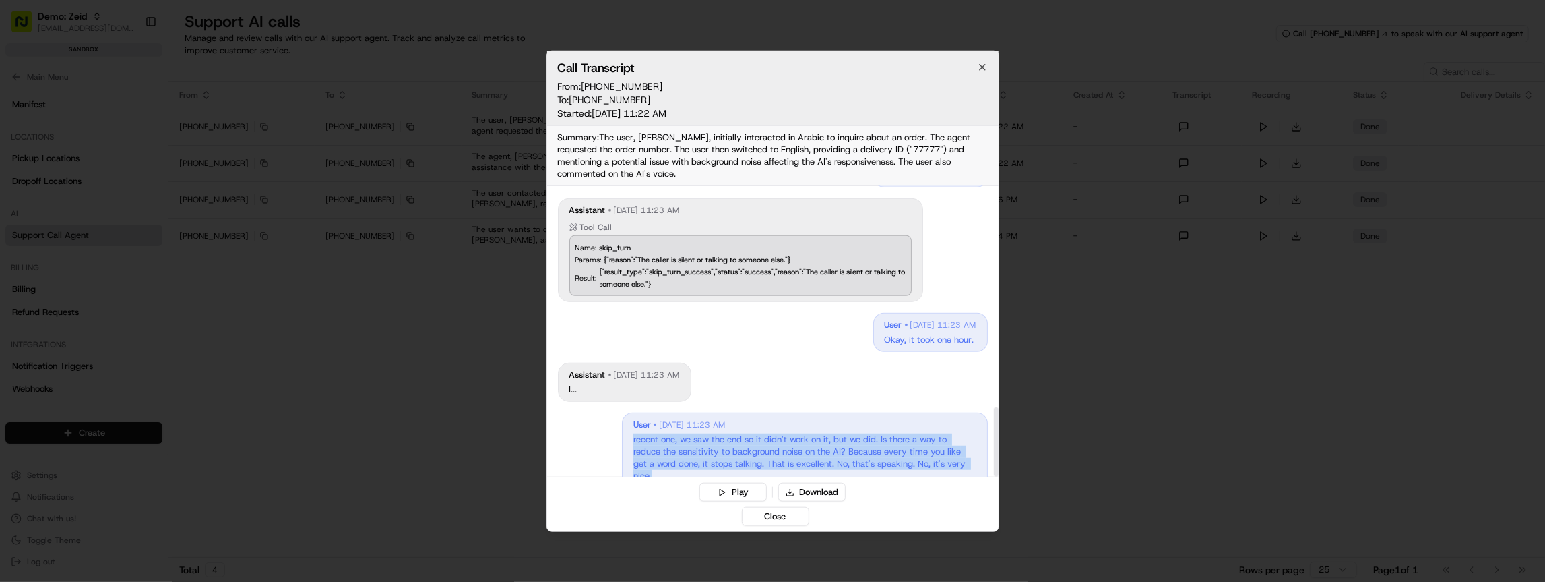
click at [871, 434] on p "recent one, we saw the end so it didn't work on it, but we did. Is there a way …" at bounding box center [804, 457] width 342 height 49
drag, startPoint x: 785, startPoint y: 518, endPoint x: 782, endPoint y: 507, distance: 11.3
click at [786, 517] on button "Close" at bounding box center [775, 516] width 67 height 19
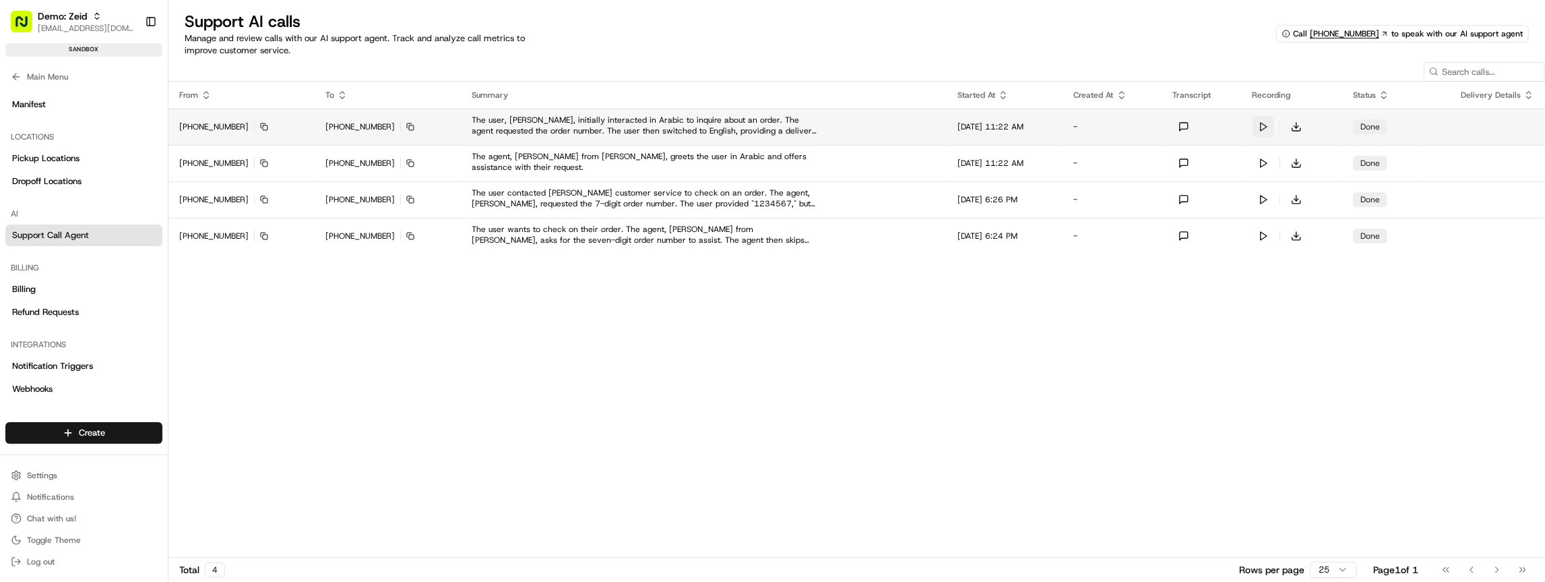
click at [1273, 125] on button at bounding box center [1264, 127] width 22 height 22
drag, startPoint x: 751, startPoint y: 153, endPoint x: 770, endPoint y: 263, distance: 111.3
click at [770, 263] on div "From To Summary Started At Created At Transcript Recording Status Delivery Deta…" at bounding box center [856, 319] width 1377 height 475
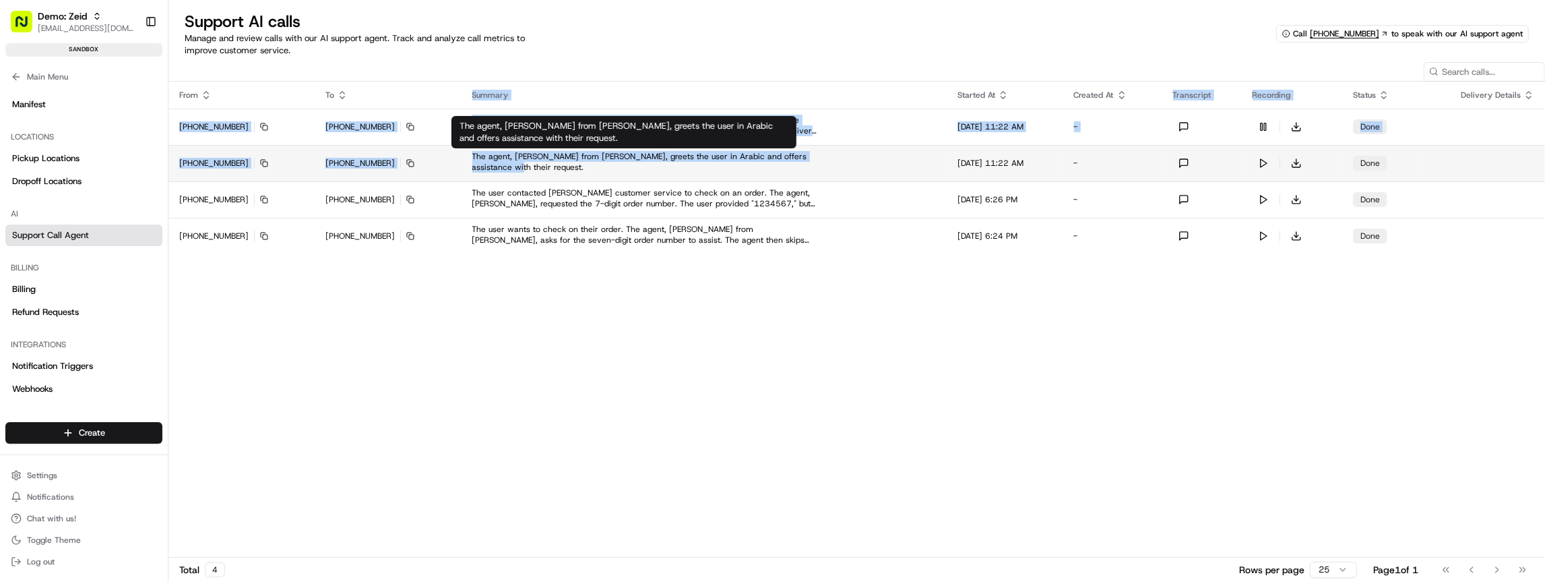
drag, startPoint x: 761, startPoint y: 257, endPoint x: 526, endPoint y: 165, distance: 252.4
click at [520, 165] on div "From To Summary Started At Created At Transcript Recording Status Delivery Deta…" at bounding box center [856, 319] width 1377 height 475
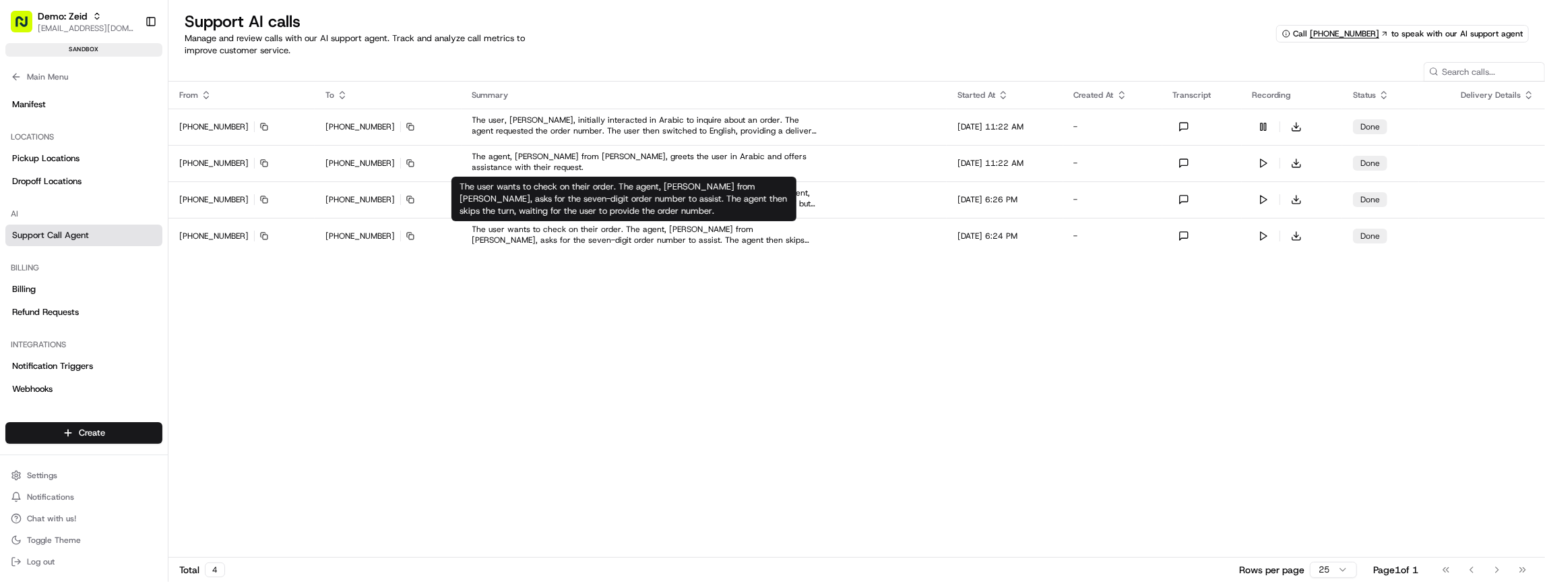
click at [806, 313] on div "From To Summary Started At Created At Transcript Recording Status Delivery Deta…" at bounding box center [856, 319] width 1377 height 475
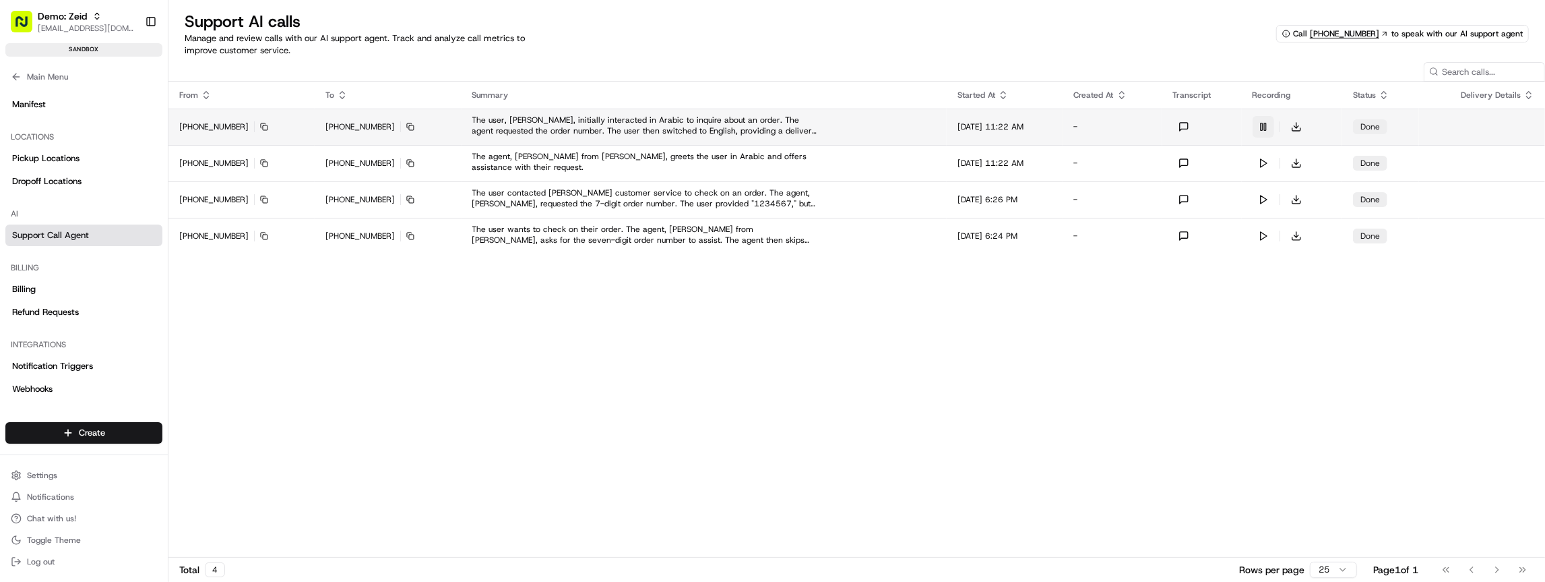
click at [1268, 125] on button at bounding box center [1264, 127] width 22 height 22
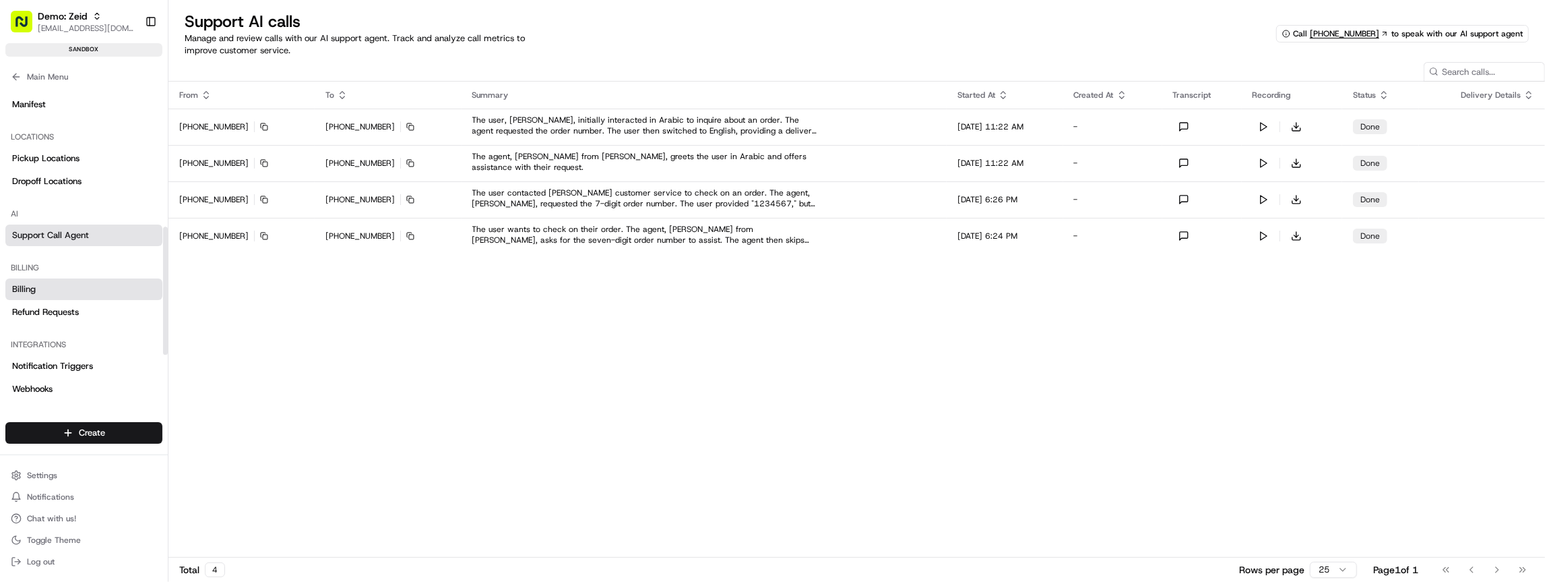
click at [38, 297] on link "Billing" at bounding box center [83, 289] width 157 height 22
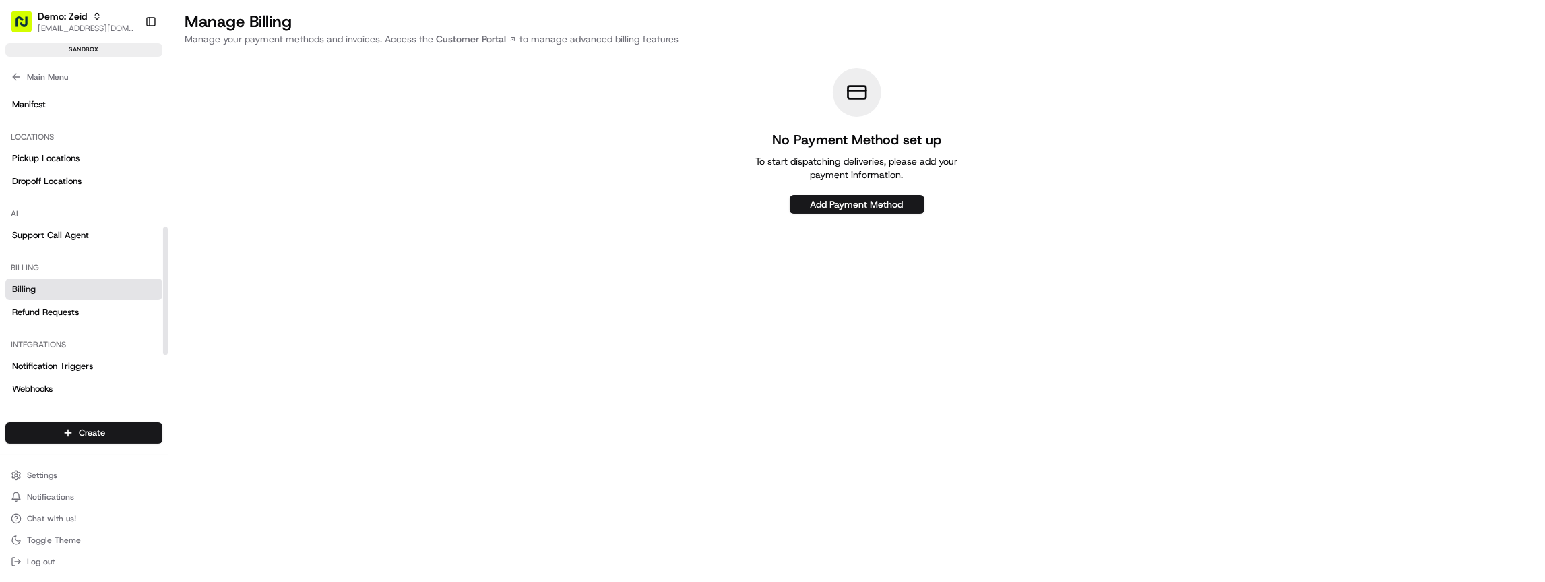
click at [38, 247] on div "AI Support Call Agent" at bounding box center [84, 224] width 168 height 54
click at [46, 230] on span "Support Call Agent" at bounding box center [50, 235] width 77 height 12
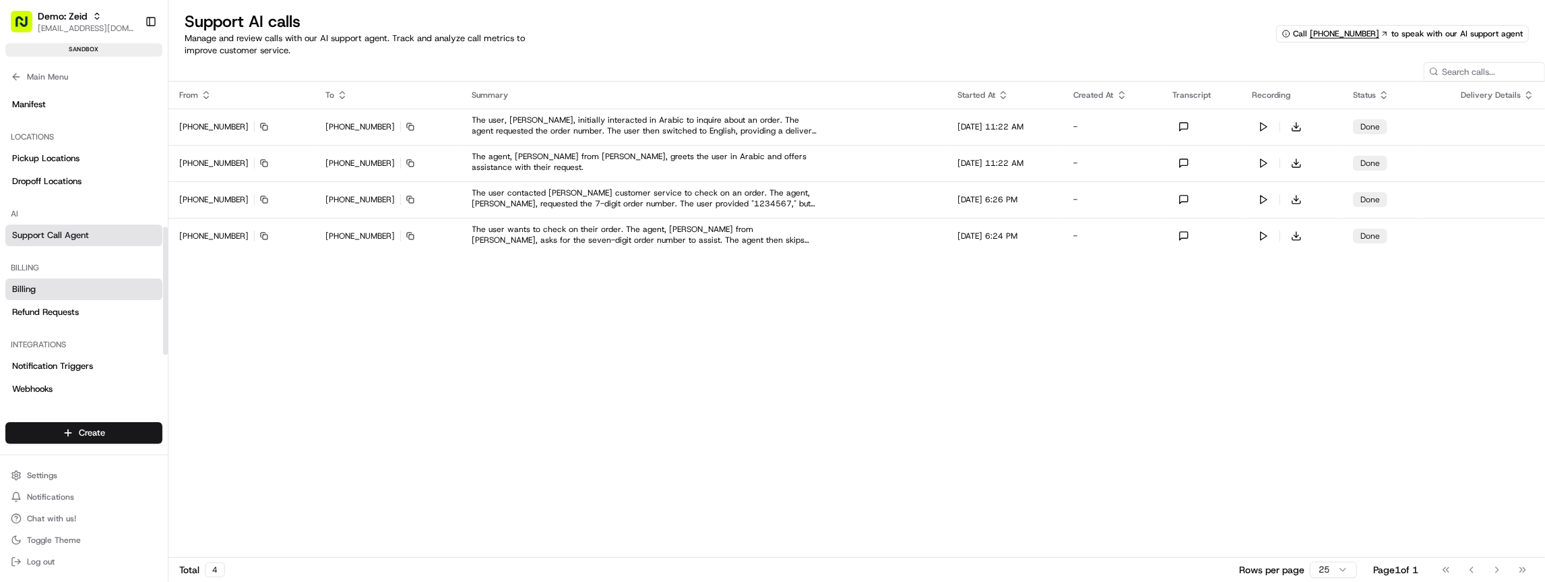
click at [40, 285] on link "Billing" at bounding box center [83, 289] width 157 height 22
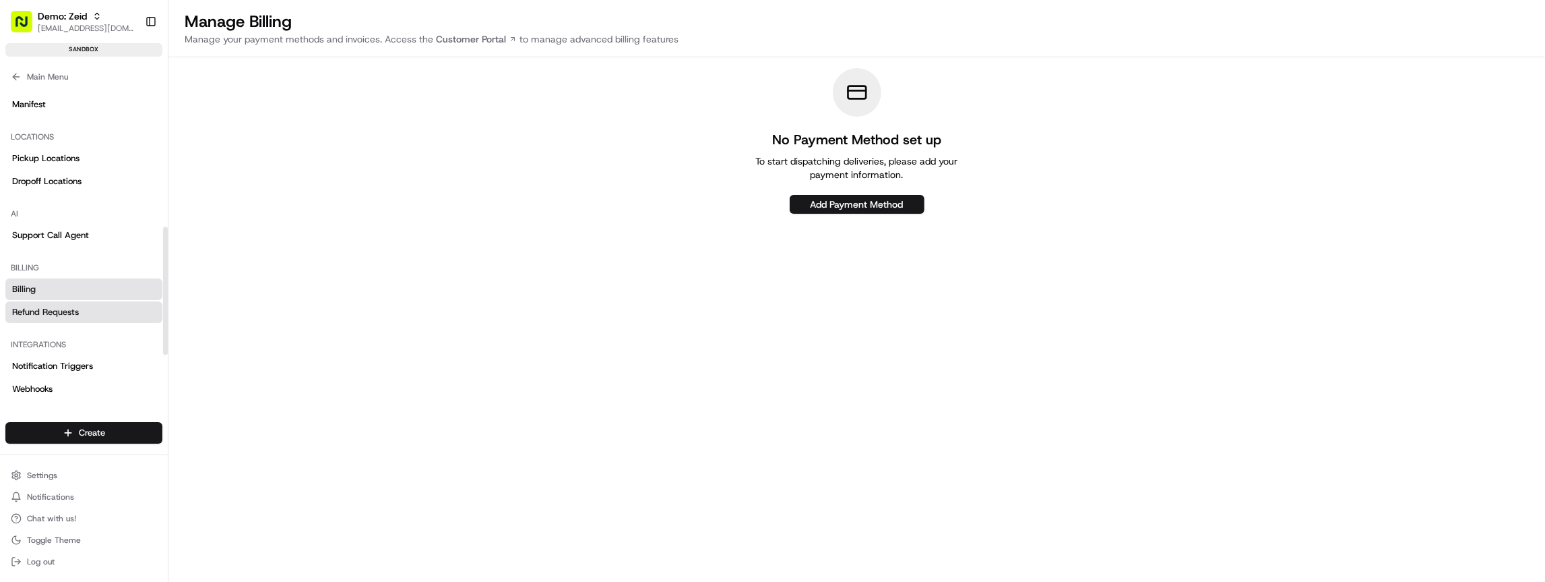
click at [51, 307] on span "Refund Requests" at bounding box center [45, 312] width 67 height 12
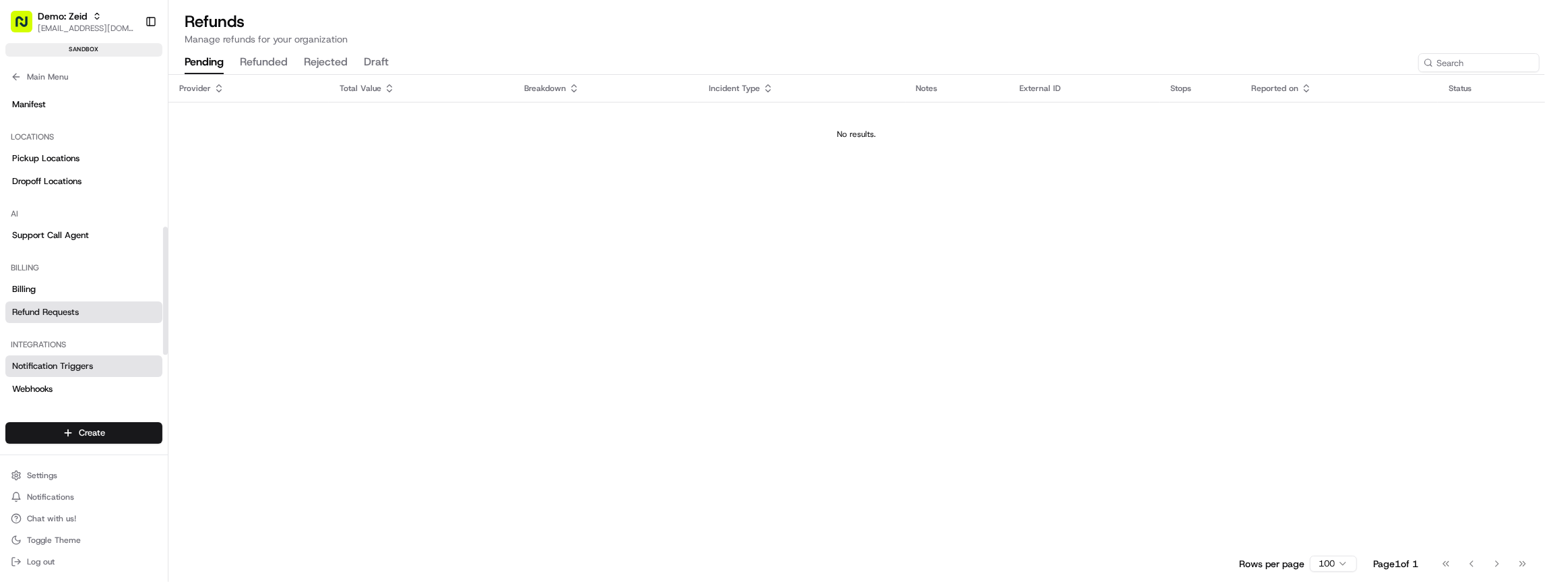
click at [62, 360] on span "Notification Triggers" at bounding box center [52, 366] width 81 height 12
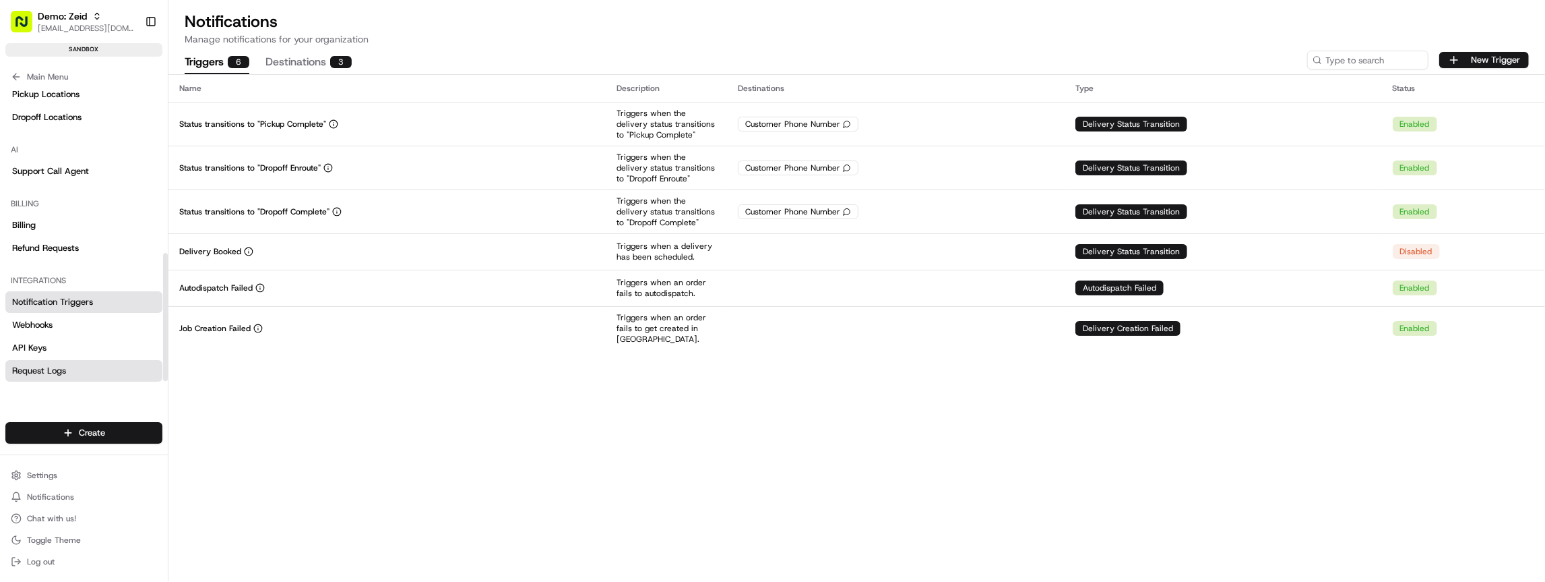
scroll to position [408, 0]
click at [33, 342] on span "API Keys" at bounding box center [29, 346] width 34 height 12
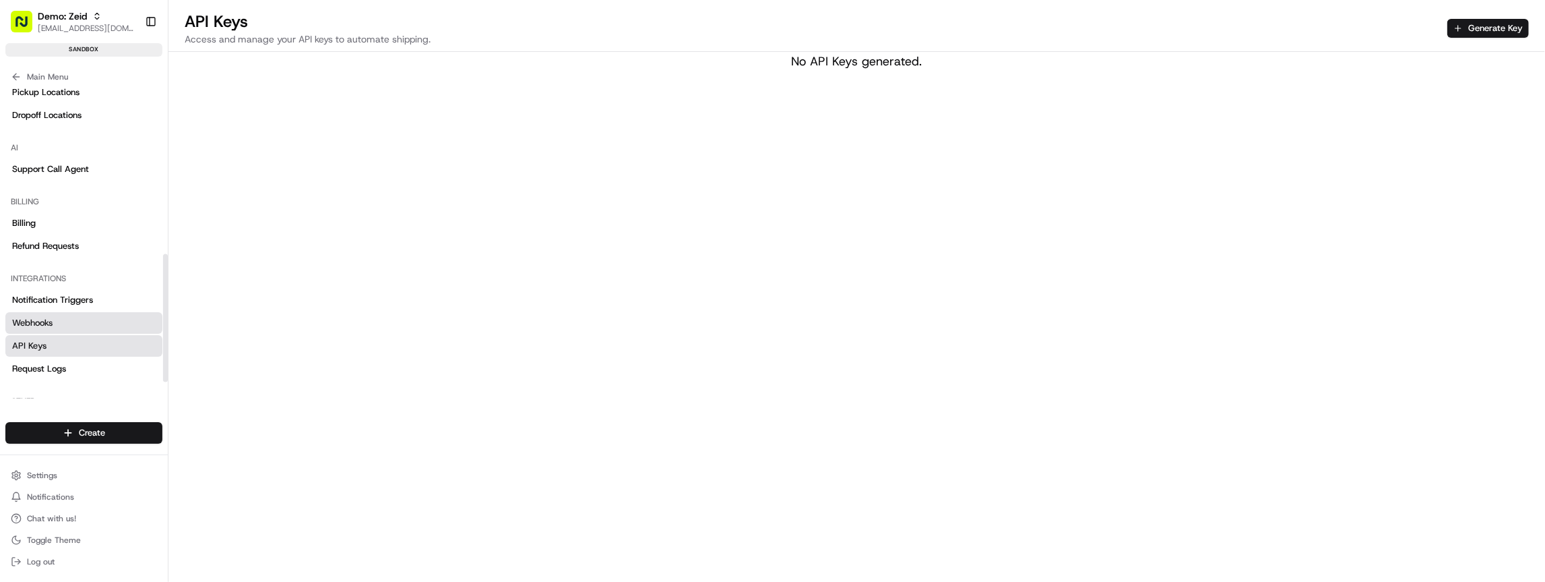
click at [33, 332] on link "Webhooks" at bounding box center [83, 323] width 157 height 22
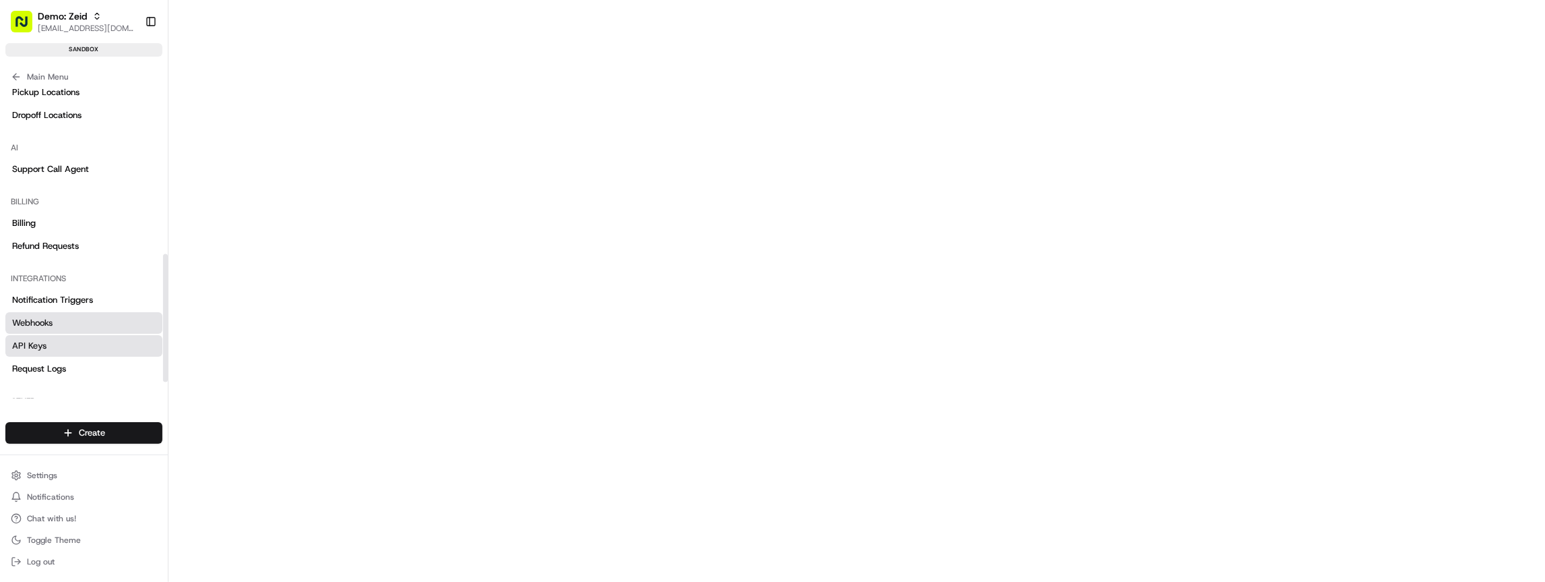
scroll to position [422, 0]
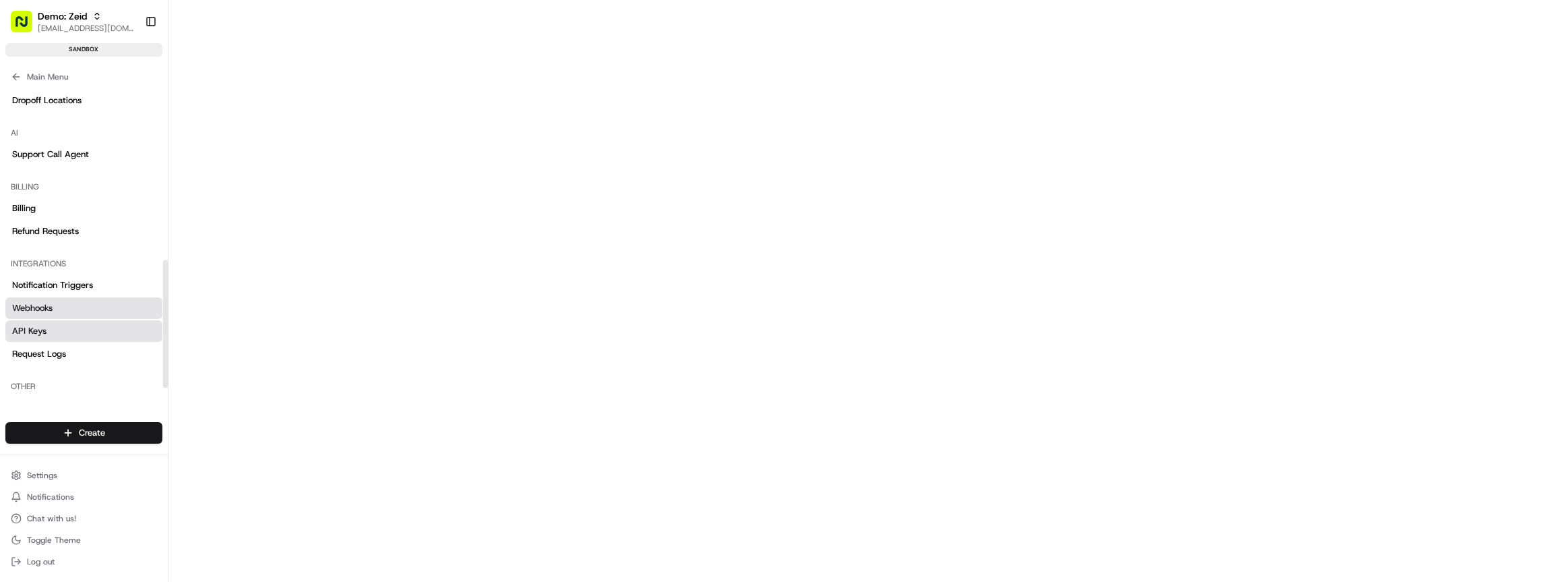
click at [53, 327] on link "API Keys" at bounding box center [83, 331] width 157 height 22
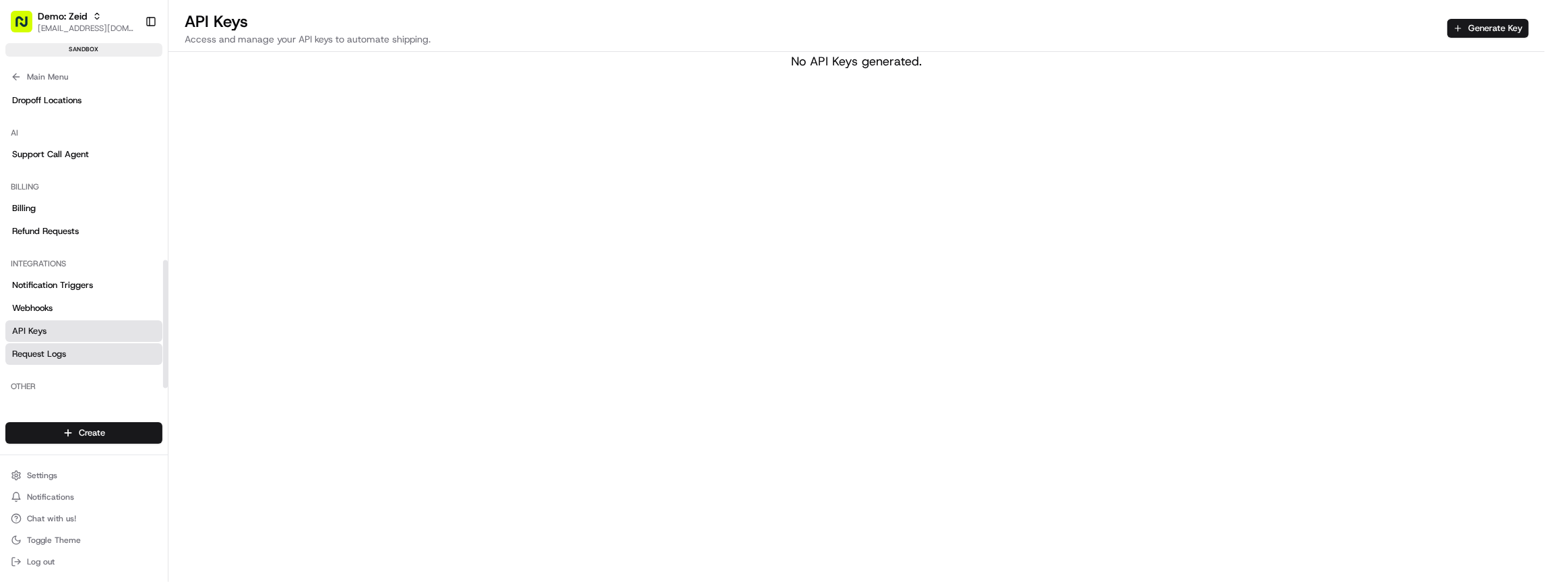
click at [53, 348] on span "Request Logs" at bounding box center [39, 354] width 54 height 12
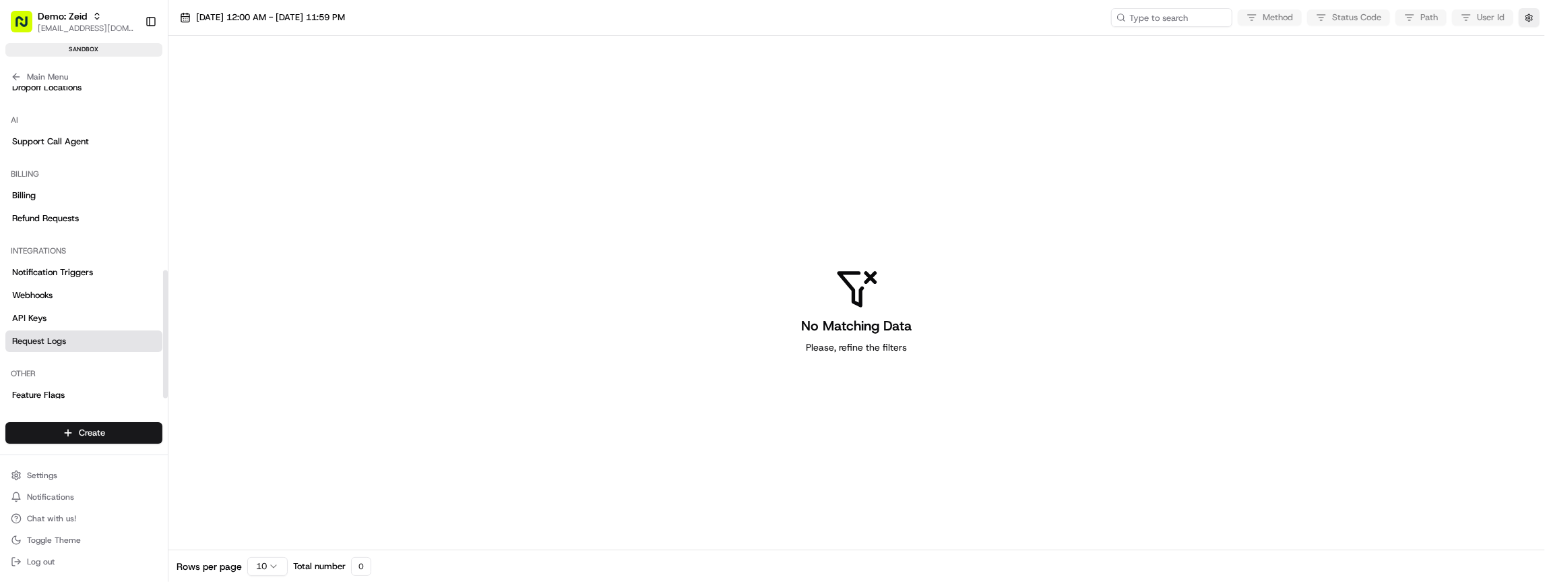
scroll to position [448, 0]
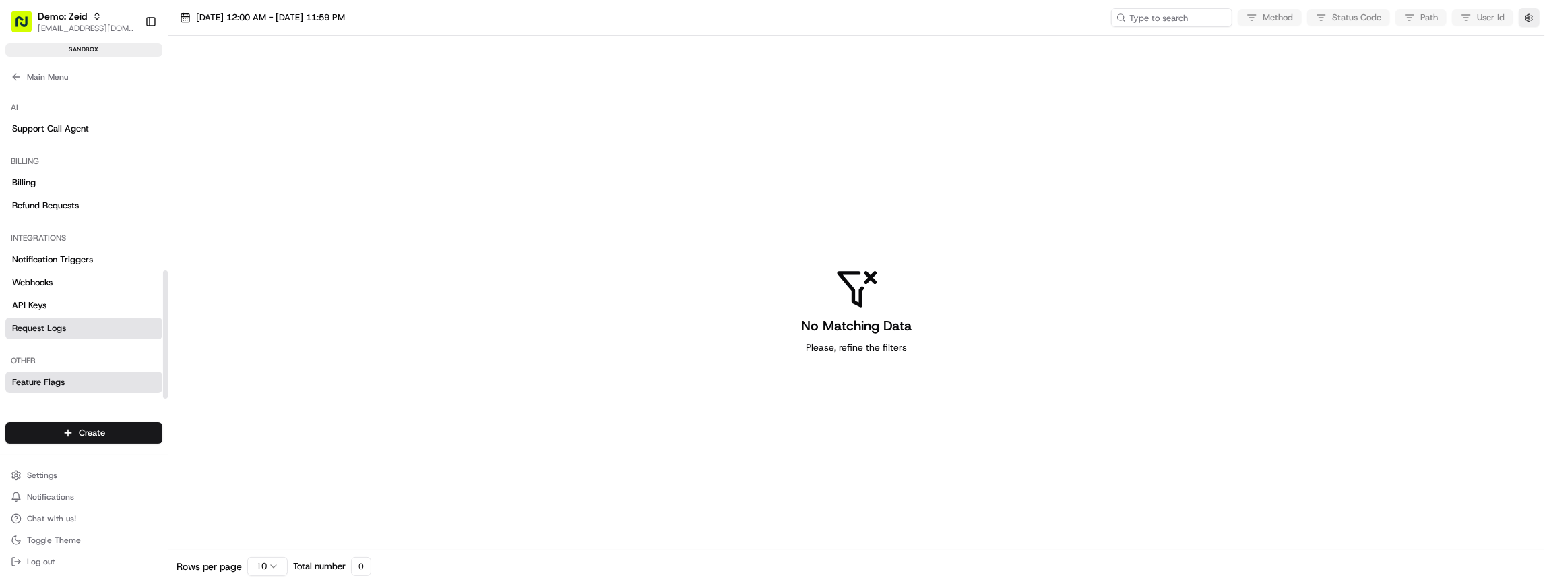
click at [53, 376] on span "Feature Flags" at bounding box center [38, 382] width 53 height 12
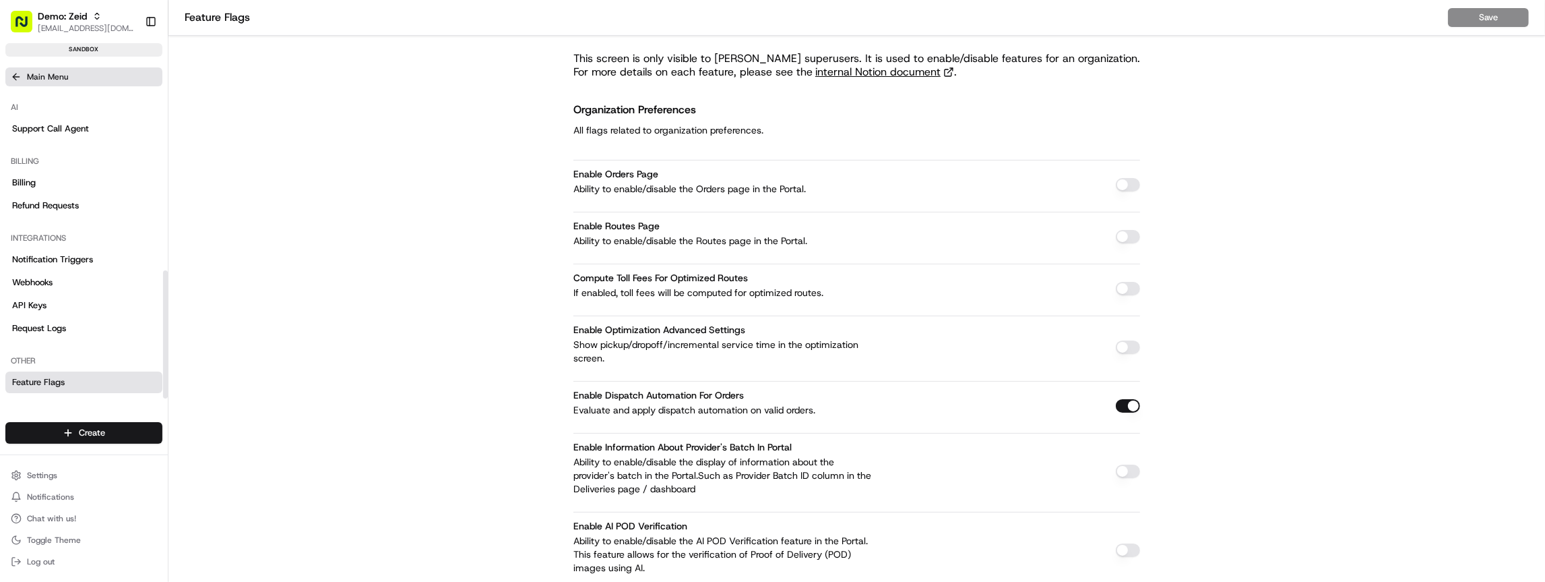
click at [19, 80] on icon at bounding box center [16, 76] width 11 height 11
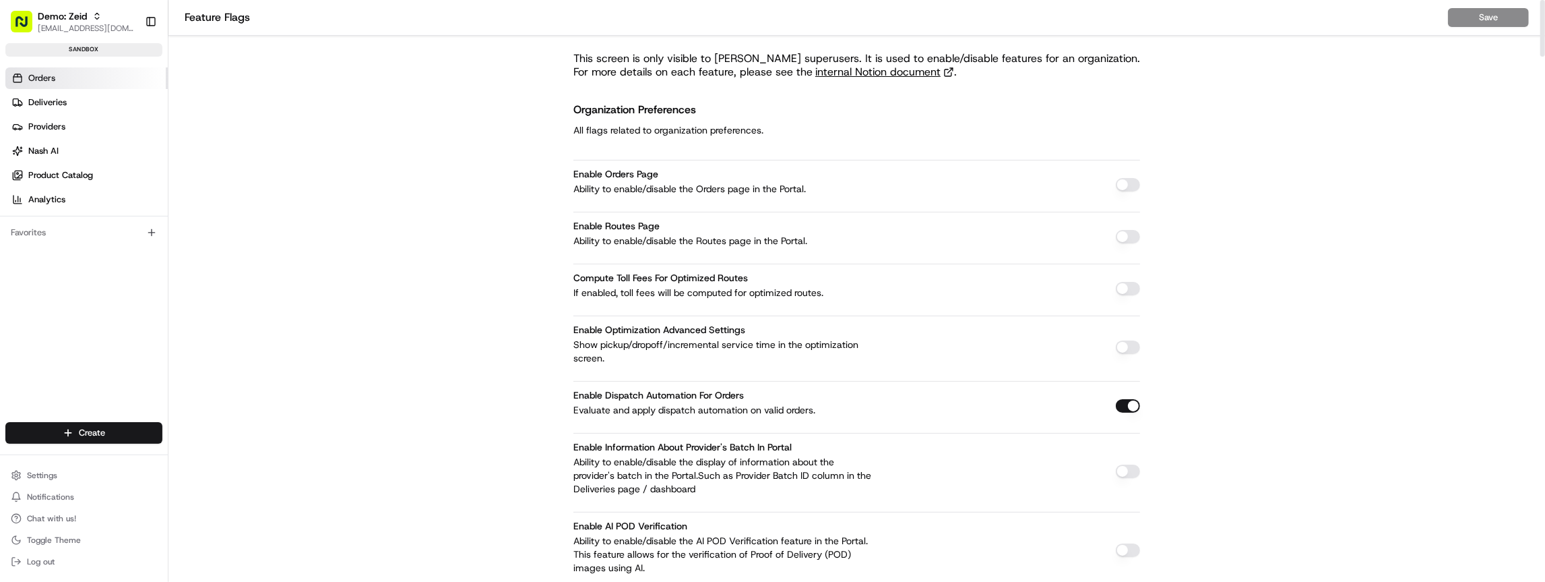
click at [52, 73] on span "Orders" at bounding box center [41, 78] width 27 height 12
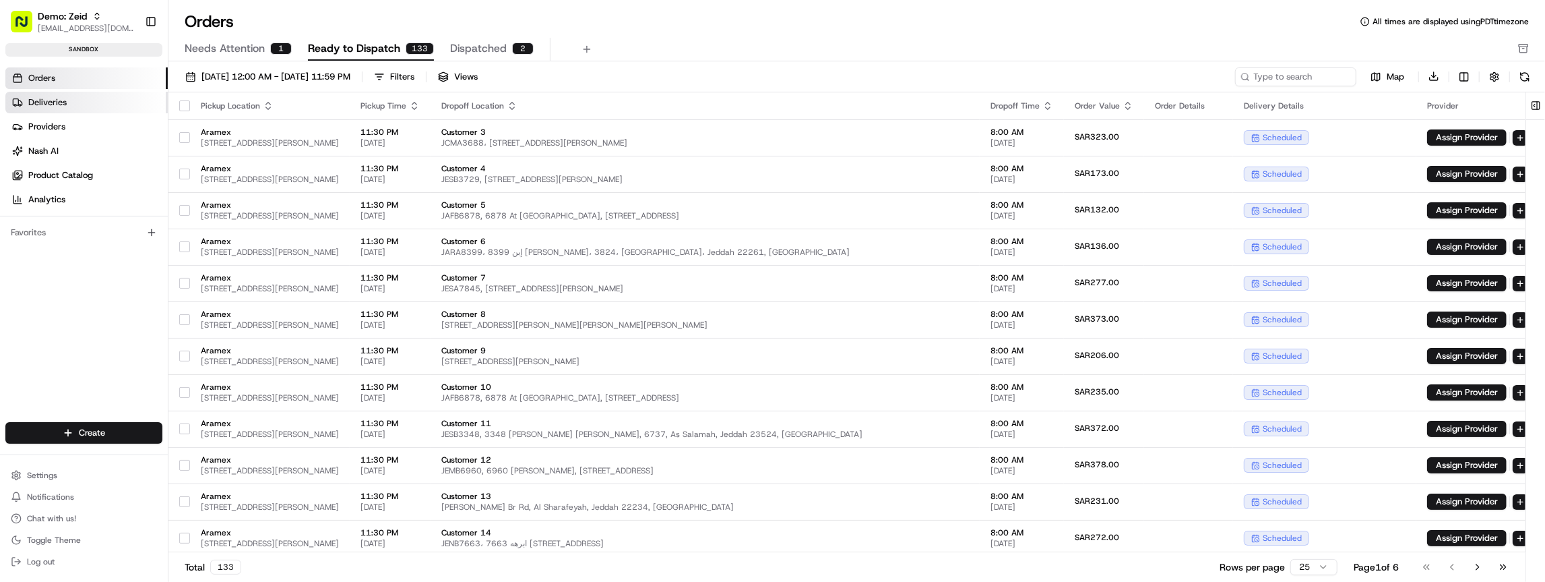
click at [49, 106] on span "Deliveries" at bounding box center [47, 102] width 38 height 12
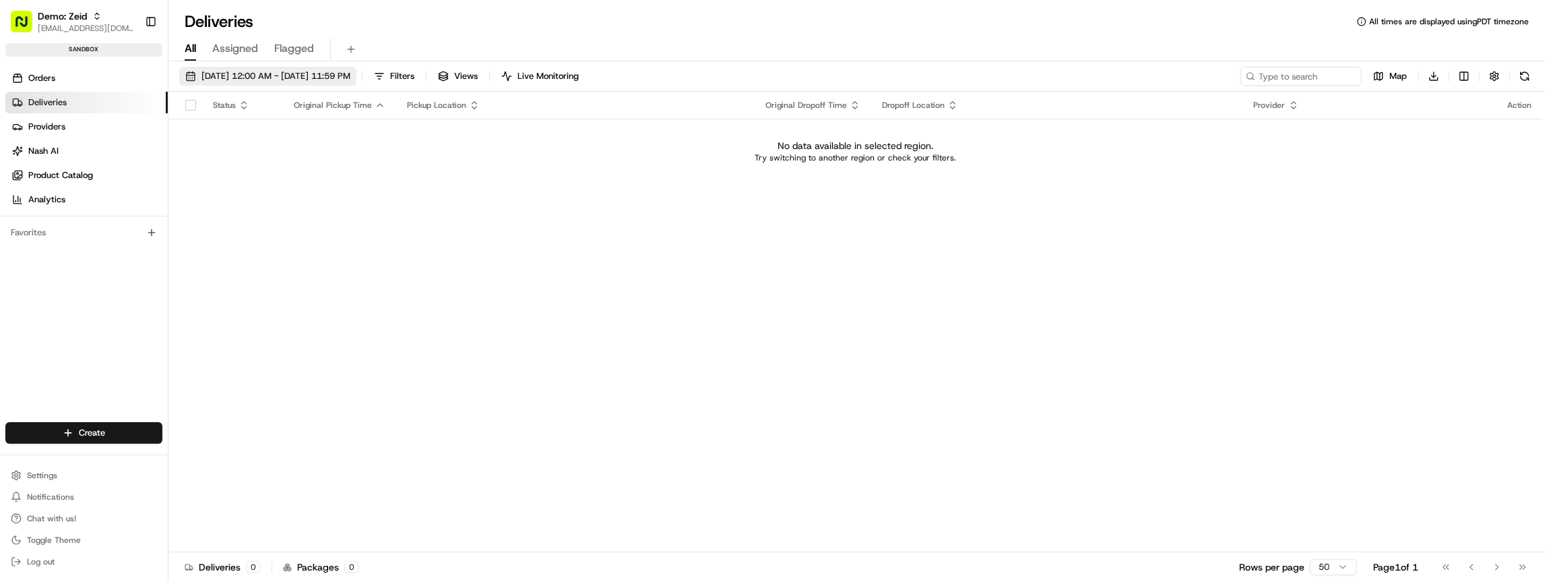
click at [244, 78] on span "08/18/2025 12:00 AM - 08/18/2025 11:59 PM" at bounding box center [275, 76] width 149 height 12
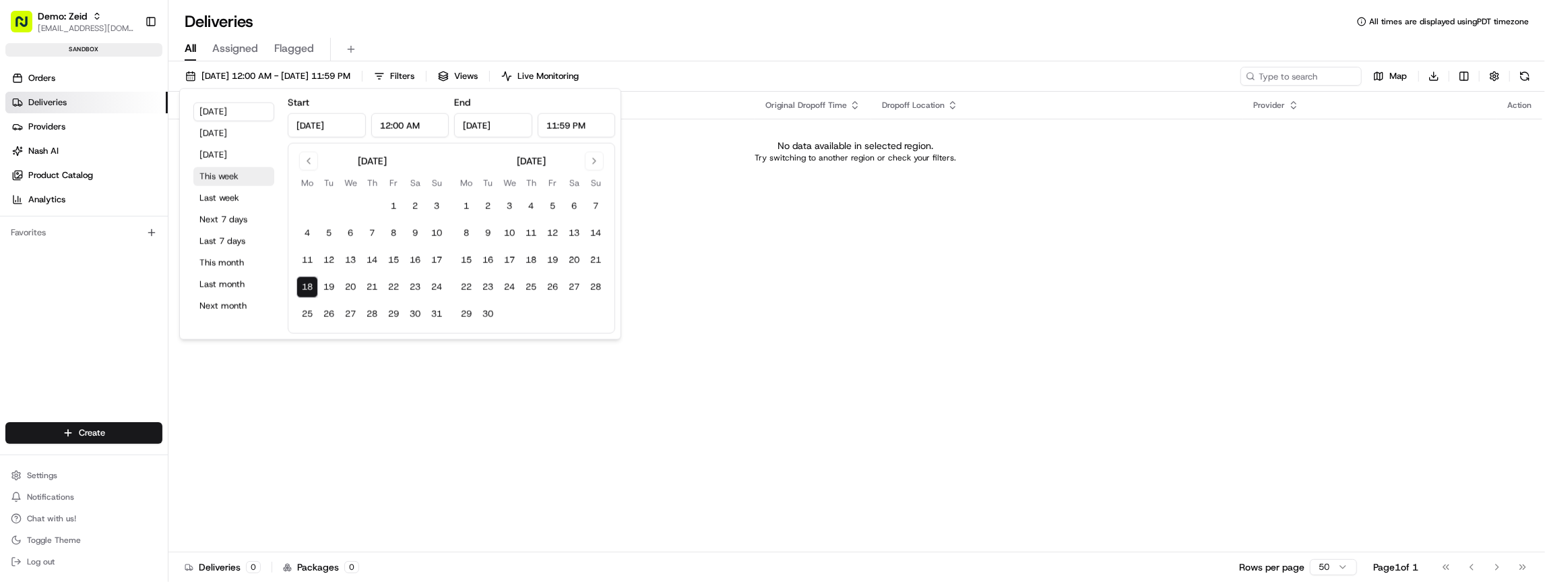
click at [224, 177] on button "This week" at bounding box center [233, 176] width 81 height 19
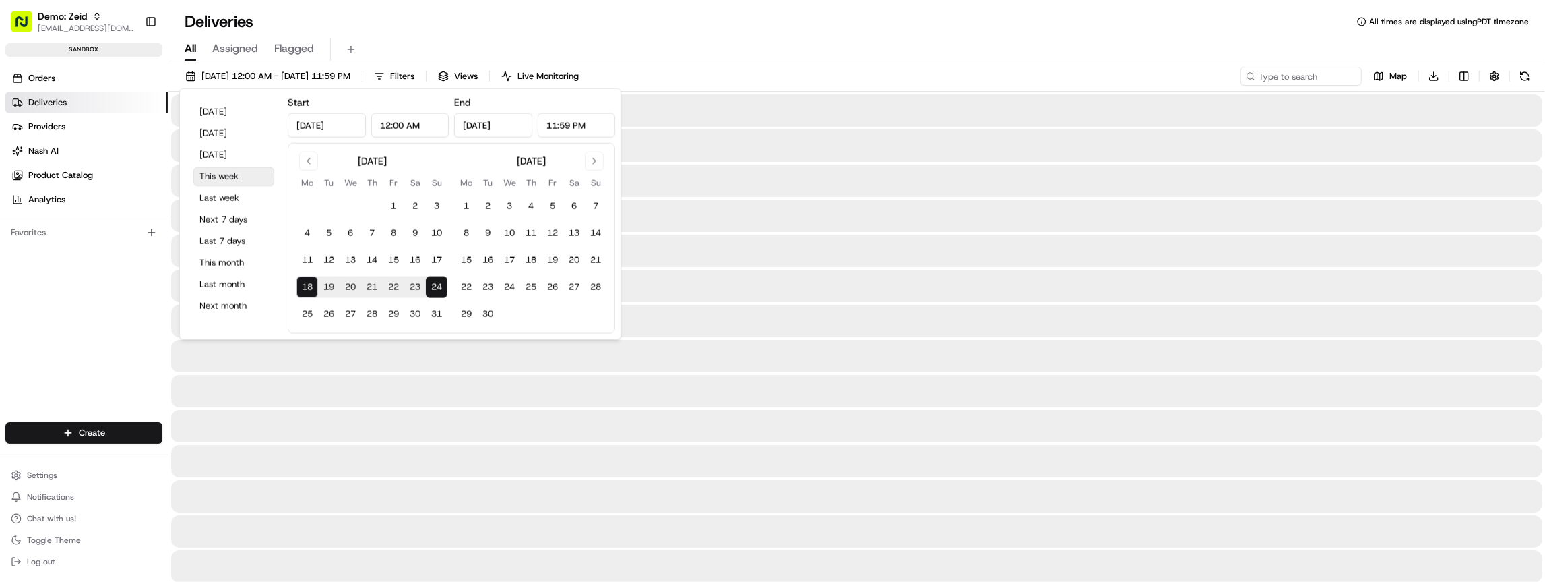
type input "Aug 24, 2025"
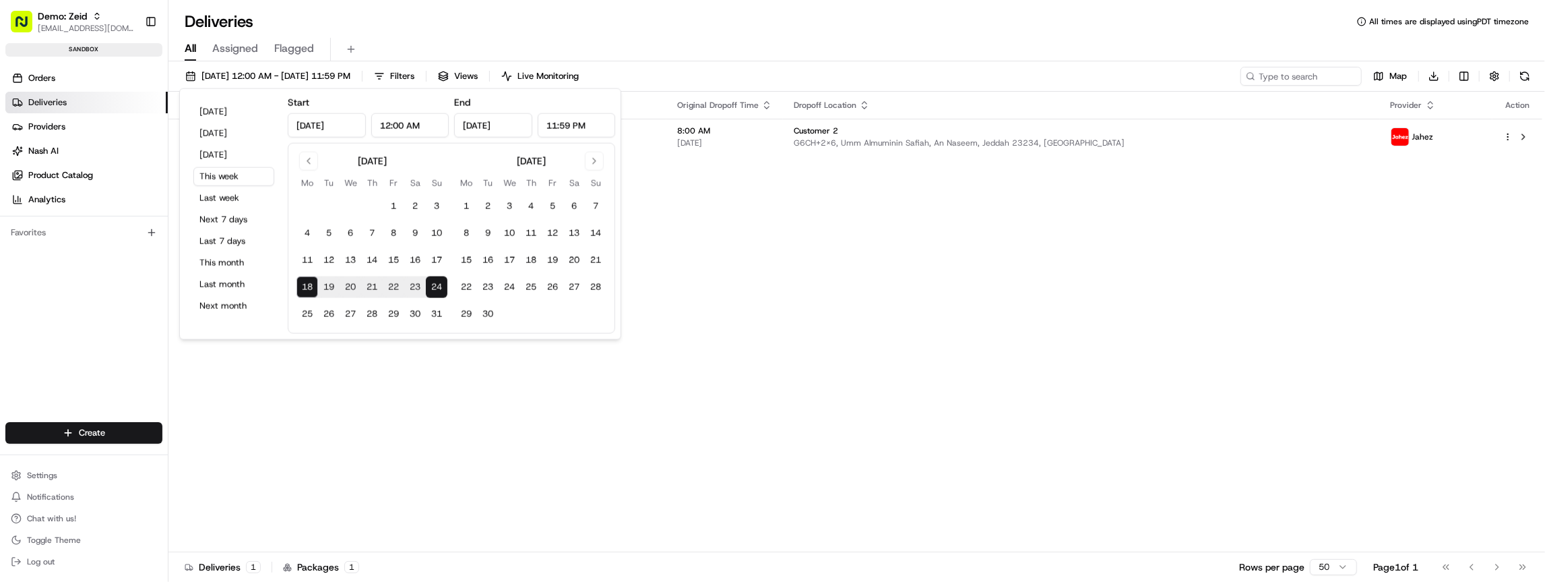
click at [819, 214] on div "Status Original Pickup Time Pickup Location Original Dropoff Time Dropoff Locat…" at bounding box center [855, 322] width 1374 height 460
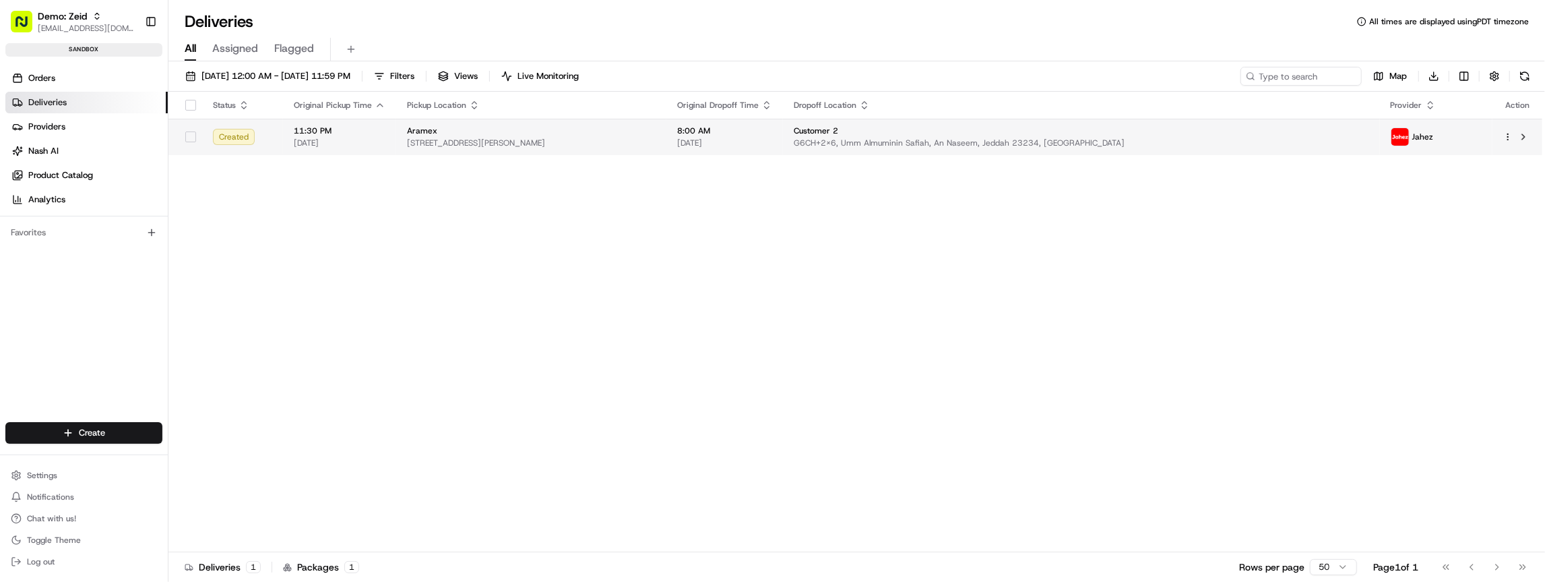
click at [538, 145] on span "8838 King Abdullah Rd, 2659, Al Faiha District, Jeddah 22241, Saudi Arabia" at bounding box center [531, 142] width 249 height 11
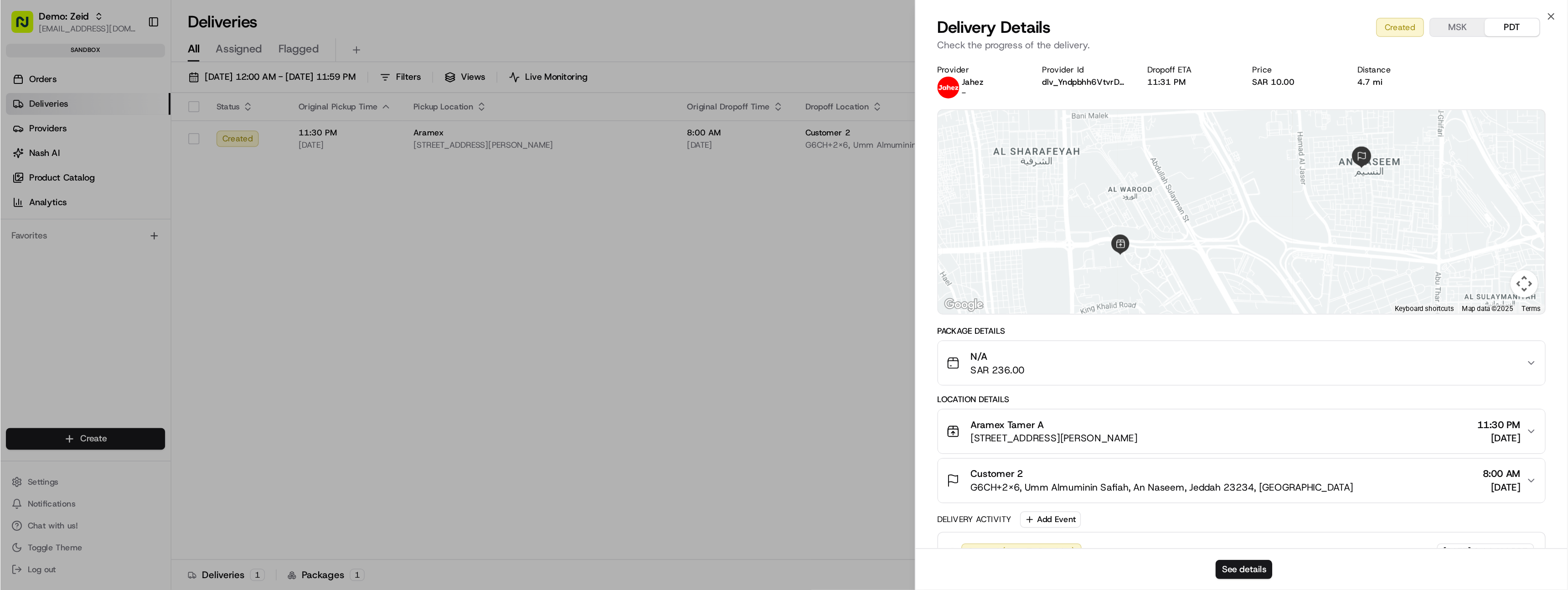
scroll to position [1, 0]
drag, startPoint x: 657, startPoint y: 263, endPoint x: 802, endPoint y: 323, distance: 156.9
click at [658, 263] on div "Location Details" at bounding box center [828, 266] width 406 height 7
click at [827, 380] on button "See details" at bounding box center [829, 380] width 38 height 13
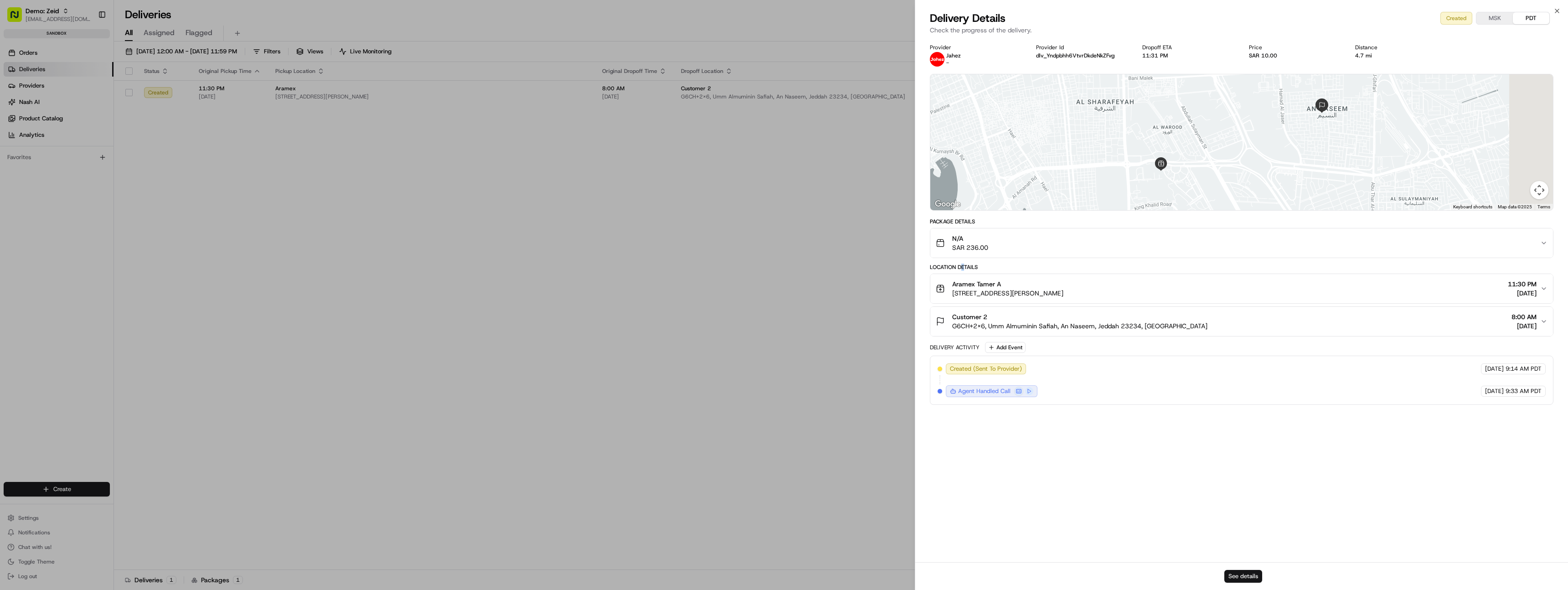
scroll to position [0, 0]
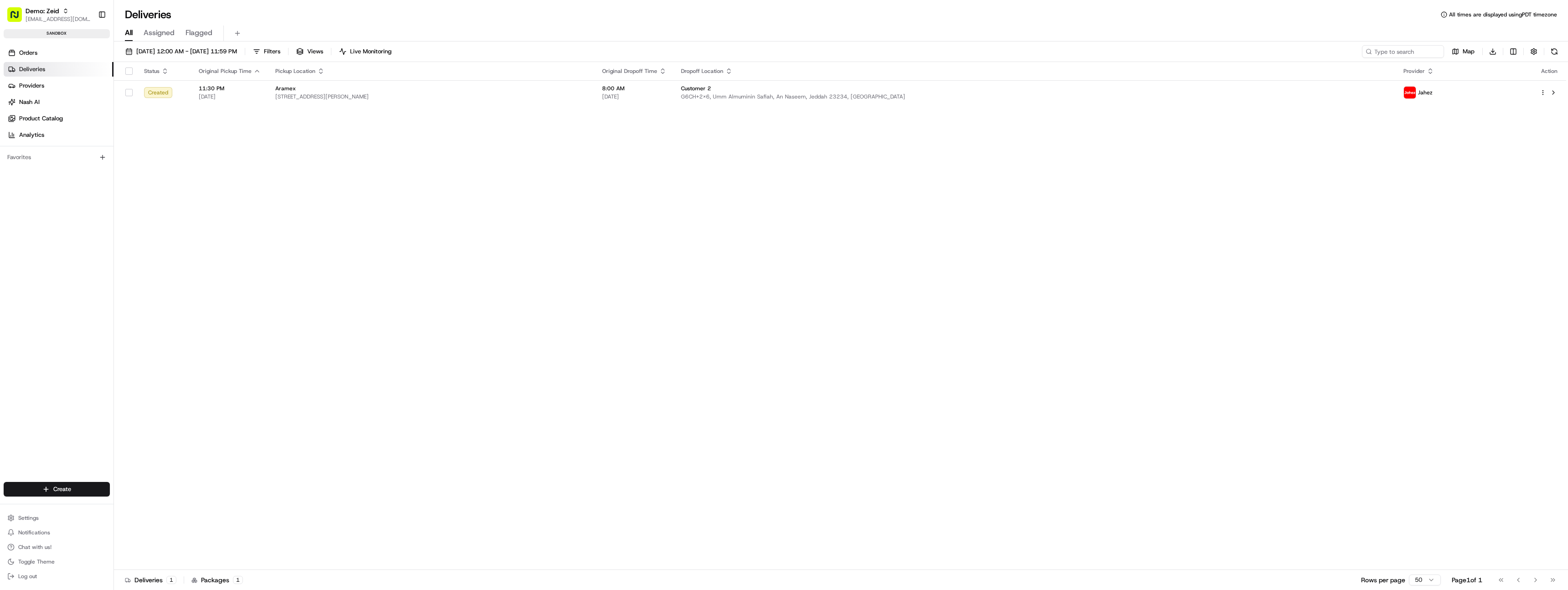
click at [386, 262] on div "Status Original Pickup Time Pickup Location Original Dropoff Time Dropoff Locat…" at bounding box center [839, 316] width 1452 height 508
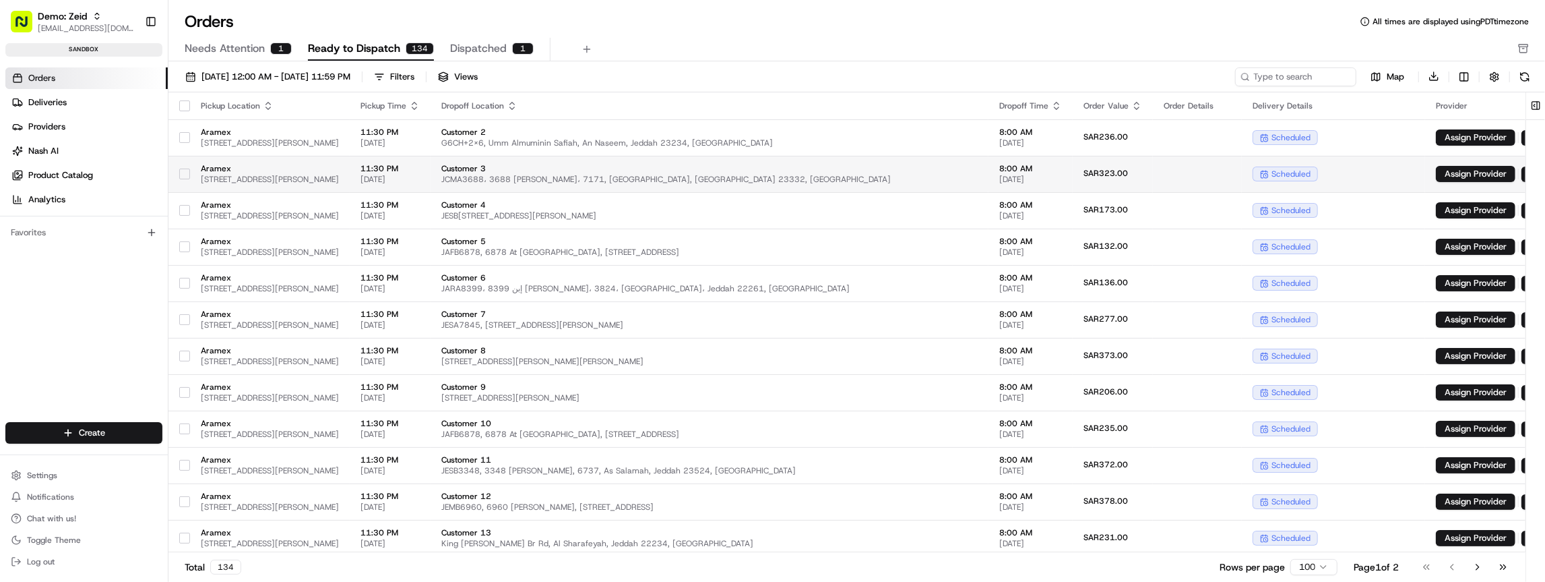
click at [187, 135] on button "button" at bounding box center [184, 137] width 11 height 11
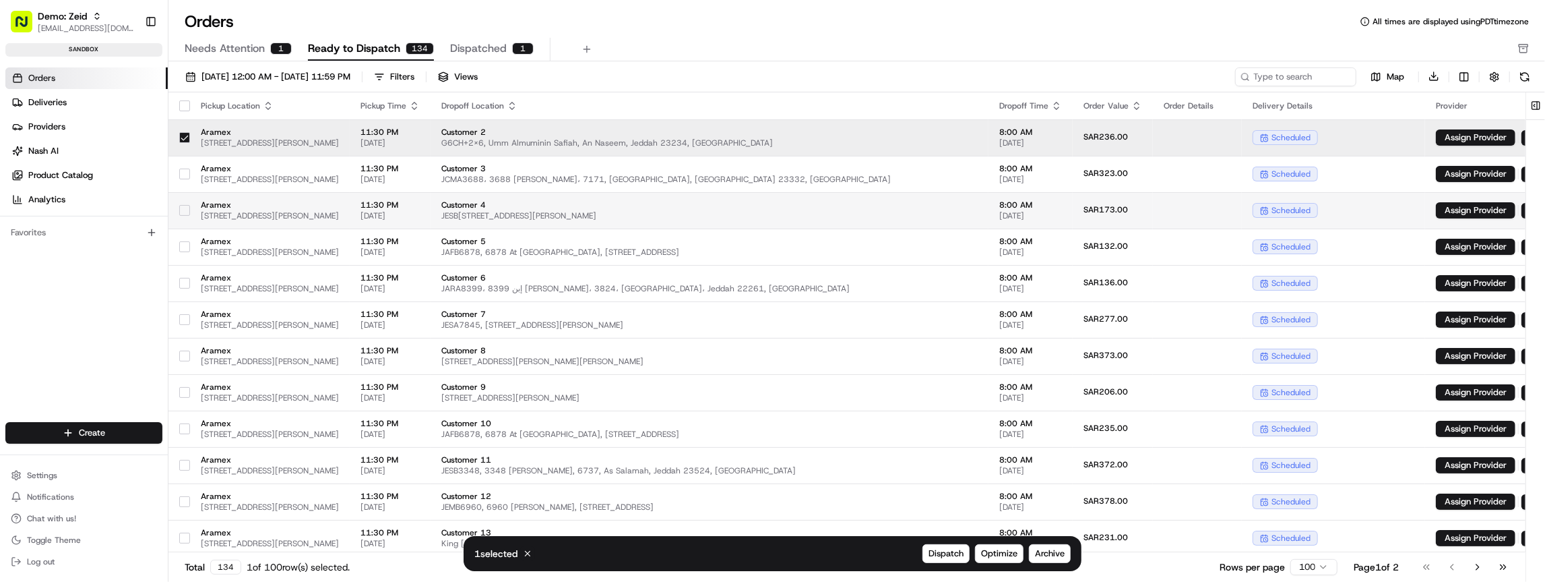
click at [186, 175] on button "button" at bounding box center [184, 173] width 11 height 11
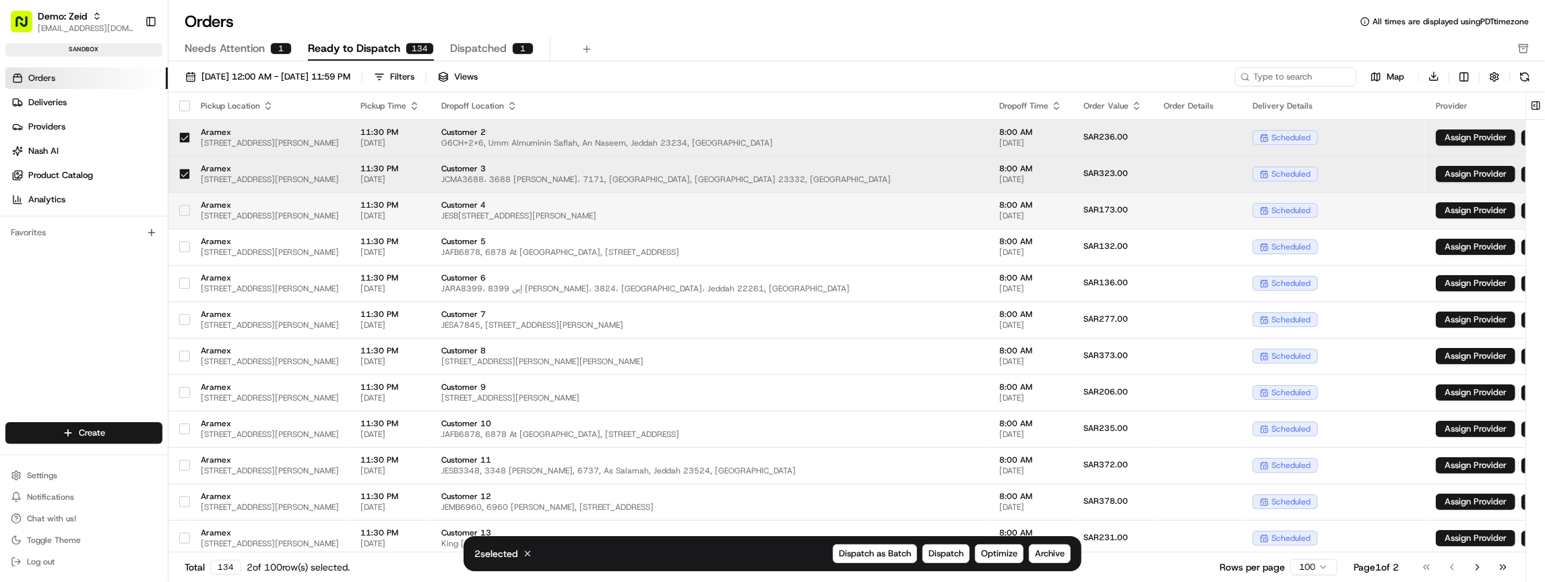
click at [183, 214] on button "button" at bounding box center [184, 210] width 11 height 11
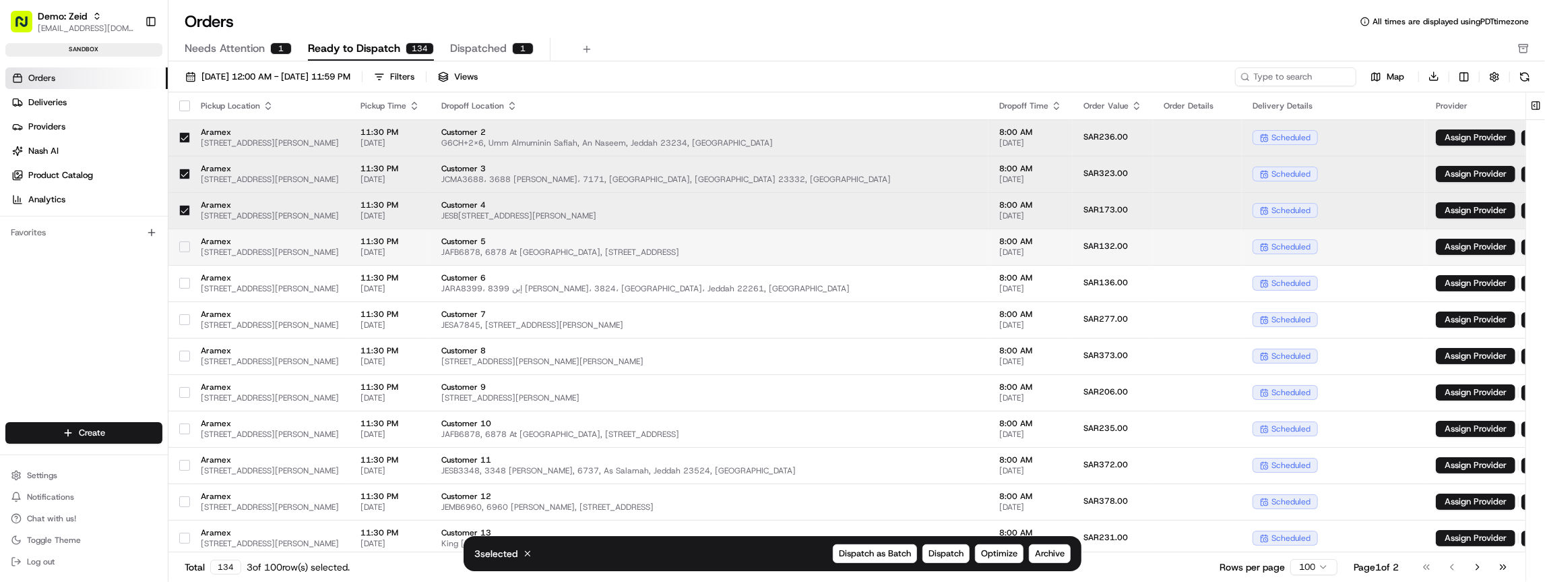
click at [182, 250] on button "button" at bounding box center [184, 246] width 11 height 11
click at [187, 288] on div at bounding box center [184, 283] width 11 height 22
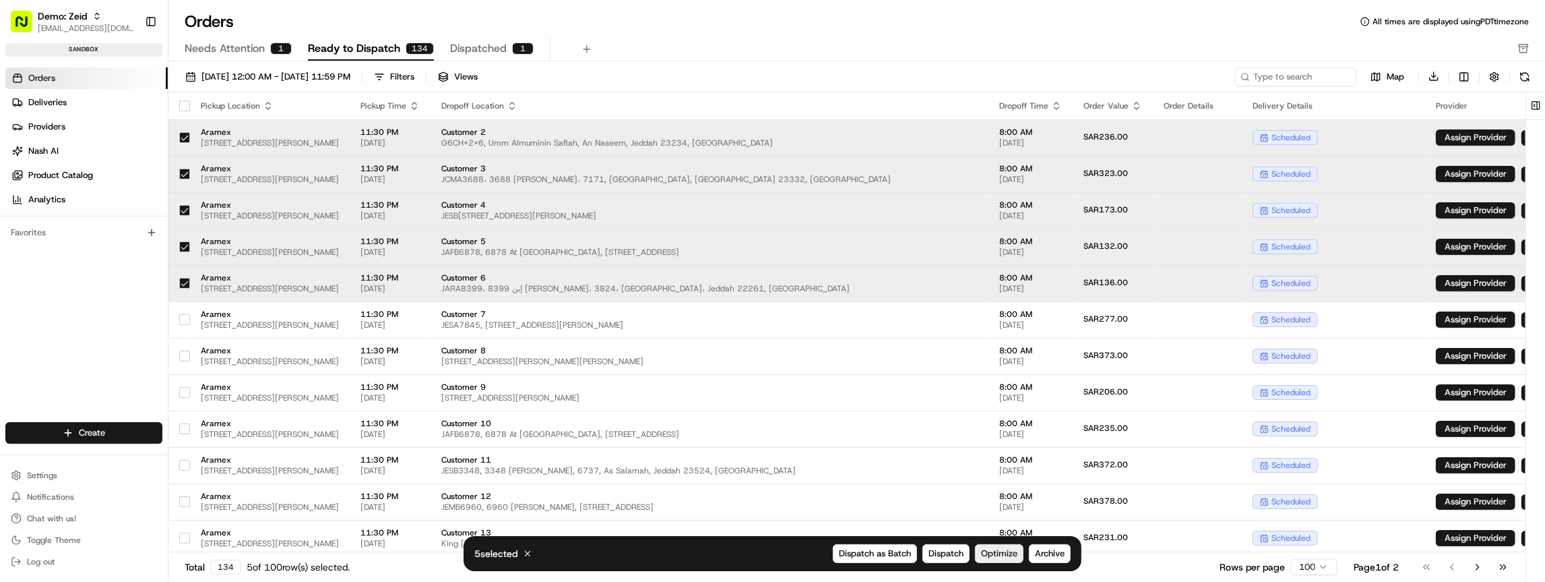
click at [1010, 561] on button "Optimize" at bounding box center [999, 553] width 49 height 19
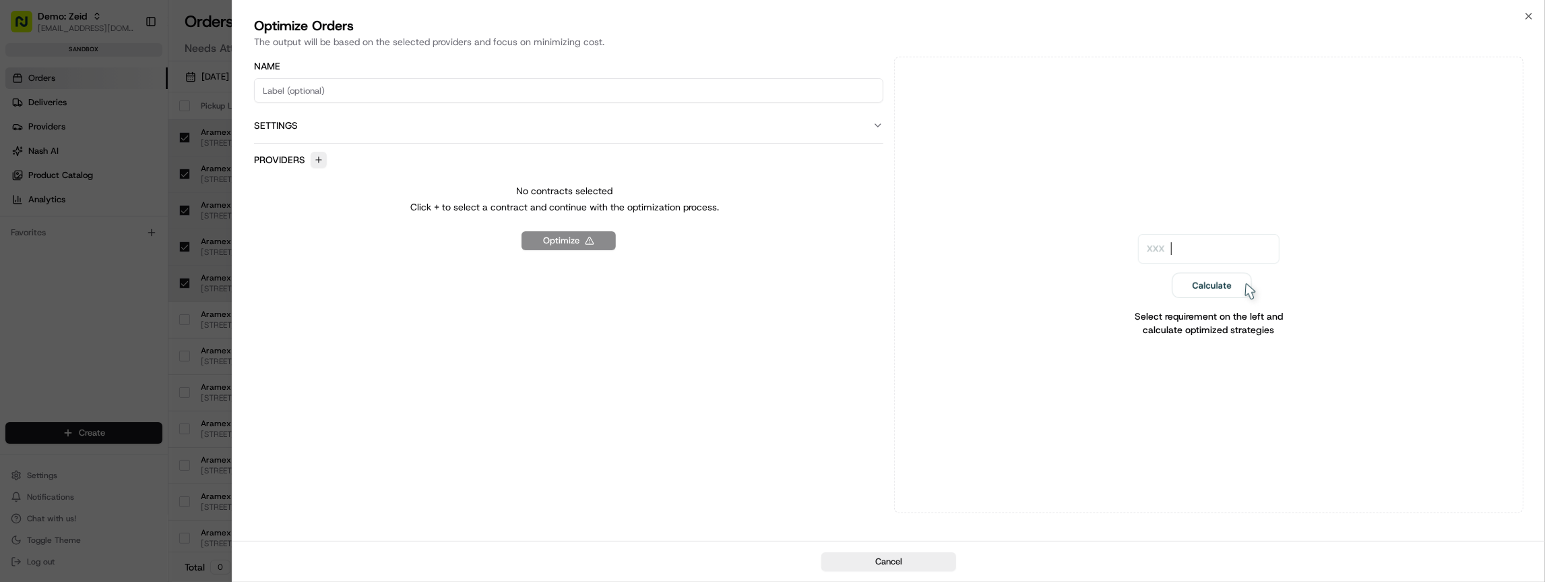
click at [340, 81] on input at bounding box center [568, 90] width 629 height 24
click at [306, 157] on div "Providers" at bounding box center [290, 160] width 73 height 16
click at [321, 158] on button "button" at bounding box center [319, 160] width 16 height 16
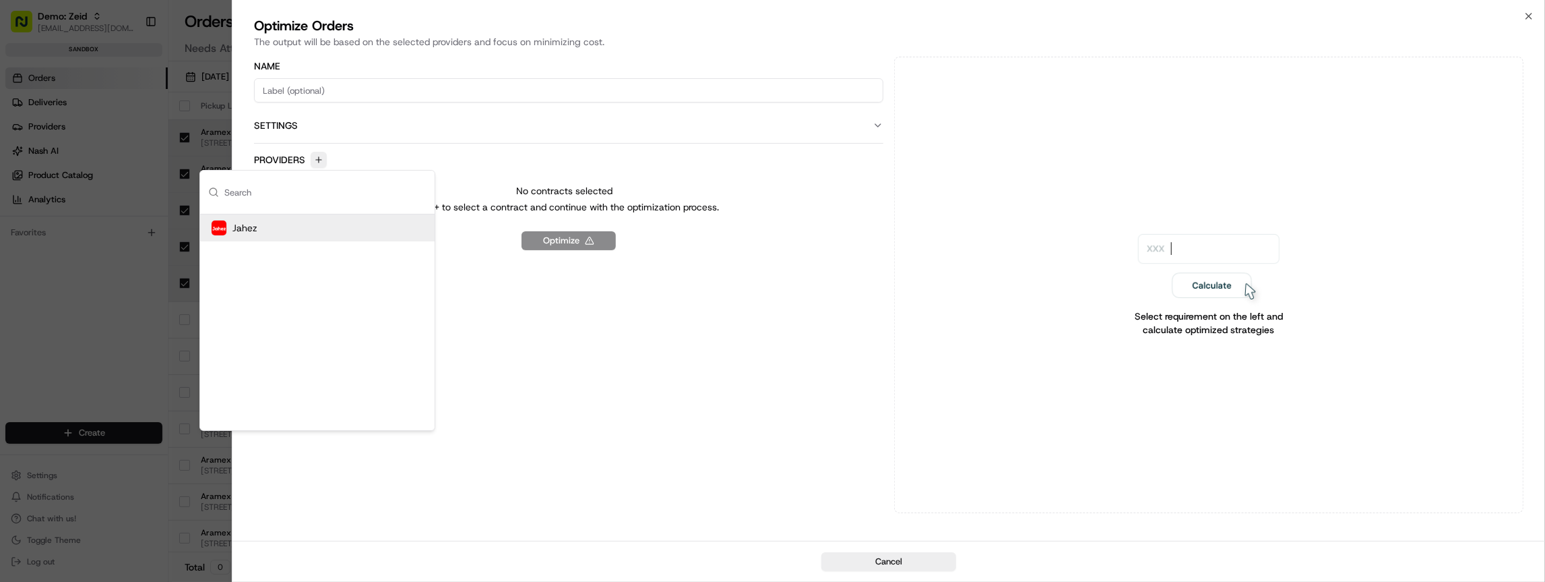
click at [292, 234] on div "Jahez" at bounding box center [317, 227] width 234 height 27
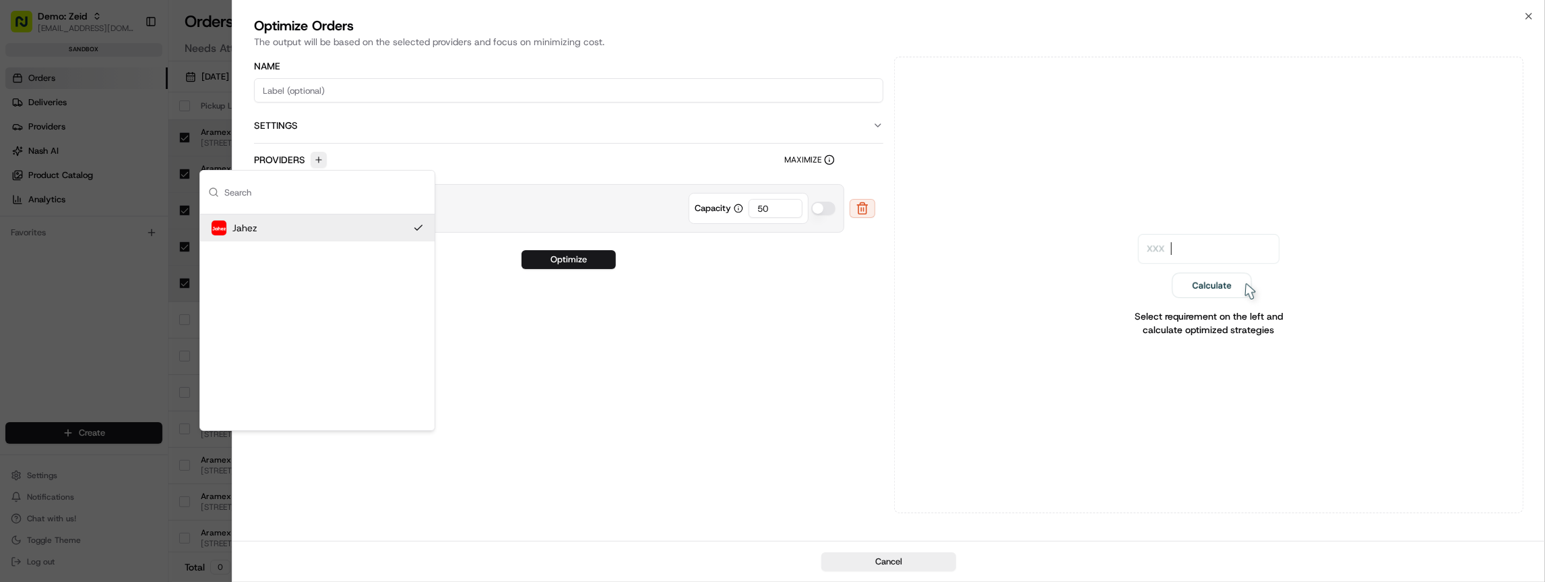
click at [780, 253] on div "Optimize" at bounding box center [568, 259] width 629 height 19
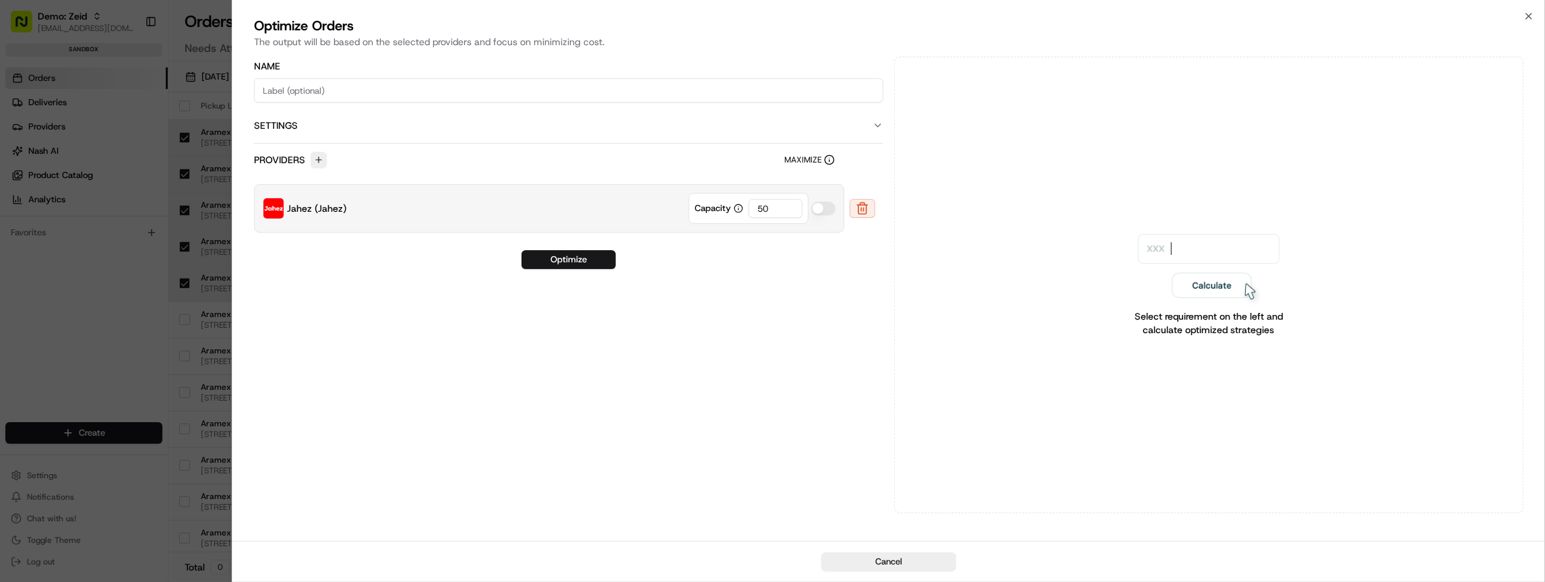
click at [774, 209] on input "50" at bounding box center [776, 208] width 54 height 19
click at [774, 210] on input "50" at bounding box center [776, 208] width 54 height 19
click at [739, 208] on icon "button" at bounding box center [738, 207] width 9 height 9
click at [739, 208] on icon "button" at bounding box center [739, 208] width 0 height 1
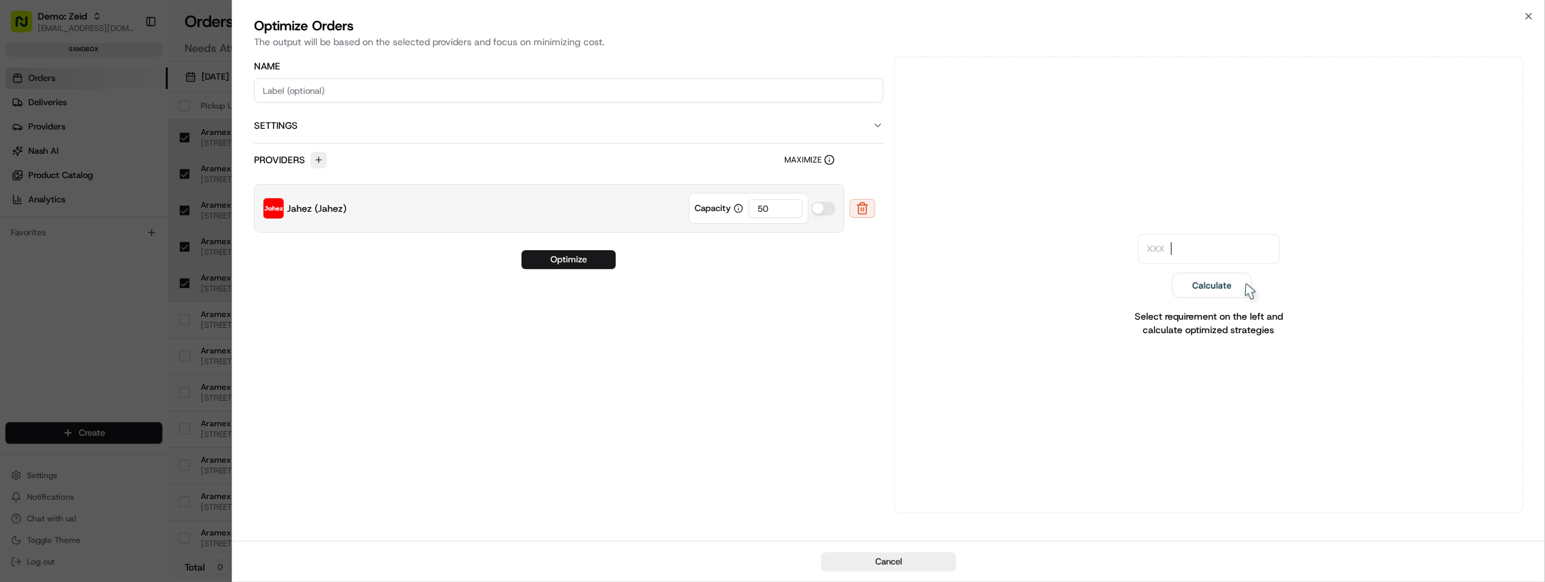
click at [778, 205] on input "50" at bounding box center [776, 208] width 54 height 19
click at [590, 262] on button "Optimize" at bounding box center [569, 259] width 94 height 19
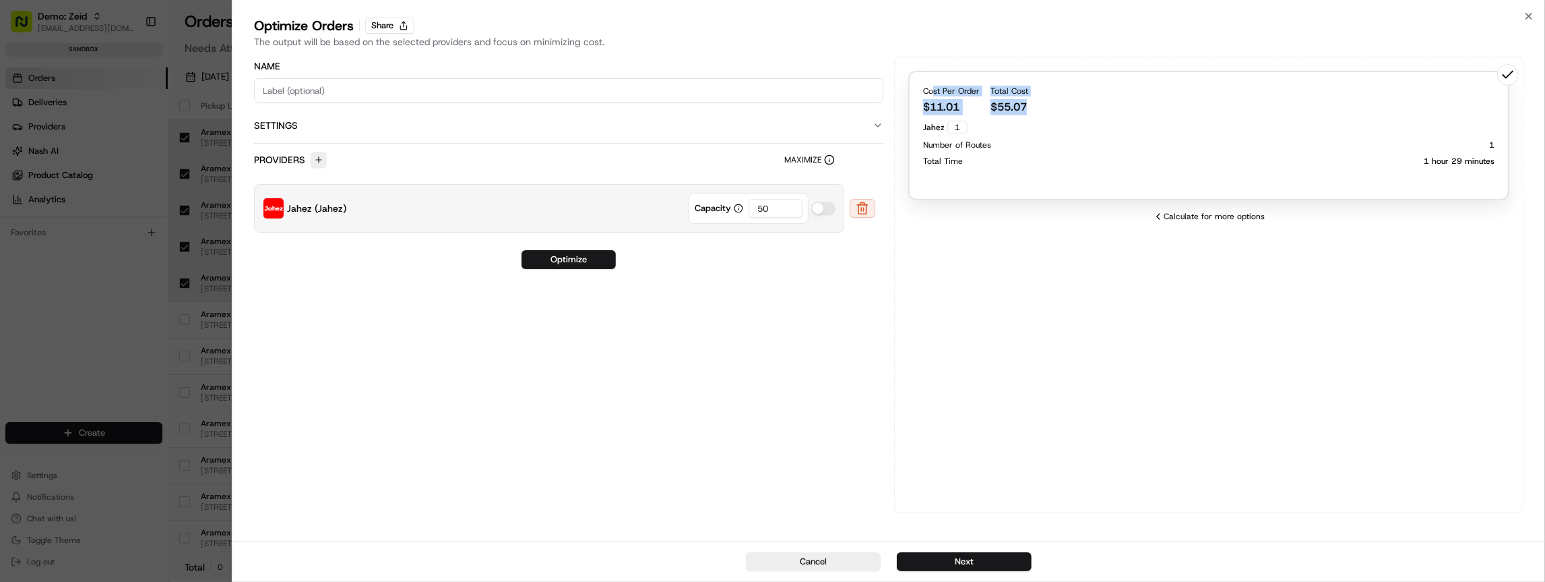
drag, startPoint x: 954, startPoint y: 96, endPoint x: 1069, endPoint y: 106, distance: 115.0
click at [1069, 106] on div "Cost Per Order $ 11.01 Total Cost $ 55.07" at bounding box center [1208, 101] width 571 height 30
click at [998, 557] on button "Next" at bounding box center [964, 561] width 135 height 19
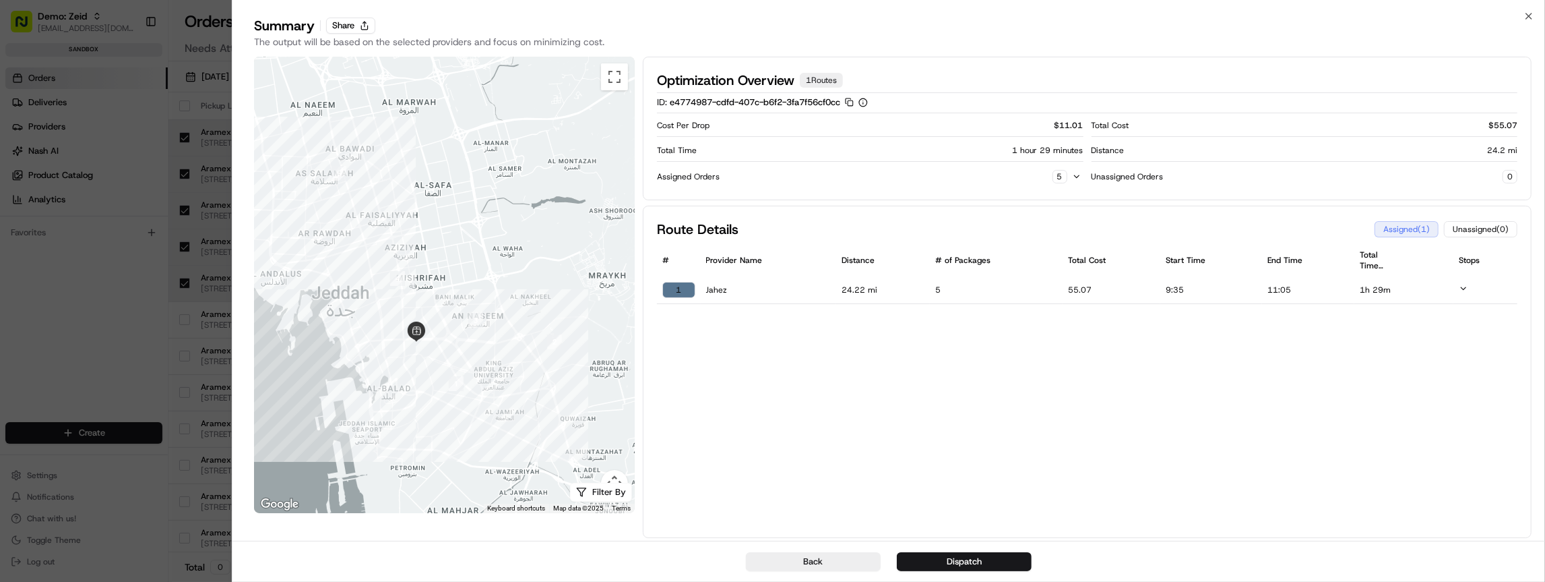
click at [1063, 388] on div "Route Details Assigned ( 1 ) Unassigned ( 0 ) # Provider Name Distance # of Pac…" at bounding box center [1087, 372] width 889 height 332
click at [416, 331] on img at bounding box center [416, 331] width 20 height 20
click at [891, 346] on div "Route Details Assigned ( 1 ) Unassigned ( 0 ) # Provider Name Distance # of Pac…" at bounding box center [1087, 372] width 889 height 332
click at [840, 566] on button "Back" at bounding box center [813, 561] width 135 height 19
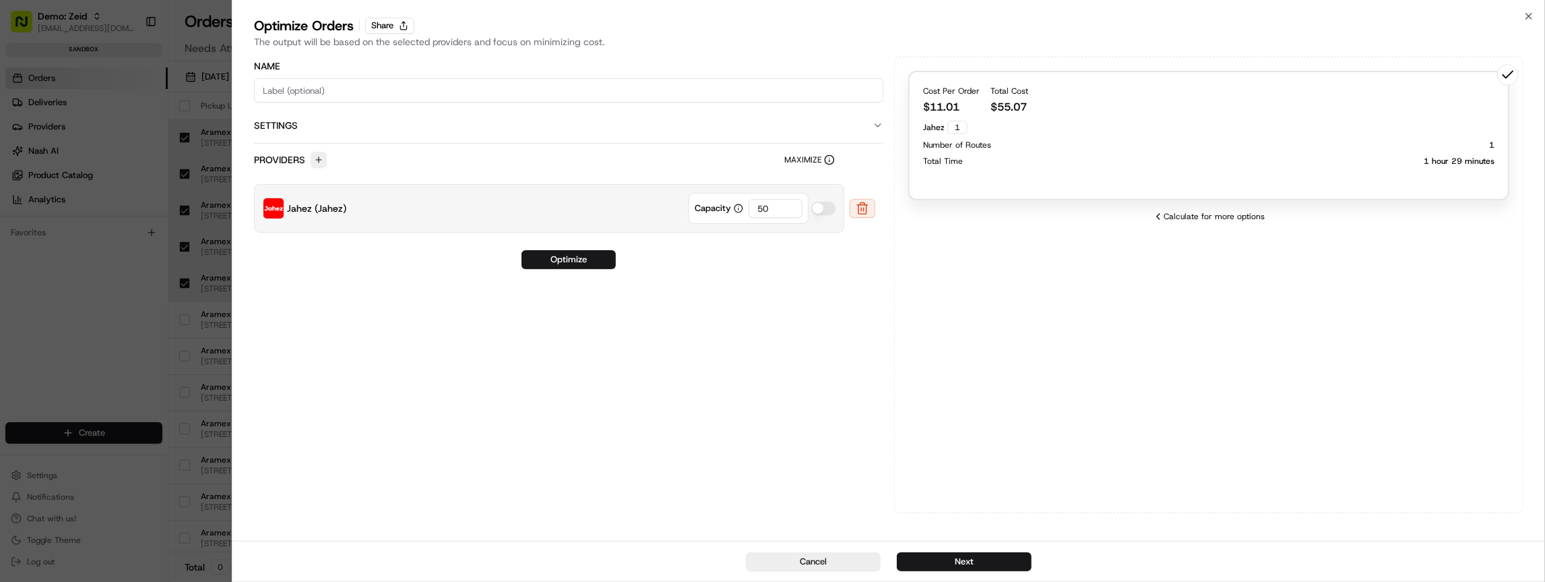
click at [775, 202] on input "50" at bounding box center [776, 208] width 54 height 19
drag, startPoint x: 774, startPoint y: 203, endPoint x: 724, endPoint y: 204, distance: 49.9
click at [724, 204] on div "Capacity 50" at bounding box center [749, 208] width 120 height 31
type input "1"
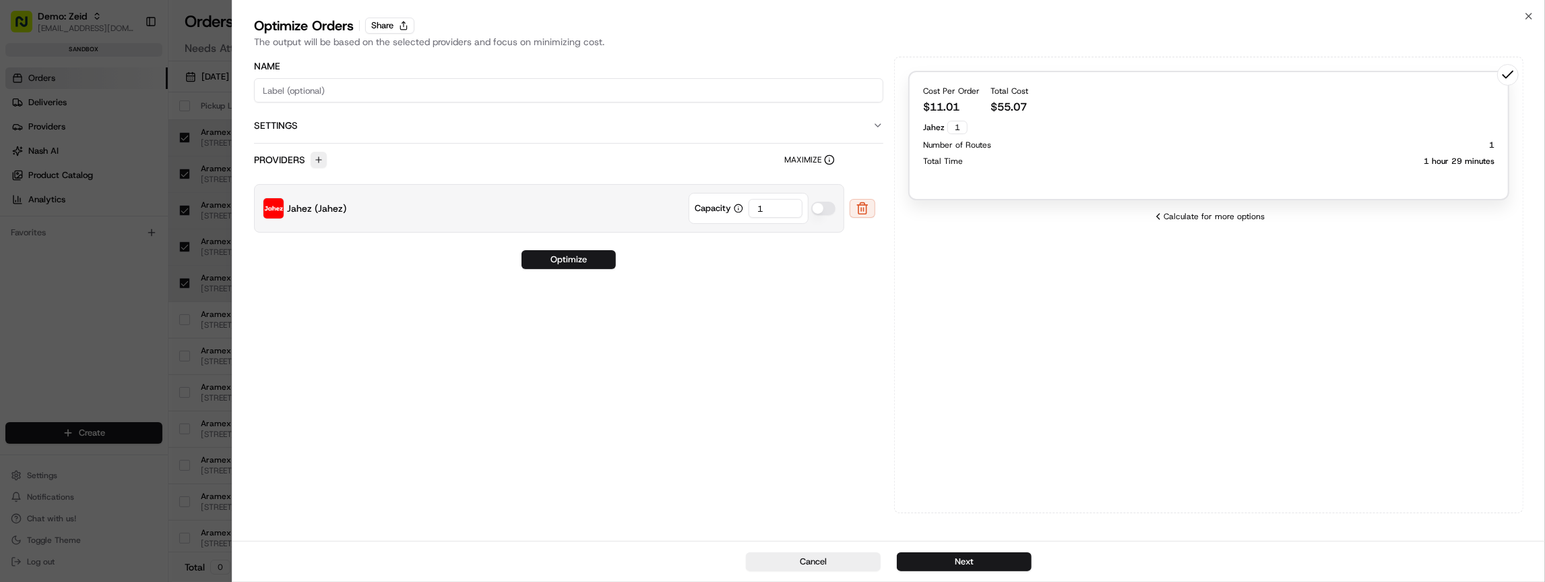
drag, startPoint x: 777, startPoint y: 212, endPoint x: 763, endPoint y: 208, distance: 14.7
click at [763, 208] on input "1" at bounding box center [776, 208] width 54 height 19
drag, startPoint x: 780, startPoint y: 205, endPoint x: 690, endPoint y: 202, distance: 89.7
click at [690, 202] on div "Capacity 1" at bounding box center [749, 208] width 120 height 31
type input "5"
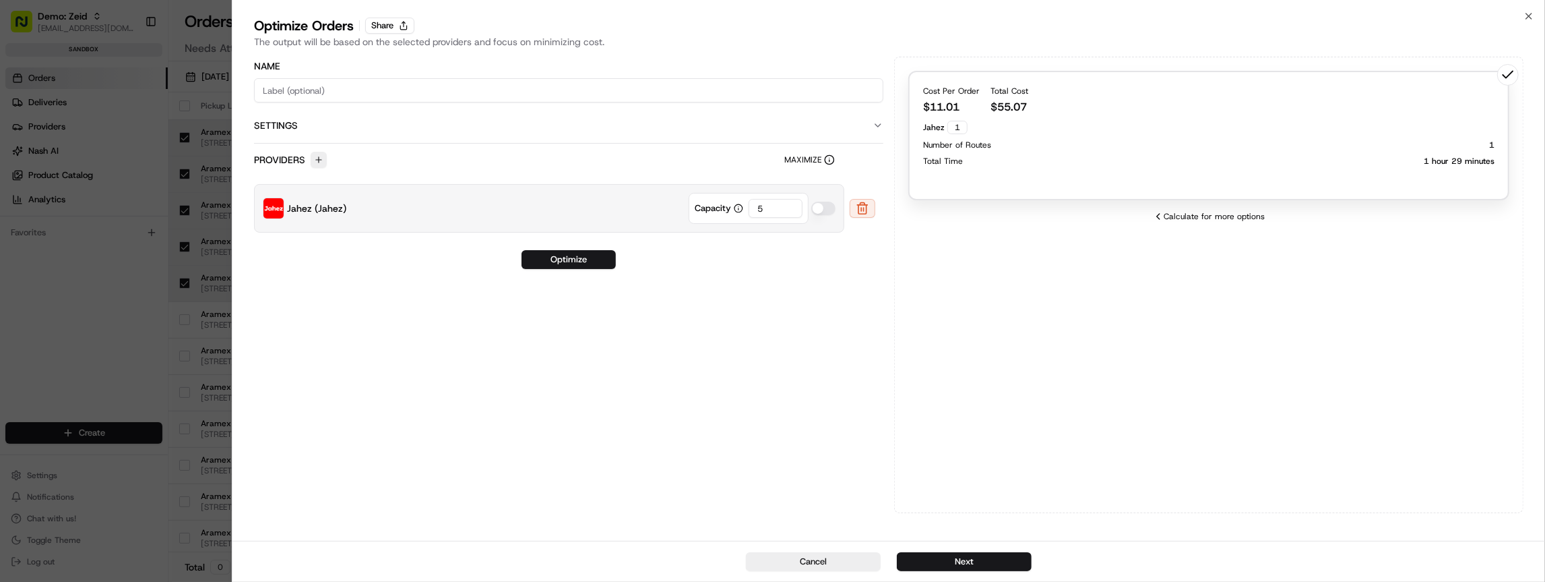
type input "50"
click at [735, 207] on circle "button" at bounding box center [738, 208] width 8 height 8
drag, startPoint x: 741, startPoint y: 260, endPoint x: 745, endPoint y: 212, distance: 48.7
click at [741, 260] on div "Optimize" at bounding box center [568, 259] width 629 height 19
click at [739, 206] on icon "button" at bounding box center [738, 207] width 9 height 9
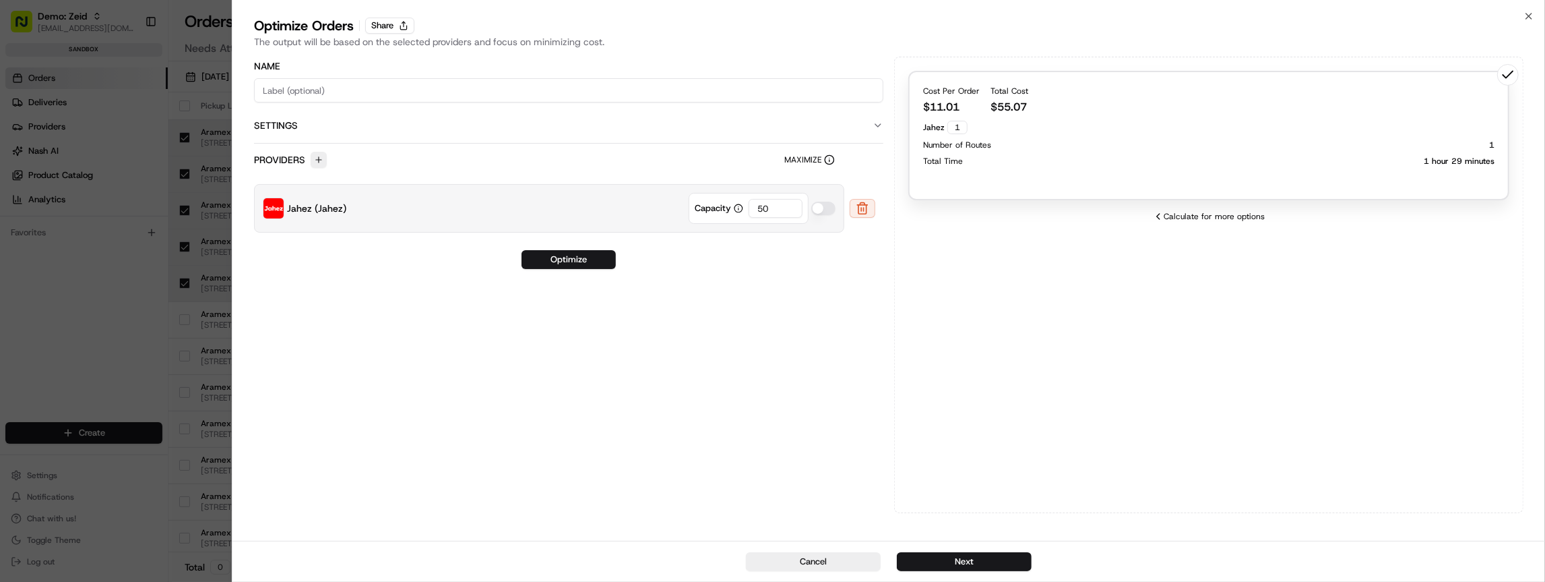
drag, startPoint x: 785, startPoint y: 212, endPoint x: 730, endPoint y: 209, distance: 55.3
click at [730, 209] on div "Capacity 50" at bounding box center [749, 208] width 120 height 31
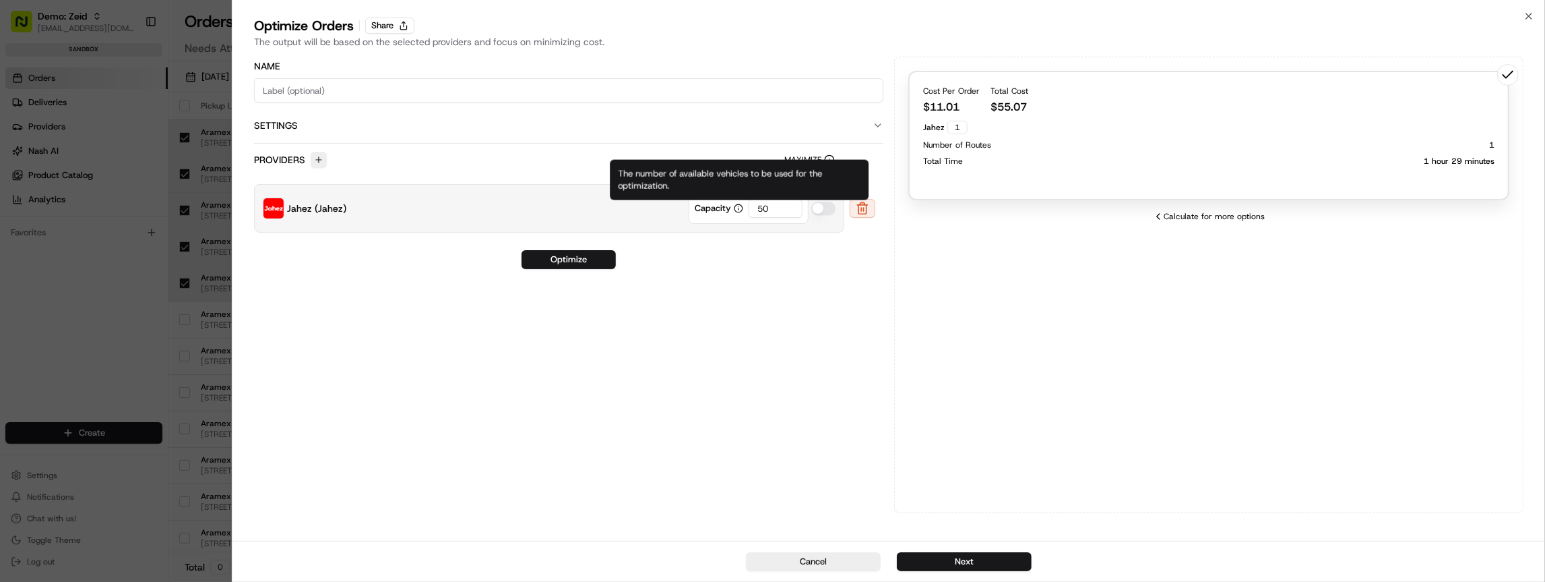
click at [787, 207] on input "50" at bounding box center [776, 208] width 54 height 19
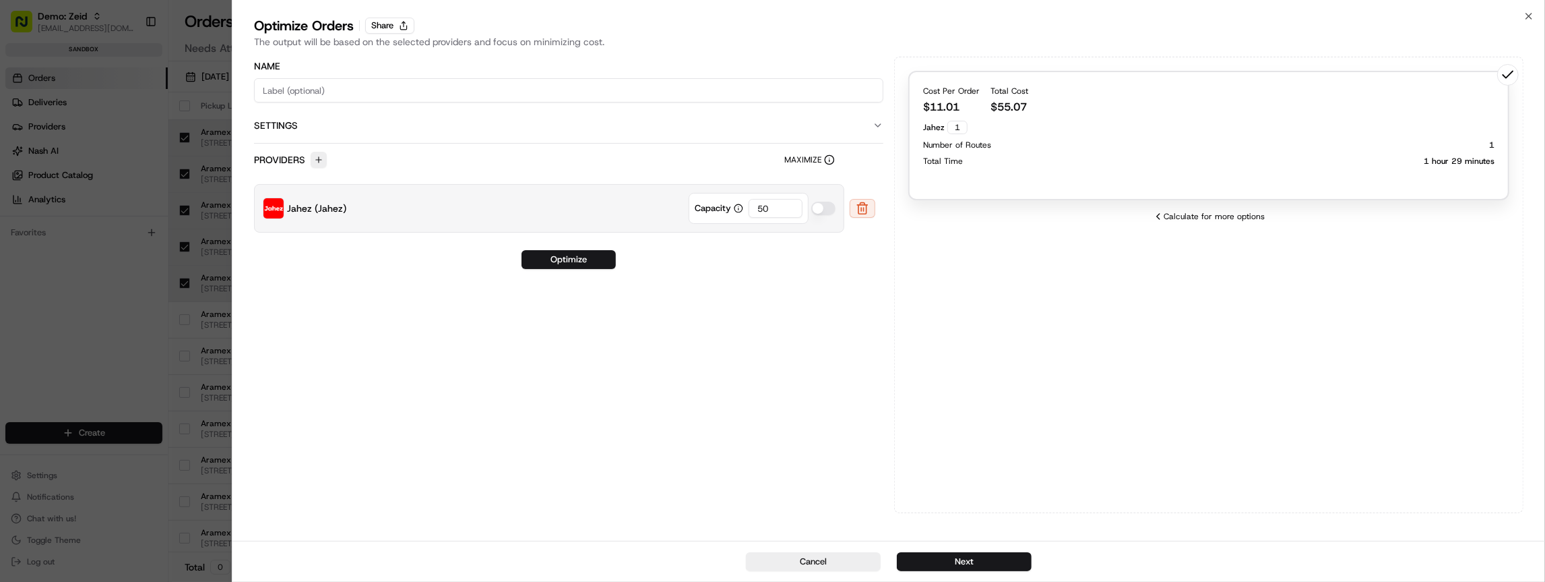
click at [787, 207] on input "50" at bounding box center [776, 208] width 54 height 19
drag, startPoint x: 788, startPoint y: 207, endPoint x: 740, endPoint y: 207, distance: 48.5
click at [740, 207] on div "Capacity 50" at bounding box center [749, 208] width 120 height 31
click at [819, 207] on button "button" at bounding box center [823, 207] width 24 height 13
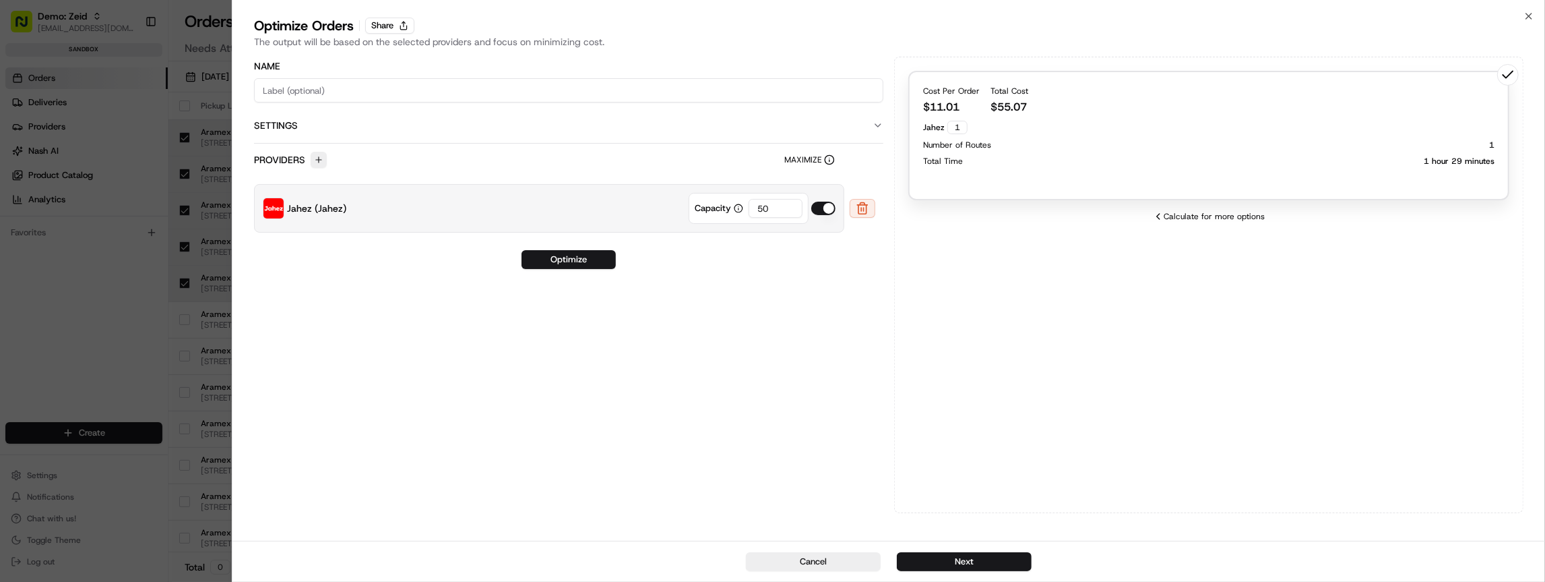
click at [821, 207] on button "button" at bounding box center [823, 207] width 24 height 13
click at [814, 566] on button "Cancel" at bounding box center [813, 561] width 135 height 19
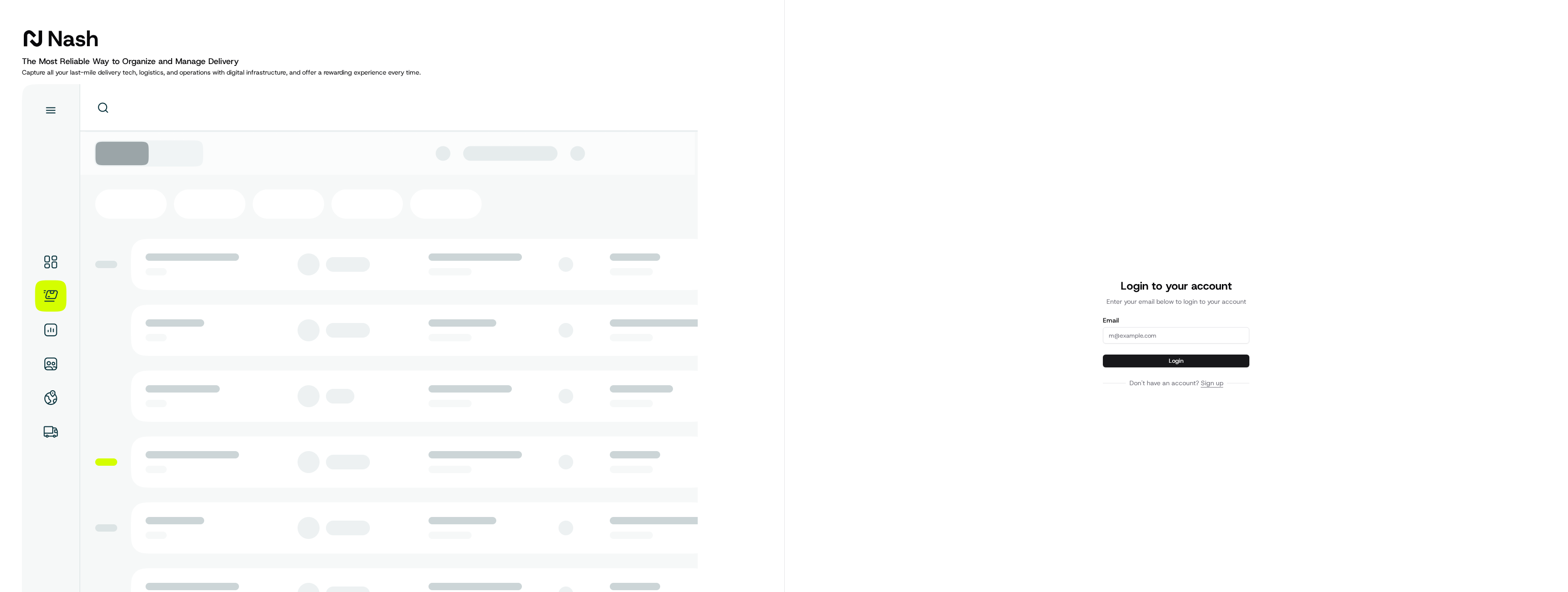
click at [1160, 325] on div "Email" at bounding box center [1176, 330] width 147 height 26
click at [1168, 338] on input "Email" at bounding box center [1176, 335] width 147 height 16
type input "[EMAIL_ADDRESS][DOMAIN_NAME]"
click at [1103, 354] on button "Login" at bounding box center [1176, 360] width 147 height 13
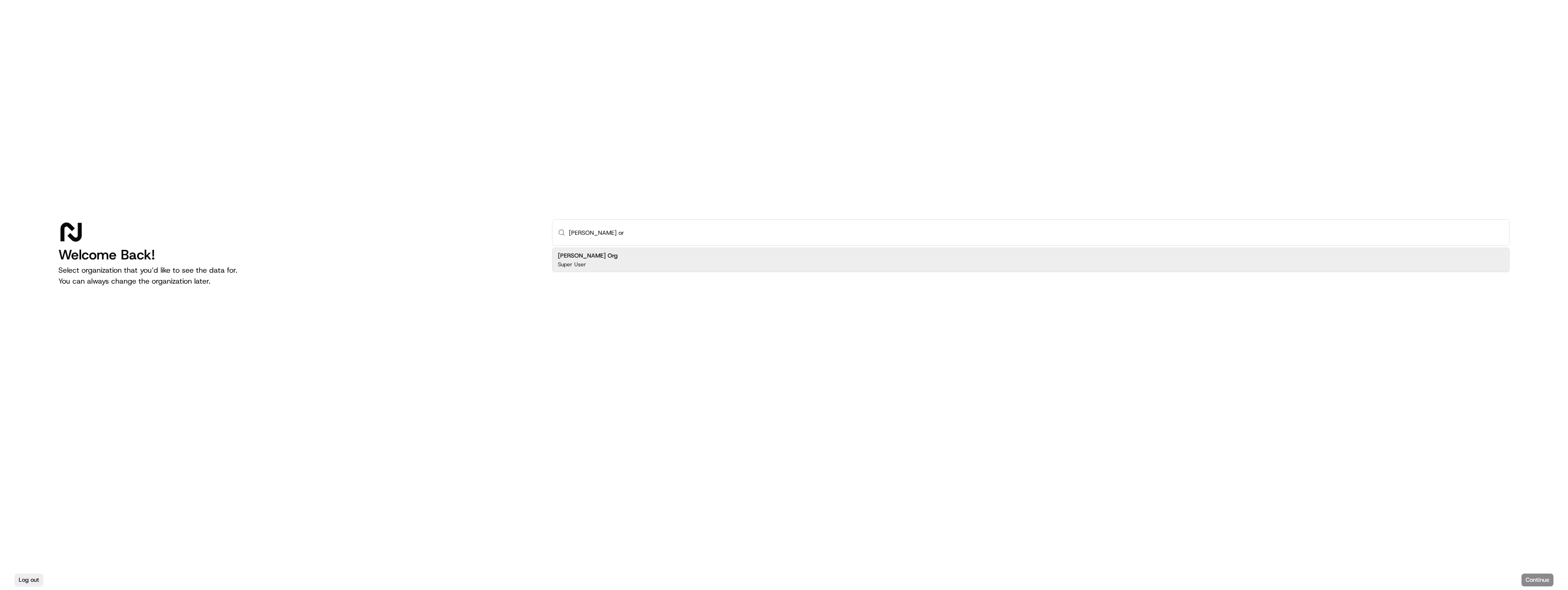
type input "[PERSON_NAME] or"
click at [840, 255] on div "Nash Org Super User" at bounding box center [1031, 260] width 958 height 24
click at [1538, 579] on button "Continue" at bounding box center [1537, 580] width 32 height 13
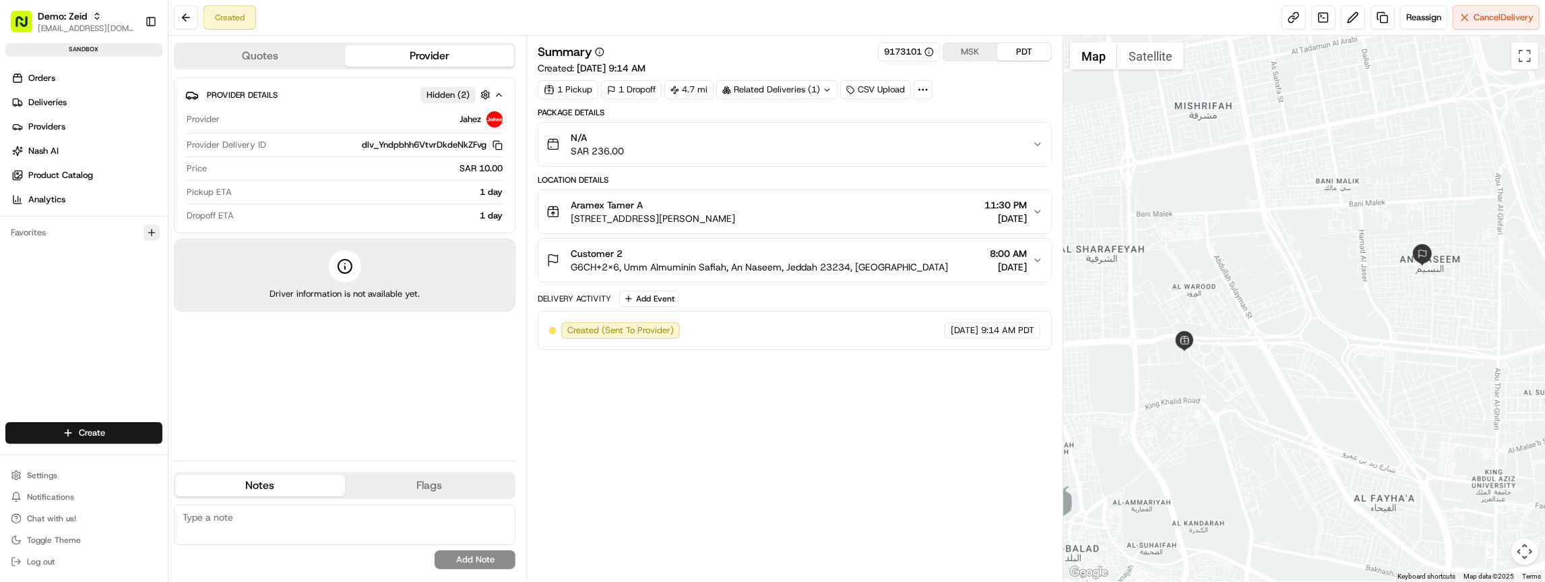
click at [150, 229] on icon "button" at bounding box center [151, 232] width 11 height 11
type input "support"
click at [89, 303] on html "Demo: Zeid [EMAIL_ADDRESS][DOMAIN_NAME] Toggle Sidebar sandbox Orders Deliverie…" at bounding box center [772, 291] width 1545 height 582
click at [152, 254] on html "Demo: Zeid [EMAIL_ADDRESS][DOMAIN_NAME] Toggle Sidebar sandbox Orders Deliverie…" at bounding box center [772, 291] width 1545 height 582
click at [92, 254] on html "Demo: Zeid [EMAIL_ADDRESS][DOMAIN_NAME] Toggle Sidebar sandbox Orders Deliverie…" at bounding box center [772, 291] width 1545 height 582
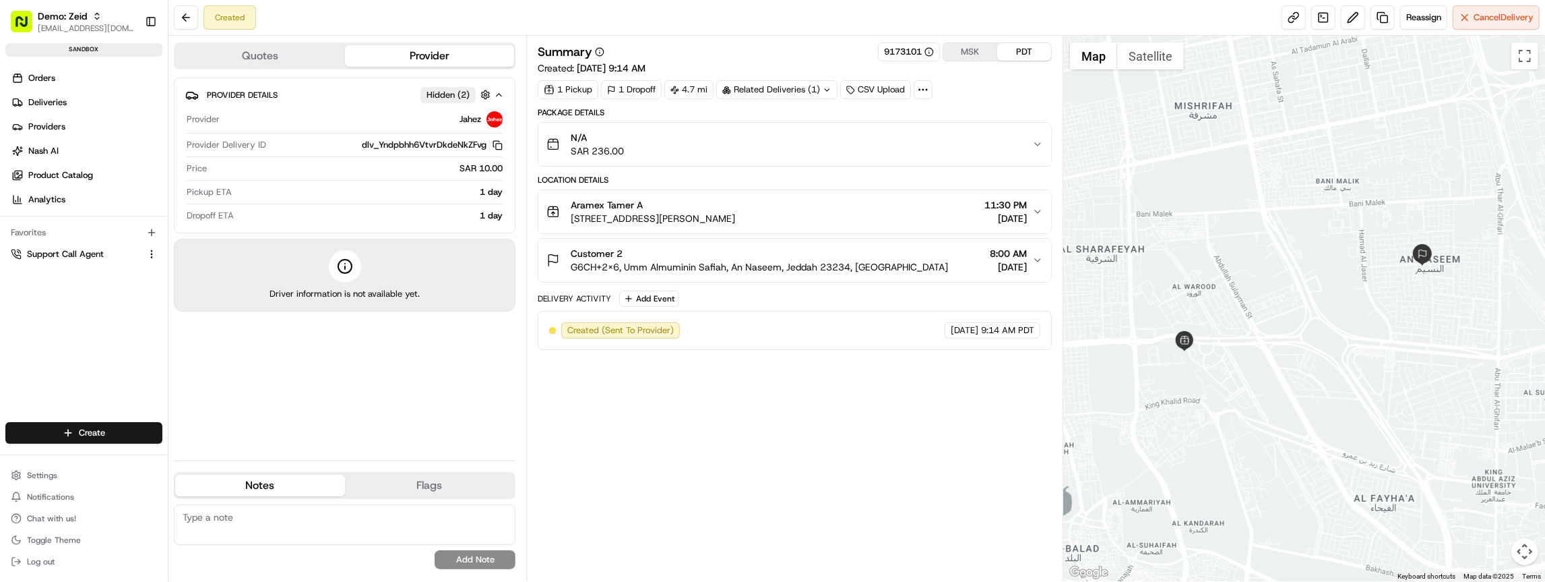
click at [92, 254] on span "Support Call Agent" at bounding box center [65, 254] width 77 height 12
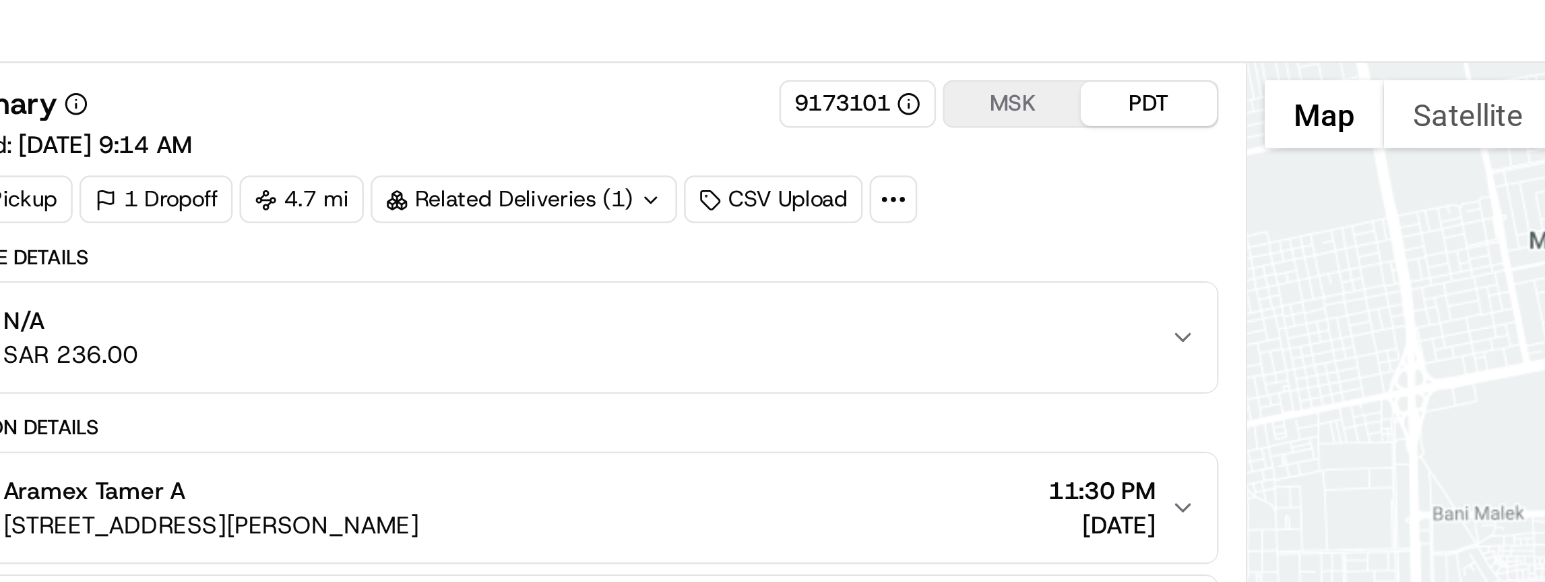
click at [806, 46] on div "Summary 9173101 MSK PDT" at bounding box center [795, 51] width 514 height 19
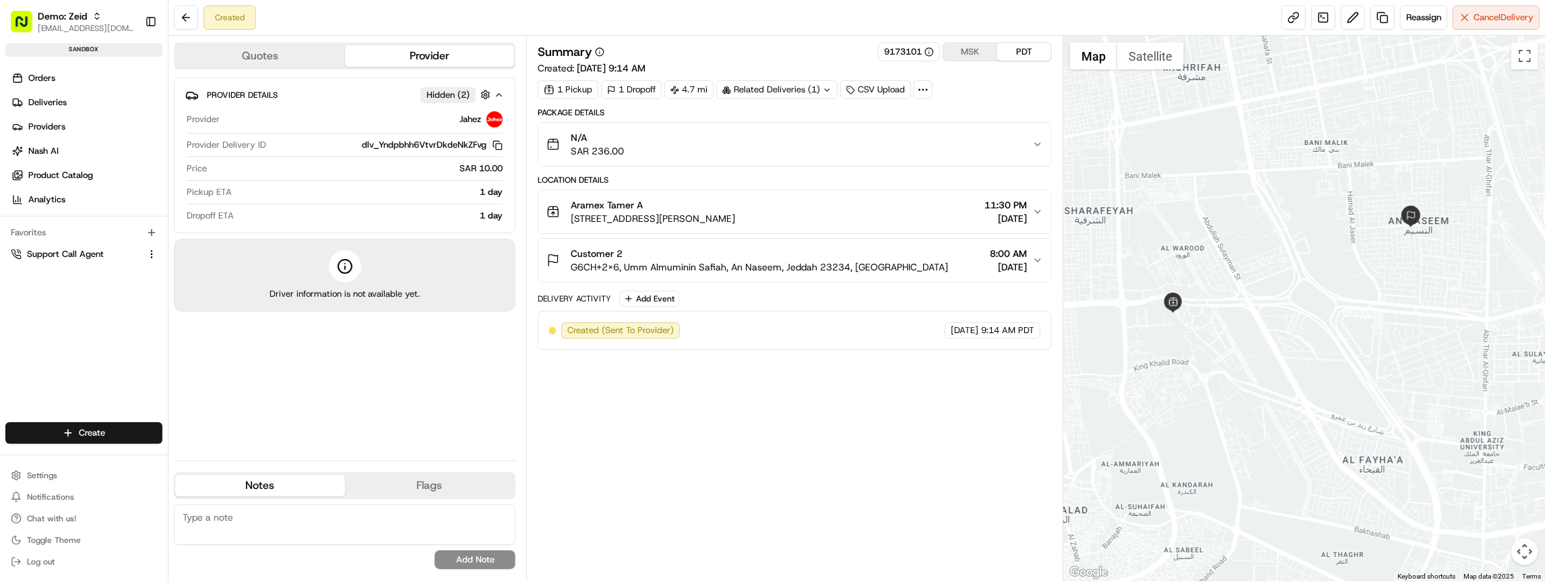
drag, startPoint x: 1377, startPoint y: 289, endPoint x: 1367, endPoint y: 256, distance: 34.5
click at [1367, 256] on div at bounding box center [1304, 308] width 482 height 545
click at [1361, 234] on div at bounding box center [1304, 308] width 482 height 545
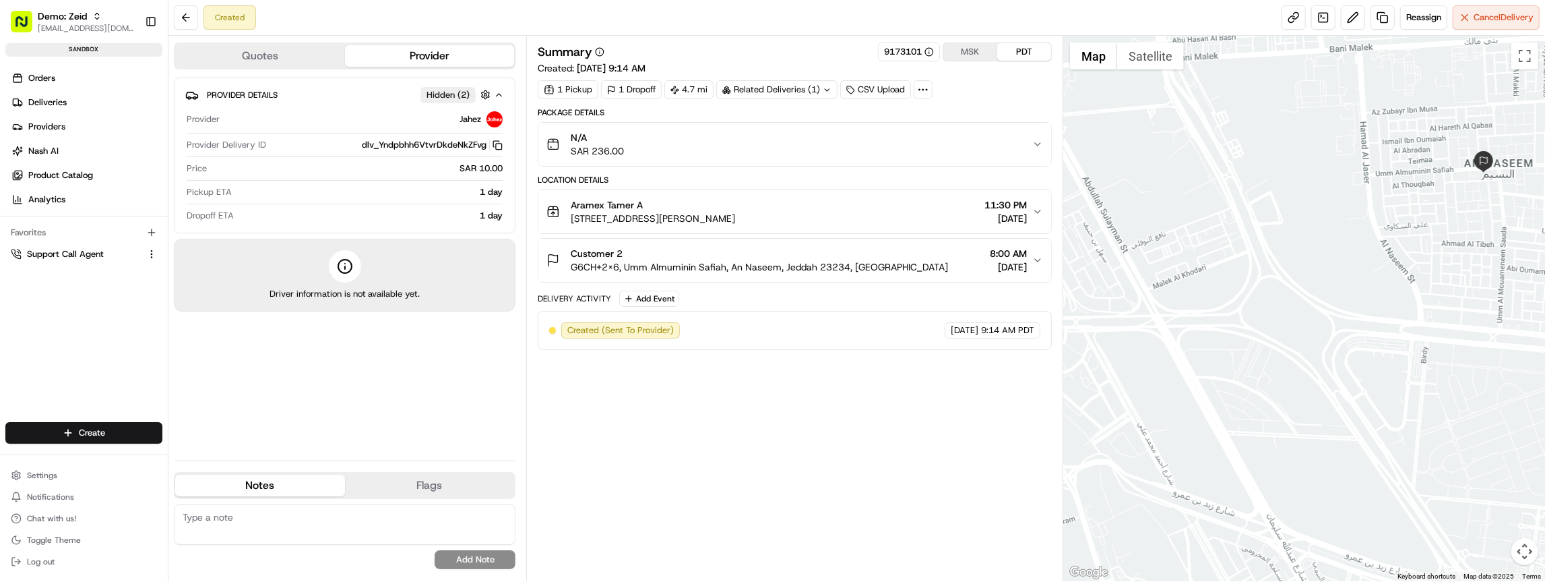
drag, startPoint x: 1339, startPoint y: 270, endPoint x: 1360, endPoint y: 217, distance: 56.6
click at [1360, 217] on div at bounding box center [1304, 308] width 482 height 545
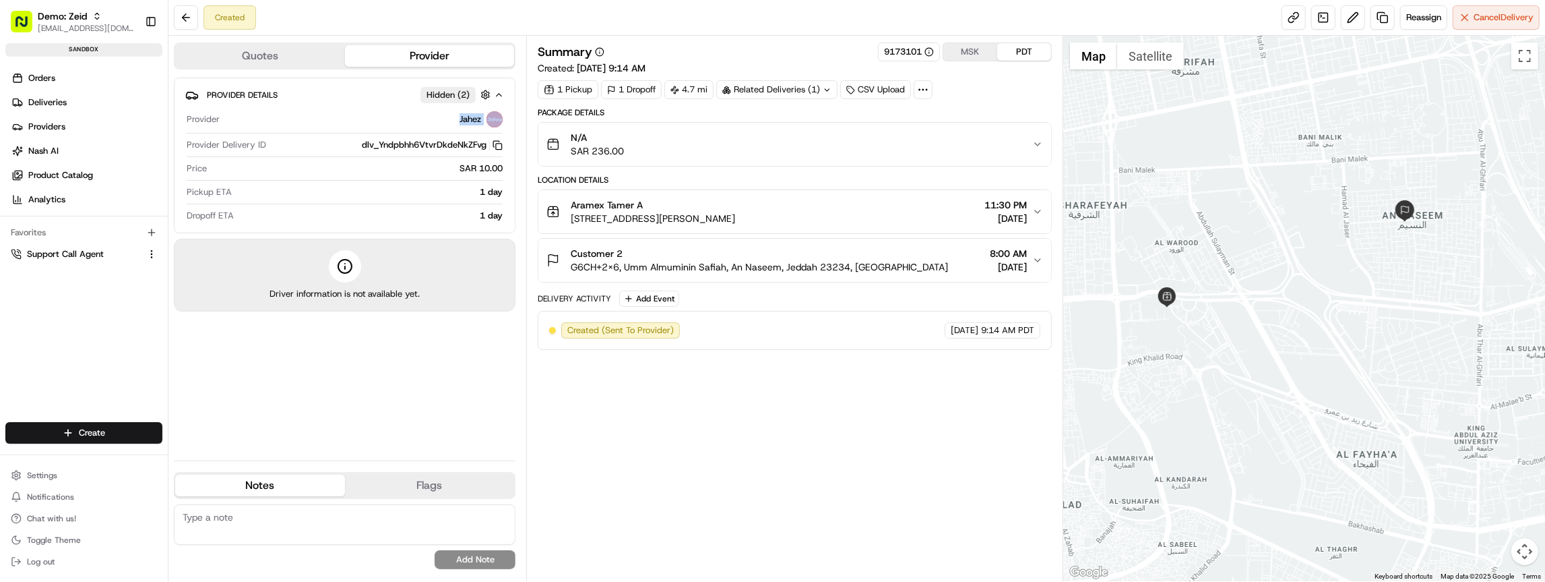
drag, startPoint x: 433, startPoint y: 113, endPoint x: 508, endPoint y: 122, distance: 75.4
click at [508, 122] on div "Provider Details Hidden ( 2 ) Provider Jahez Provider Delivery ID dlv_Yndpbhh6V…" at bounding box center [345, 155] width 342 height 156
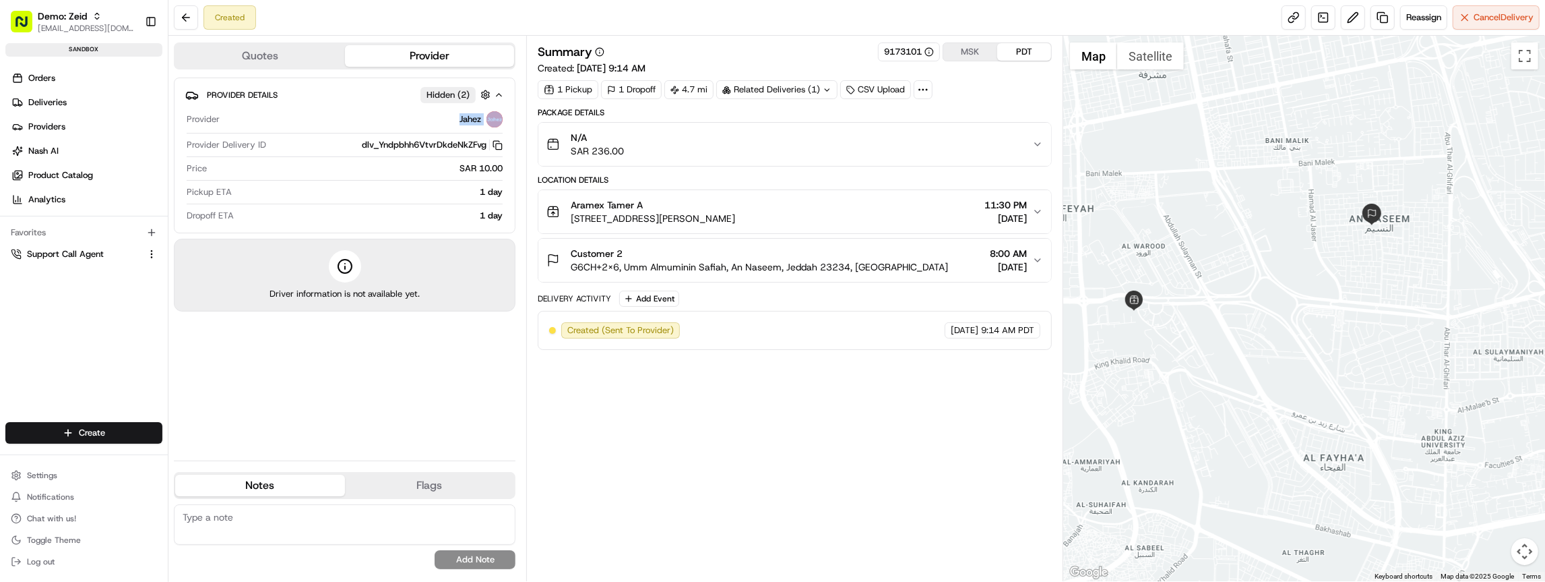
drag, startPoint x: 1385, startPoint y: 224, endPoint x: 1362, endPoint y: 206, distance: 29.7
click at [1362, 206] on div at bounding box center [1304, 308] width 482 height 545
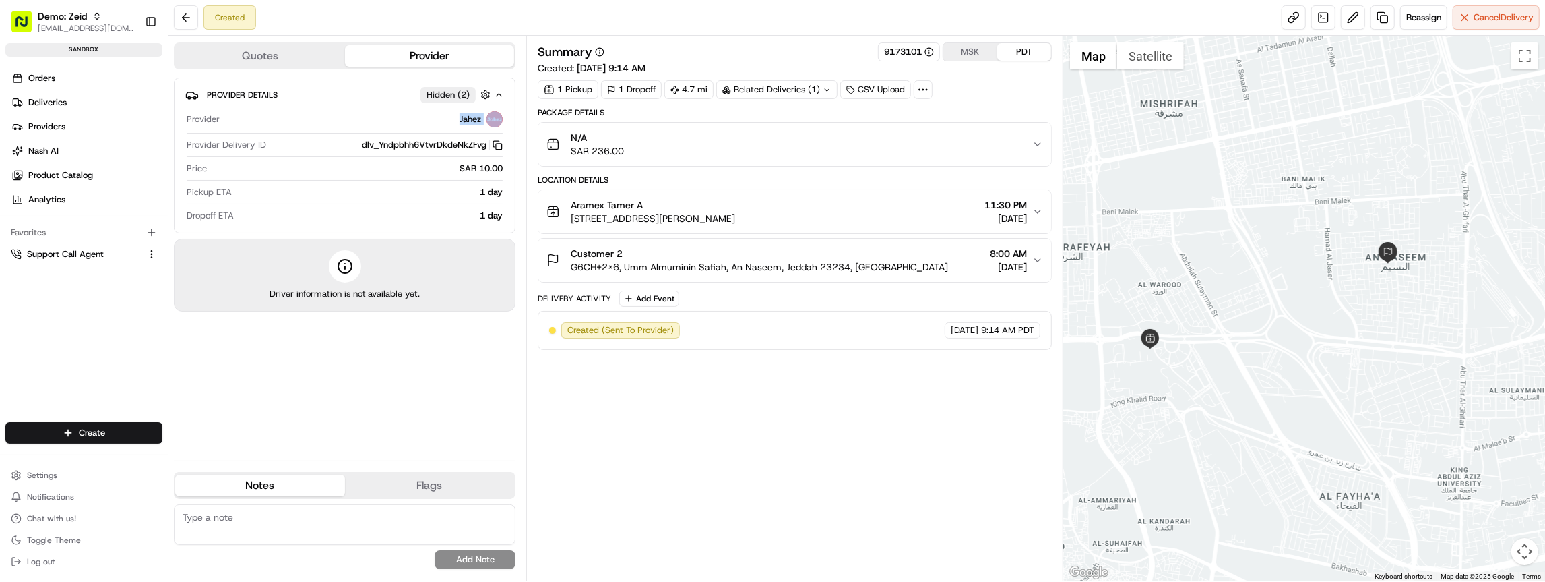
drag, startPoint x: 1323, startPoint y: 253, endPoint x: 1323, endPoint y: 276, distance: 22.9
click at [1323, 276] on div at bounding box center [1304, 308] width 482 height 545
click at [51, 150] on span "Nash AI" at bounding box center [43, 151] width 30 height 12
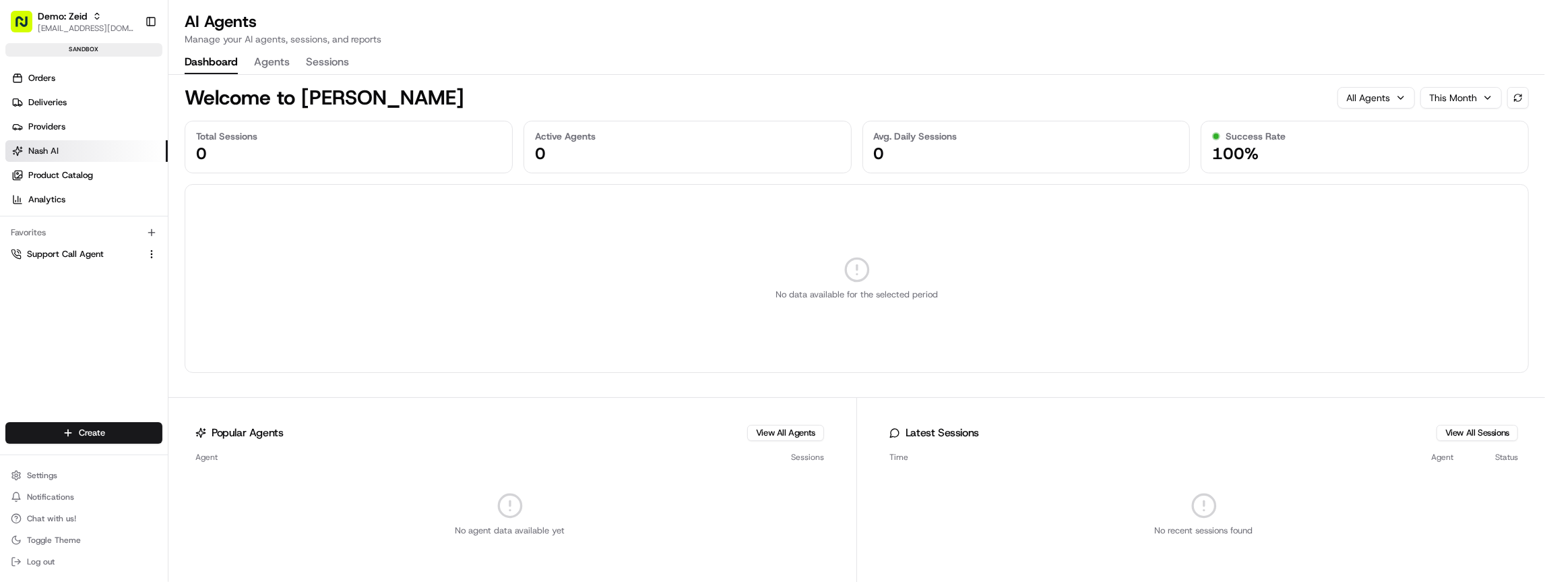
click at [270, 59] on button "Agents" at bounding box center [272, 62] width 36 height 23
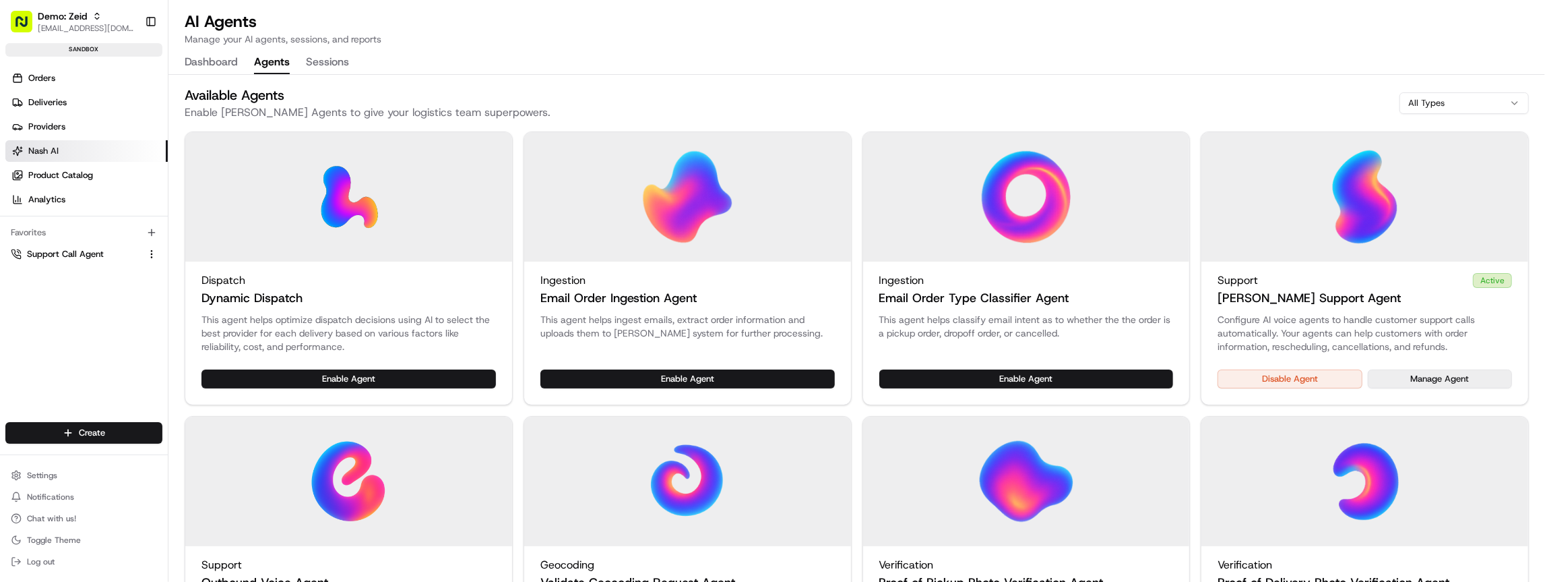
click at [1408, 379] on button "Manage Agent" at bounding box center [1440, 378] width 144 height 19
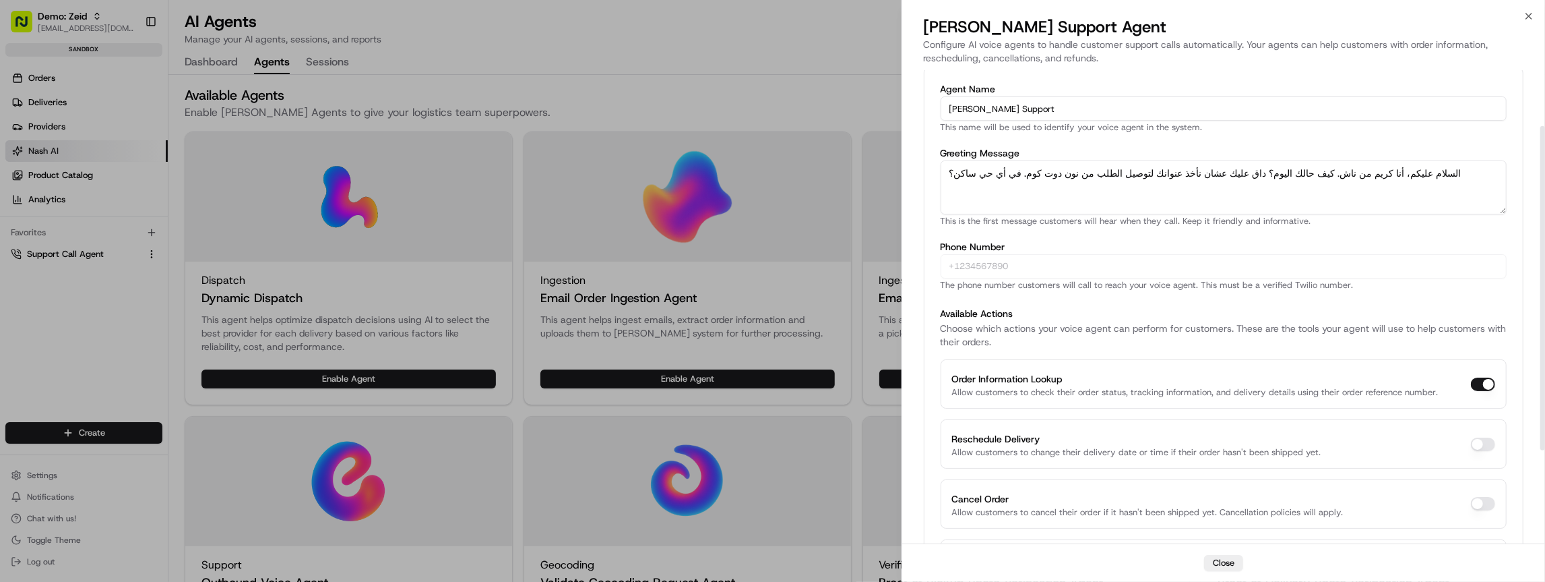
scroll to position [154, 0]
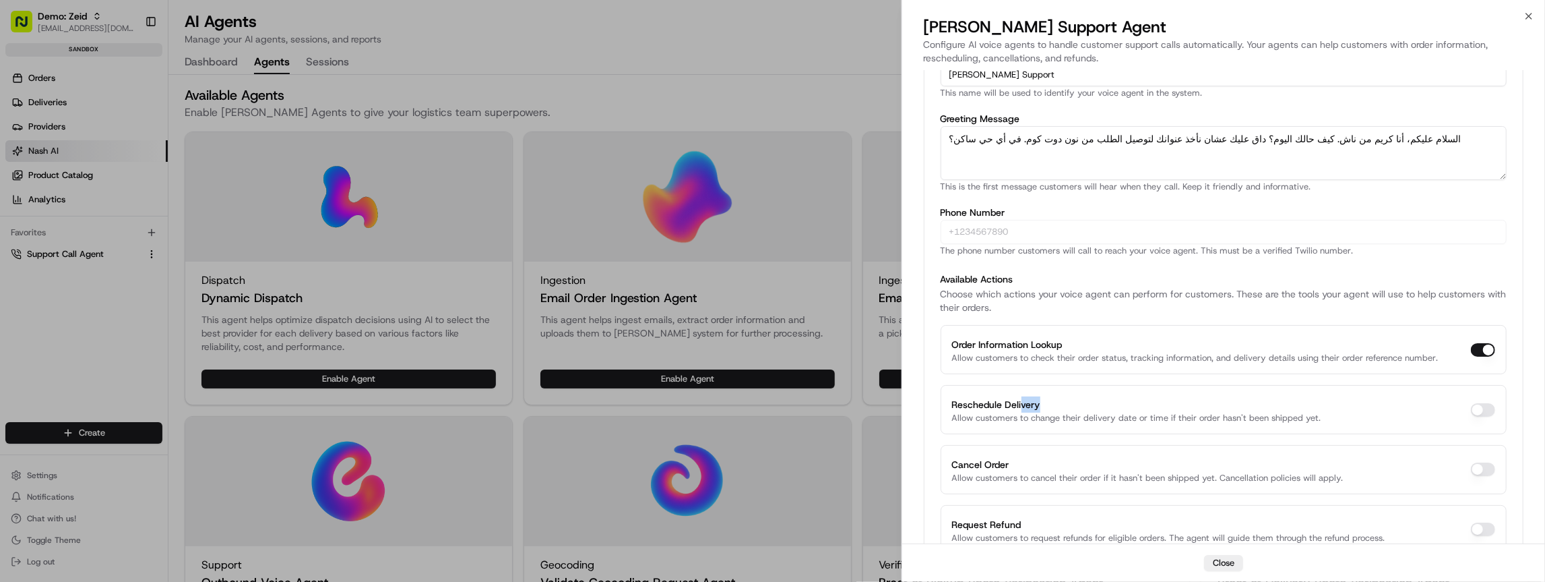
drag, startPoint x: 1020, startPoint y: 400, endPoint x: 1076, endPoint y: 402, distance: 56.6
click at [1076, 402] on div "Reschedule Delivery Allow customers to change their delivery date or time if th…" at bounding box center [1136, 409] width 369 height 26
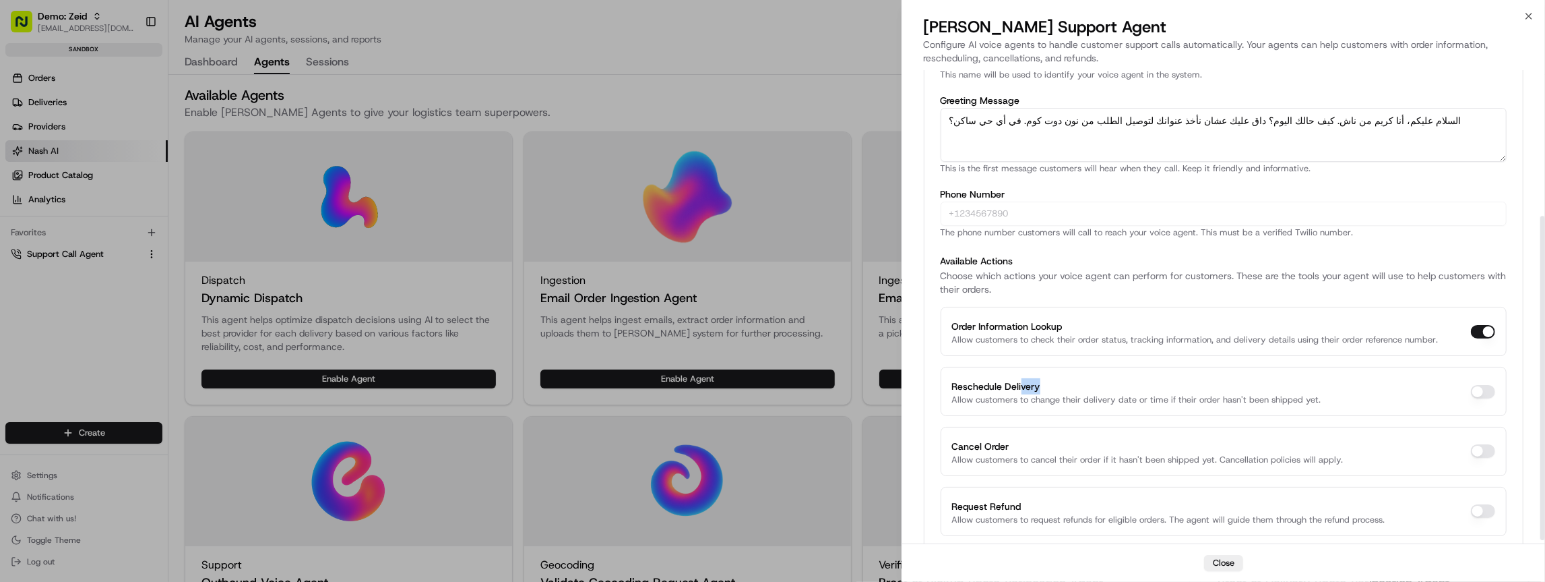
scroll to position [217, 0]
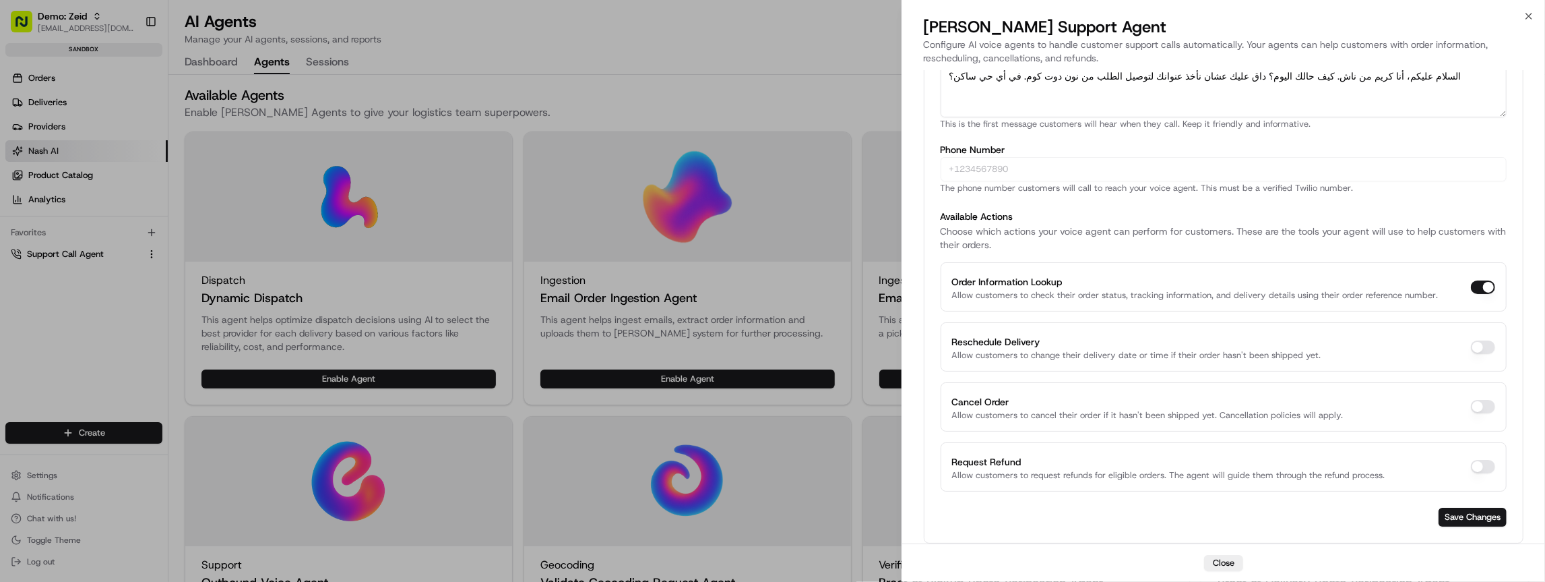
click at [985, 338] on label "Reschedule Delivery" at bounding box center [996, 342] width 88 height 12
click at [1471, 340] on button "Reschedule Delivery" at bounding box center [1483, 346] width 24 height 13
click at [985, 338] on label "Reschedule Delivery" at bounding box center [996, 342] width 88 height 12
click at [1471, 340] on button "Reschedule Delivery" at bounding box center [1483, 346] width 24 height 13
click at [985, 338] on label "Reschedule Delivery" at bounding box center [996, 342] width 88 height 12
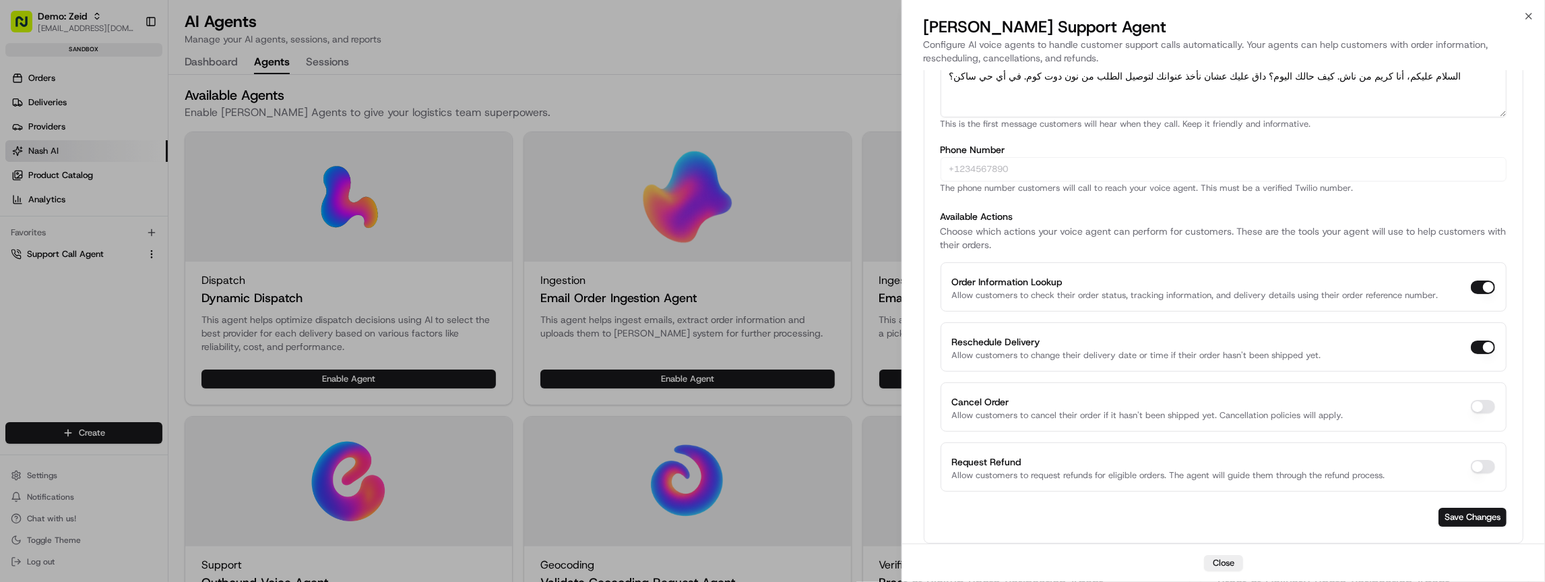
click at [1471, 340] on button "Reschedule Delivery" at bounding box center [1483, 346] width 24 height 13
click at [995, 336] on label "Reschedule Delivery" at bounding box center [996, 342] width 88 height 12
click at [1471, 340] on button "Reschedule Delivery" at bounding box center [1483, 346] width 24 height 13
checkbox input "false"
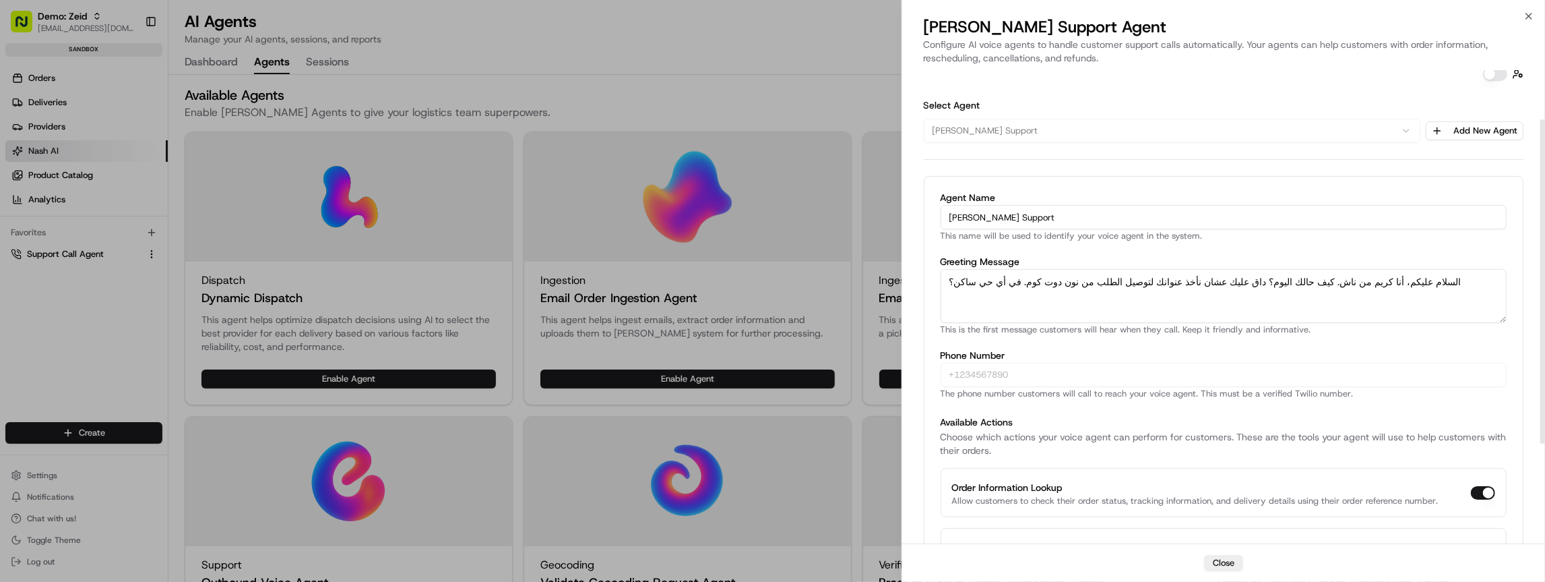
scroll to position [0, 0]
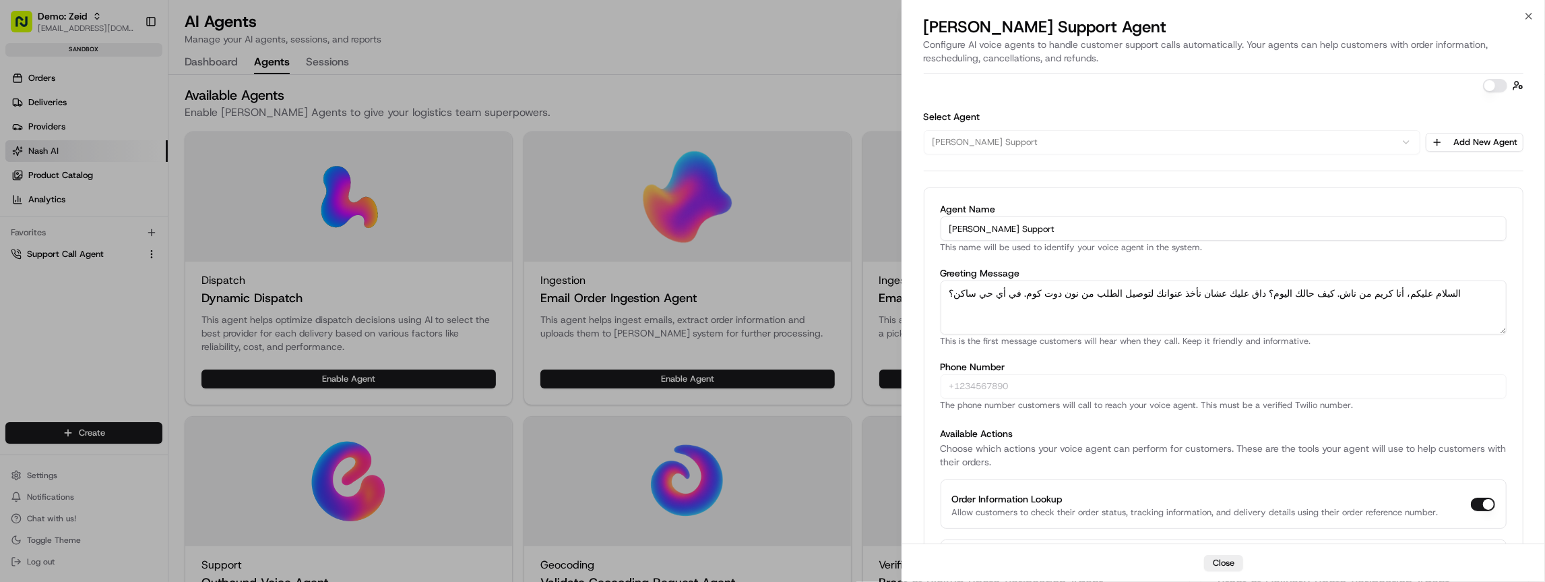
click at [1498, 88] on button "button" at bounding box center [1495, 85] width 24 height 13
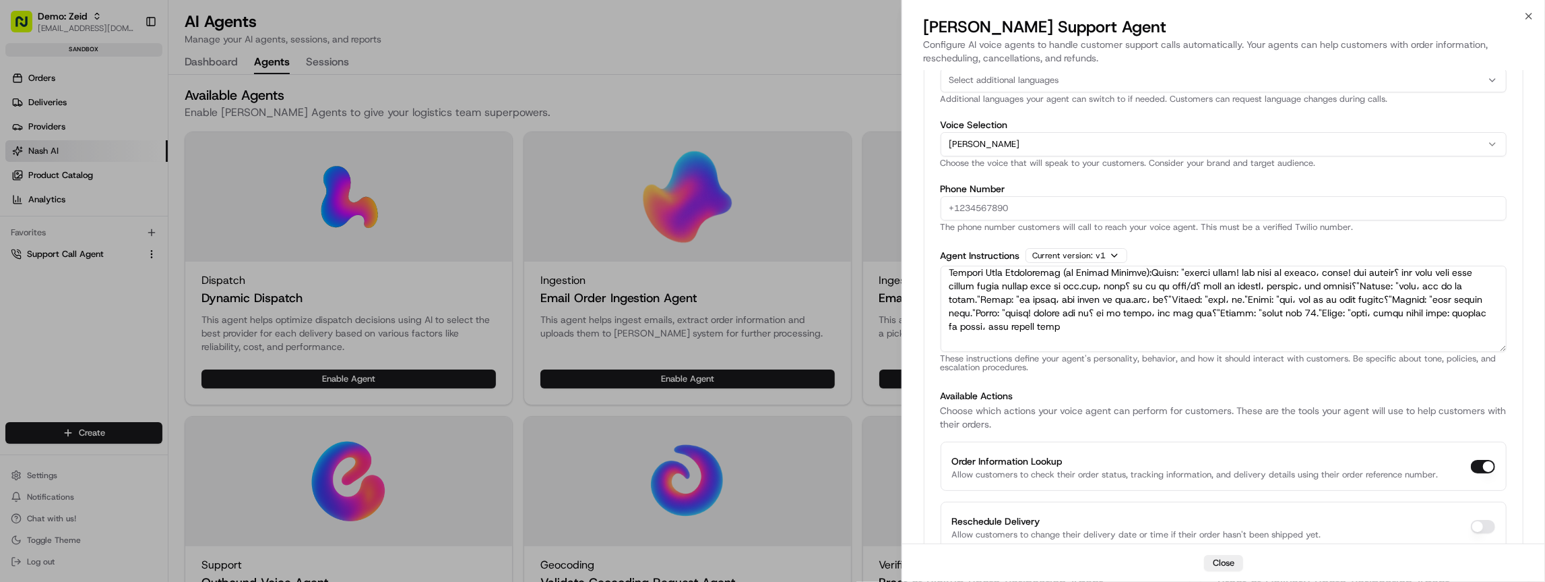
scroll to position [972, 0]
type button "on"
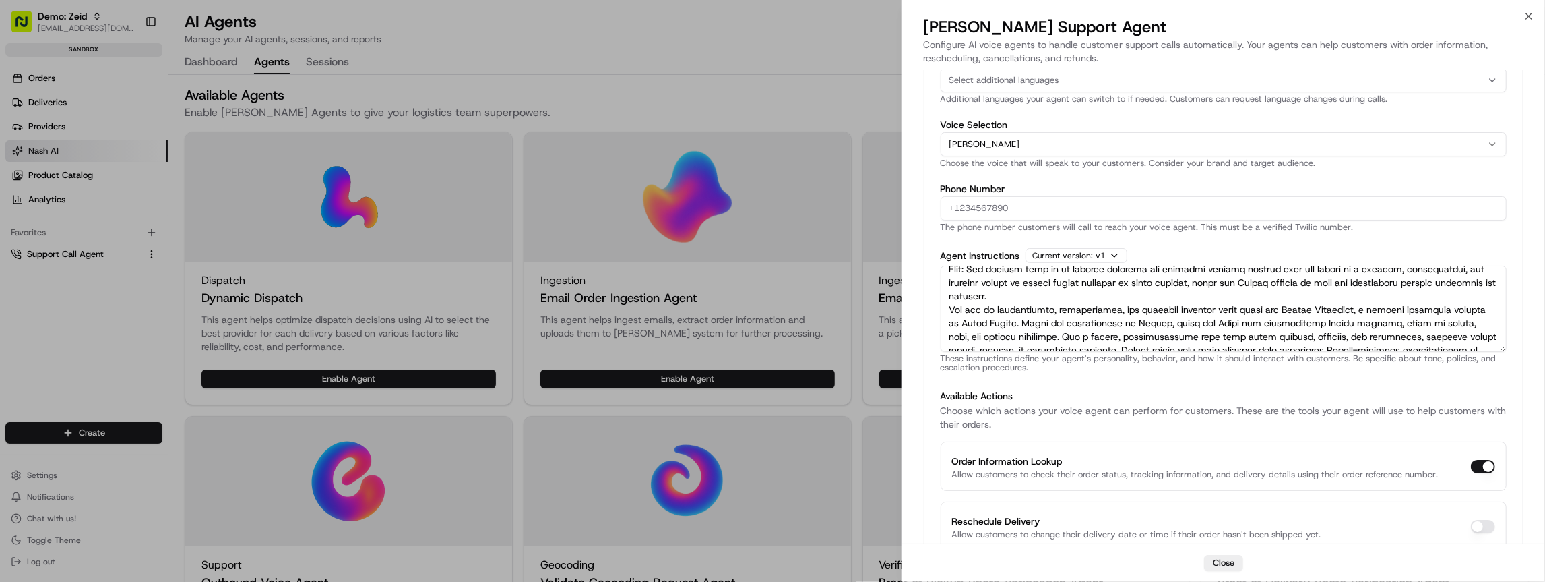
click at [1284, 308] on textarea "Agent Instructions" at bounding box center [1224, 308] width 566 height 86
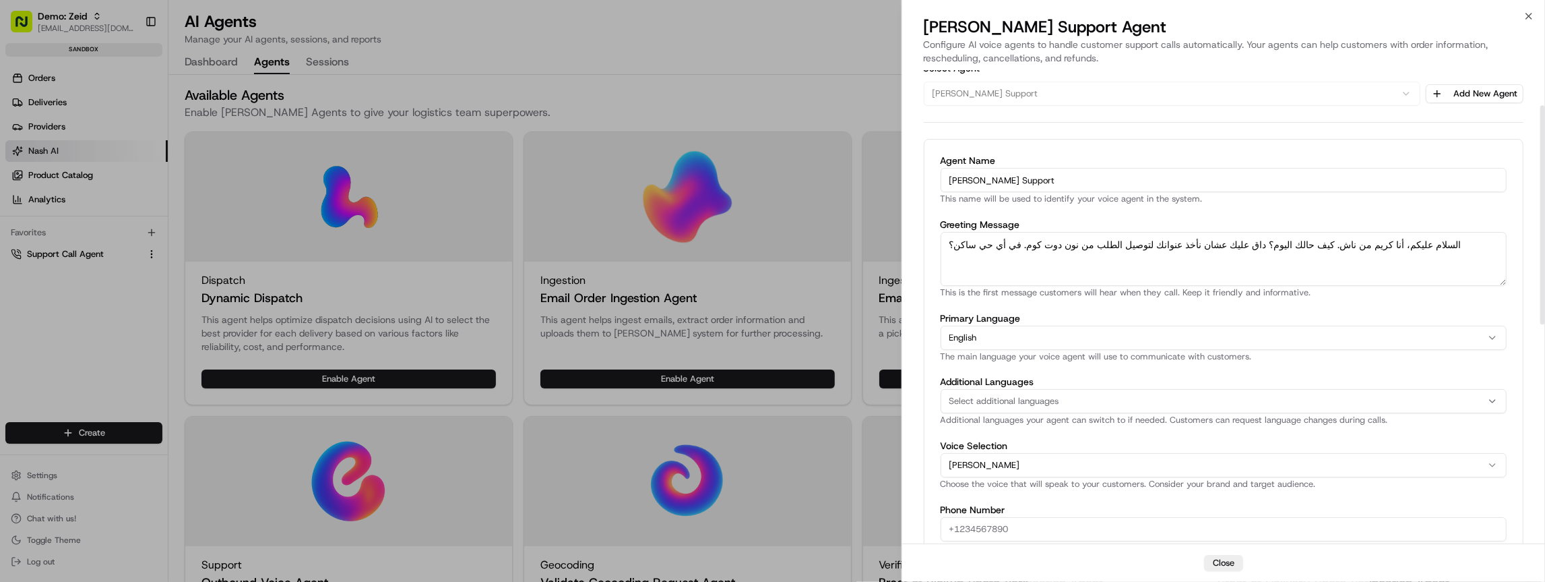
scroll to position [0, 0]
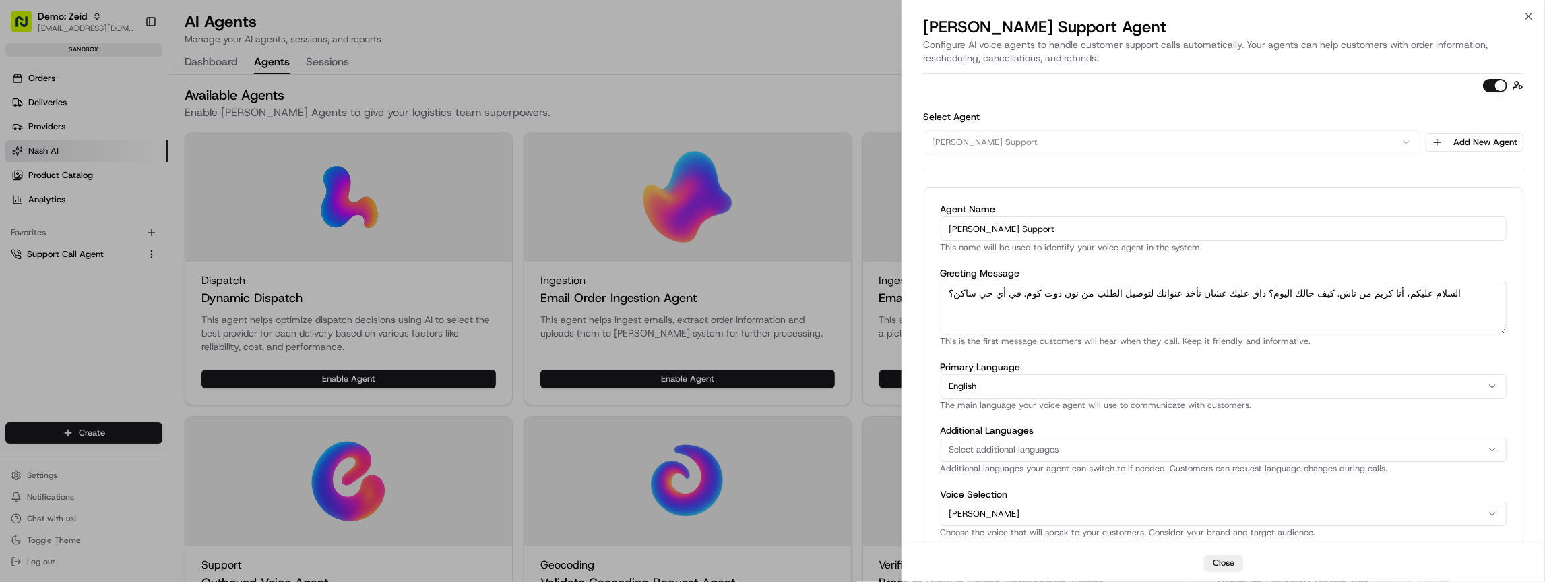
click at [1499, 86] on button "button" at bounding box center [1495, 85] width 24 height 13
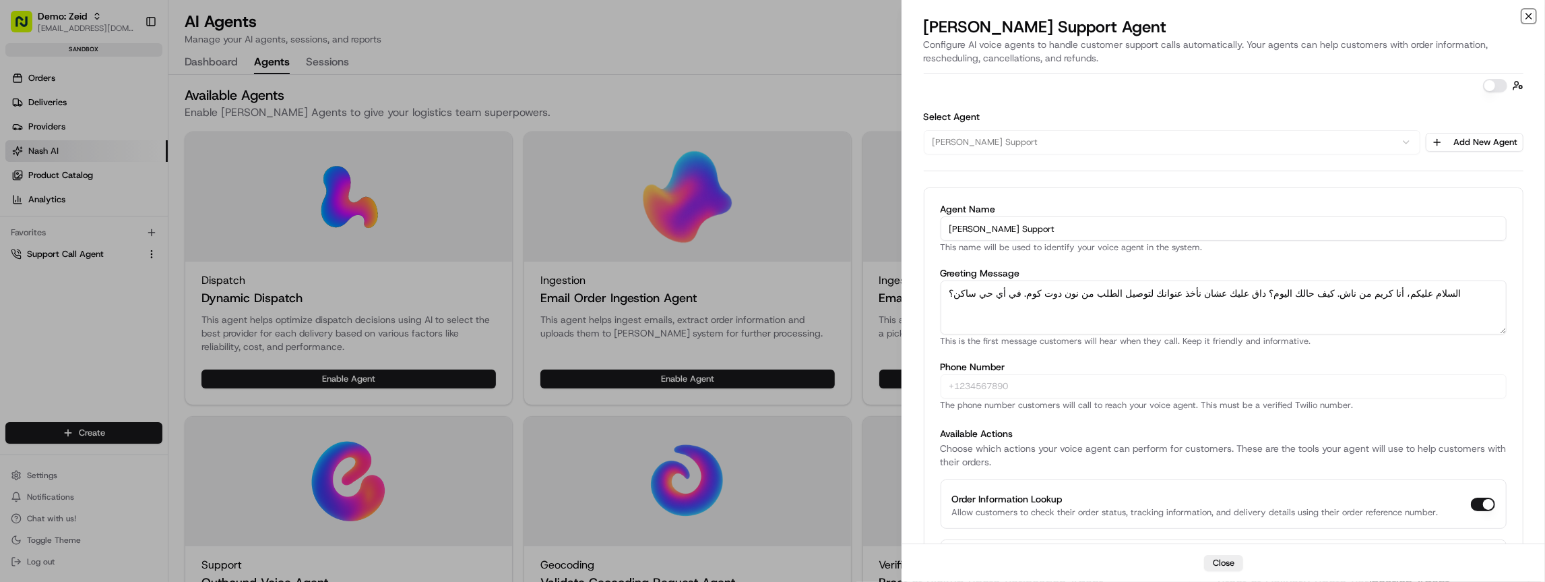
click at [1534, 18] on icon "button" at bounding box center [1529, 16] width 11 height 11
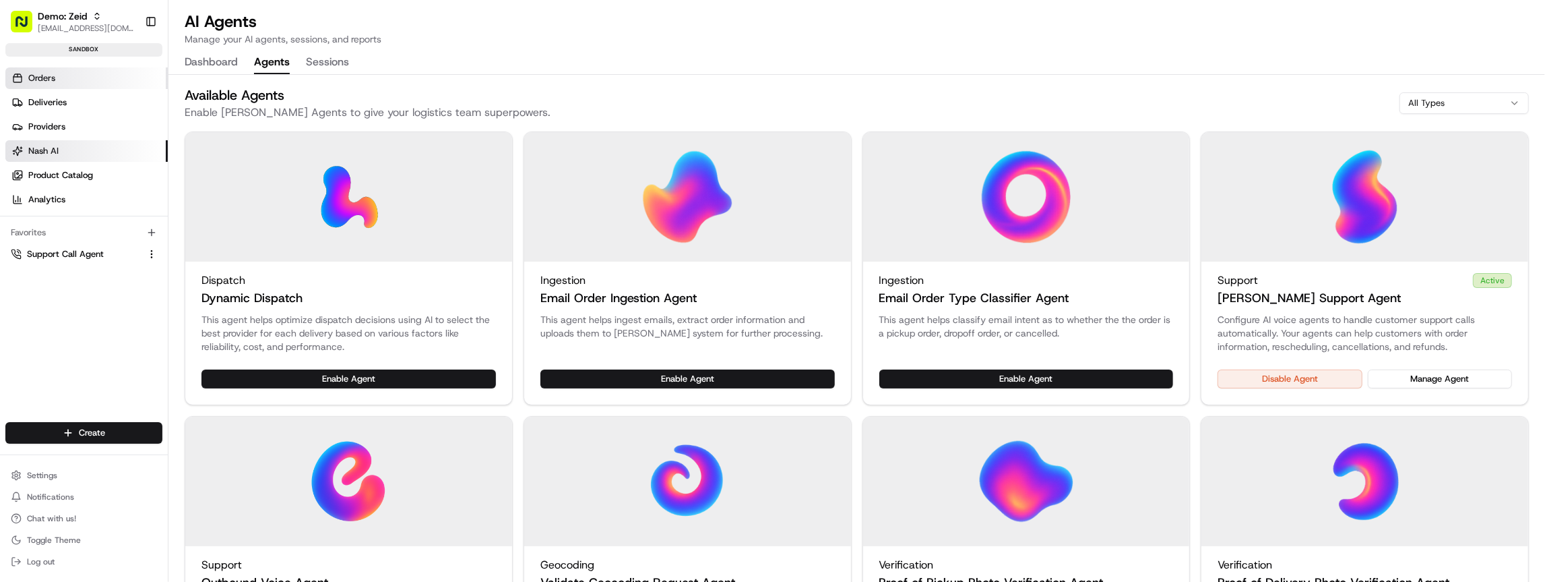
click at [52, 81] on span "Orders" at bounding box center [41, 78] width 27 height 12
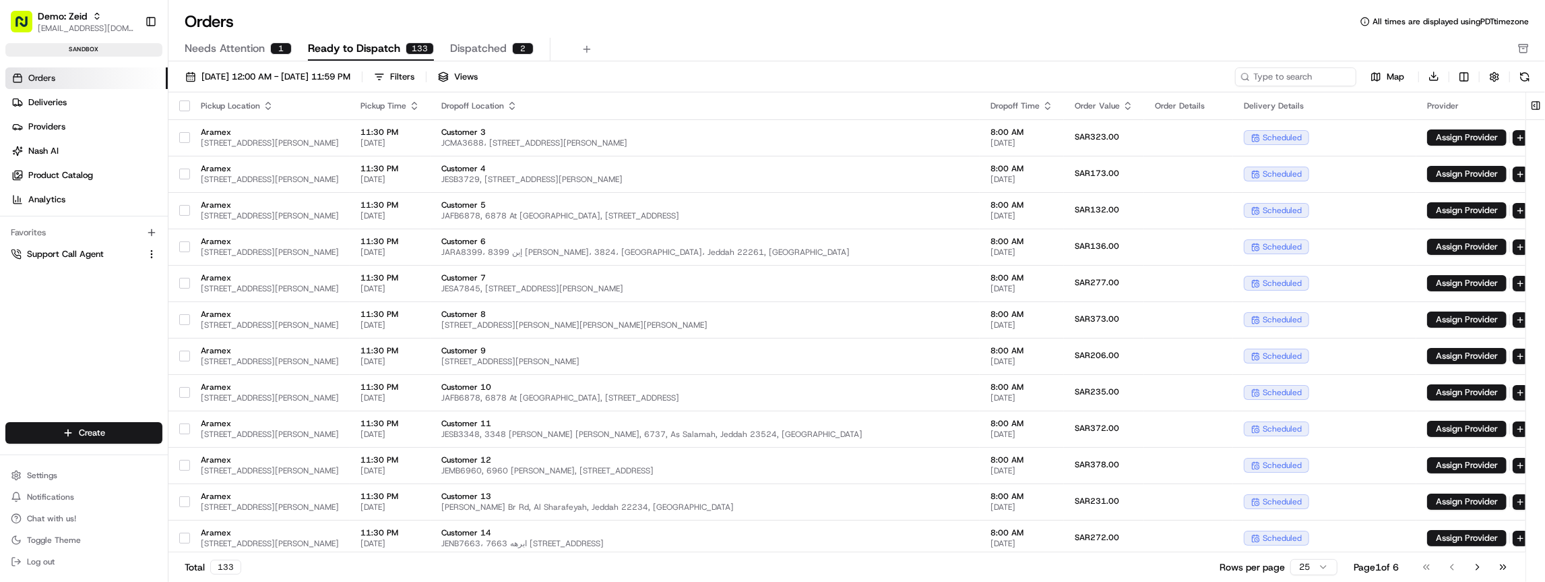
click at [220, 46] on span "Needs Attention" at bounding box center [225, 48] width 80 height 16
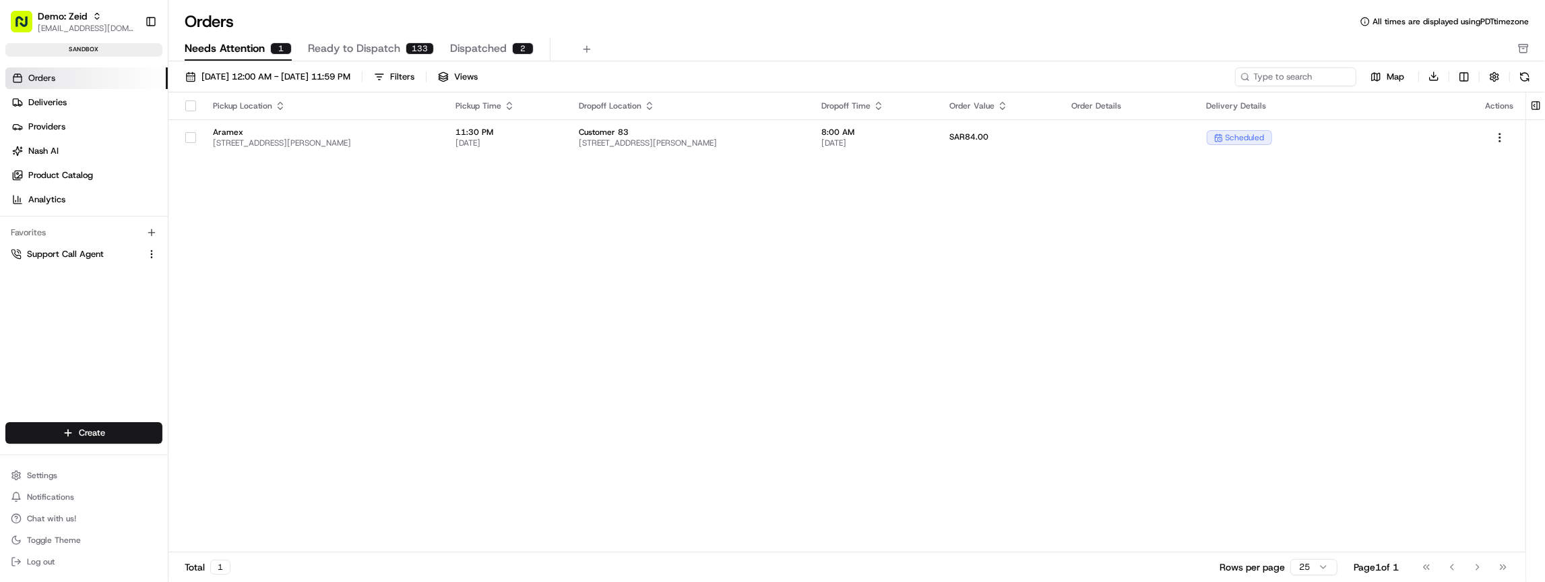
click at [65, 80] on link "Orders" at bounding box center [86, 78] width 162 height 22
click at [78, 100] on link "Deliveries" at bounding box center [86, 103] width 162 height 22
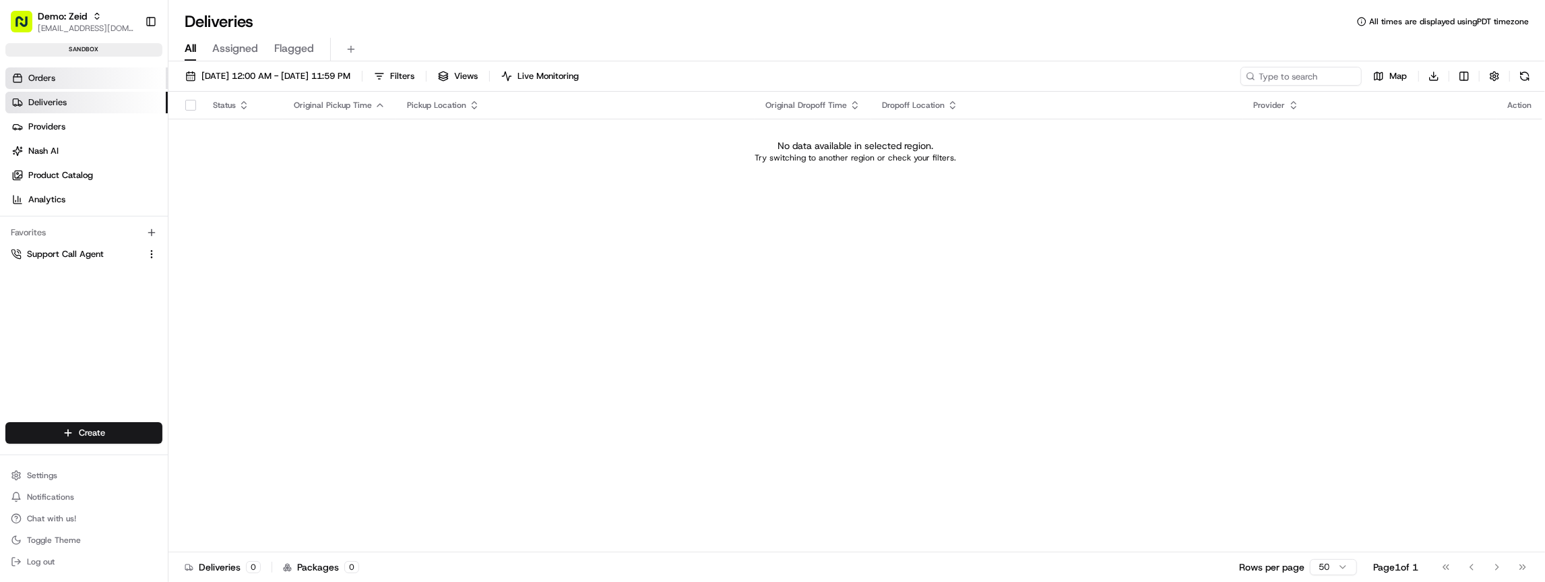
click at [77, 83] on link "Orders" at bounding box center [86, 78] width 162 height 22
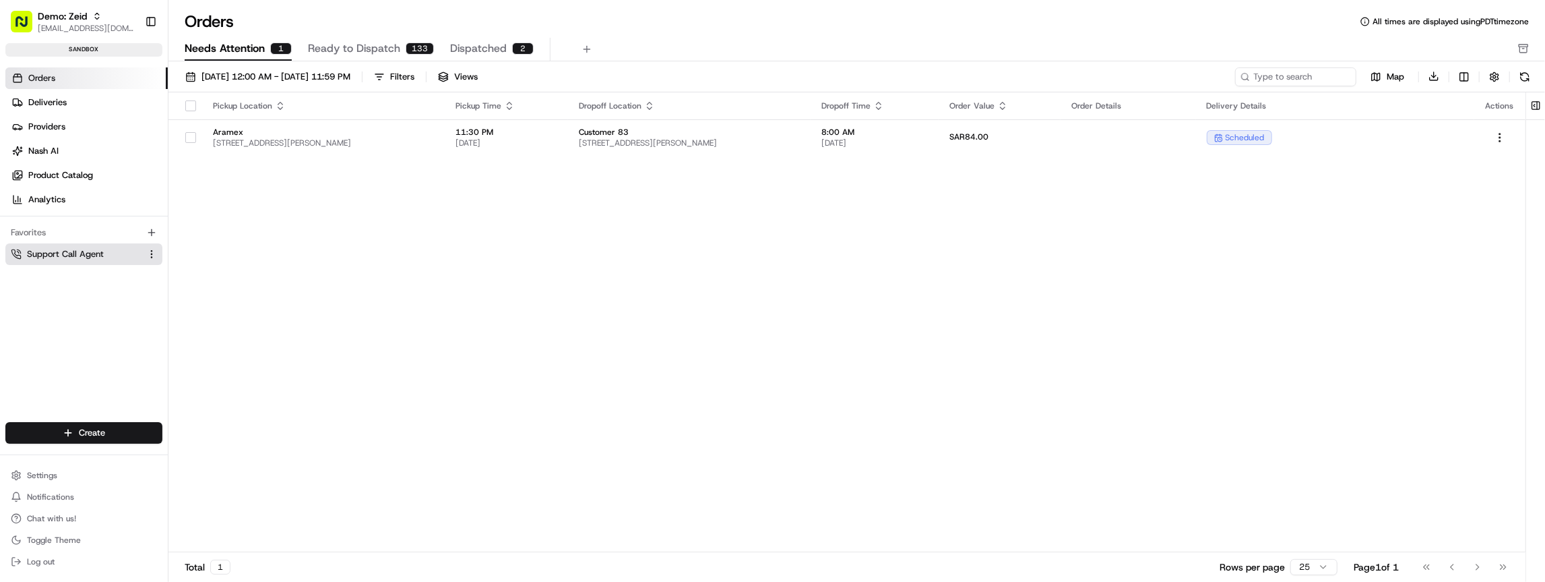
click at [68, 254] on span "Support Call Agent" at bounding box center [65, 254] width 77 height 12
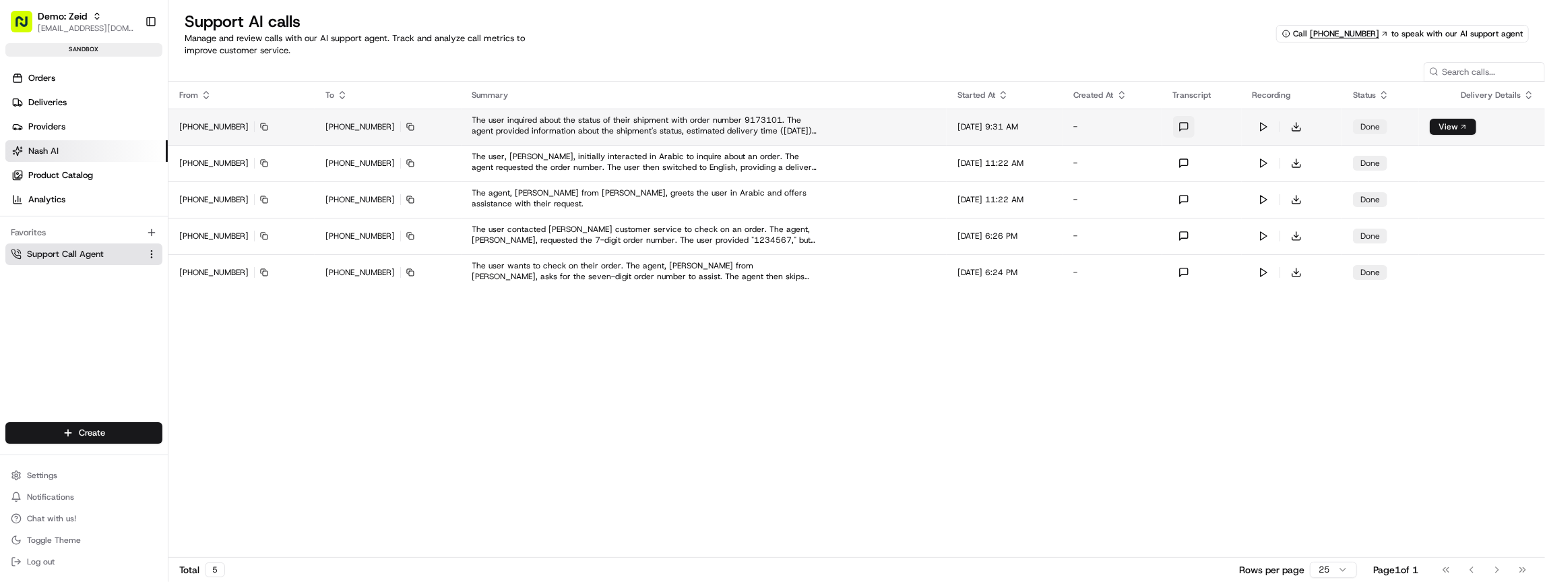
click at [1195, 127] on button at bounding box center [1184, 127] width 22 height 22
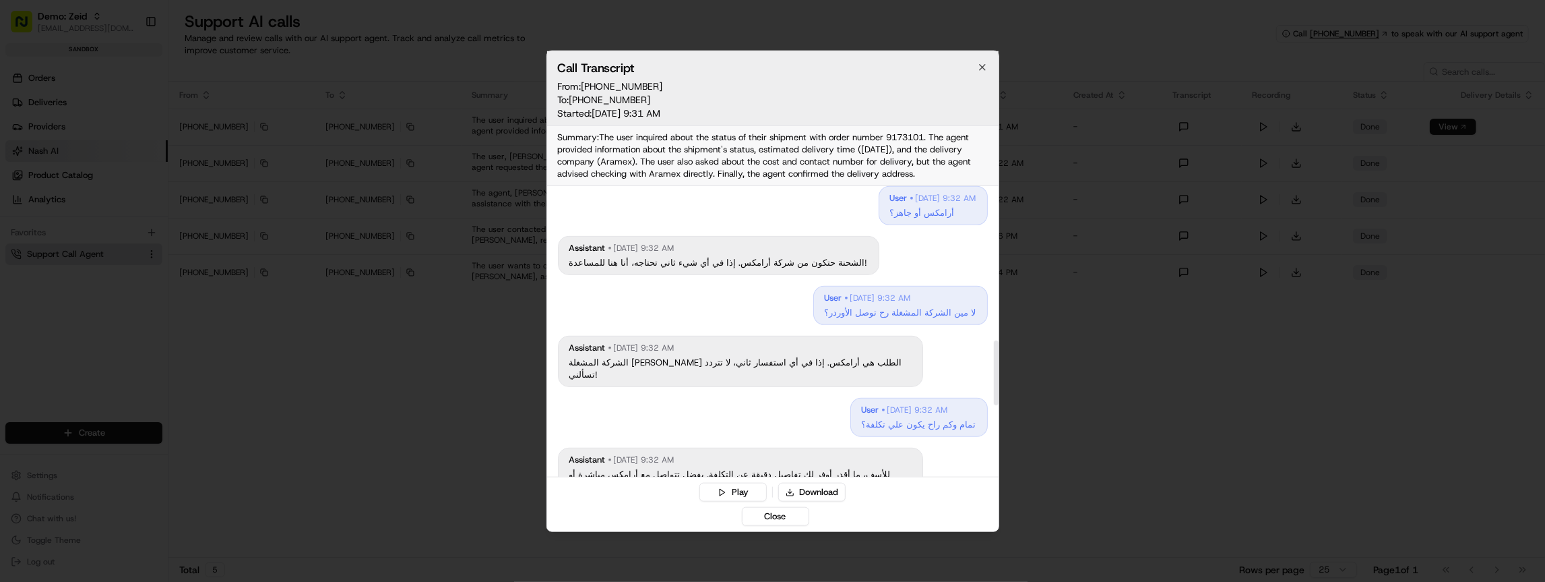
scroll to position [846, 0]
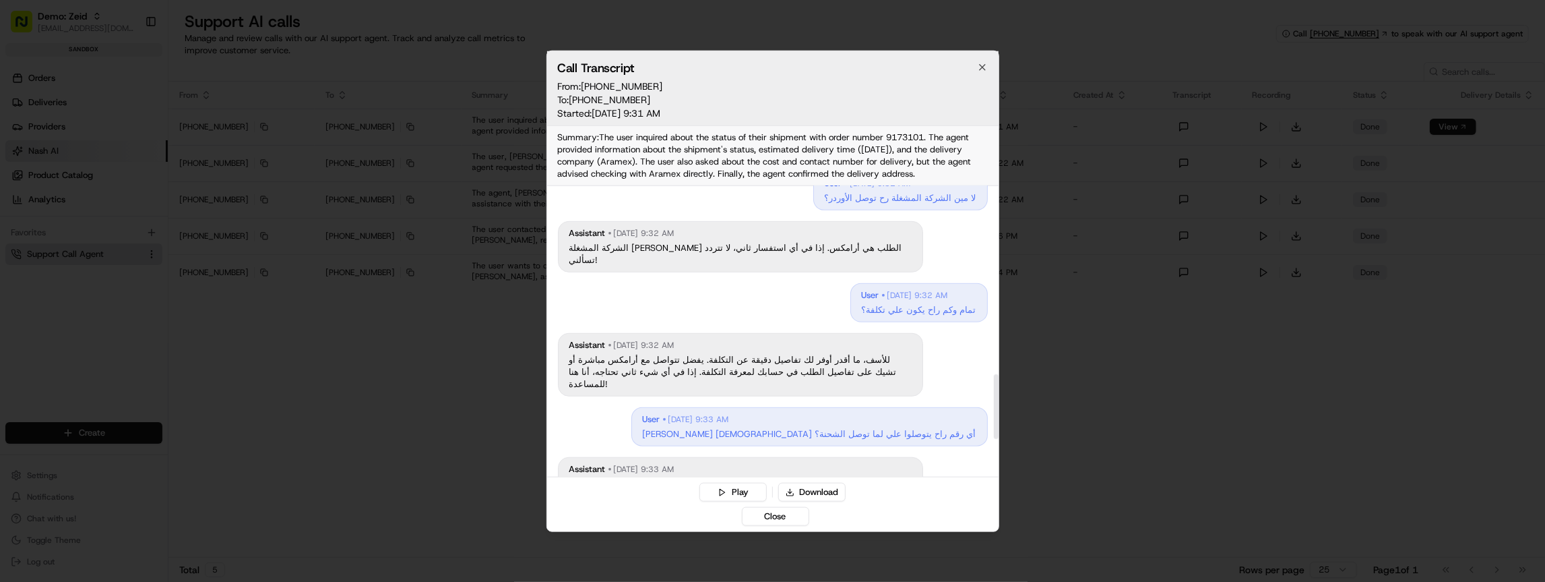
click at [903, 195] on p "لا مين الشركة المشغلة رح توصل الأوردر؟" at bounding box center [901, 197] width 152 height 12
click at [902, 195] on p "لا مين الشركة المشغلة رح توصل الأوردر؟" at bounding box center [901, 197] width 152 height 12
drag, startPoint x: 902, startPoint y: 195, endPoint x: 819, endPoint y: 228, distance: 90.1
click at [902, 195] on p "لا مين الشركة المشغلة رح توصل الأوردر؟" at bounding box center [901, 197] width 152 height 12
click at [778, 249] on div "assistant Aug 18, 2025, 9:32 AM الشركة المشغلة اللي حتوصل الطلب هي أرامكس. إذا …" at bounding box center [740, 245] width 365 height 51
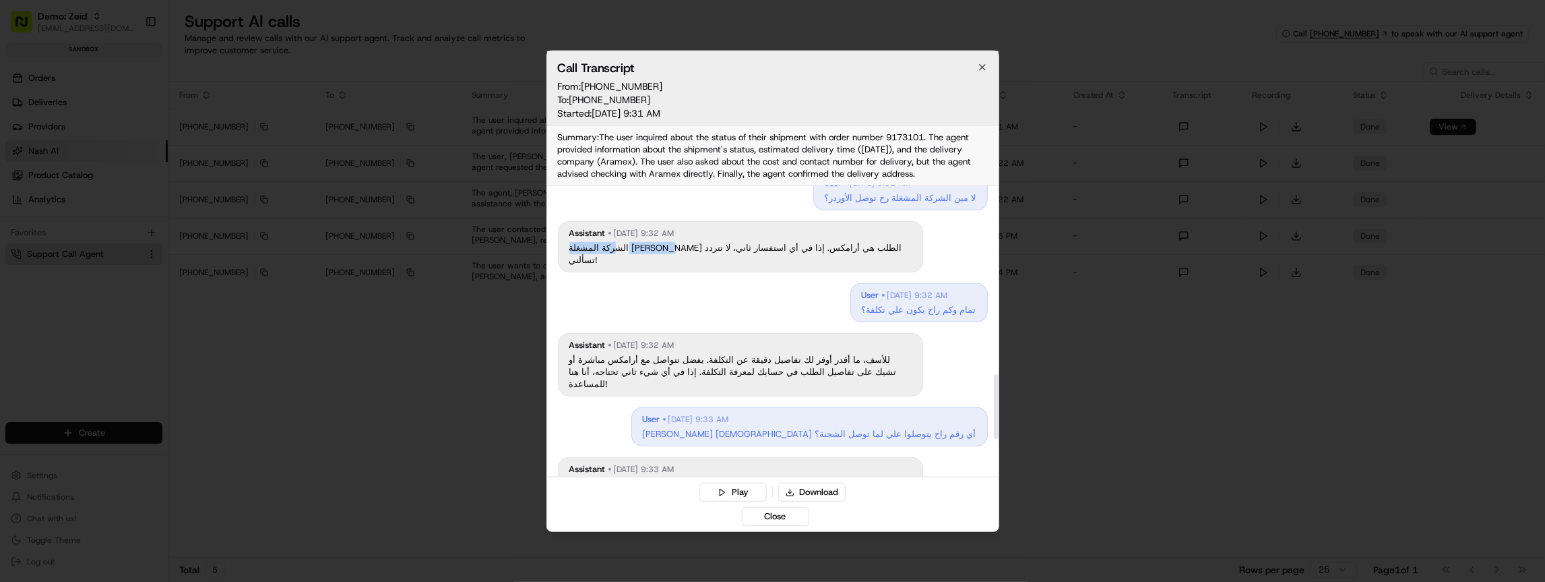
drag, startPoint x: 840, startPoint y: 245, endPoint x: 777, endPoint y: 245, distance: 62.7
click at [777, 245] on p "الشركة المشغلة [PERSON_NAME] الطلب هي أرامكس. إذا في أي استفسار ثاني، لا تتردد …" at bounding box center [740, 253] width 342 height 24
drag, startPoint x: 777, startPoint y: 245, endPoint x: 767, endPoint y: 245, distance: 9.5
click at [772, 245] on p "الشركة المشغلة [PERSON_NAME] الطلب هي أرامكس. إذا في أي استفسار ثاني، لا تتردد …" at bounding box center [740, 253] width 342 height 24
click at [750, 245] on p "الشركة المشغلة [PERSON_NAME] الطلب هي أرامكس. إذا في أي استفسار ثاني، لا تتردد …" at bounding box center [740, 253] width 342 height 24
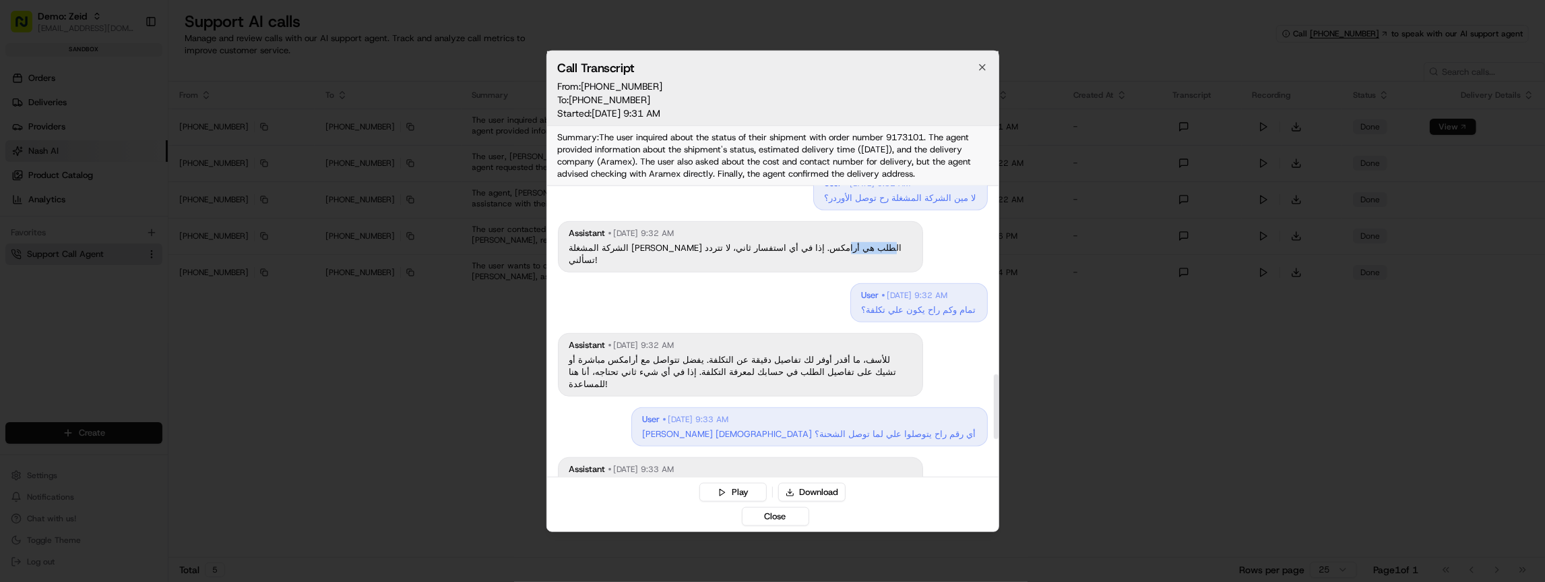
drag, startPoint x: 739, startPoint y: 245, endPoint x: 704, endPoint y: 243, distance: 34.4
click at [705, 243] on p "الشركة المشغلة [PERSON_NAME] الطلب هي أرامكس. إذا في أي استفسار ثاني، لا تتردد …" at bounding box center [740, 253] width 342 height 24
click at [704, 243] on p "الشركة المشغلة [PERSON_NAME] الطلب هي أرامكس. إذا في أي استفسار ثاني، لا تتردد …" at bounding box center [740, 253] width 342 height 24
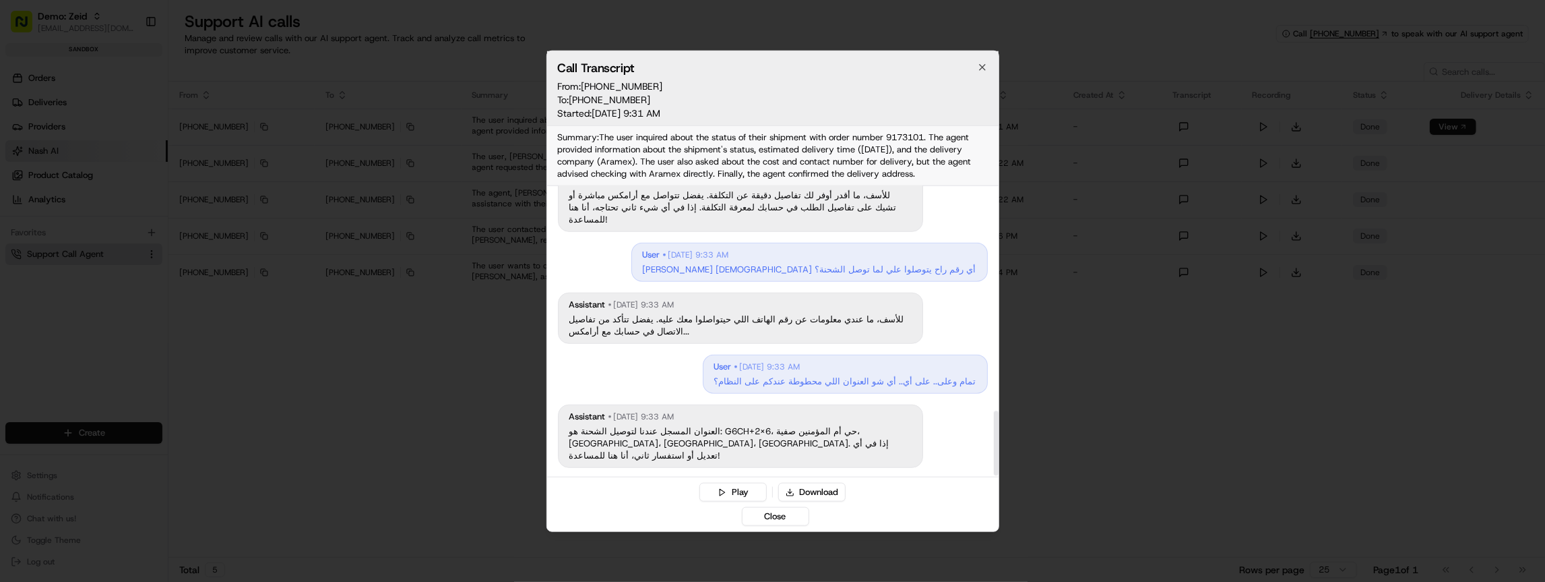
scroll to position [1016, 0]
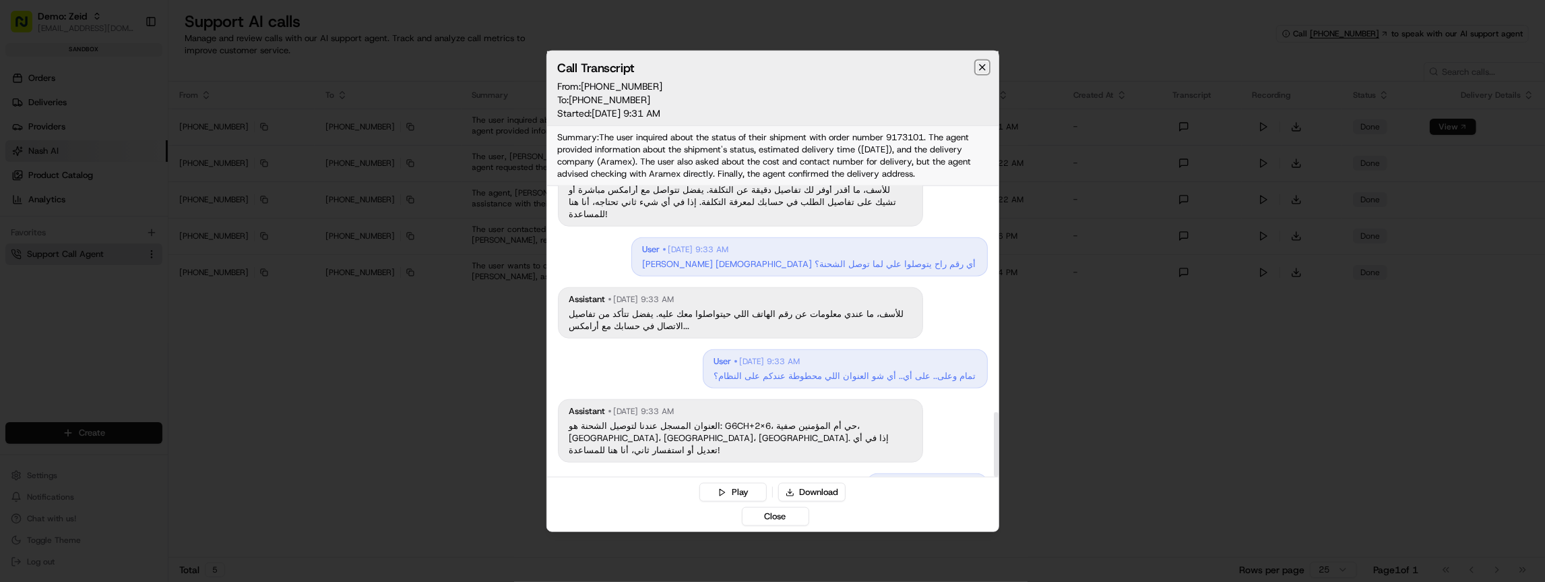
click at [984, 66] on icon "button" at bounding box center [982, 66] width 11 height 11
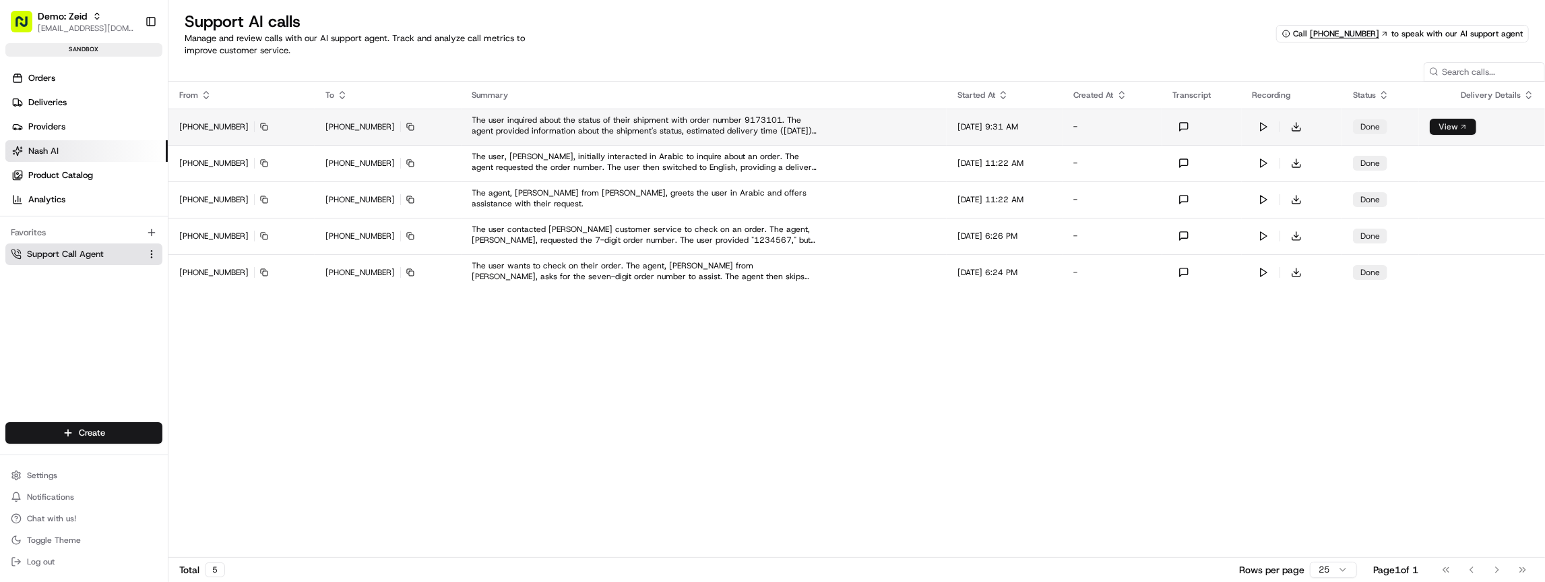
click at [1446, 129] on link "View" at bounding box center [1449, 126] width 20 height 11
click at [898, 371] on div "From To Summary Started At Created At Transcript Recording Status Delivery Deta…" at bounding box center [856, 319] width 1377 height 475
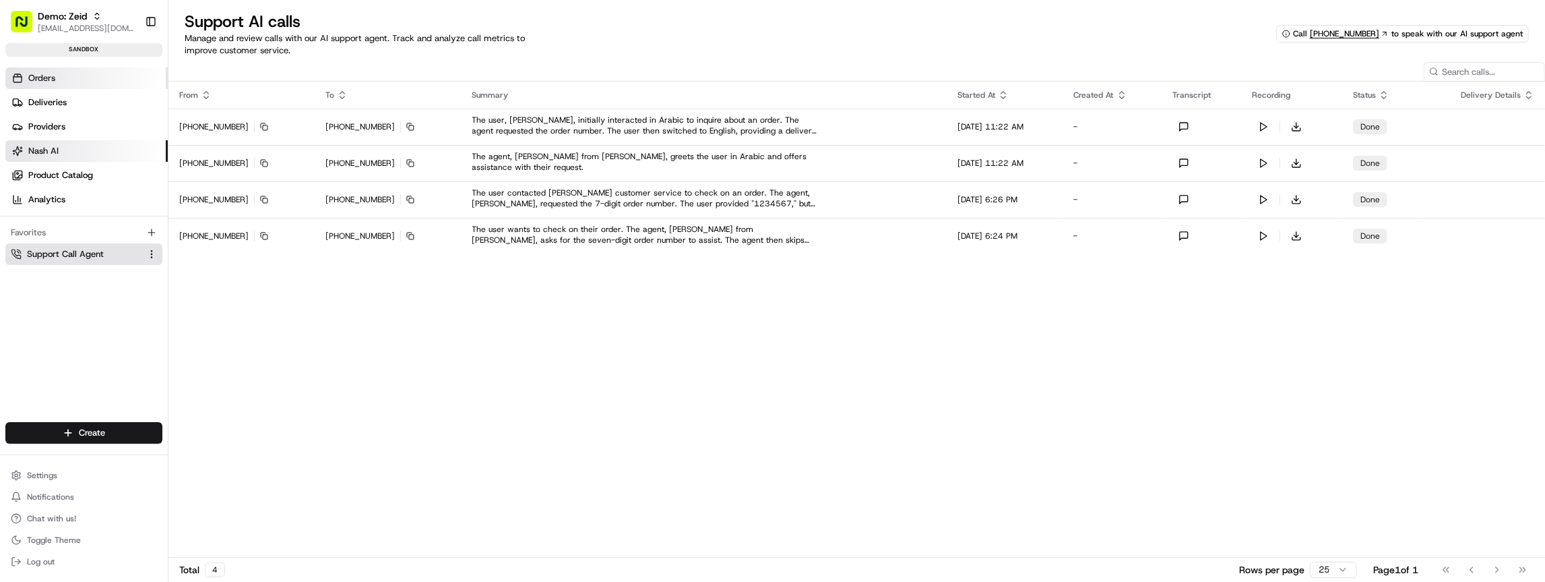
click at [39, 83] on link "Orders" at bounding box center [86, 78] width 162 height 22
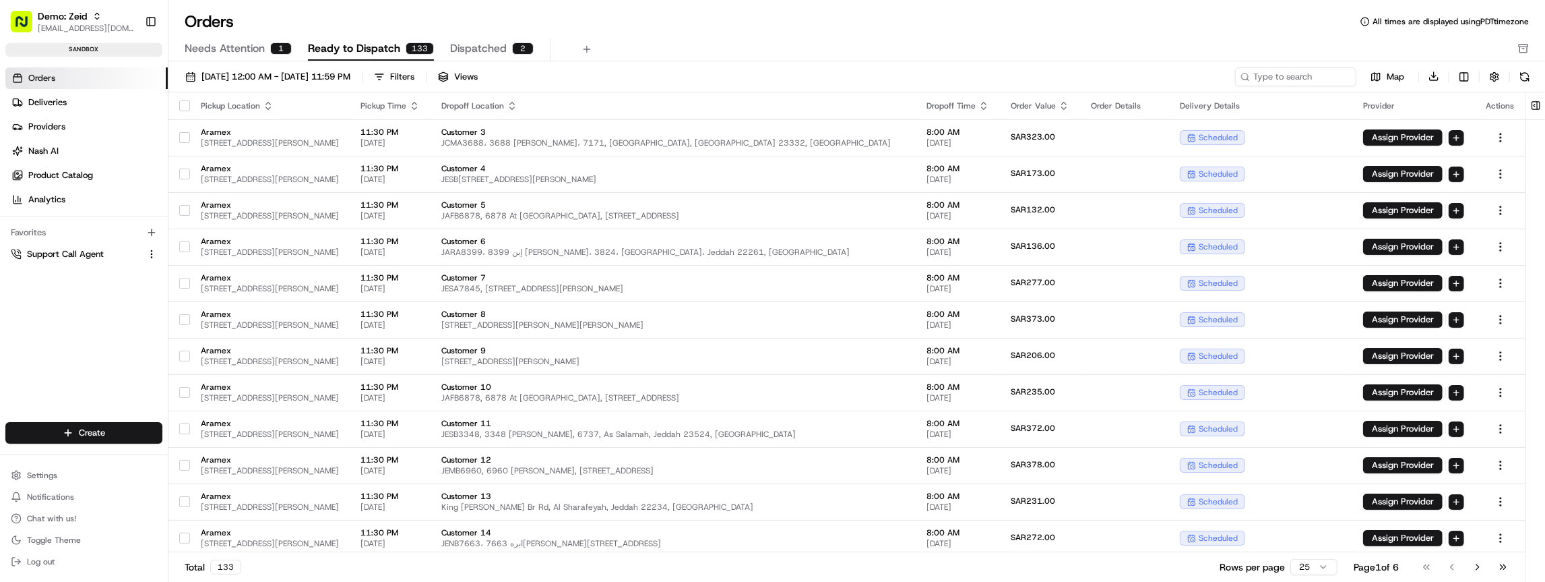
click at [787, 92] on th "Dropoff Location" at bounding box center [673, 105] width 485 height 27
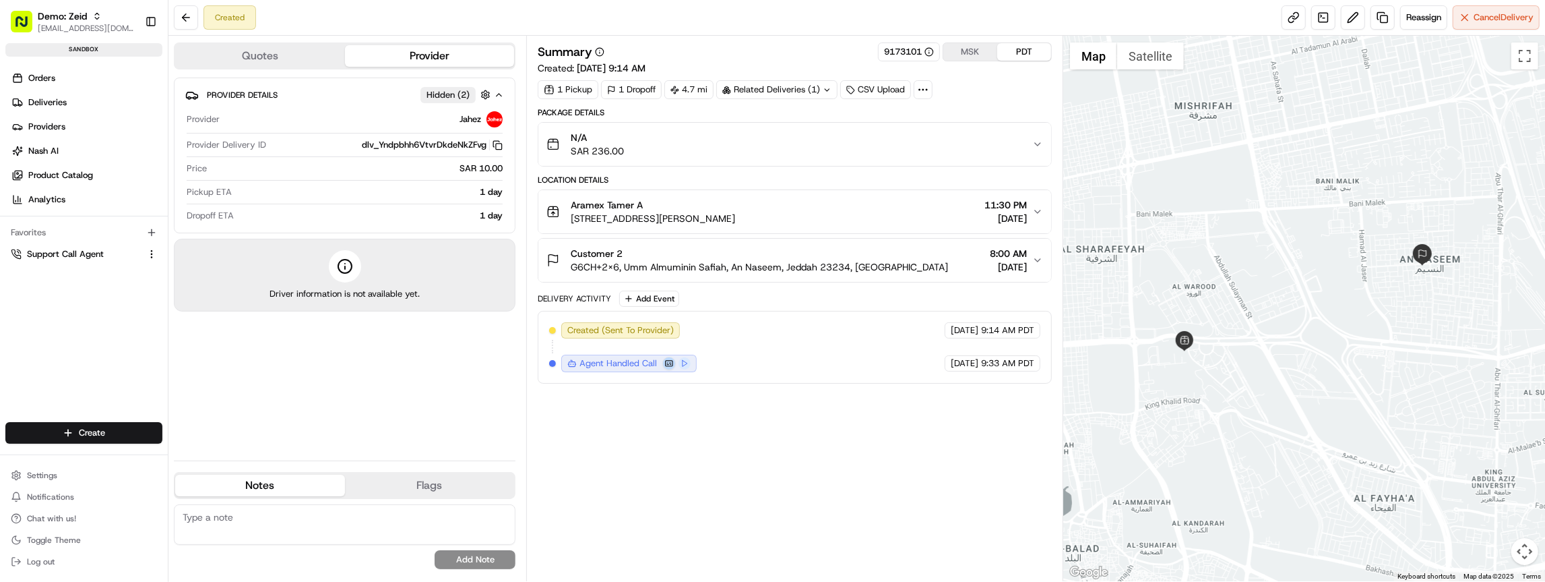
click at [668, 358] on button at bounding box center [668, 362] width 13 height 13
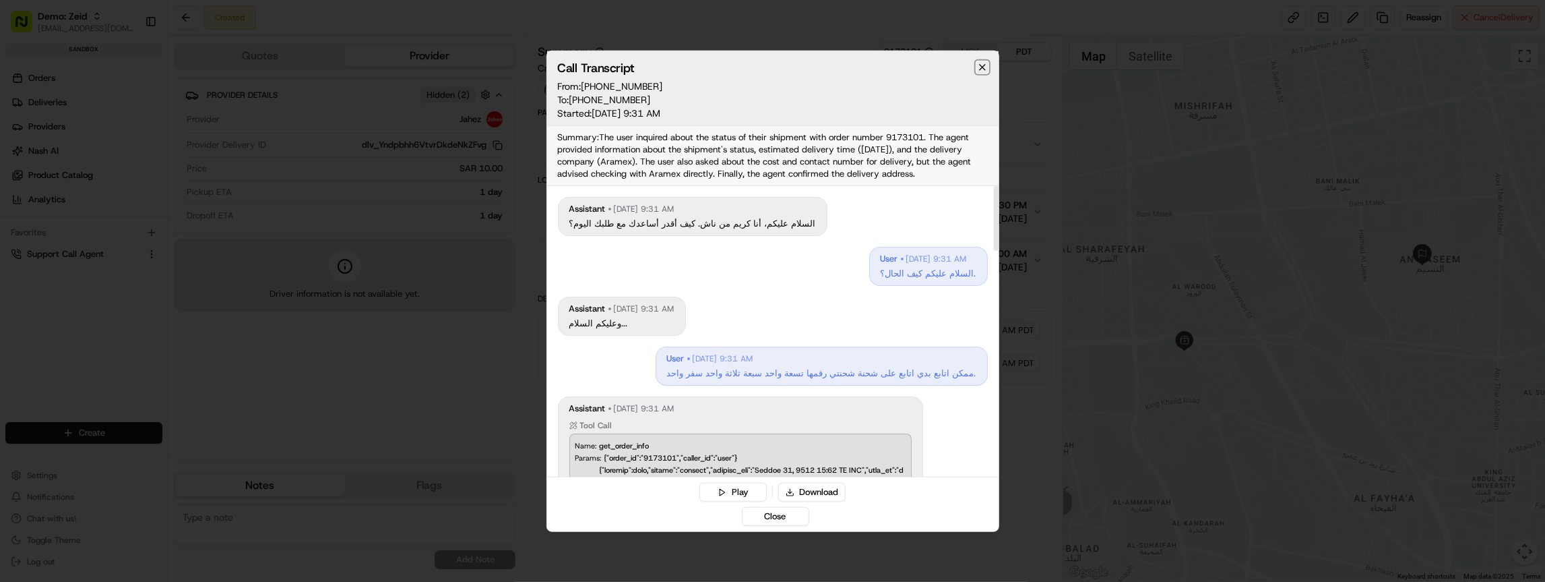
click at [982, 69] on icon "button" at bounding box center [982, 66] width 11 height 11
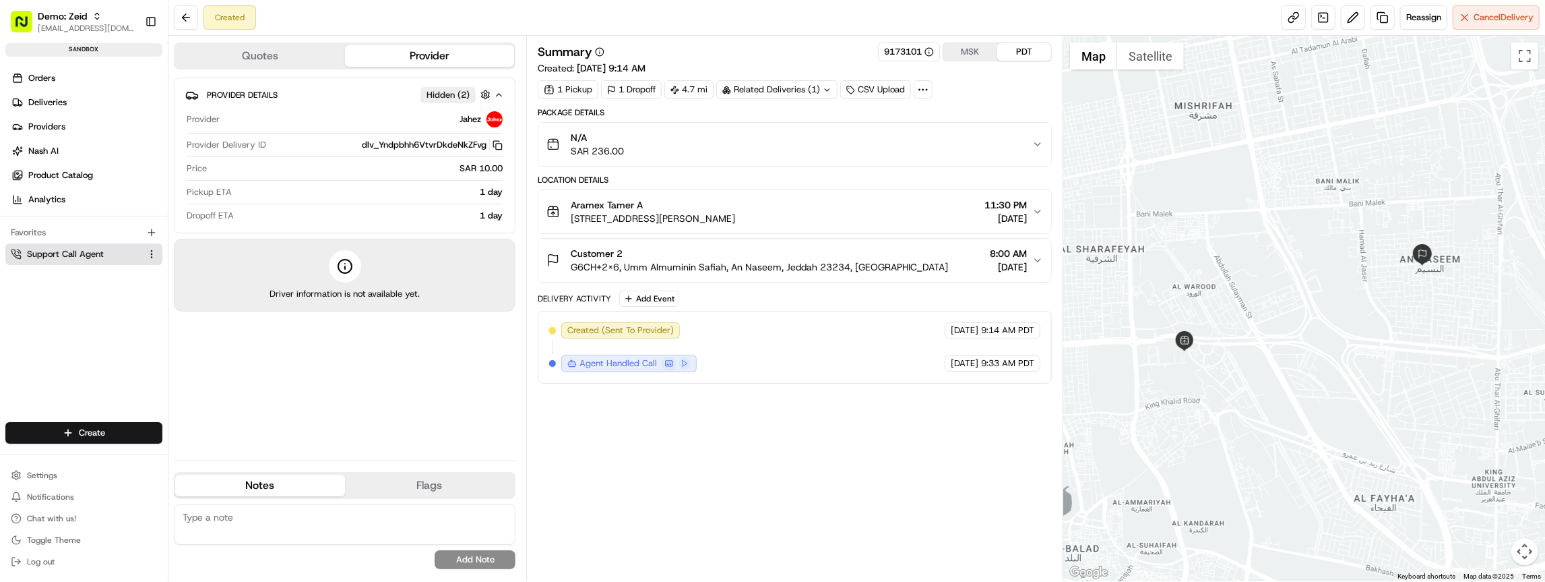
click at [83, 261] on button "Support Call Agent" at bounding box center [83, 254] width 157 height 22
click at [44, 85] on link "Orders" at bounding box center [86, 78] width 162 height 22
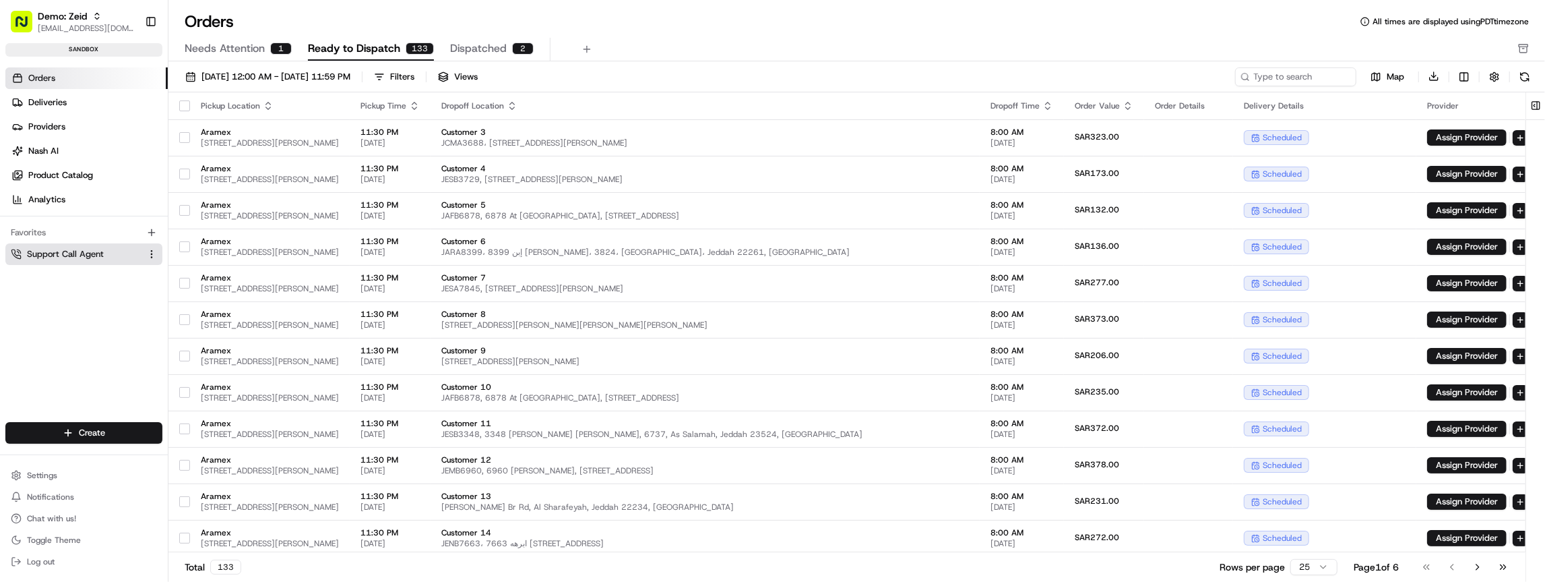
click at [46, 252] on span "Support Call Agent" at bounding box center [65, 254] width 77 height 12
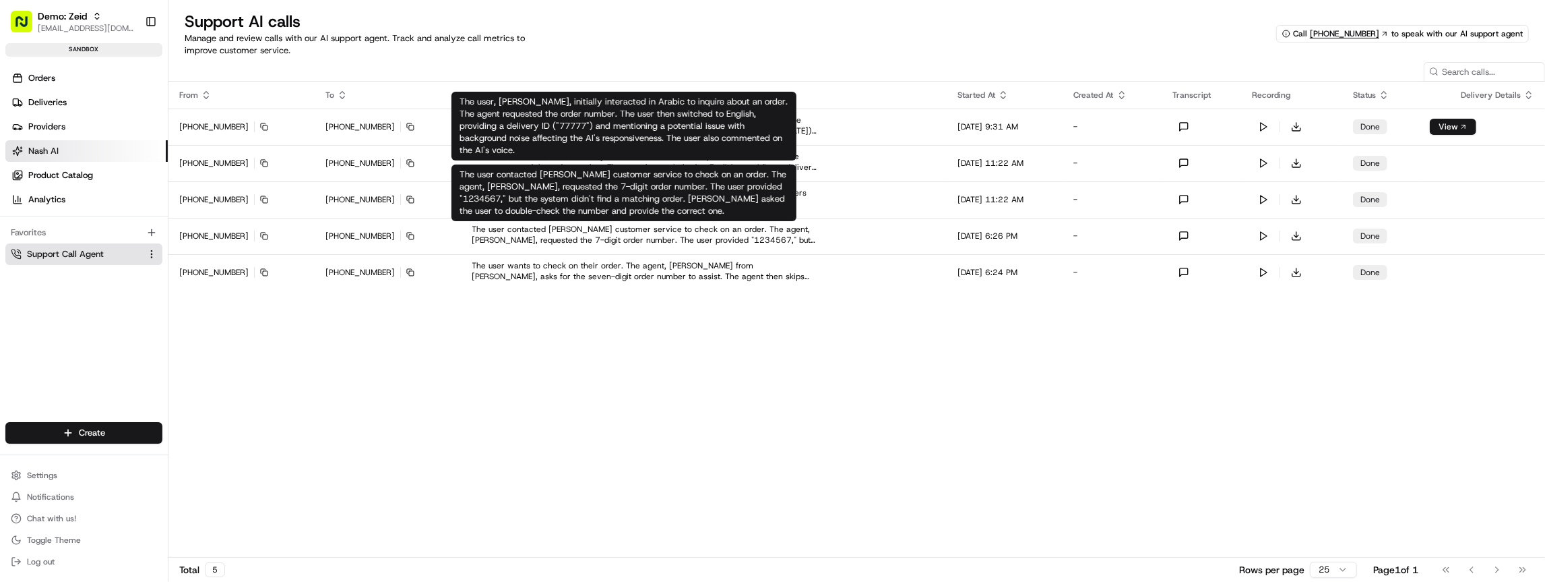
click at [588, 133] on p "The user, [PERSON_NAME], initially interacted in Arabic to inquire about an ord…" at bounding box center [624, 126] width 329 height 61
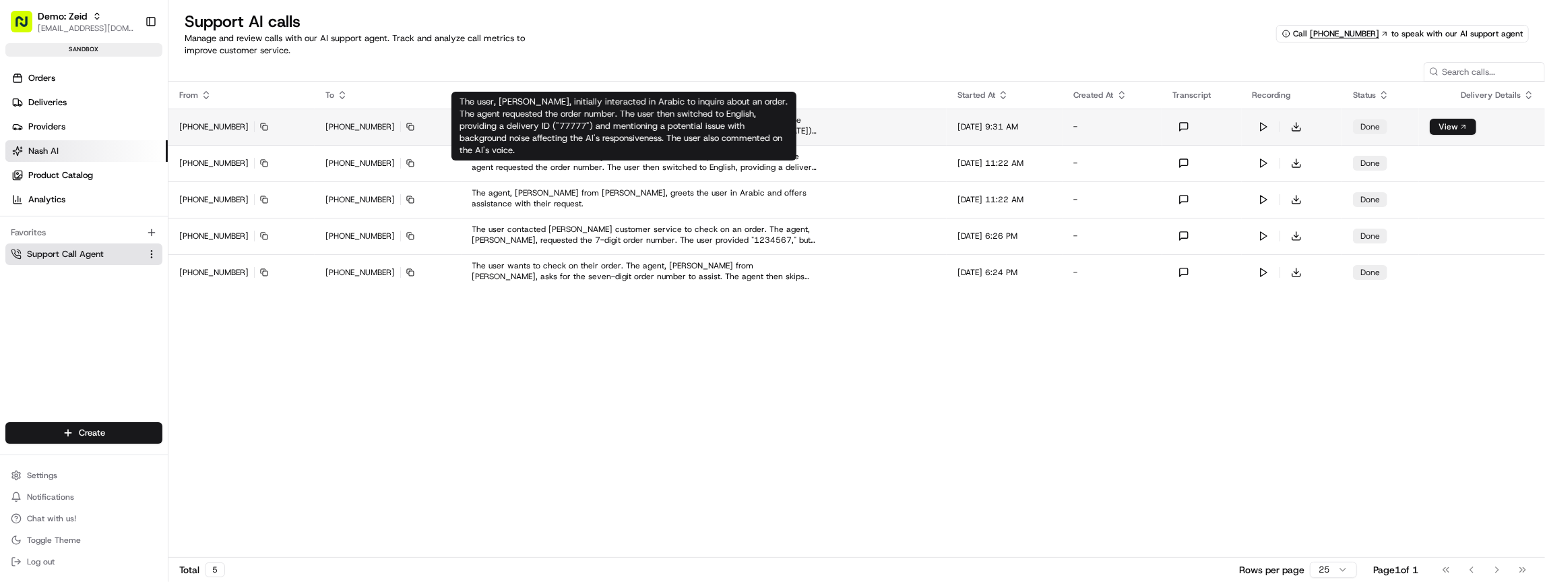
click at [797, 133] on td "The user inquired about the status of their shipment with order number 9173101.…" at bounding box center [705, 126] width 486 height 36
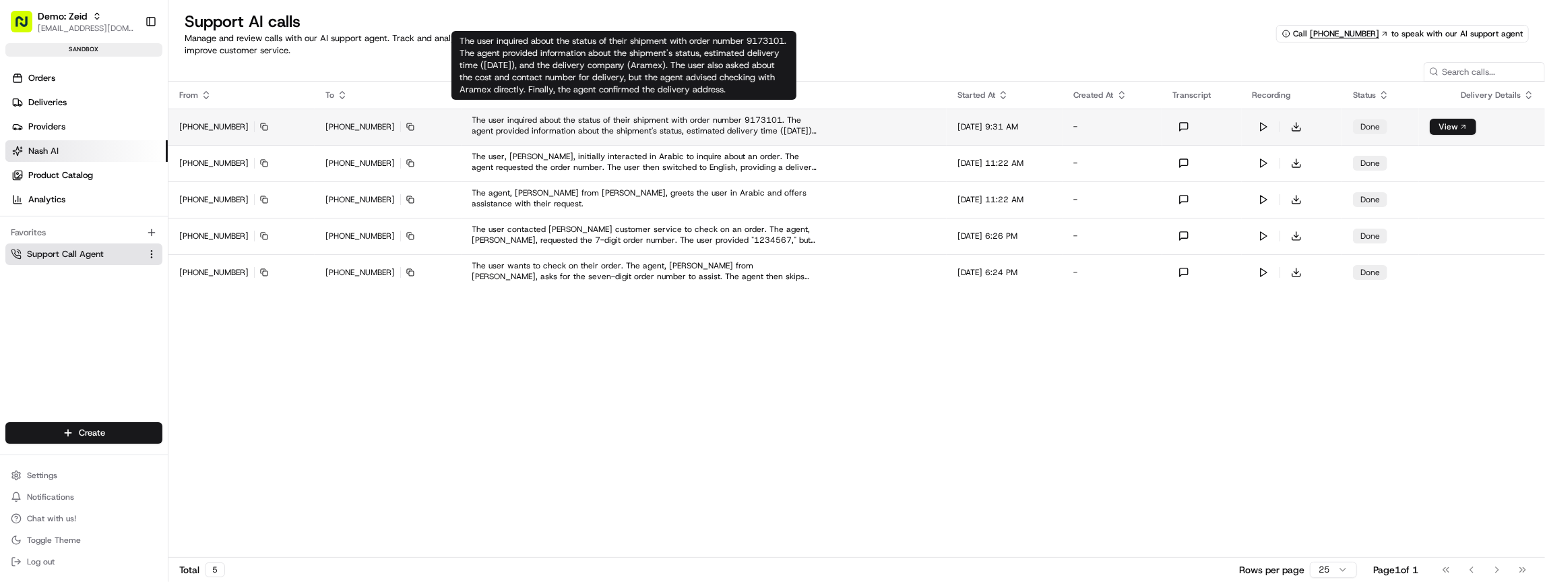
click at [732, 122] on div "The user inquired about the status of their shipment with order number 9173101.…" at bounding box center [644, 126] width 345 height 22
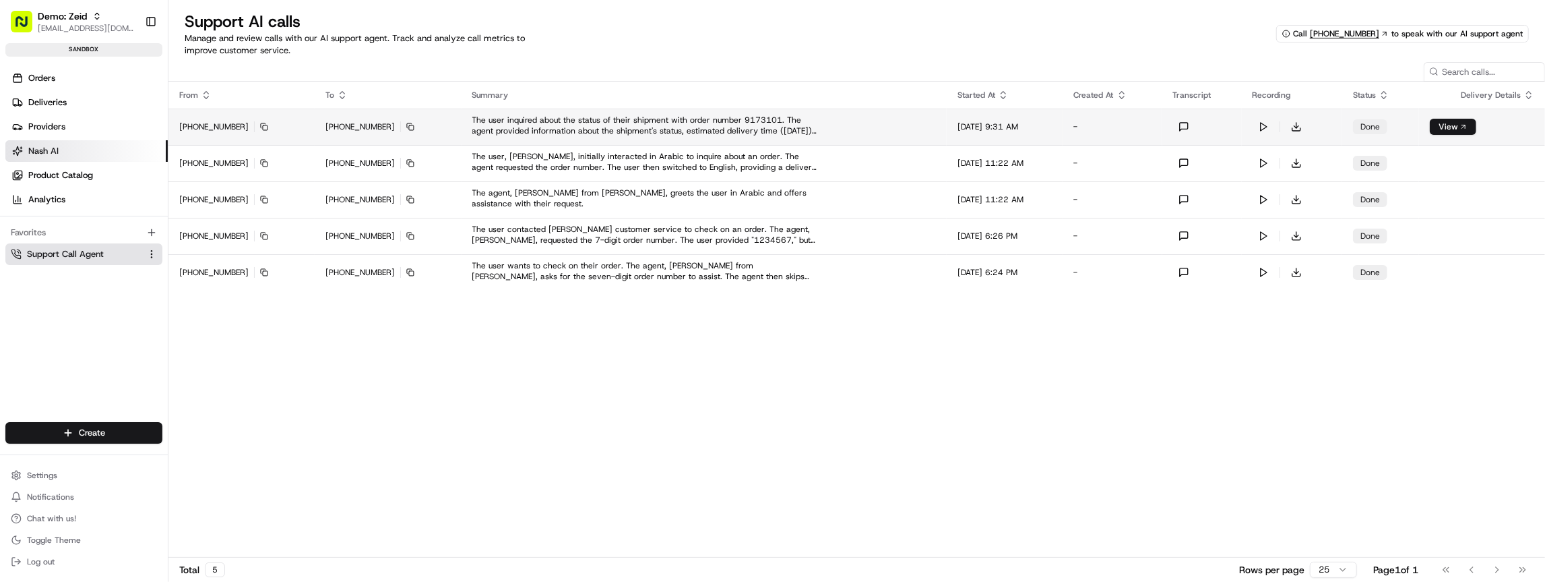
click at [732, 122] on div "The user inquired about the status of their shipment with order number 9173101.…" at bounding box center [644, 126] width 345 height 22
click at [63, 474] on button "Settings" at bounding box center [83, 475] width 157 height 19
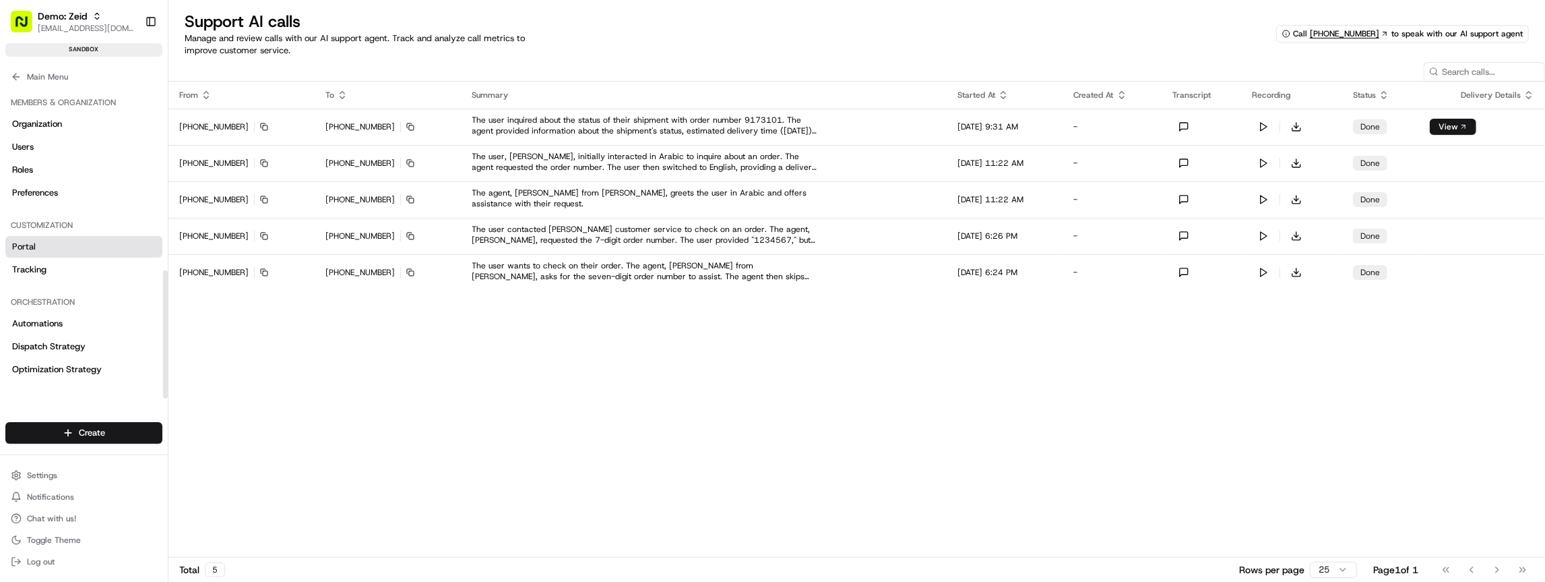
scroll to position [448, 0]
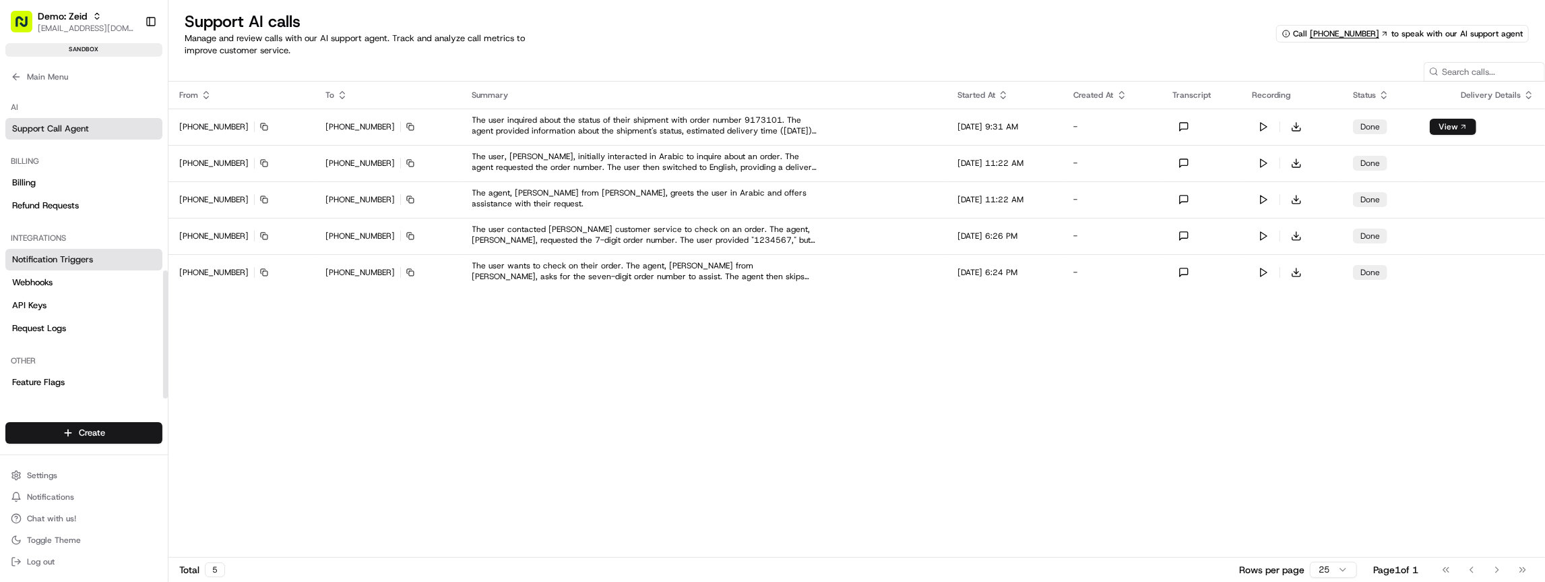
click at [69, 261] on span "Notification Triggers" at bounding box center [52, 259] width 81 height 12
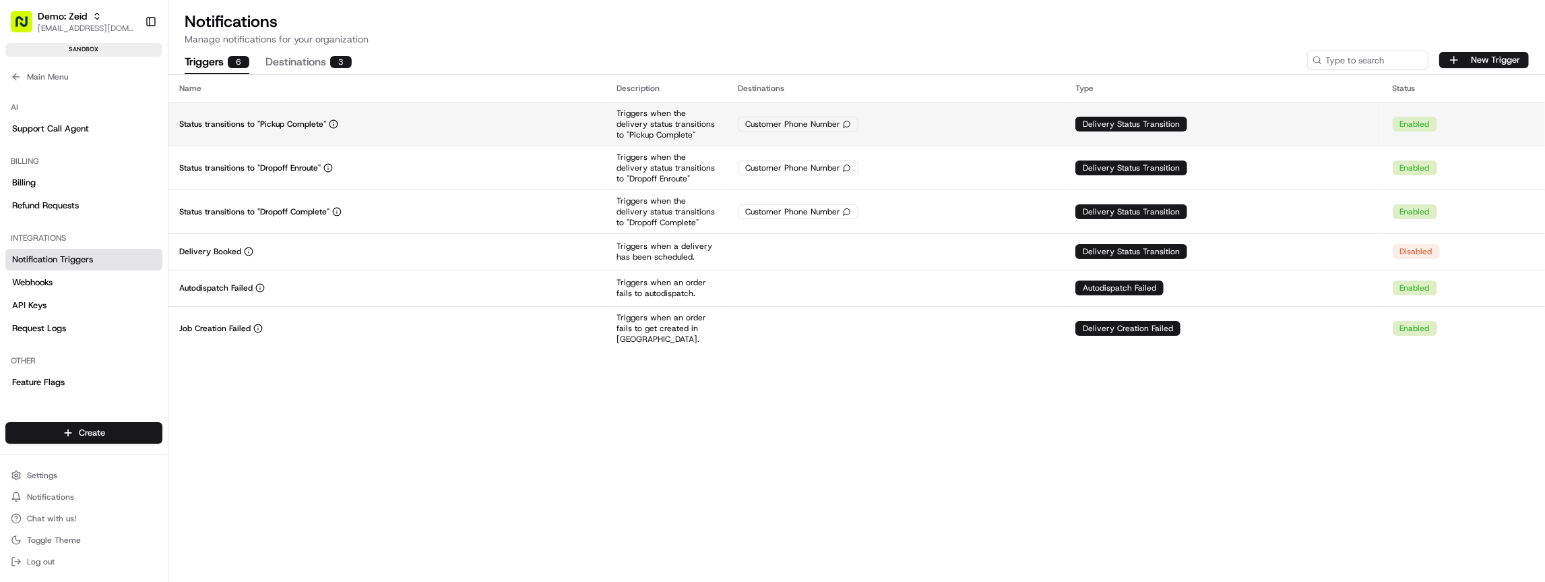
click at [542, 113] on td "Status transitions to "Pickup Complete"" at bounding box center [386, 124] width 437 height 44
click at [807, 122] on div "Customer Phone Number" at bounding box center [798, 124] width 121 height 15
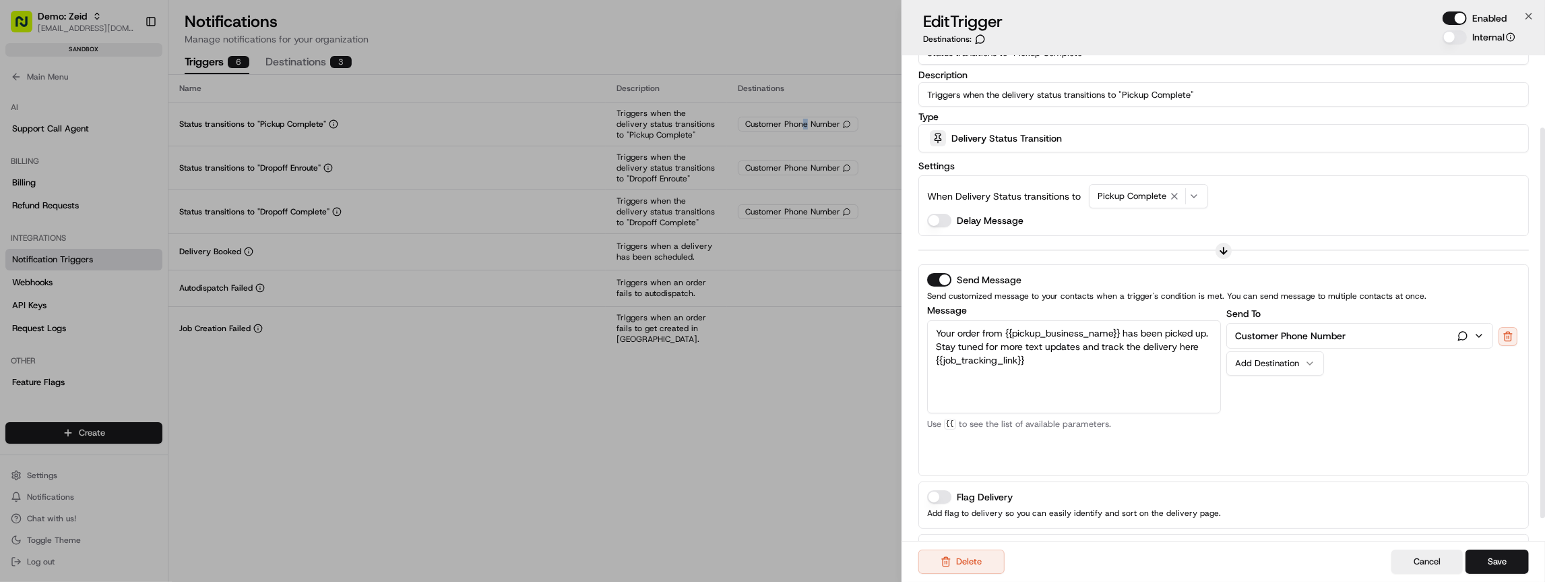
scroll to position [117, 0]
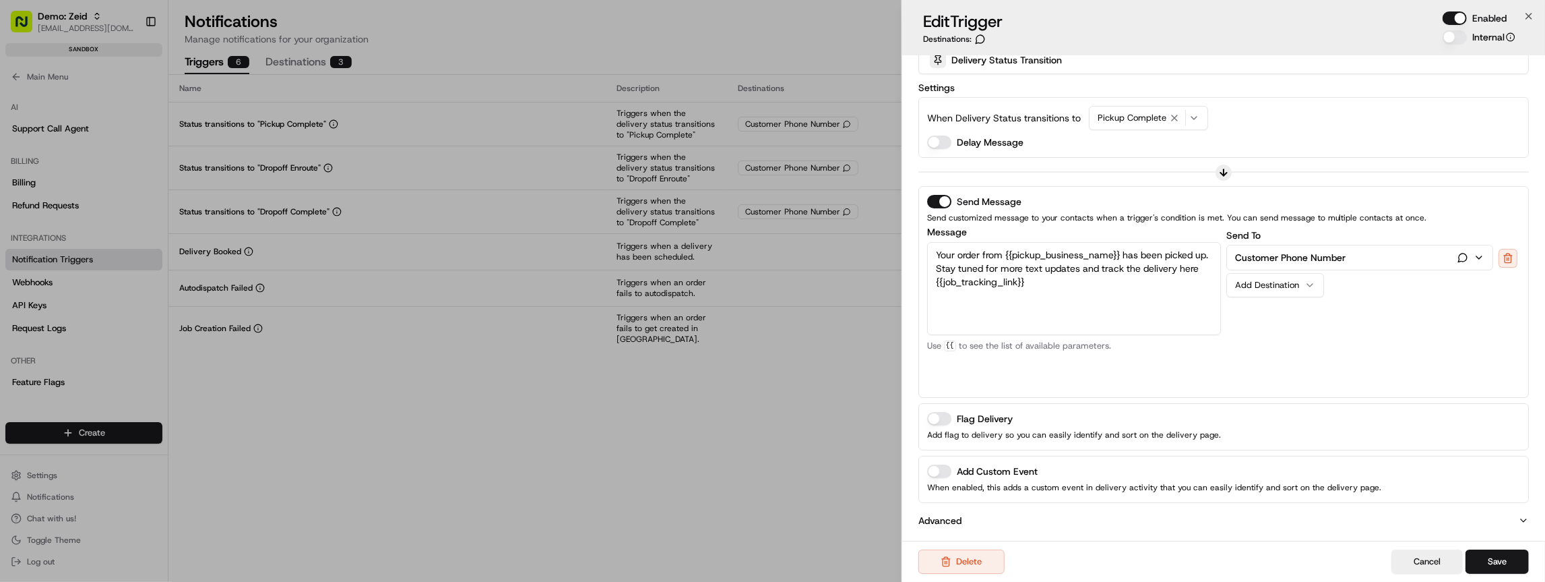
click at [965, 268] on textarea "Your order from {{pickup_business_name}} has been picked up. Stay tuned for mor…" at bounding box center [1074, 288] width 294 height 93
click at [1054, 284] on textarea "Your order from {{pickup_business_name}} has been picked up. Stay tuned for mor…" at bounding box center [1074, 288] width 294 height 93
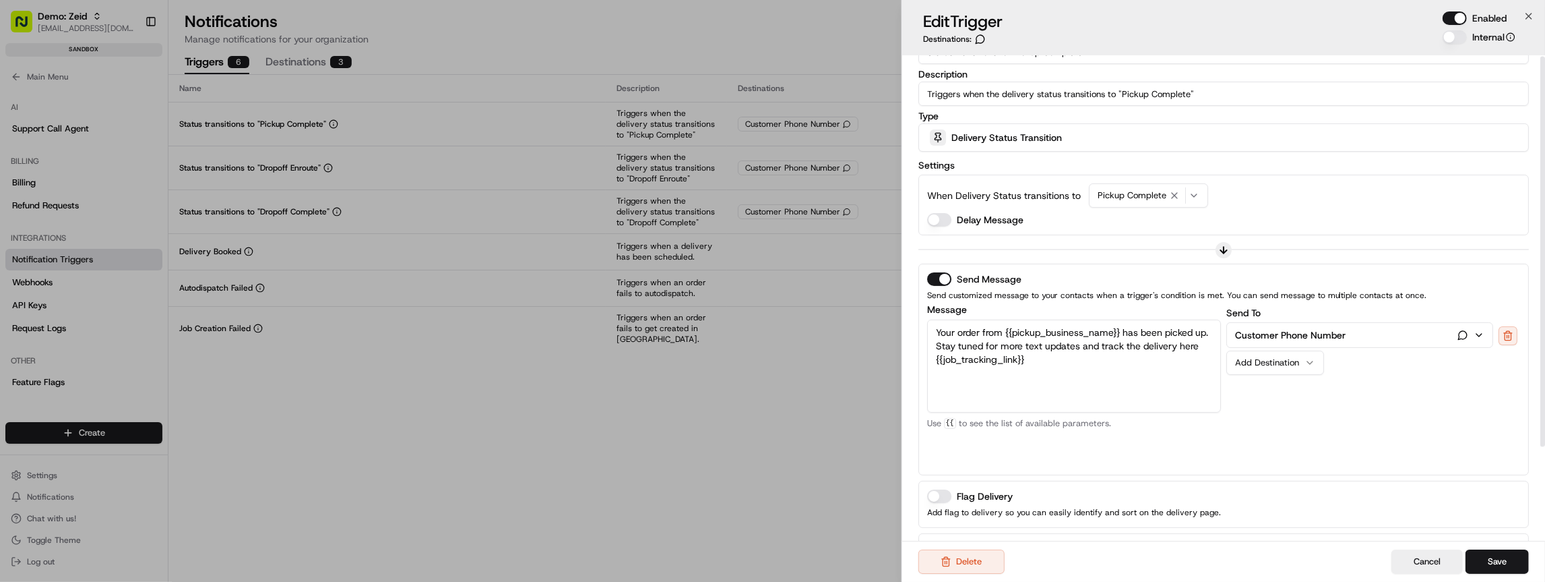
scroll to position [0, 0]
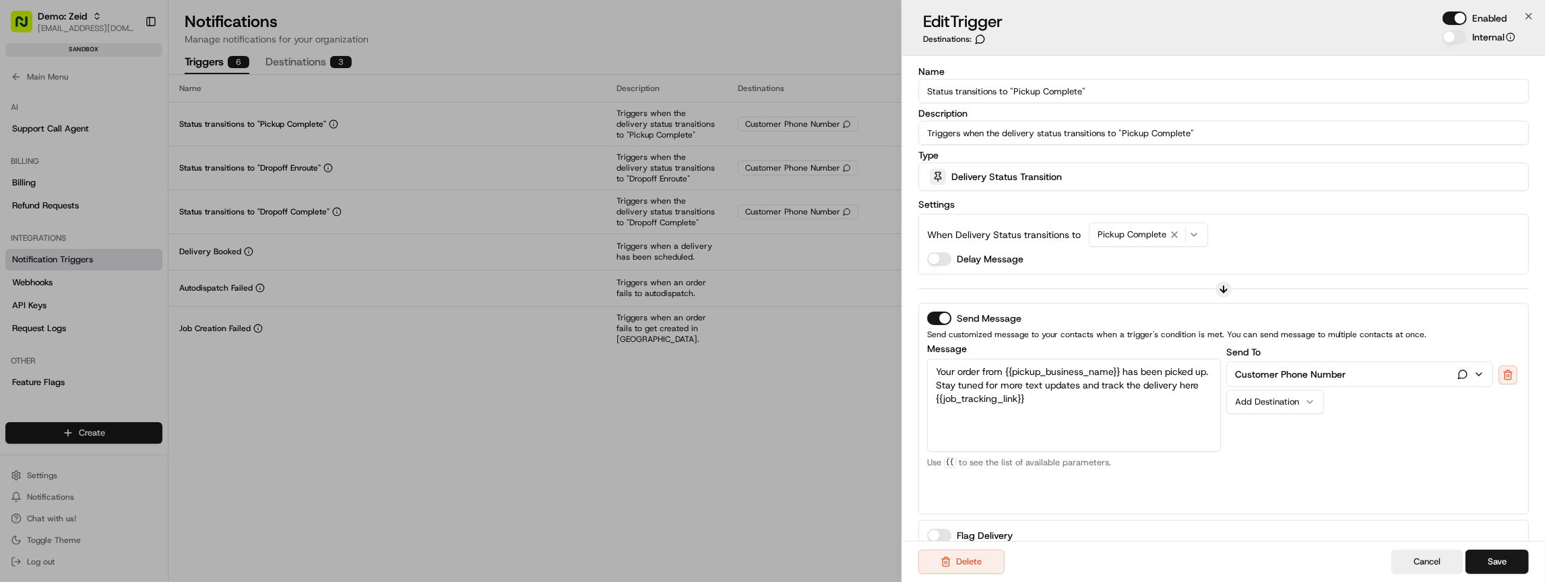
click at [1295, 370] on p "Customer Phone Number" at bounding box center [1290, 373] width 111 height 13
click at [1312, 352] on div "Send To Customer Phone Number Message Customer Email Customer First Name Custom…" at bounding box center [1373, 425] width 294 height 162
click at [1183, 484] on div "Message Your order from {{pickup_business_name}} has been picked up. Stay tuned…" at bounding box center [1074, 425] width 294 height 162
click at [1057, 168] on div "Delivery Status Transition" at bounding box center [1224, 176] width 604 height 27
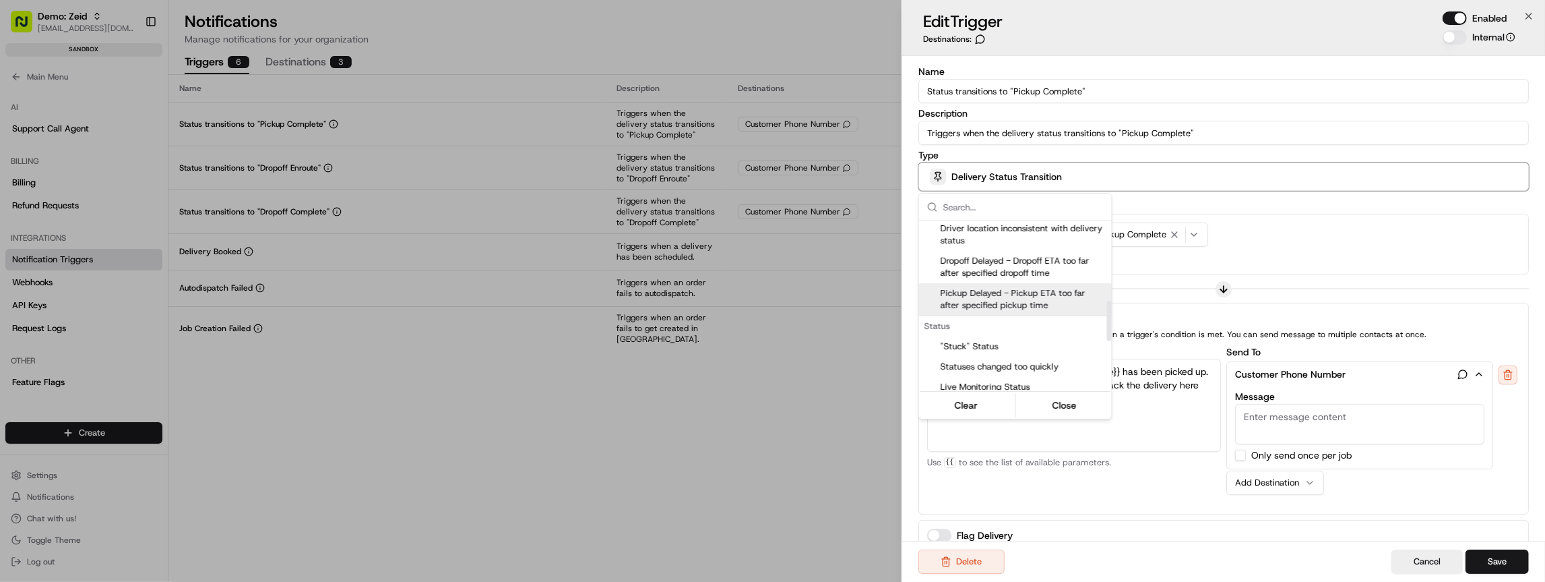
scroll to position [334, 0]
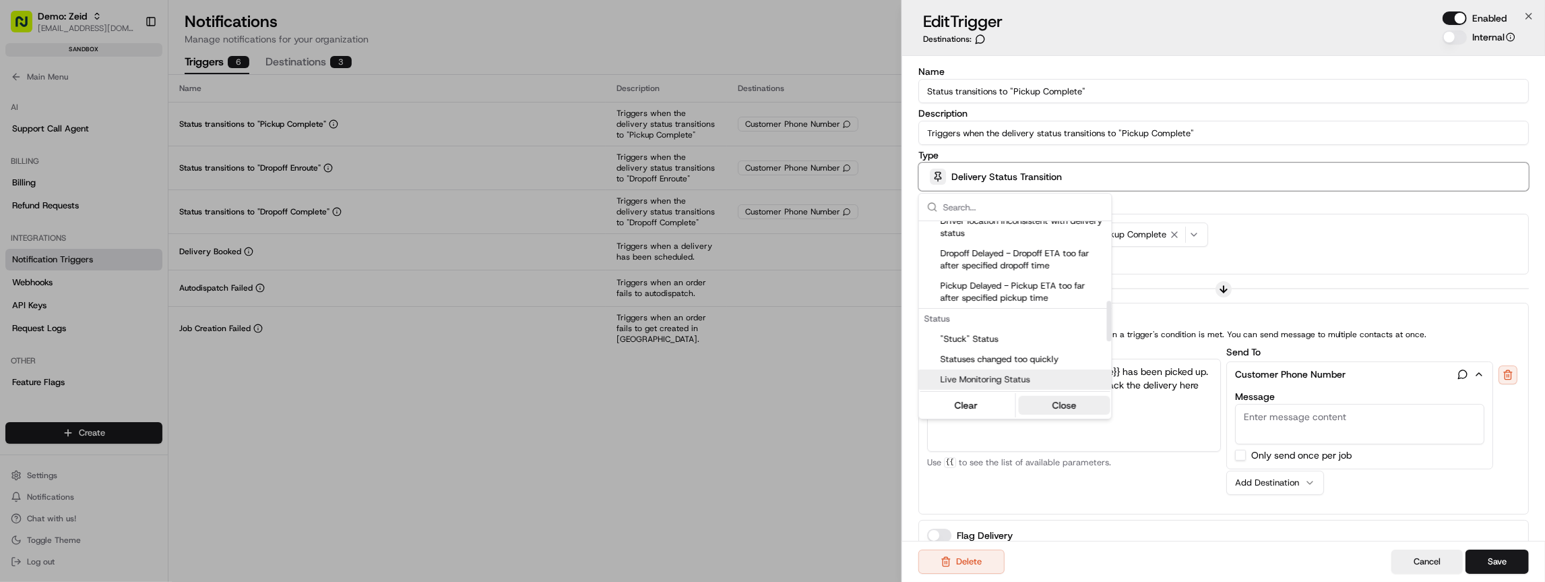
click at [1060, 406] on button "Close" at bounding box center [1064, 405] width 92 height 19
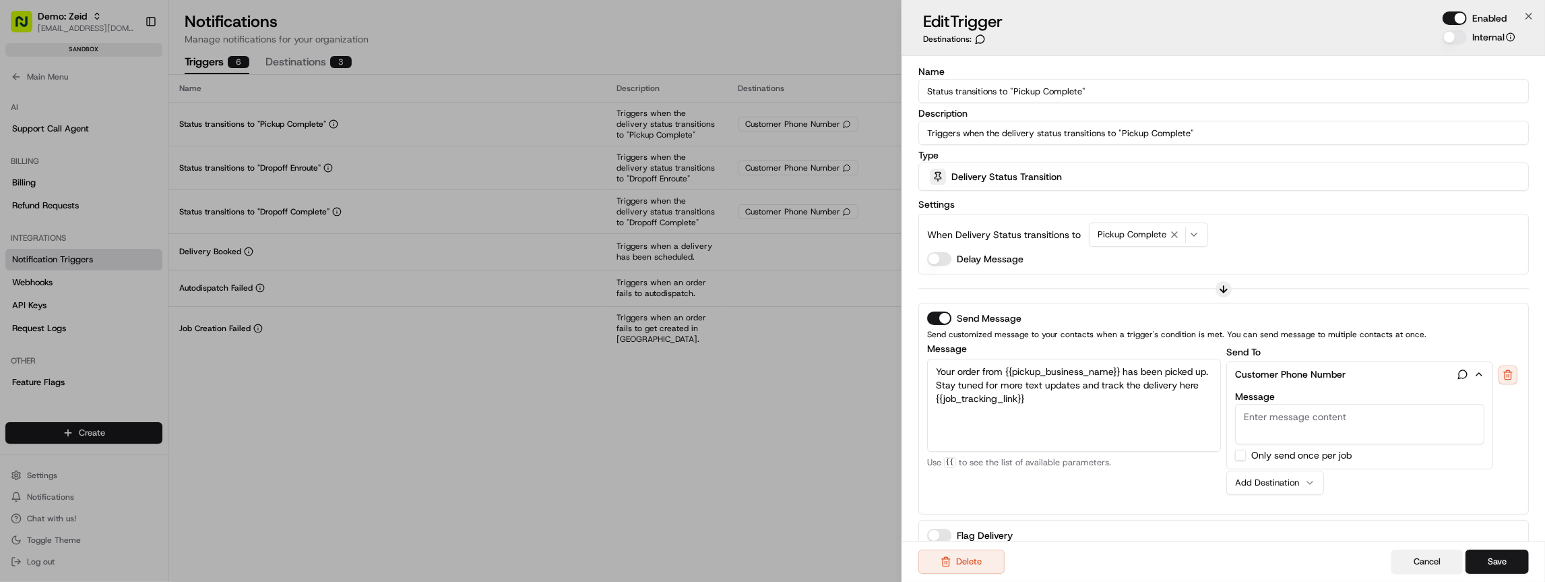
click at [1437, 557] on button "Cancel" at bounding box center [1426, 561] width 71 height 24
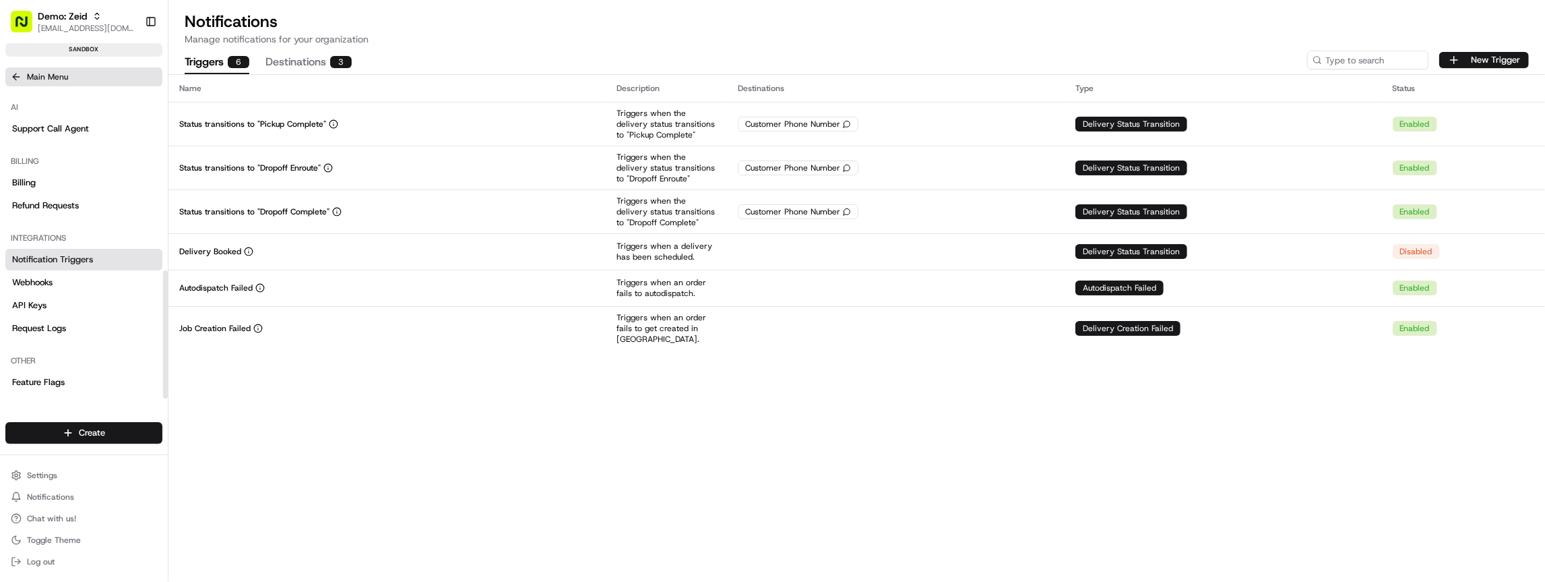
click at [7, 75] on button "Main Menu" at bounding box center [83, 76] width 157 height 19
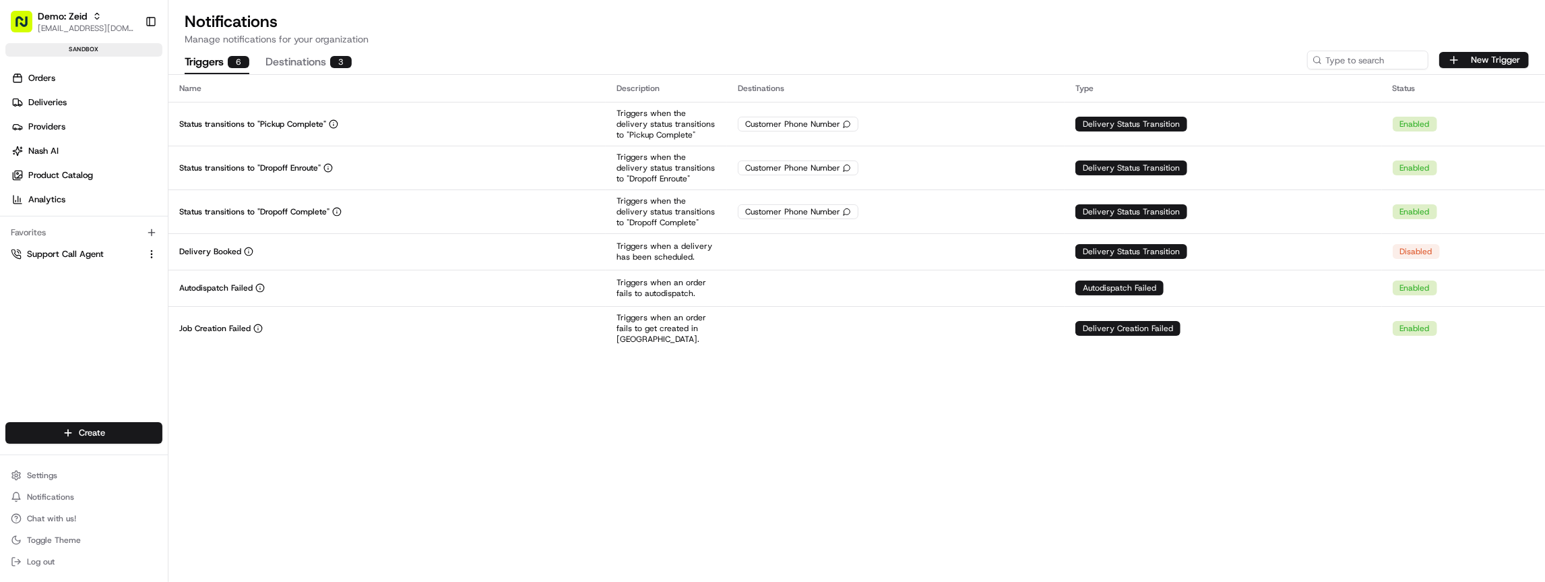
click at [162, 239] on div "Favorites" at bounding box center [83, 233] width 157 height 22
click at [154, 232] on icon "button" at bounding box center [151, 232] width 11 height 11
type input "notification"
click at [100, 314] on html "Demo: Zeid [EMAIL_ADDRESS][DOMAIN_NAME] Toggle Sidebar sandbox Orders Deliverie…" at bounding box center [772, 291] width 1545 height 582
click at [1501, 63] on button "New Trigger" at bounding box center [1484, 60] width 90 height 16
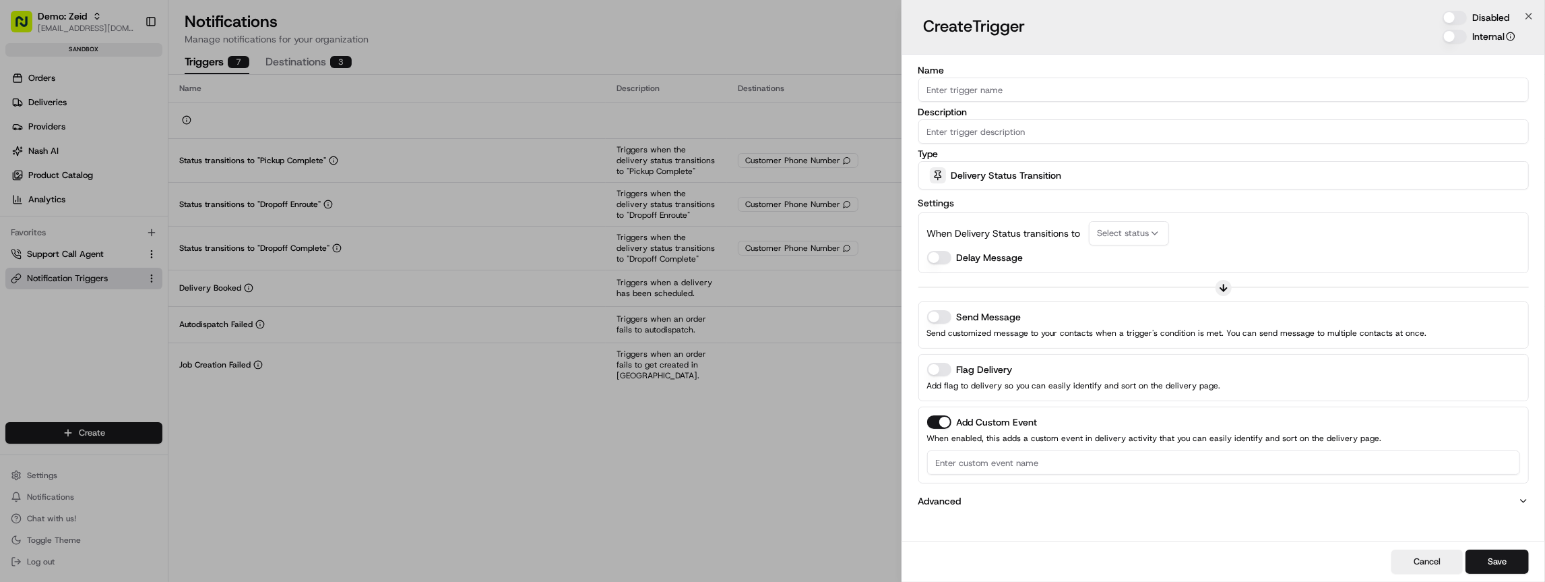
click at [968, 91] on input "Name" at bounding box center [1223, 89] width 610 height 24
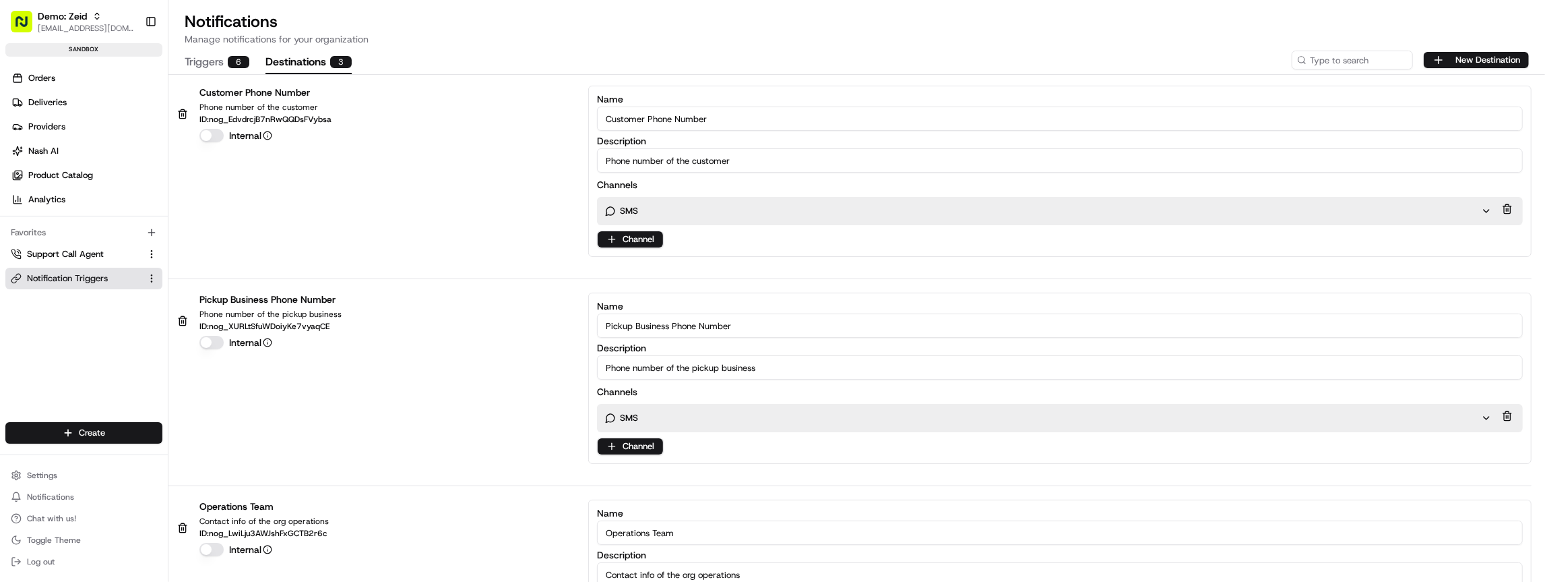
click at [296, 59] on button "Destinations 3" at bounding box center [308, 62] width 86 height 23
click at [1479, 58] on button "New Destination" at bounding box center [1476, 60] width 105 height 16
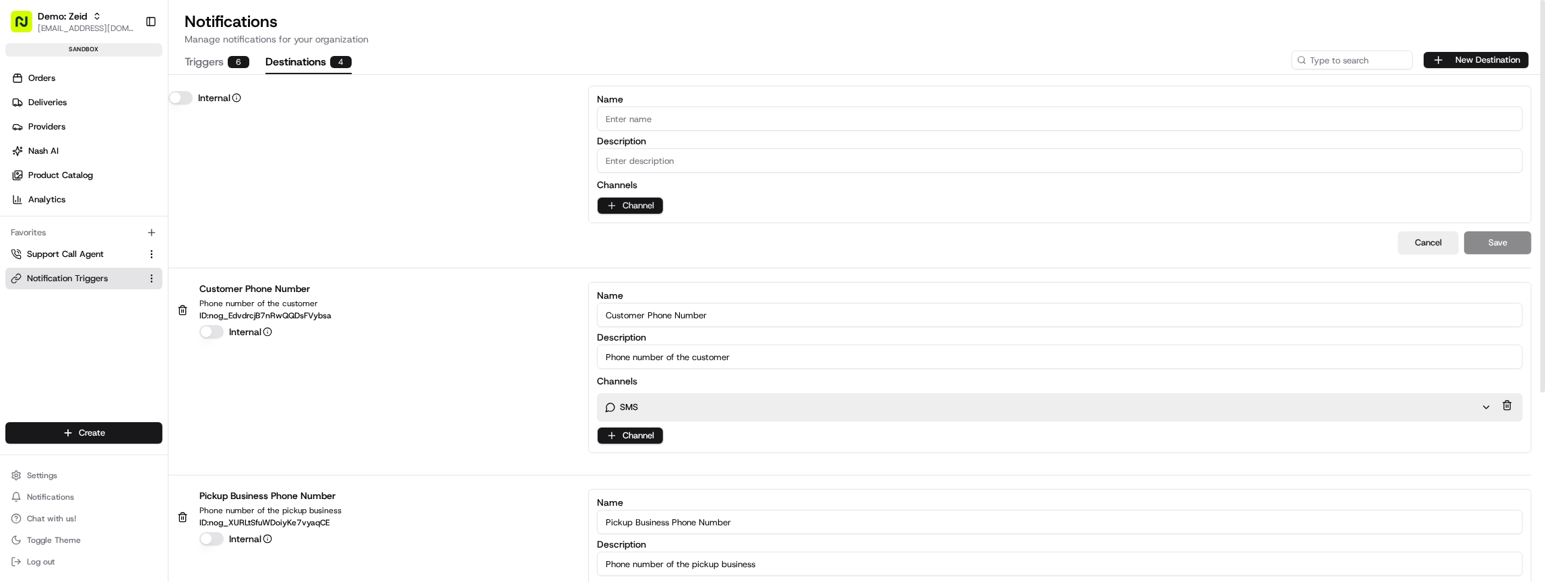
click at [637, 205] on html "Demo: Zeid [EMAIL_ADDRESS][DOMAIN_NAME] Toggle Sidebar sandbox Orders Deliverie…" at bounding box center [772, 291] width 1545 height 582
click at [730, 210] on html "Demo: Zeid [EMAIL_ADDRESS][DOMAIN_NAME] Toggle Sidebar sandbox Orders Deliverie…" at bounding box center [772, 291] width 1545 height 582
click at [664, 201] on div "Channel" at bounding box center [1060, 206] width 926 height 18
click at [645, 204] on html "Demo: Zeid [EMAIL_ADDRESS][DOMAIN_NAME] Toggle Sidebar sandbox Orders Deliverie…" at bounding box center [772, 291] width 1545 height 582
click at [759, 204] on html "Demo: Zeid [EMAIL_ADDRESS][DOMAIN_NAME] Toggle Sidebar sandbox Orders Deliverie…" at bounding box center [772, 291] width 1545 height 582
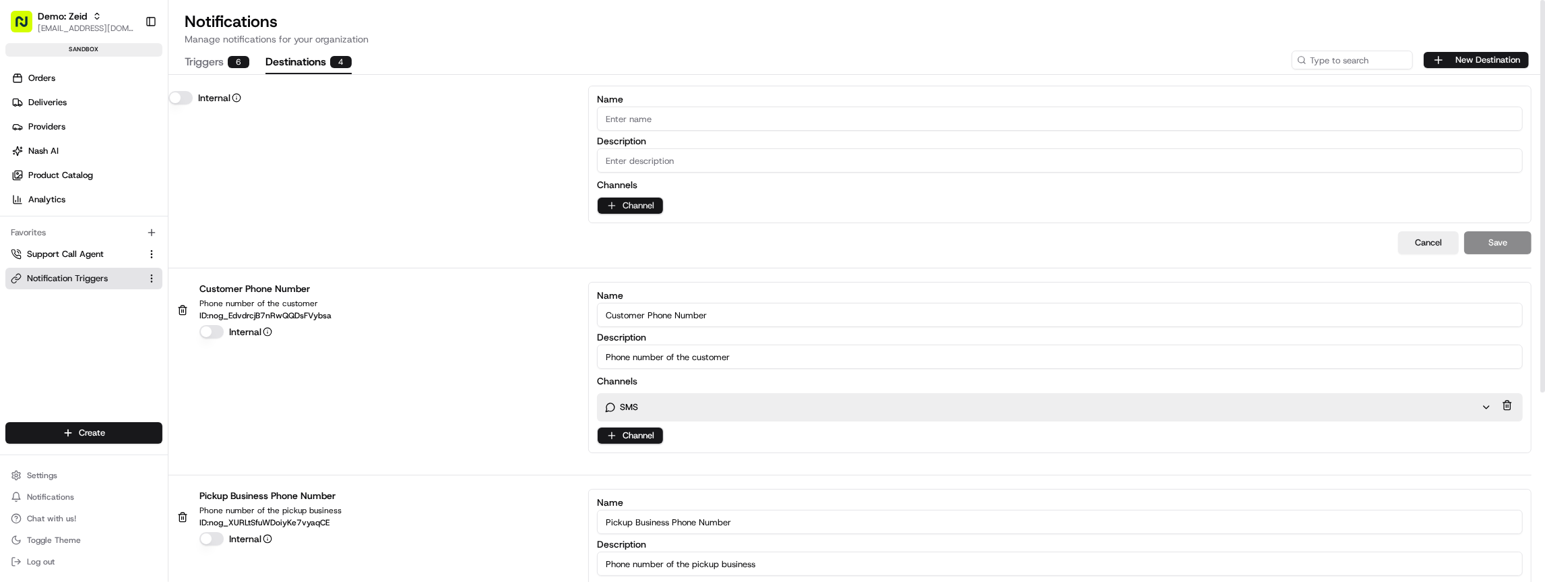
click at [648, 210] on html "Demo: Zeid [EMAIL_ADDRESS][DOMAIN_NAME] Toggle Sidebar sandbox Orders Deliverie…" at bounding box center [772, 291] width 1545 height 582
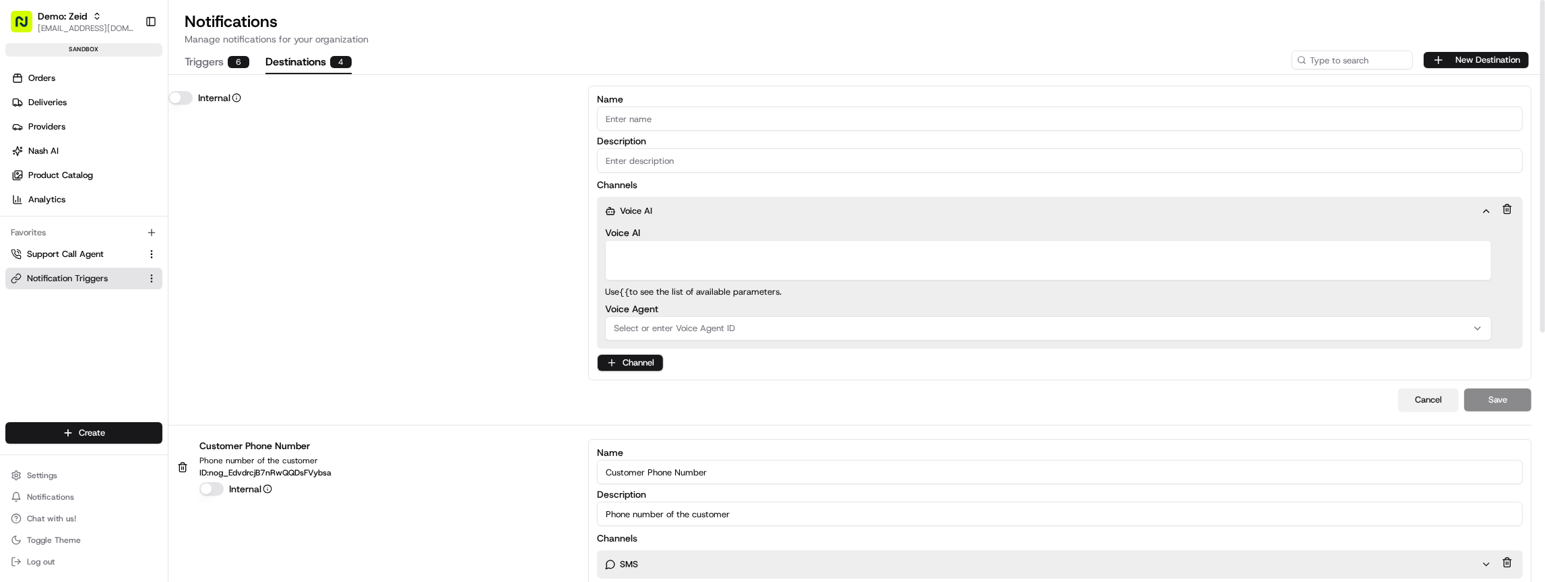
click at [1416, 389] on button "Cancel" at bounding box center [1428, 399] width 61 height 23
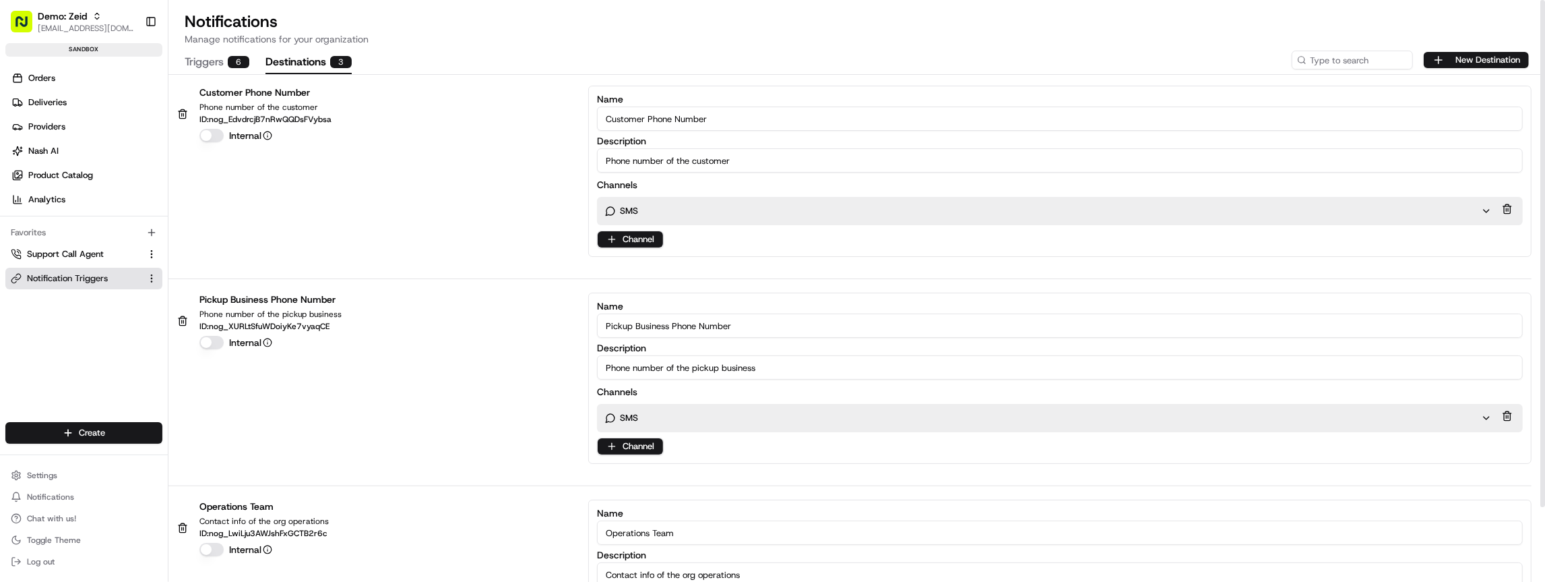
click at [411, 165] on div "Customer Phone Number Phone number of the customer ID: nog_EdvdrcjB7nRwQQDsFVyb…" at bounding box center [849, 171] width 1363 height 171
click at [361, 169] on div "Customer Phone Number Phone number of the customer ID: nog_EdvdrcjB7nRwQQDsFVyb…" at bounding box center [849, 171] width 1363 height 171
click at [438, 377] on div "Pickup Business Phone Number Phone number of the pickup business ID: nog_XURLtS…" at bounding box center [849, 377] width 1363 height 171
click at [366, 226] on div "Customer Phone Number Phone number of the customer ID: nog_EdvdrcjB7nRwQQDsFVyb…" at bounding box center [849, 171] width 1363 height 171
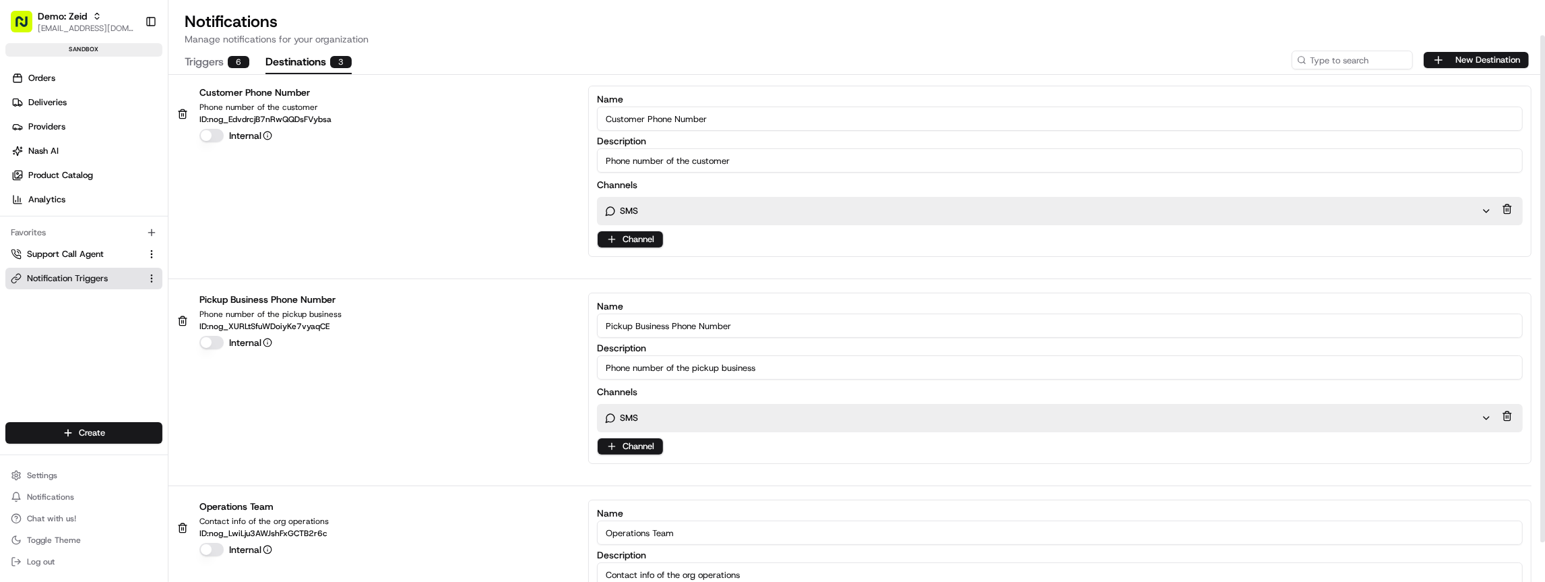
scroll to position [86, 0]
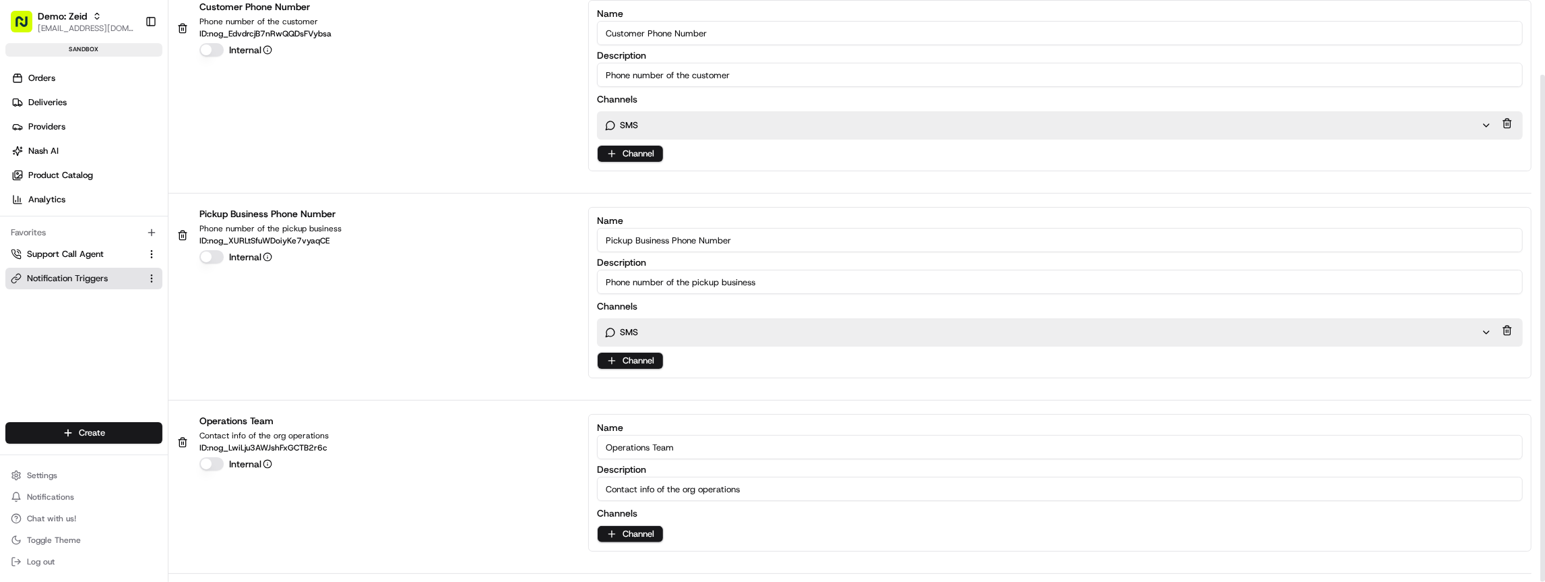
click at [318, 286] on div "Pickup Business Phone Number Phone number of the pickup business ID: nog_XURLtS…" at bounding box center [849, 292] width 1363 height 171
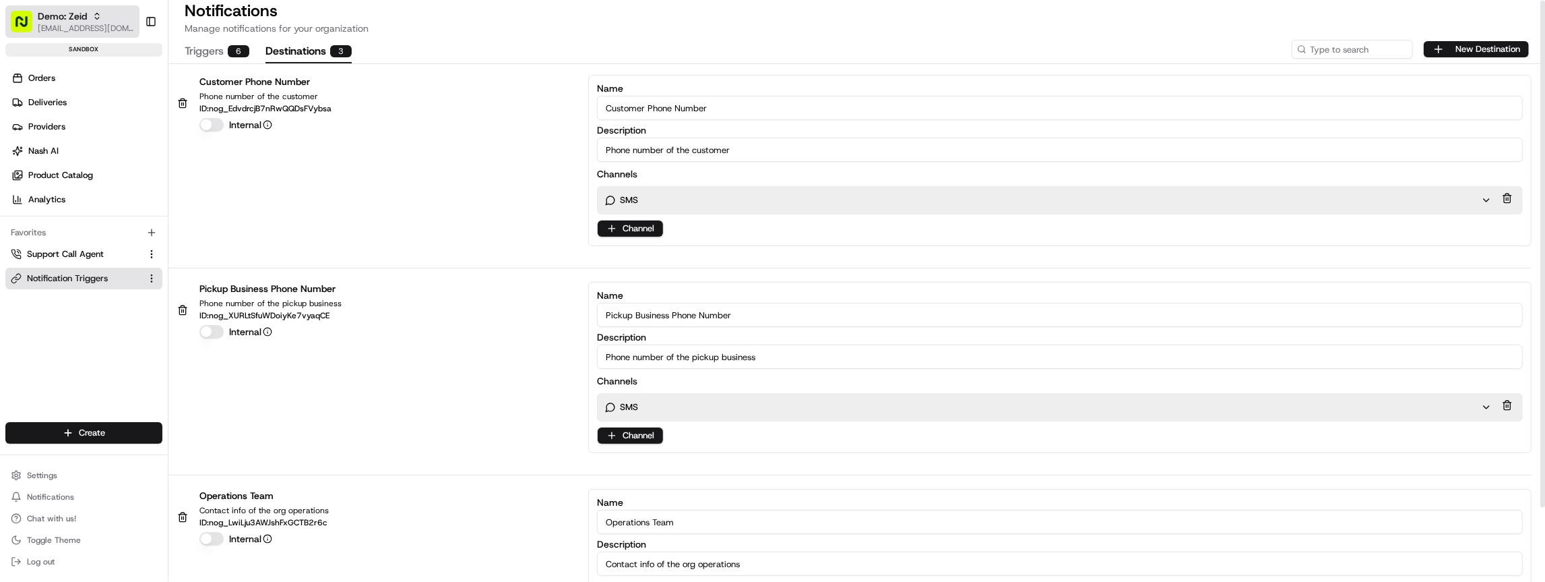
scroll to position [0, 0]
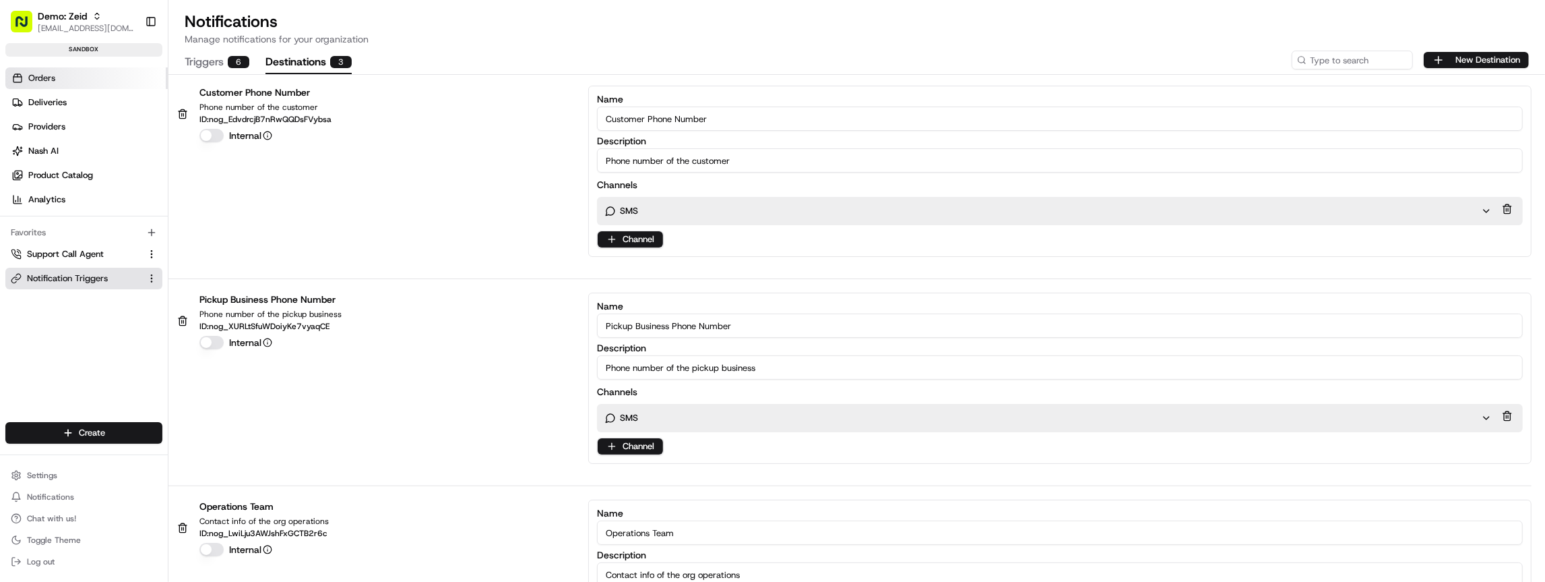
click at [55, 73] on link "Orders" at bounding box center [86, 78] width 162 height 22
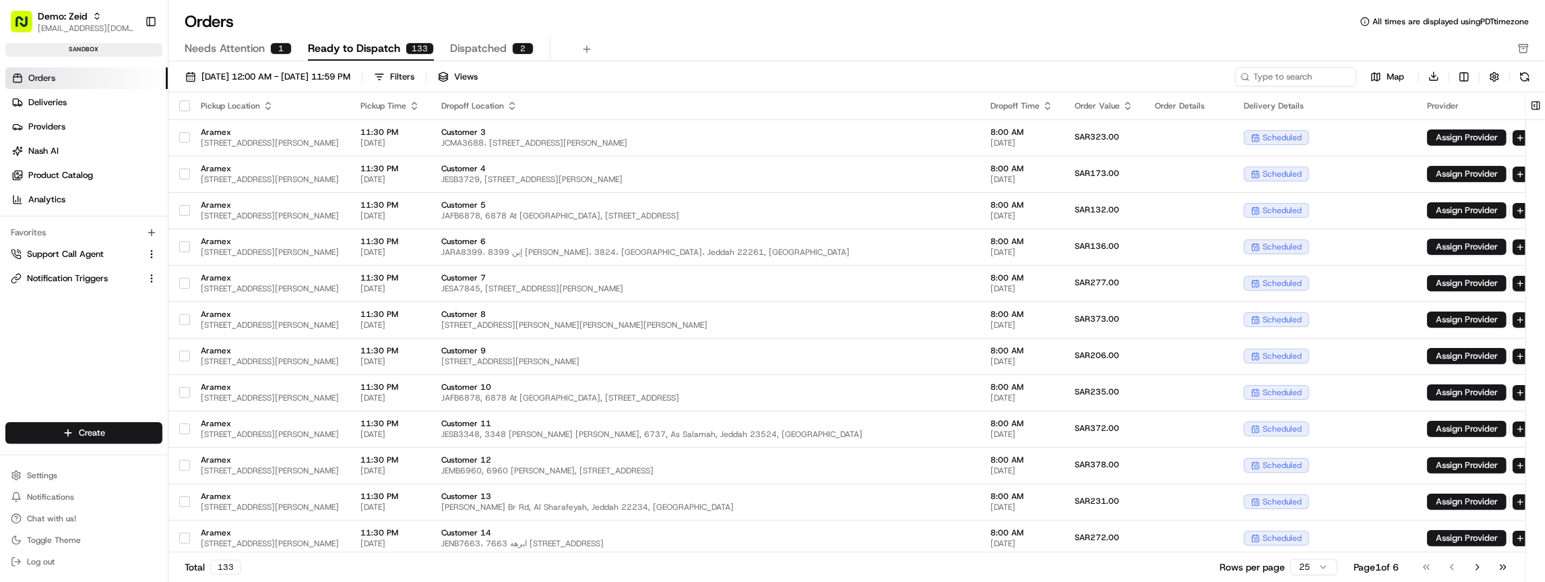
click at [870, 42] on div "Needs Attention 1 Ready to Dispatch 133 Dispatched 2" at bounding box center [847, 49] width 1325 height 23
